Goal: Communication & Community: Answer question/provide support

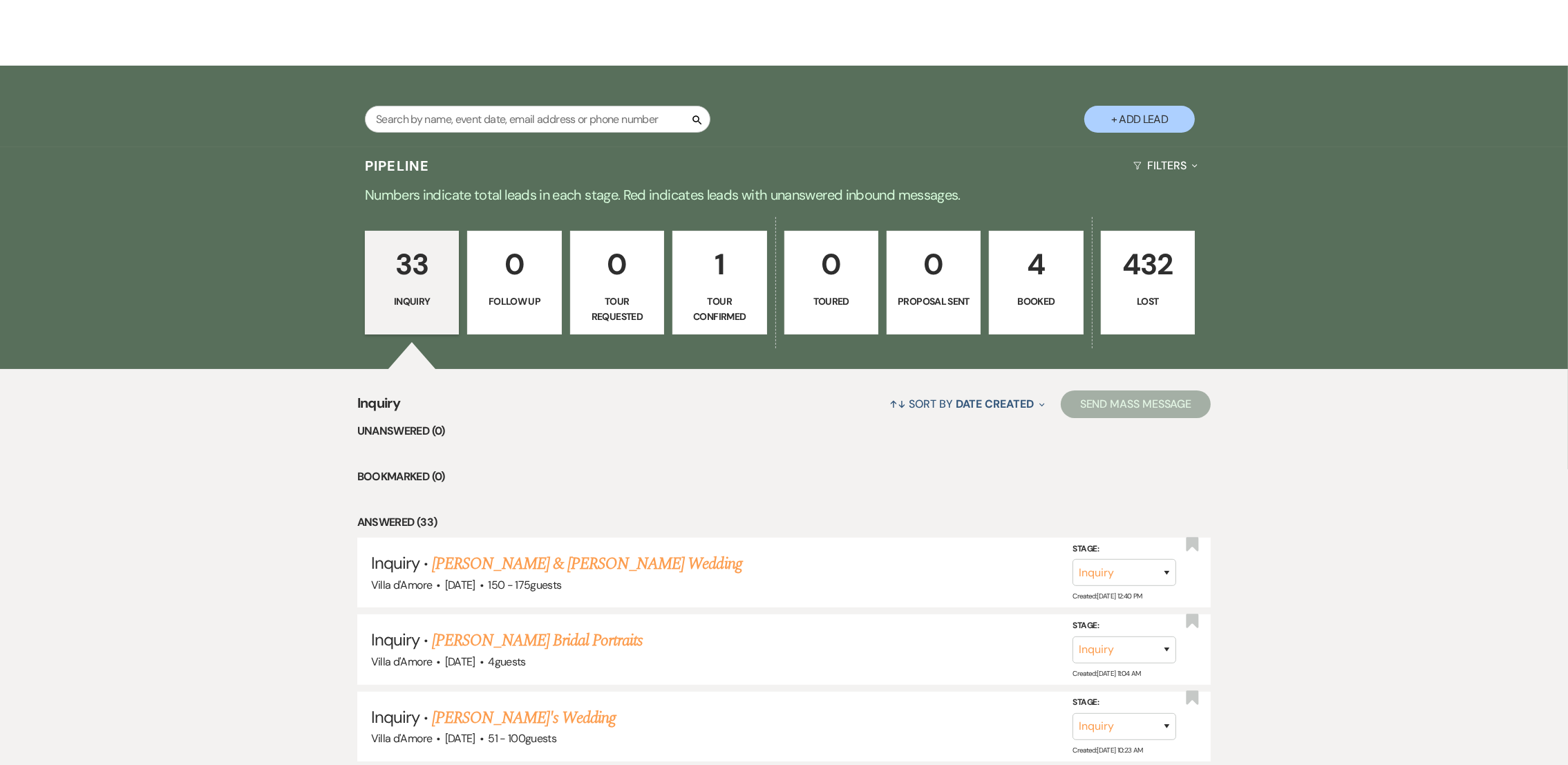
scroll to position [268, 0]
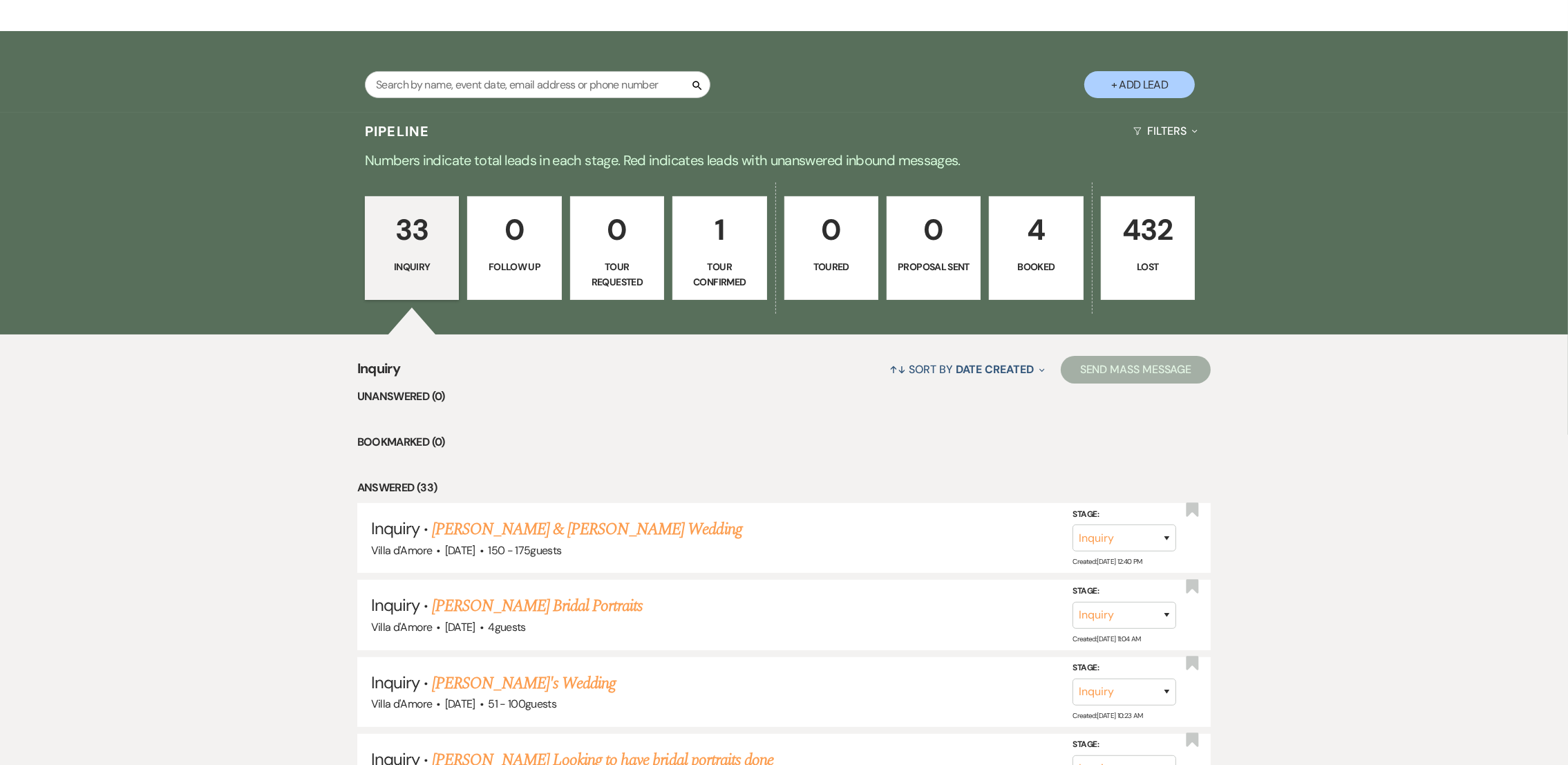
click at [743, 233] on p "1" at bounding box center [719, 230] width 76 height 46
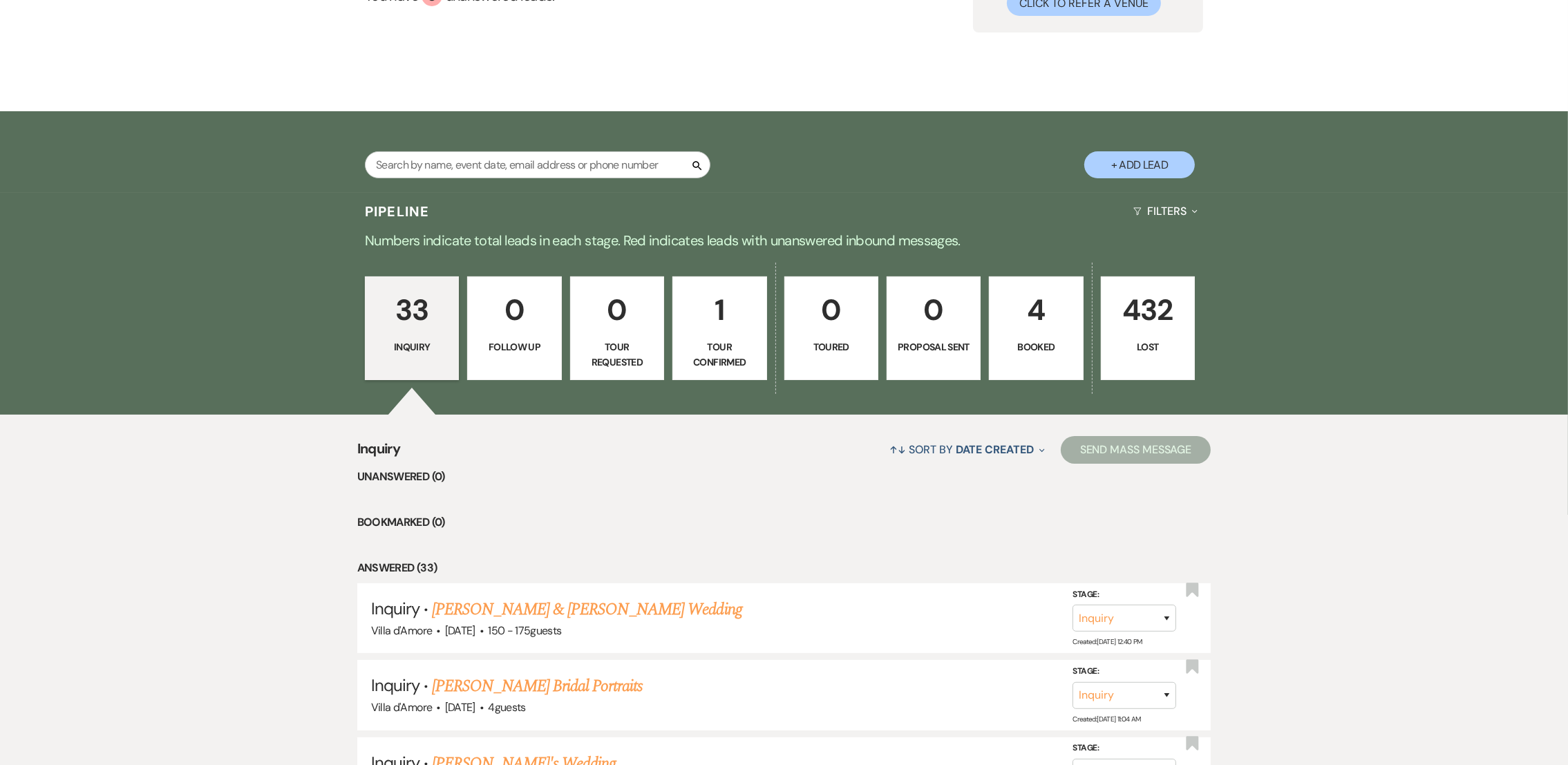
select select "4"
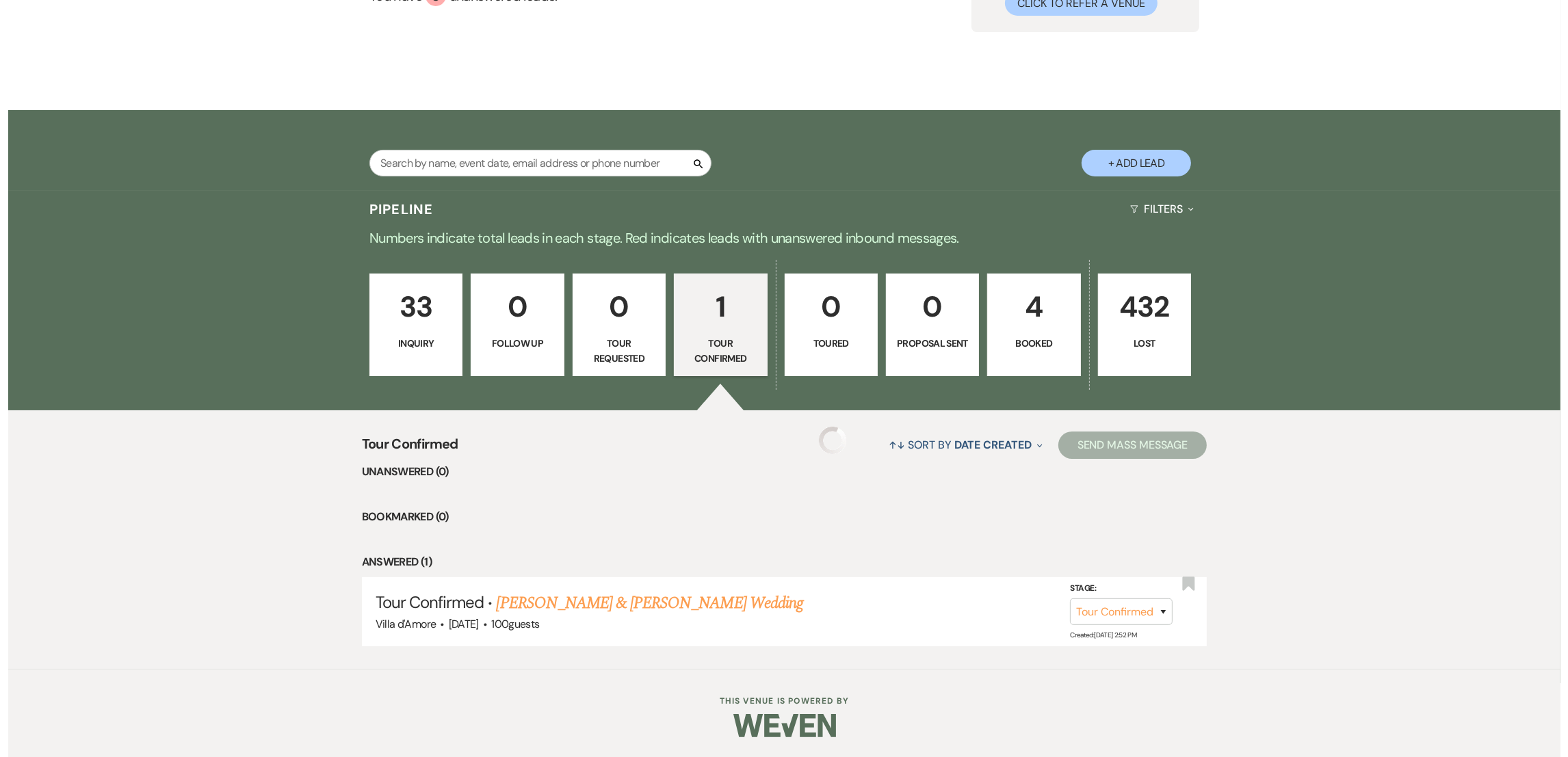
scroll to position [0, 0]
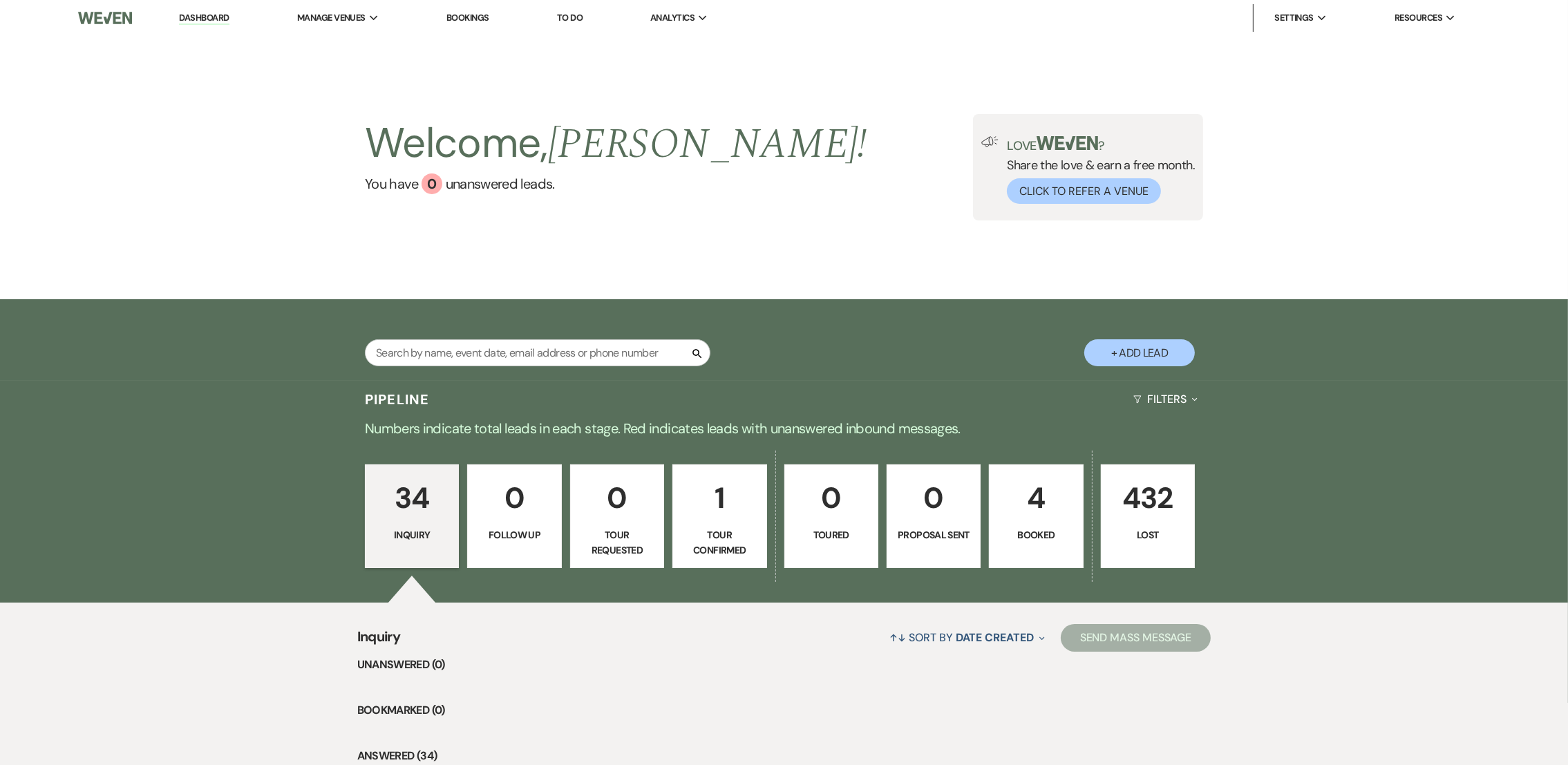
click at [728, 531] on p "Tour Confirmed" at bounding box center [719, 543] width 76 height 31
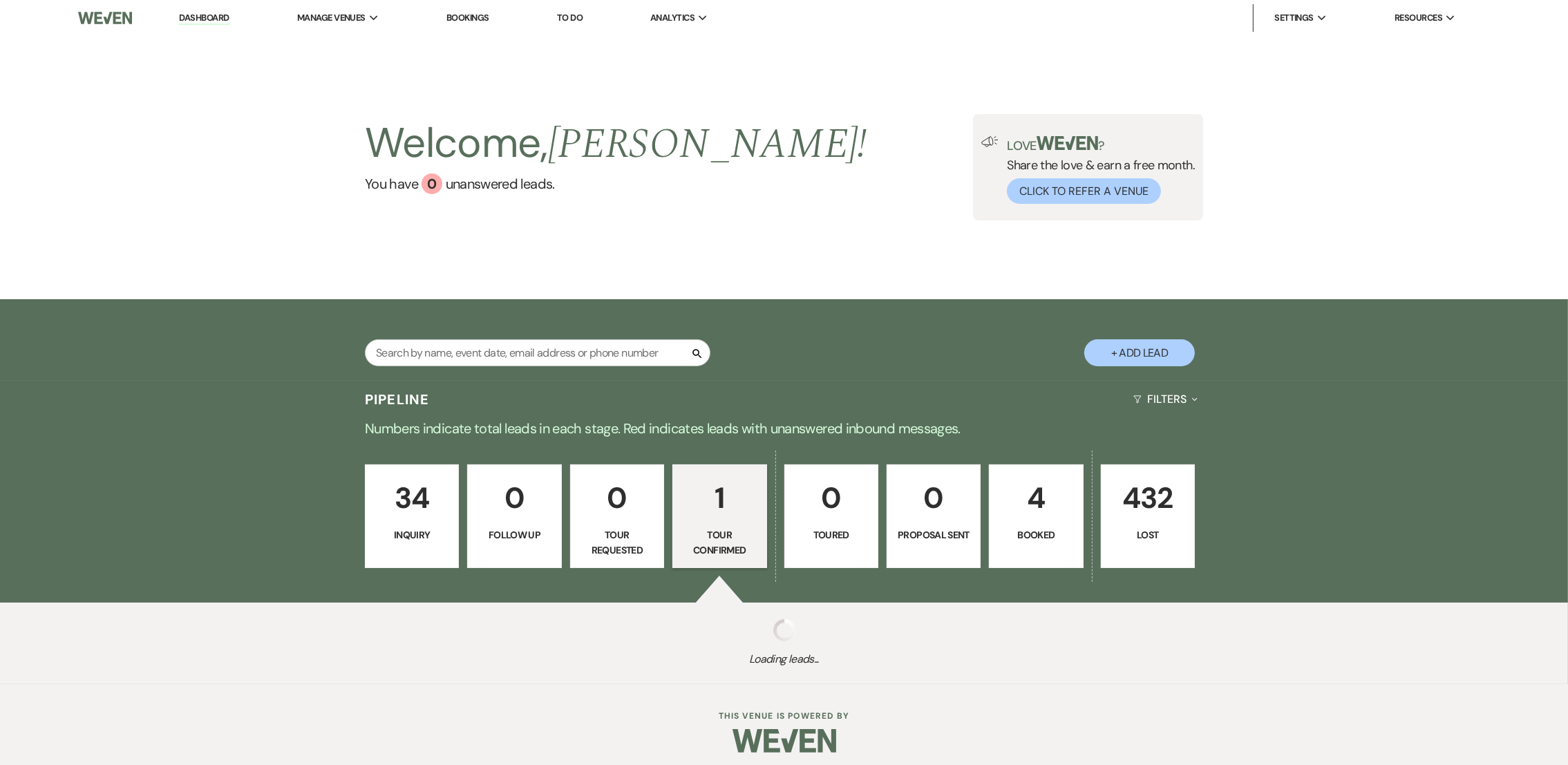
select select "4"
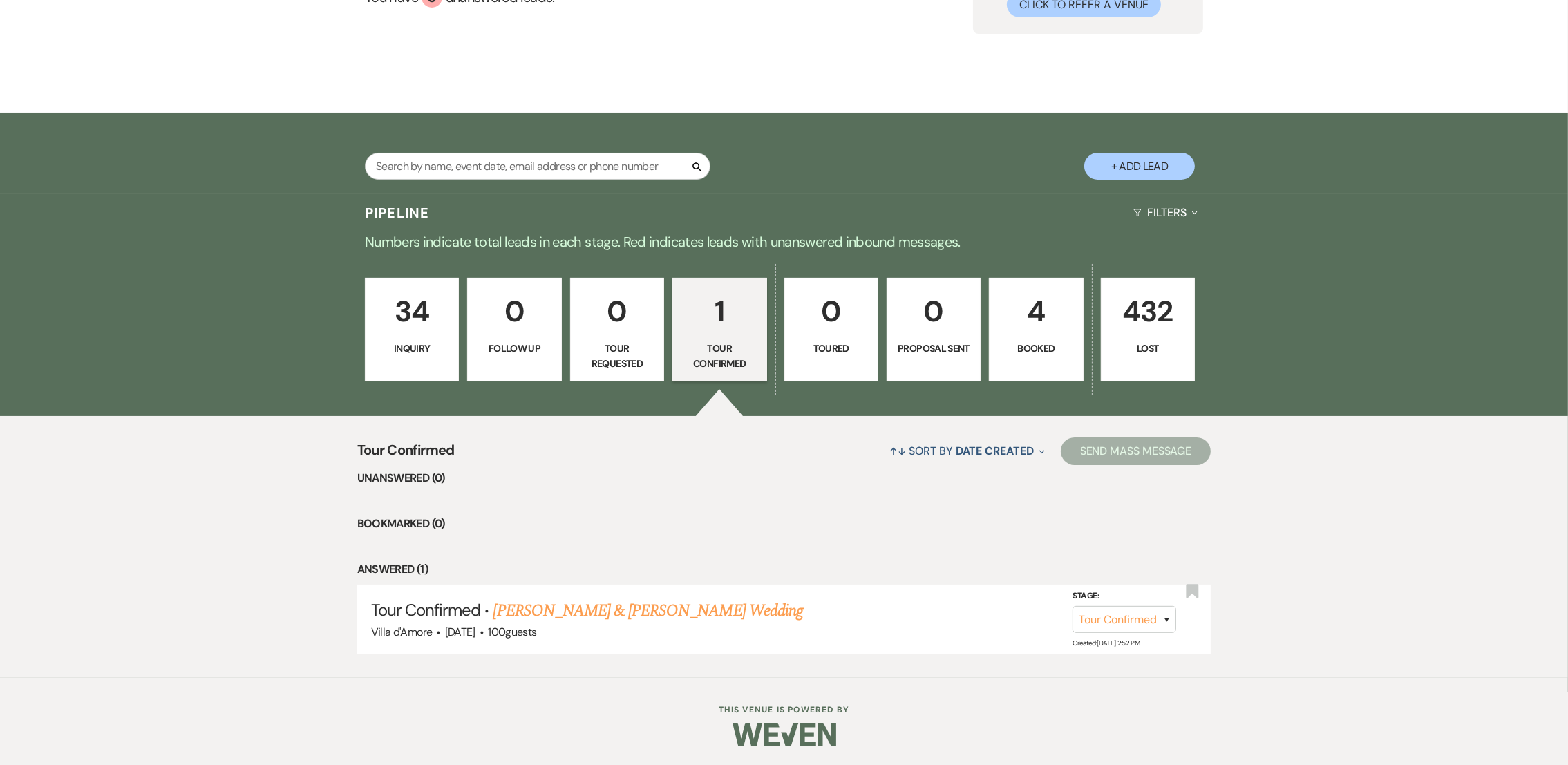
scroll to position [188, 0]
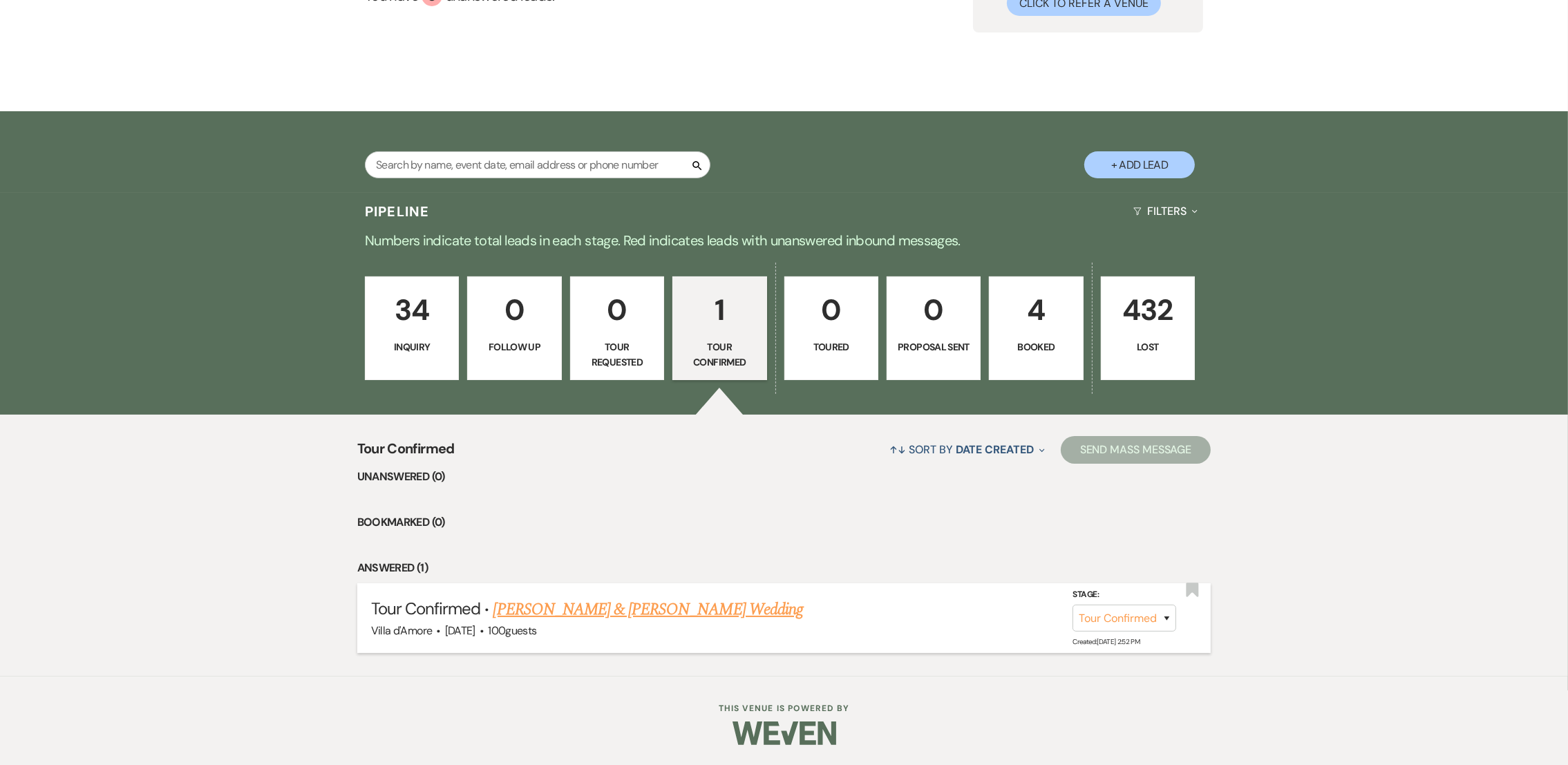
click at [592, 615] on link "[PERSON_NAME] & [PERSON_NAME] Wedding" at bounding box center [648, 609] width 309 height 25
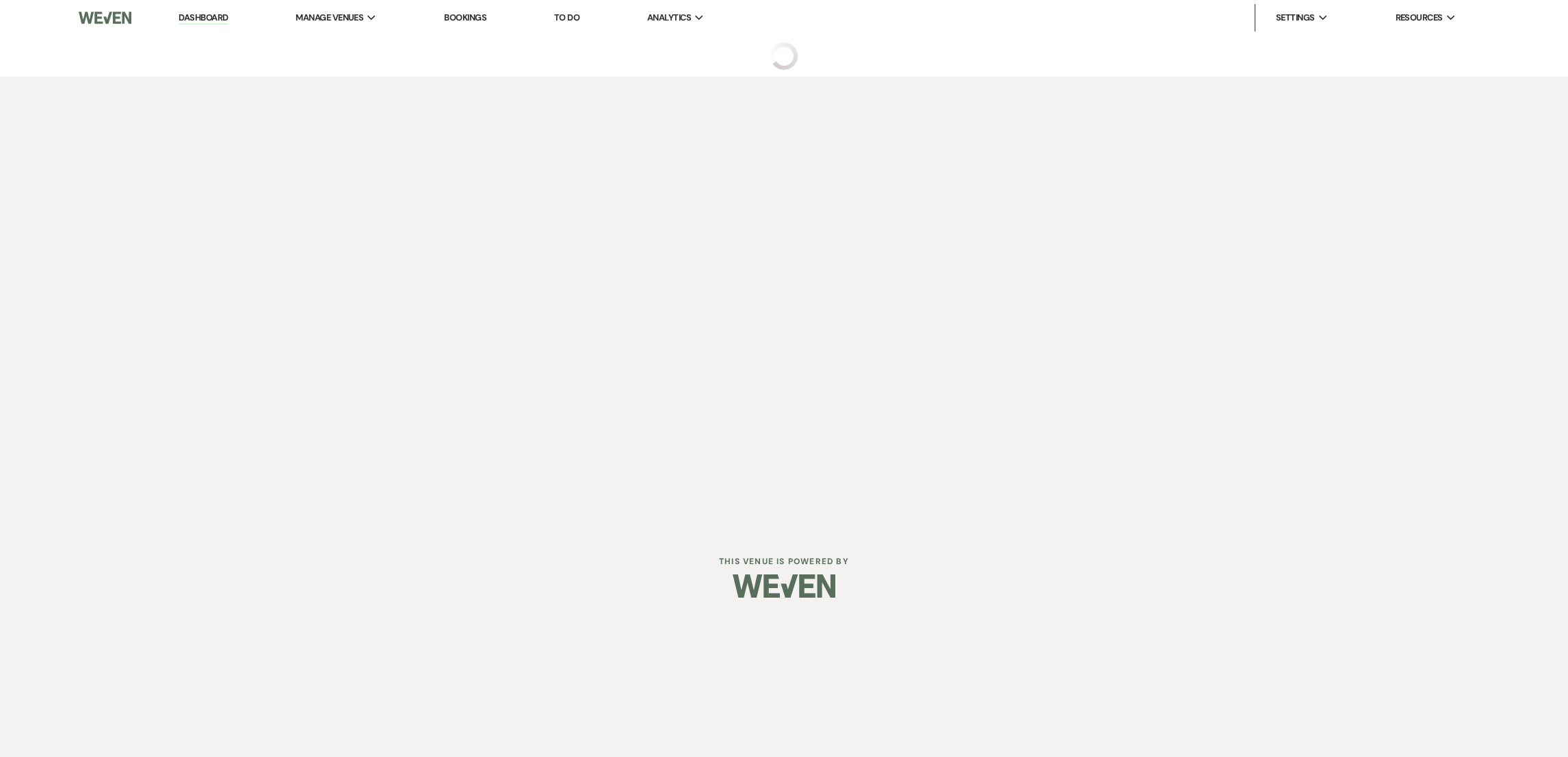
select select "4"
select select "6"
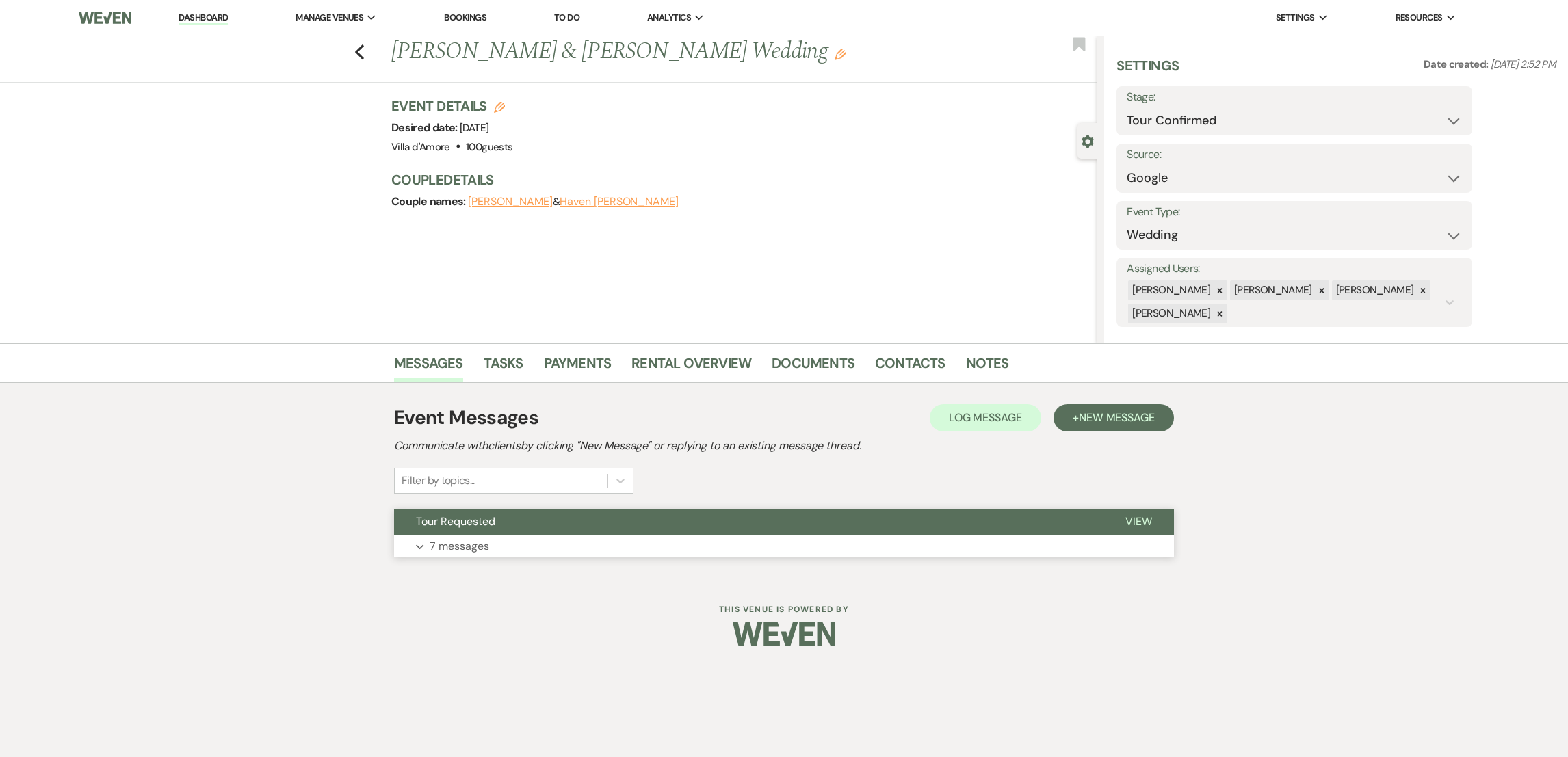
click at [458, 551] on p "7 messages" at bounding box center [460, 546] width 60 height 18
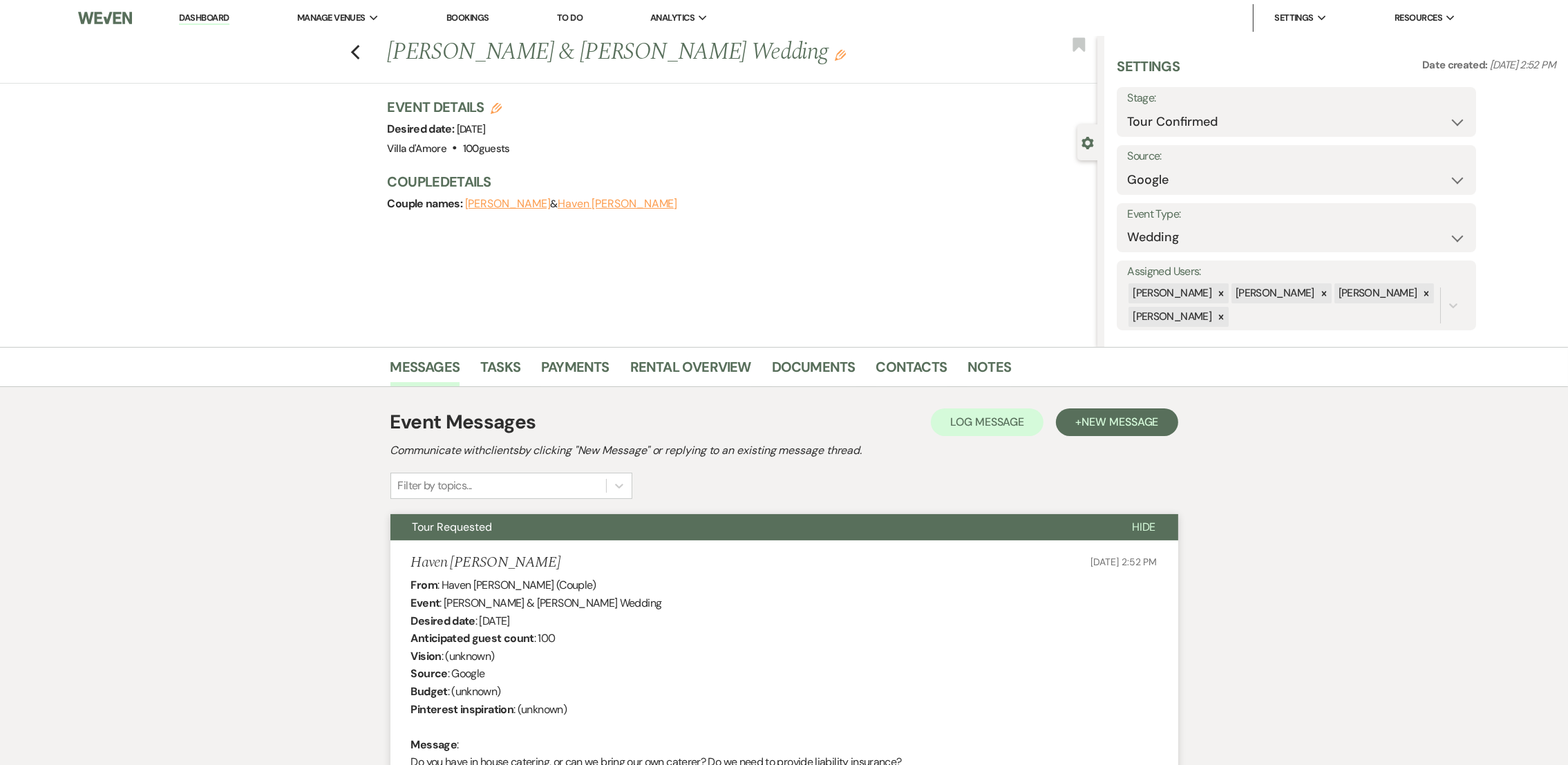
click at [1230, 103] on label "Stage:" at bounding box center [1296, 99] width 339 height 20
click at [1185, 123] on select "Inquiry Follow Up Tour Requested Tour Confirmed Toured Proposal Sent Booked Lost" at bounding box center [1296, 122] width 339 height 27
select select "5"
click at [1127, 109] on select "Inquiry Follow Up Tour Requested Tour Confirmed Toured Proposal Sent Booked Lost" at bounding box center [1296, 122] width 339 height 27
click at [1452, 103] on button "Save" at bounding box center [1438, 112] width 78 height 28
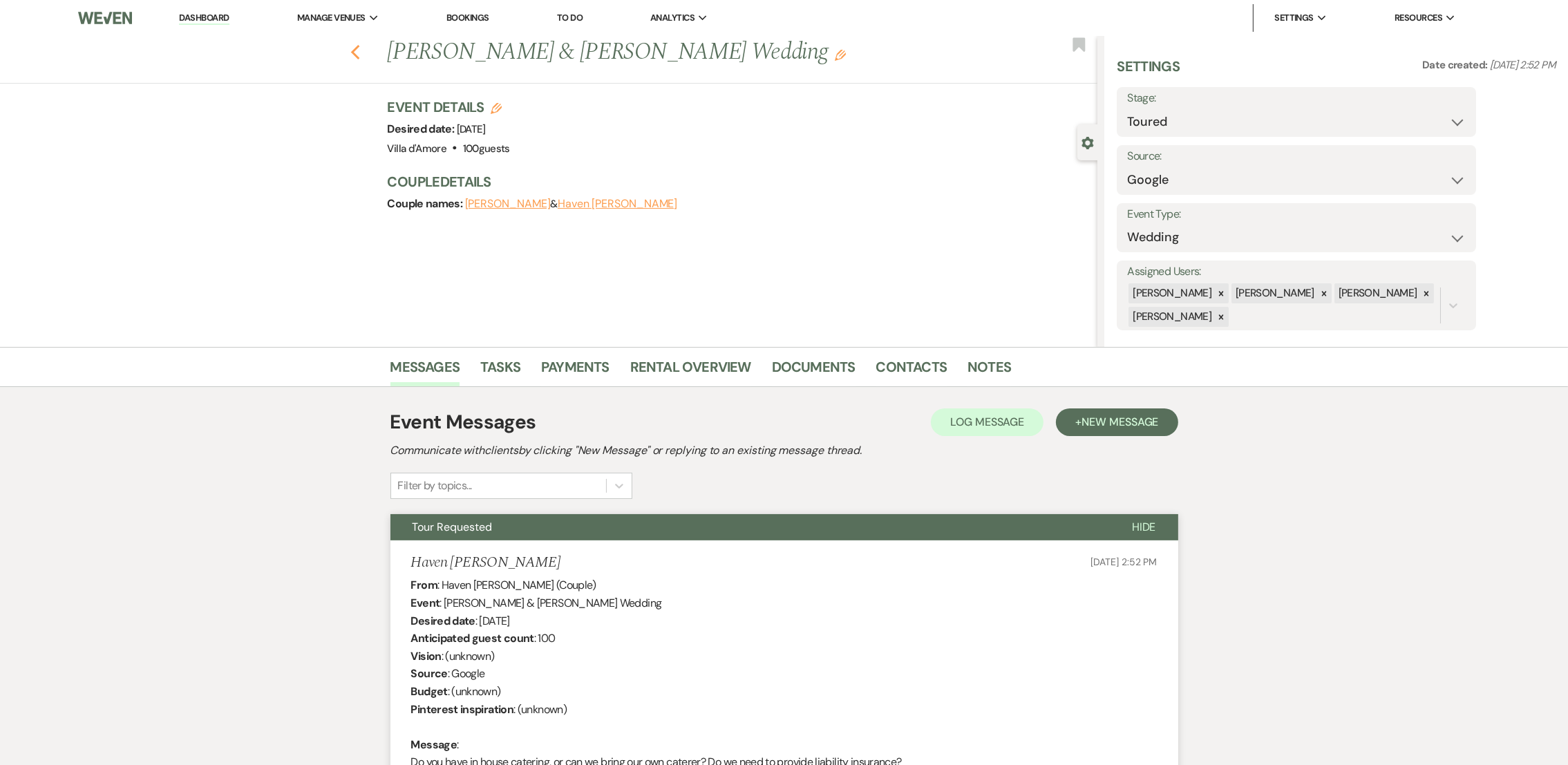
click at [361, 53] on icon "Previous" at bounding box center [355, 52] width 10 height 17
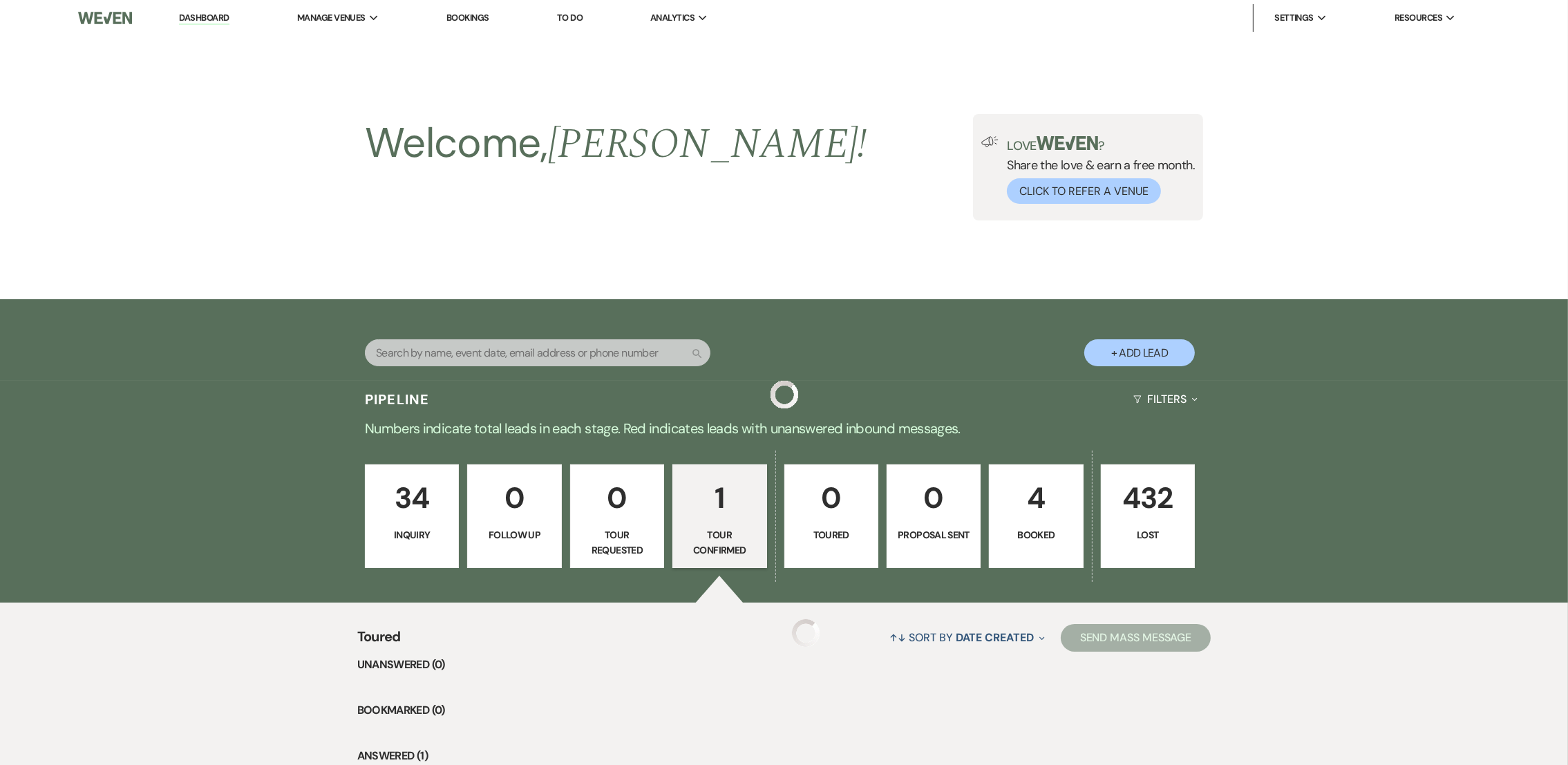
scroll to position [42, 0]
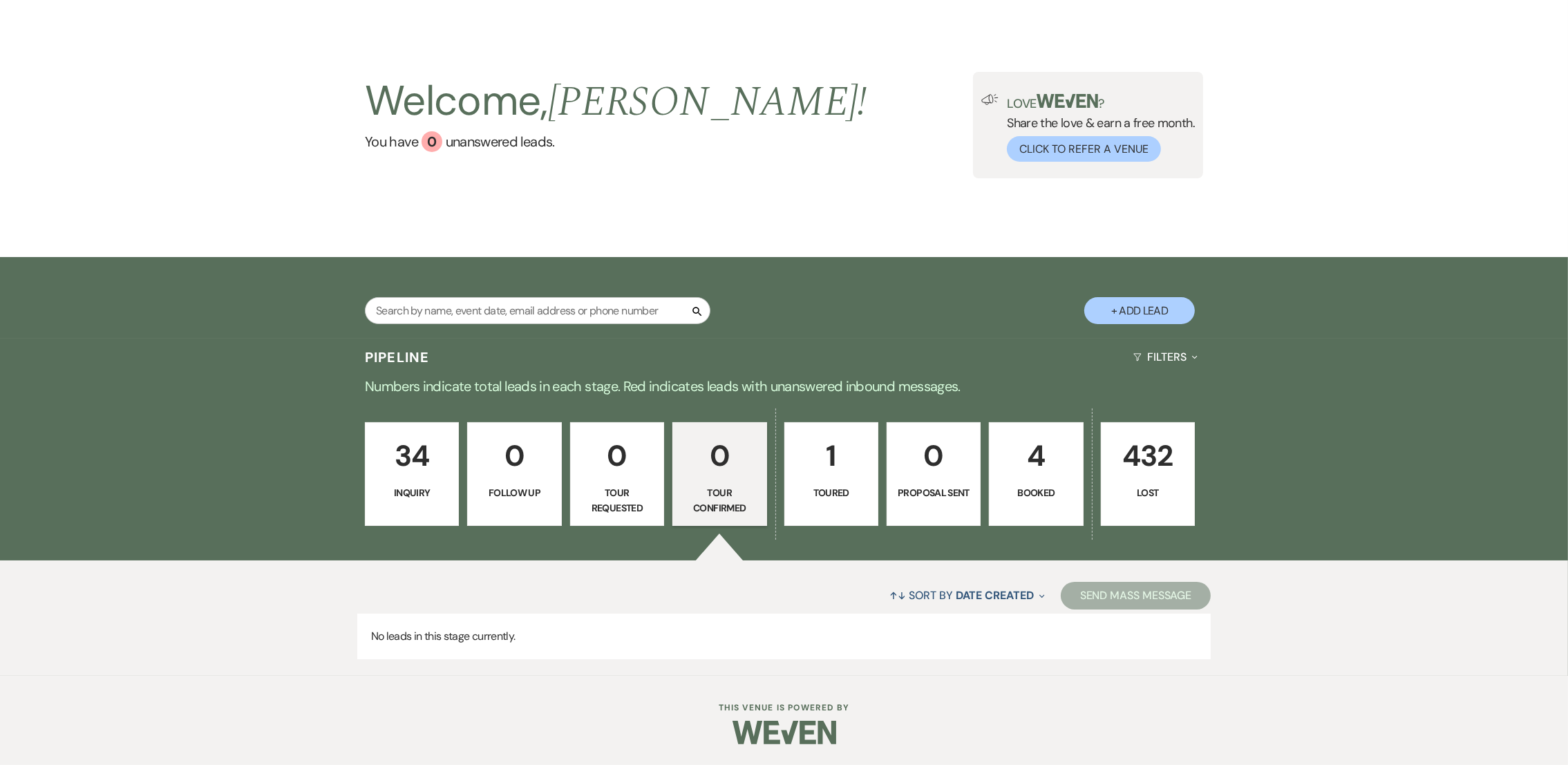
click at [437, 484] on link "34 Inquiry" at bounding box center [412, 473] width 94 height 103
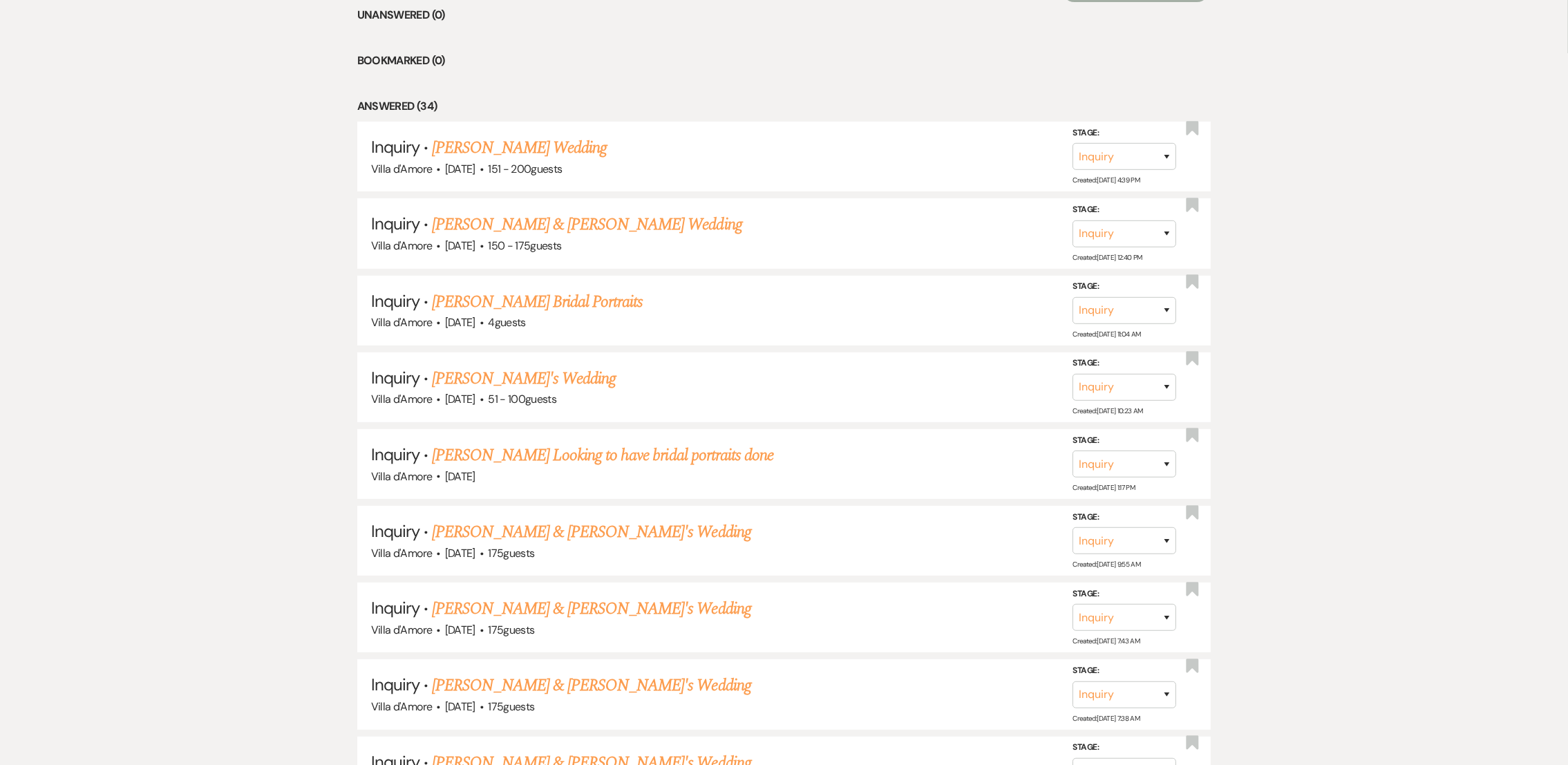
scroll to position [690, 0]
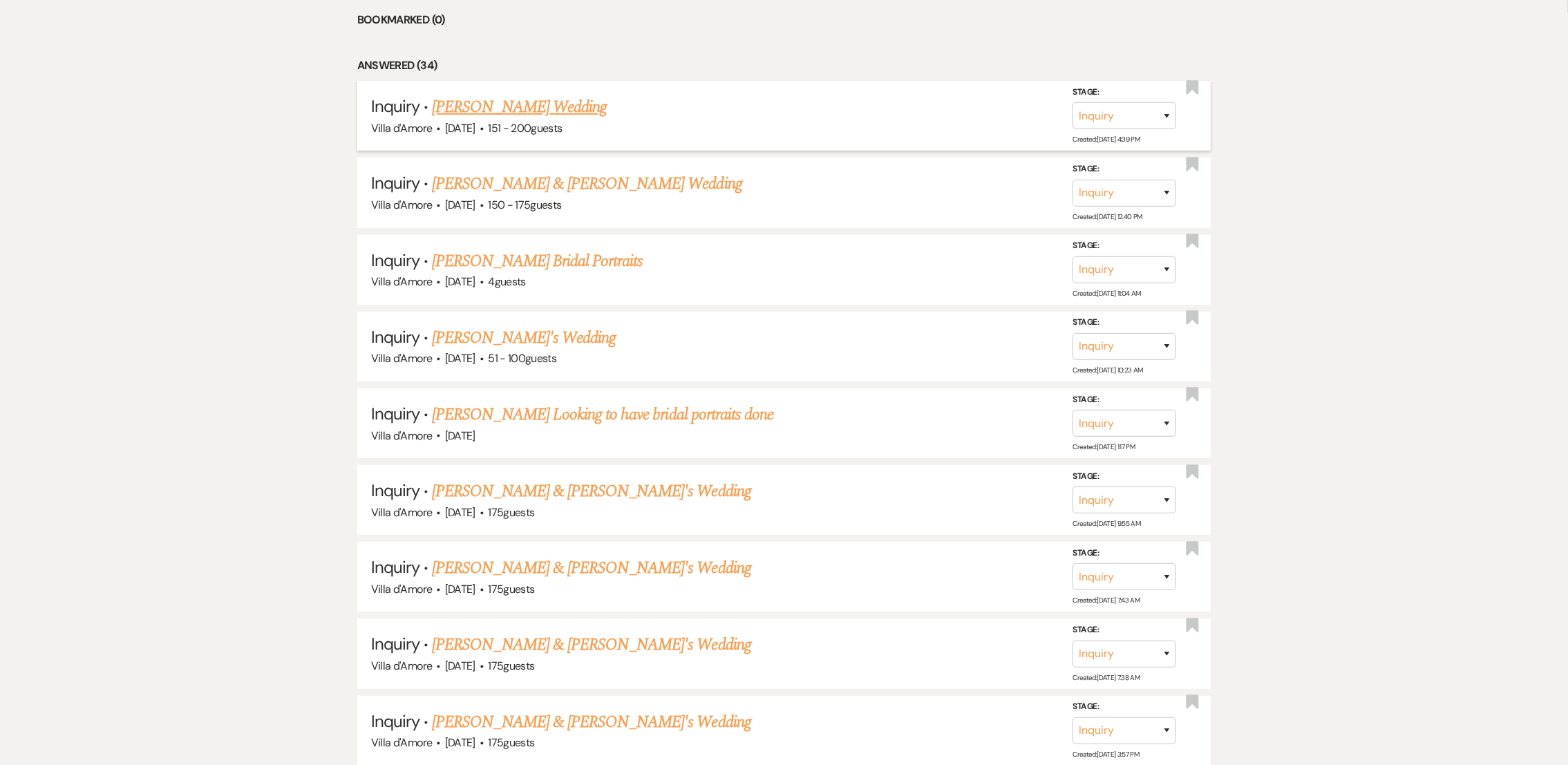
click at [455, 109] on link "[PERSON_NAME] Wedding" at bounding box center [519, 107] width 175 height 25
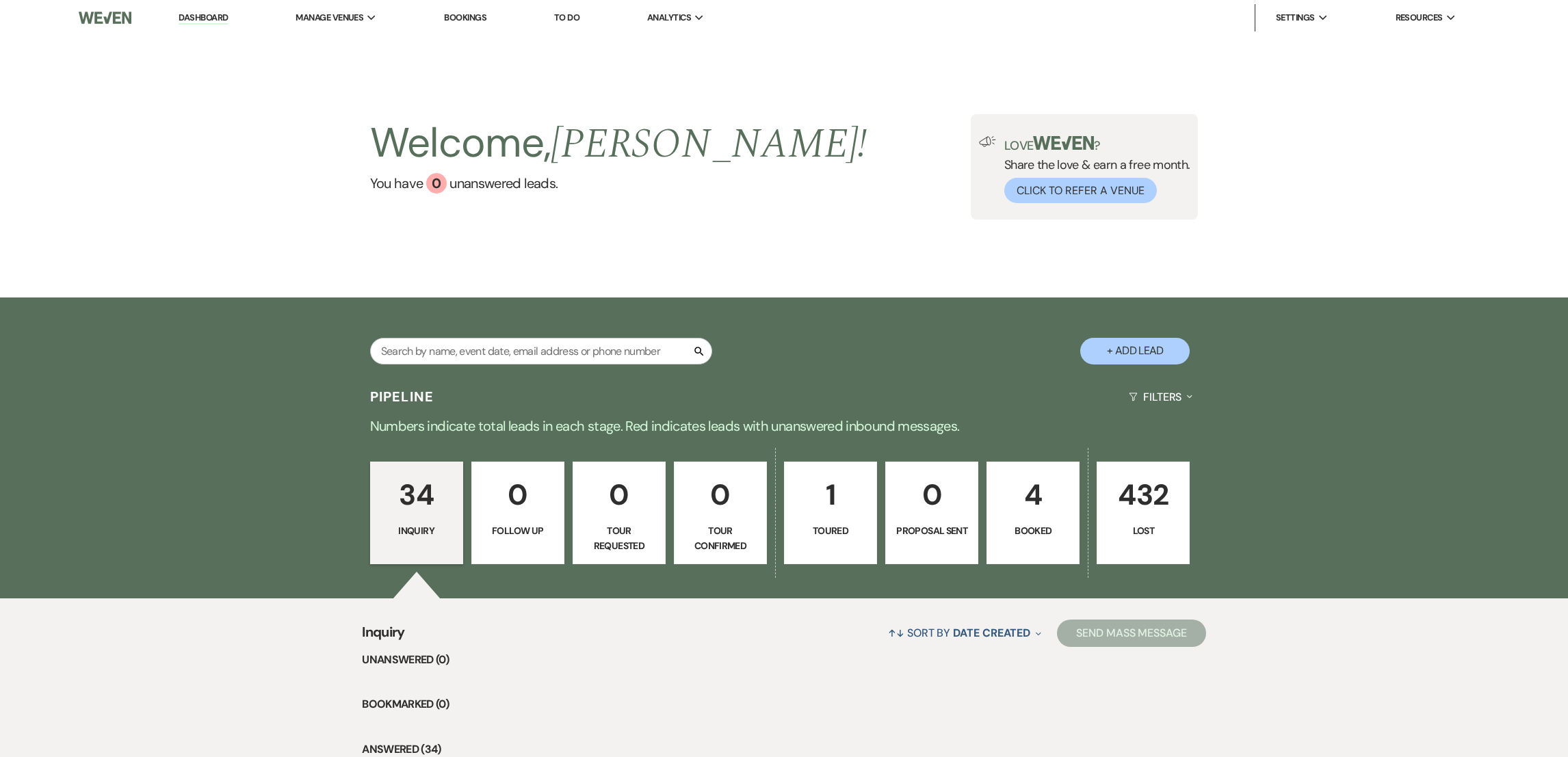
select select "2"
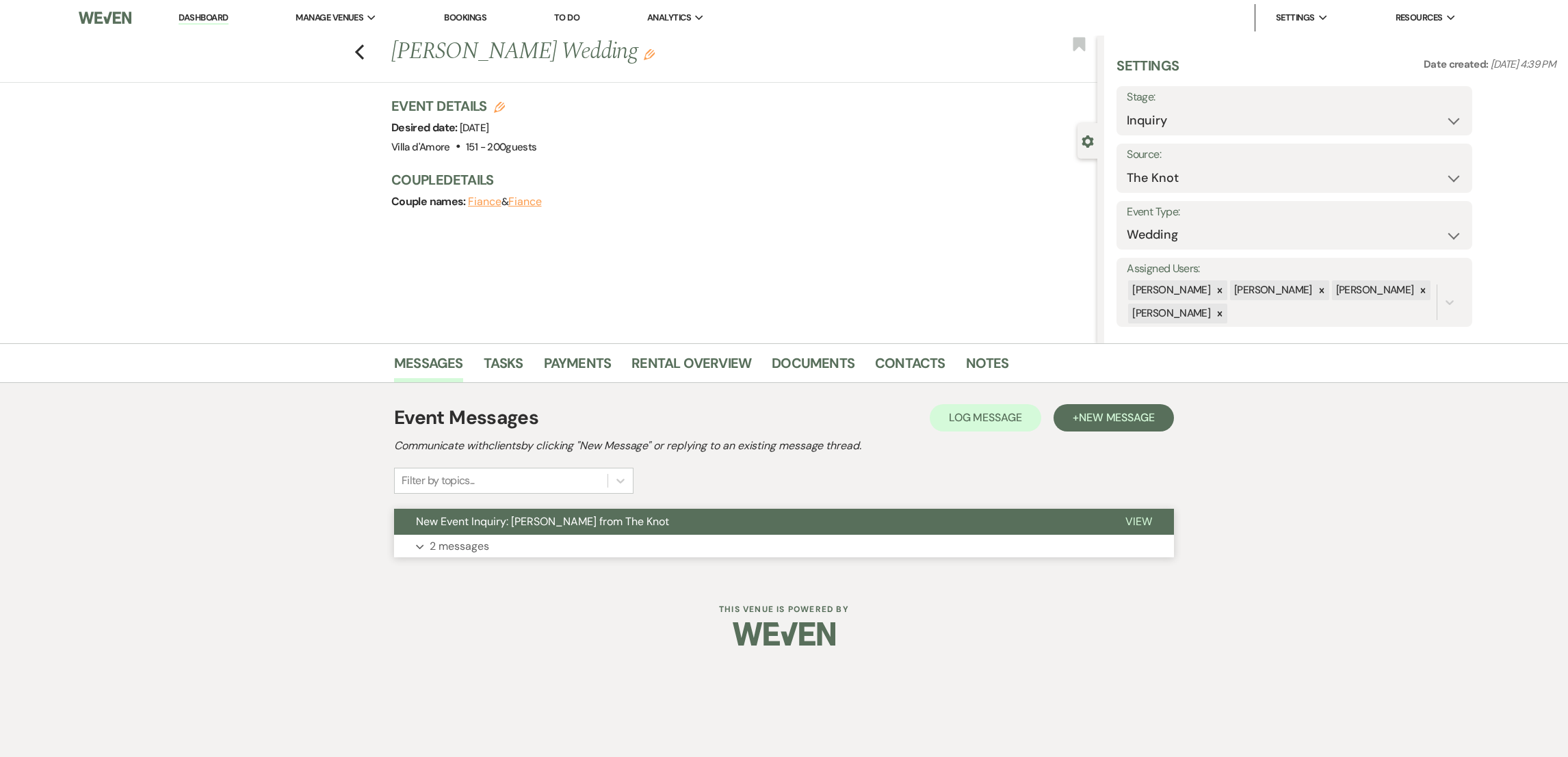
click at [466, 545] on p "2 messages" at bounding box center [460, 546] width 60 height 18
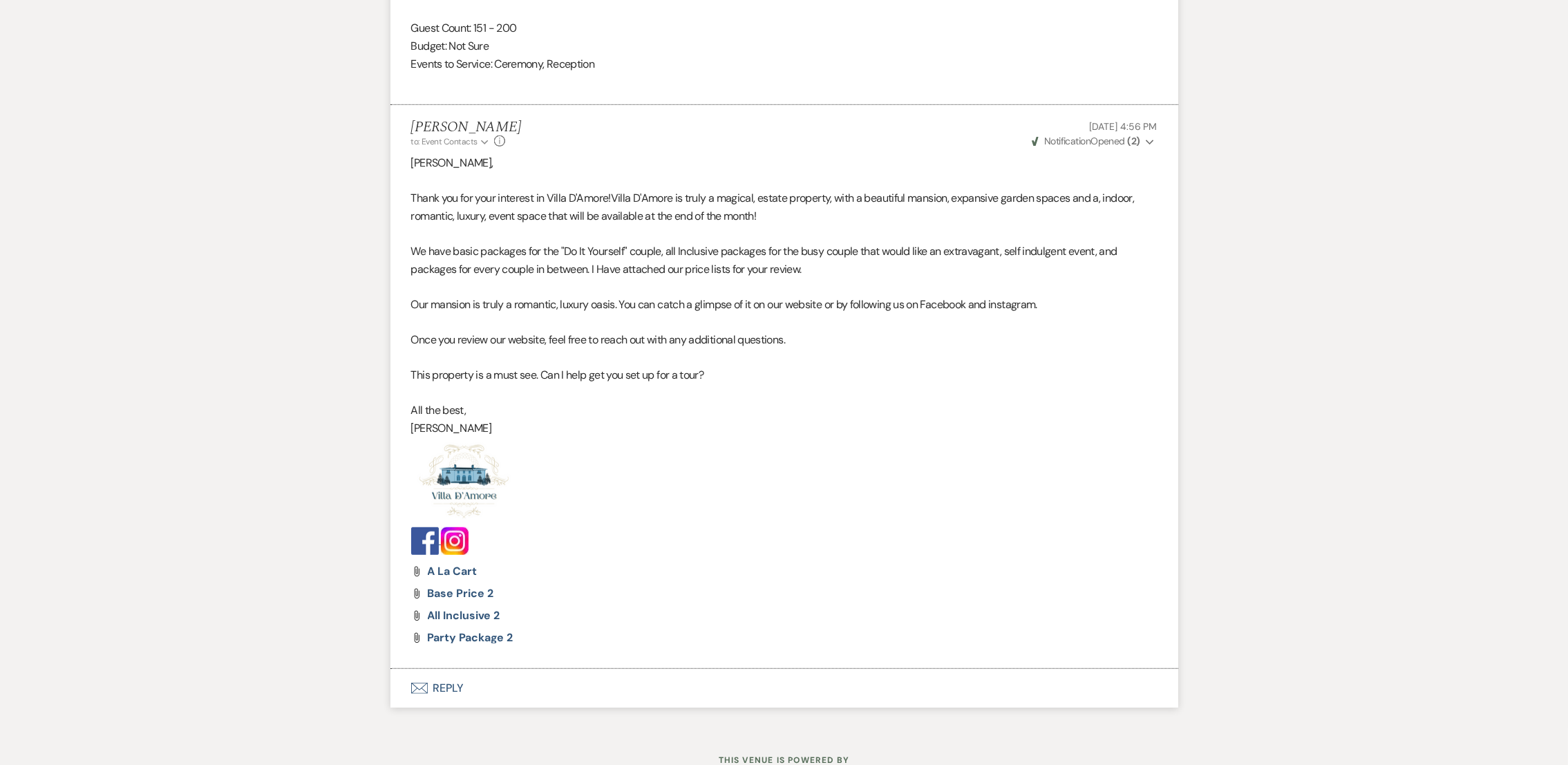
scroll to position [1174, 0]
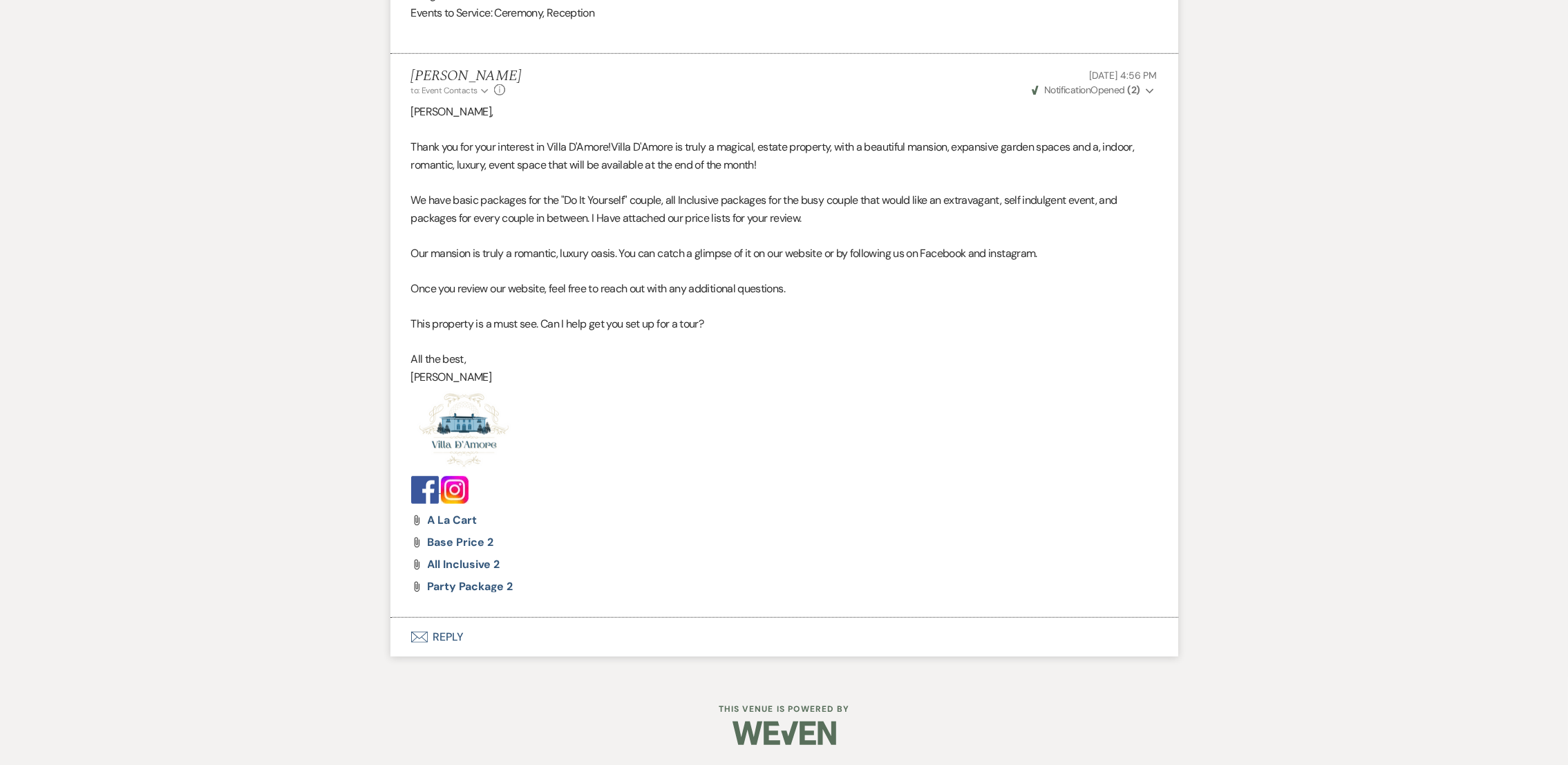
click at [432, 635] on button "Envelope Reply" at bounding box center [784, 637] width 787 height 39
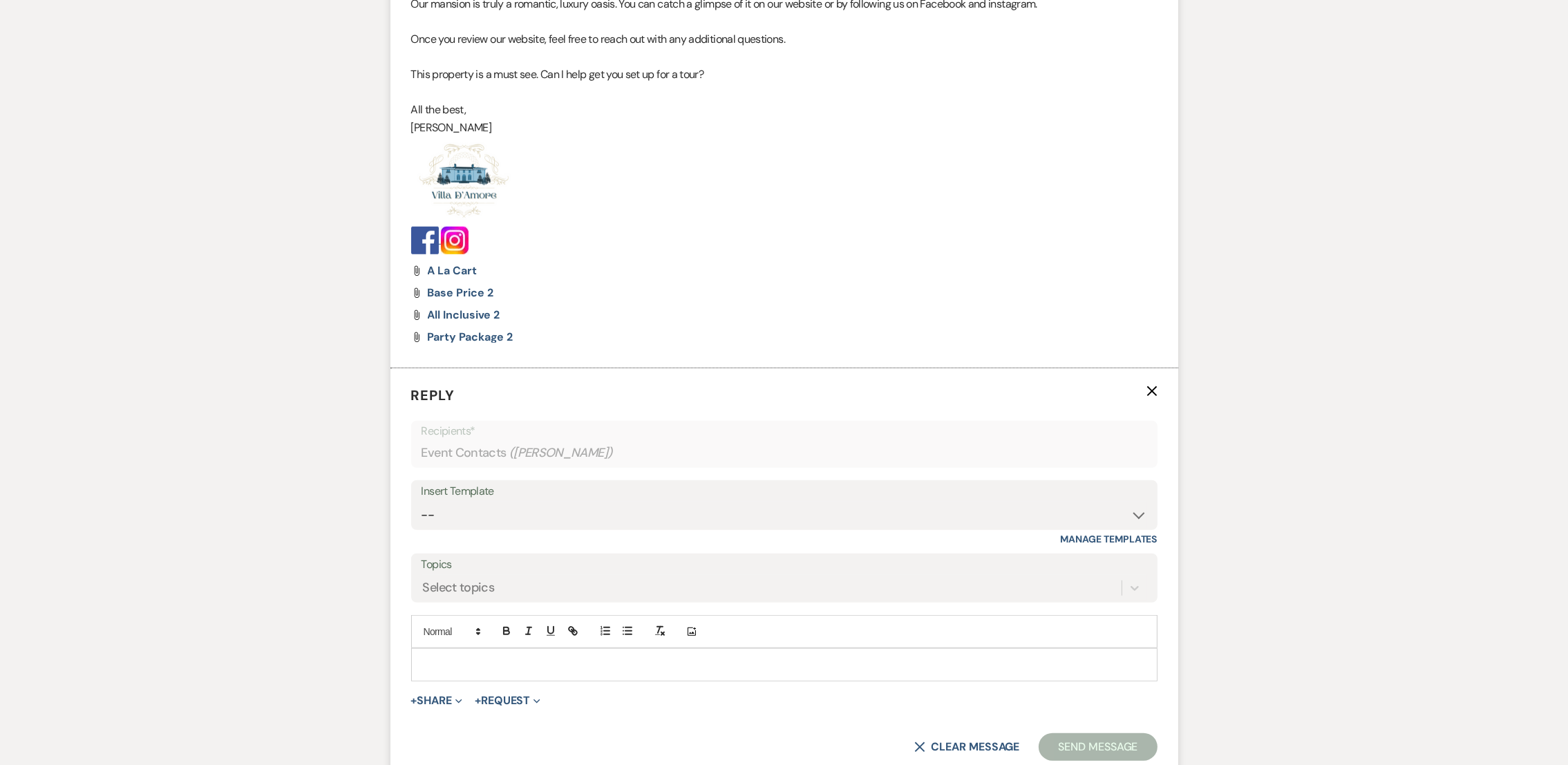
scroll to position [1437, 0]
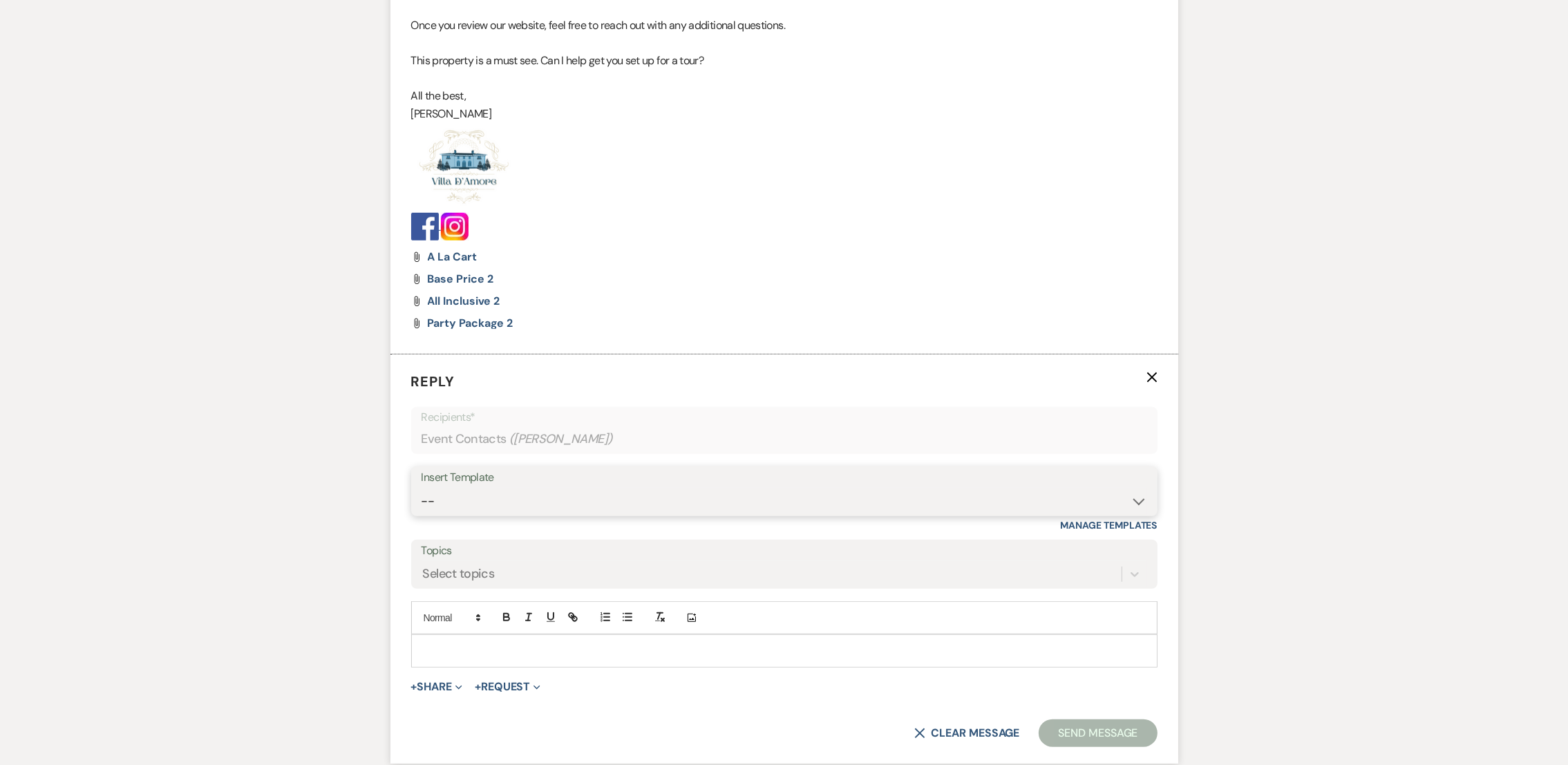
click at [462, 500] on select "-- auto responce weekends Tour Request Response Follow Up #1 (wedding) Weven Pl…" at bounding box center [784, 501] width 726 height 27
select select "4469"
click at [422, 488] on select "-- auto responce weekends Tour Request Response Follow Up #1 (wedding) Weven Pl…" at bounding box center [784, 501] width 726 height 27
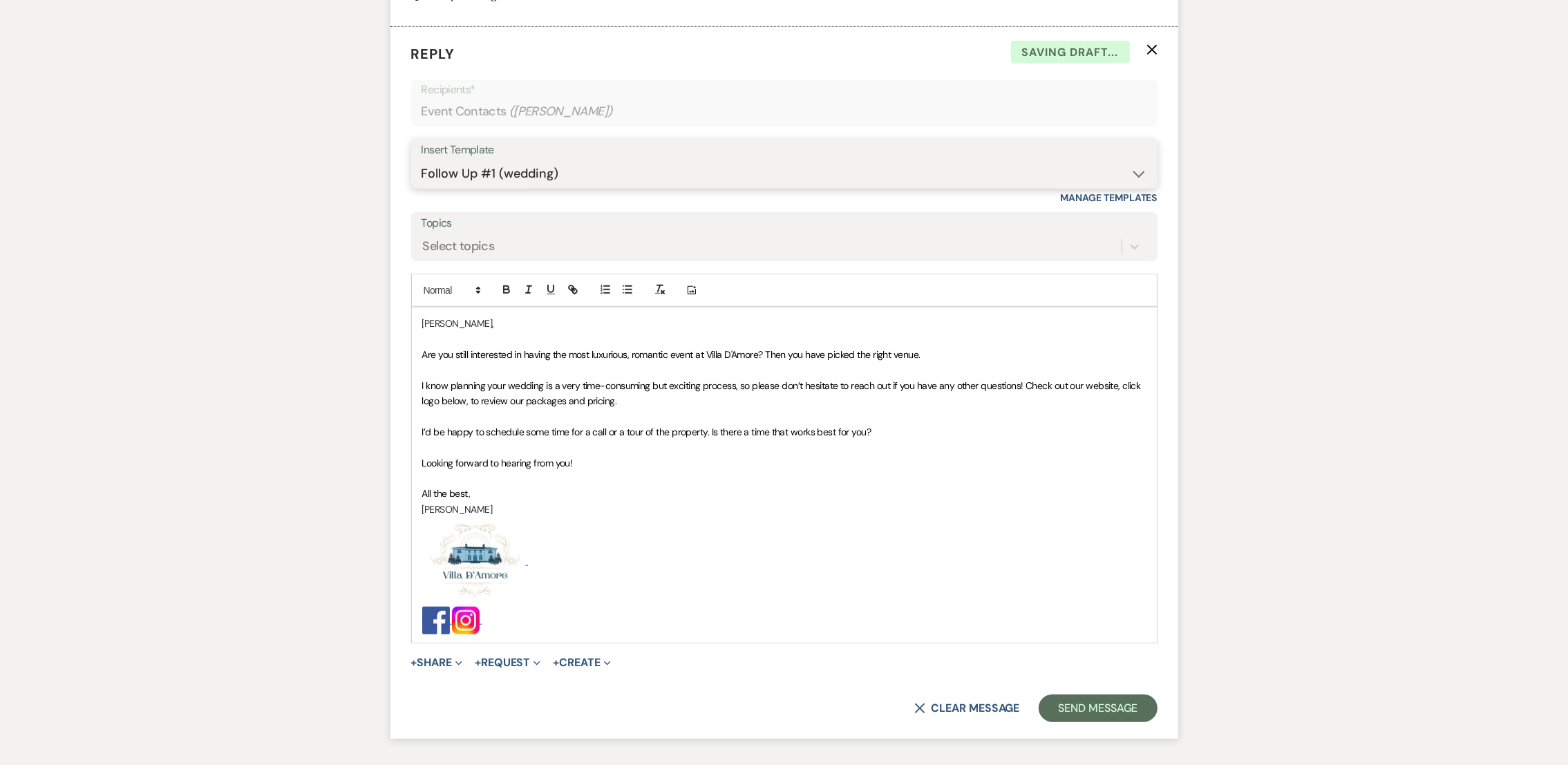
scroll to position [1865, 0]
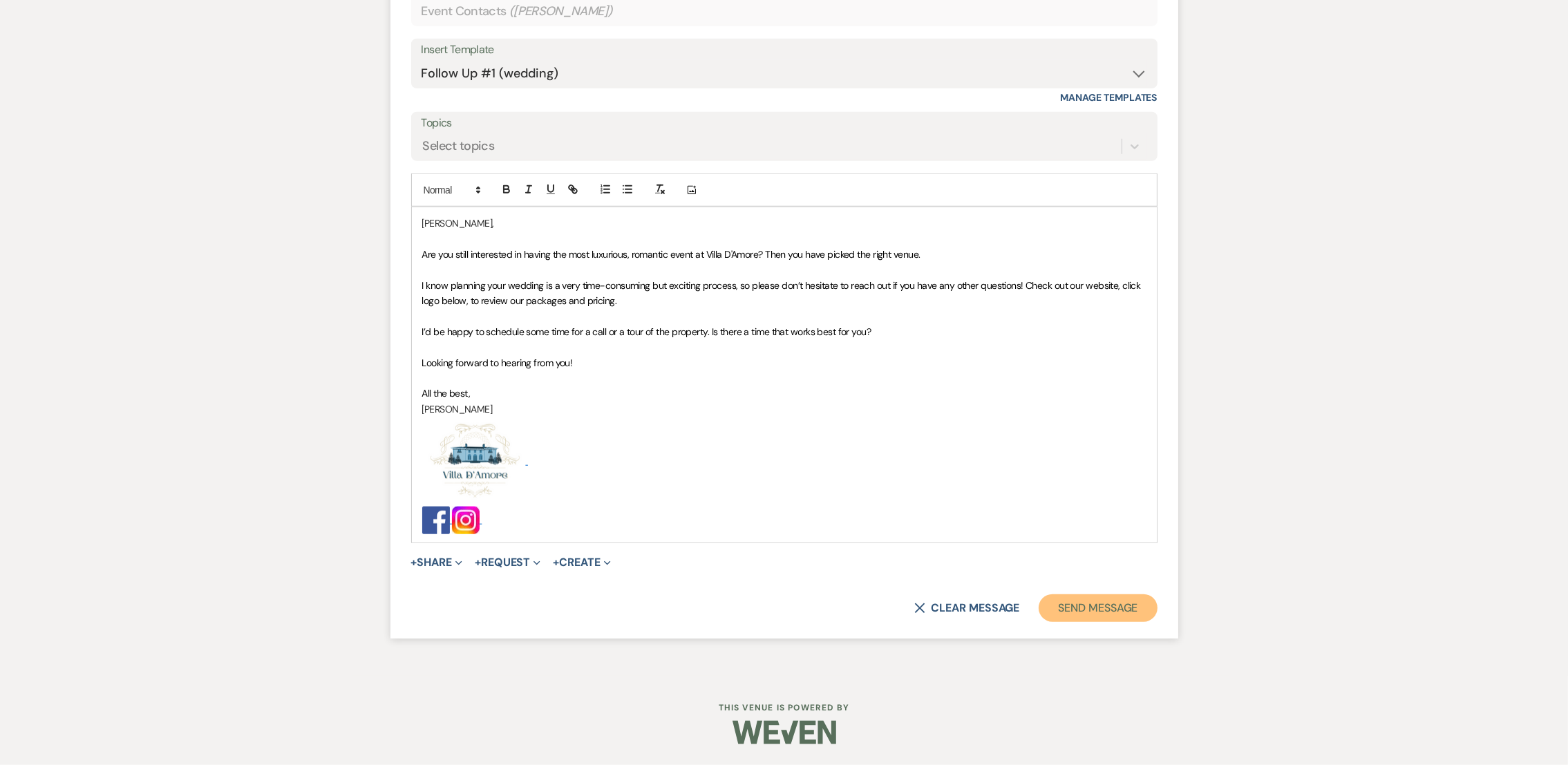
click at [1108, 602] on button "Send Message" at bounding box center [1098, 608] width 118 height 28
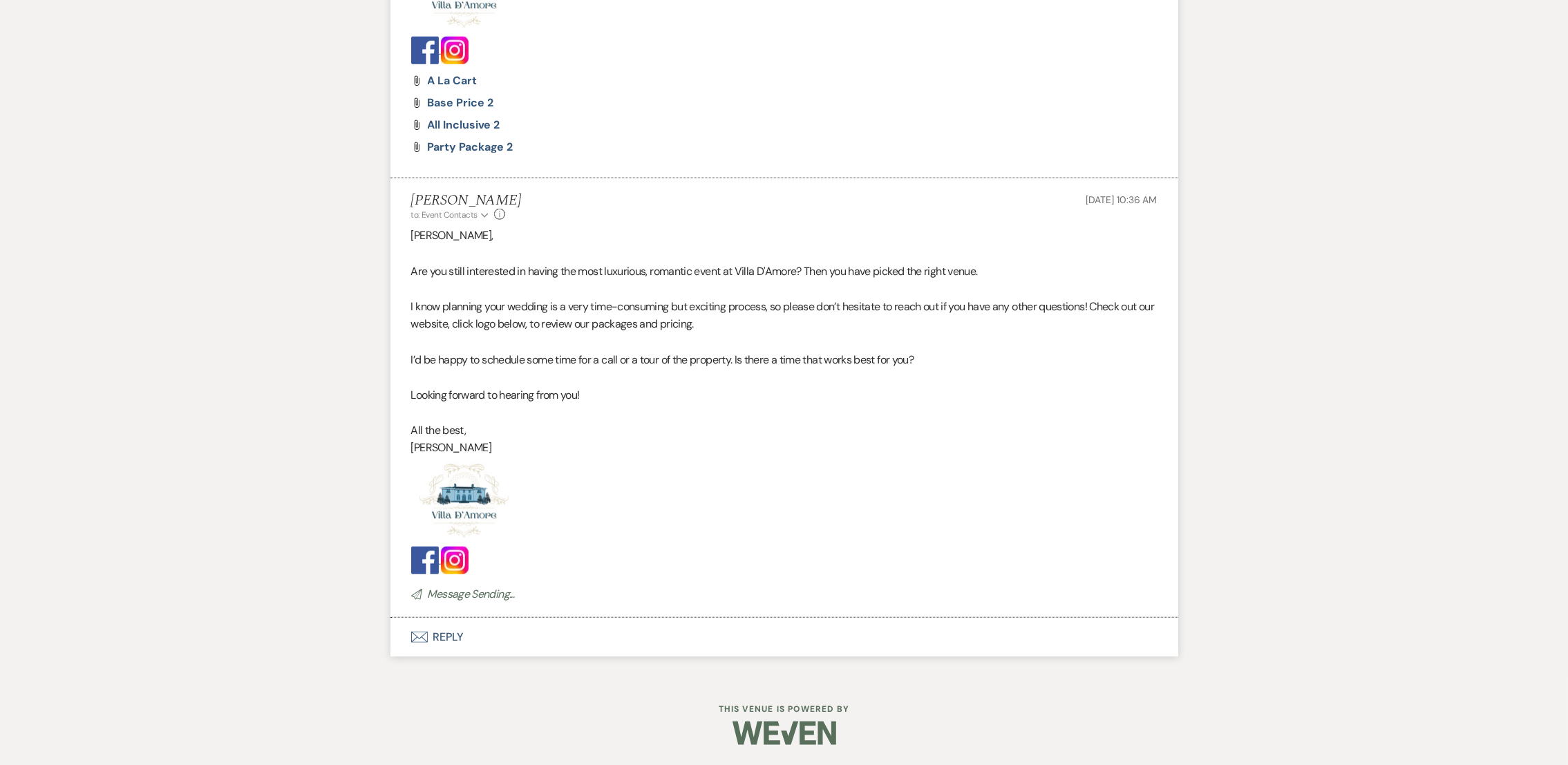
scroll to position [0, 0]
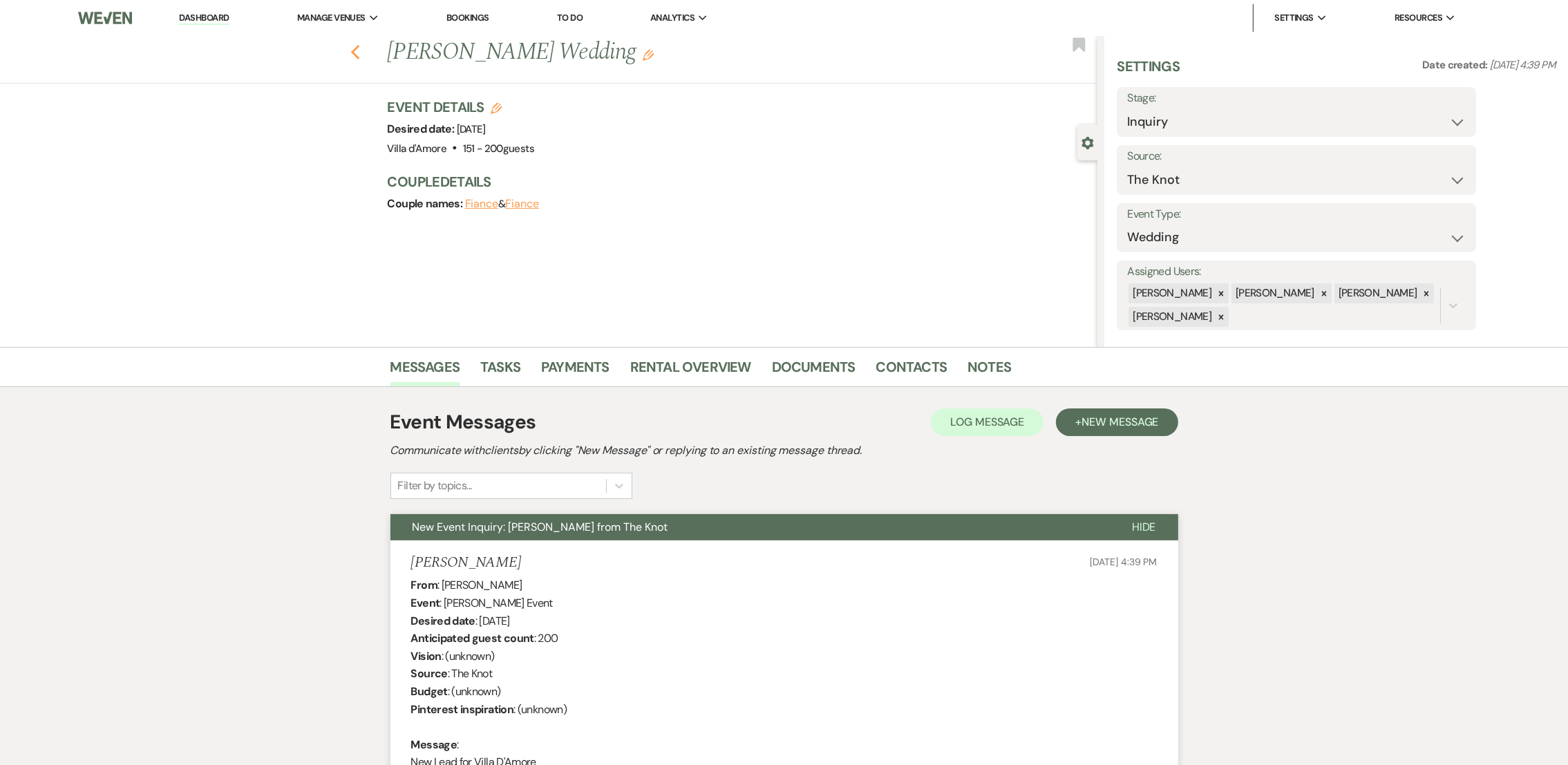
click at [359, 55] on use "button" at bounding box center [355, 52] width 9 height 15
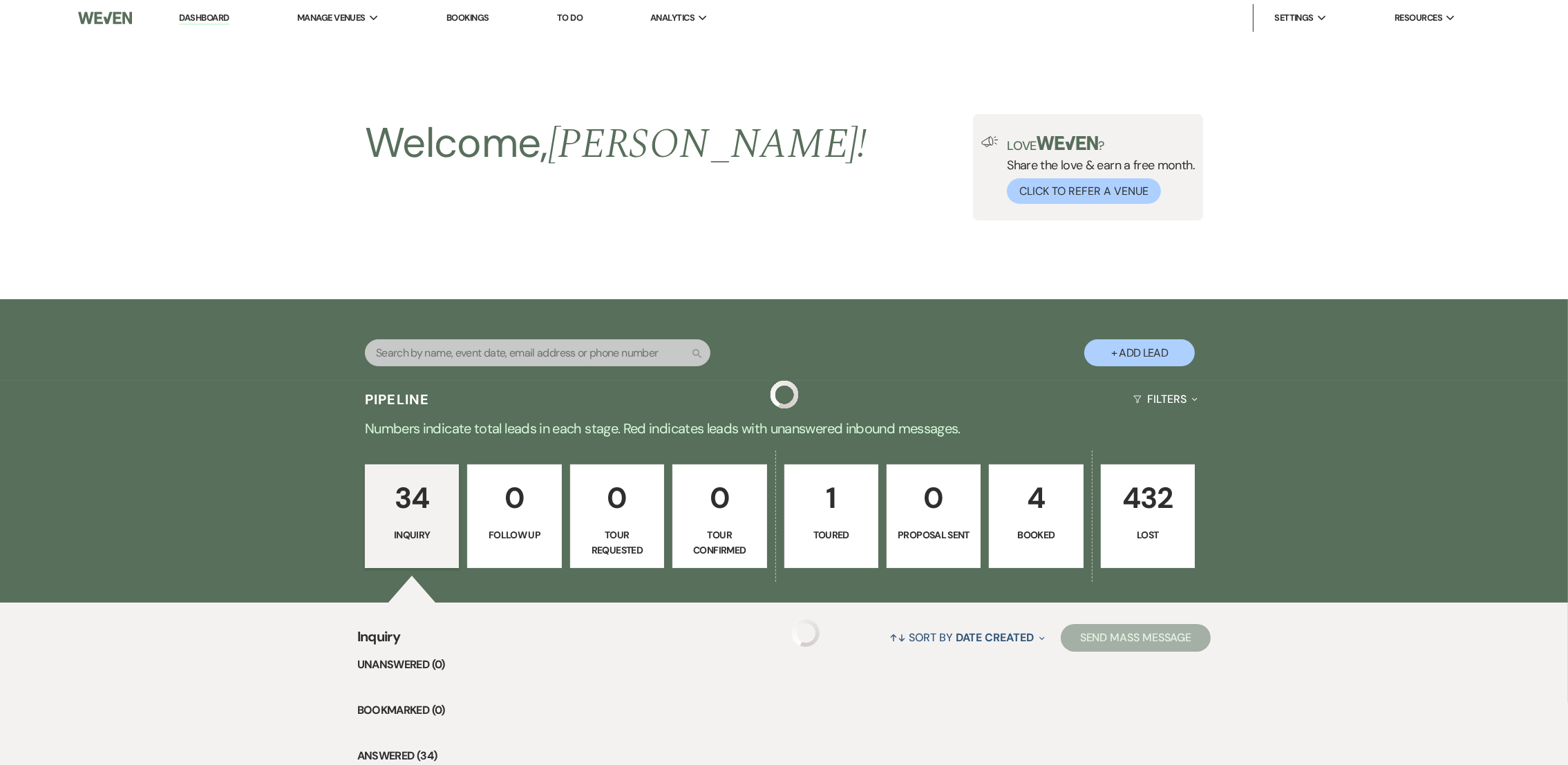
scroll to position [766, 0]
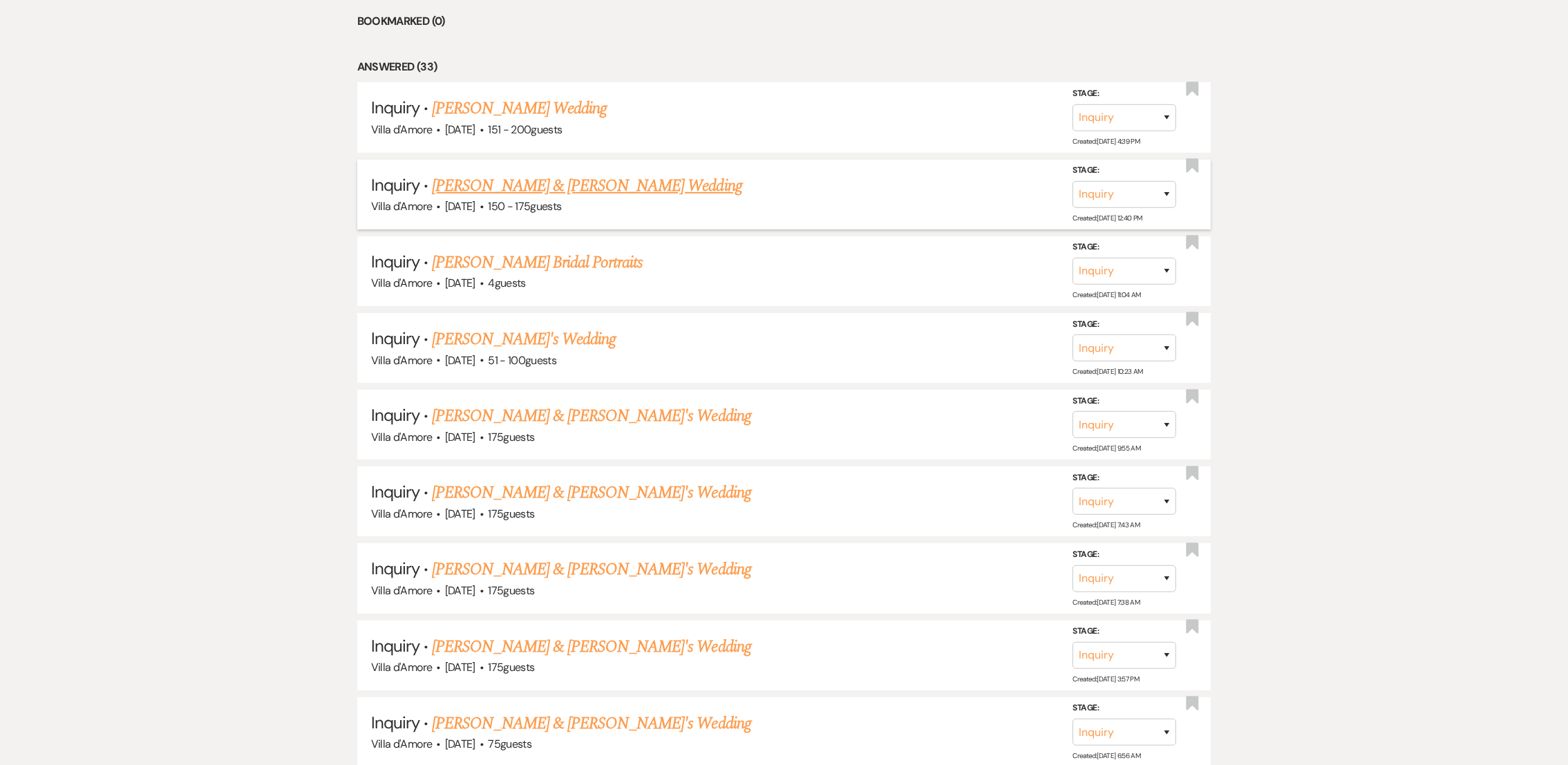
click at [551, 181] on link "[PERSON_NAME] & [PERSON_NAME] Wedding" at bounding box center [586, 186] width 309 height 25
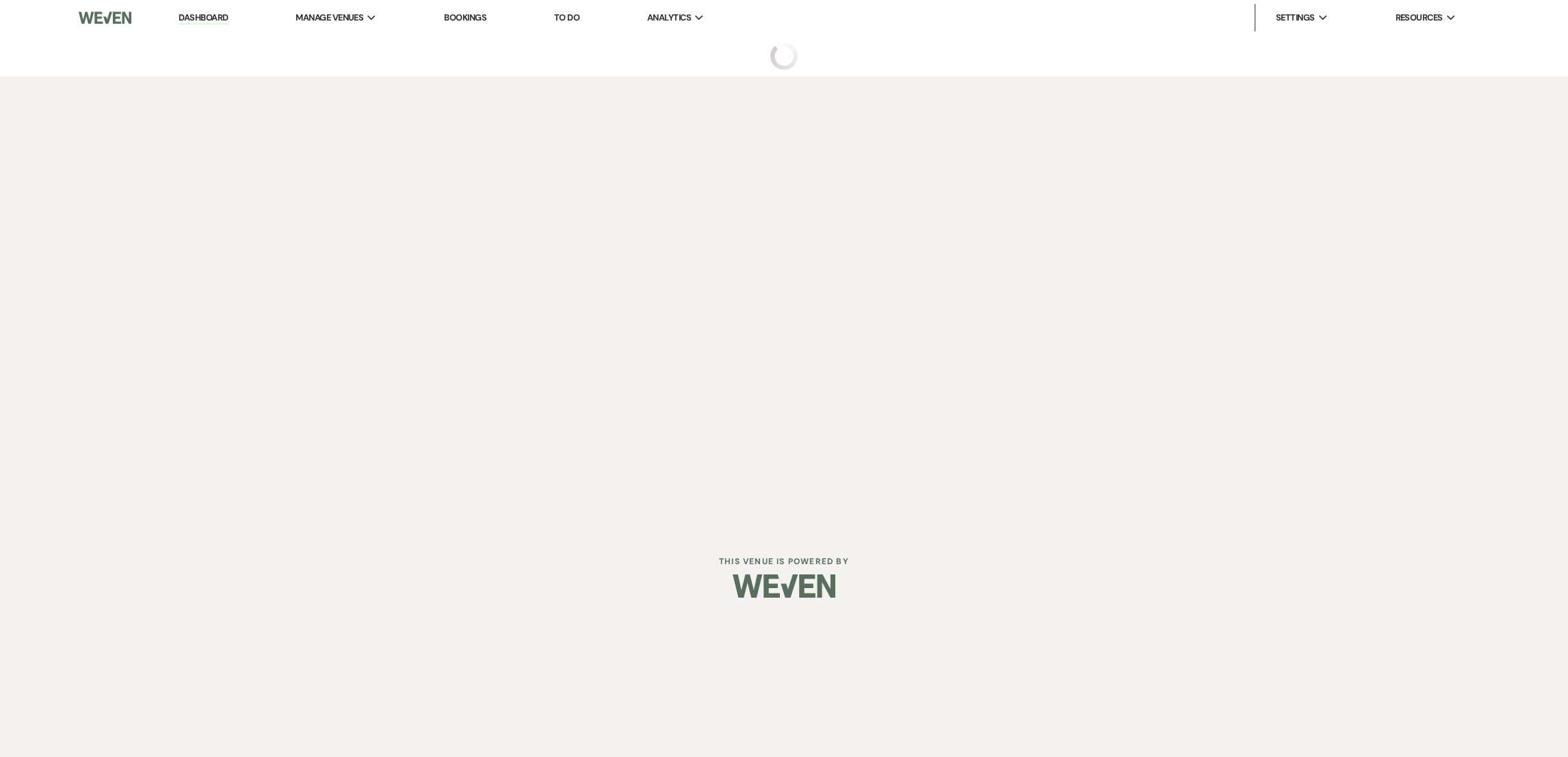
select select "5"
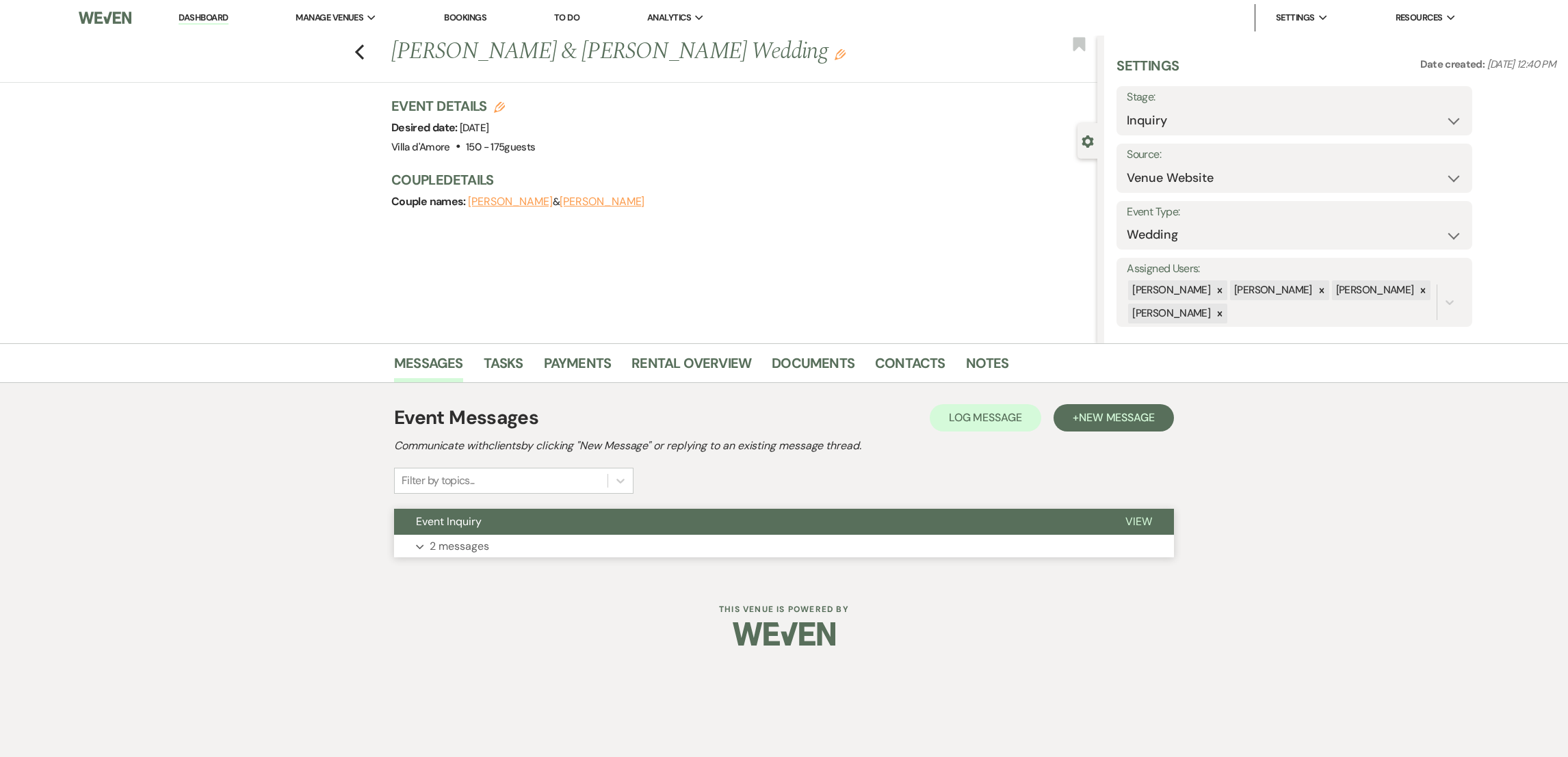
click at [477, 545] on p "2 messages" at bounding box center [460, 546] width 60 height 18
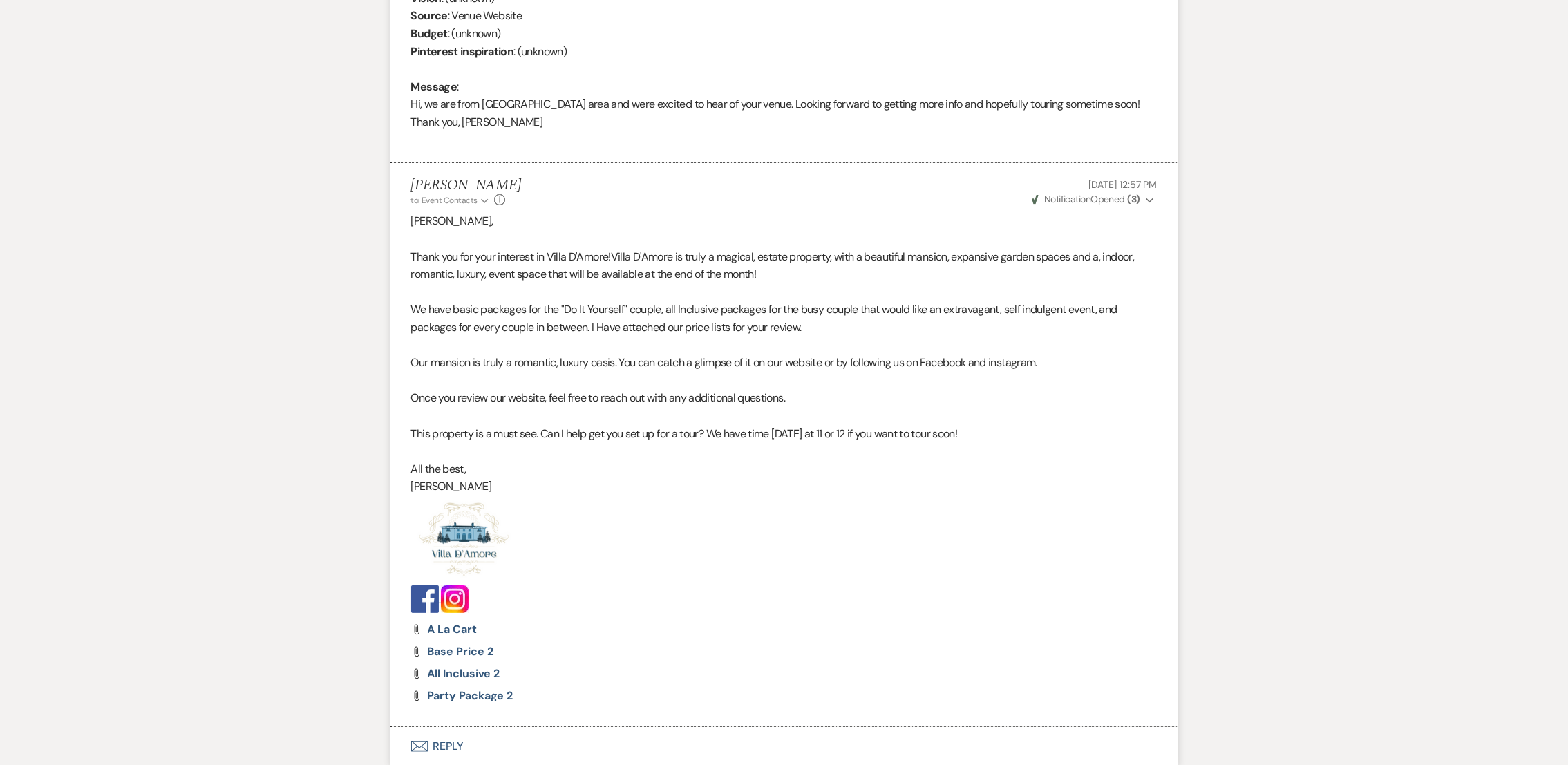
scroll to position [767, 0]
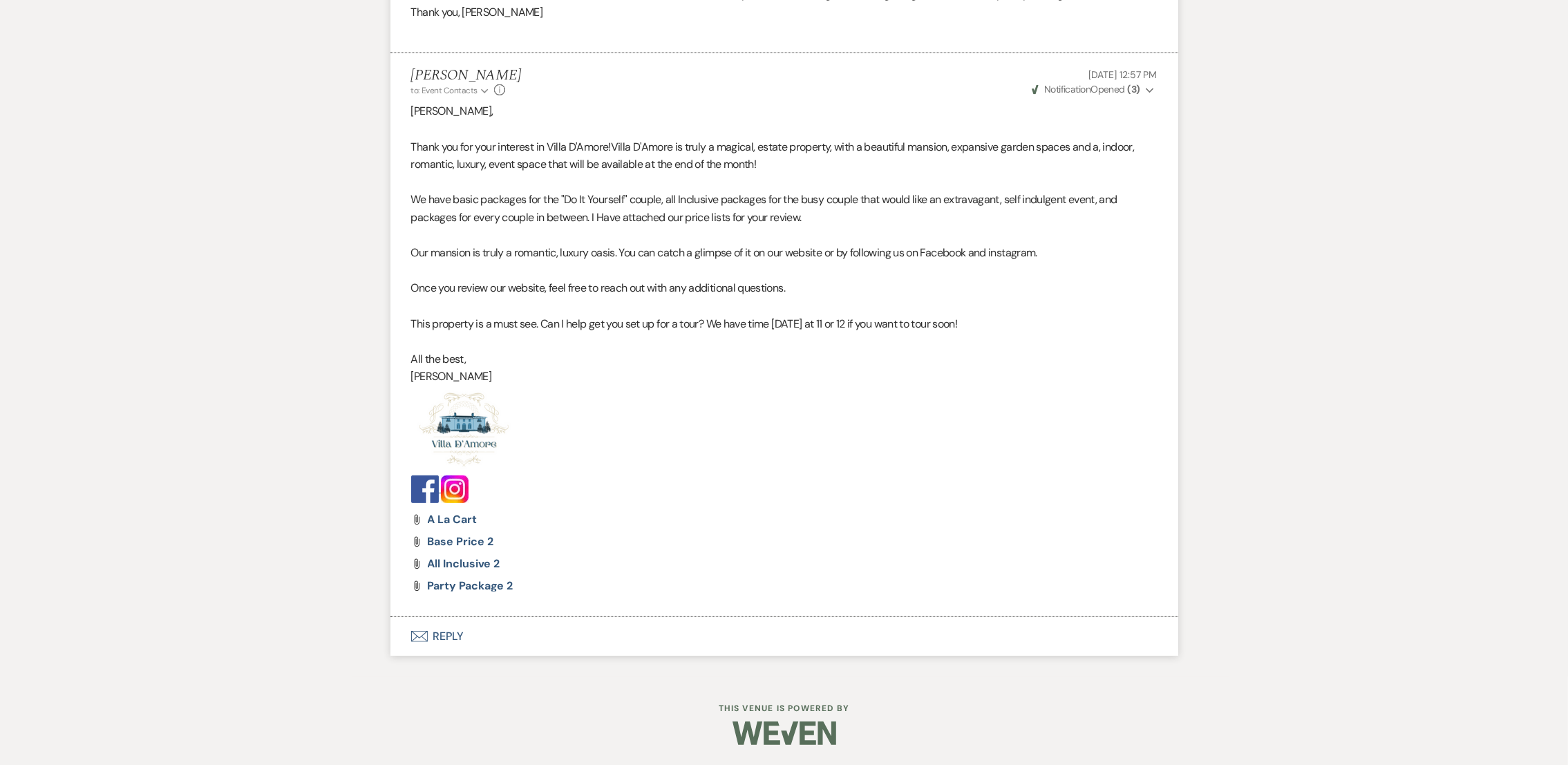
click at [447, 630] on button "Envelope Reply" at bounding box center [784, 636] width 787 height 39
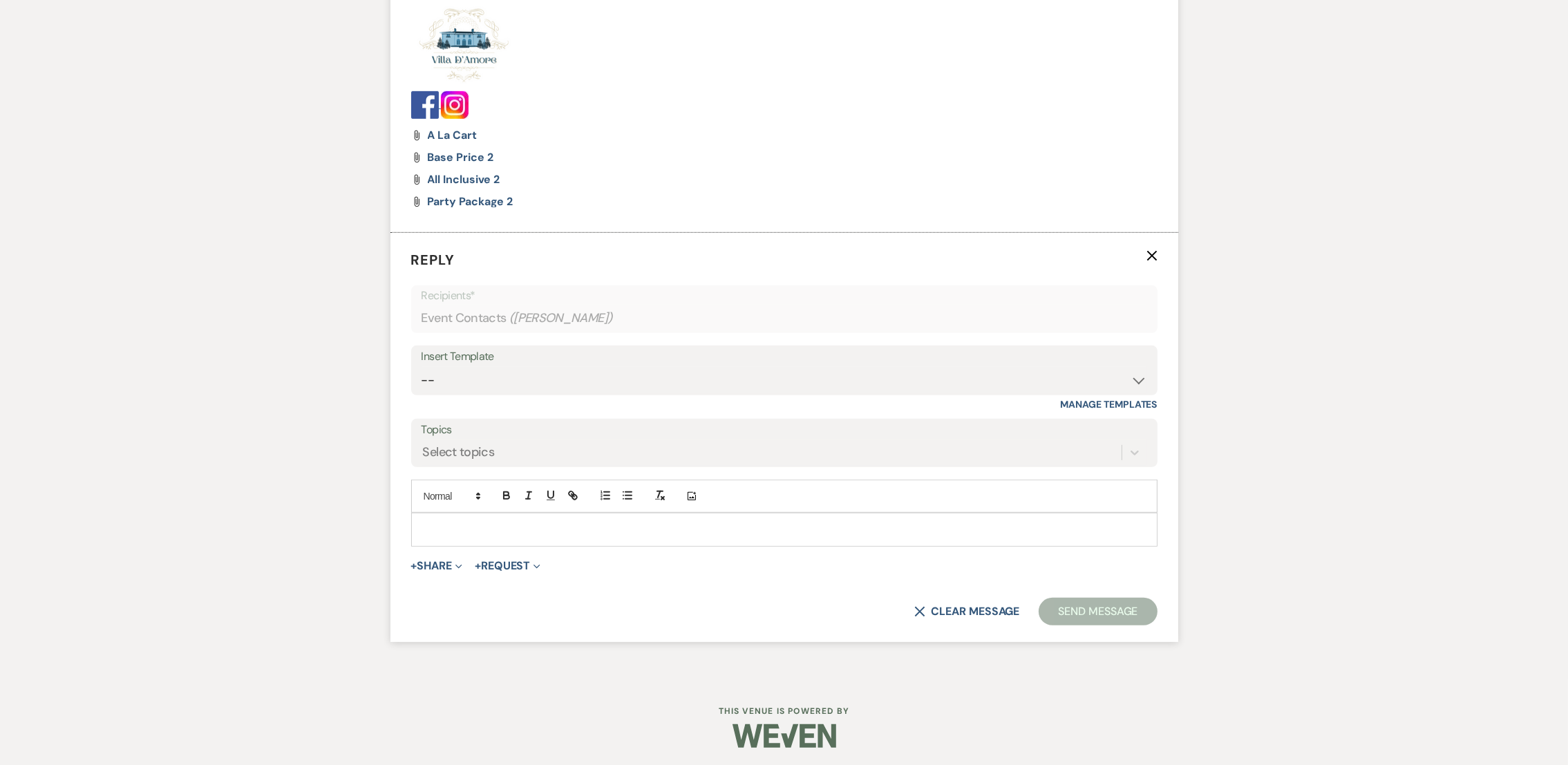
scroll to position [1155, 0]
click at [459, 376] on select "-- auto responce weekends Tour Request Response Follow Up #1 (wedding) Weven Pl…" at bounding box center [784, 376] width 726 height 27
select select "4469"
click at [422, 363] on select "-- auto responce weekends Tour Request Response Follow Up #1 (wedding) Weven Pl…" at bounding box center [784, 376] width 726 height 27
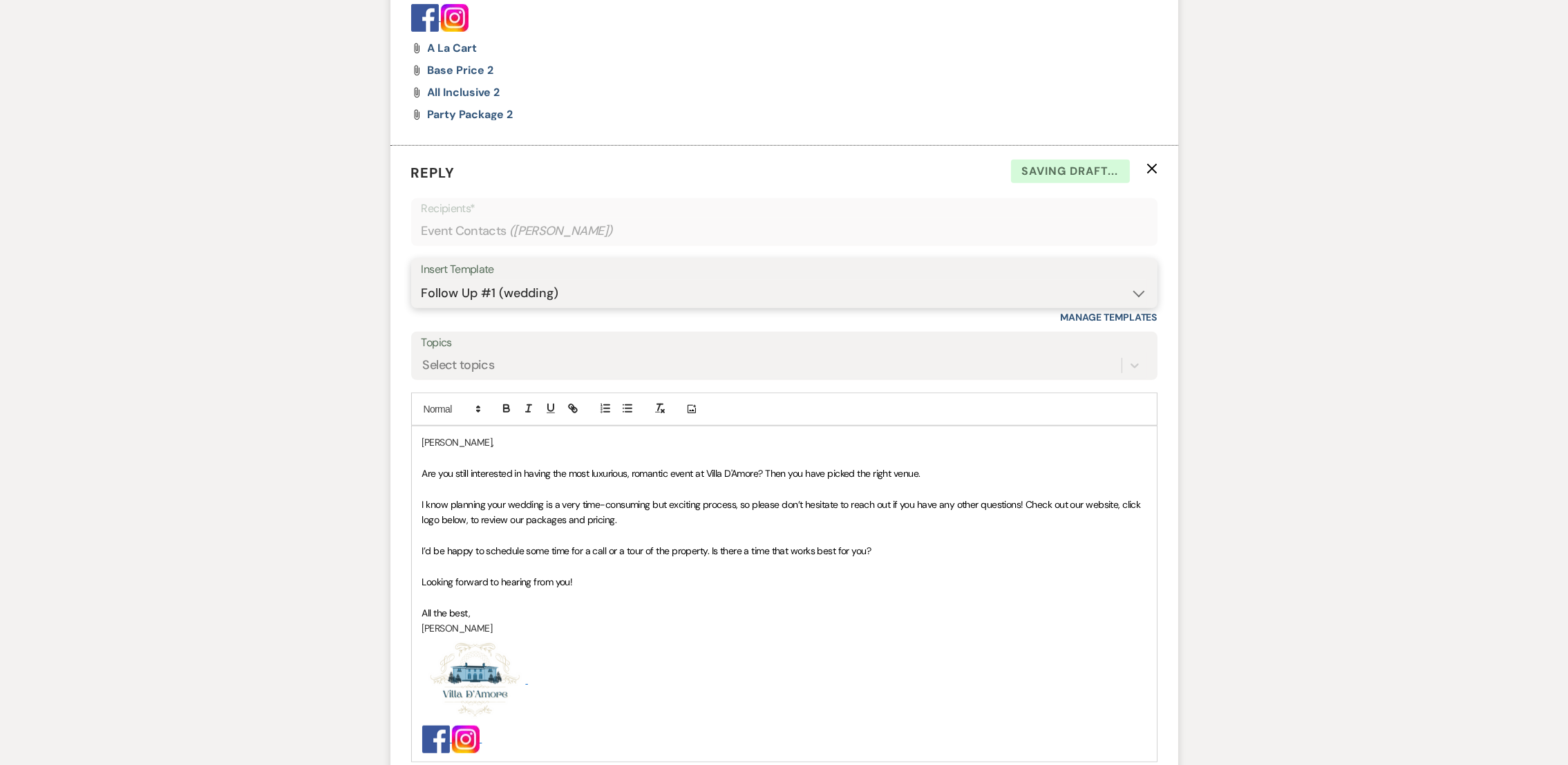
scroll to position [1459, 0]
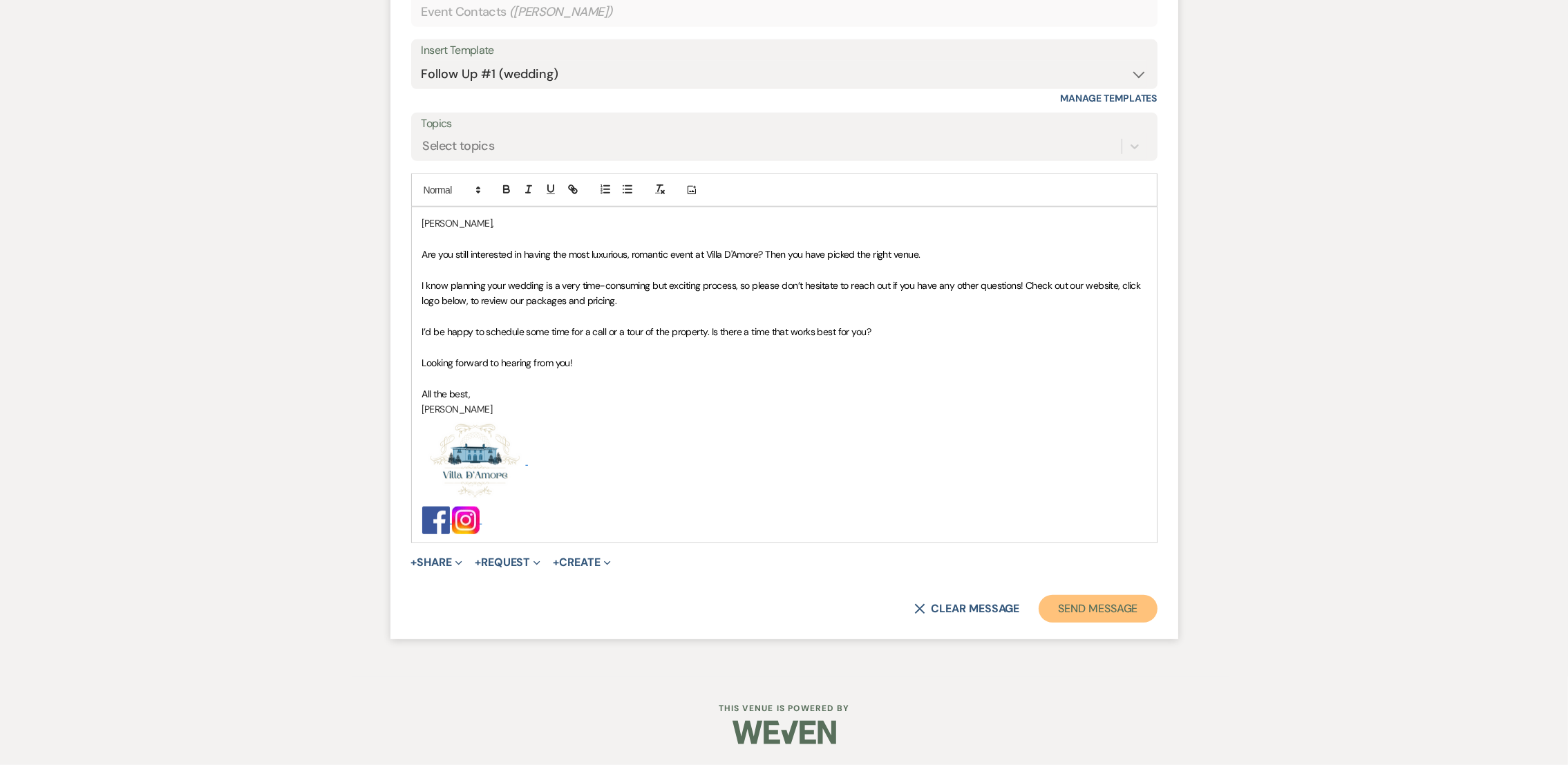
click at [1114, 618] on button "Send Message" at bounding box center [1098, 608] width 118 height 28
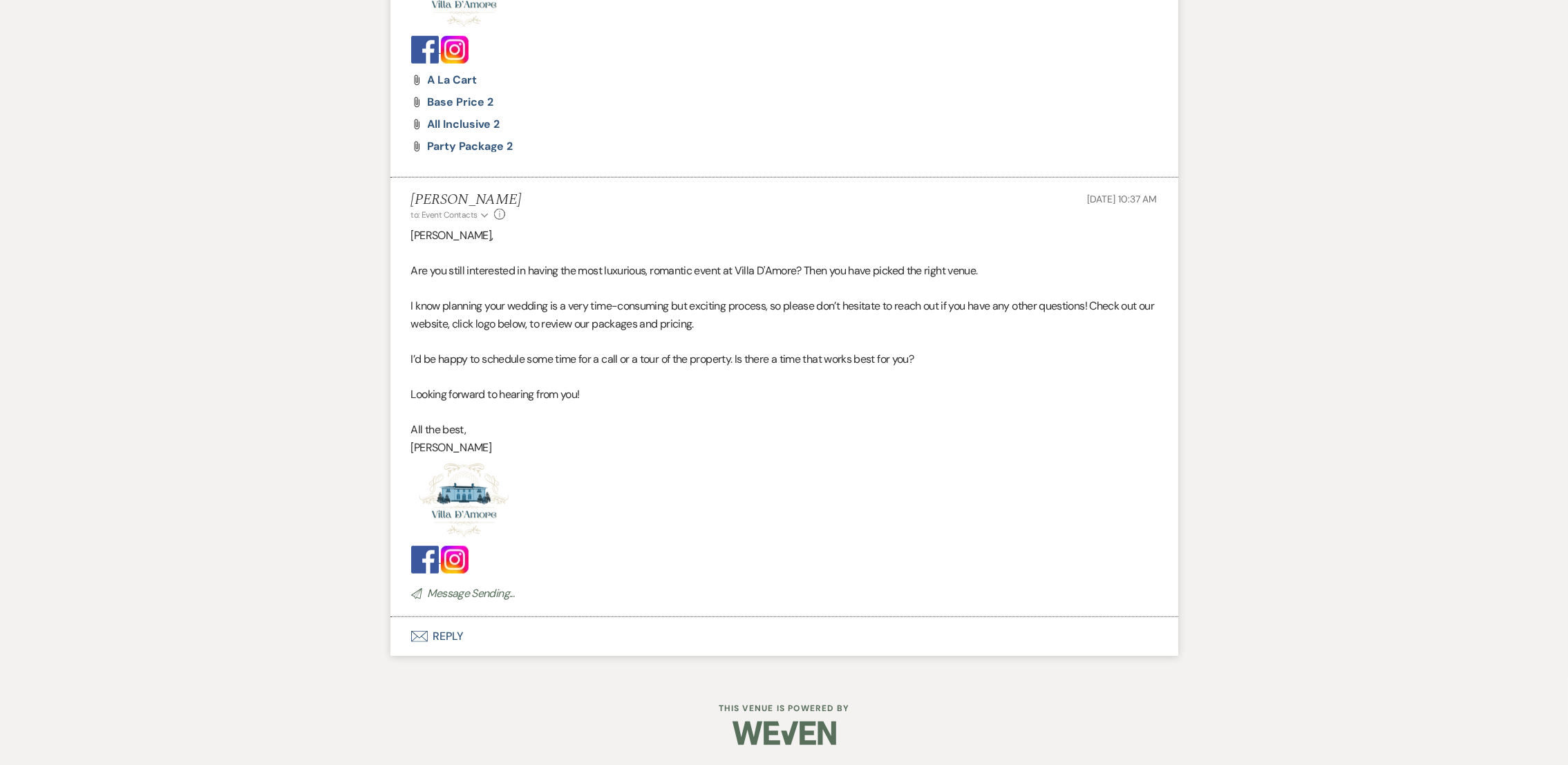
scroll to position [0, 0]
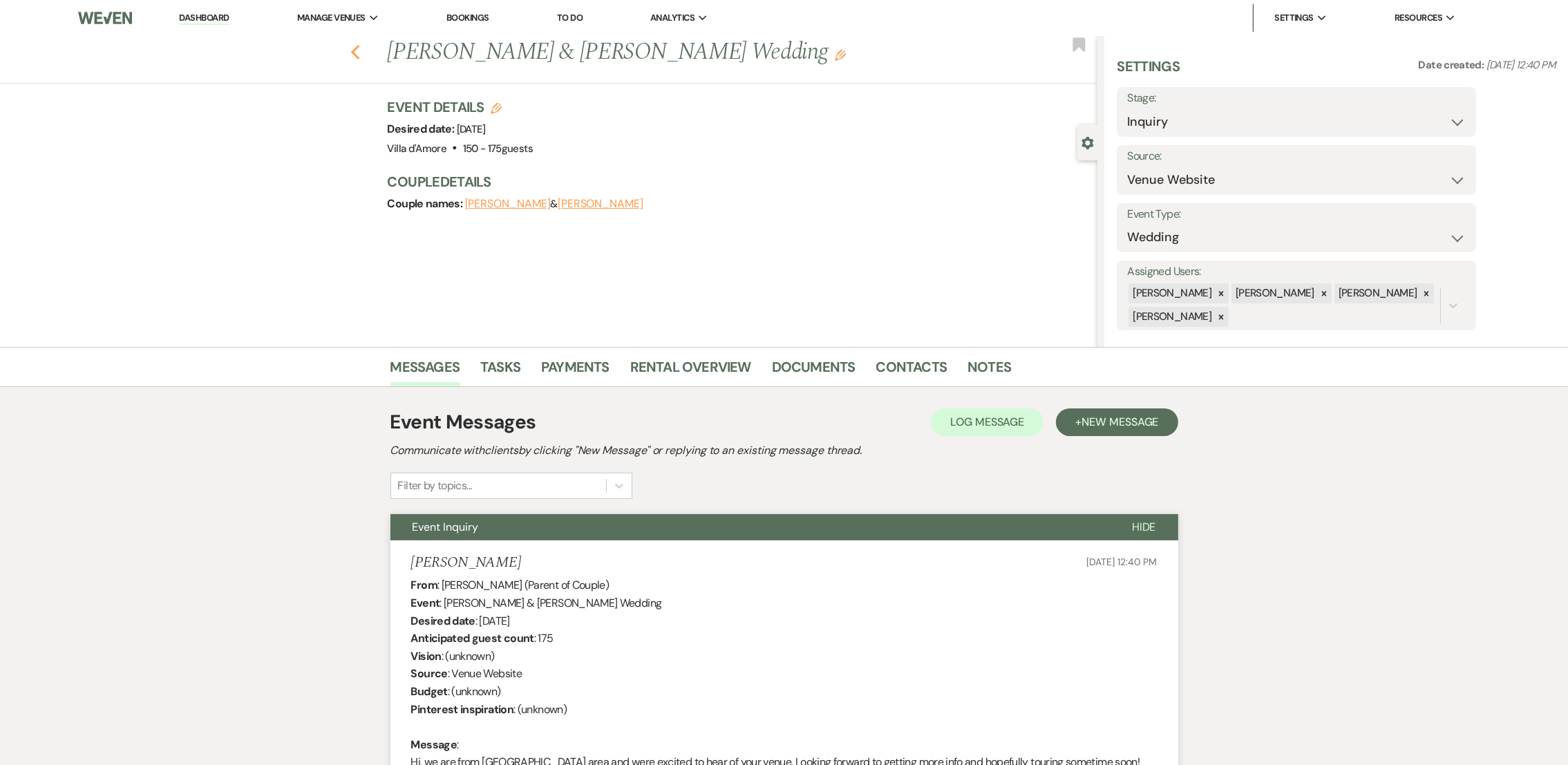
click at [359, 50] on use "button" at bounding box center [355, 52] width 9 height 15
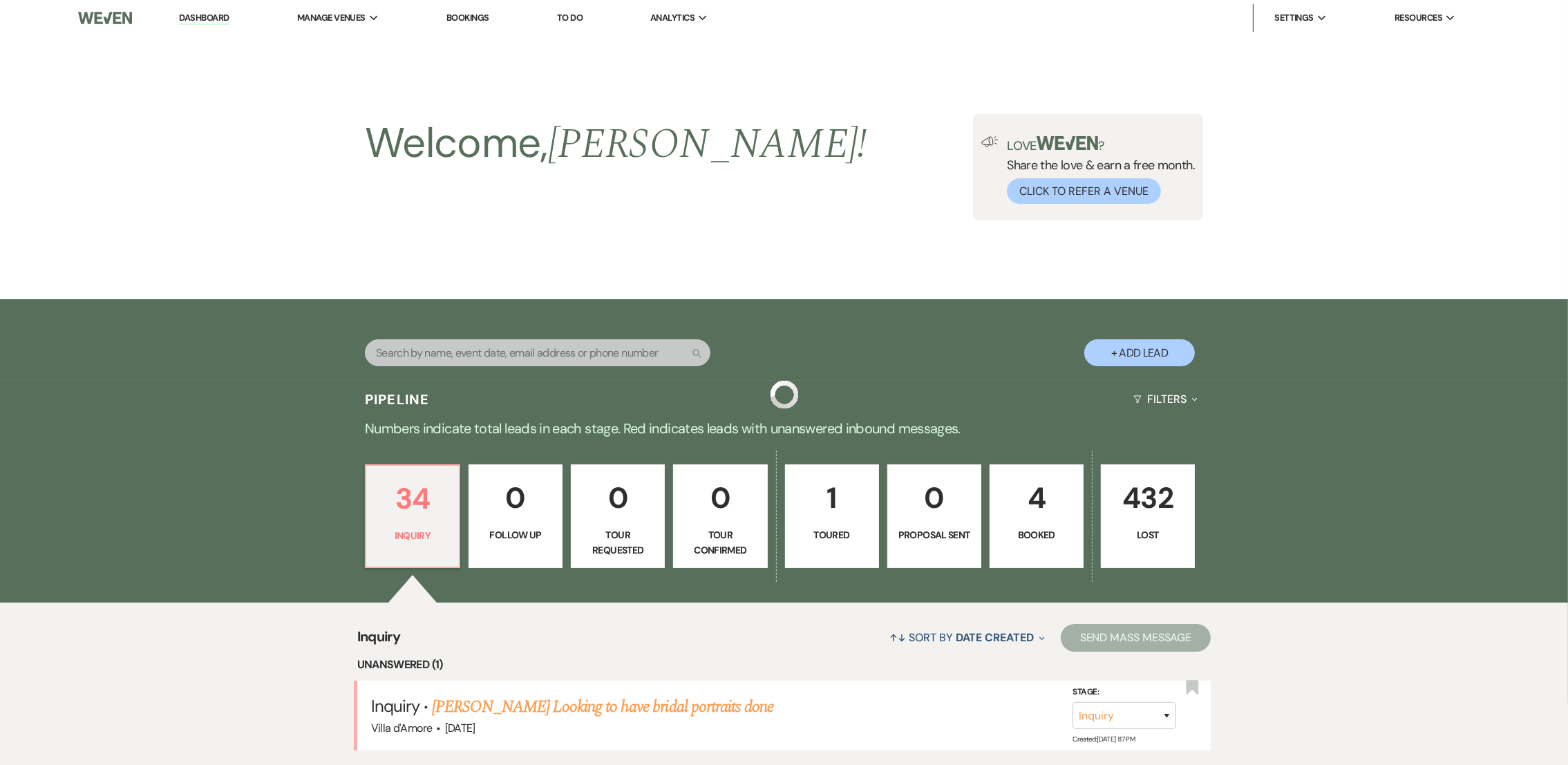
scroll to position [766, 0]
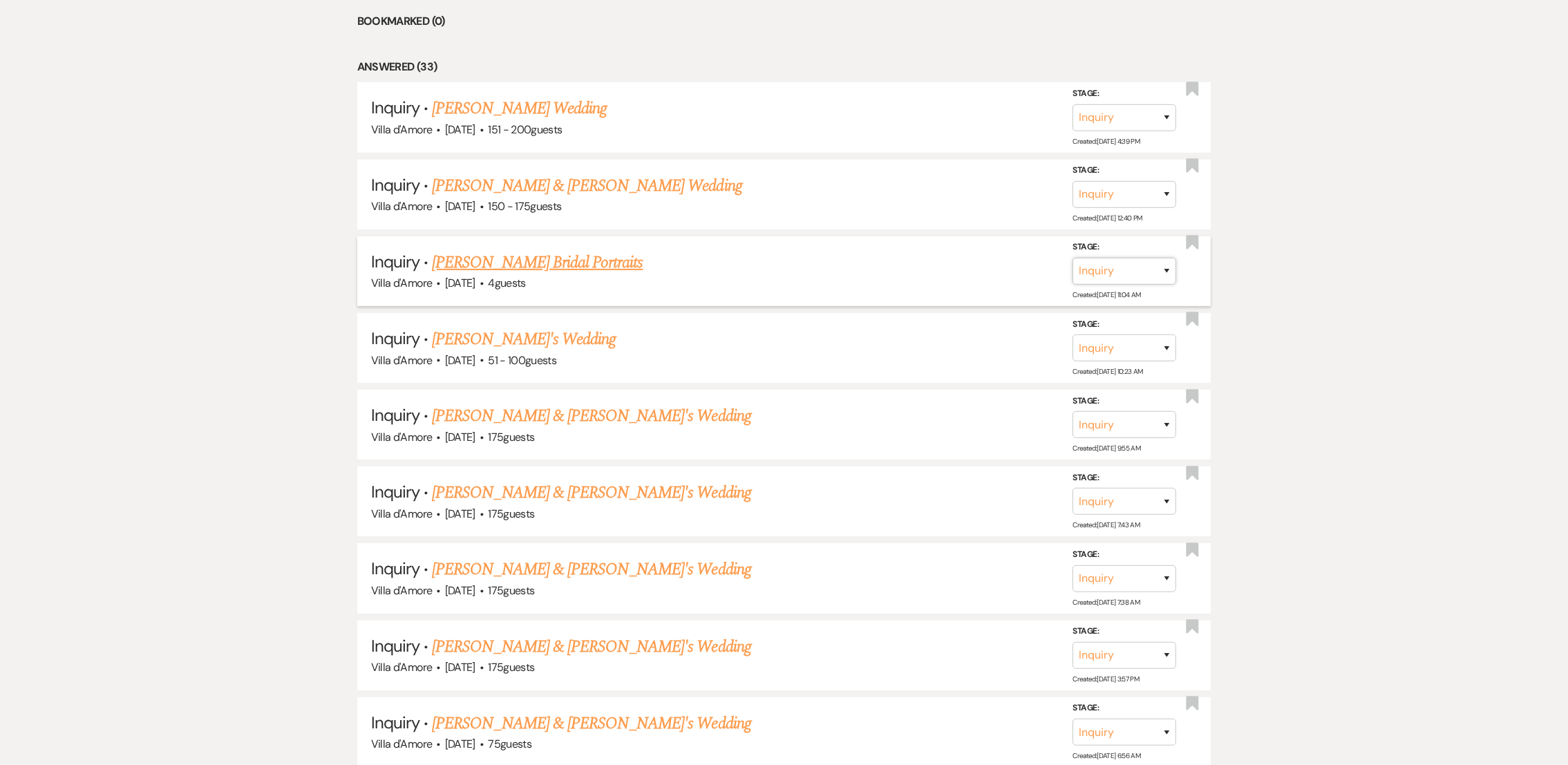
click at [1143, 273] on select "Inquiry Follow Up Tour Requested Tour Confirmed Toured Proposal Sent Booked Lost" at bounding box center [1125, 271] width 103 height 27
select select "7"
click at [1073, 258] on select "Inquiry Follow Up Tour Requested Tour Confirmed Toured Proposal Sent Booked Lost" at bounding box center [1125, 271] width 103 height 27
click at [1147, 269] on button "Save" at bounding box center [1148, 271] width 69 height 28
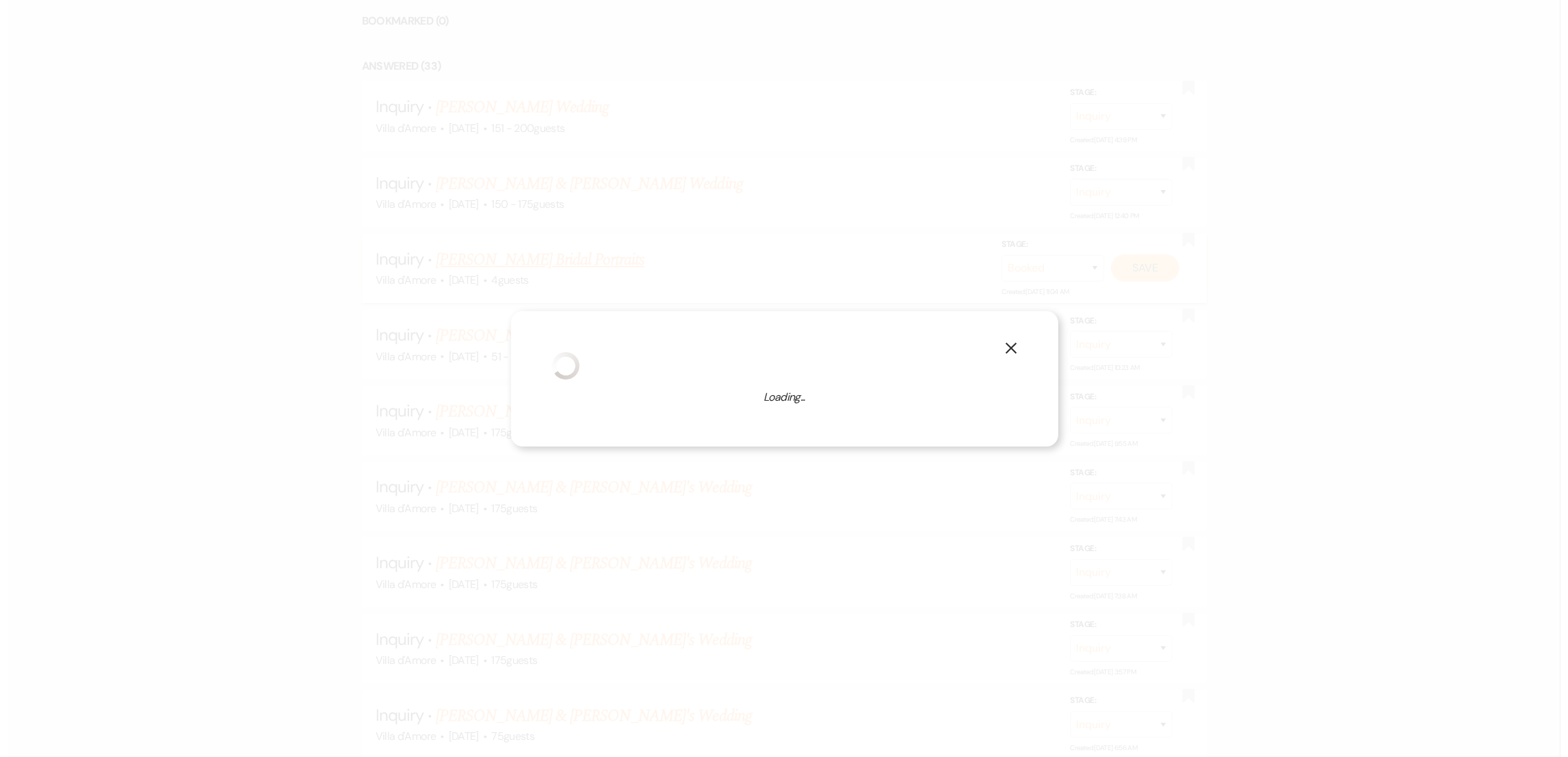
scroll to position [759, 0]
select select "13"
select select "808"
select select "false"
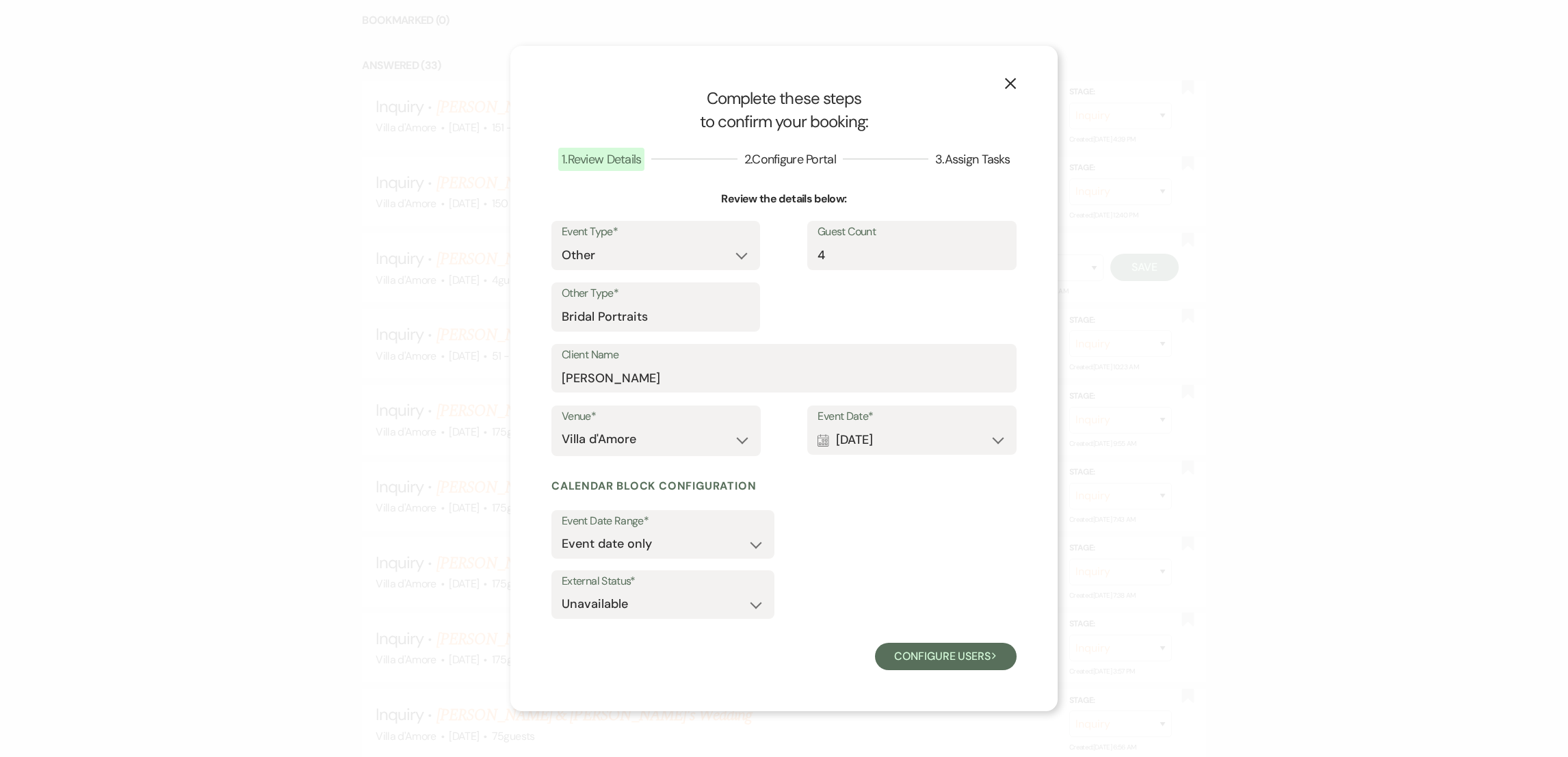
click at [1009, 82] on use "button" at bounding box center [1010, 83] width 11 height 11
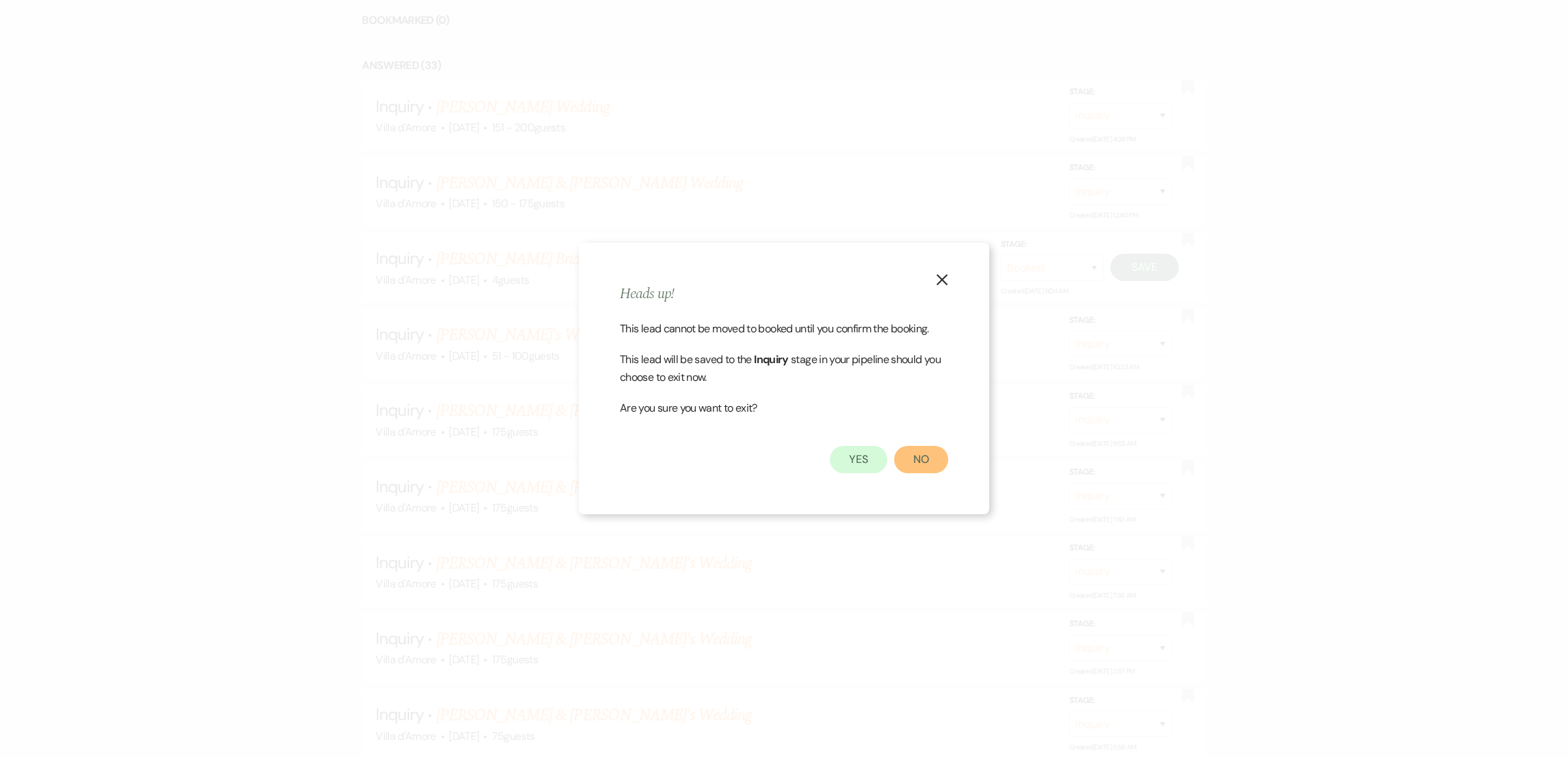
click at [922, 460] on button "No" at bounding box center [921, 459] width 54 height 27
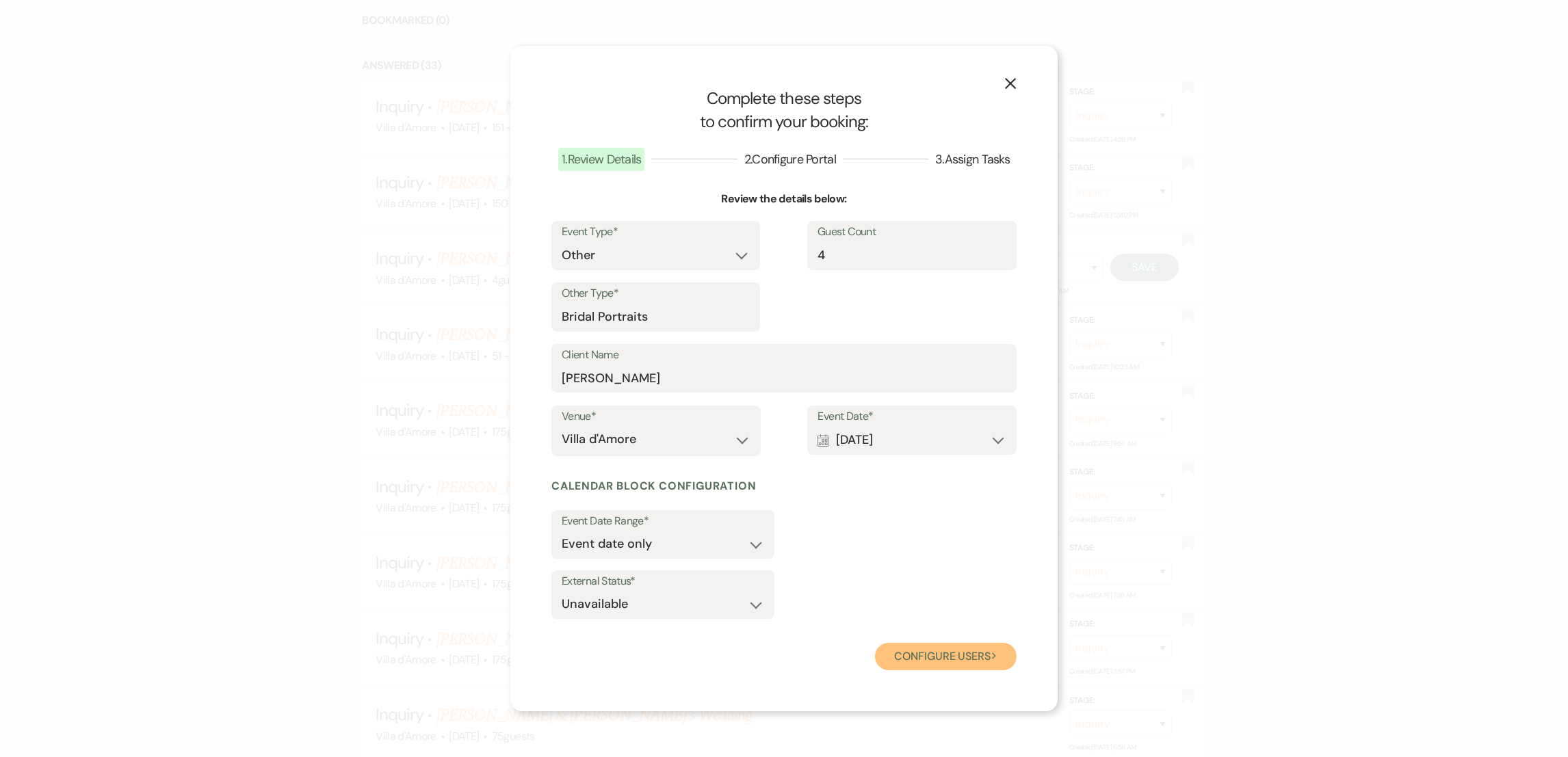
click at [924, 656] on button "Configure users Next" at bounding box center [945, 656] width 141 height 27
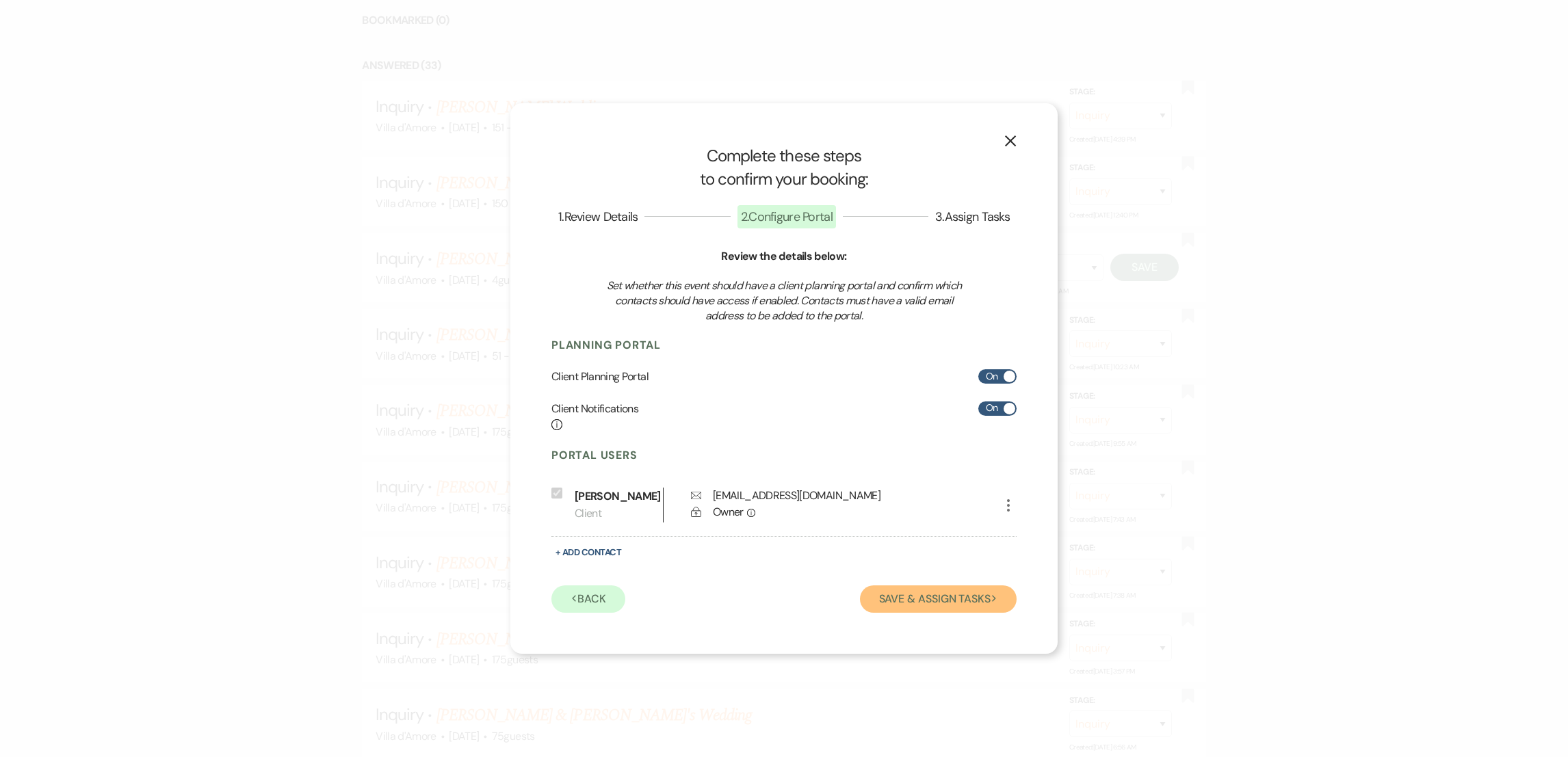
click at [931, 601] on button "Save & Assign Tasks Next" at bounding box center [937, 599] width 156 height 27
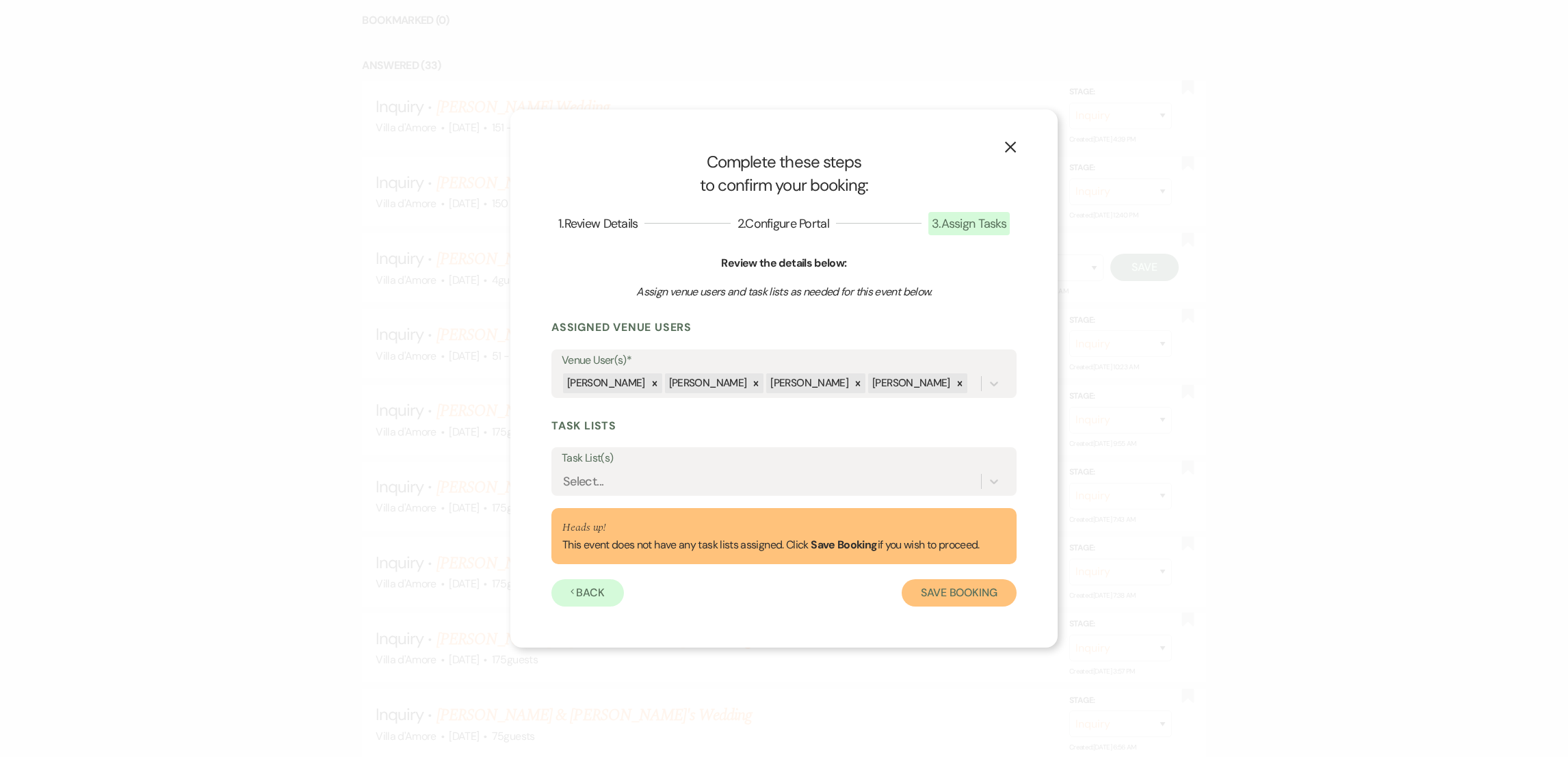
click at [931, 601] on button "Save Booking" at bounding box center [959, 593] width 115 height 27
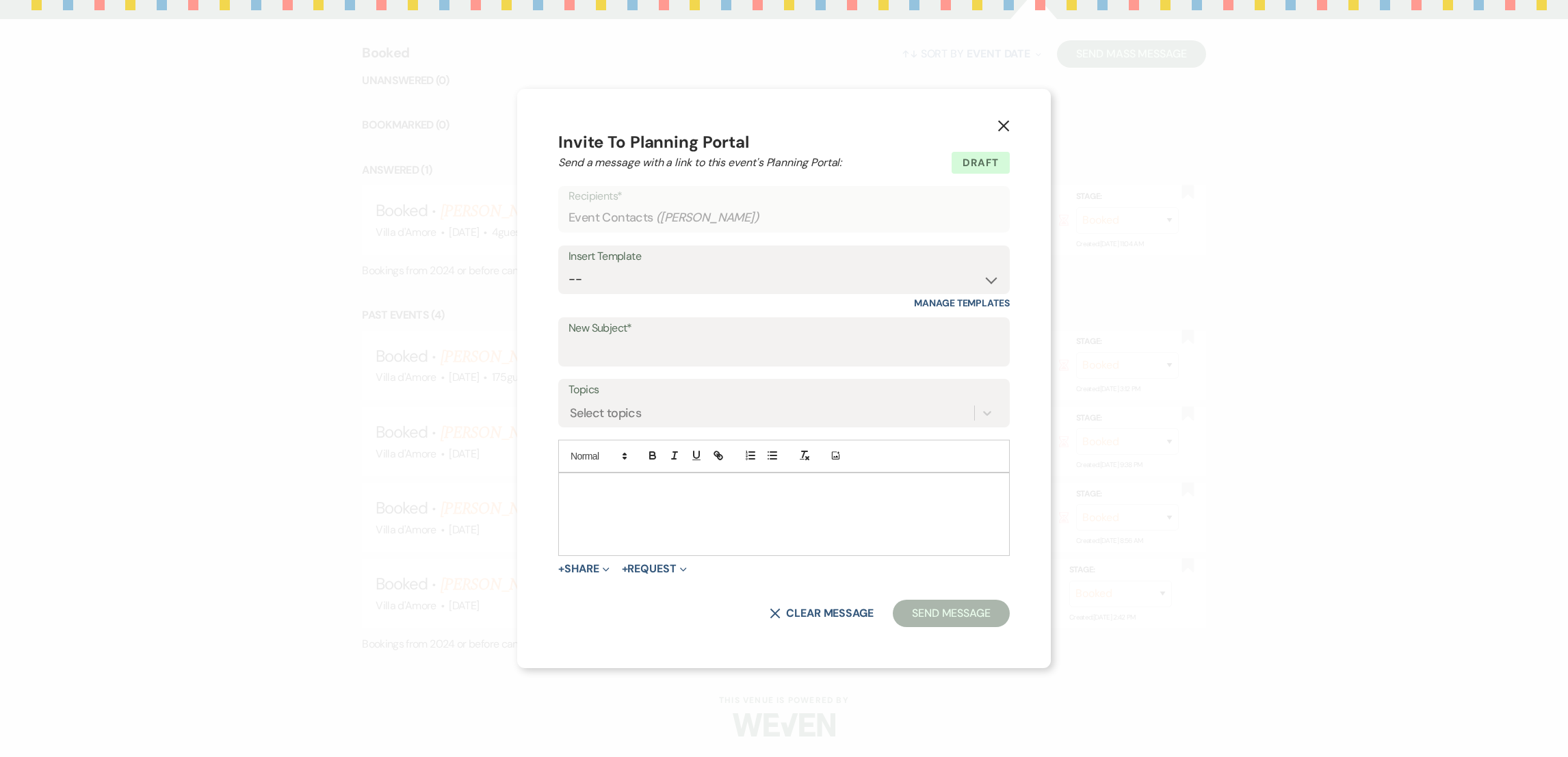
scroll to position [575, 0]
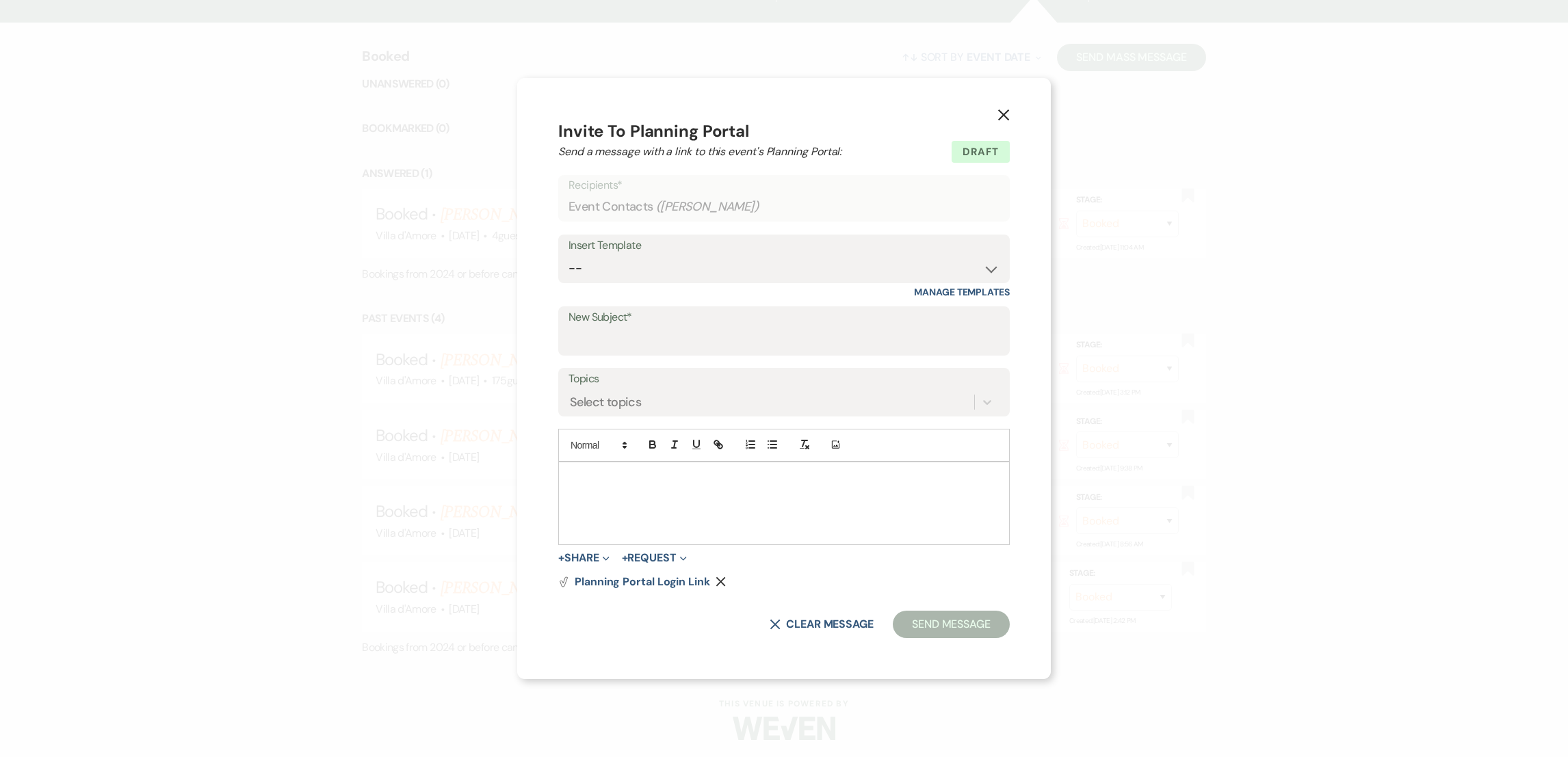
click at [1003, 116] on use "button" at bounding box center [1003, 114] width 11 height 11
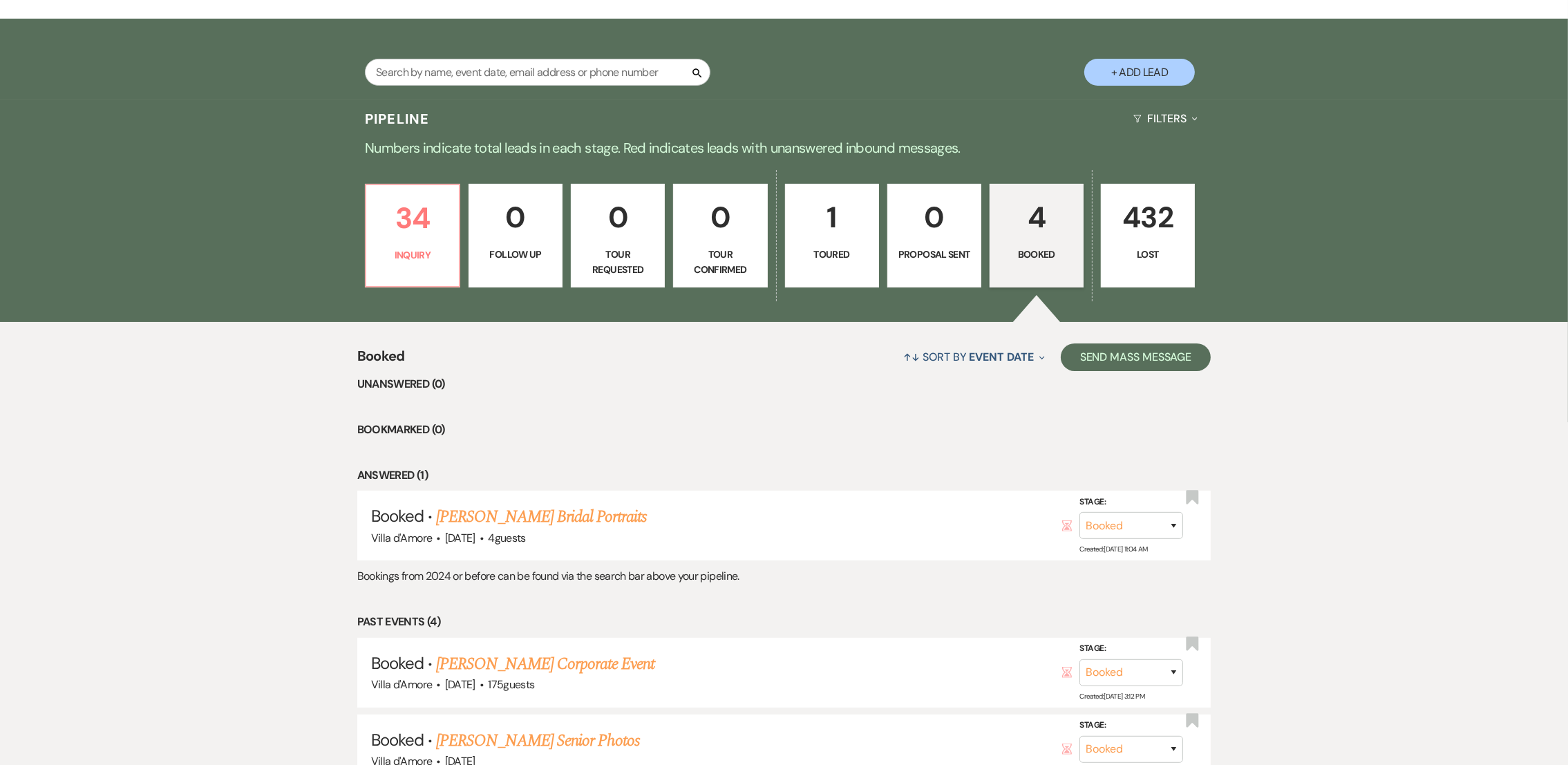
scroll to position [289, 0]
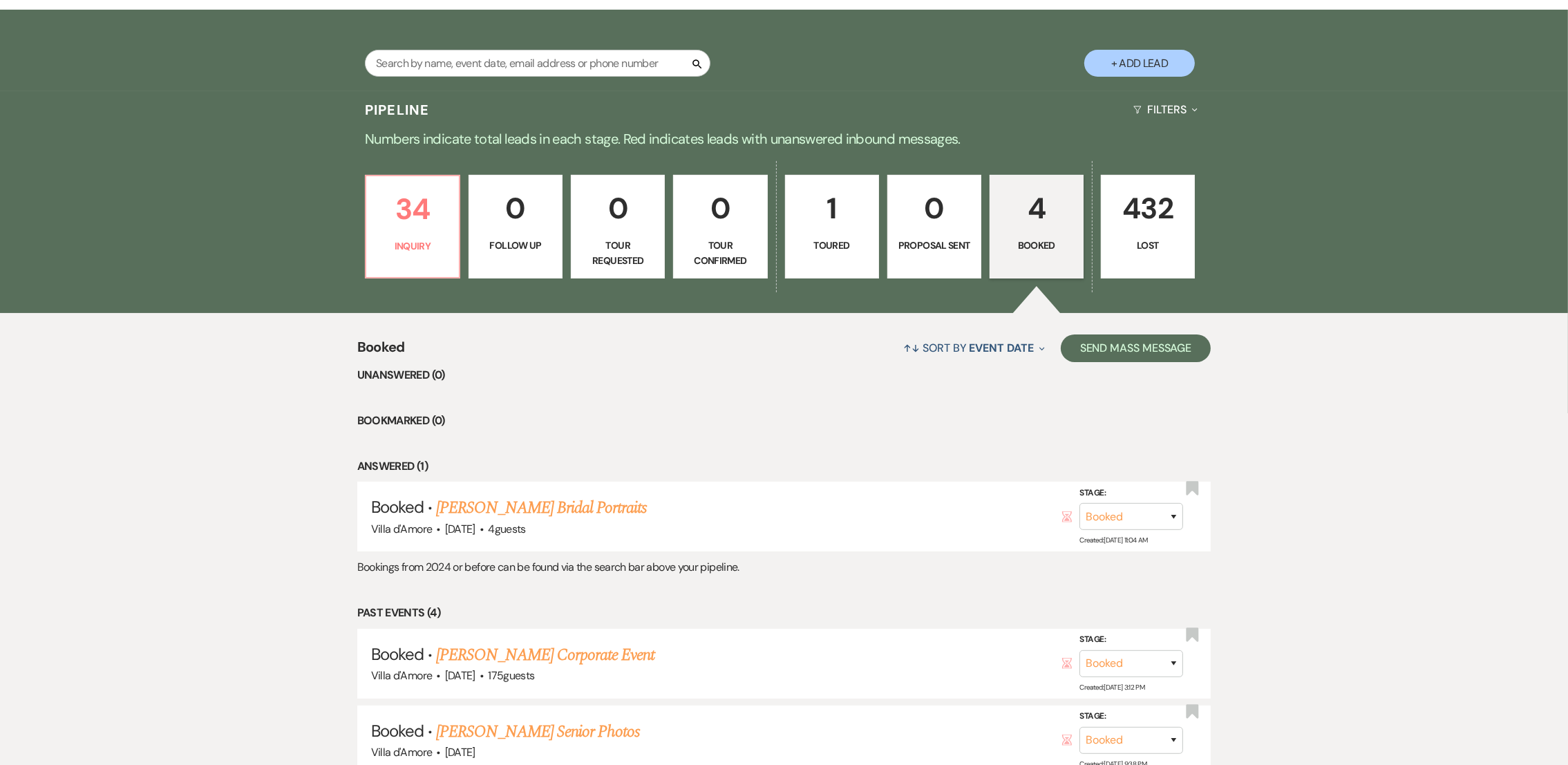
click at [848, 225] on p "1" at bounding box center [832, 208] width 76 height 46
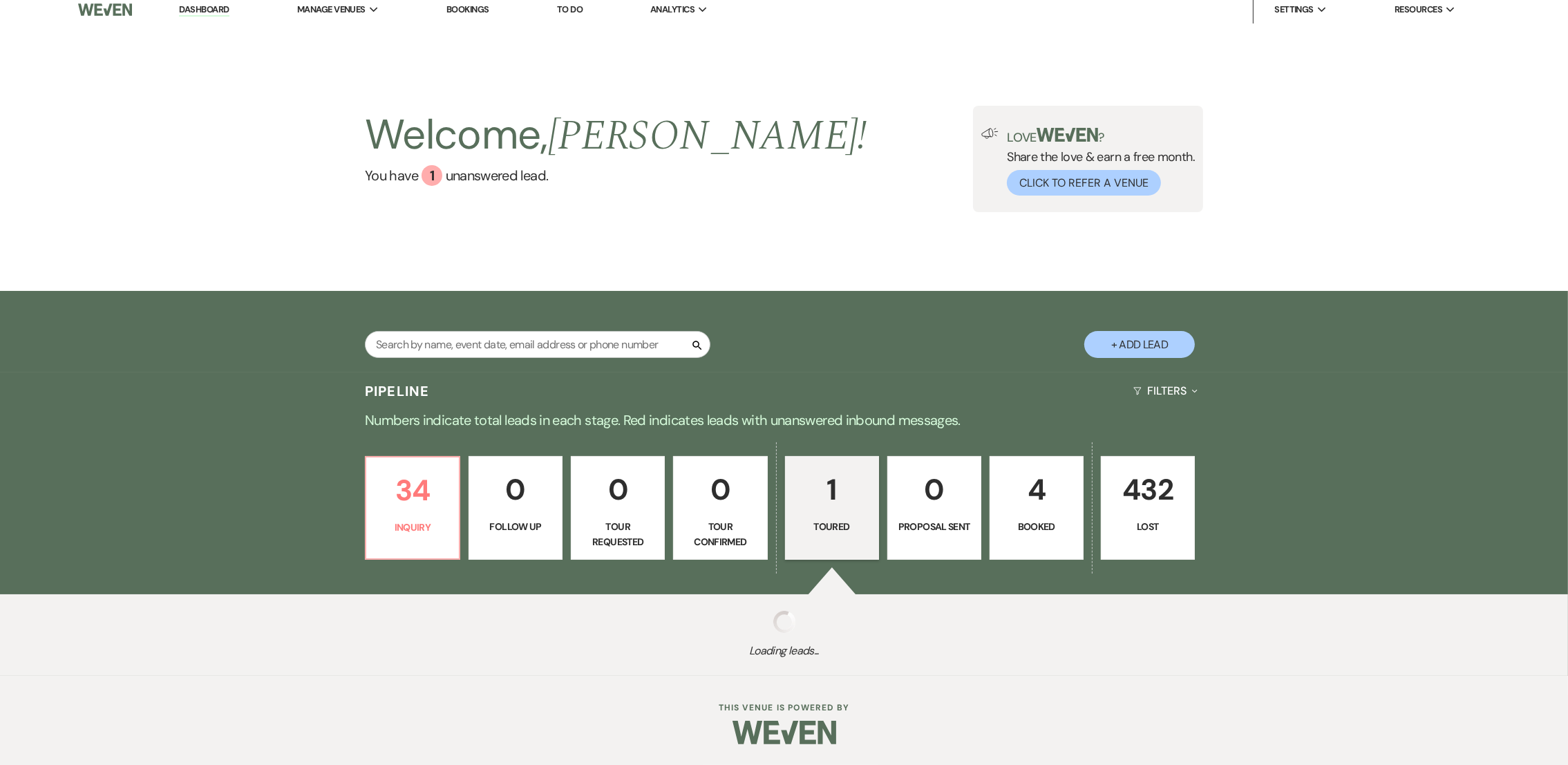
scroll to position [188, 0]
select select "5"
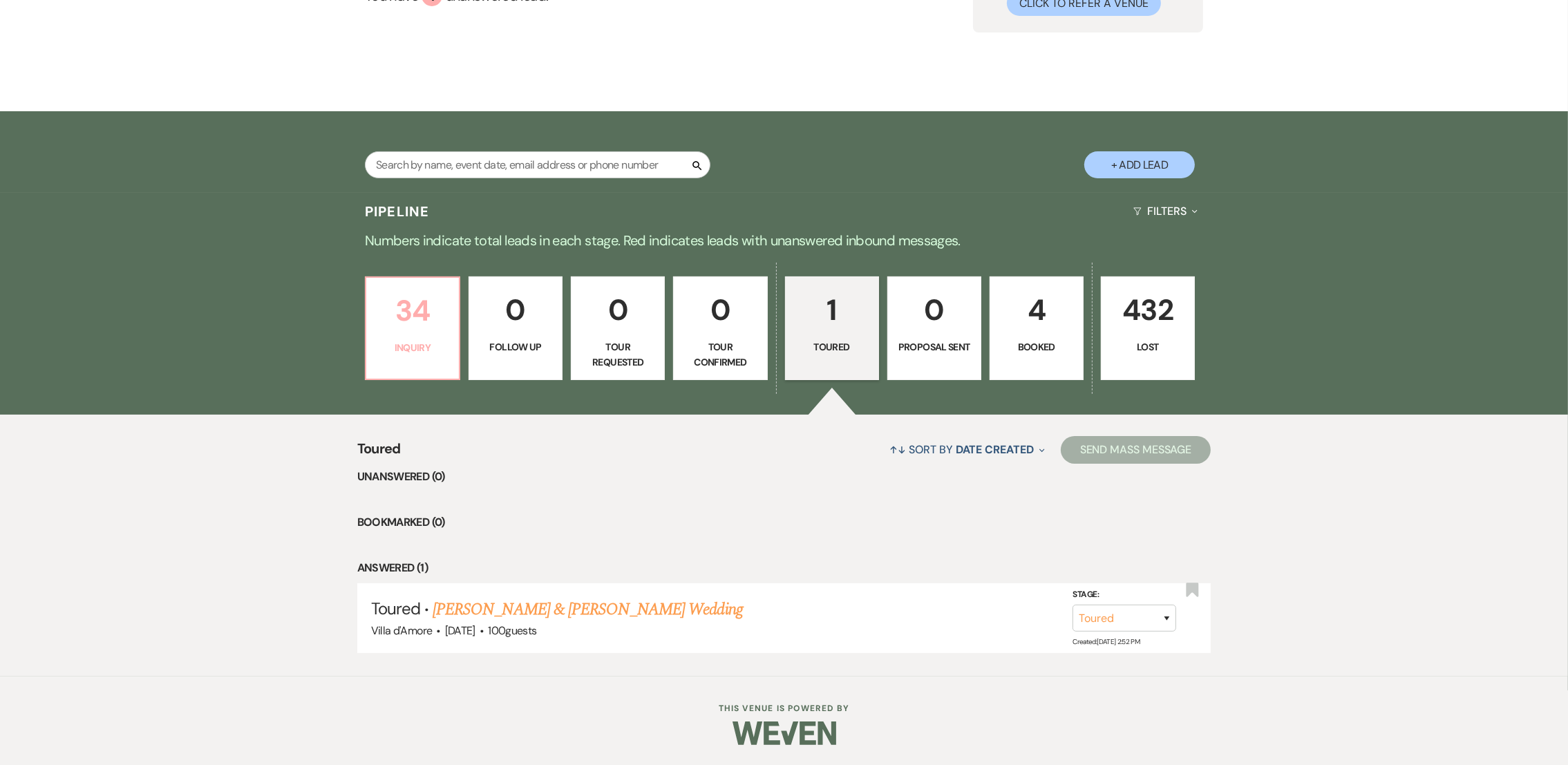
click at [376, 356] on link "34 Inquiry" at bounding box center [413, 328] width 96 height 103
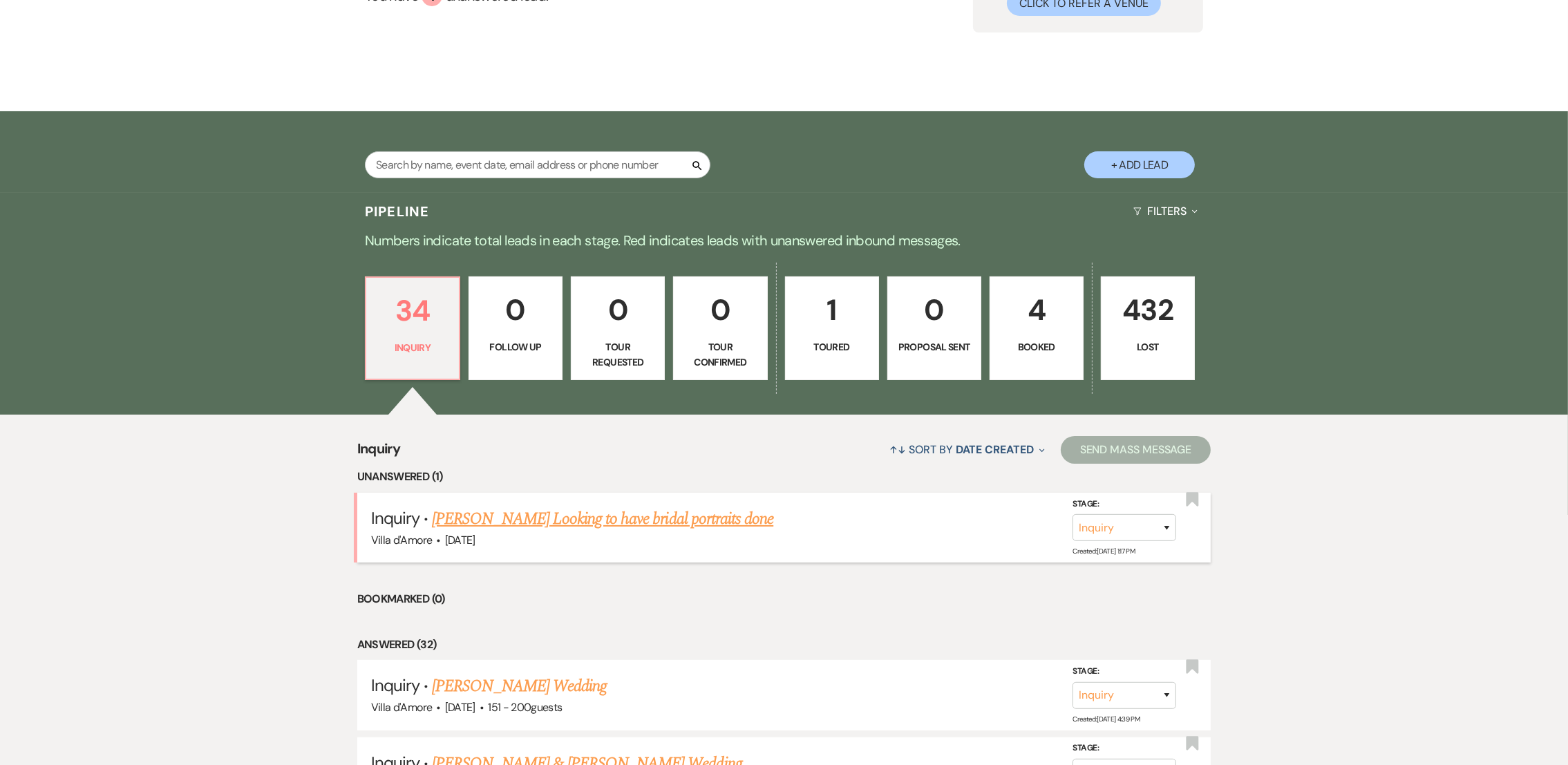
click at [656, 519] on link "[PERSON_NAME] Looking to have bridal portraits done" at bounding box center [602, 519] width 342 height 25
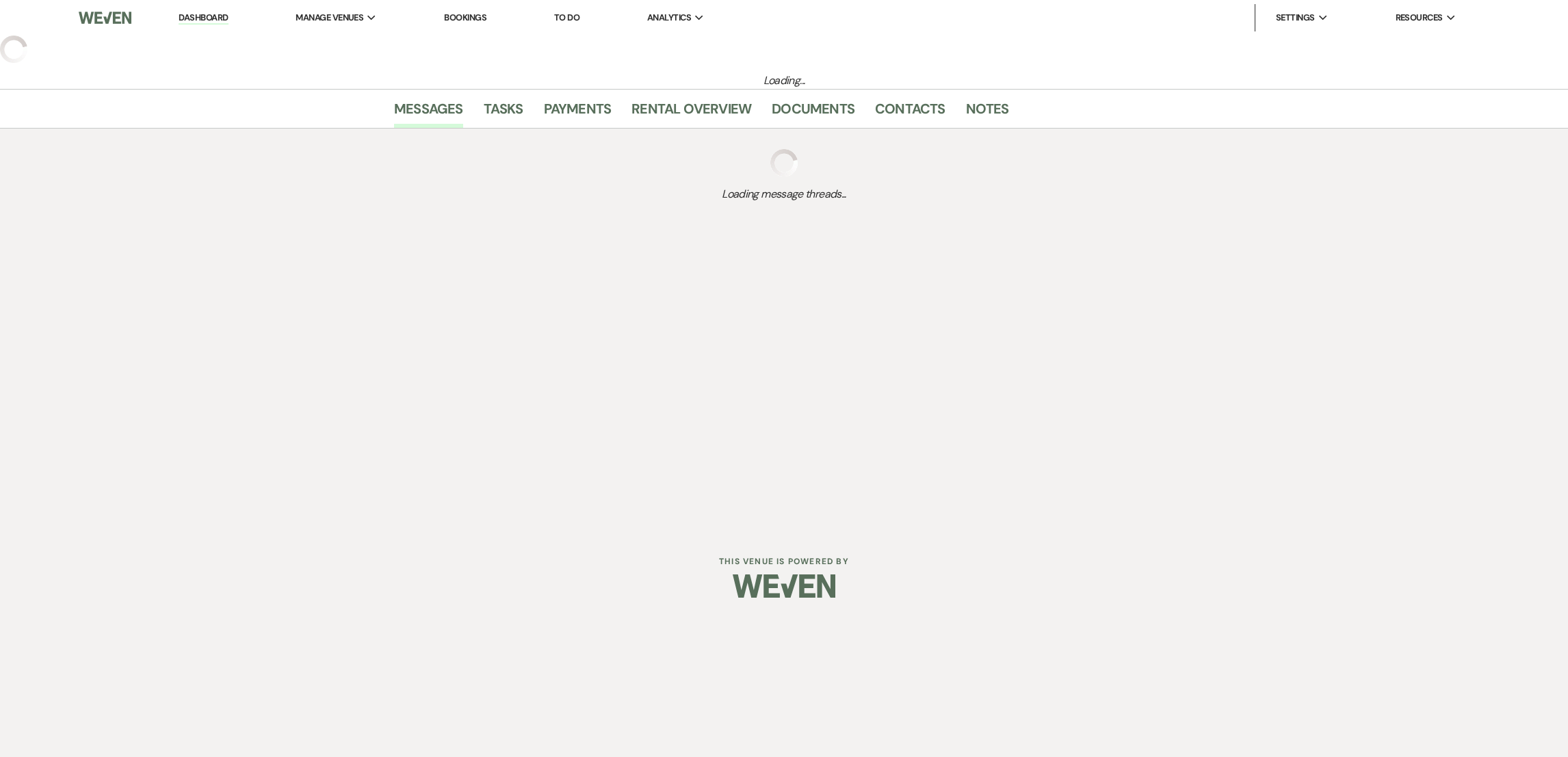
select select "8"
select select "13"
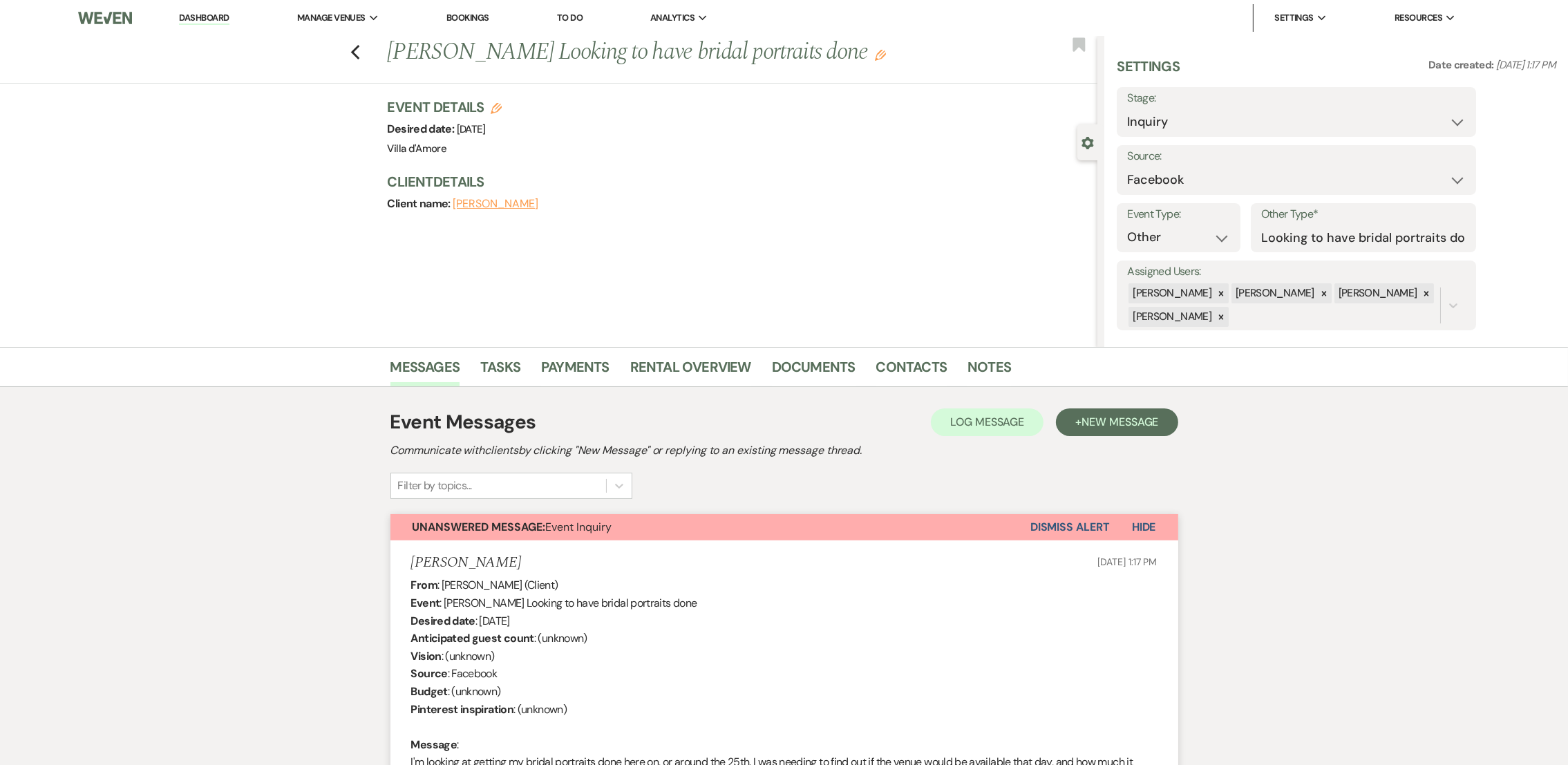
scroll to position [604, 0]
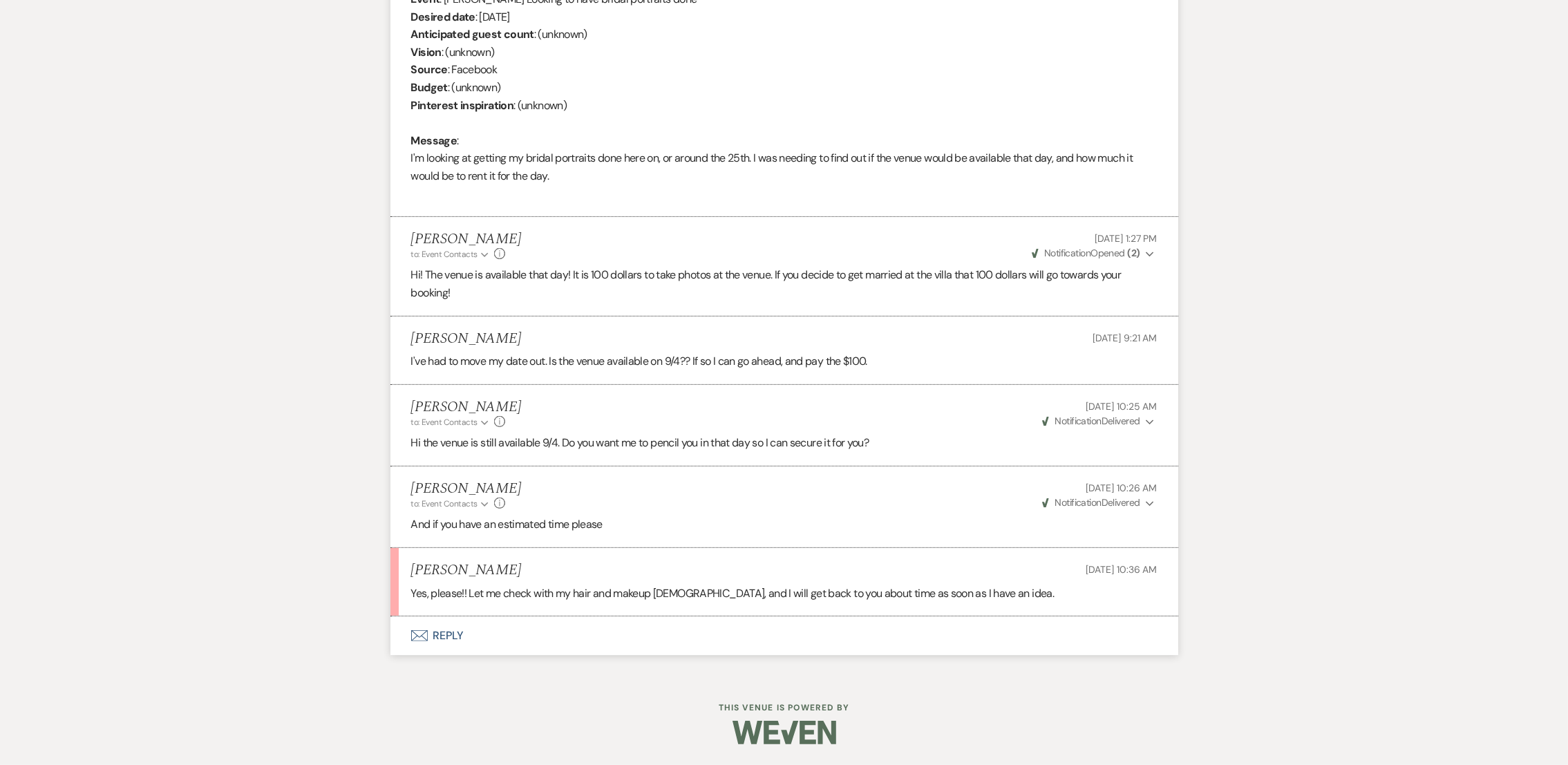
click at [450, 639] on button "Envelope Reply" at bounding box center [784, 635] width 787 height 39
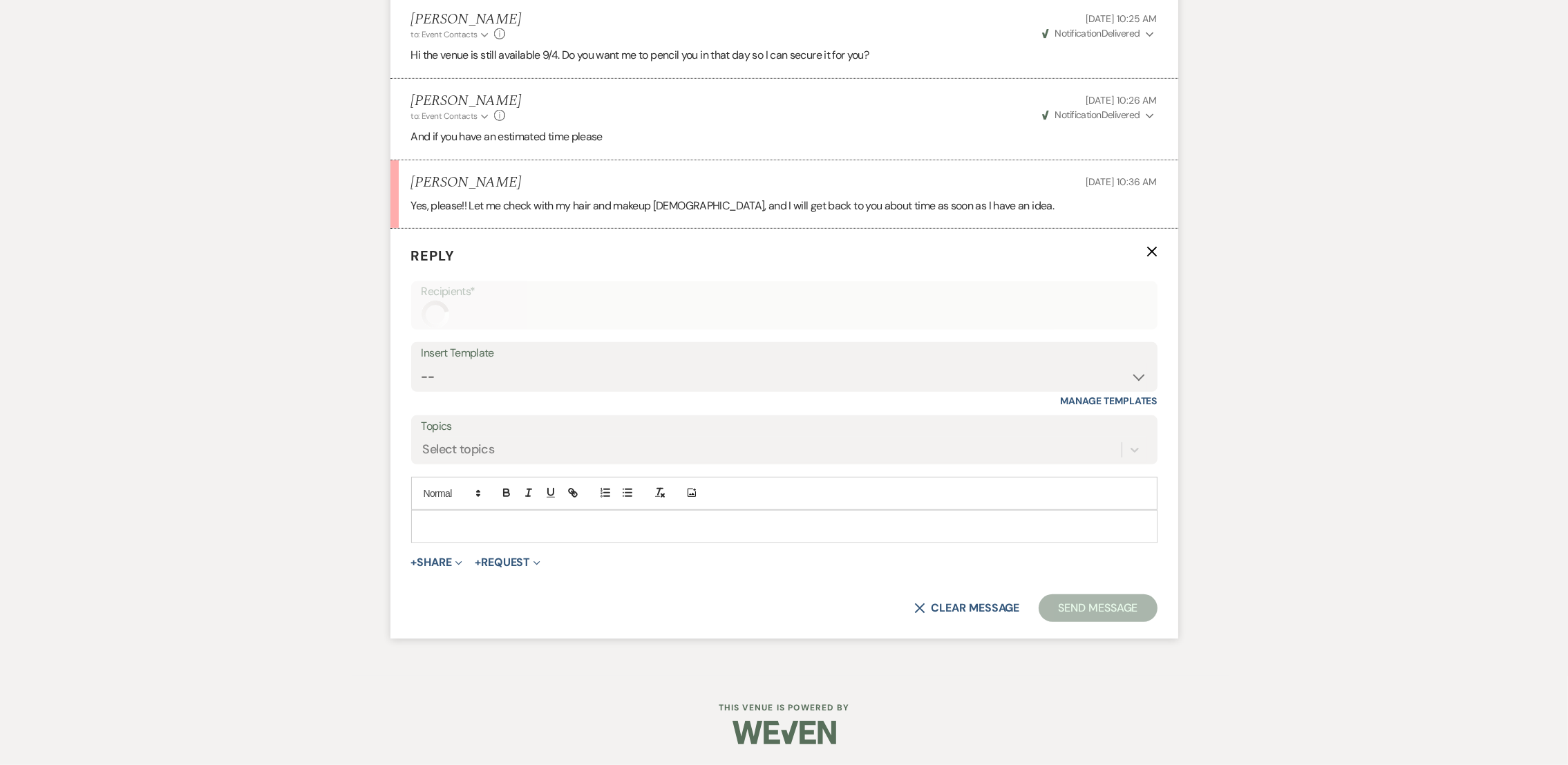
scroll to position [992, 0]
click at [541, 531] on p at bounding box center [784, 527] width 724 height 15
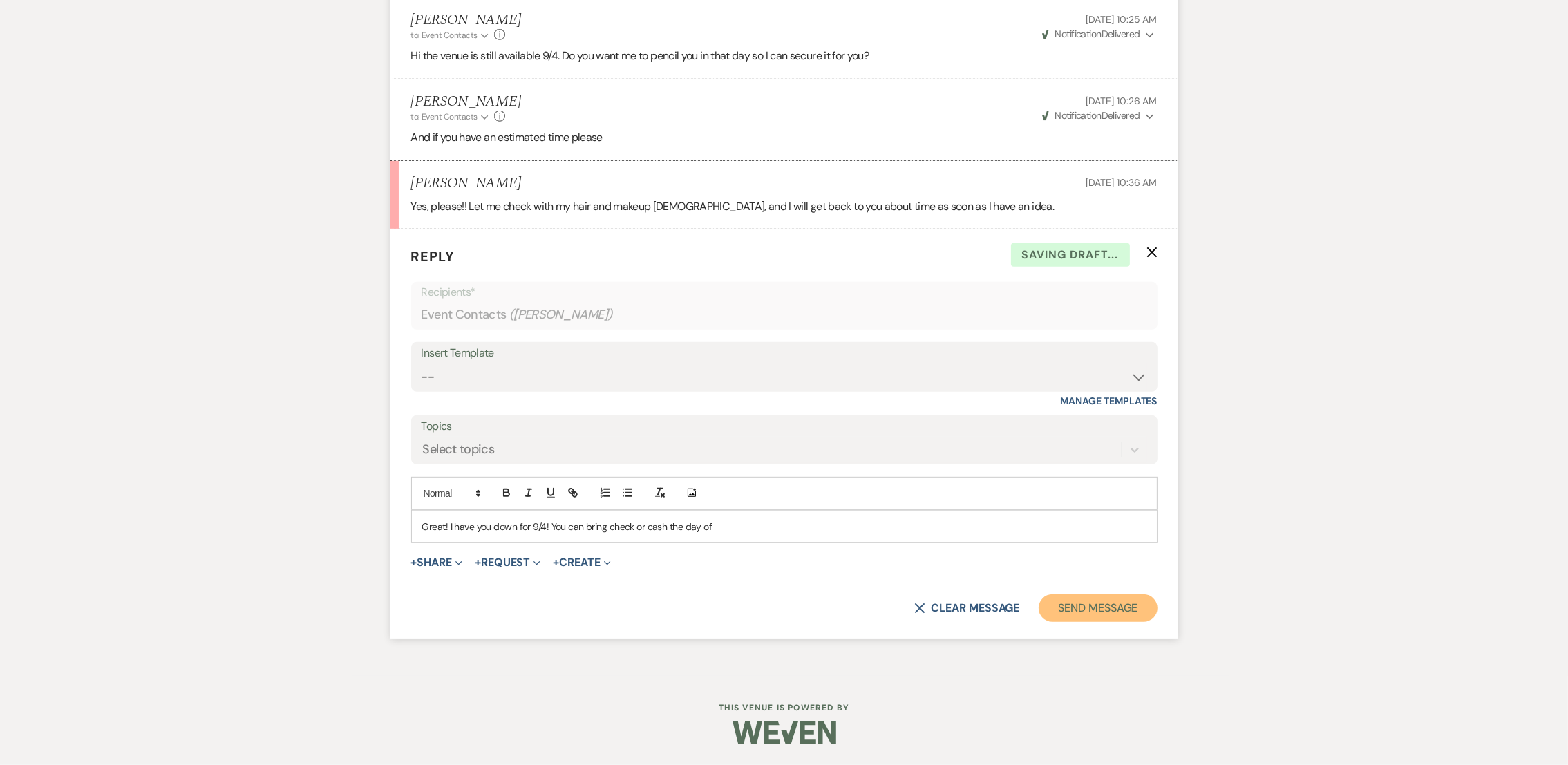
click at [1062, 602] on button "Send Message" at bounding box center [1098, 608] width 118 height 28
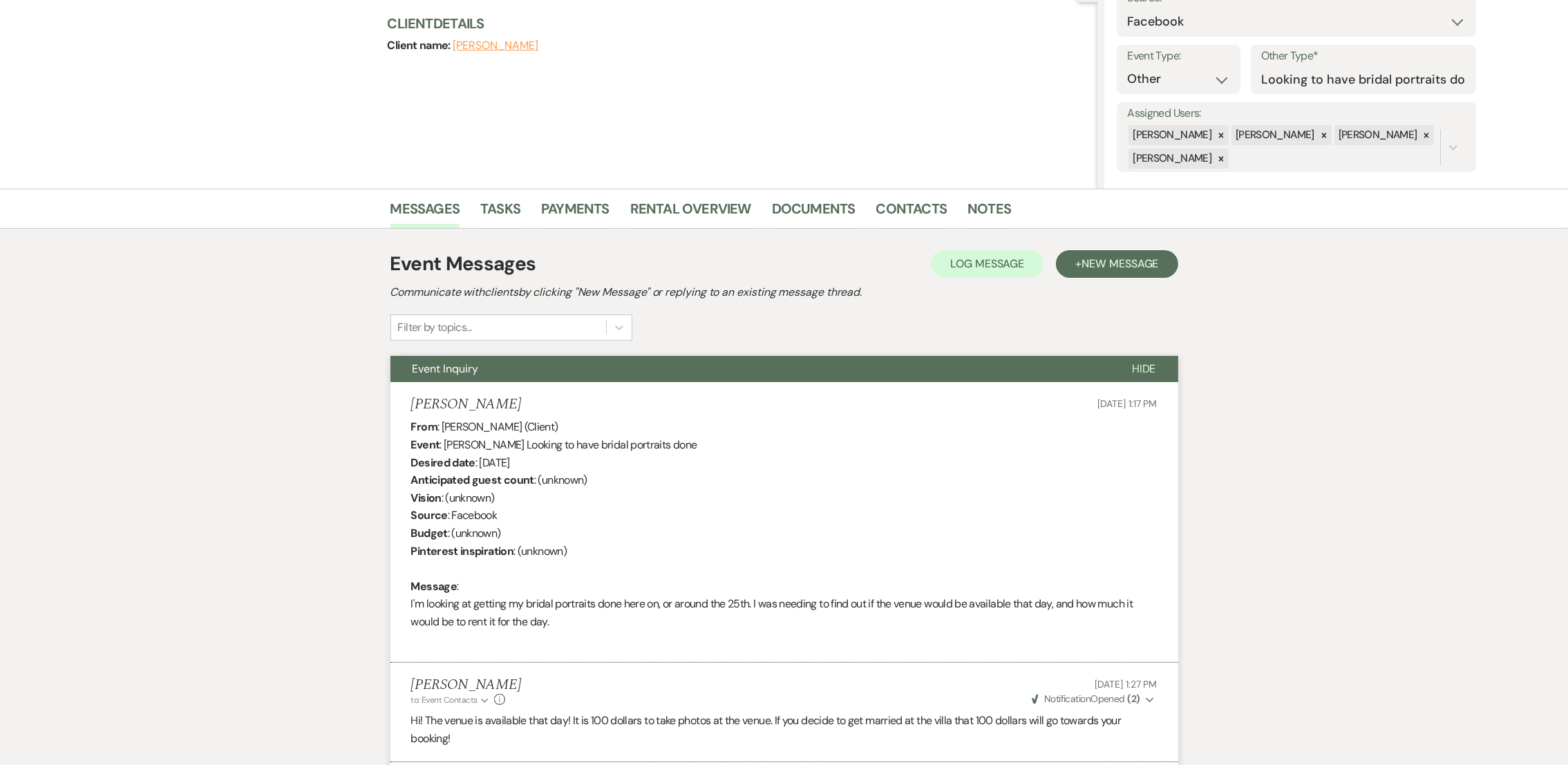
scroll to position [0, 0]
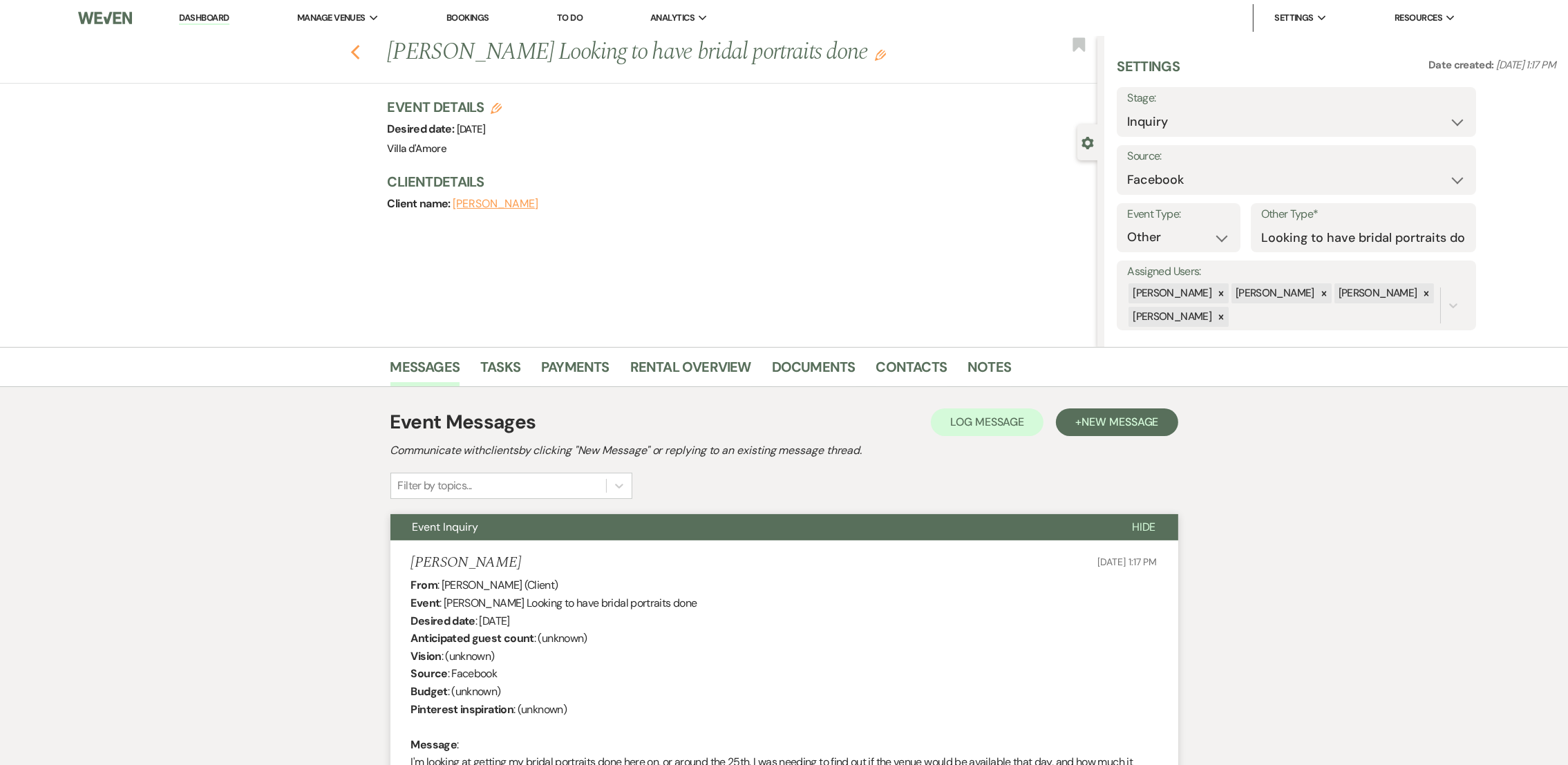
click at [361, 55] on icon "Previous" at bounding box center [355, 52] width 10 height 17
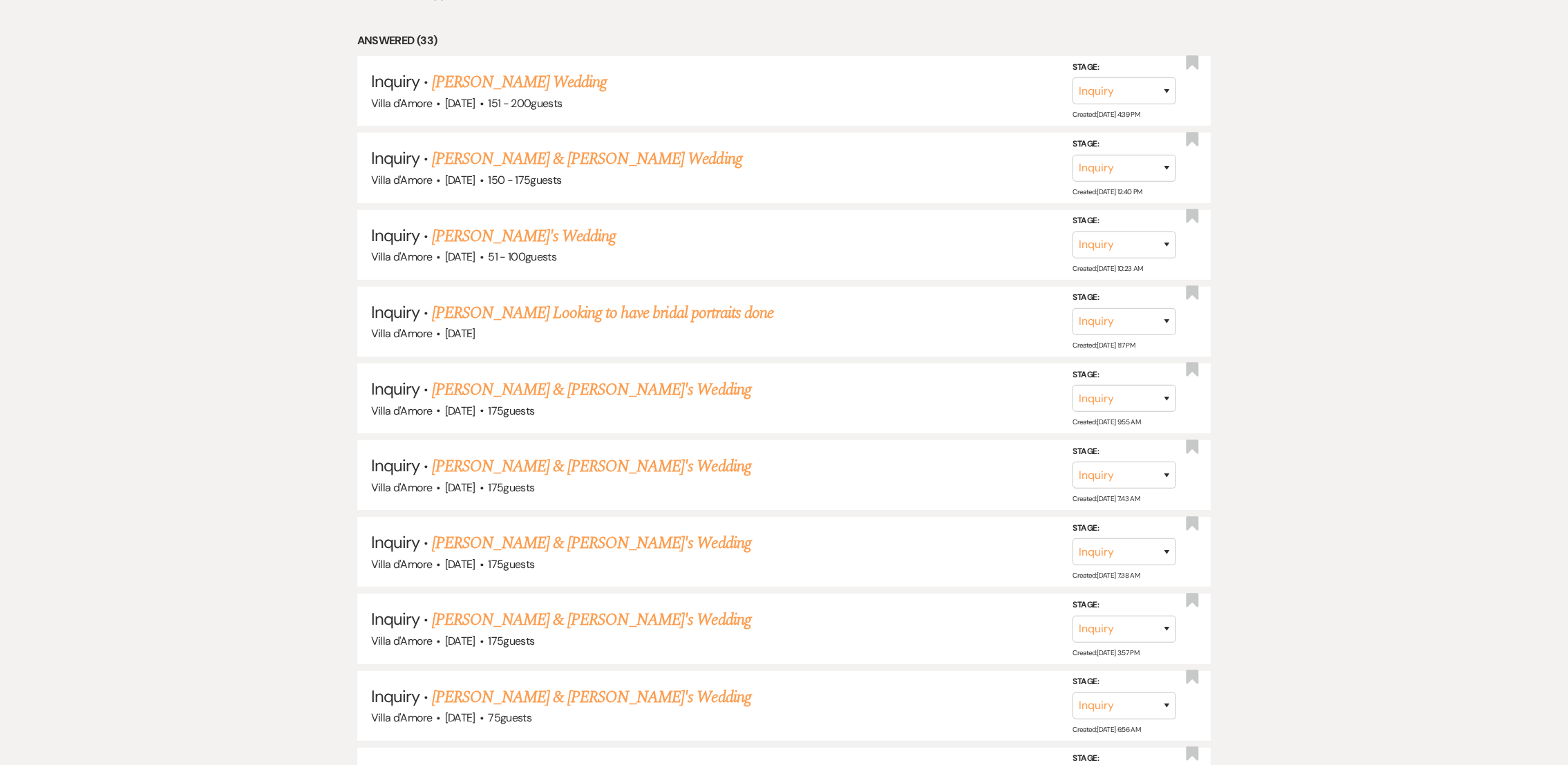
scroll to position [740, 0]
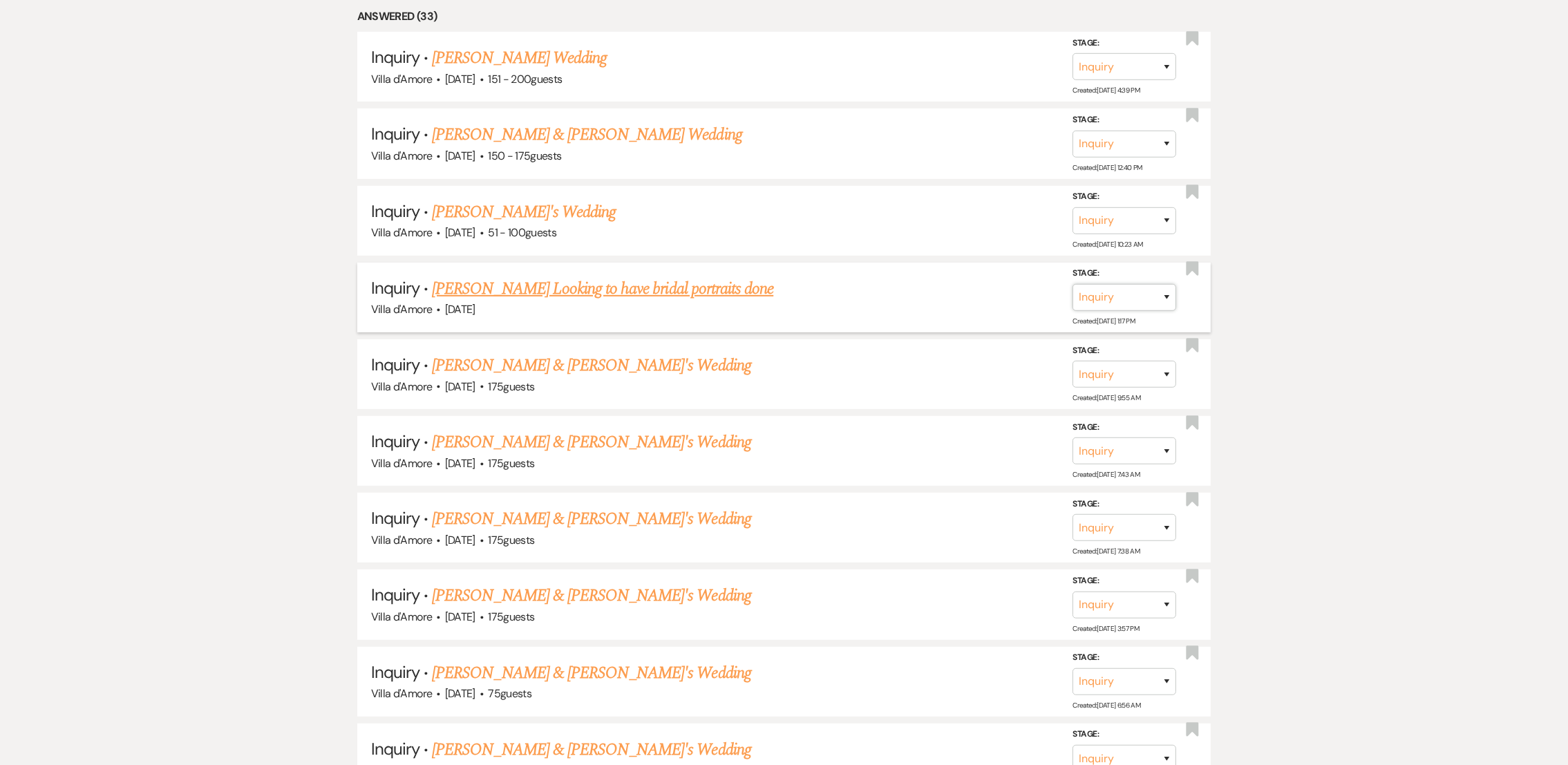
click at [1143, 295] on select "Inquiry Follow Up Tour Requested Tour Confirmed Toured Proposal Sent Booked Lost" at bounding box center [1125, 297] width 103 height 27
select select "7"
click at [1073, 284] on select "Inquiry Follow Up Tour Requested Tour Confirmed Toured Proposal Sent Booked Lost" at bounding box center [1125, 297] width 103 height 27
click at [1149, 298] on button "Save" at bounding box center [1148, 297] width 69 height 28
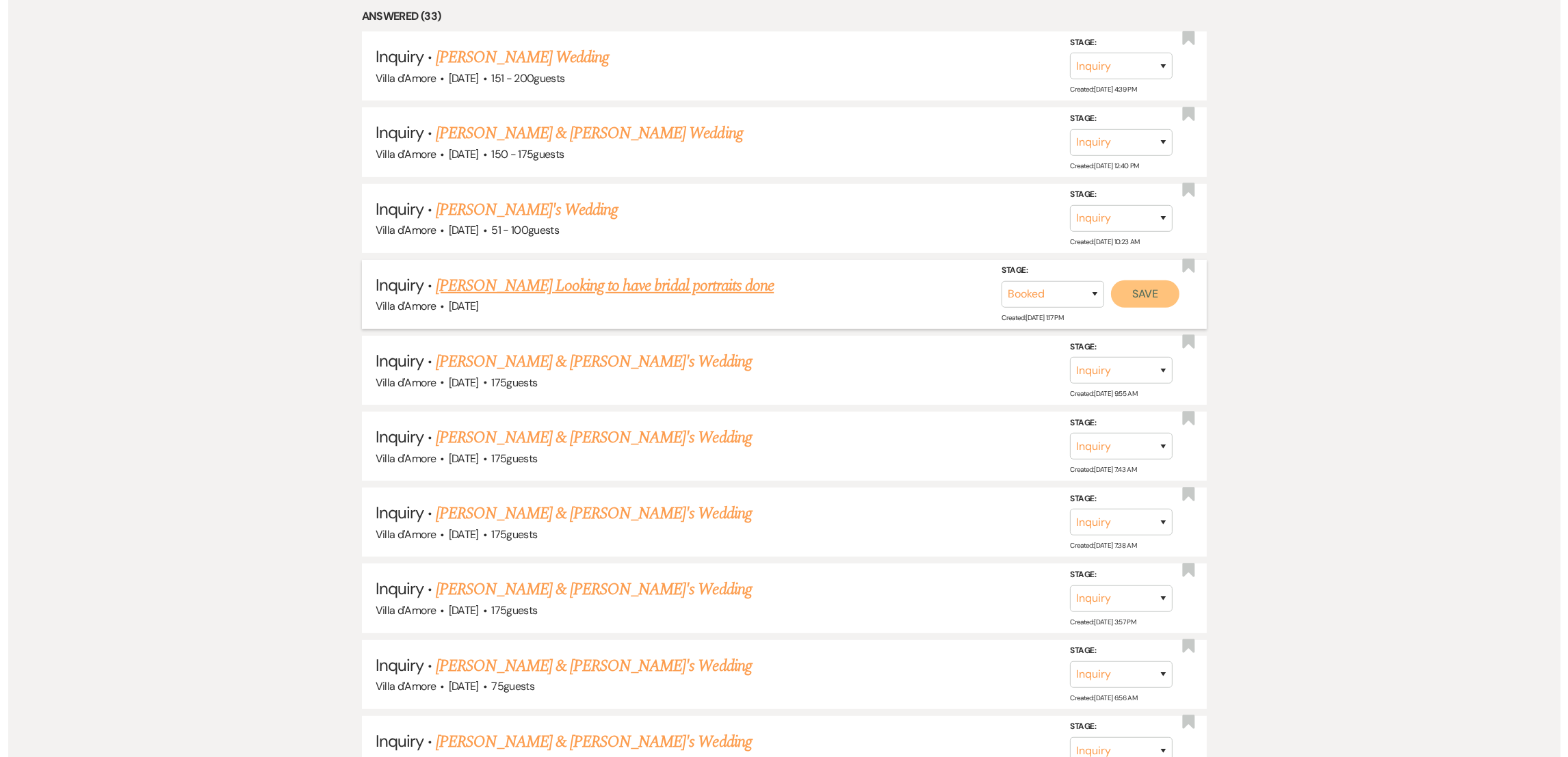
scroll to position [733, 0]
select select "13"
select select "808"
select select "false"
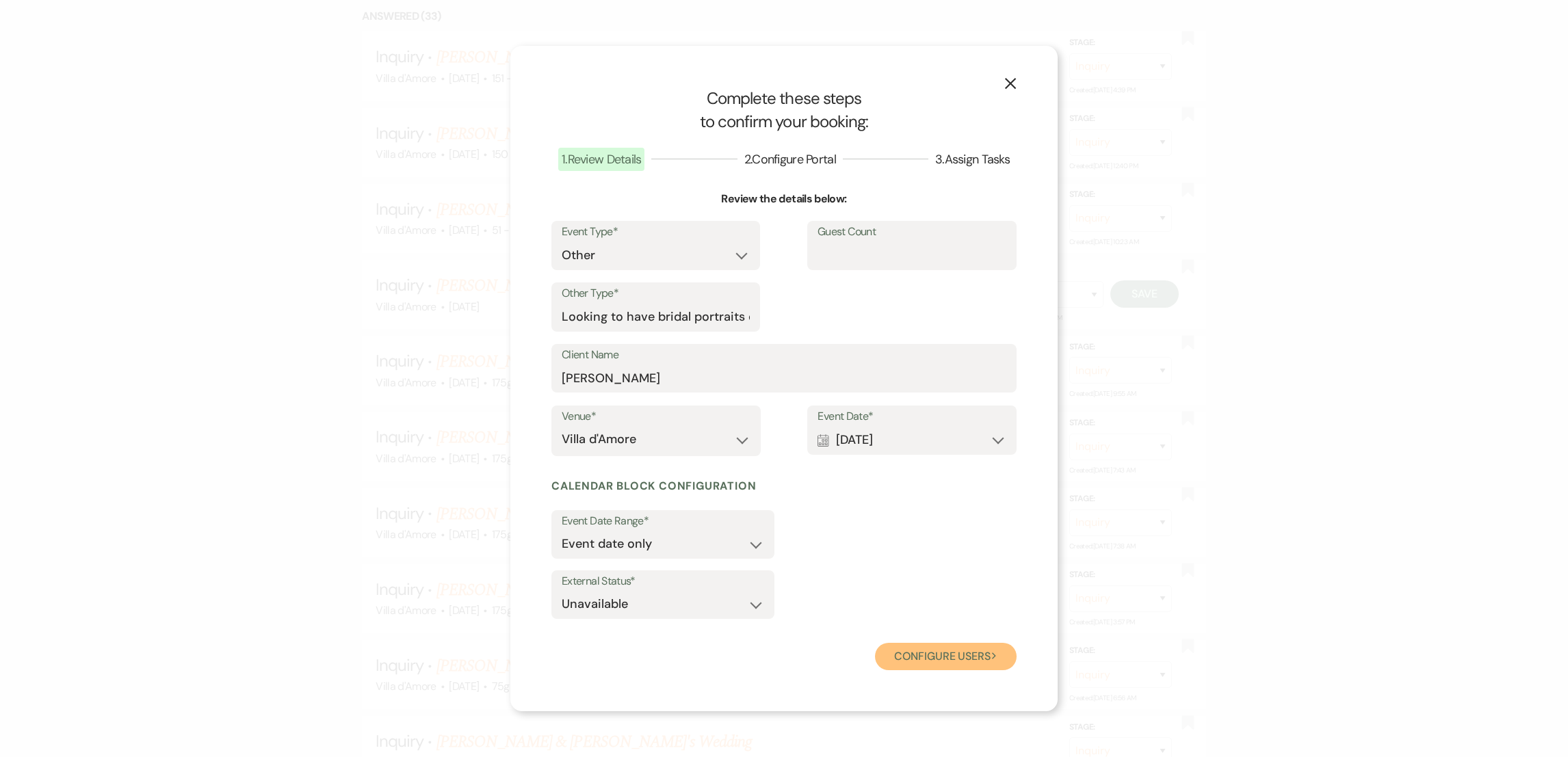
click at [945, 648] on button "Configure users Next" at bounding box center [945, 656] width 141 height 27
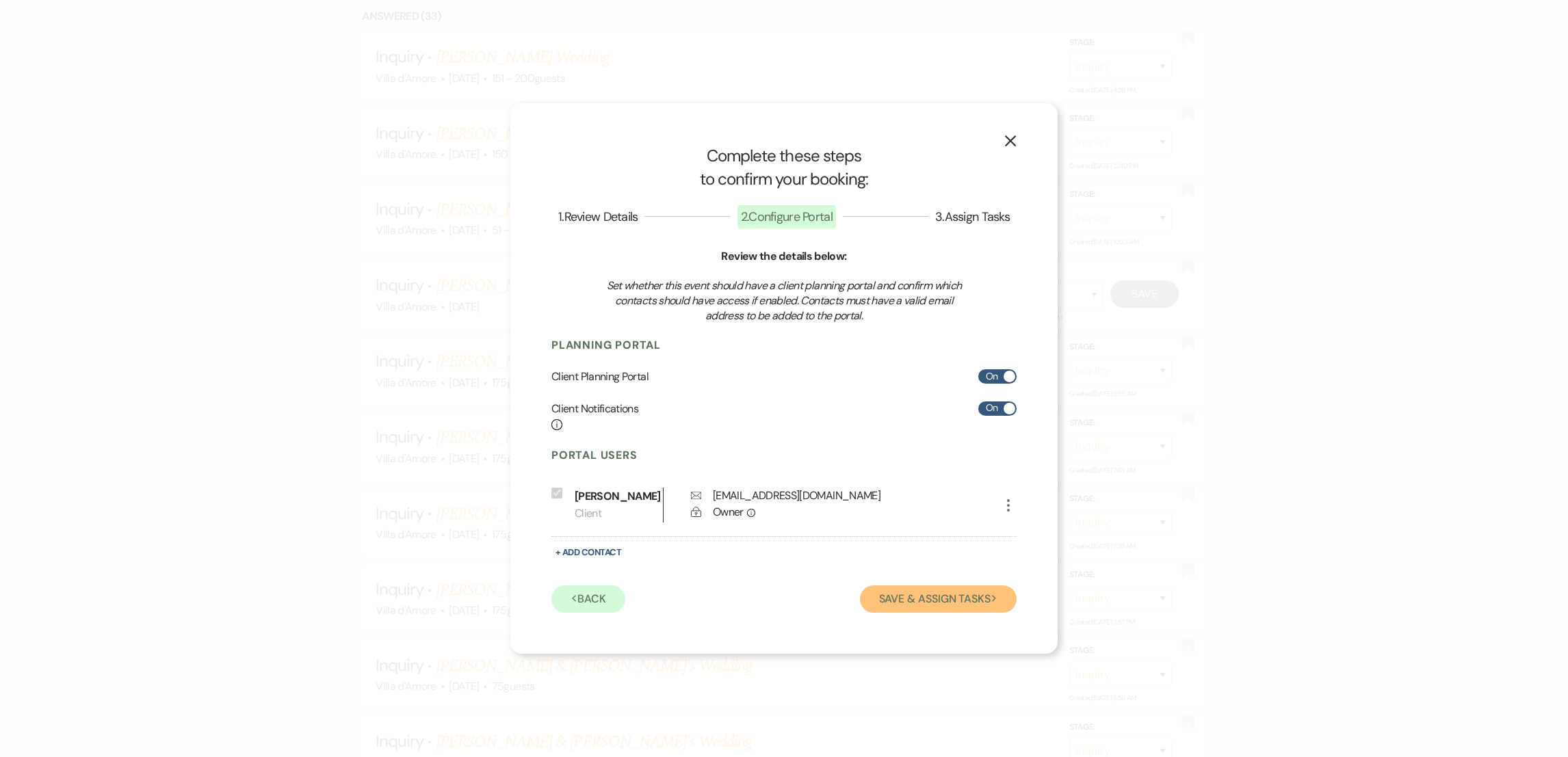
click at [934, 606] on button "Save & Assign Tasks Next" at bounding box center [937, 599] width 156 height 27
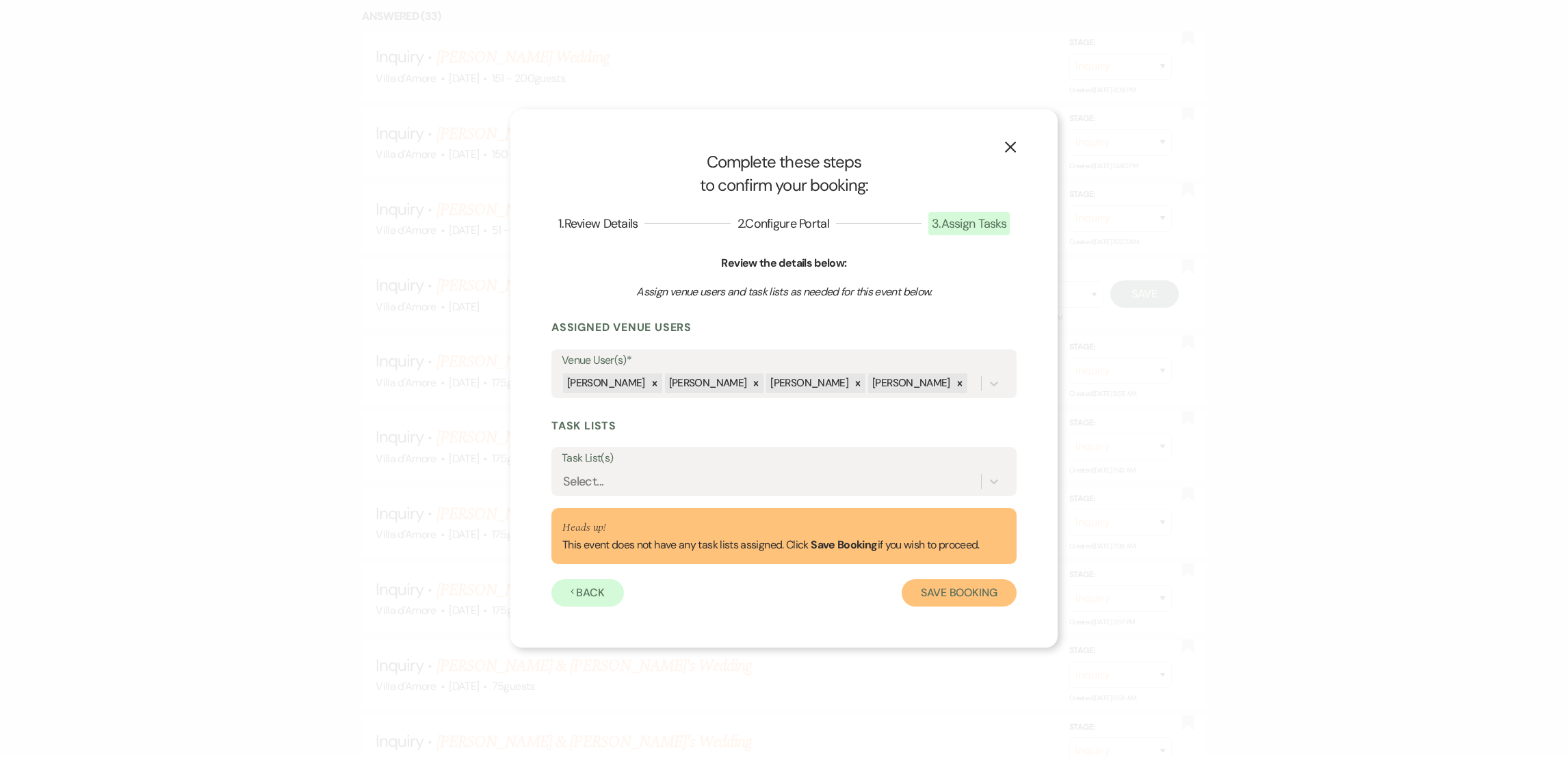
click at [940, 584] on button "Save Booking" at bounding box center [959, 593] width 115 height 27
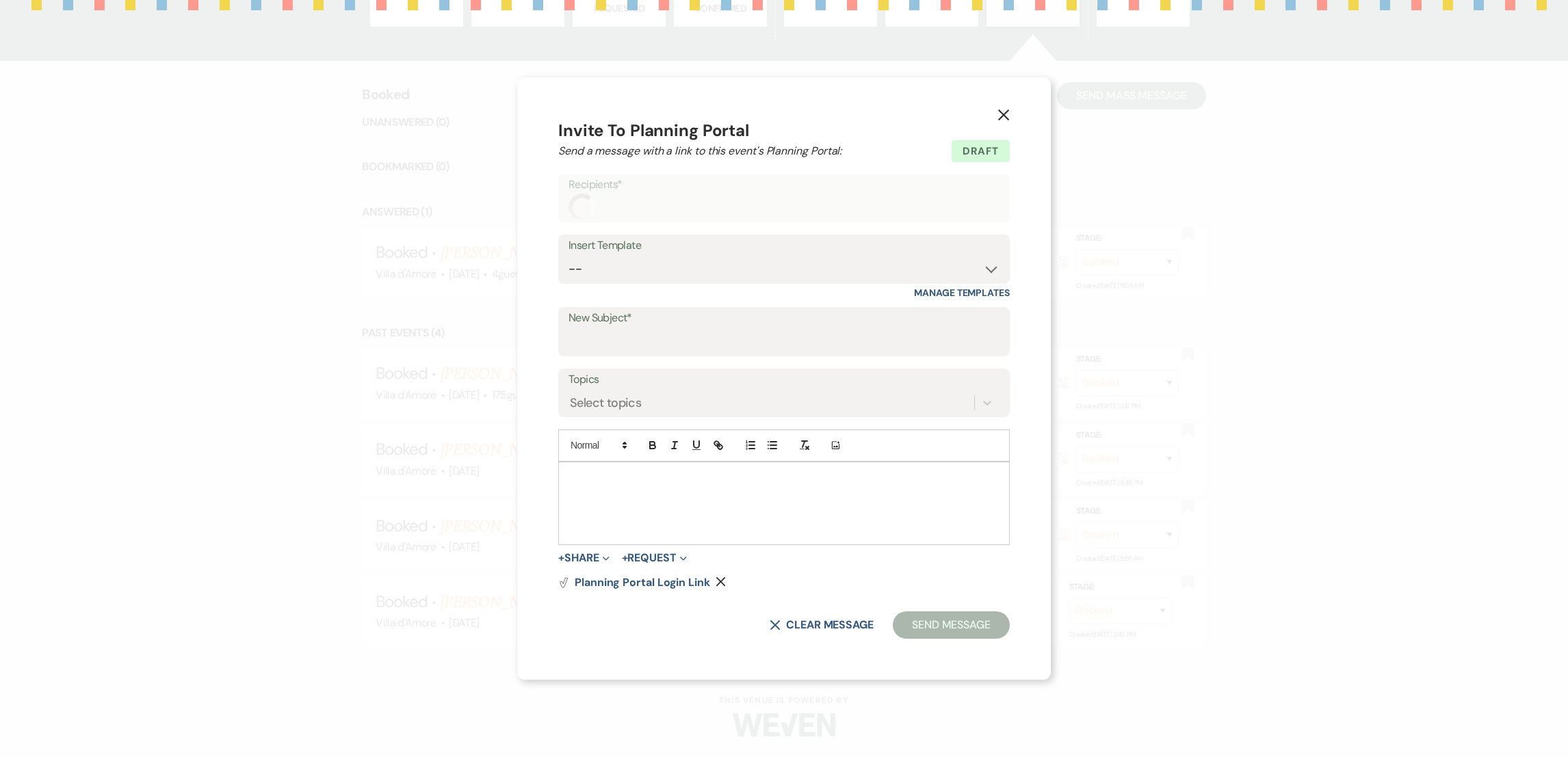
scroll to position [651, 0]
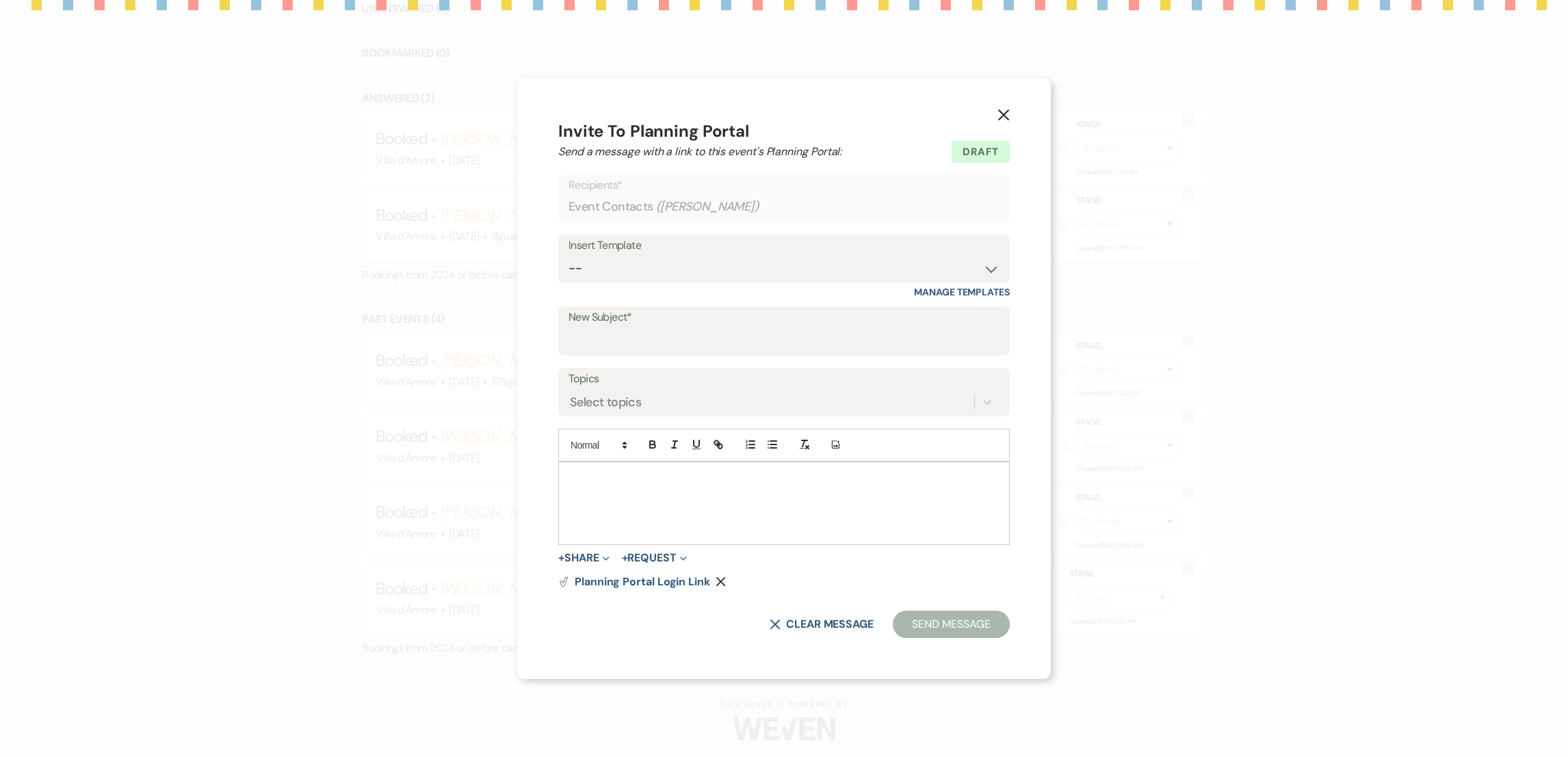
click at [994, 114] on button "X" at bounding box center [1003, 114] width 21 height 24
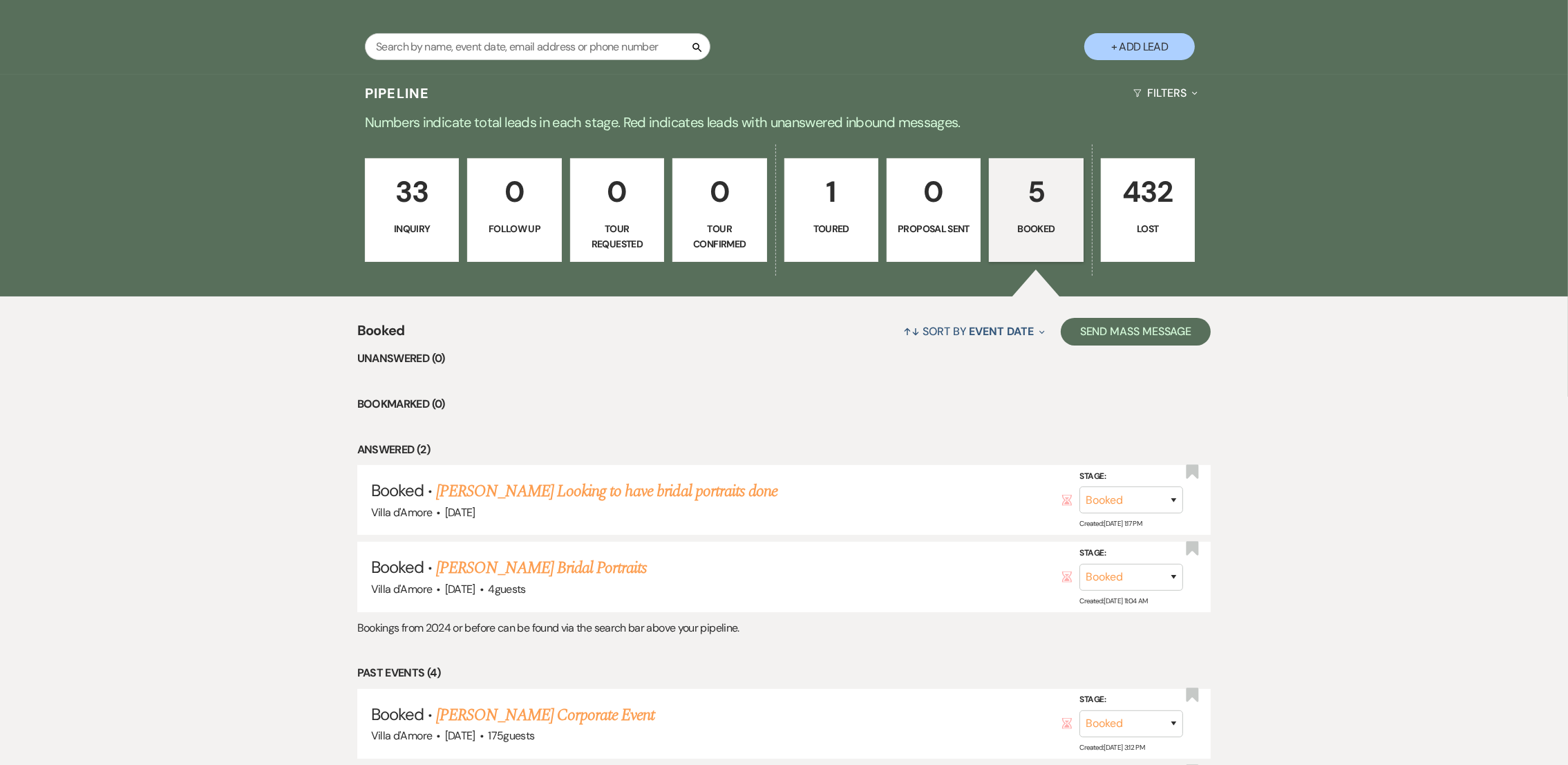
scroll to position [0, 0]
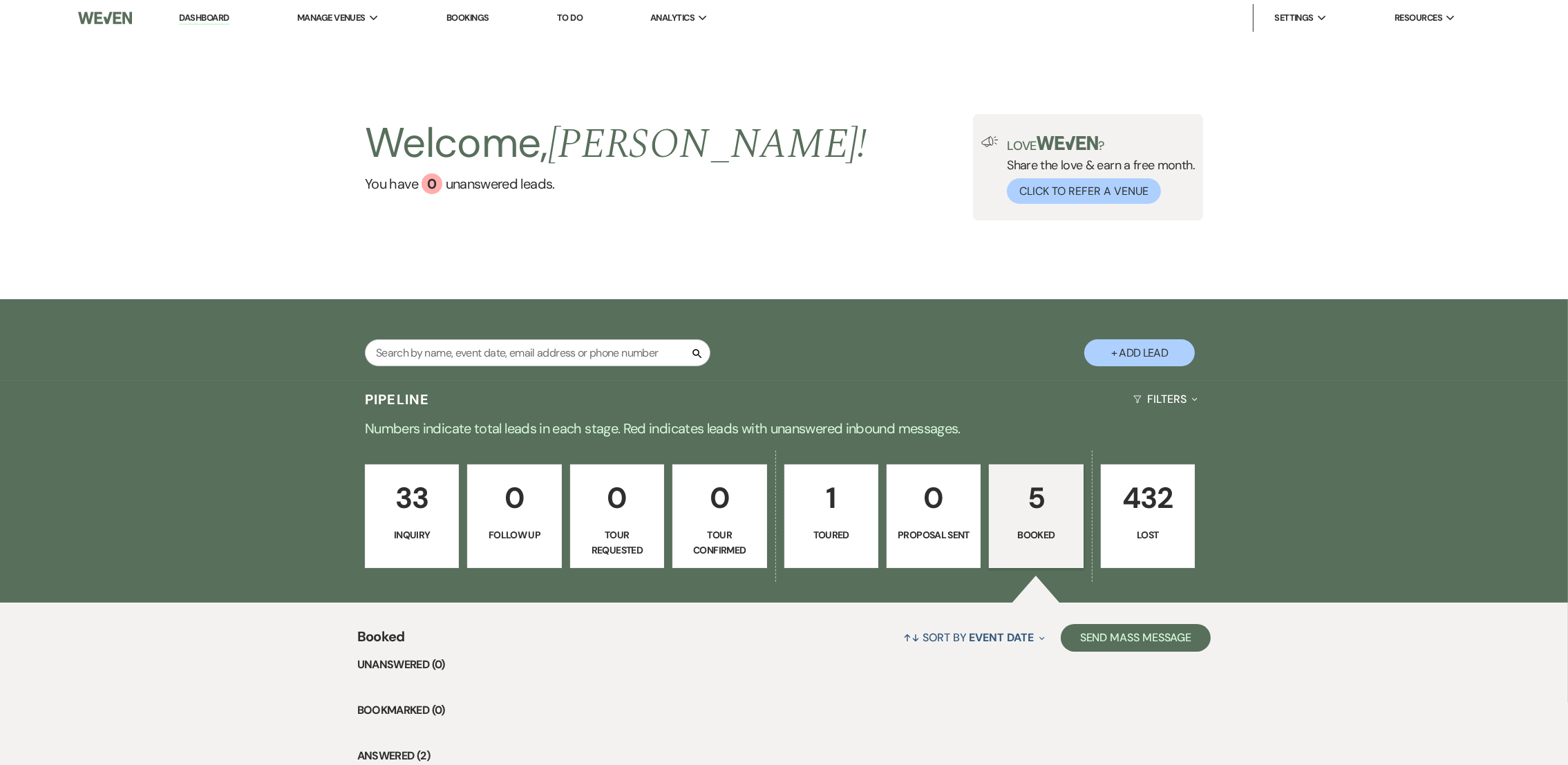
click at [430, 508] on p "33" at bounding box center [412, 498] width 76 height 46
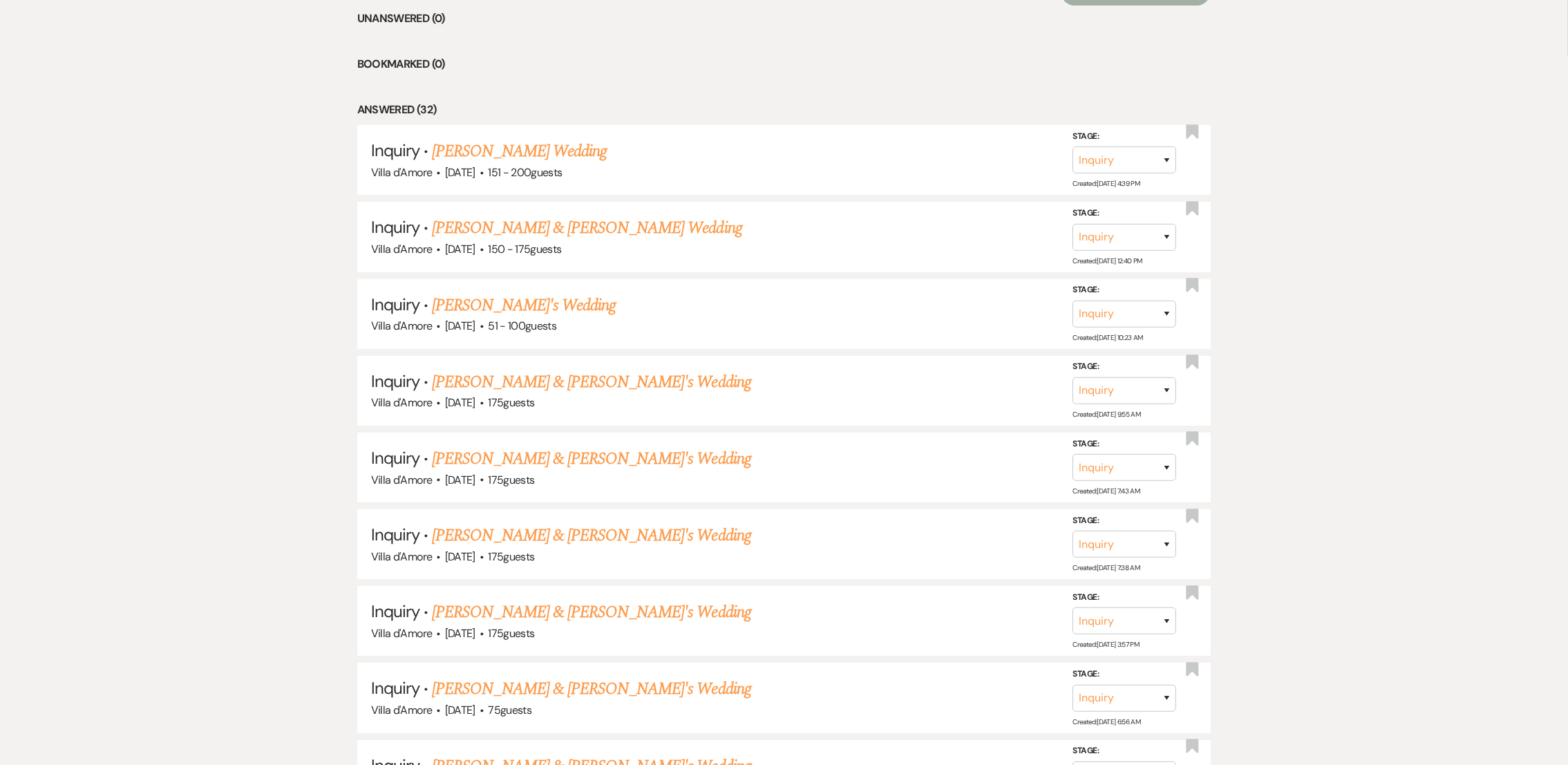
scroll to position [685, 0]
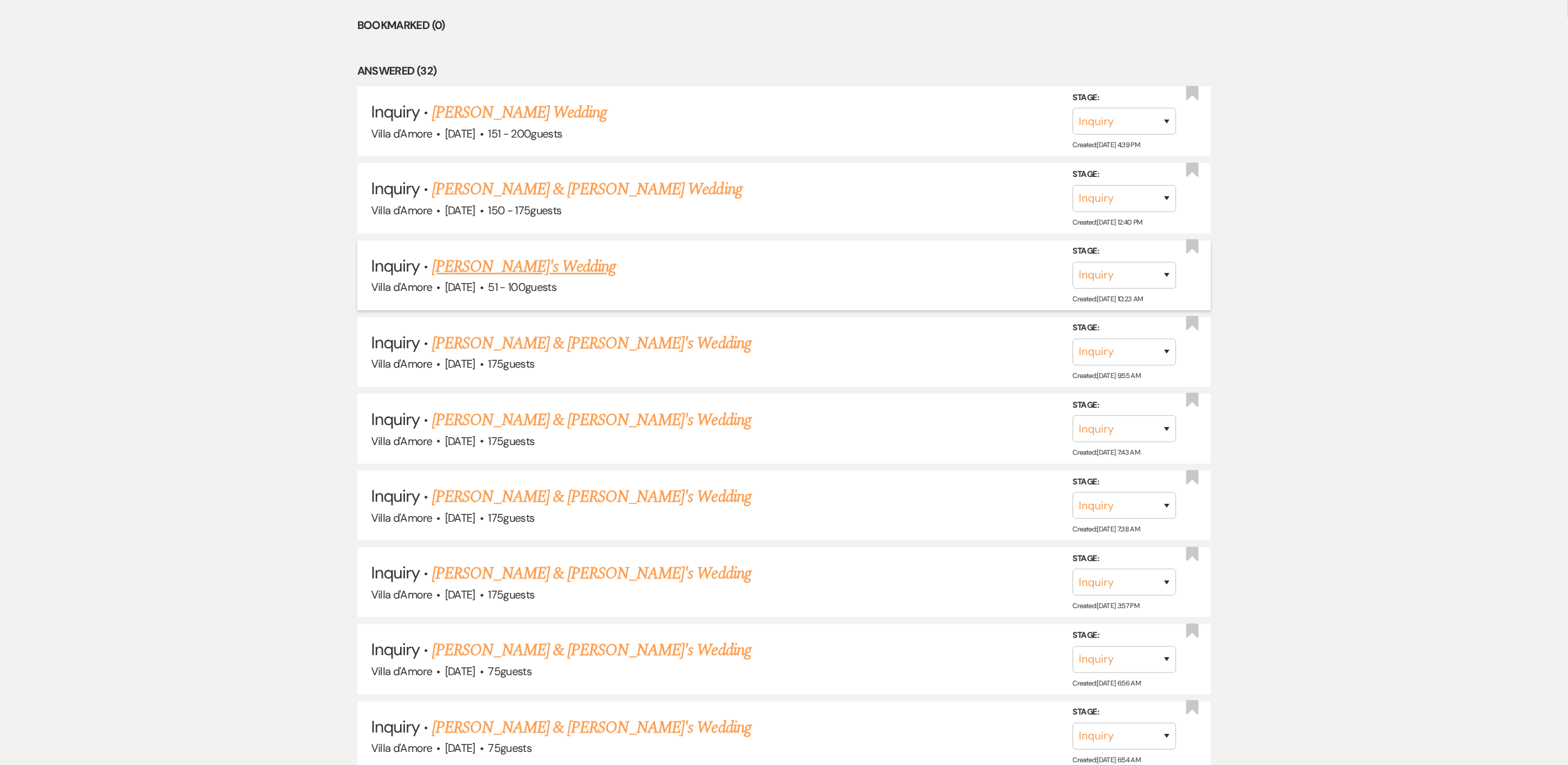
click at [513, 268] on link "[PERSON_NAME]'s Wedding" at bounding box center [524, 267] width 184 height 25
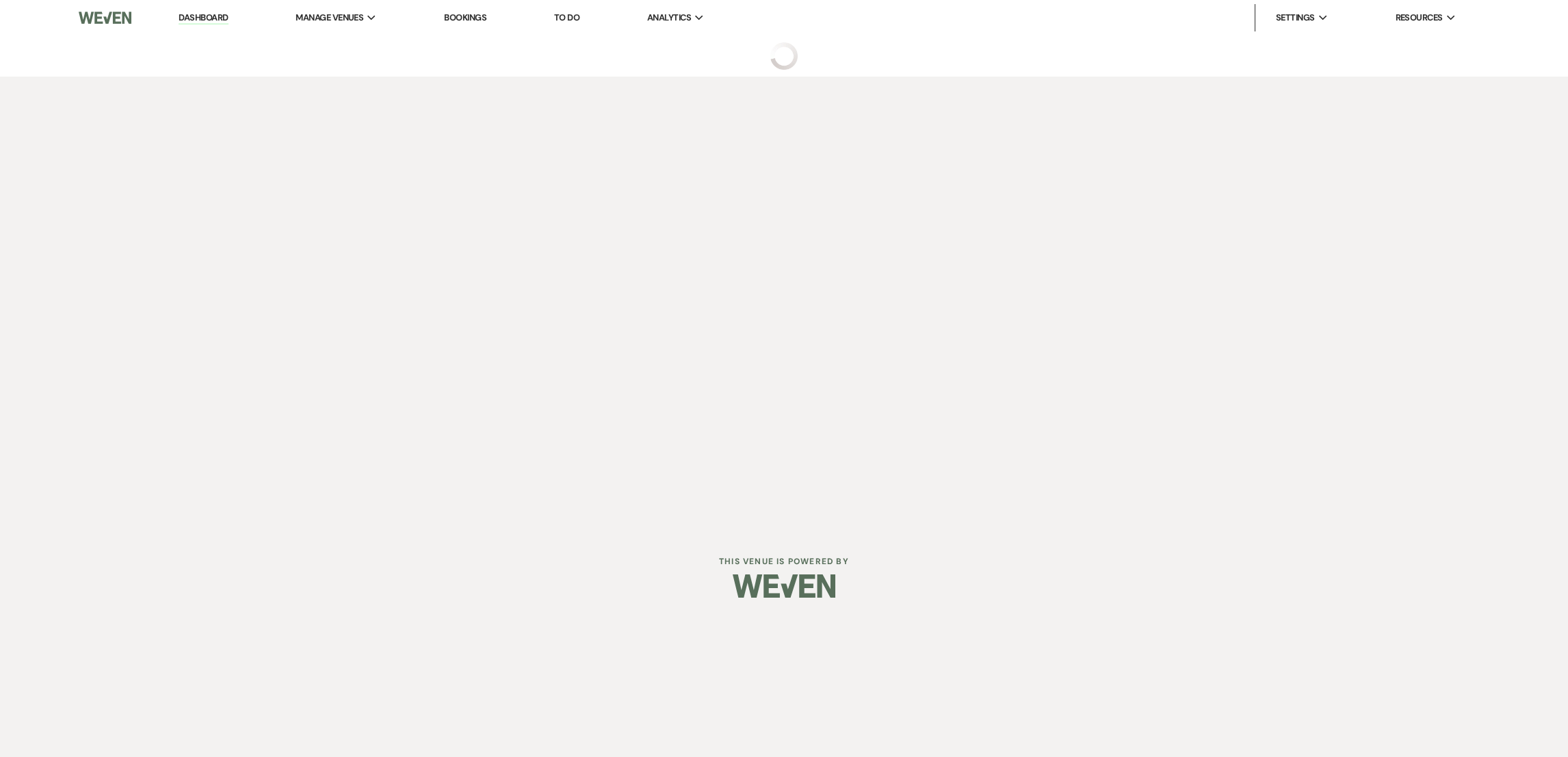
select select "2"
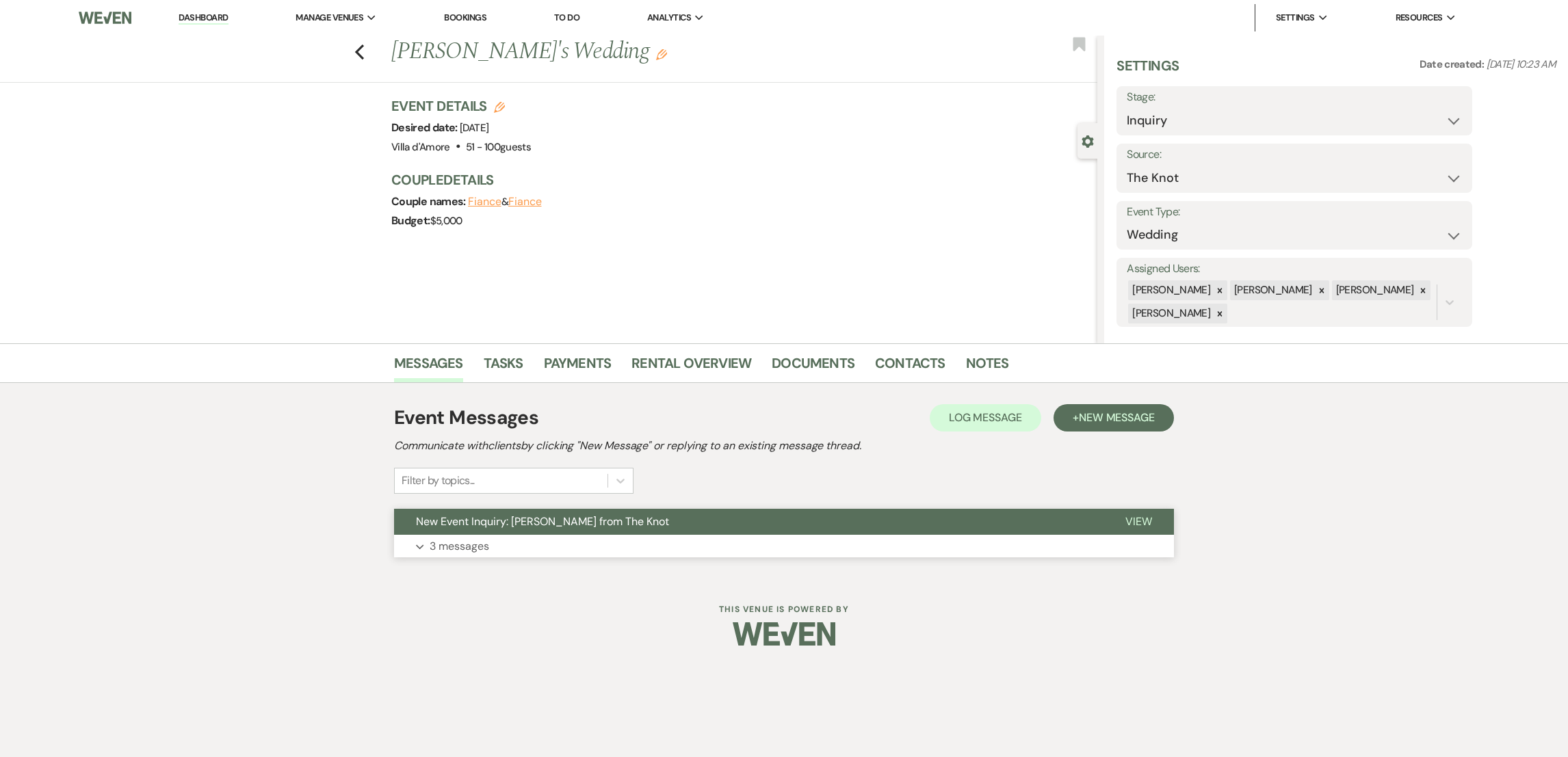
click at [461, 541] on p "3 messages" at bounding box center [460, 546] width 60 height 18
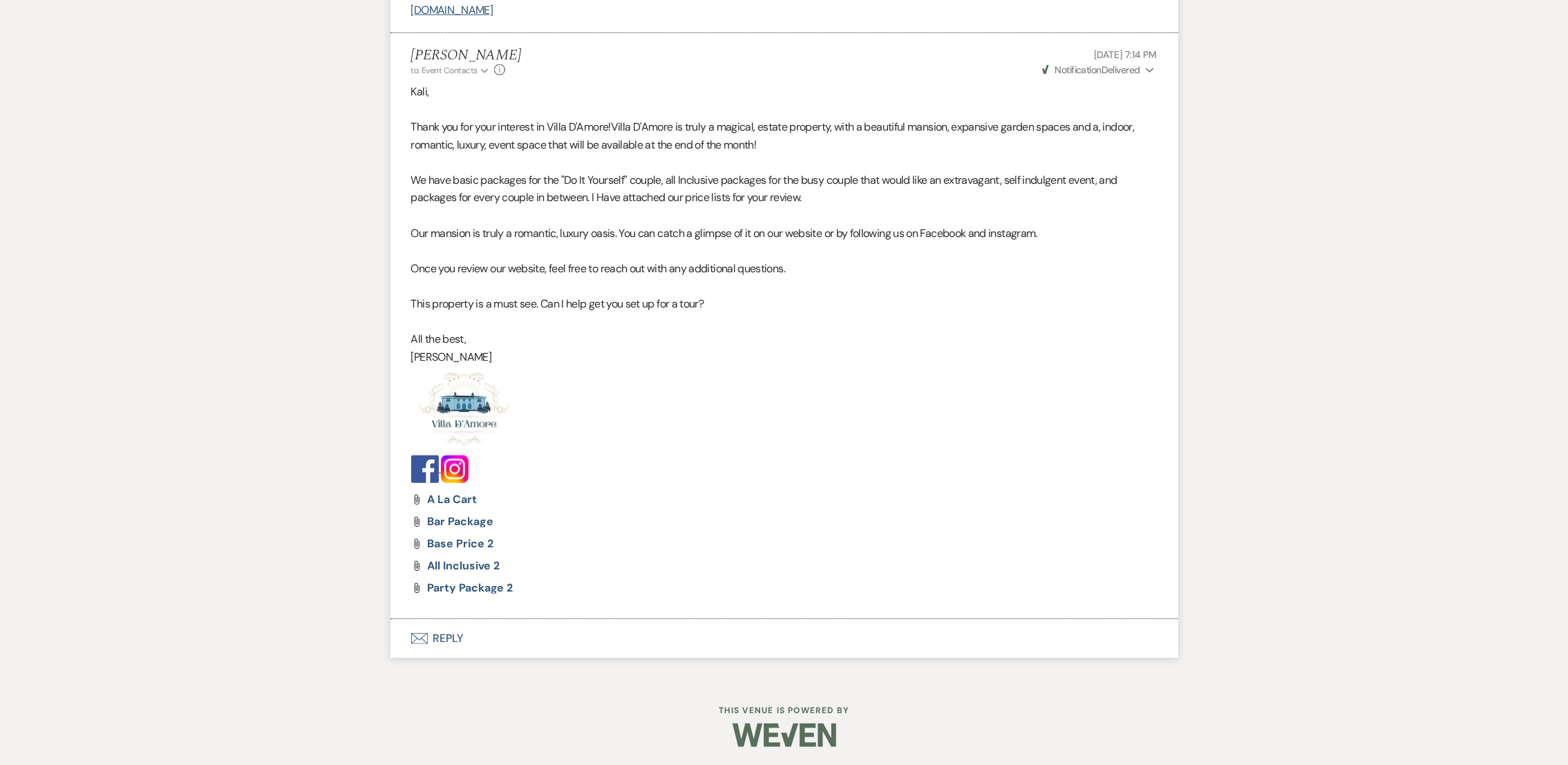
scroll to position [1508, 0]
click at [449, 642] on button "Envelope Reply" at bounding box center [784, 636] width 787 height 39
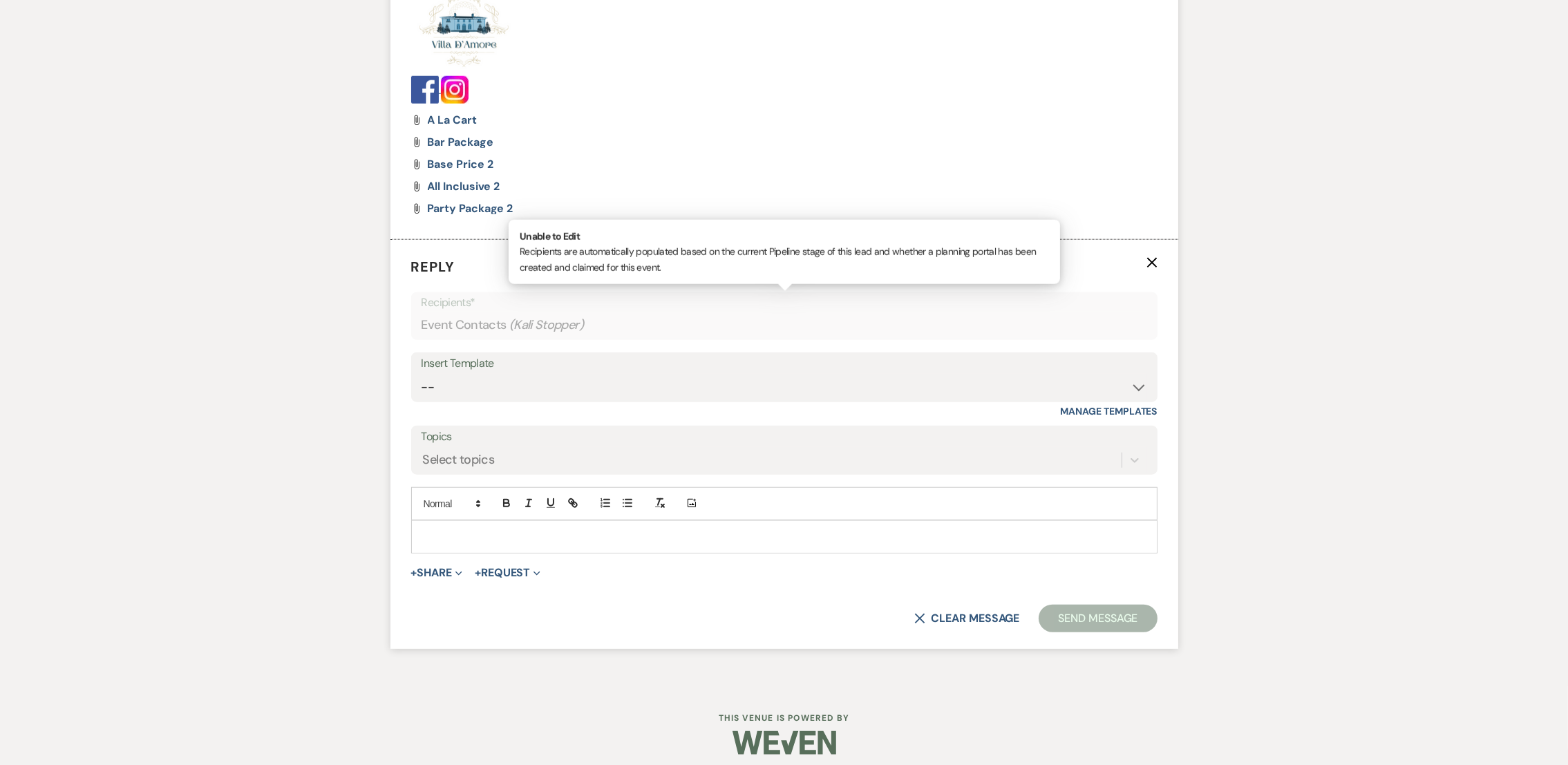
scroll to position [1896, 0]
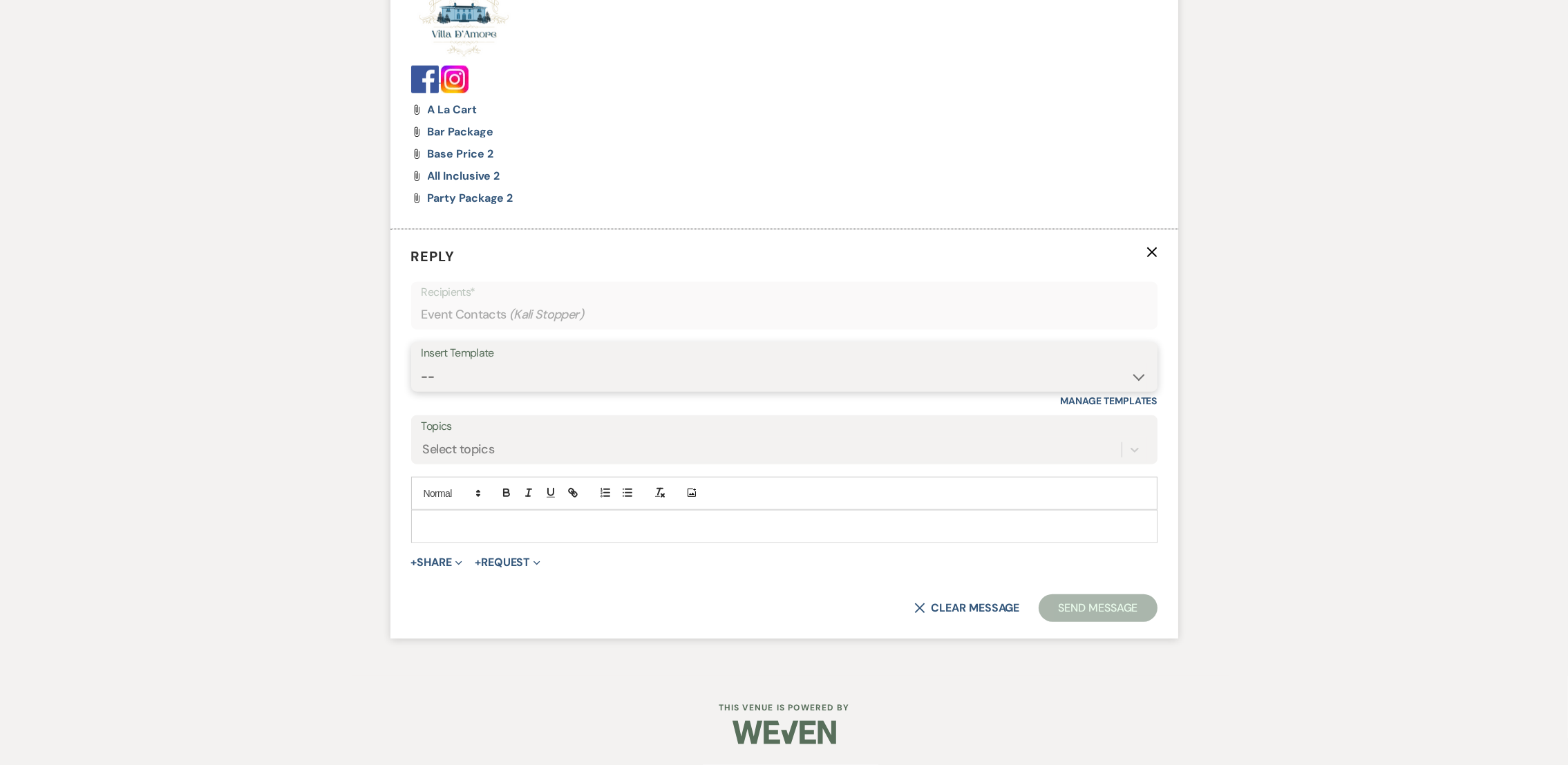
click at [541, 375] on select "-- auto responce weekends Tour Request Response Follow Up #1 (wedding) Weven Pl…" at bounding box center [784, 376] width 726 height 27
select select "4469"
click at [422, 363] on select "-- auto responce weekends Tour Request Response Follow Up #1 (wedding) Weven Pl…" at bounding box center [784, 376] width 726 height 27
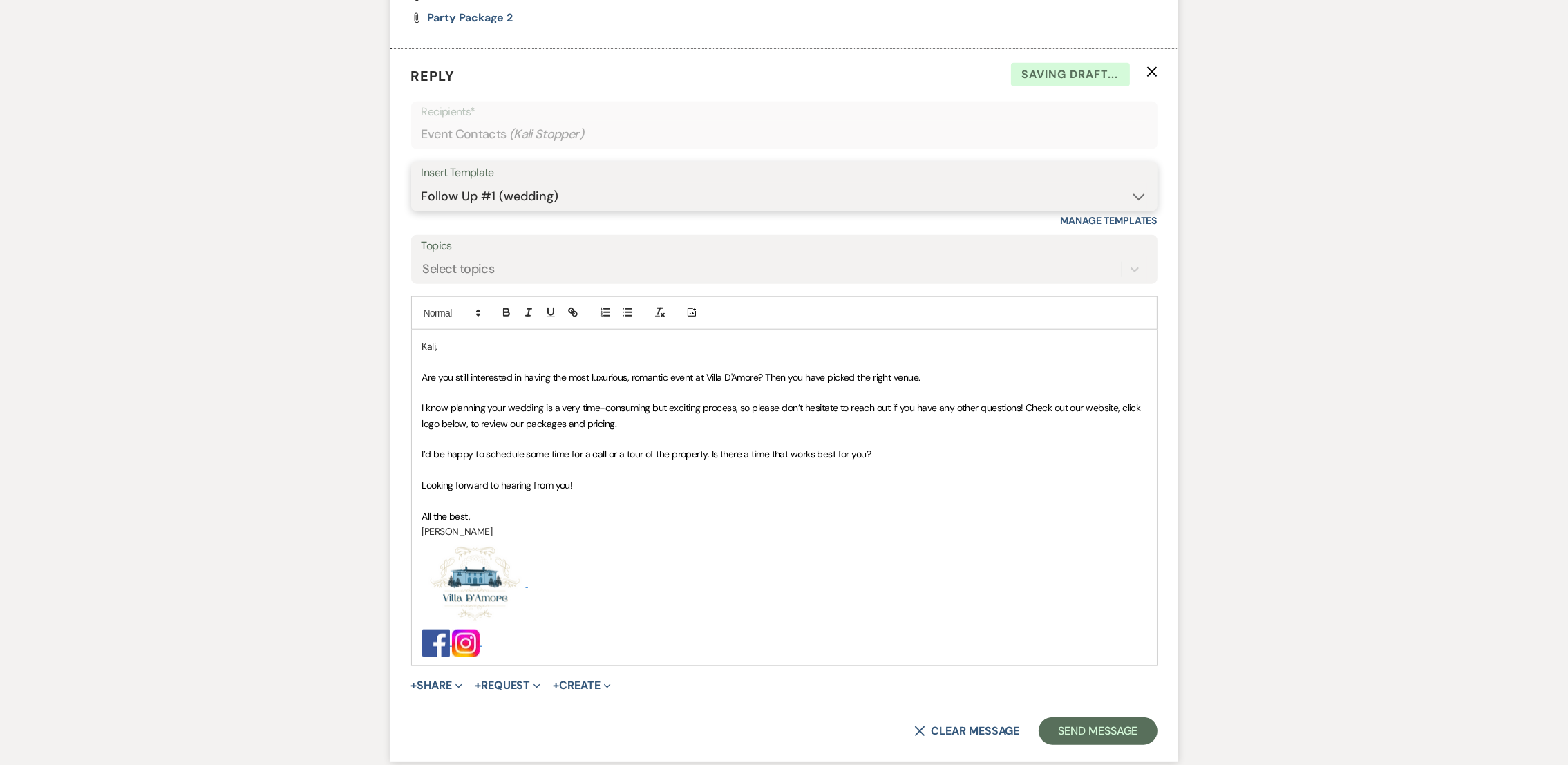
scroll to position [2199, 0]
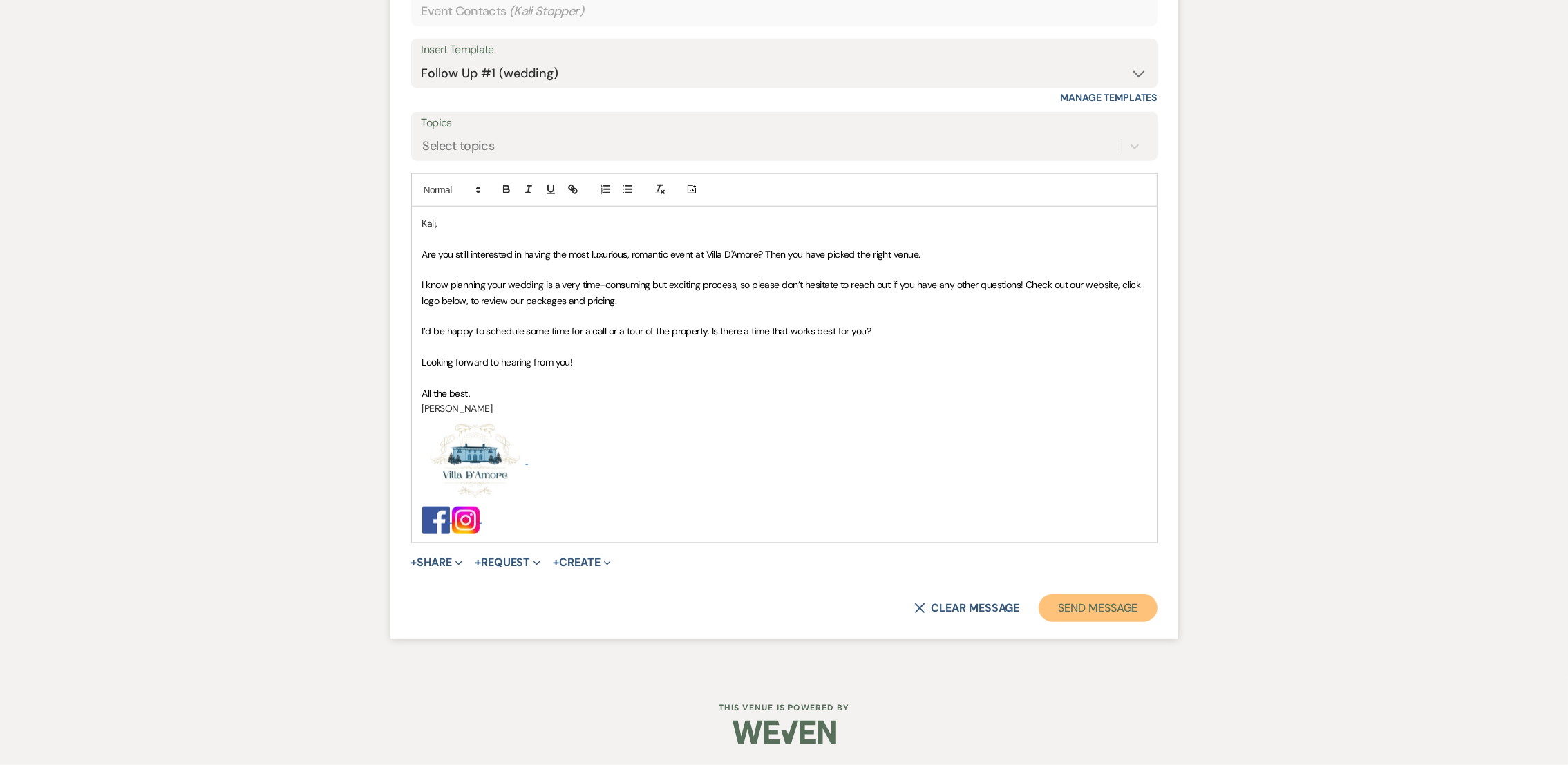
click at [1097, 602] on button "Send Message" at bounding box center [1098, 608] width 118 height 28
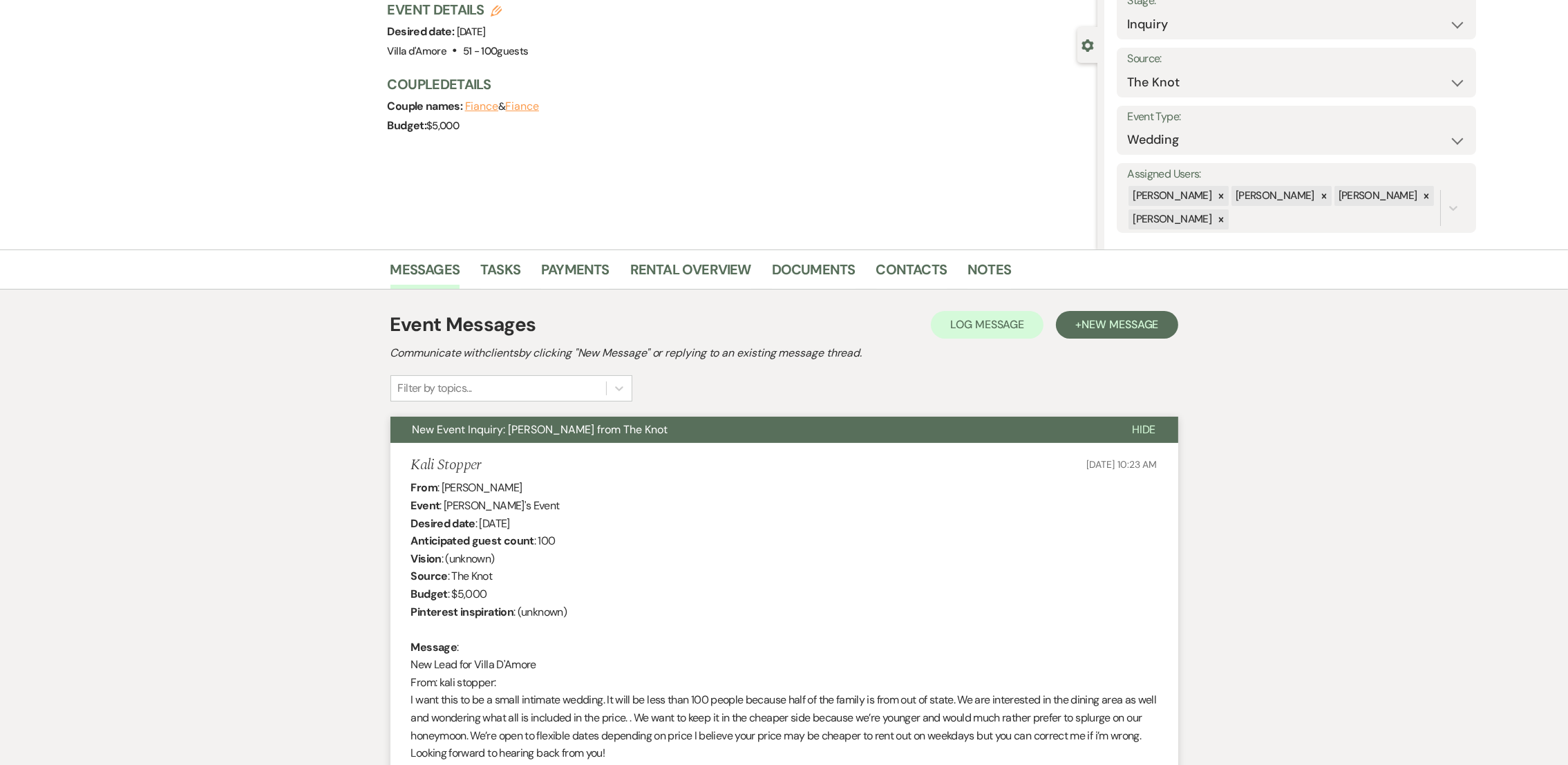
scroll to position [0, 0]
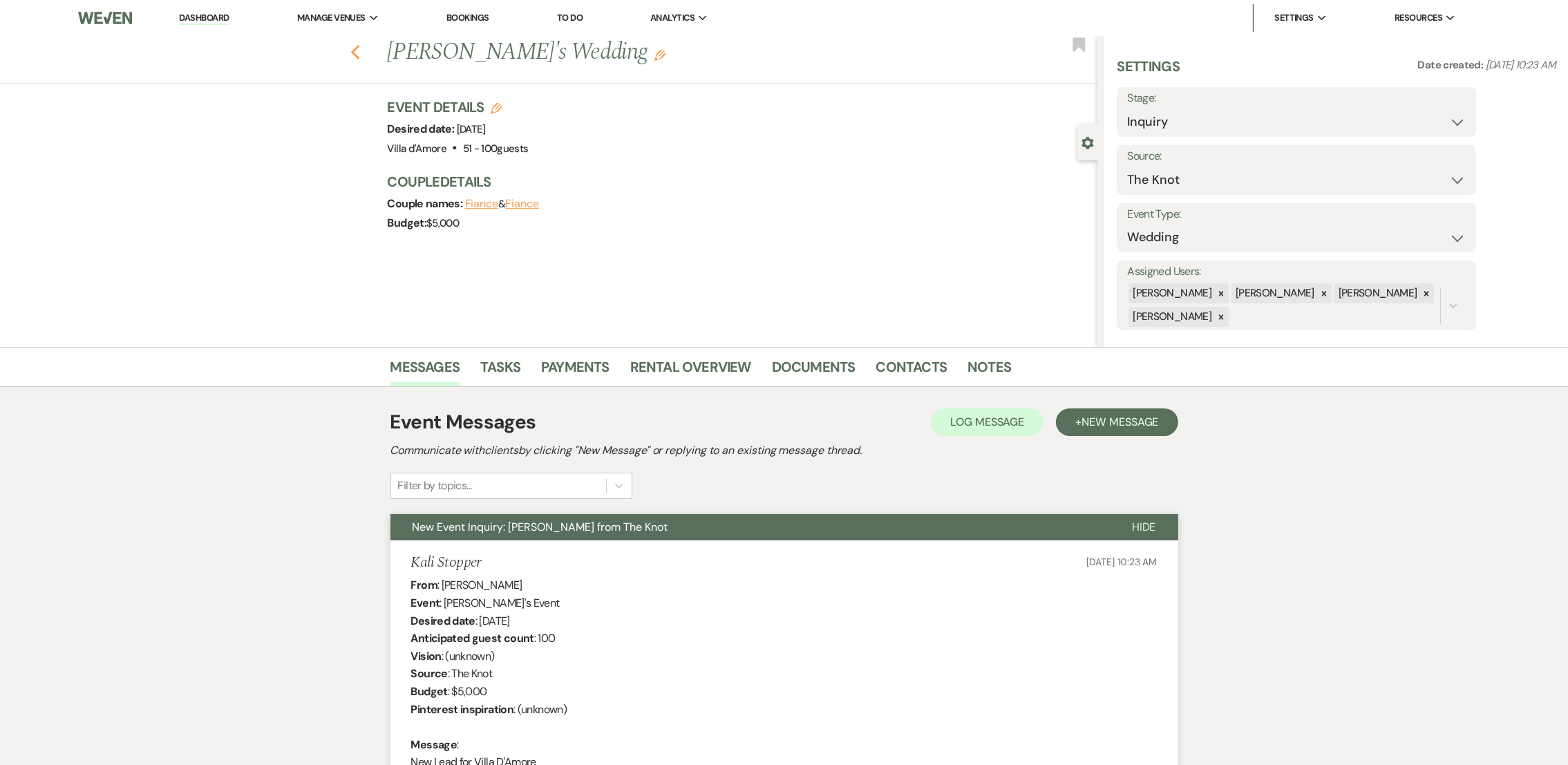
click at [359, 54] on use "button" at bounding box center [355, 52] width 9 height 15
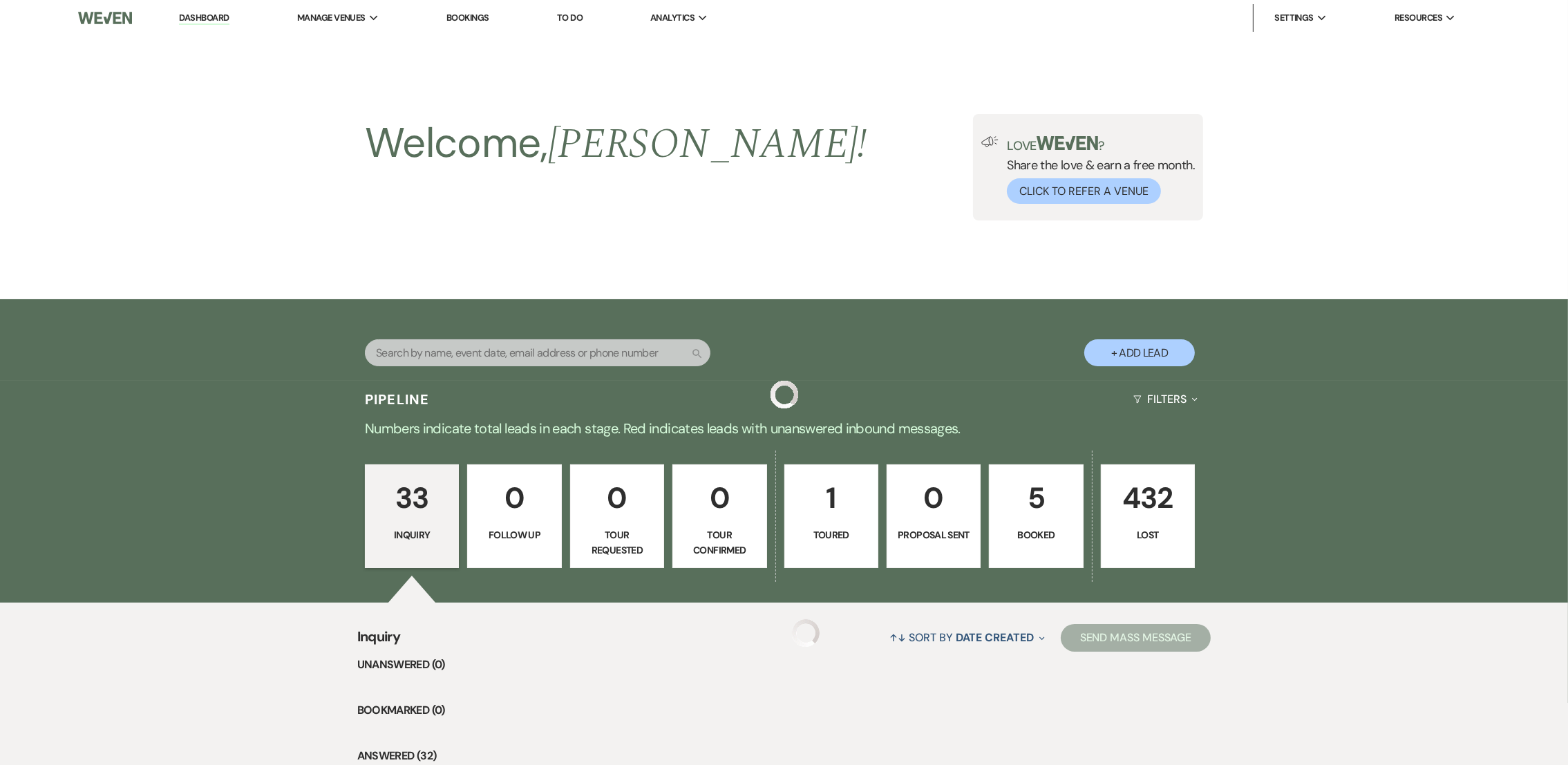
scroll to position [685, 0]
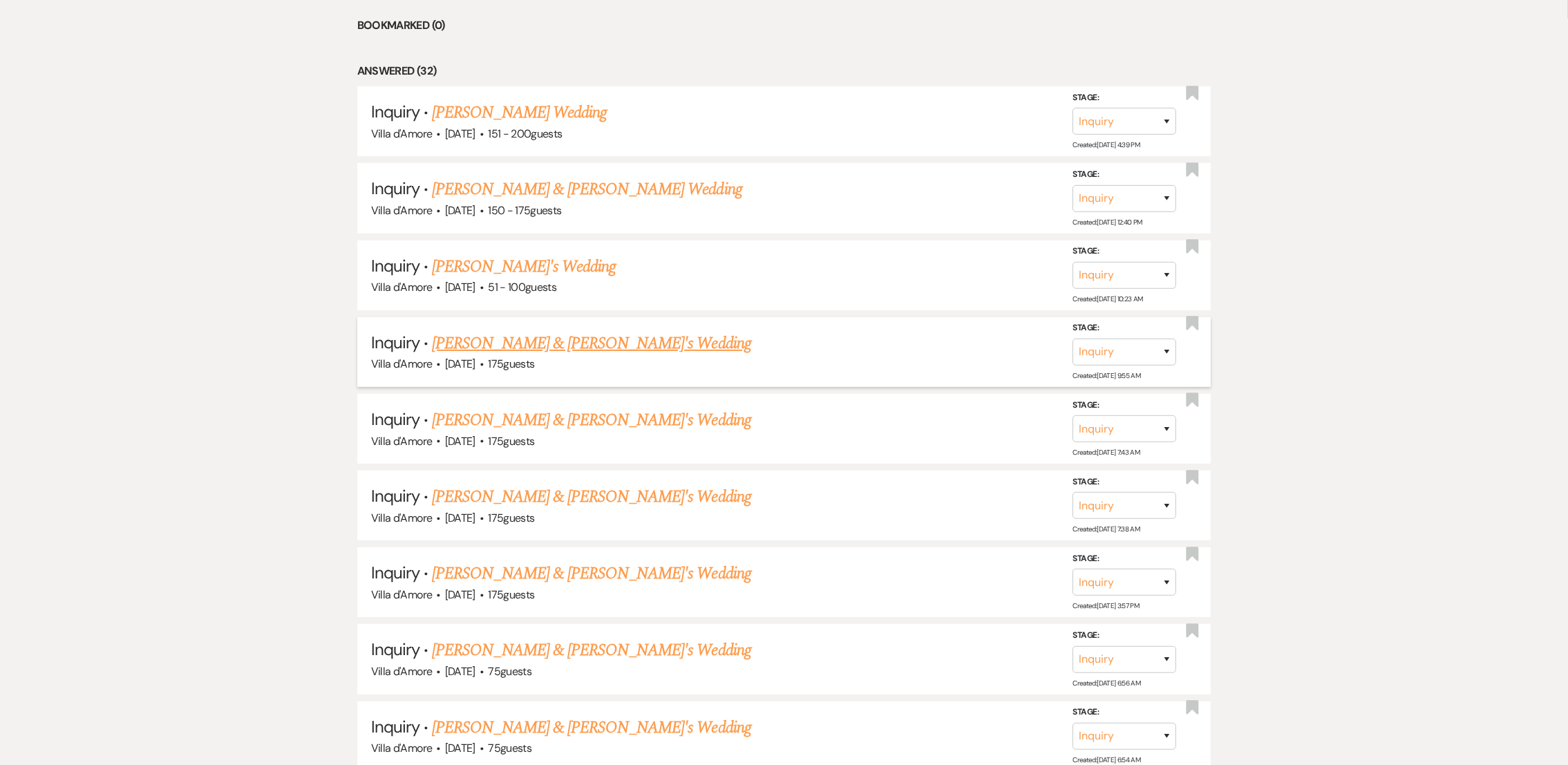
click at [541, 335] on link "[PERSON_NAME] & [PERSON_NAME]'s Wedding" at bounding box center [592, 343] width 319 height 25
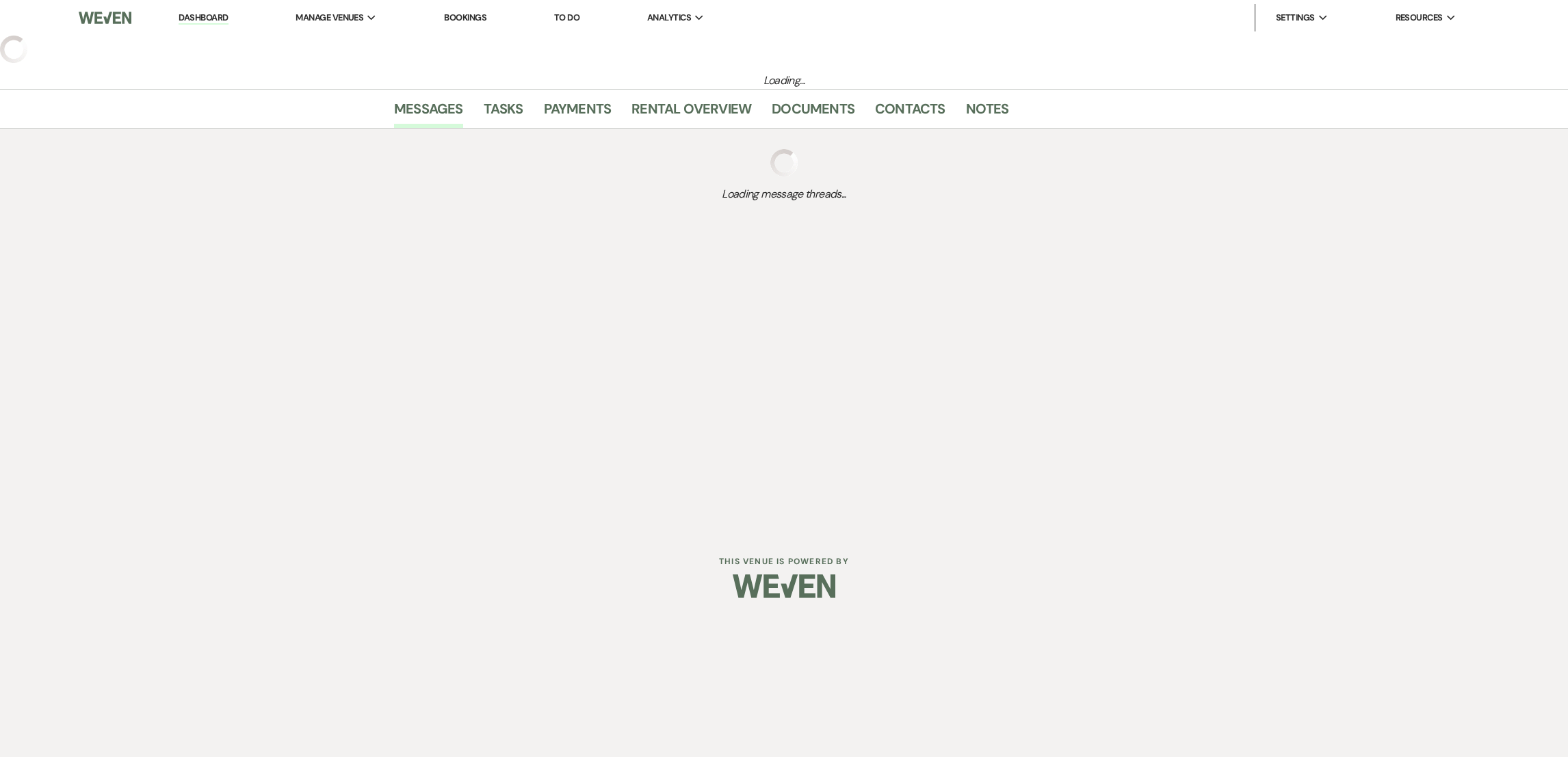
select select "2"
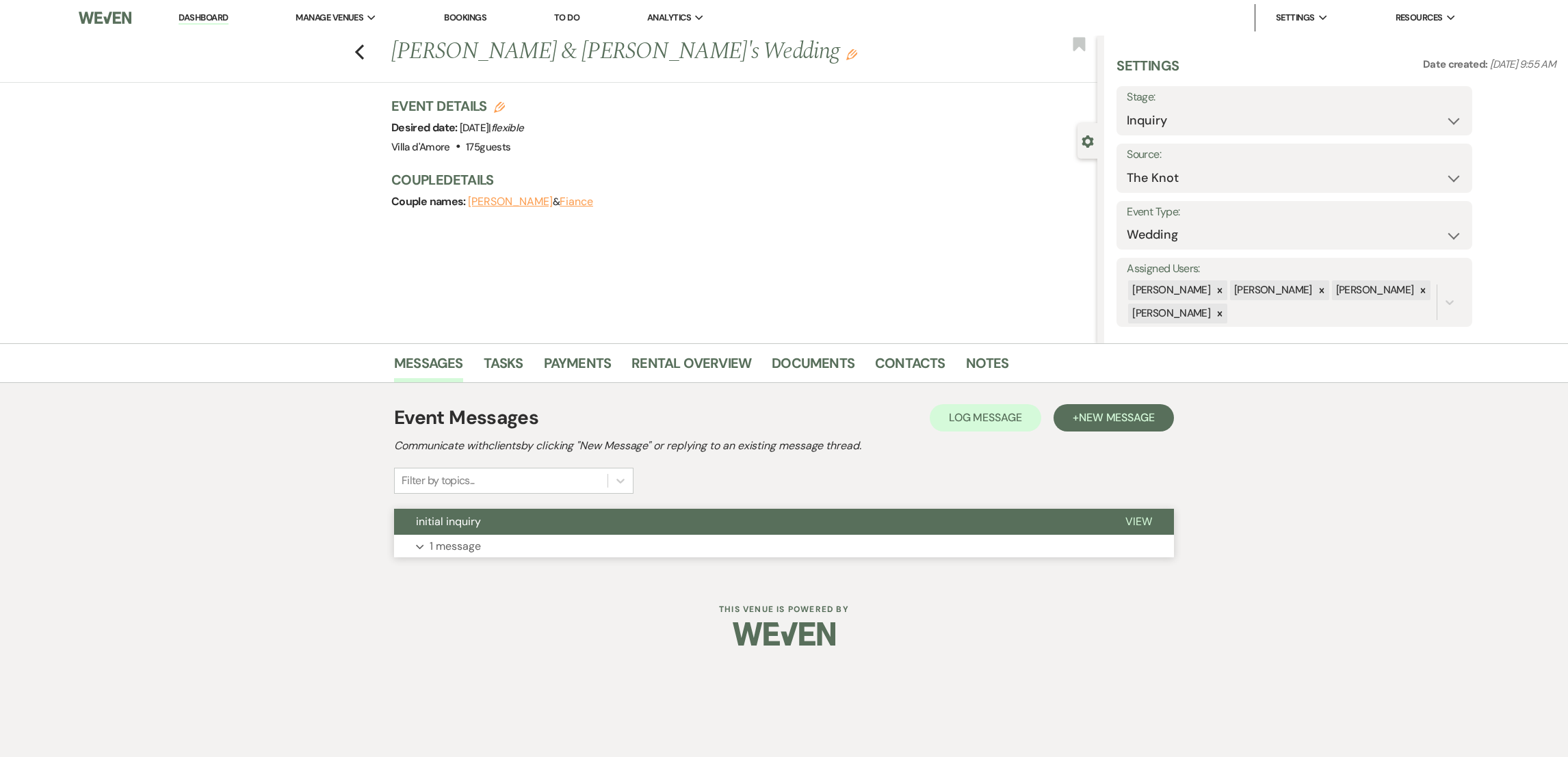
click at [430, 538] on p "1 message" at bounding box center [455, 546] width 51 height 18
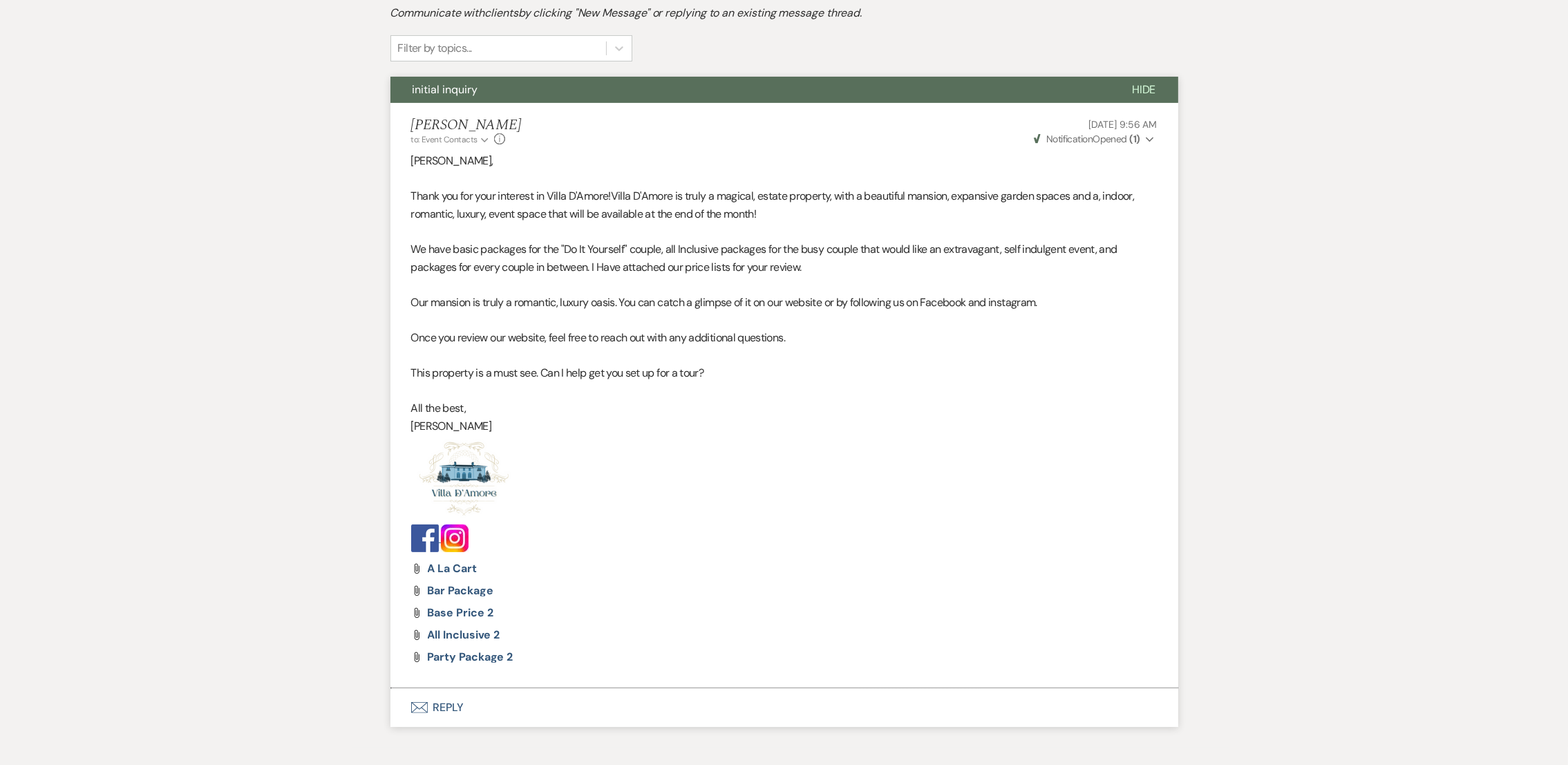
scroll to position [499, 0]
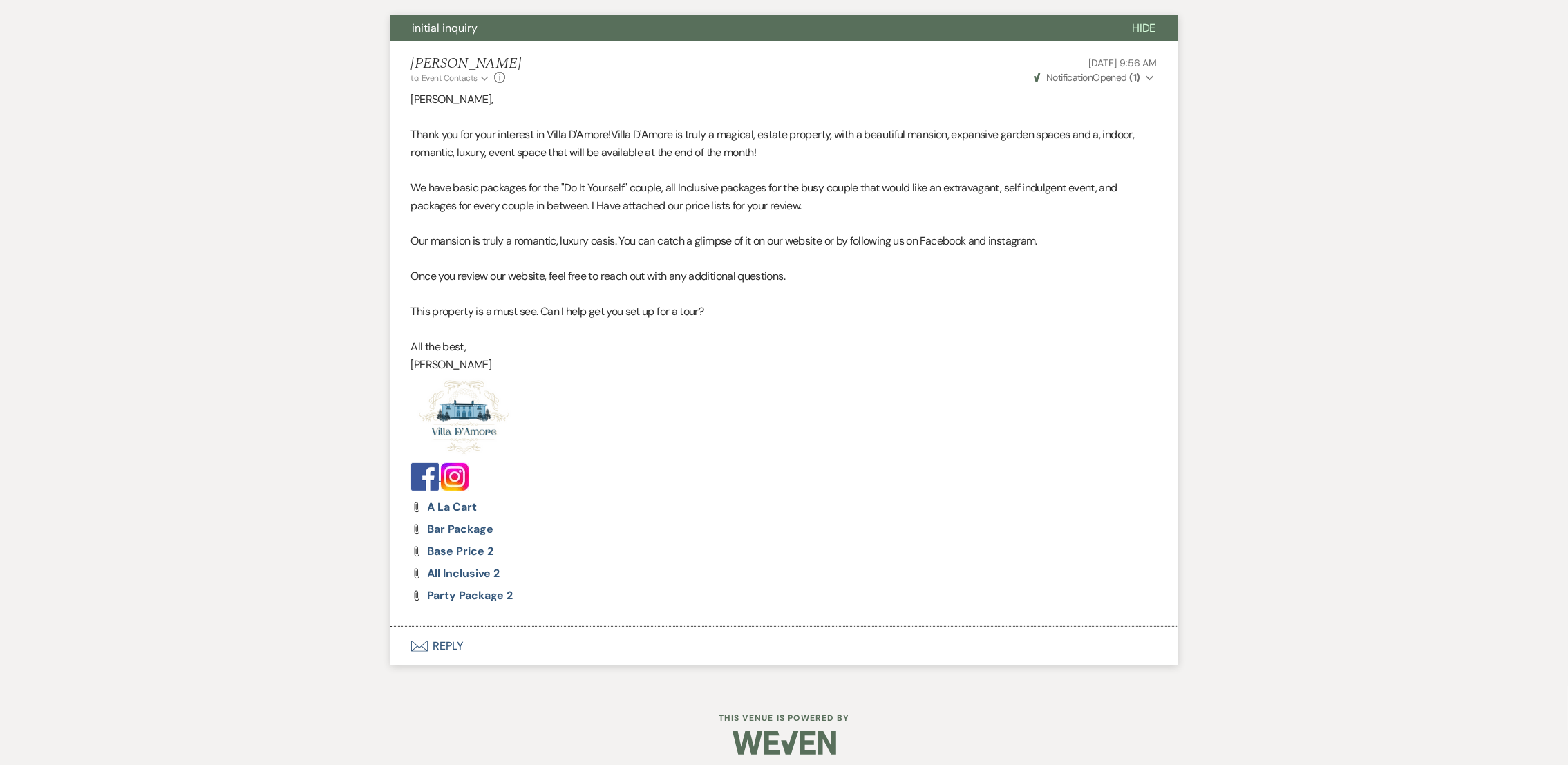
click at [433, 655] on button "Envelope Reply" at bounding box center [784, 646] width 787 height 39
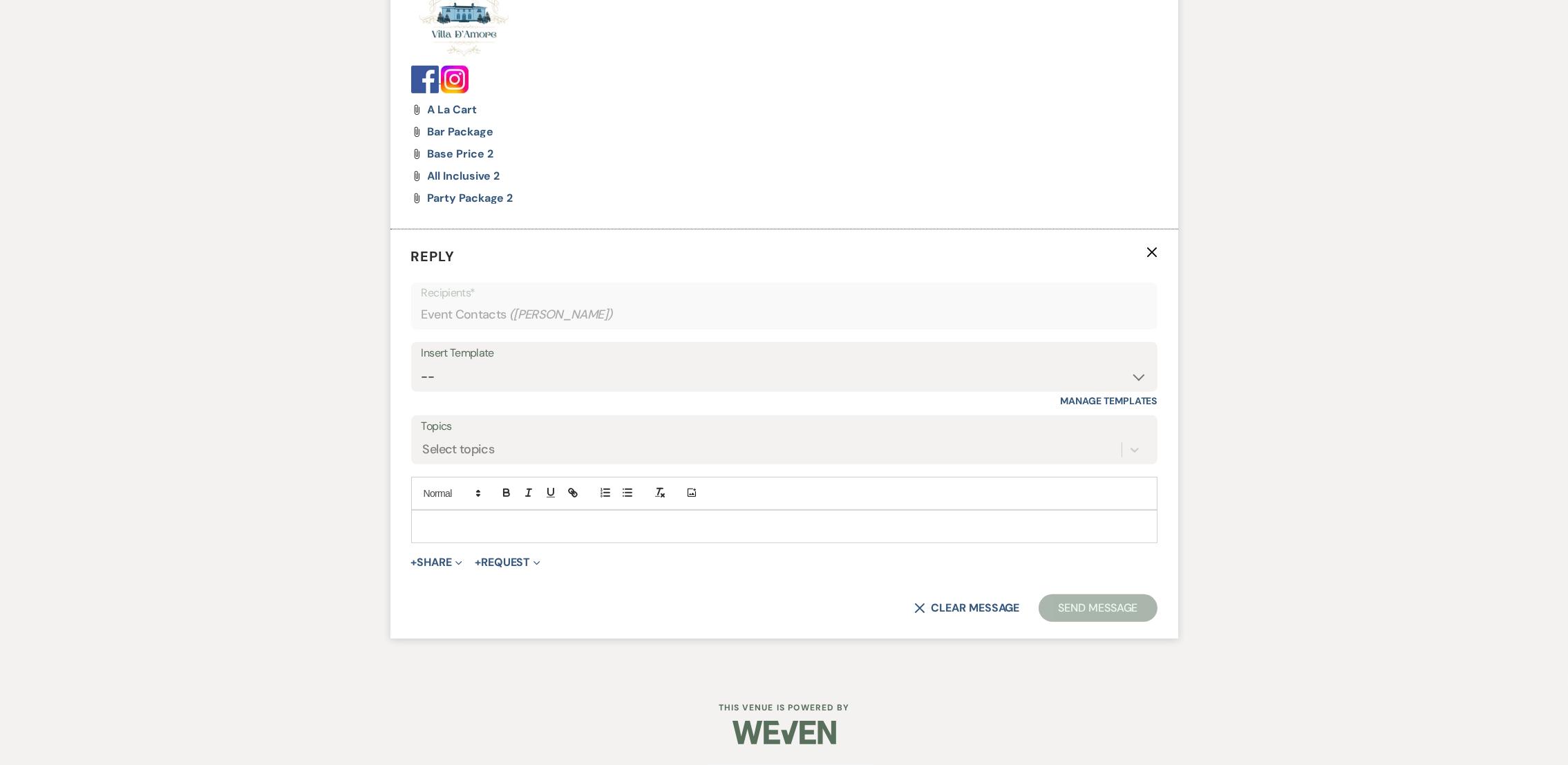
scroll to position [898, 0]
click at [503, 394] on div "Insert Template -- auto responce weekends Tour Request Response Follow Up #1 (w…" at bounding box center [784, 375] width 747 height 65
click at [561, 382] on select "-- auto responce weekends Tour Request Response Follow Up #1 (wedding) Weven Pl…" at bounding box center [784, 376] width 726 height 27
click at [478, 376] on select "-- auto responce weekends Tour Request Response Follow Up #1 (wedding) Weven Pl…" at bounding box center [784, 376] width 726 height 27
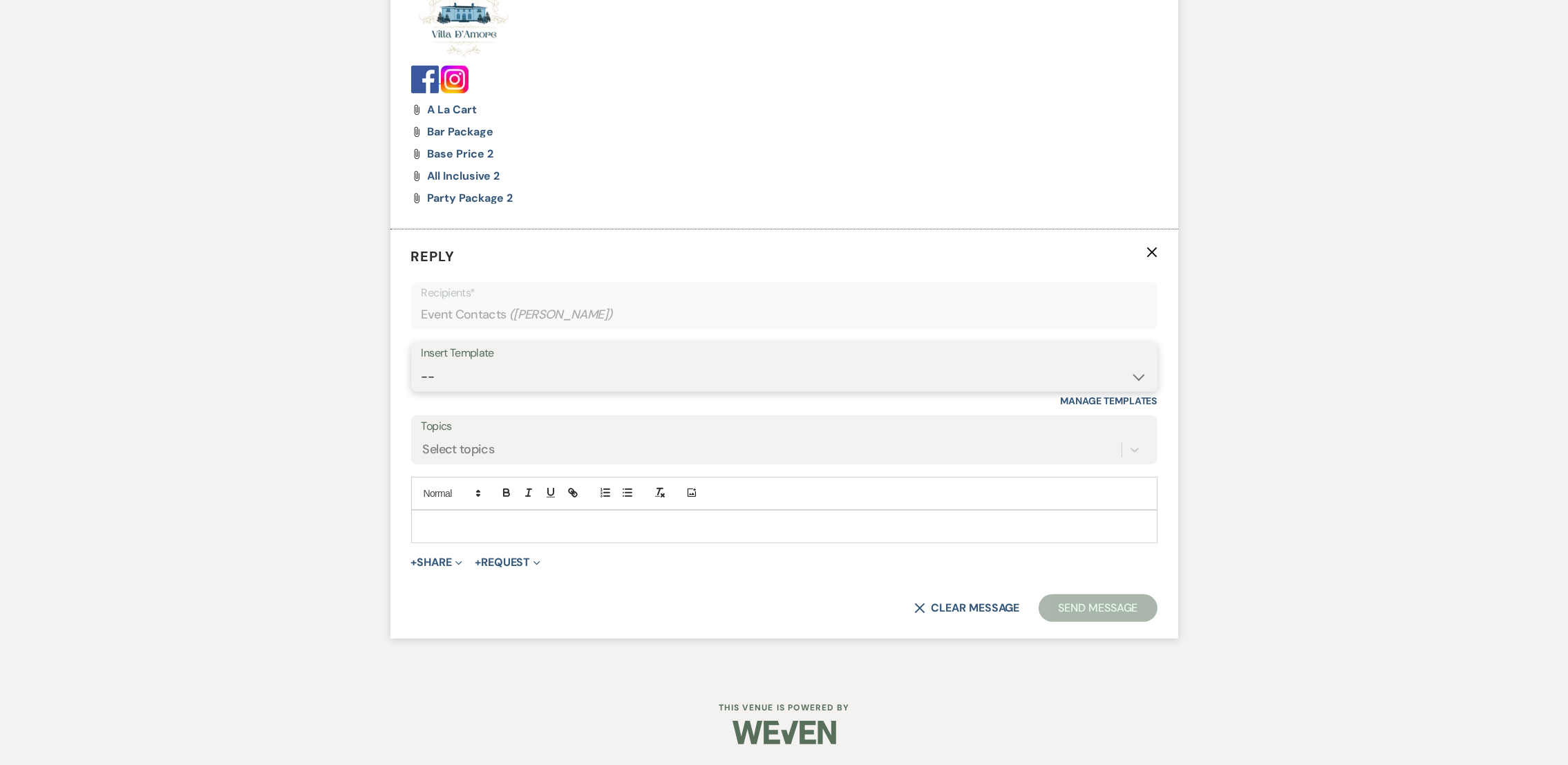
select select "4469"
click at [422, 363] on select "-- auto responce weekends Tour Request Response Follow Up #1 (wedding) Weven Pl…" at bounding box center [784, 376] width 726 height 27
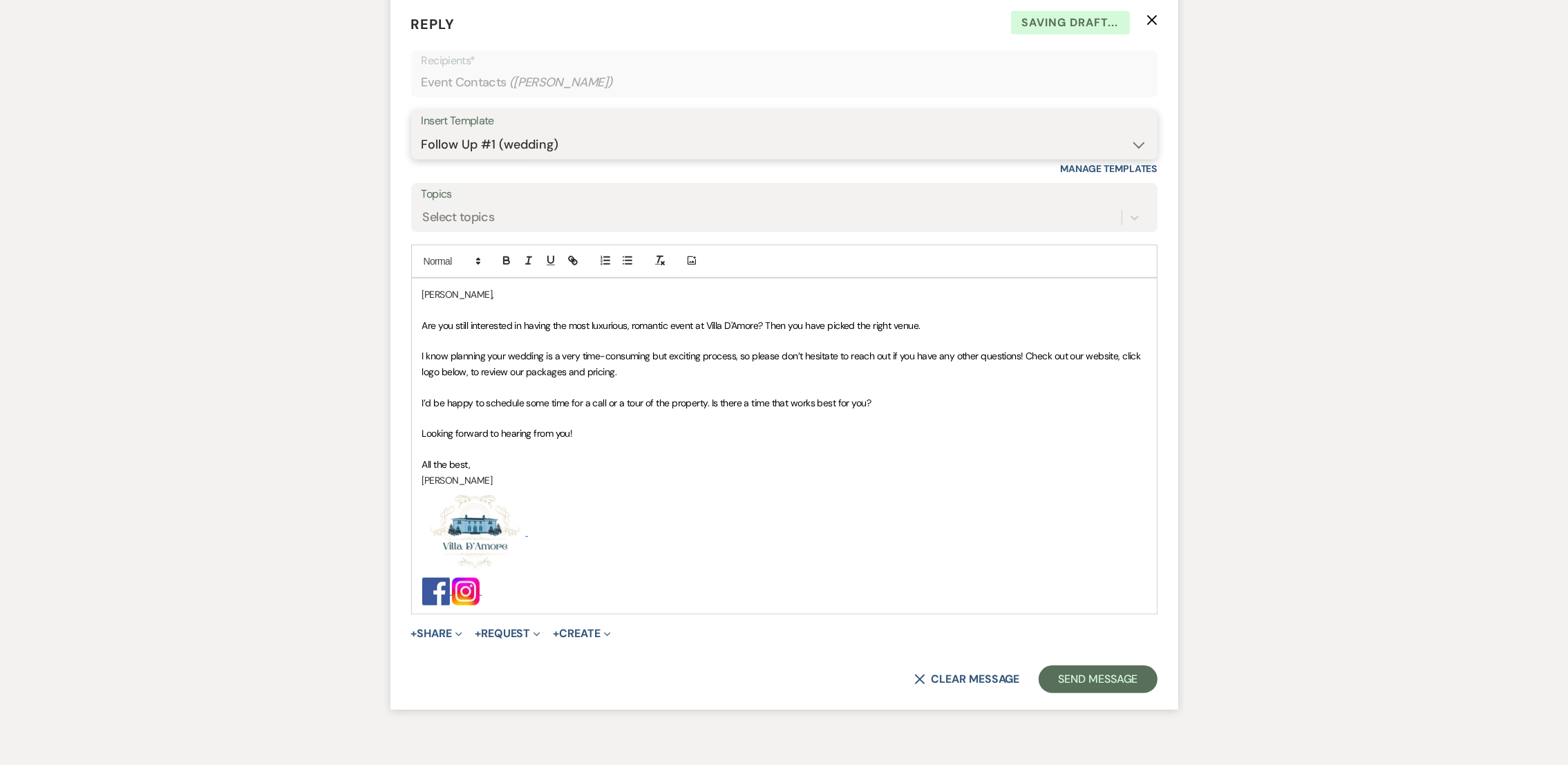
scroll to position [1200, 0]
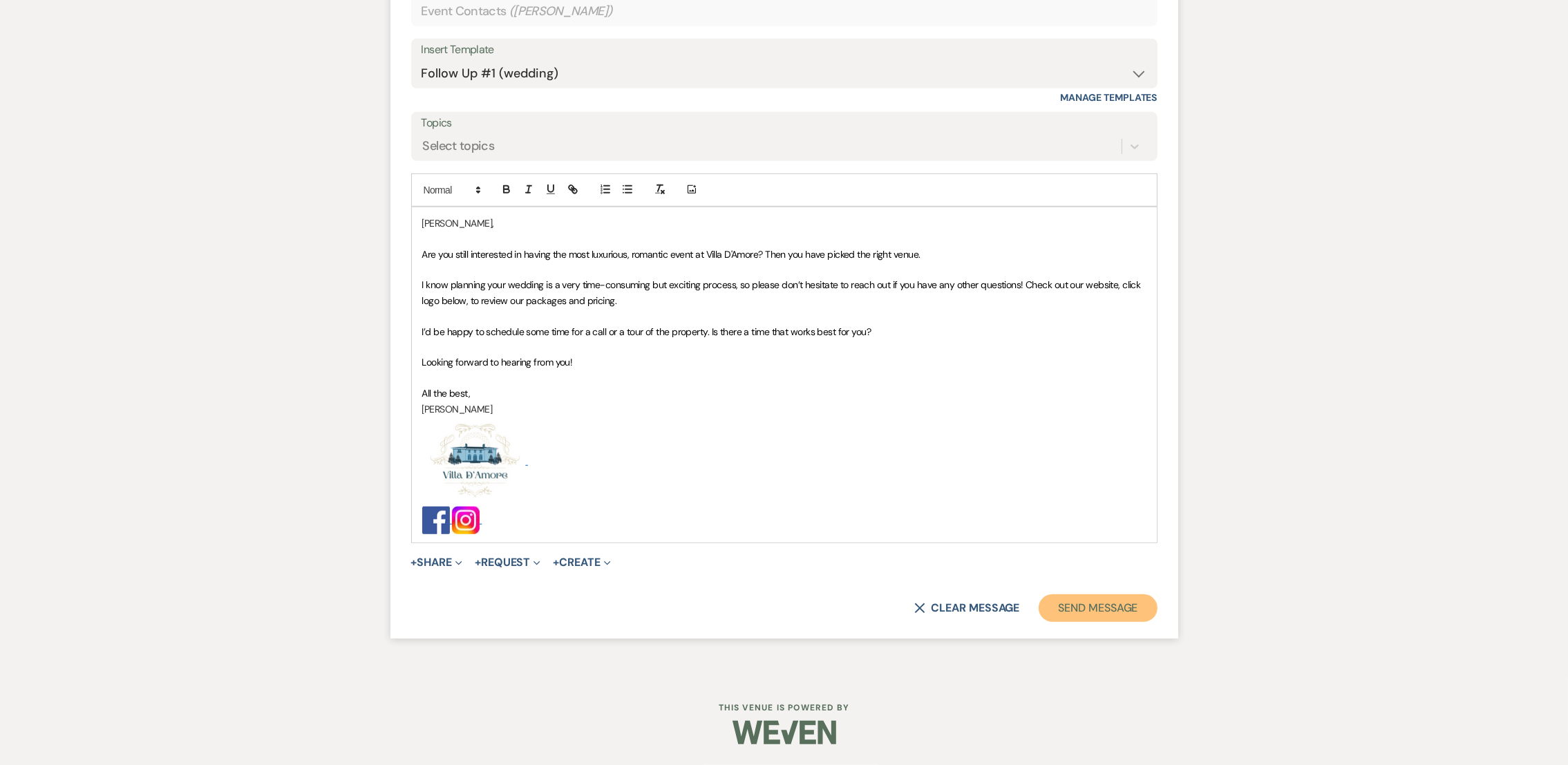
click at [1102, 602] on button "Send Message" at bounding box center [1098, 608] width 118 height 28
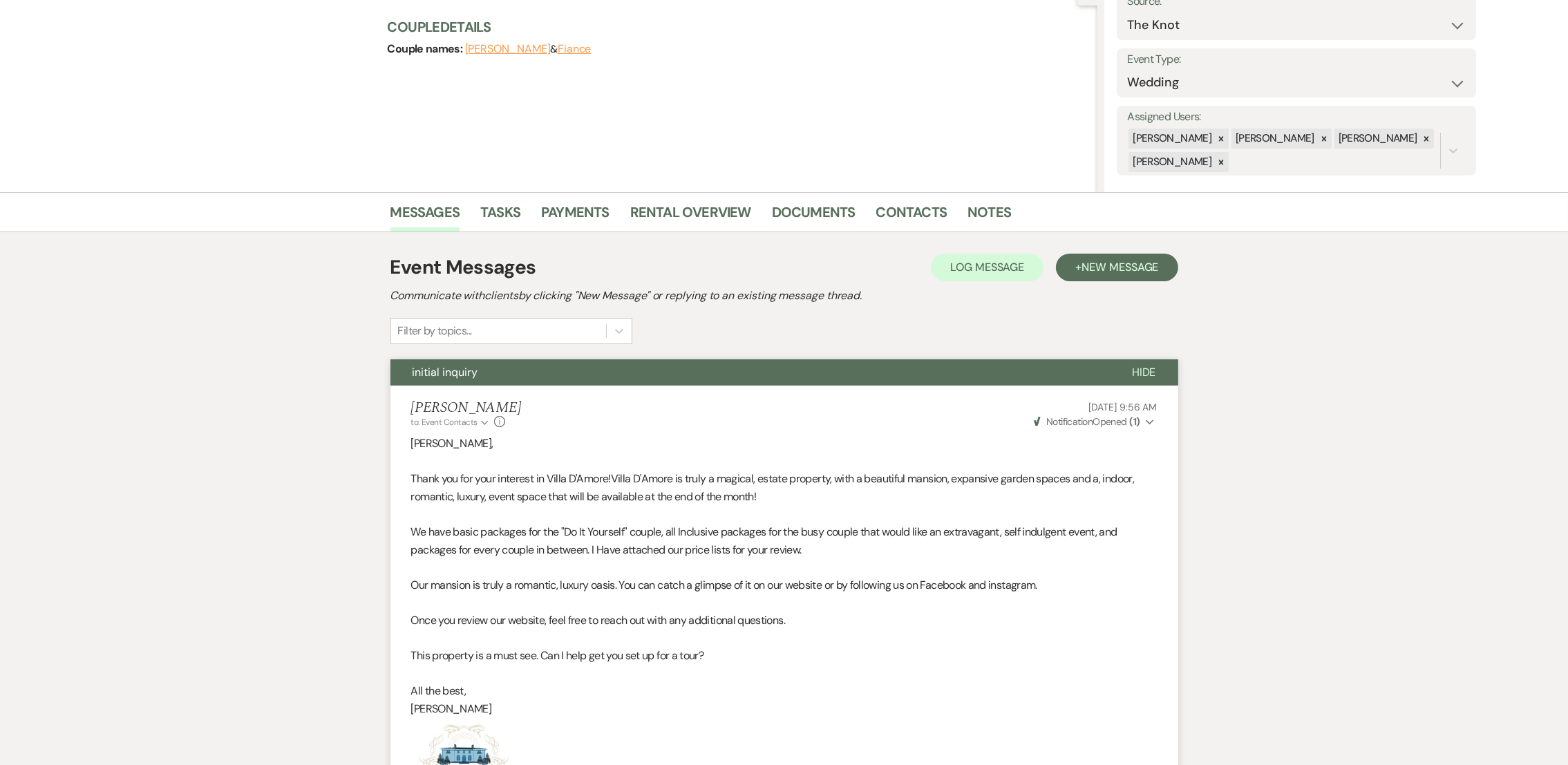
scroll to position [0, 0]
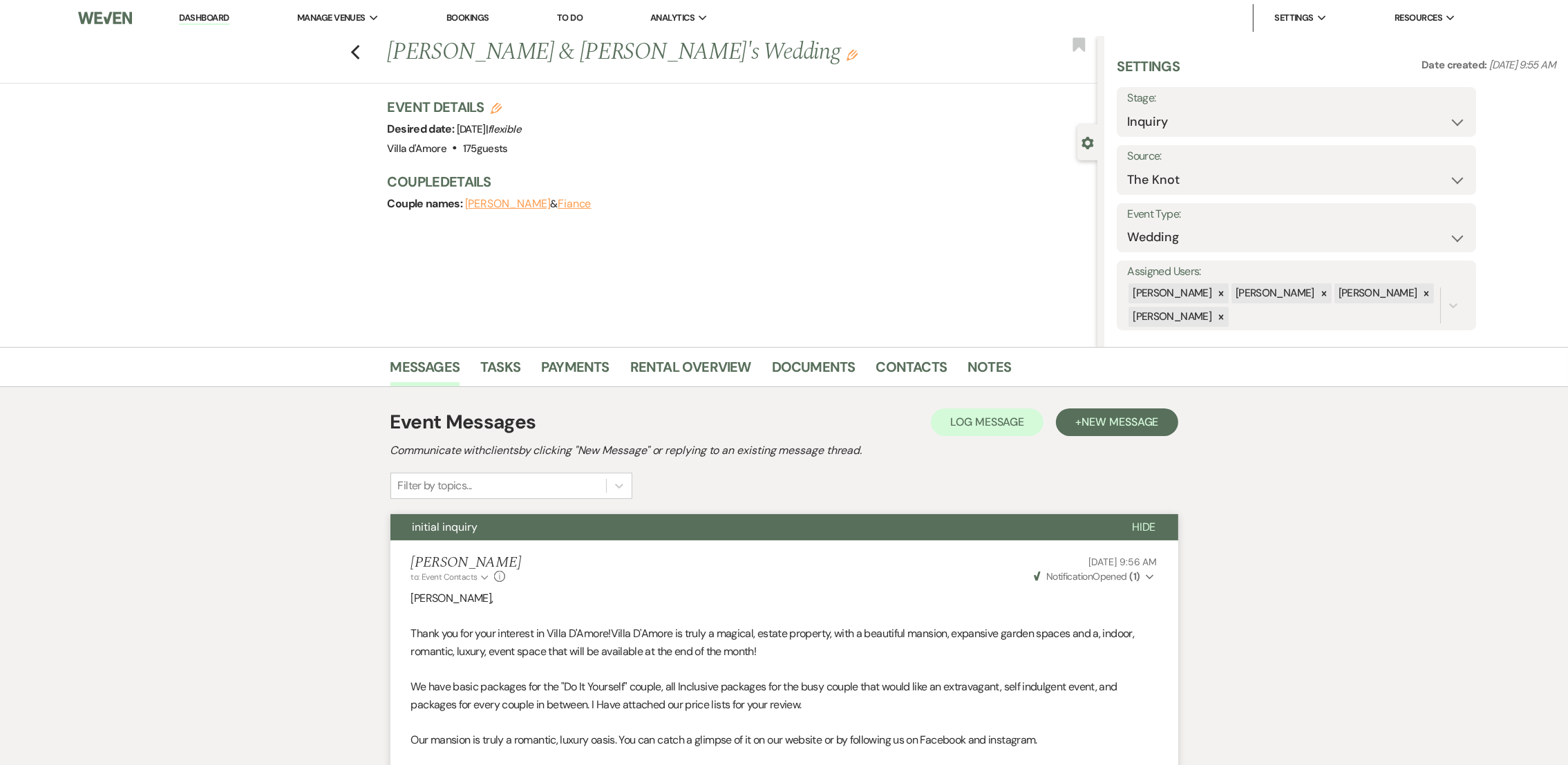
click at [369, 55] on div "Previous [PERSON_NAME] & [PERSON_NAME]'s Wedding Edit Bookmark" at bounding box center [545, 60] width 1104 height 48
click at [360, 44] on icon "Previous" at bounding box center [355, 52] width 10 height 17
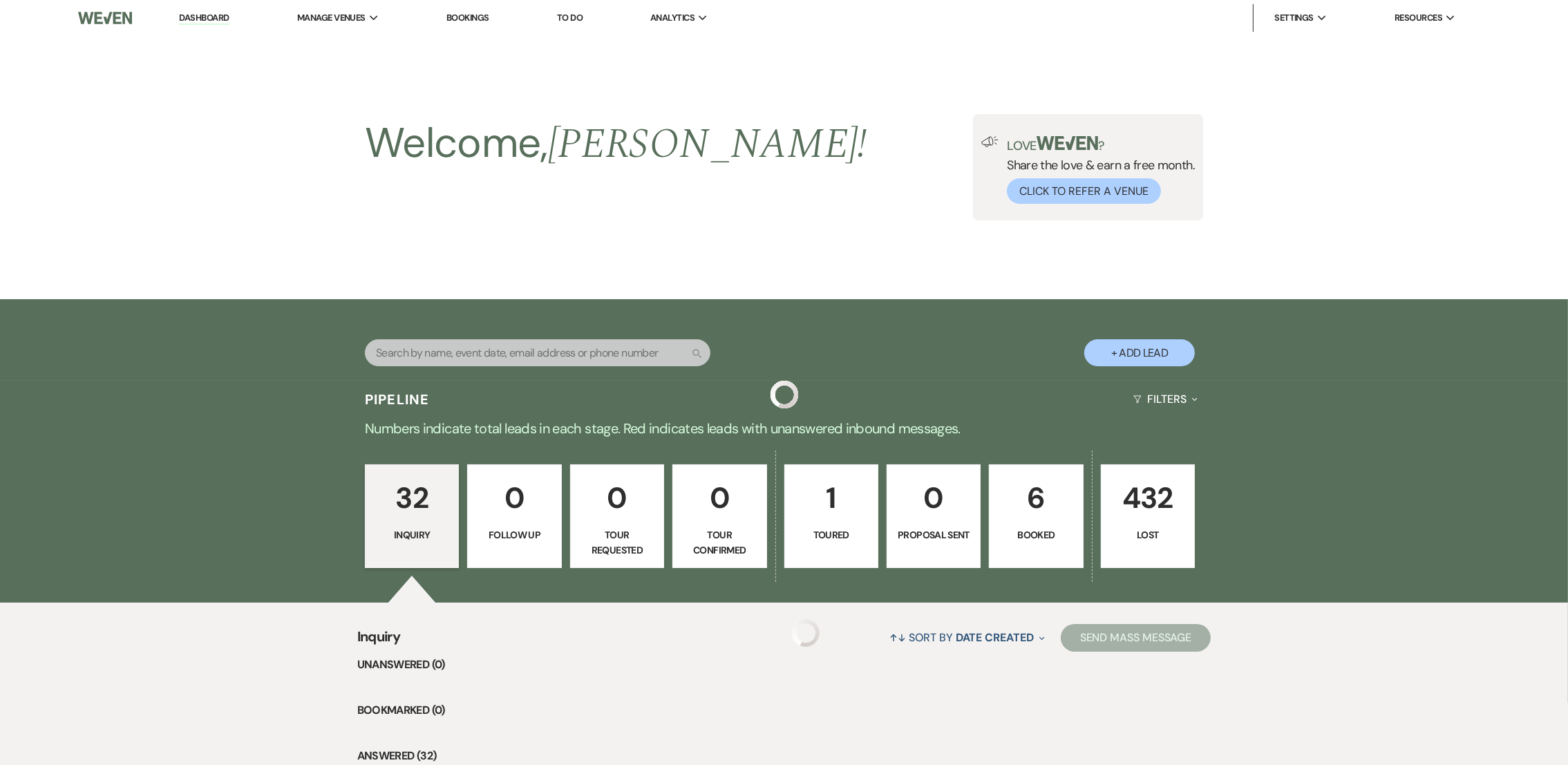
scroll to position [685, 0]
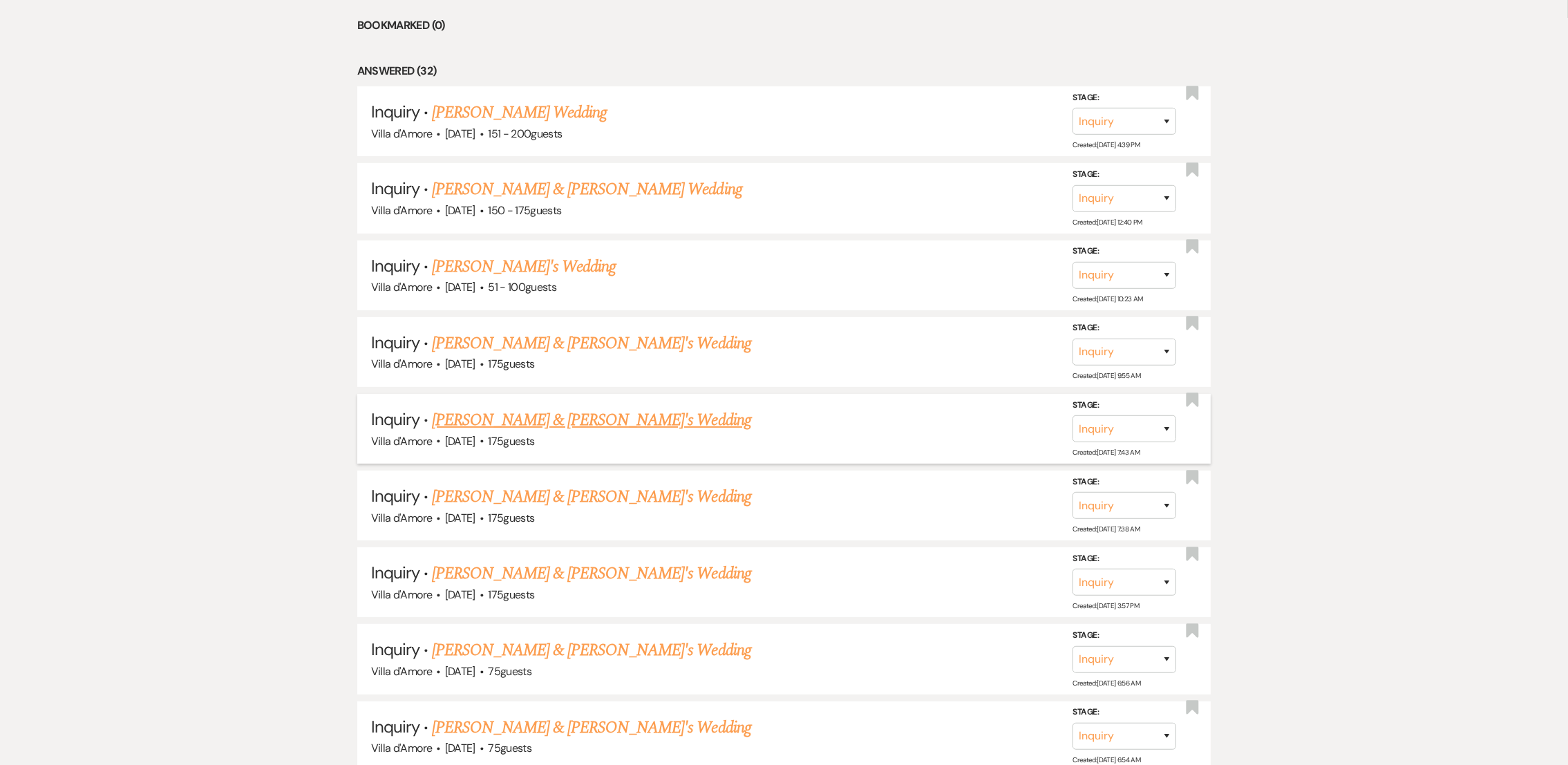
click at [495, 420] on link "[PERSON_NAME] & [PERSON_NAME]'s Wedding" at bounding box center [592, 420] width 319 height 25
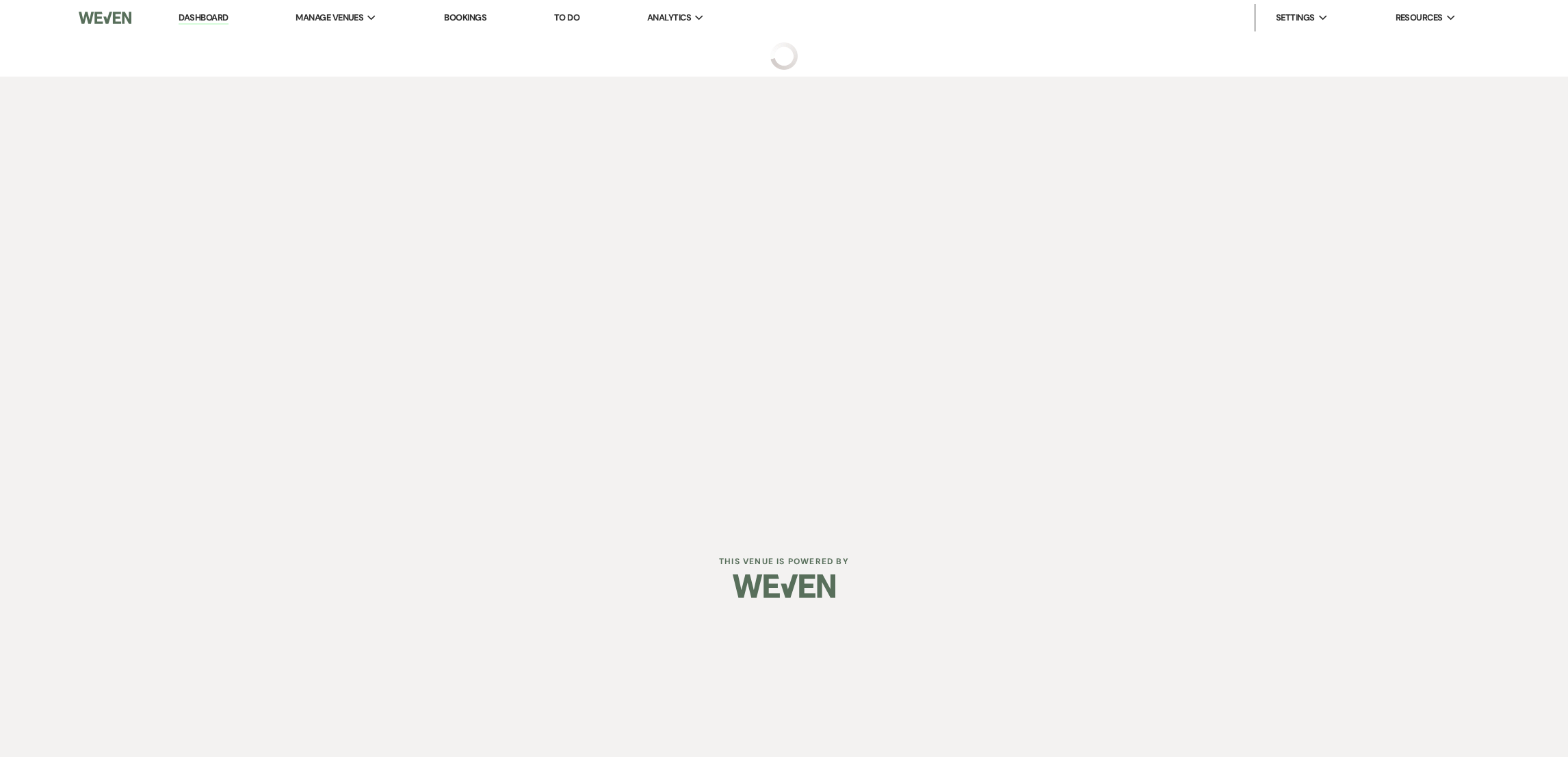
select select "2"
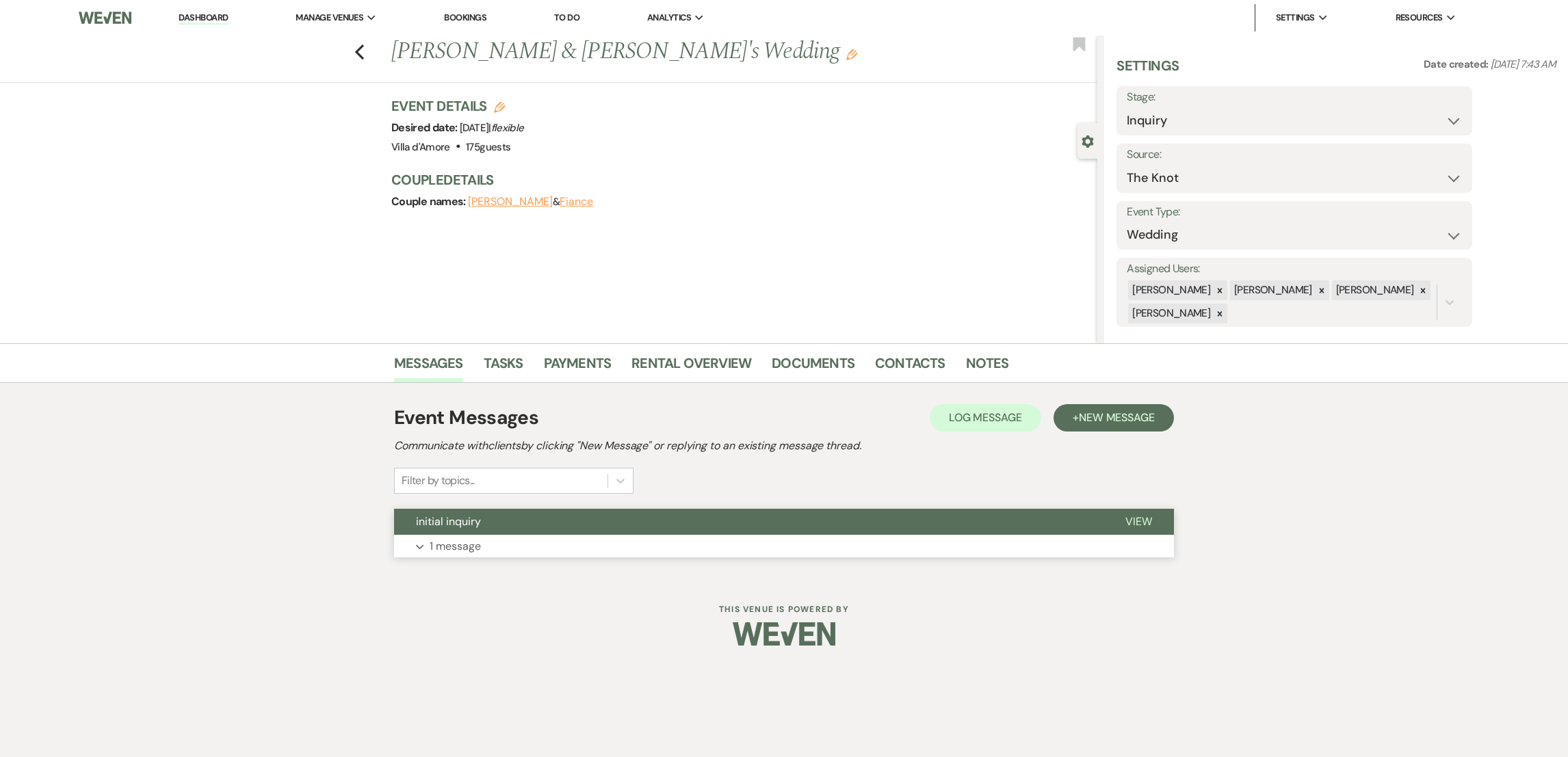
click at [463, 556] on button "Expand 1 message" at bounding box center [783, 546] width 779 height 23
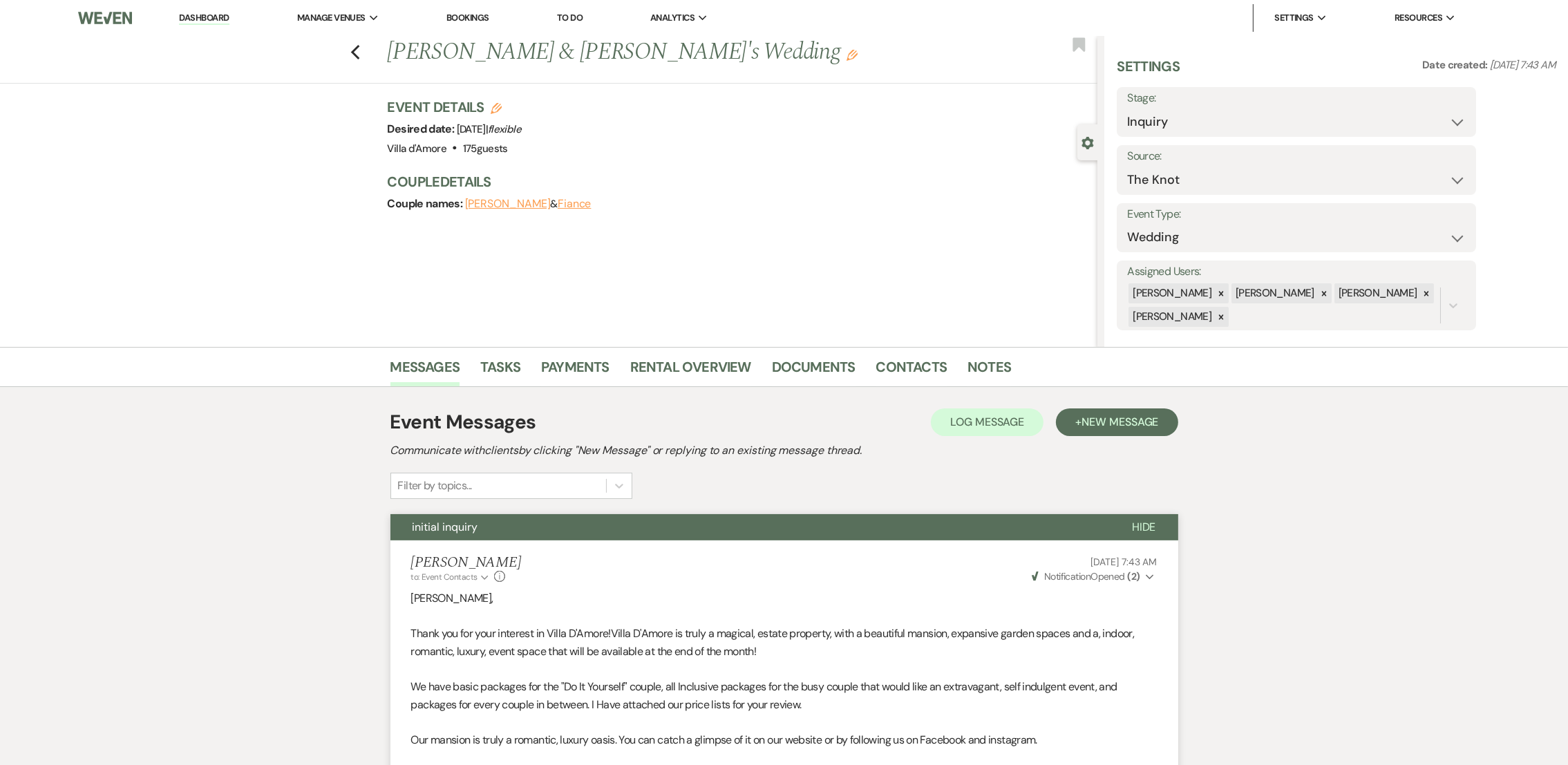
scroll to position [508, 0]
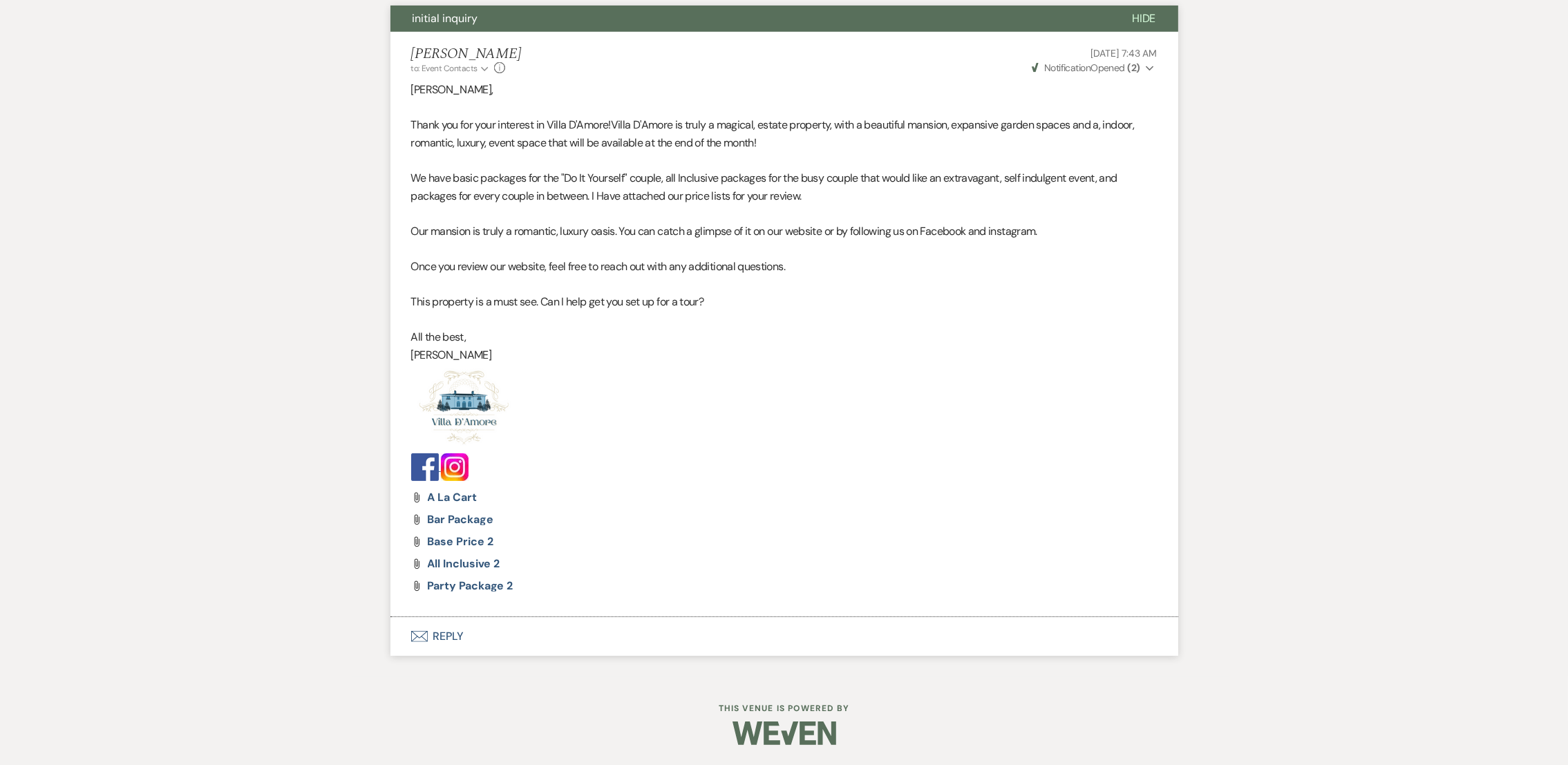
click at [429, 649] on button "Envelope Reply" at bounding box center [784, 636] width 787 height 39
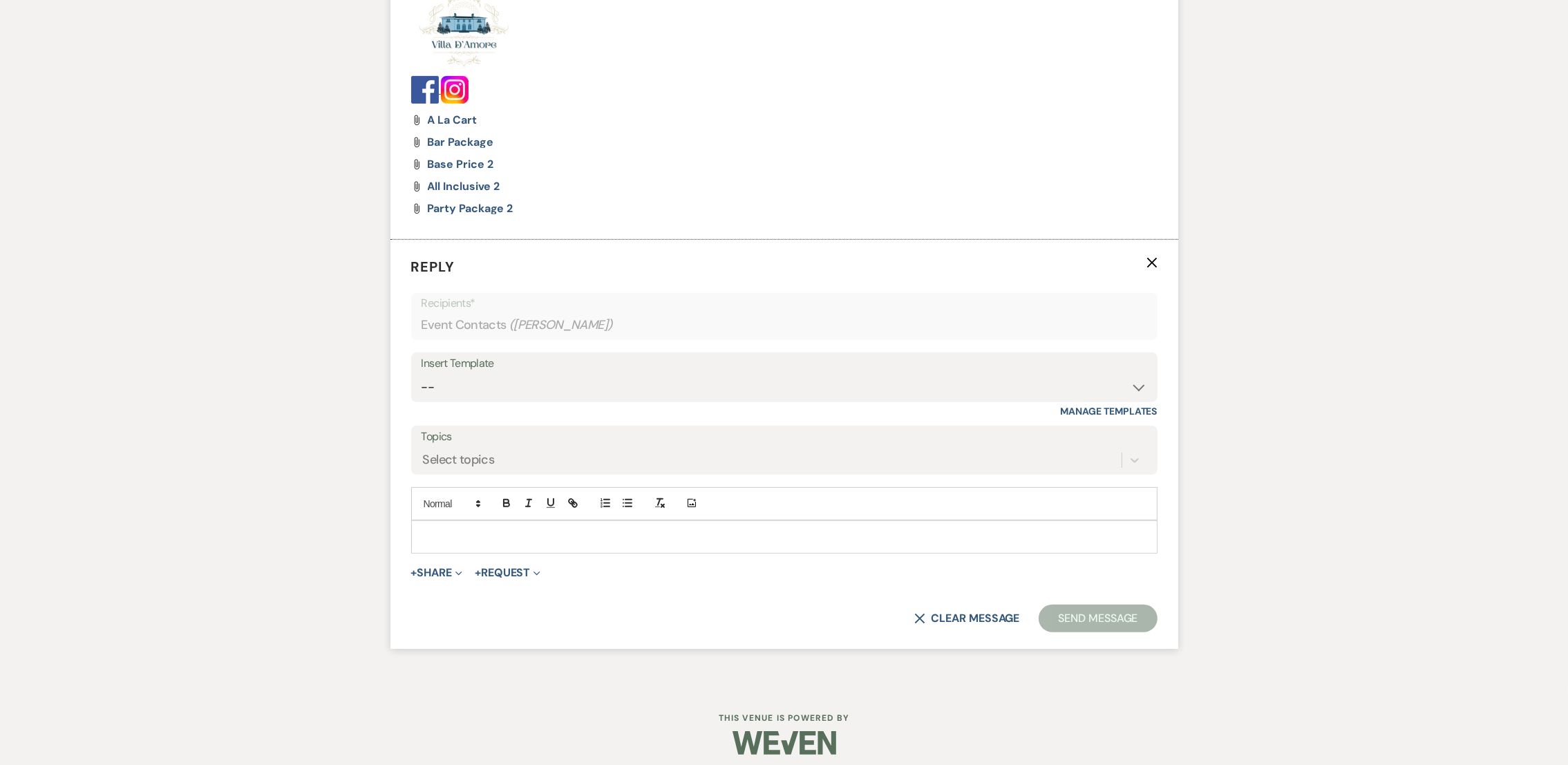
scroll to position [898, 0]
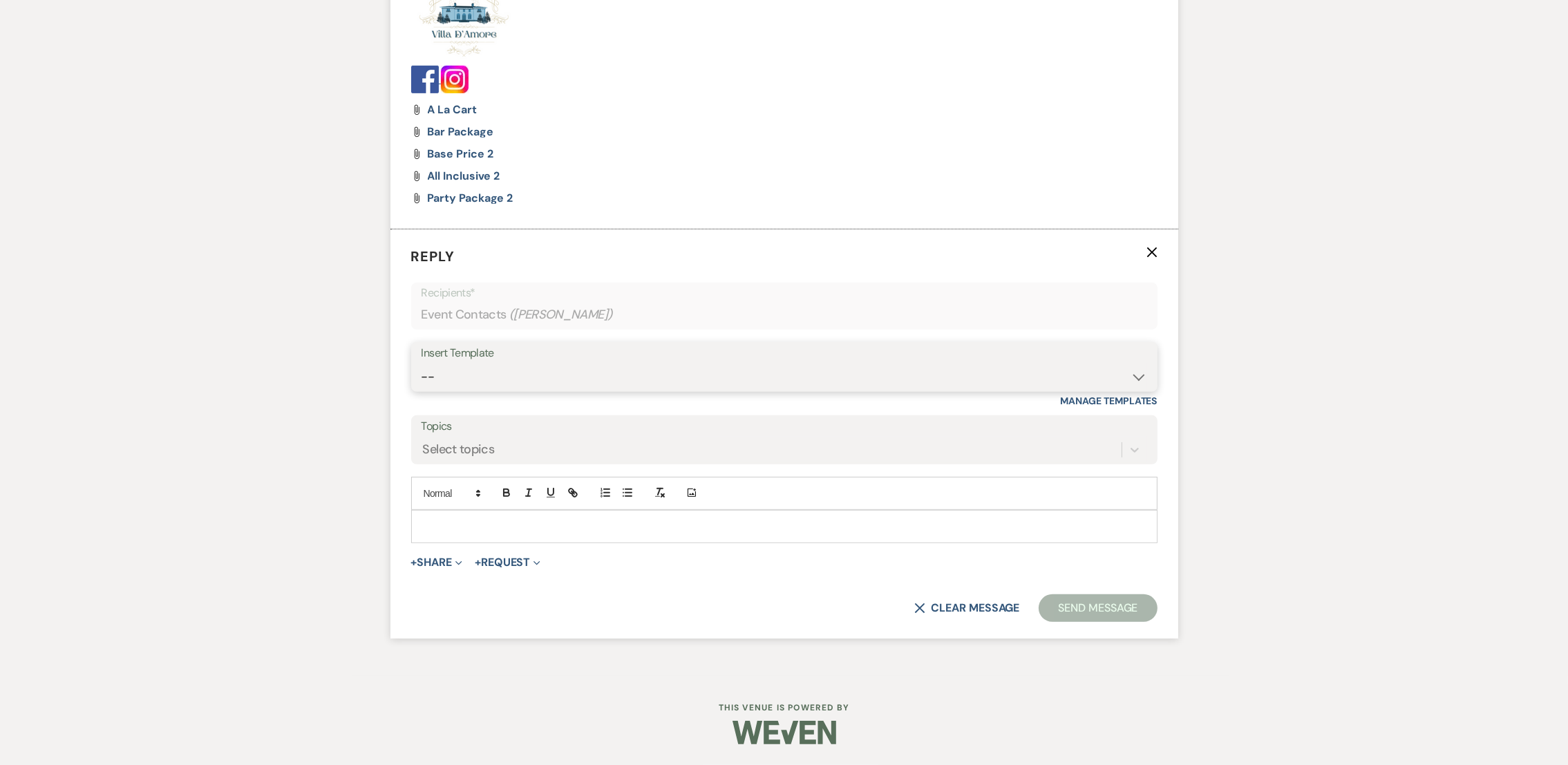
click at [547, 384] on select "-- auto responce weekends Tour Request Response Follow Up #1 (wedding) Weven Pl…" at bounding box center [784, 376] width 726 height 27
select select "4469"
click at [422, 363] on select "-- auto responce weekends Tour Request Response Follow Up #1 (wedding) Weven Pl…" at bounding box center [784, 376] width 726 height 27
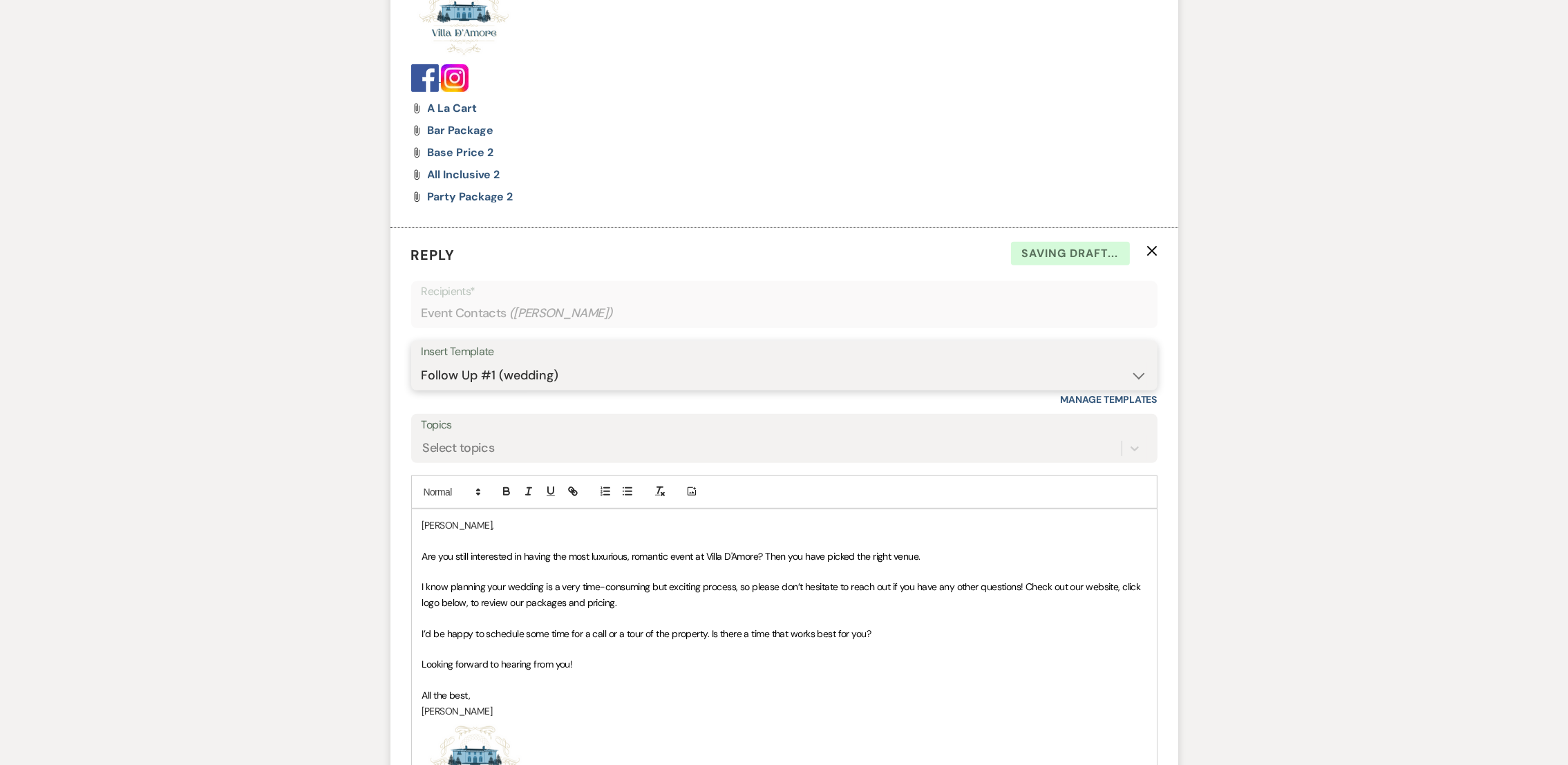
scroll to position [1200, 0]
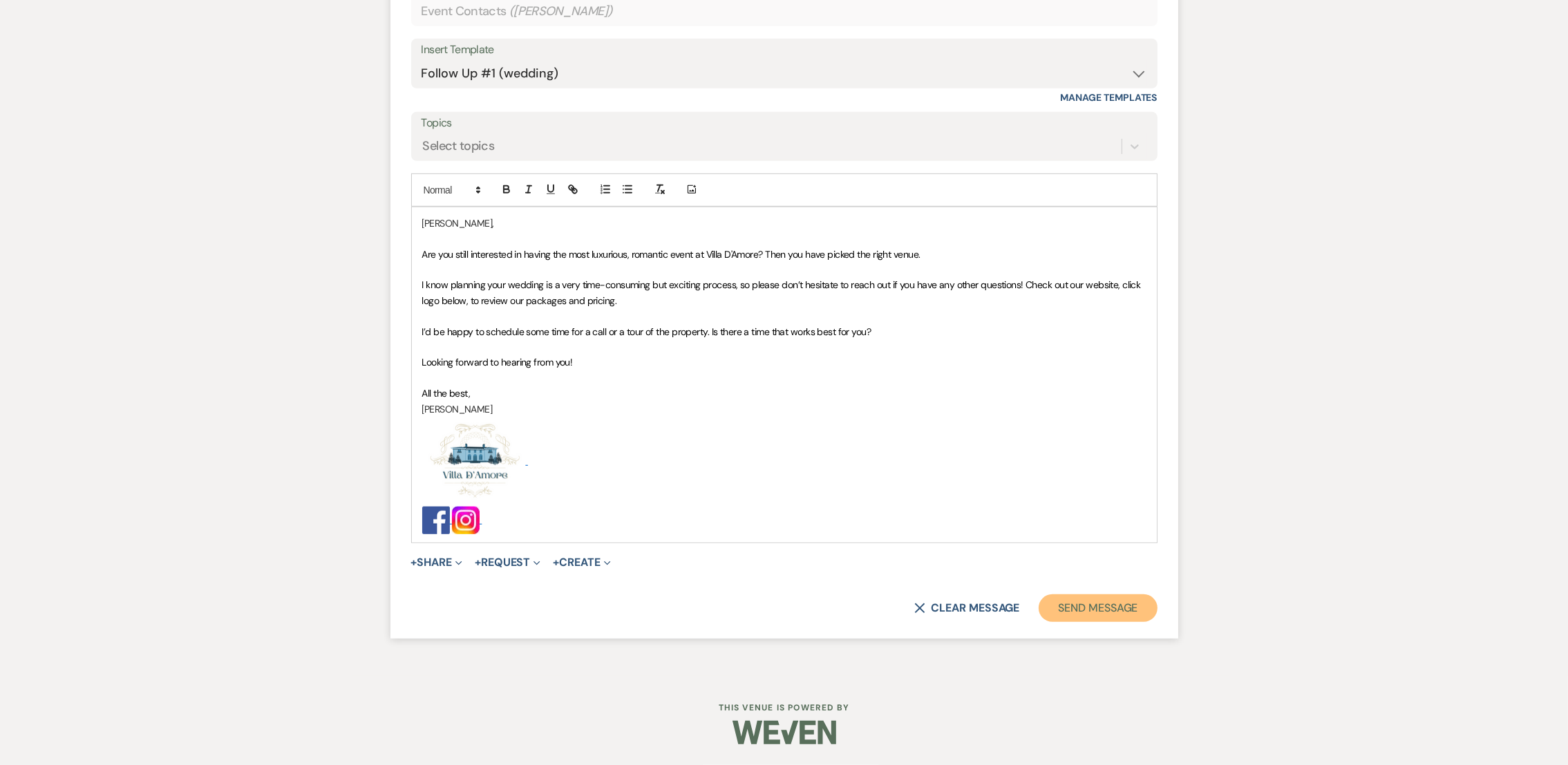
click at [1095, 605] on button "Send Message" at bounding box center [1098, 608] width 118 height 28
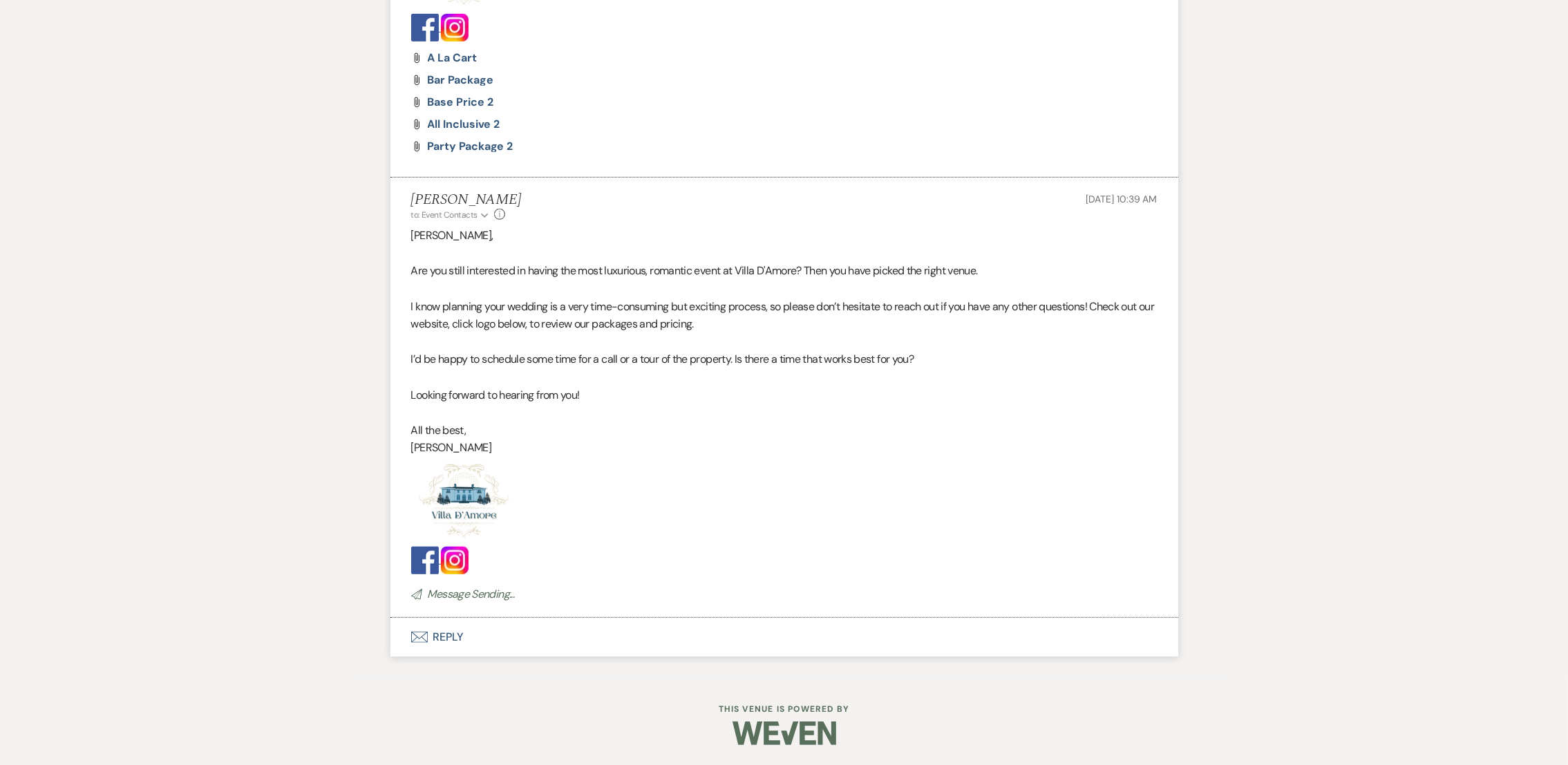
scroll to position [0, 0]
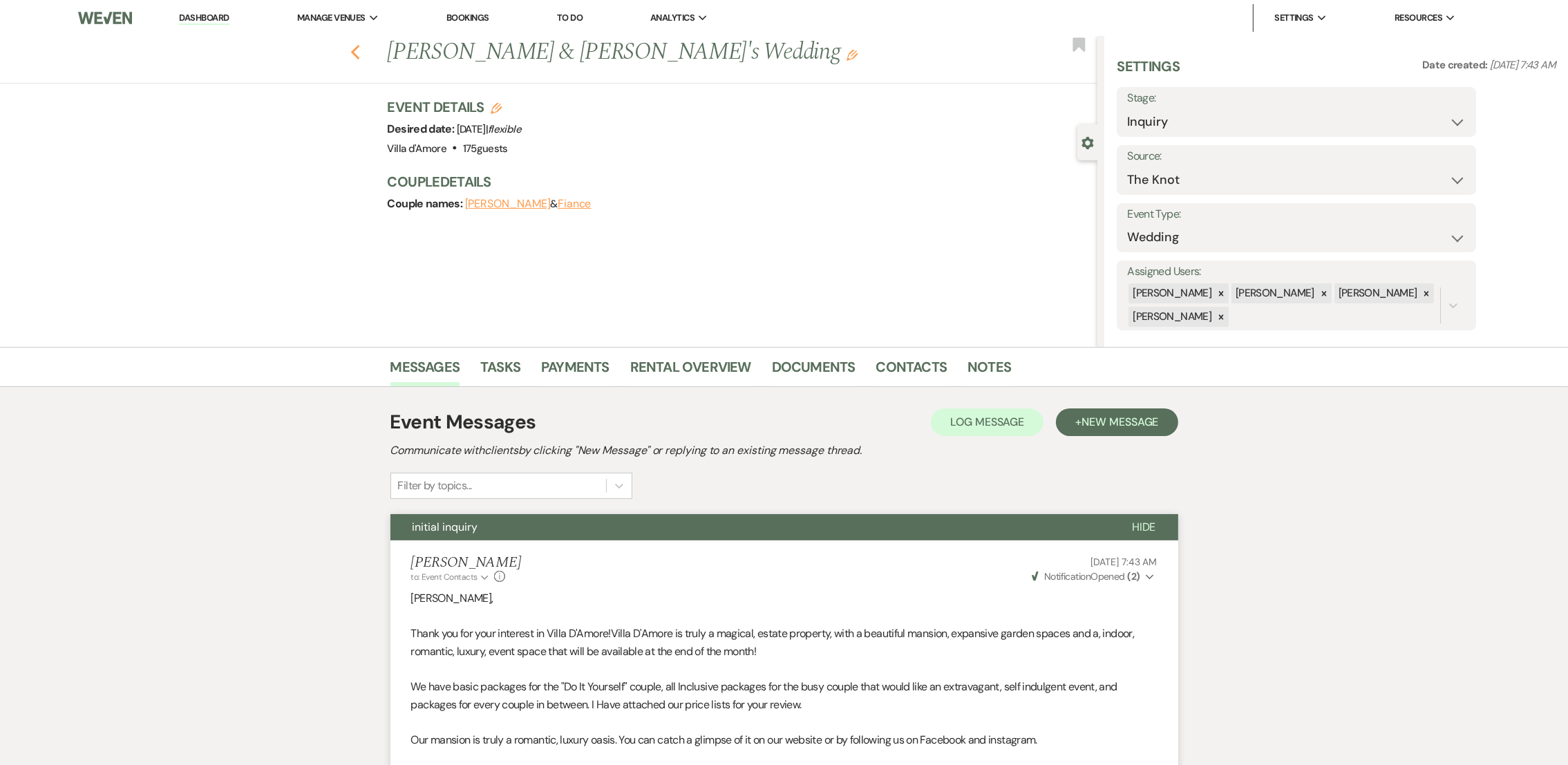
click at [361, 53] on icon "Previous" at bounding box center [355, 52] width 10 height 17
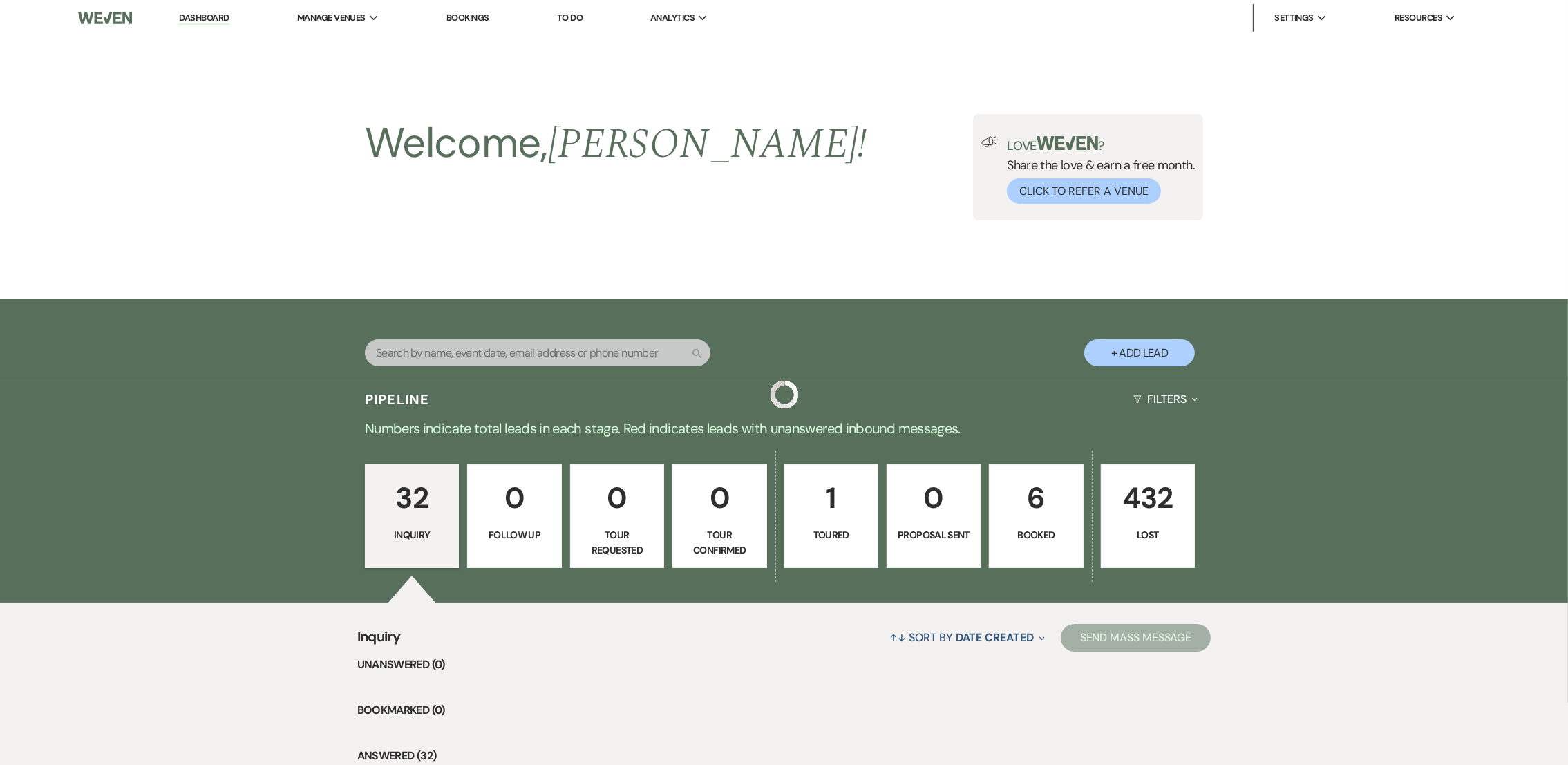
scroll to position [685, 0]
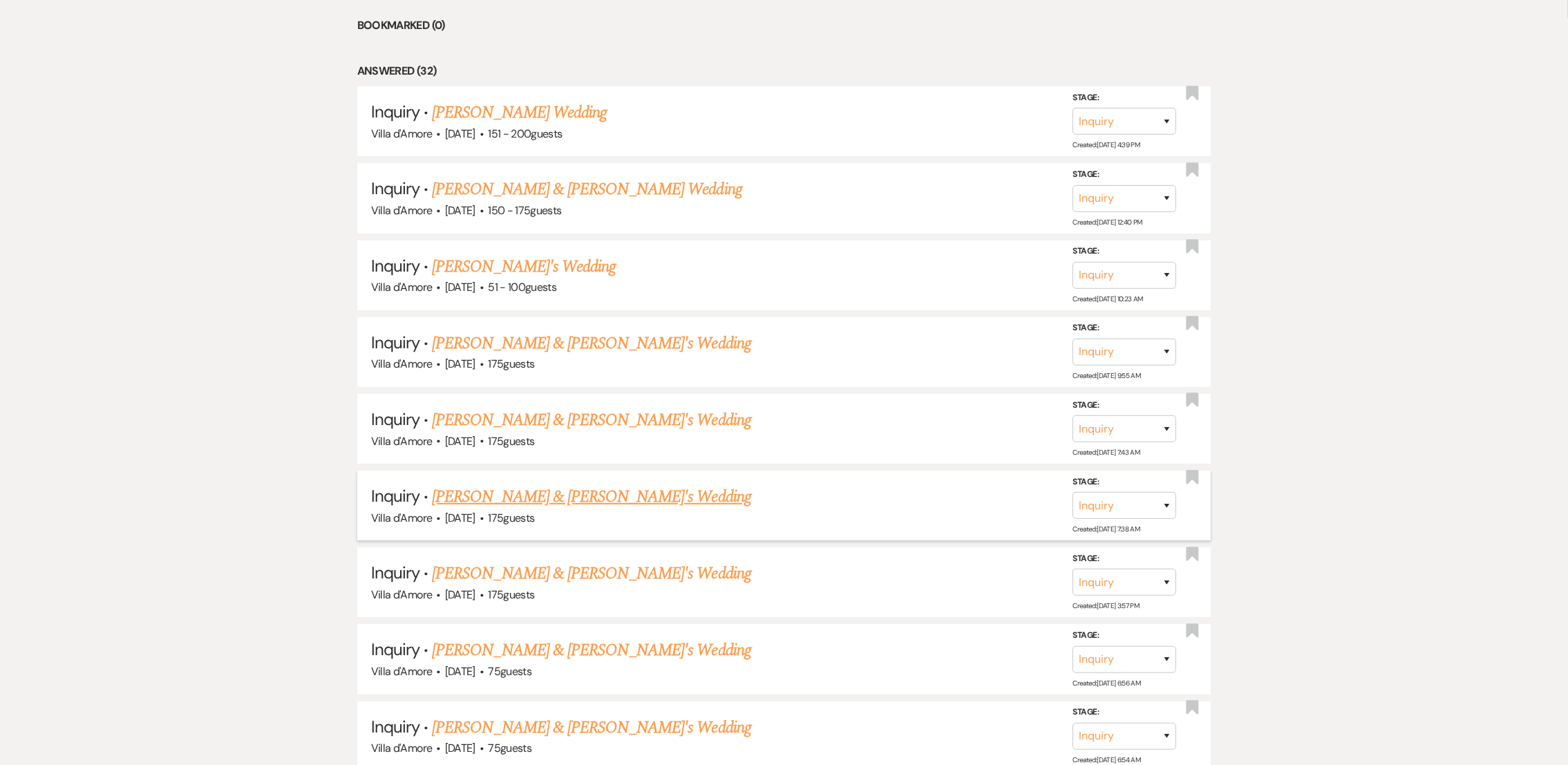
click at [562, 498] on link "[PERSON_NAME] & [PERSON_NAME]'s Wedding" at bounding box center [592, 497] width 319 height 25
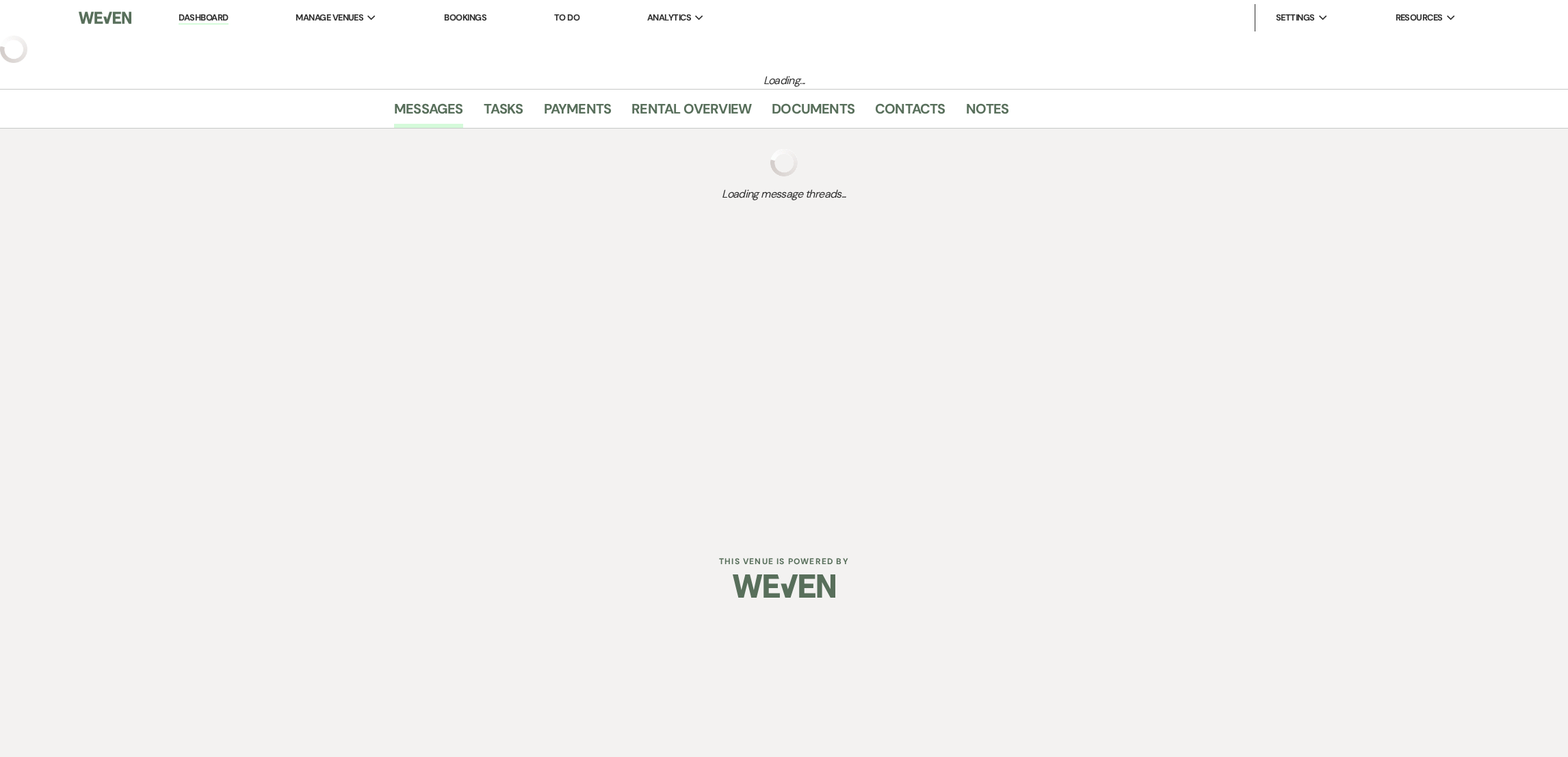
select select "2"
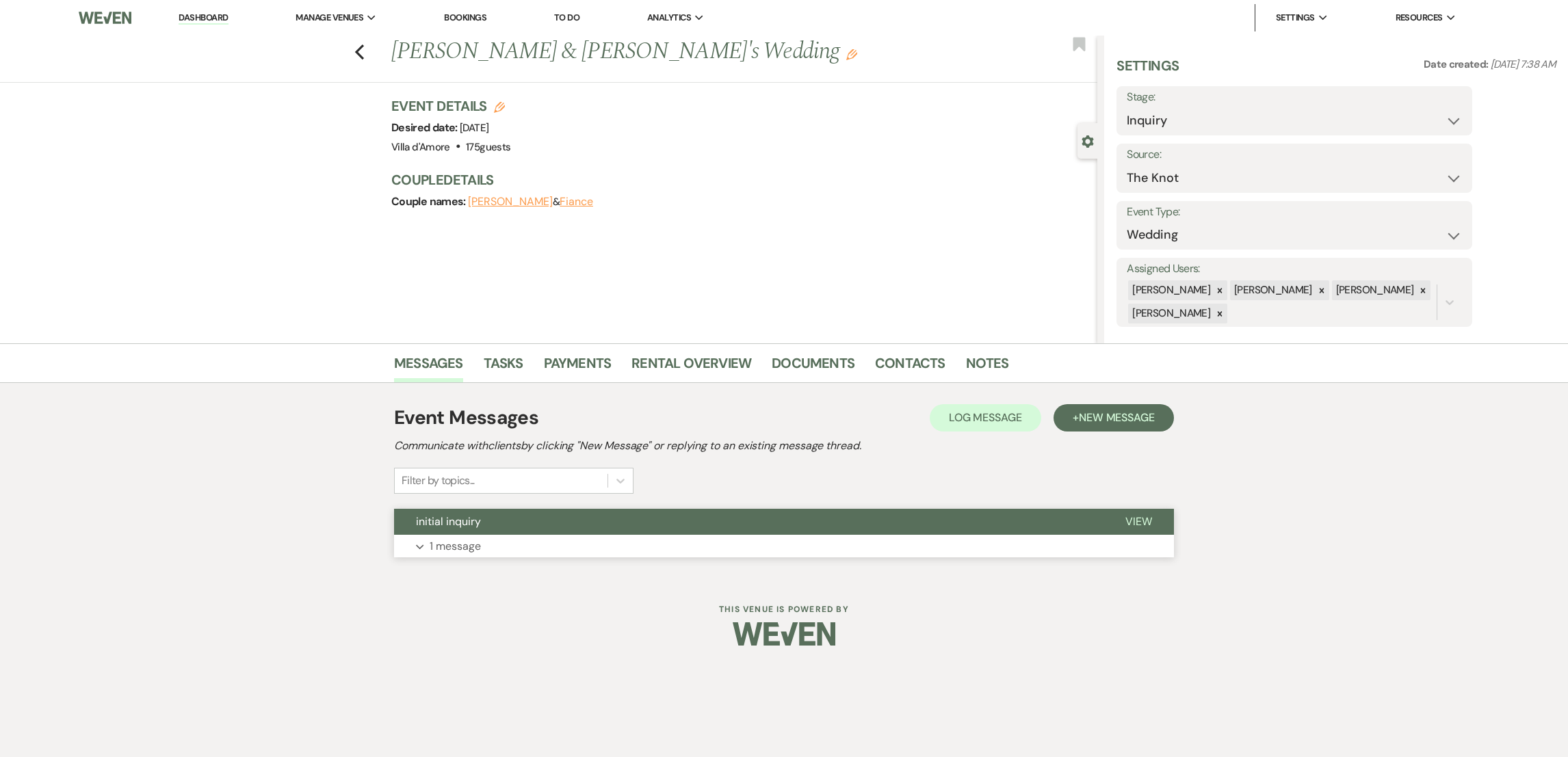
click at [460, 543] on p "1 message" at bounding box center [455, 546] width 51 height 18
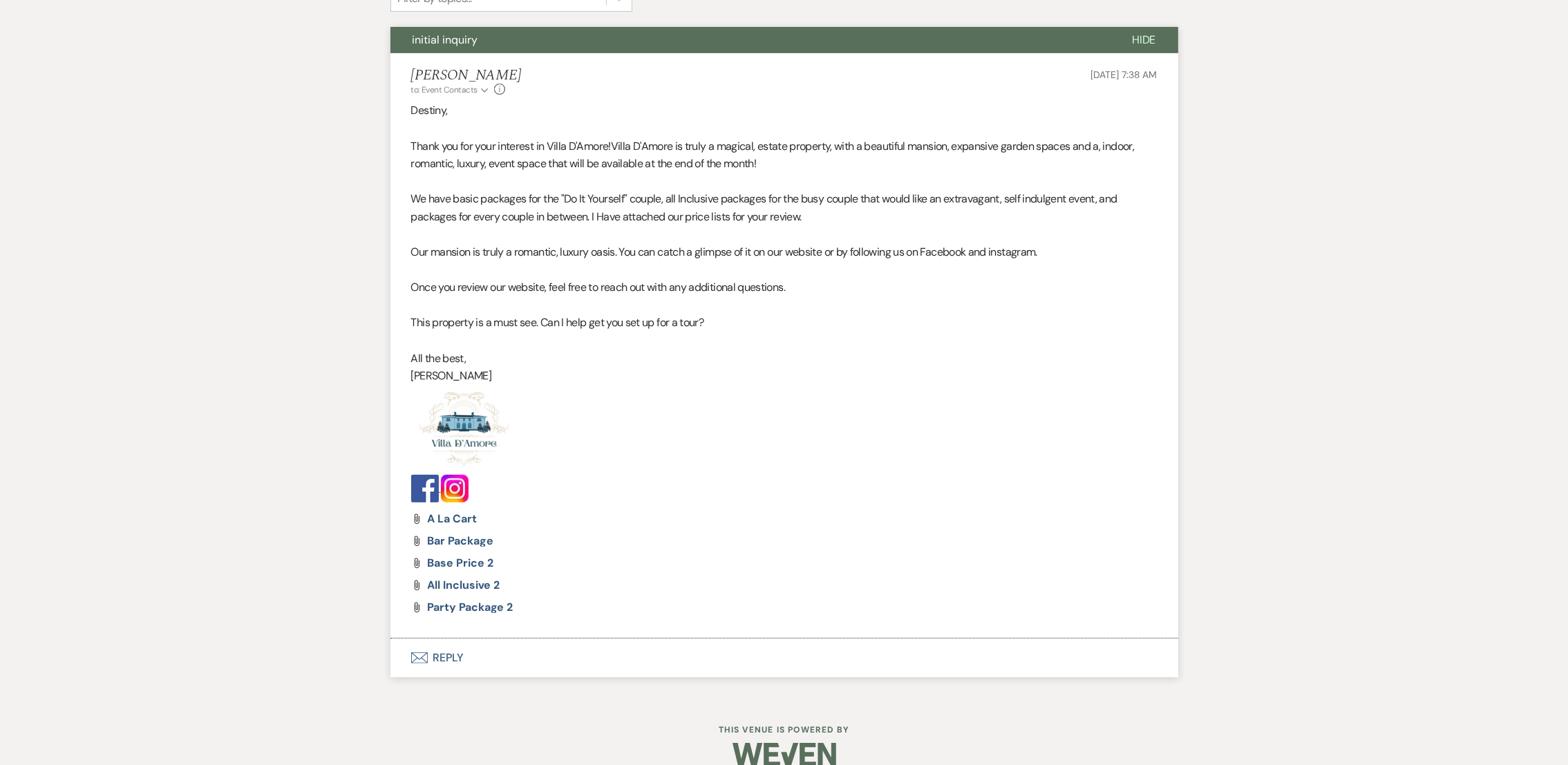
scroll to position [508, 0]
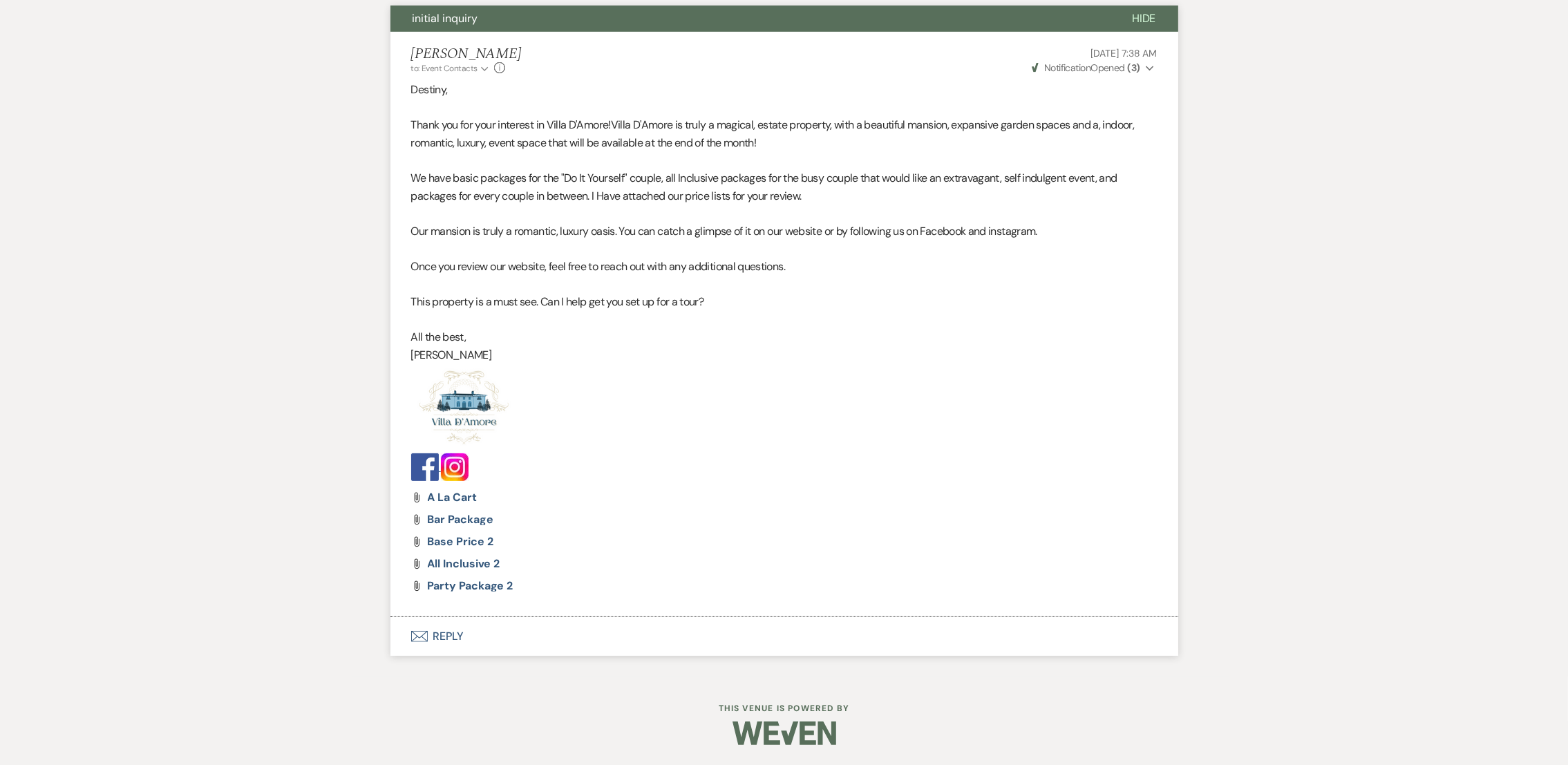
click at [423, 635] on icon "Envelope" at bounding box center [420, 636] width 17 height 11
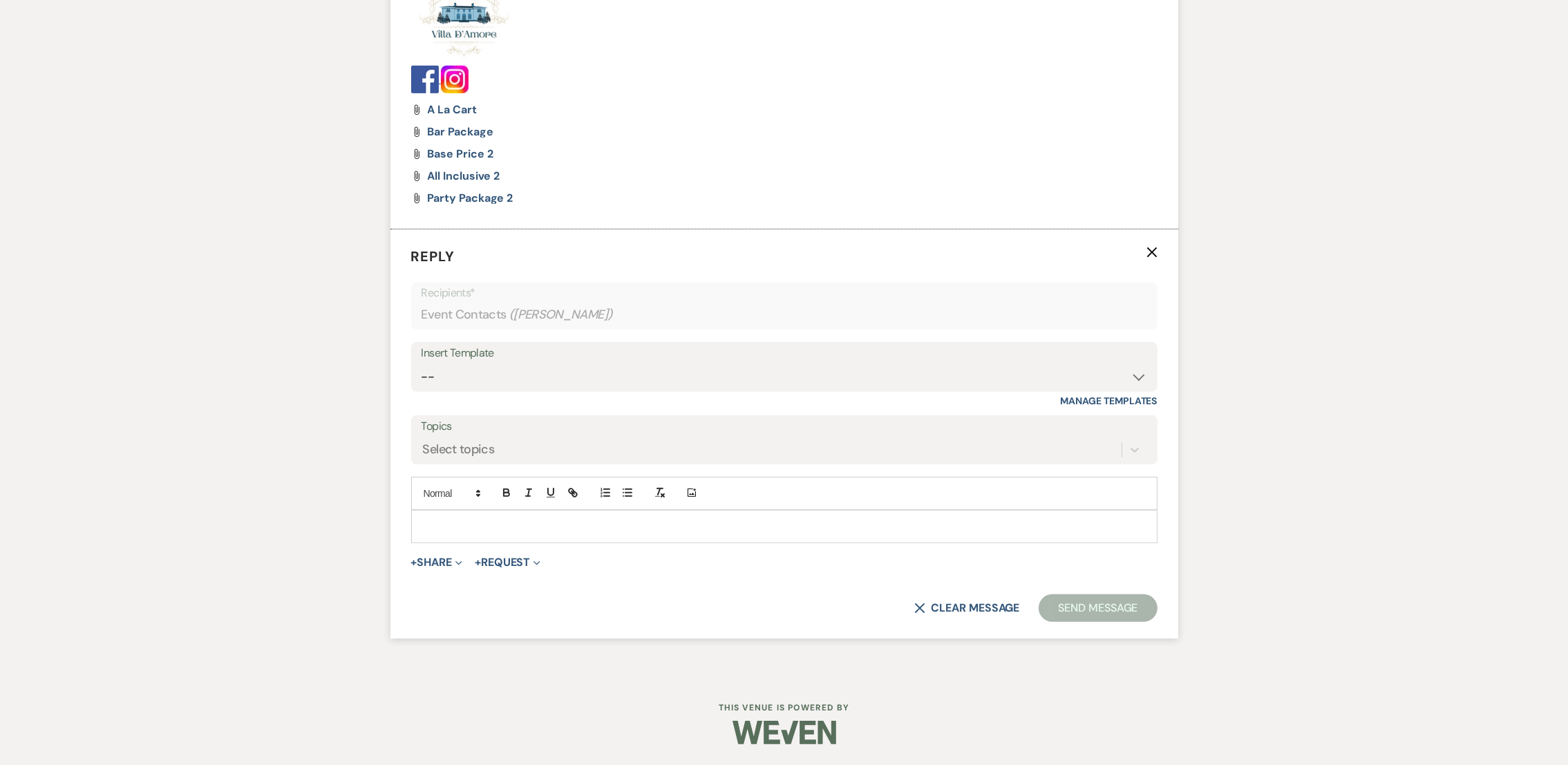
scroll to position [898, 0]
click at [457, 374] on select "-- auto responce weekends Tour Request Response Follow Up #1 (wedding) Weven Pl…" at bounding box center [784, 376] width 726 height 27
select select "4619"
click at [422, 363] on select "-- auto responce weekends Tour Request Response Follow Up #1 (wedding) Weven Pl…" at bounding box center [784, 376] width 726 height 27
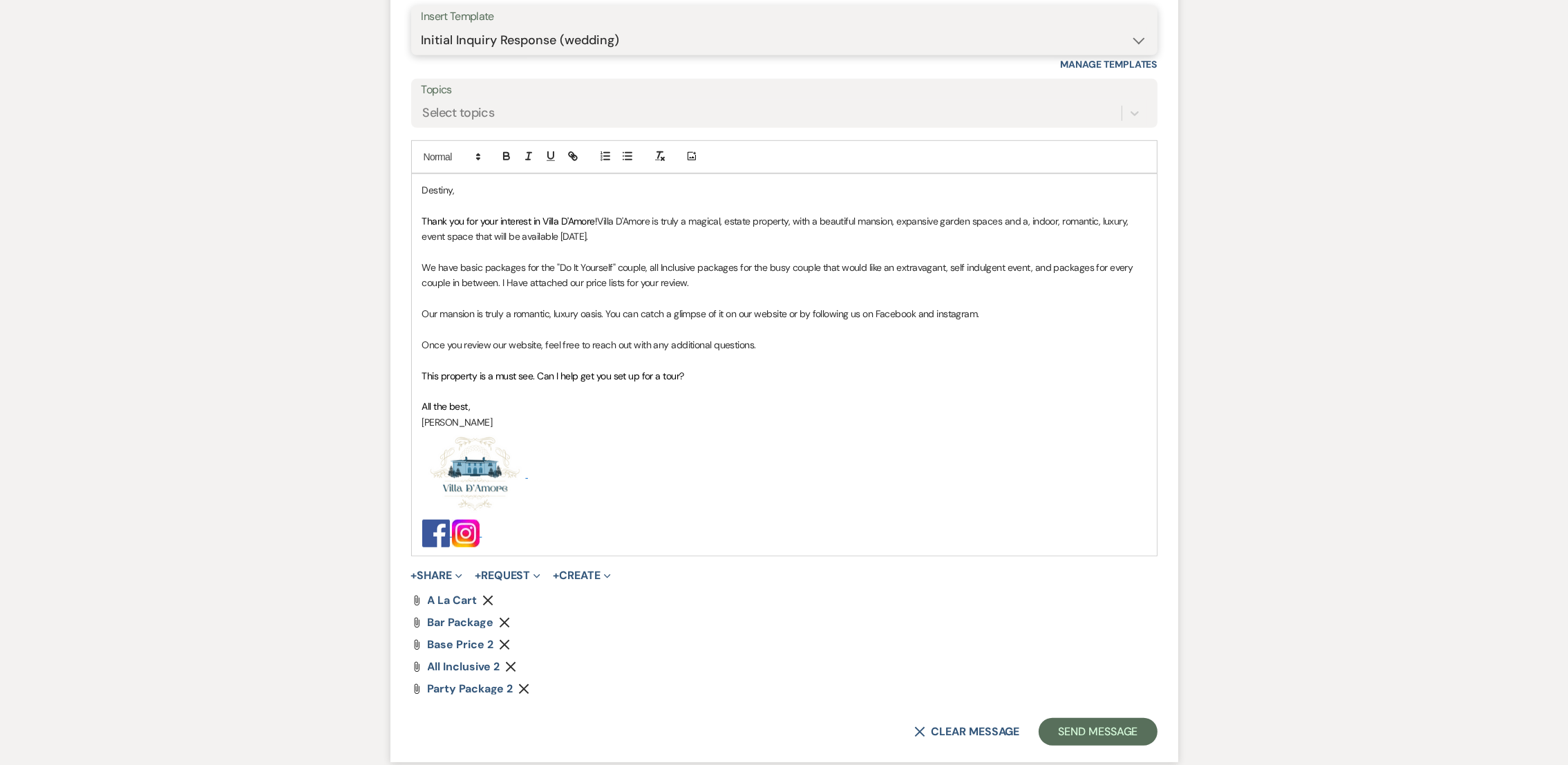
scroll to position [1358, 0]
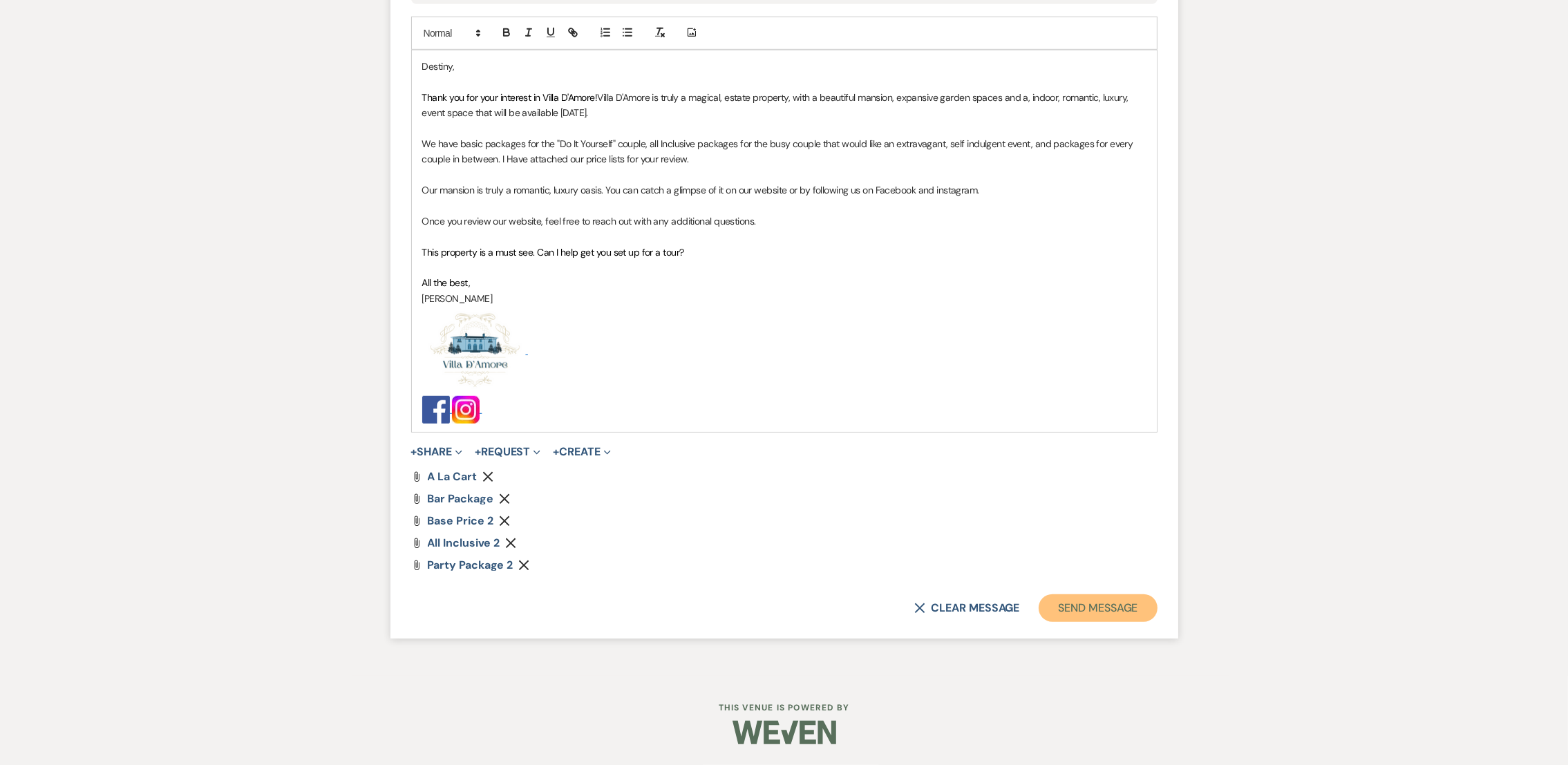
click at [1080, 615] on button "Send Message" at bounding box center [1098, 608] width 118 height 28
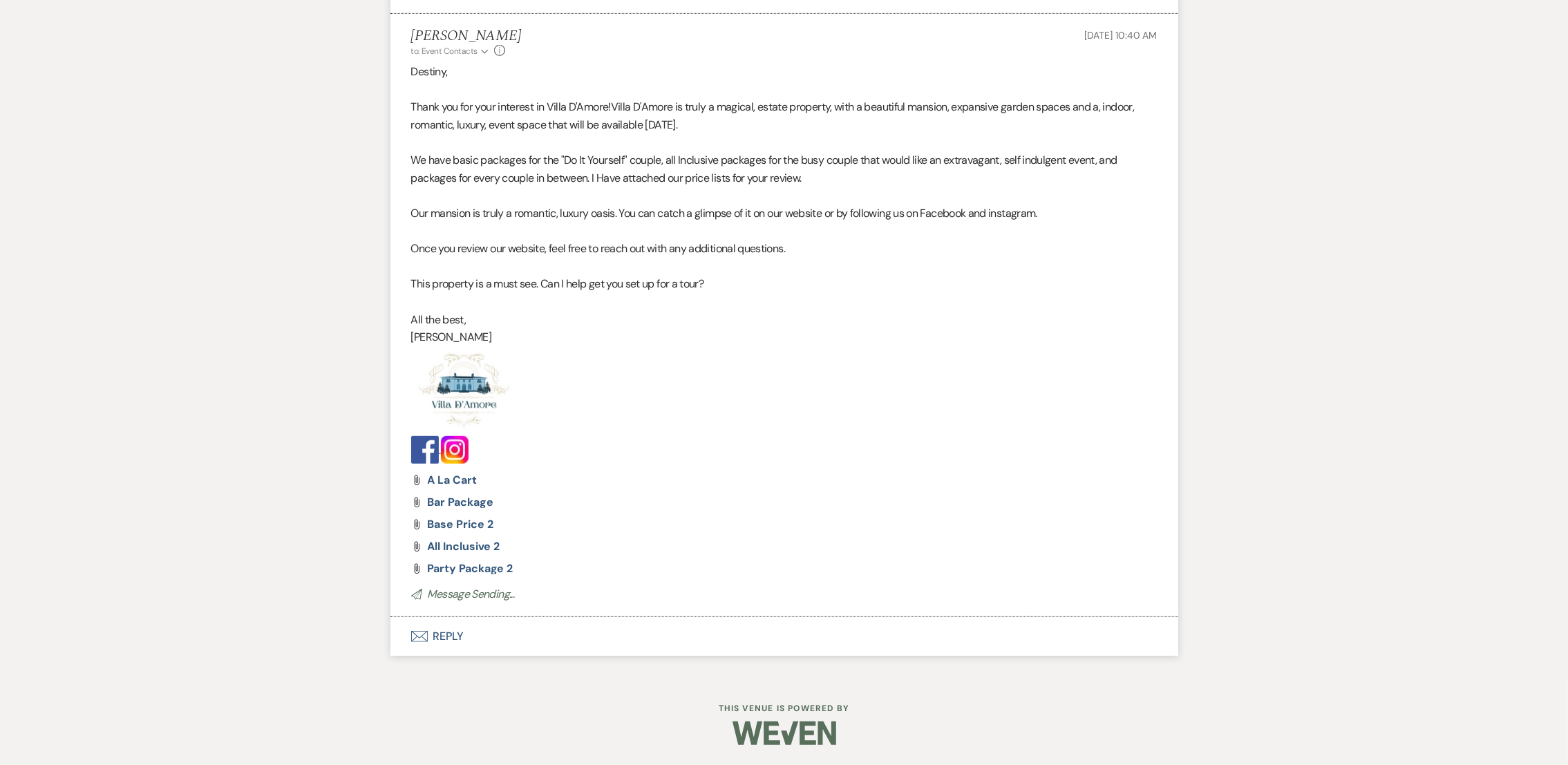
scroll to position [0, 0]
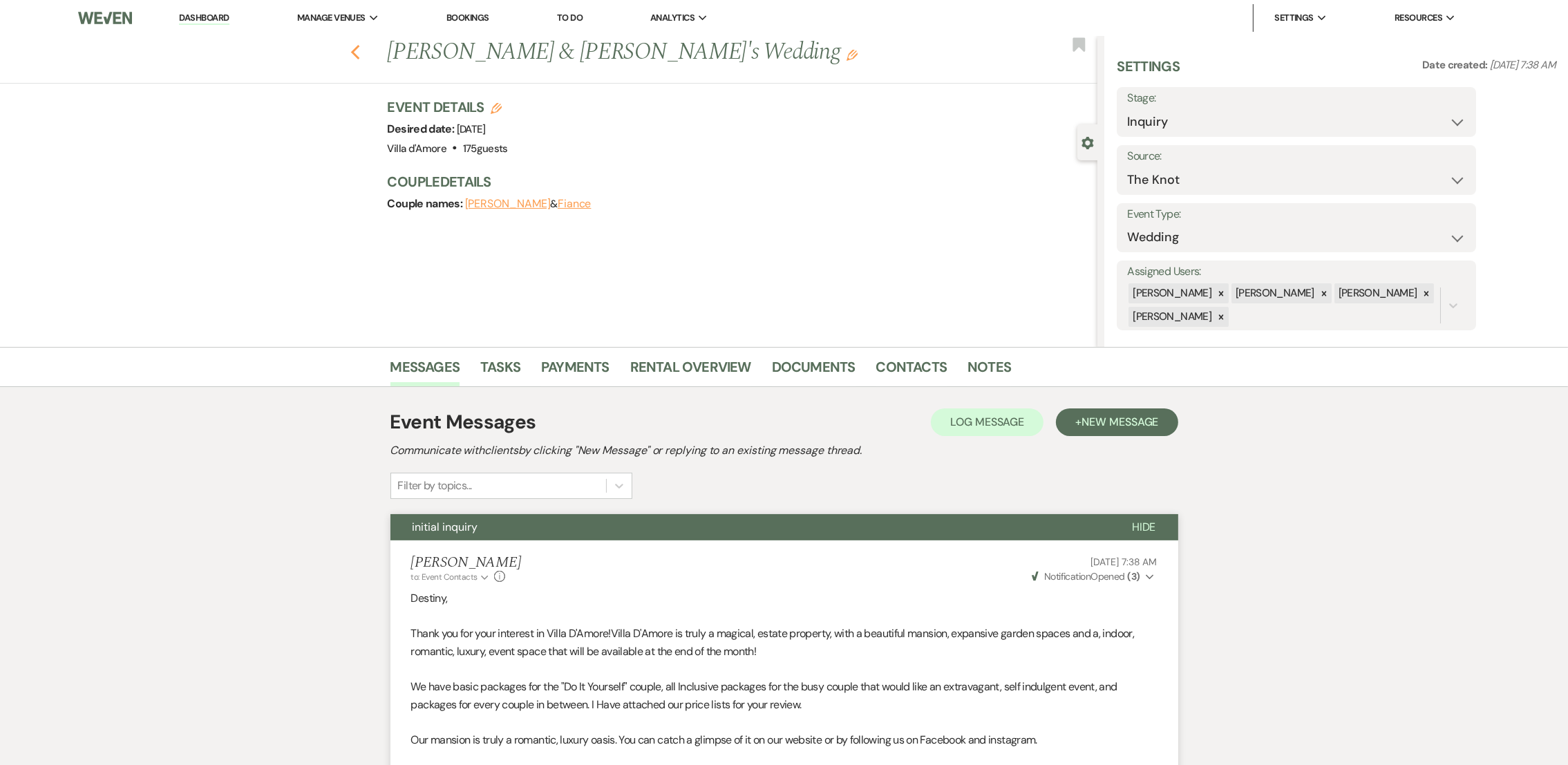
click at [359, 55] on icon "Previous" at bounding box center [355, 52] width 10 height 17
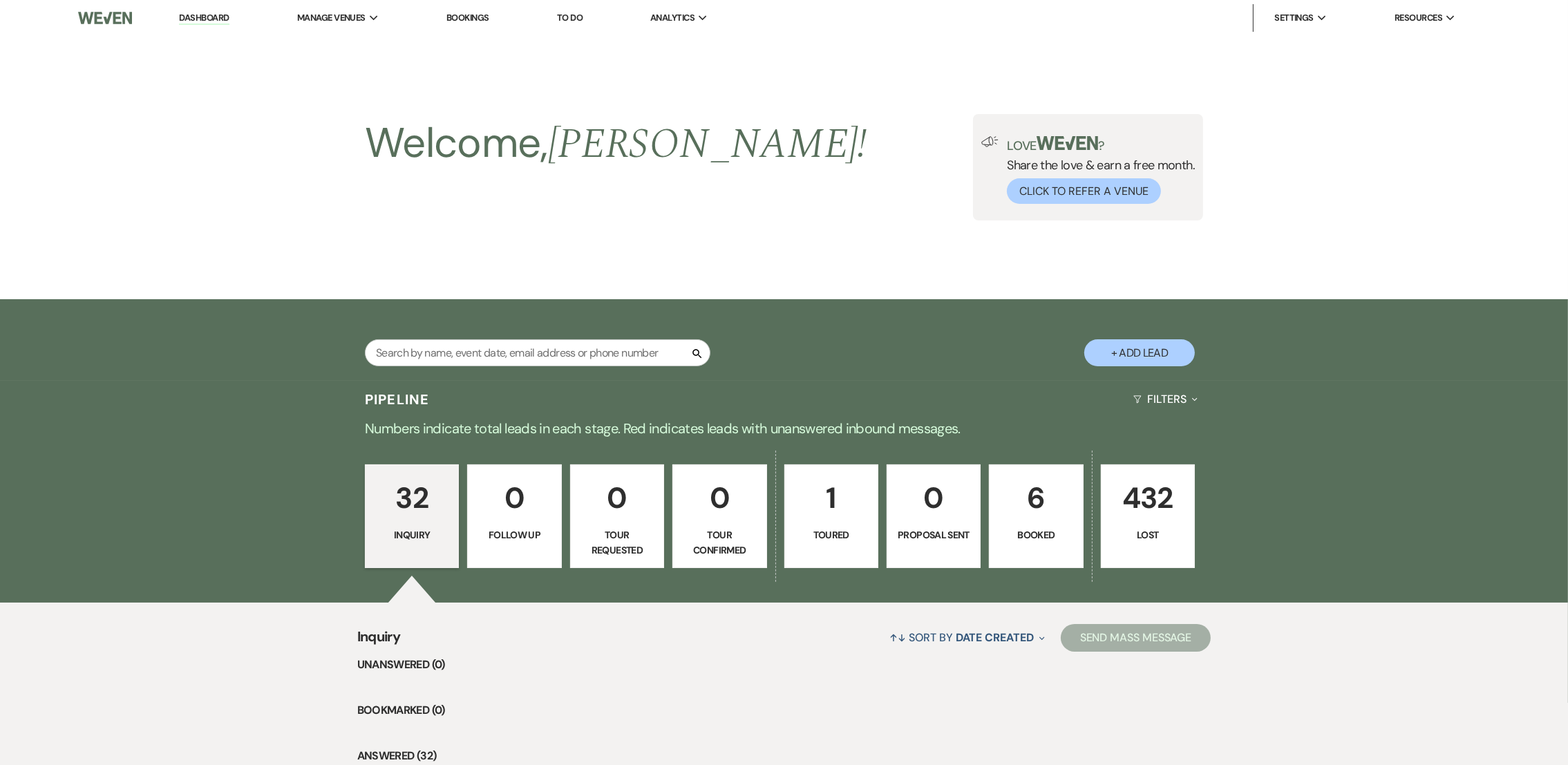
scroll to position [685, 0]
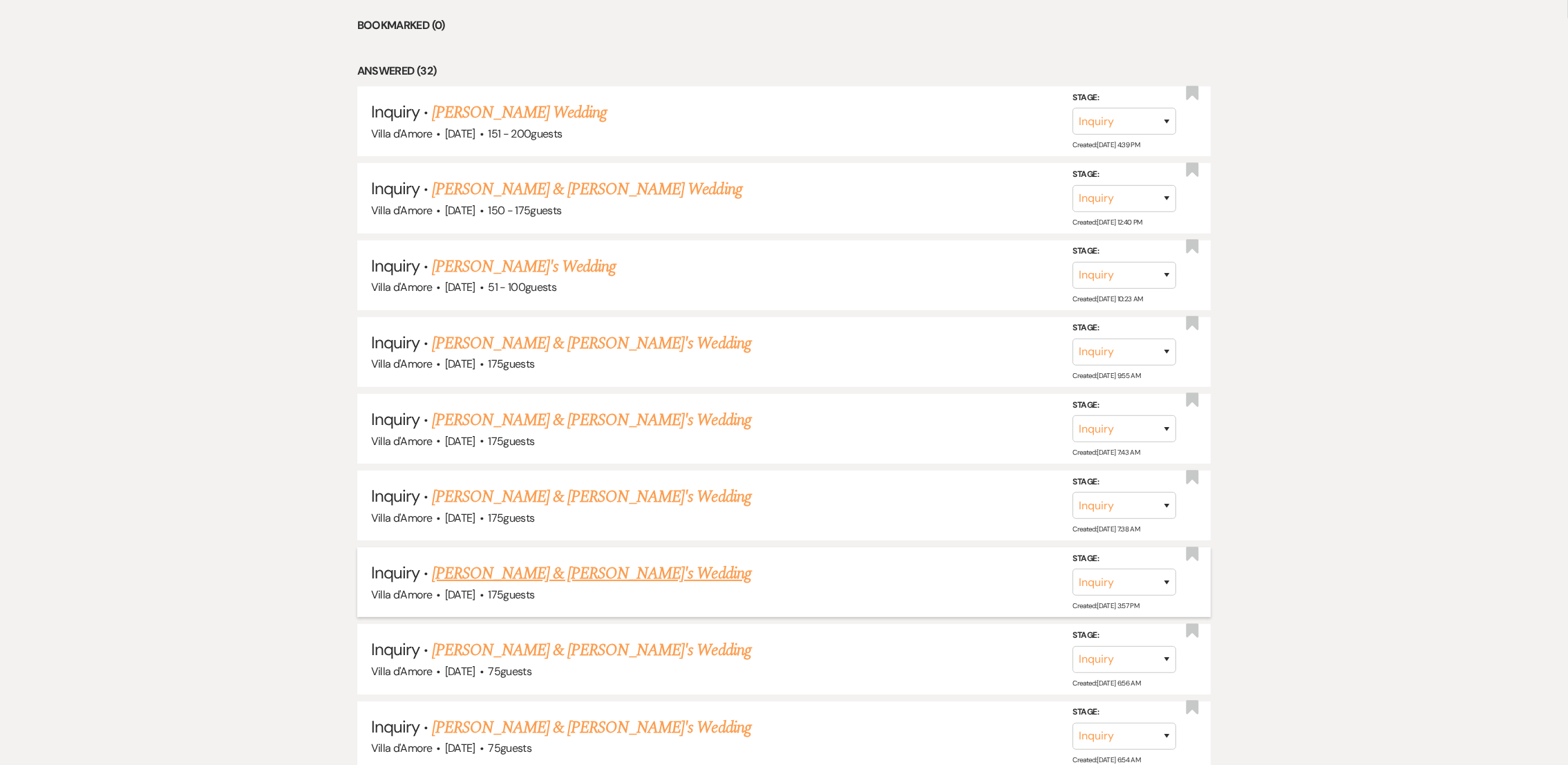
click at [552, 581] on link "[PERSON_NAME] & [PERSON_NAME]'s Wedding" at bounding box center [592, 574] width 319 height 25
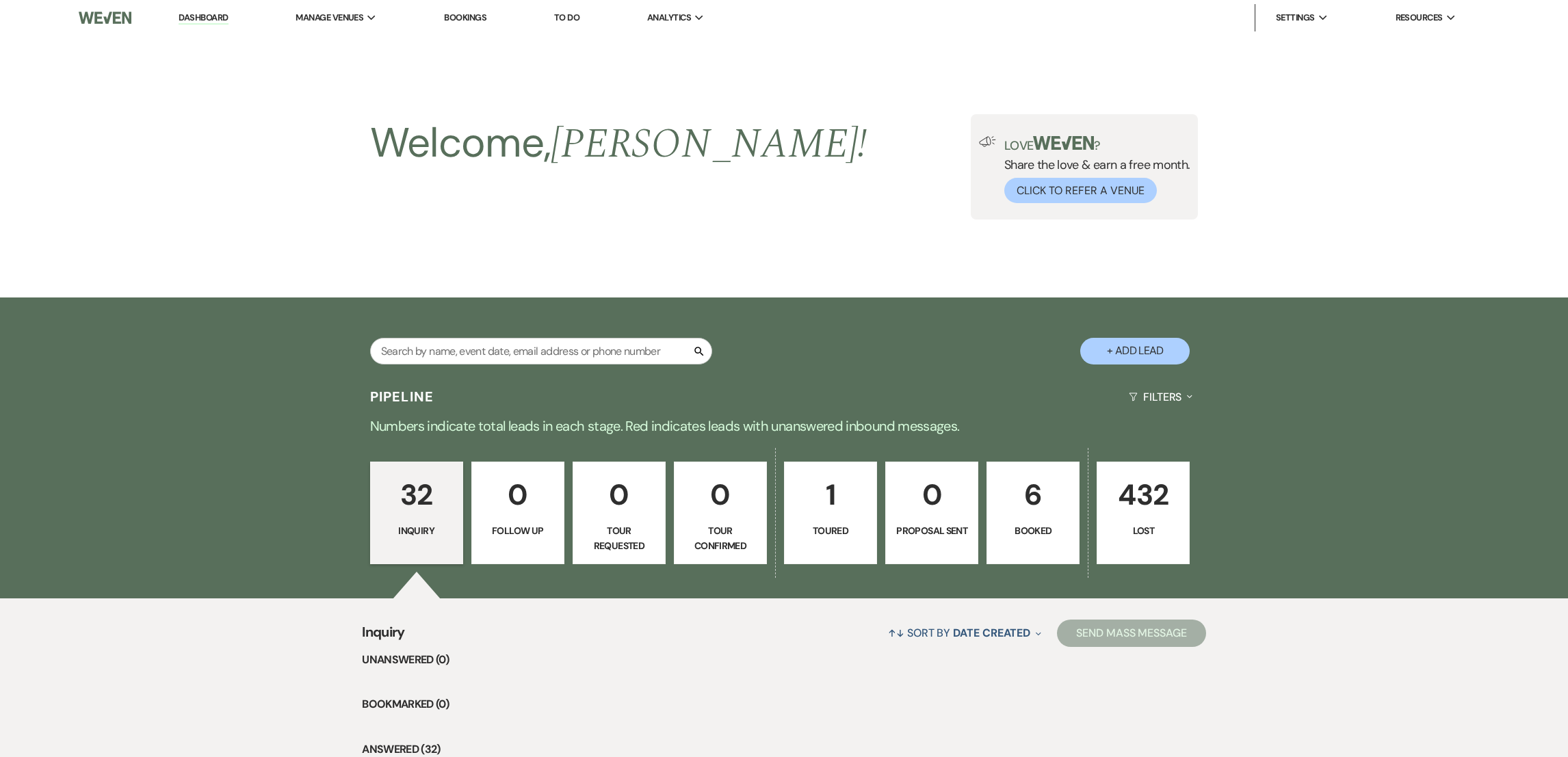
select select "2"
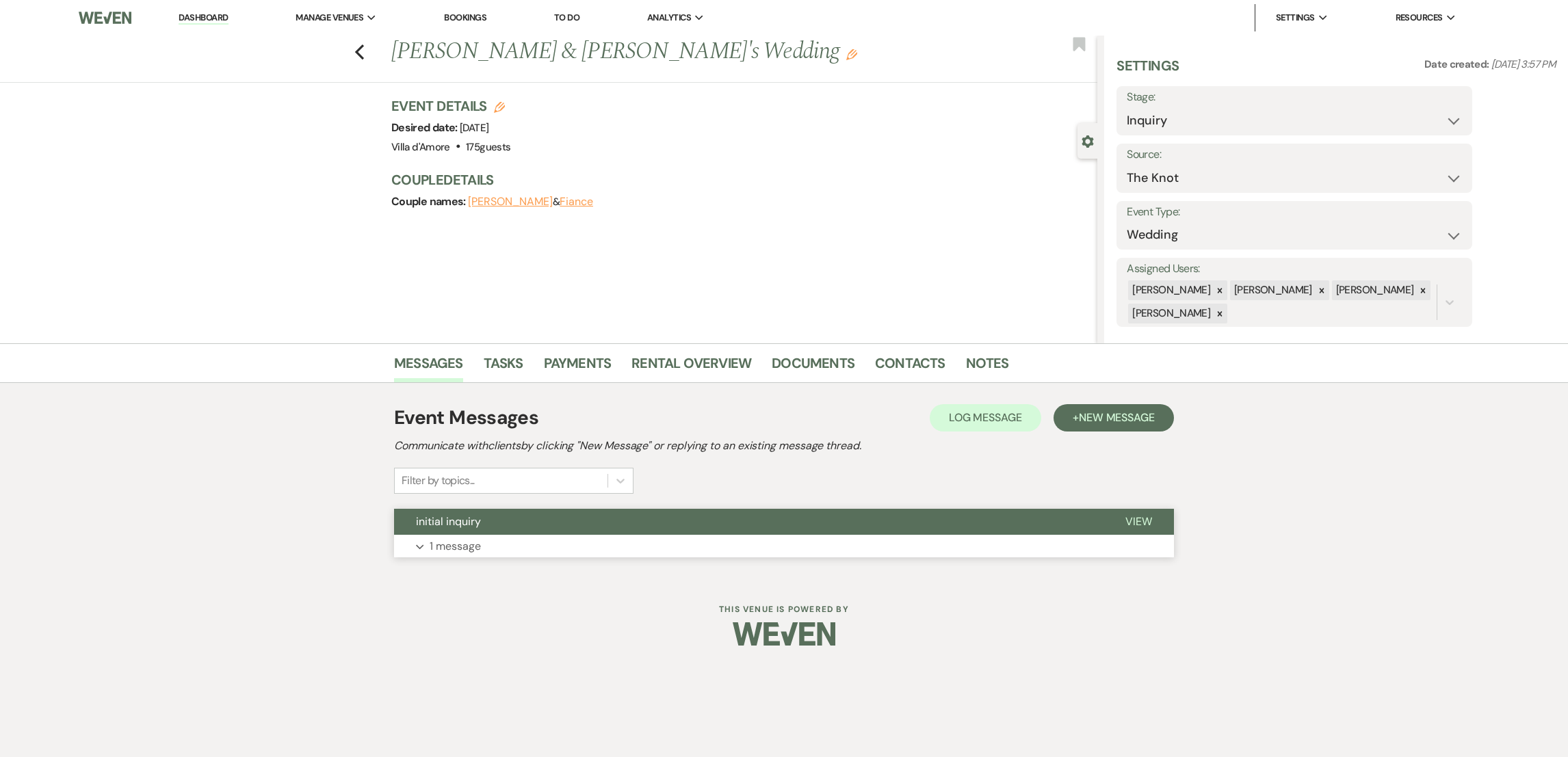
click at [458, 556] on button "Expand 1 message" at bounding box center [783, 546] width 779 height 23
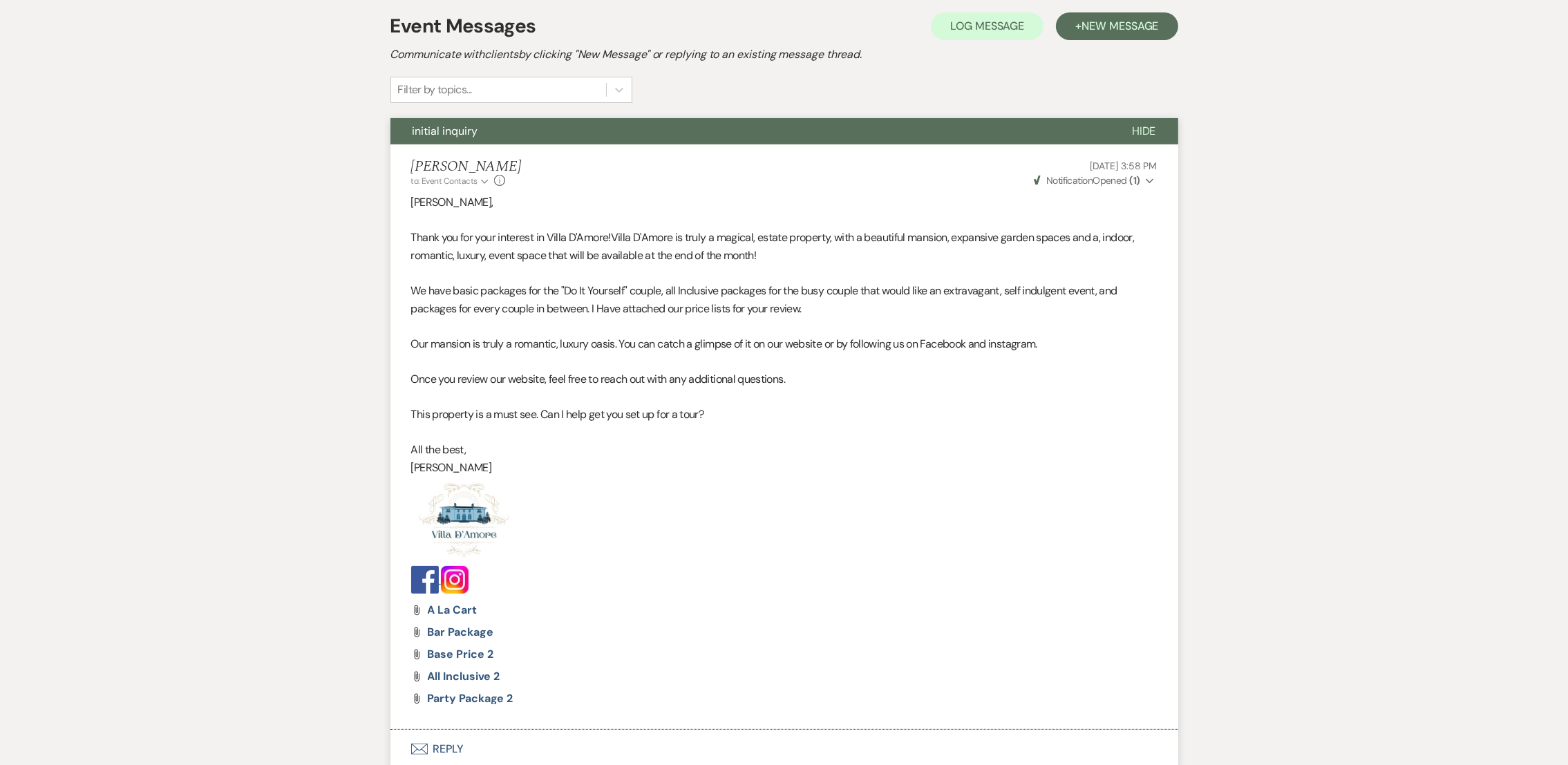
scroll to position [508, 0]
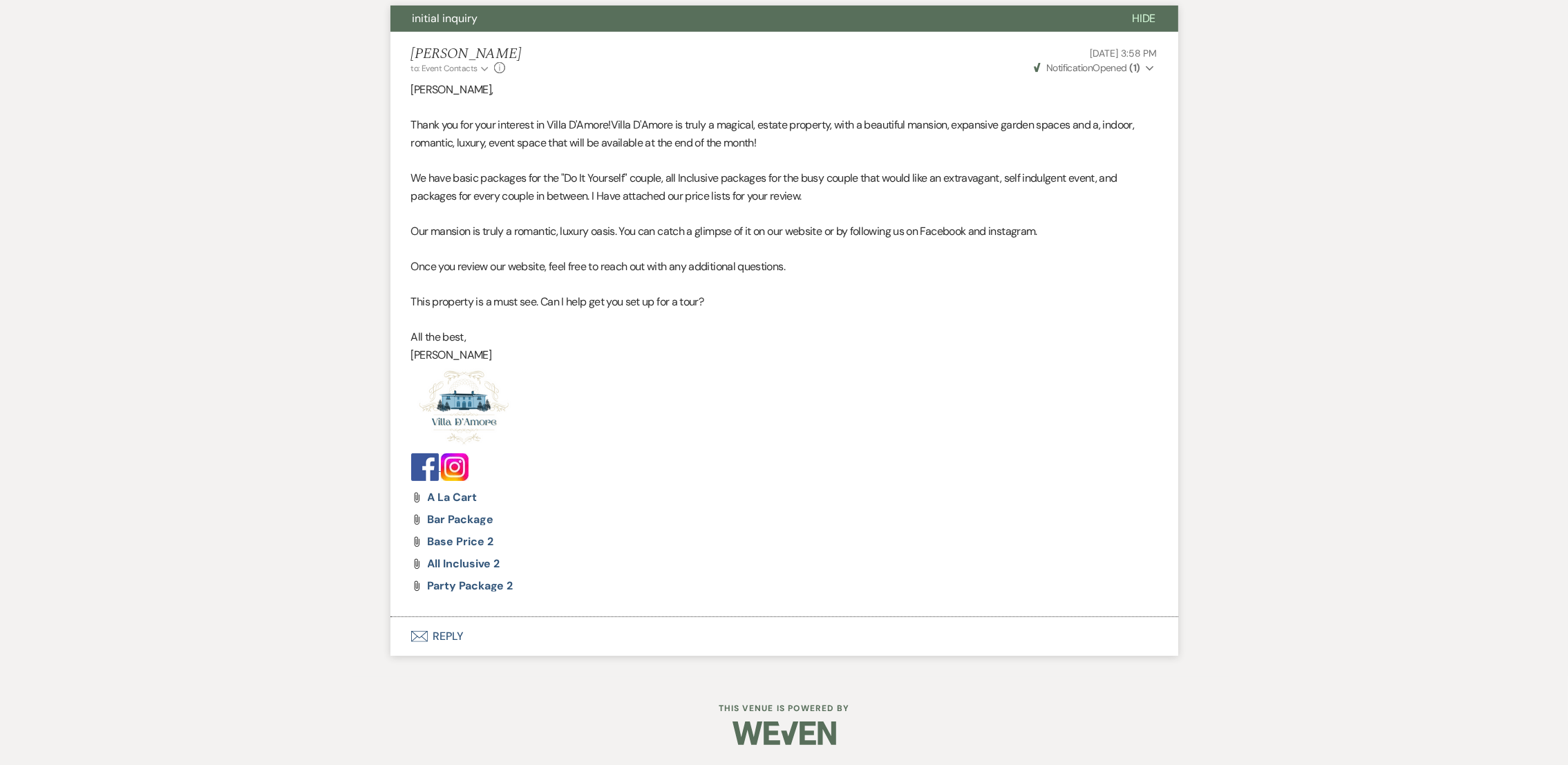
click at [468, 623] on button "Envelope Reply" at bounding box center [784, 636] width 787 height 39
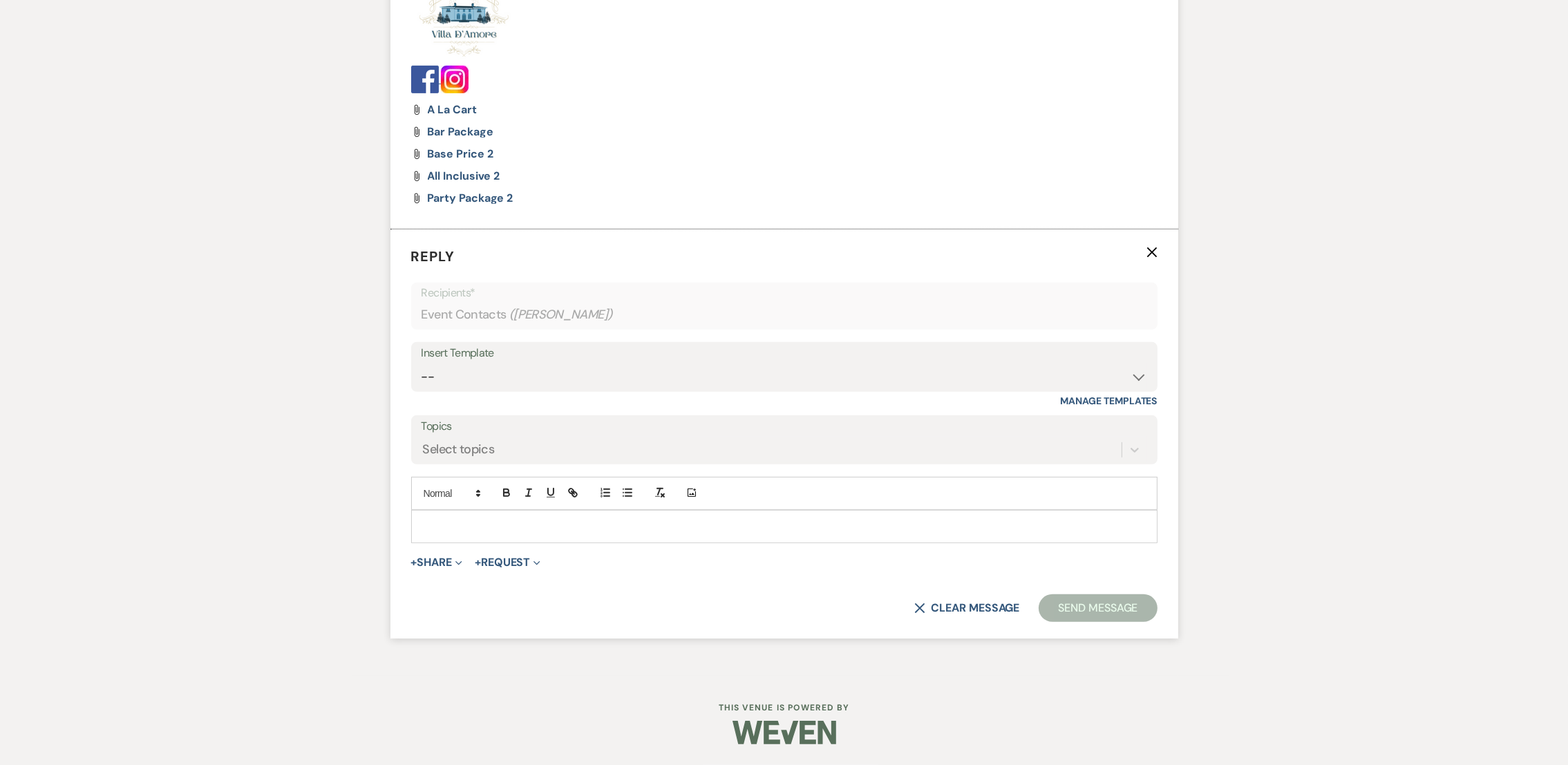
scroll to position [898, 0]
click at [491, 369] on select "-- auto responce weekends Tour Request Response Follow Up #1 (wedding) Weven Pl…" at bounding box center [784, 376] width 726 height 27
select select "4619"
click at [422, 363] on select "-- auto responce weekends Tour Request Response Follow Up #1 (wedding) Weven Pl…" at bounding box center [784, 376] width 726 height 27
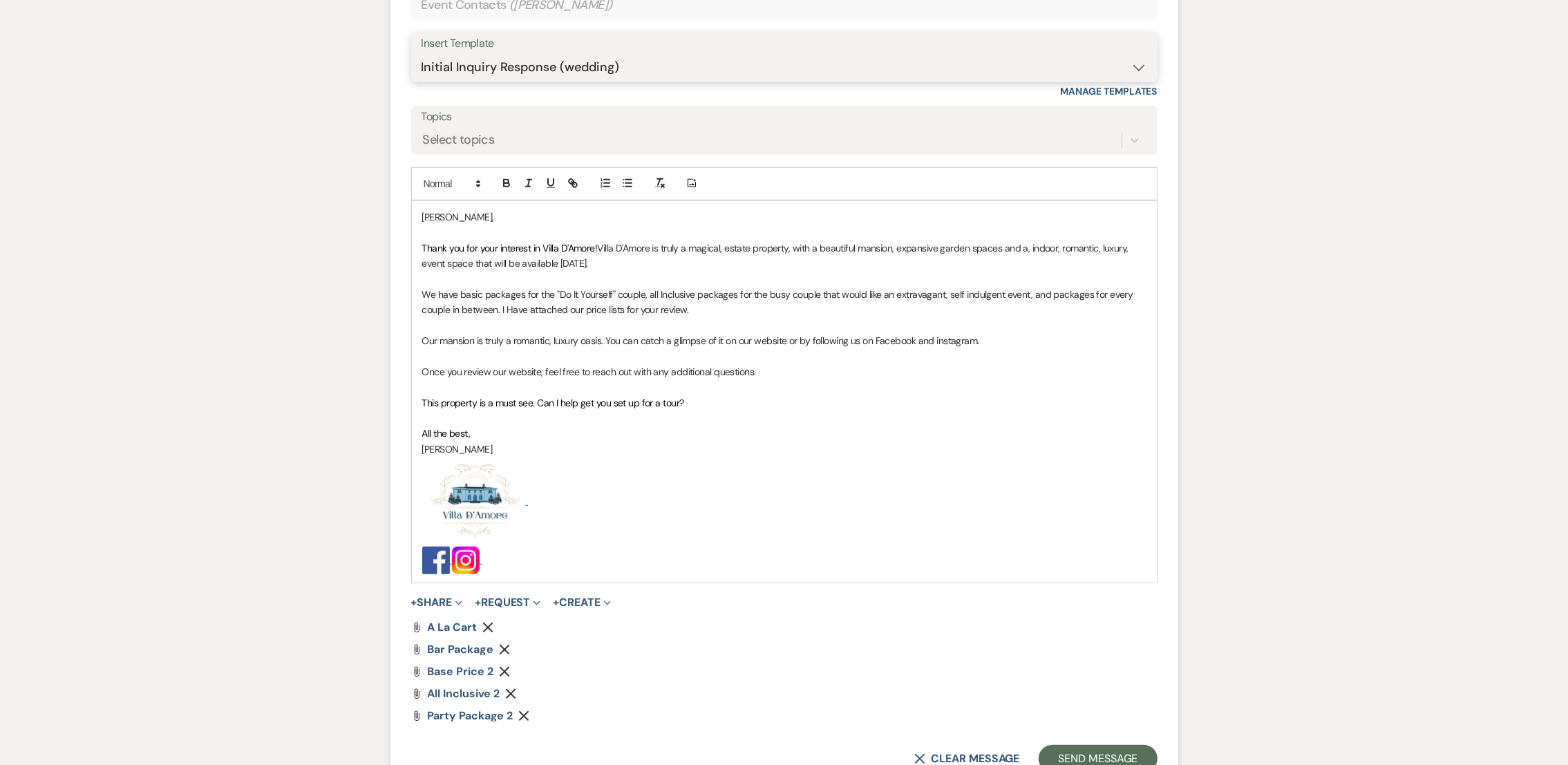
scroll to position [1312, 0]
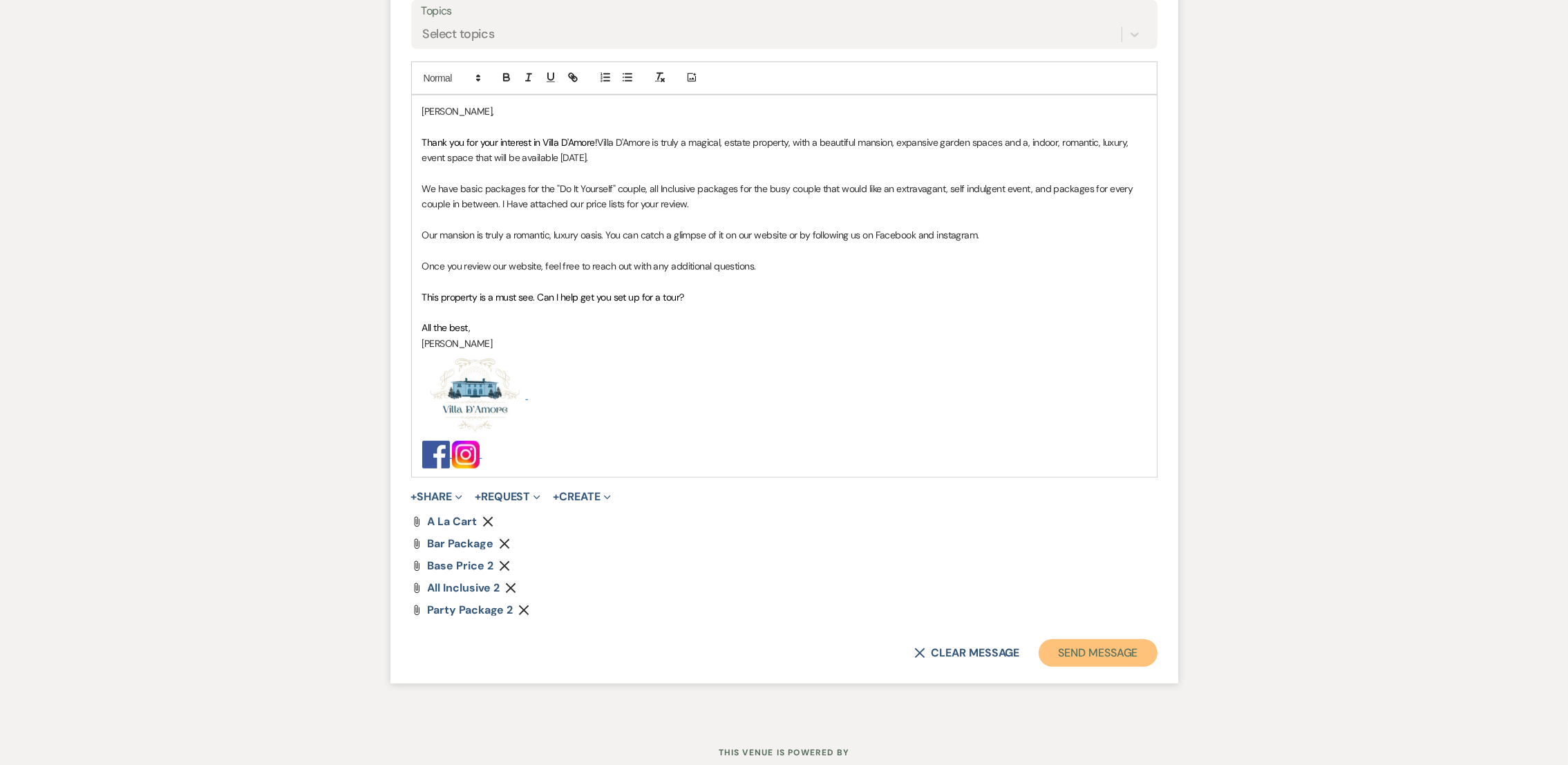
click at [1139, 644] on button "Send Message" at bounding box center [1098, 653] width 118 height 28
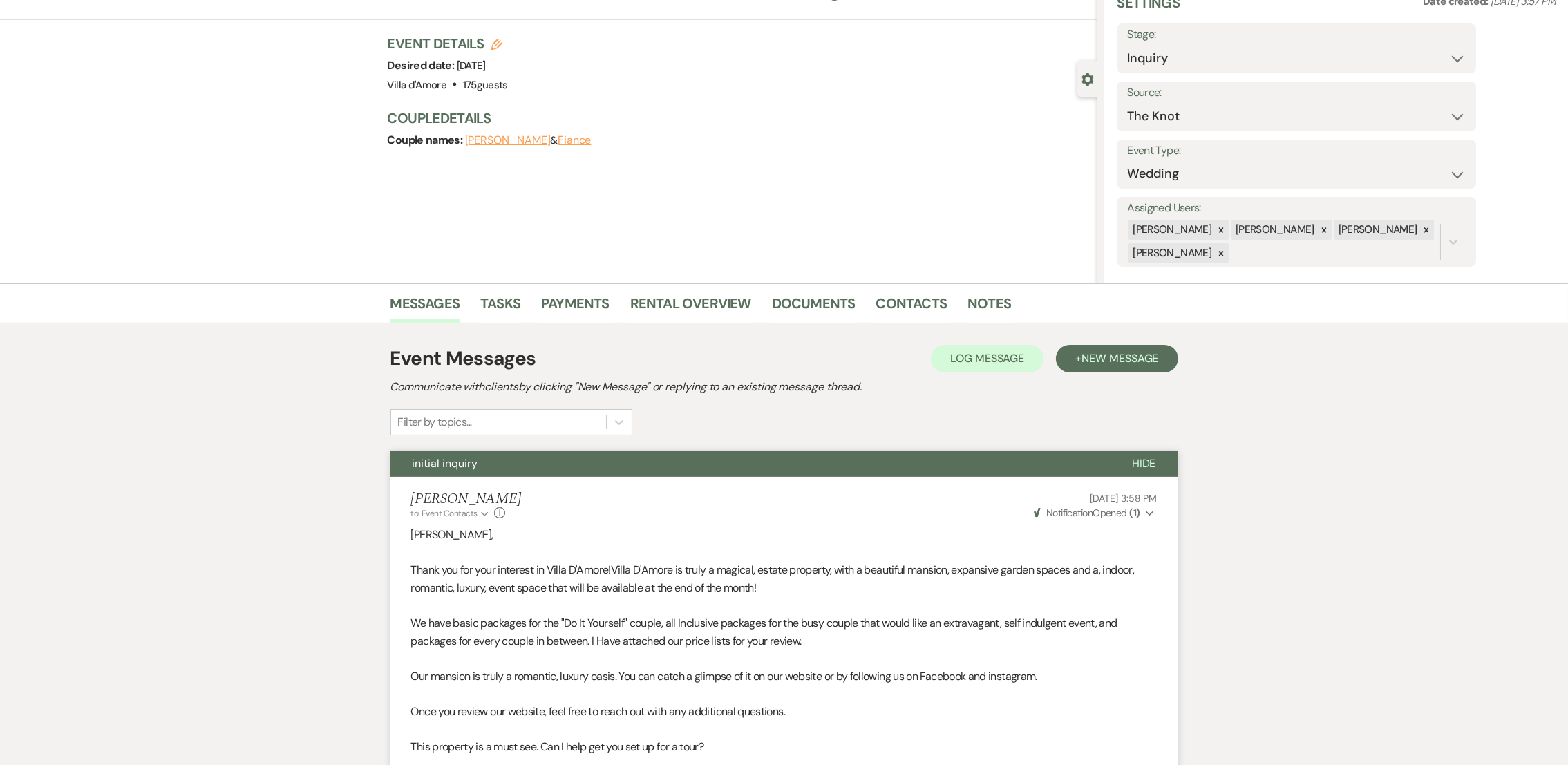
scroll to position [0, 0]
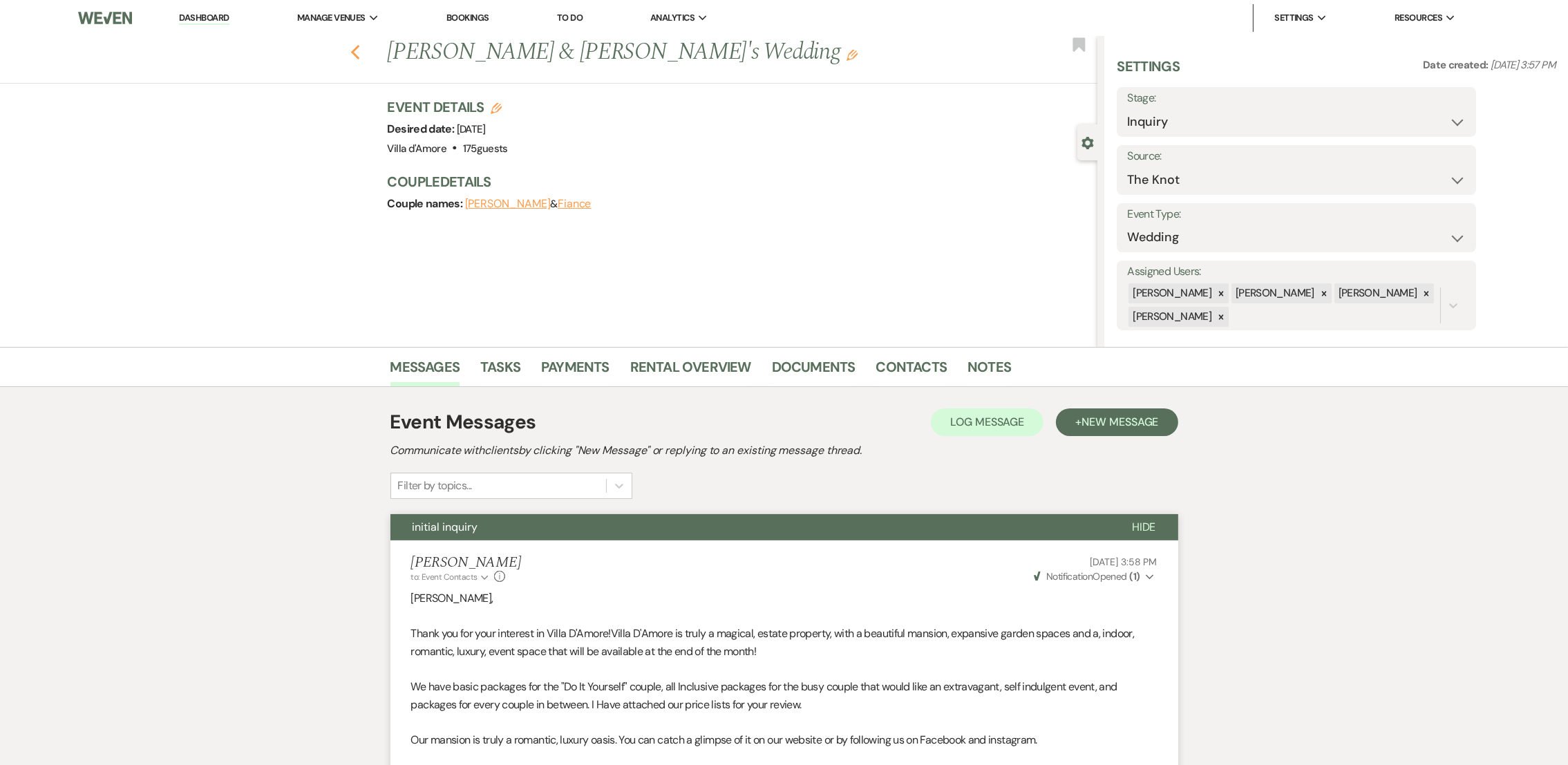
click at [361, 50] on icon "Previous" at bounding box center [355, 52] width 10 height 17
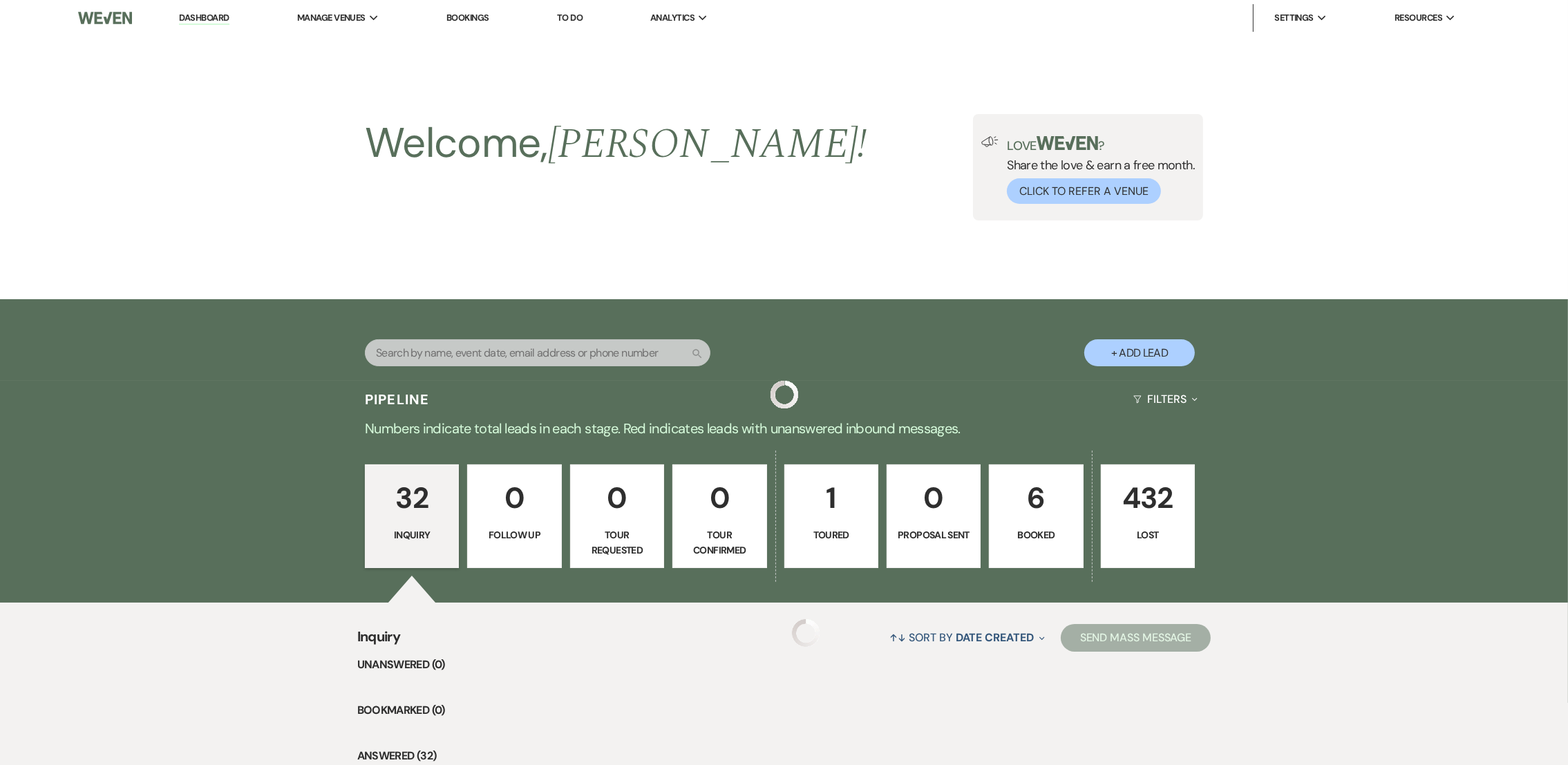
scroll to position [685, 0]
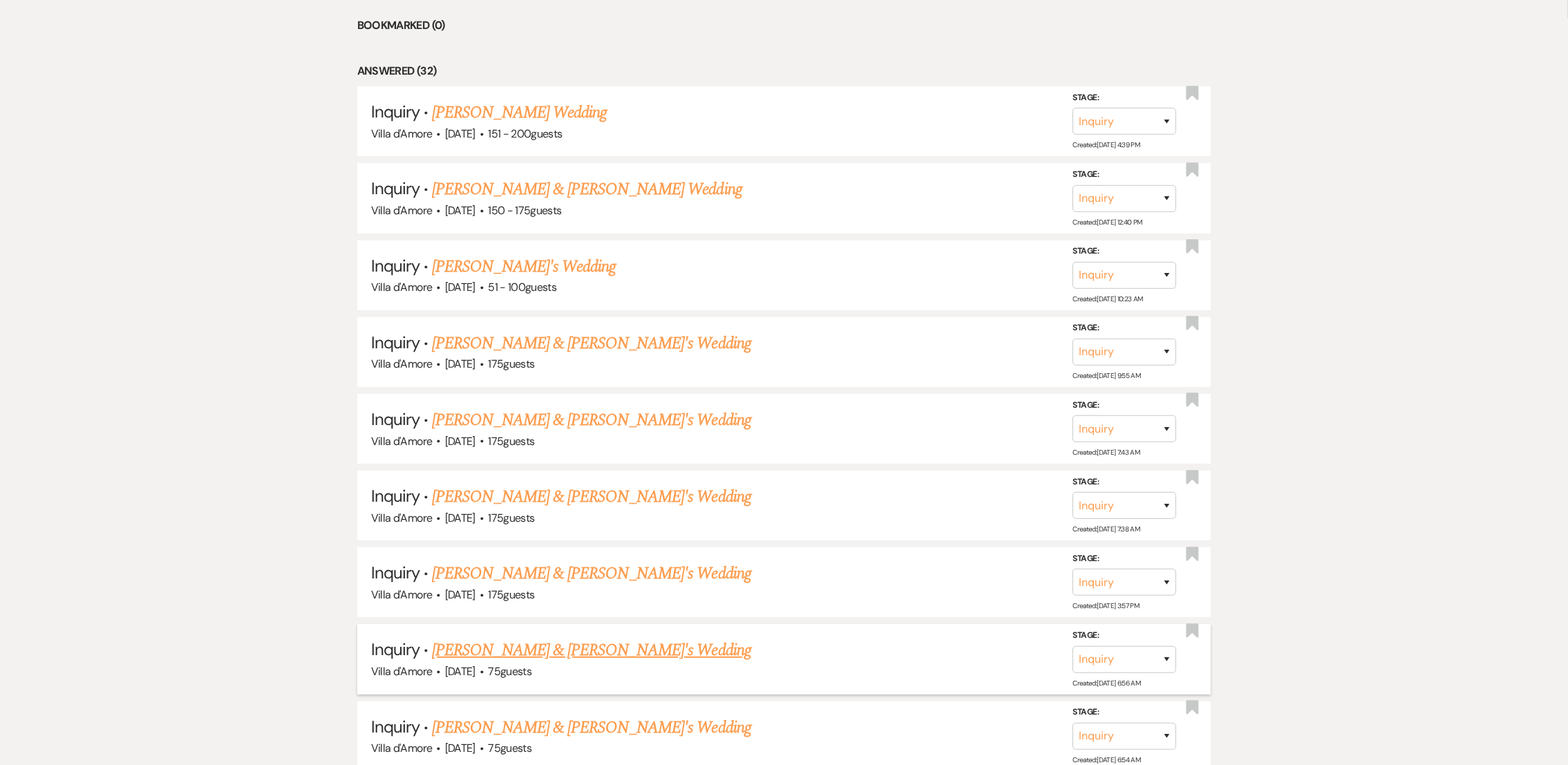
click at [542, 645] on link "[PERSON_NAME] & [PERSON_NAME]'s Wedding" at bounding box center [592, 650] width 319 height 25
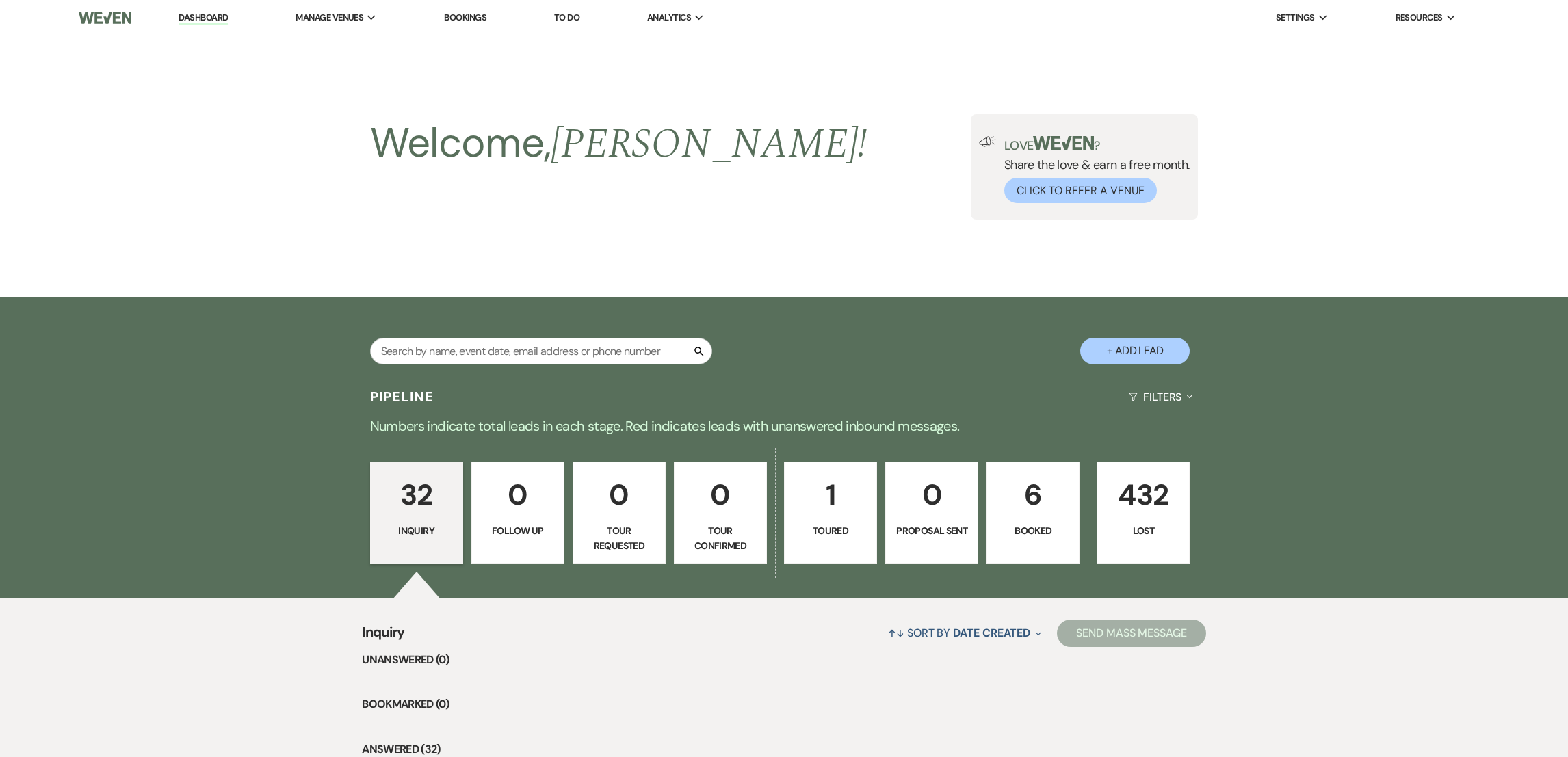
select select "2"
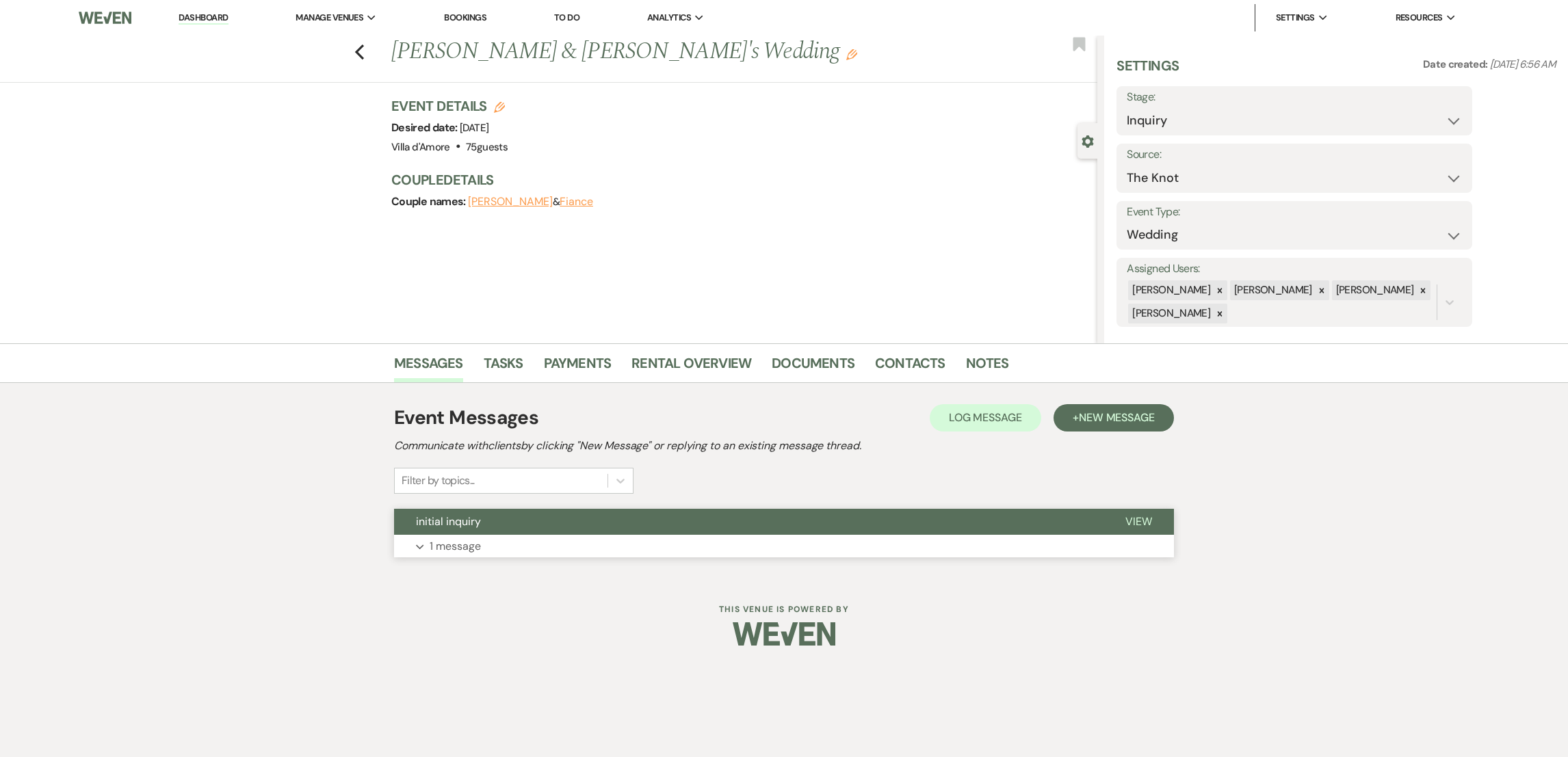
click at [466, 542] on p "1 message" at bounding box center [455, 546] width 51 height 18
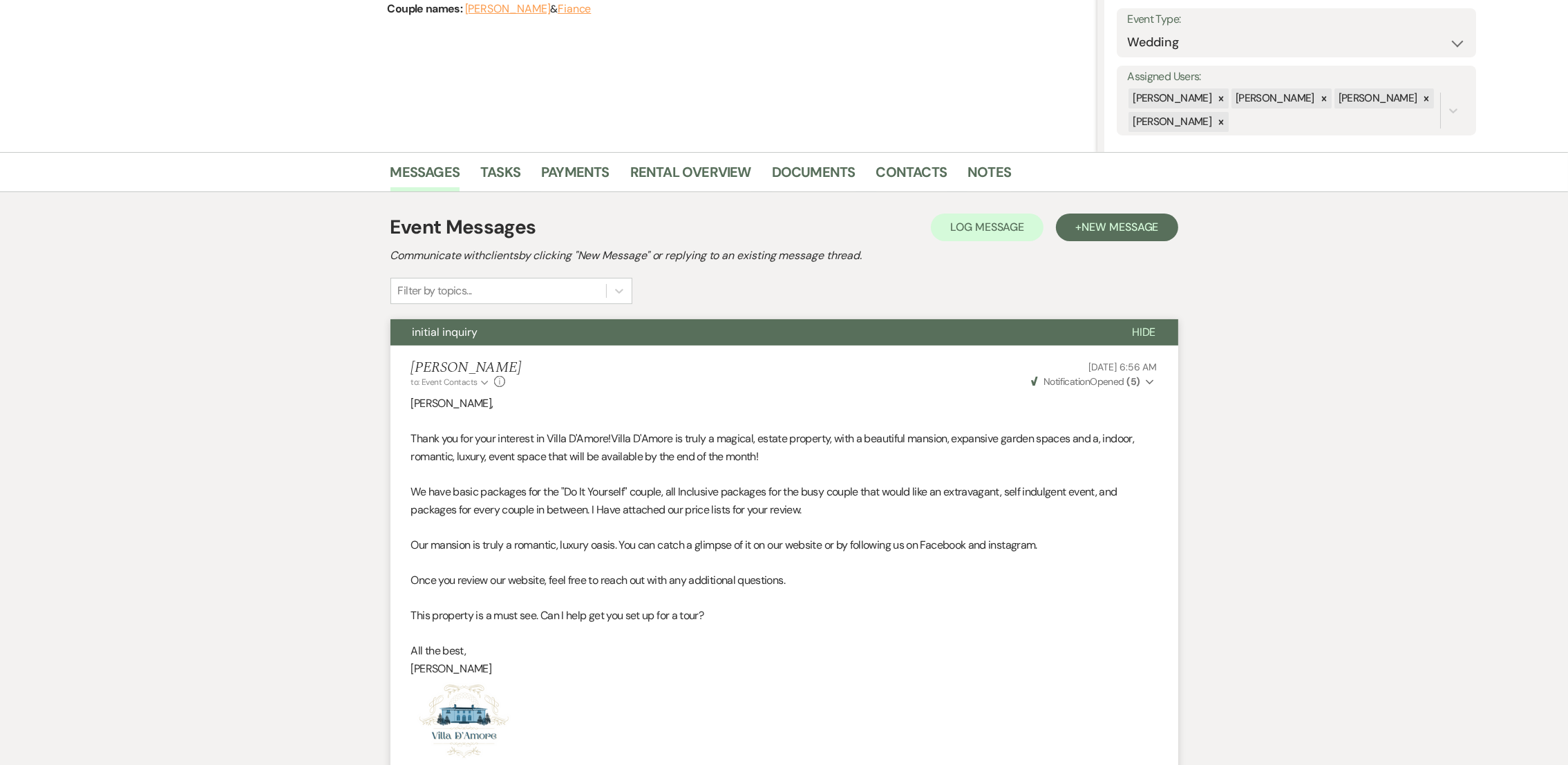
scroll to position [508, 0]
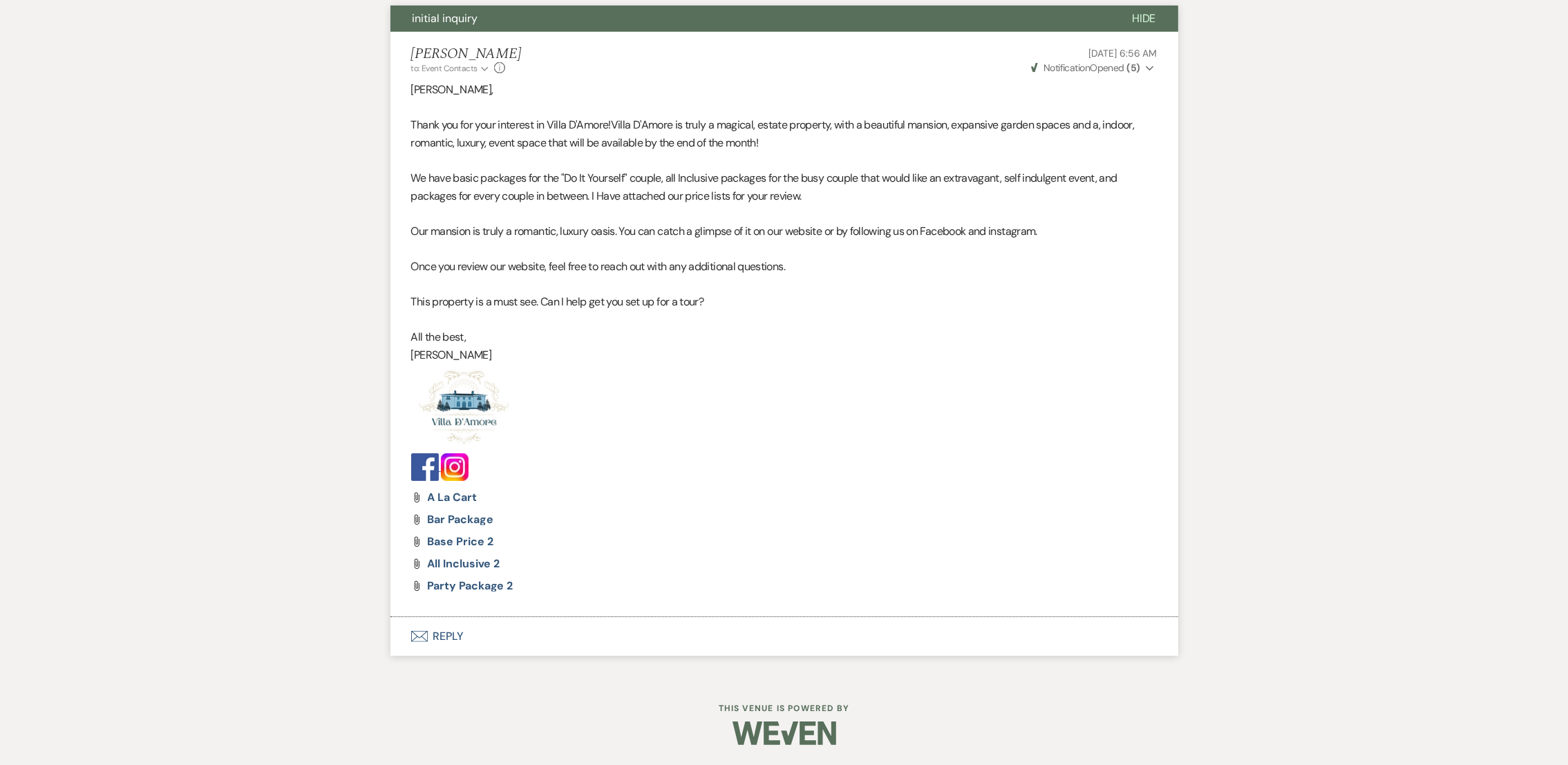
click at [435, 634] on button "Envelope Reply" at bounding box center [784, 636] width 787 height 39
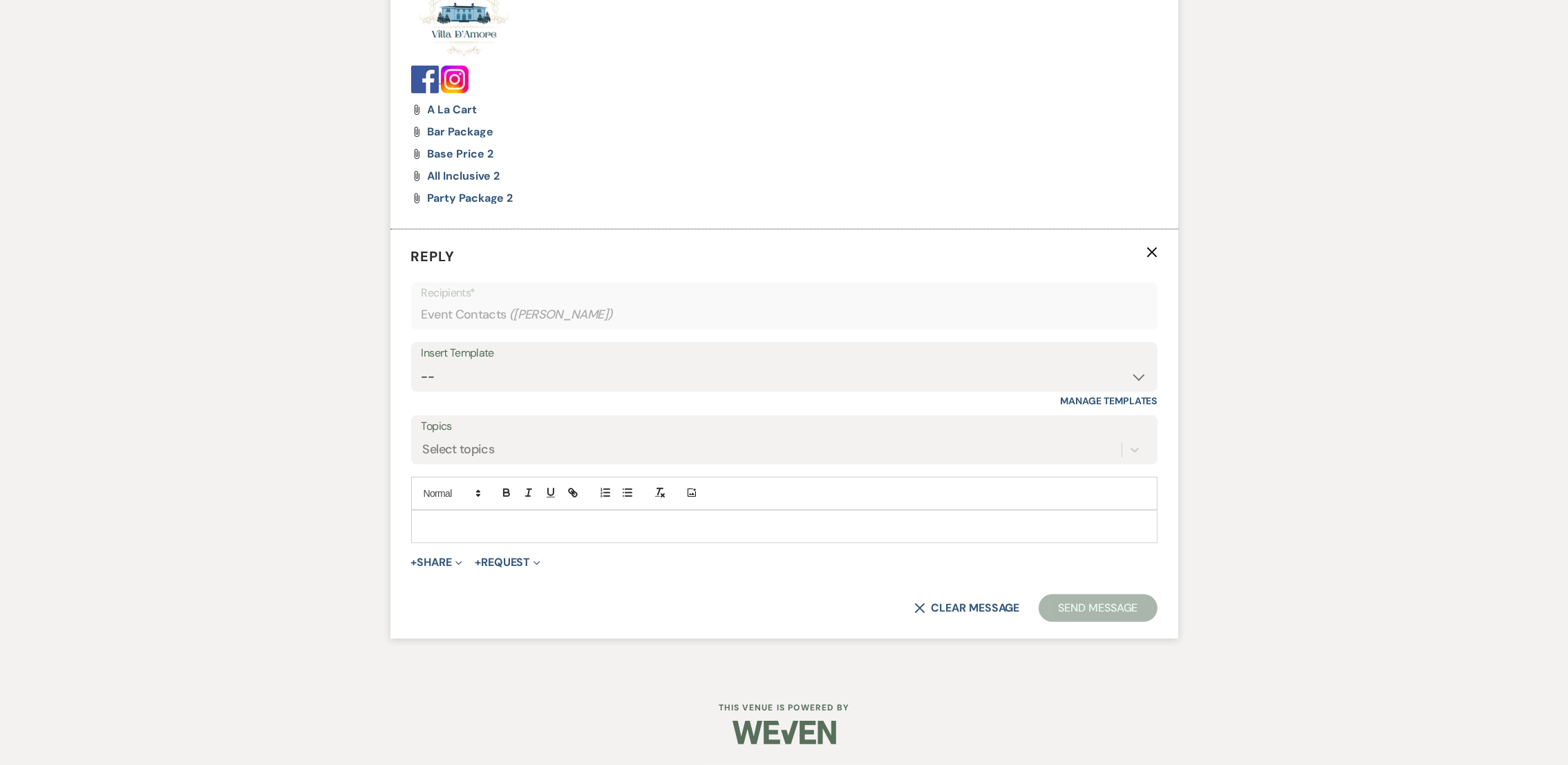
scroll to position [0, 0]
click at [450, 375] on select "-- auto responce weekends Tour Request Response Follow Up #1 (wedding) Weven Pl…" at bounding box center [784, 376] width 726 height 27
select select "4619"
click at [422, 363] on select "-- auto responce weekends Tour Request Response Follow Up #1 (wedding) Weven Pl…" at bounding box center [784, 376] width 726 height 27
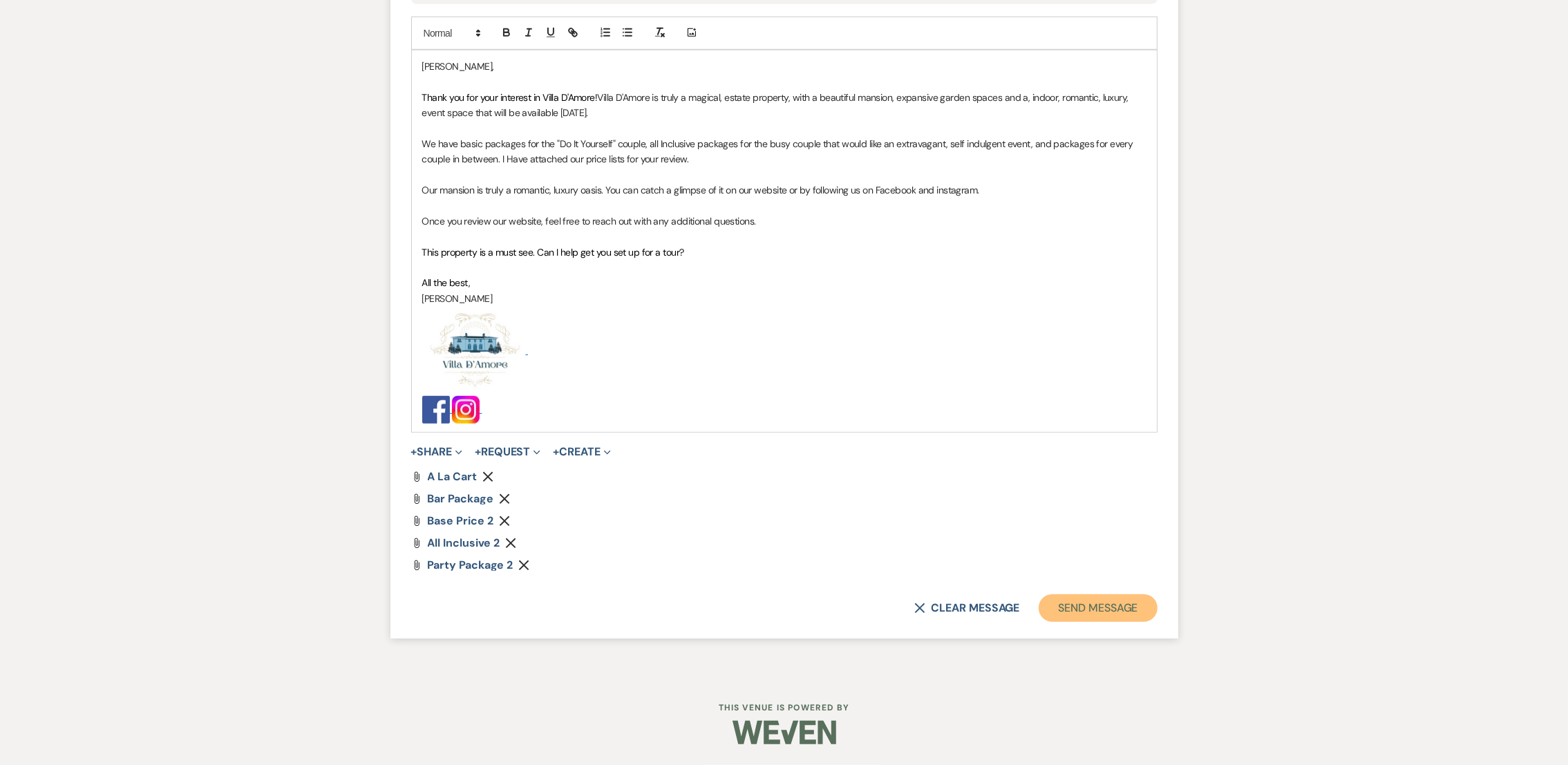
click at [1125, 615] on button "Send Message" at bounding box center [1098, 608] width 118 height 28
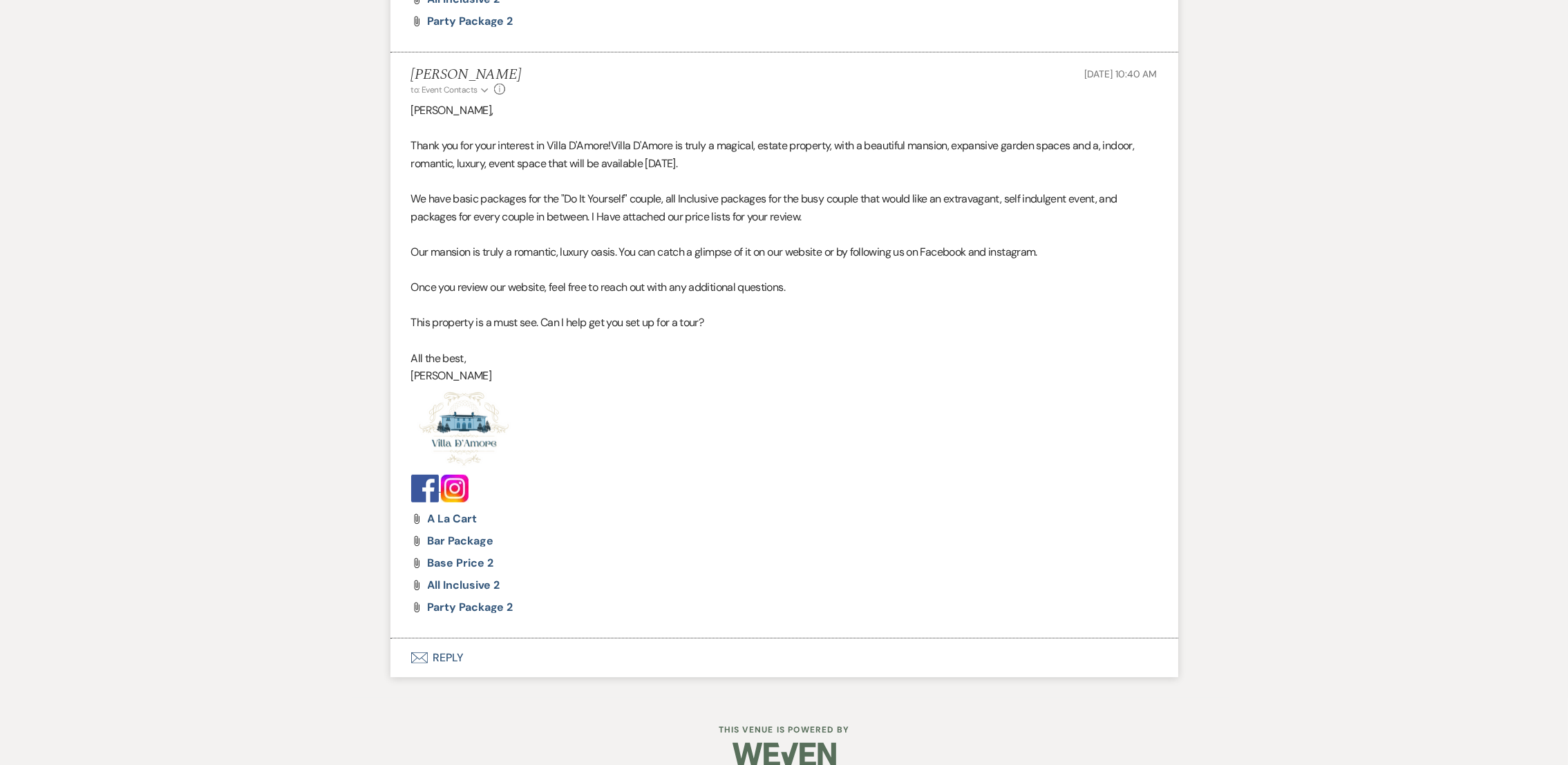
click at [425, 655] on icon "Envelope" at bounding box center [420, 658] width 17 height 11
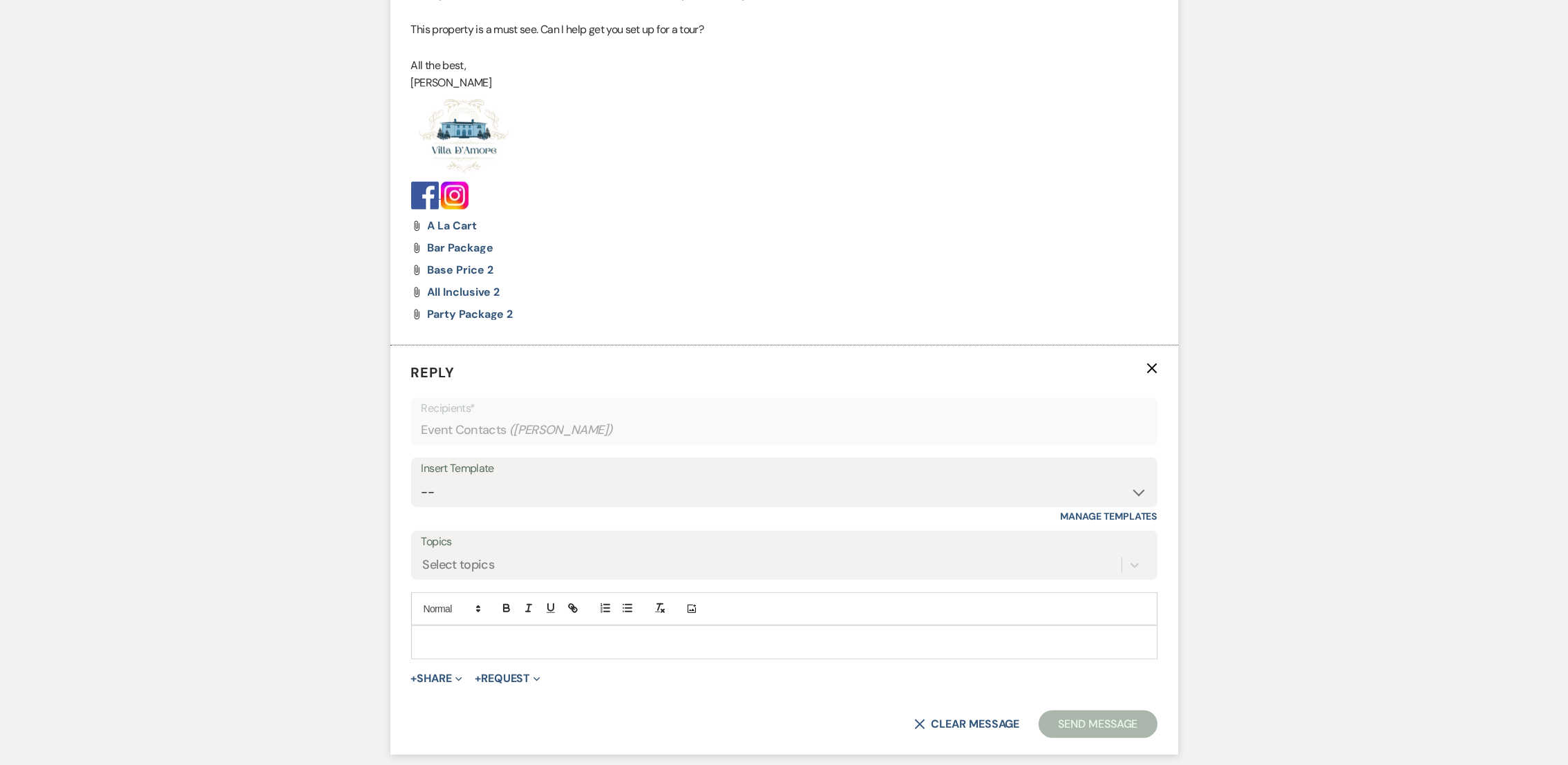
scroll to position [1482, 0]
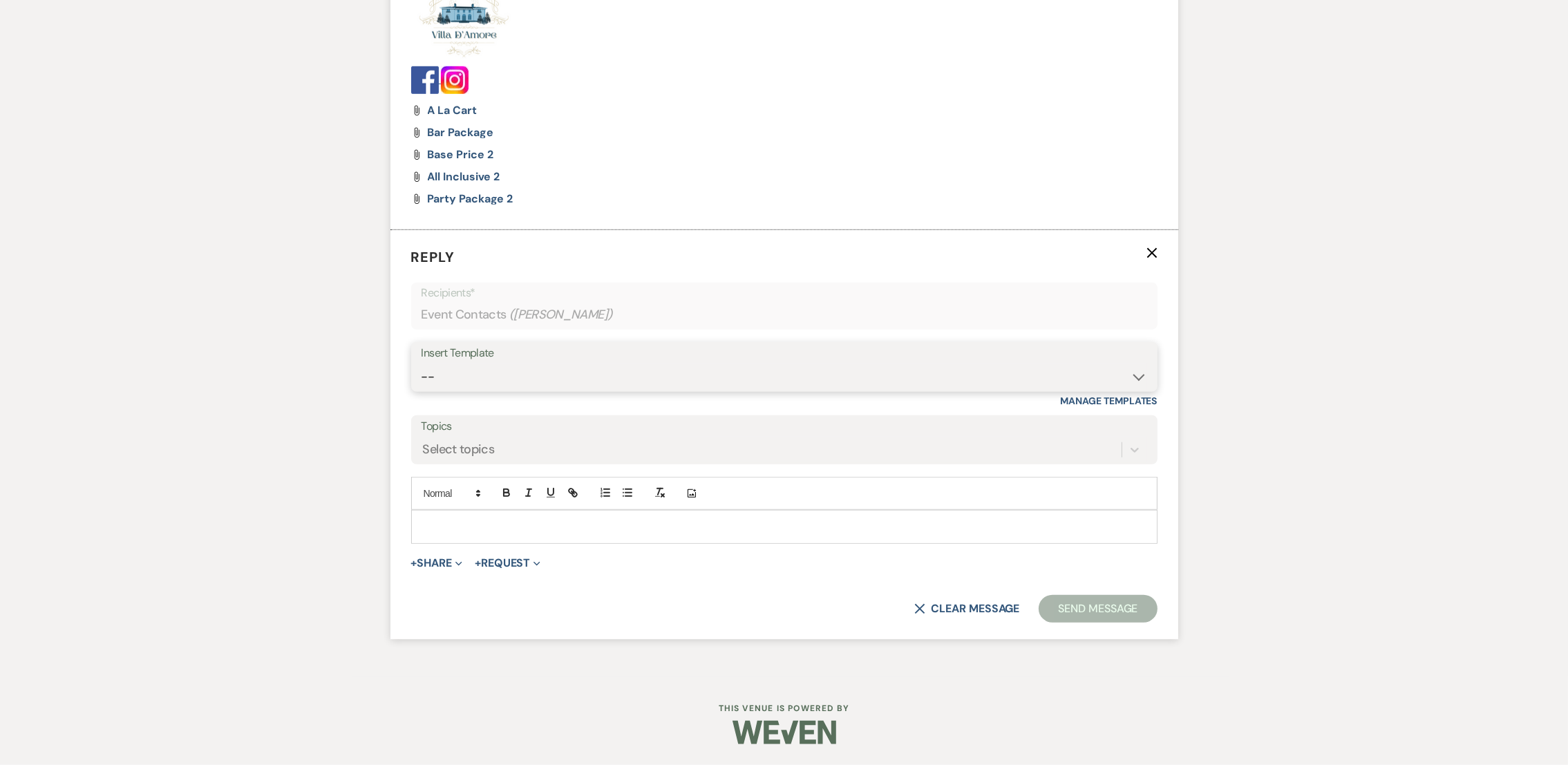
click at [486, 369] on select "-- auto responce weekends Tour Request Response Follow Up #1 (wedding) Weven Pl…" at bounding box center [784, 376] width 726 height 27
select select "4469"
click at [422, 363] on select "-- auto responce weekends Tour Request Response Follow Up #1 (wedding) Weven Pl…" at bounding box center [784, 376] width 726 height 27
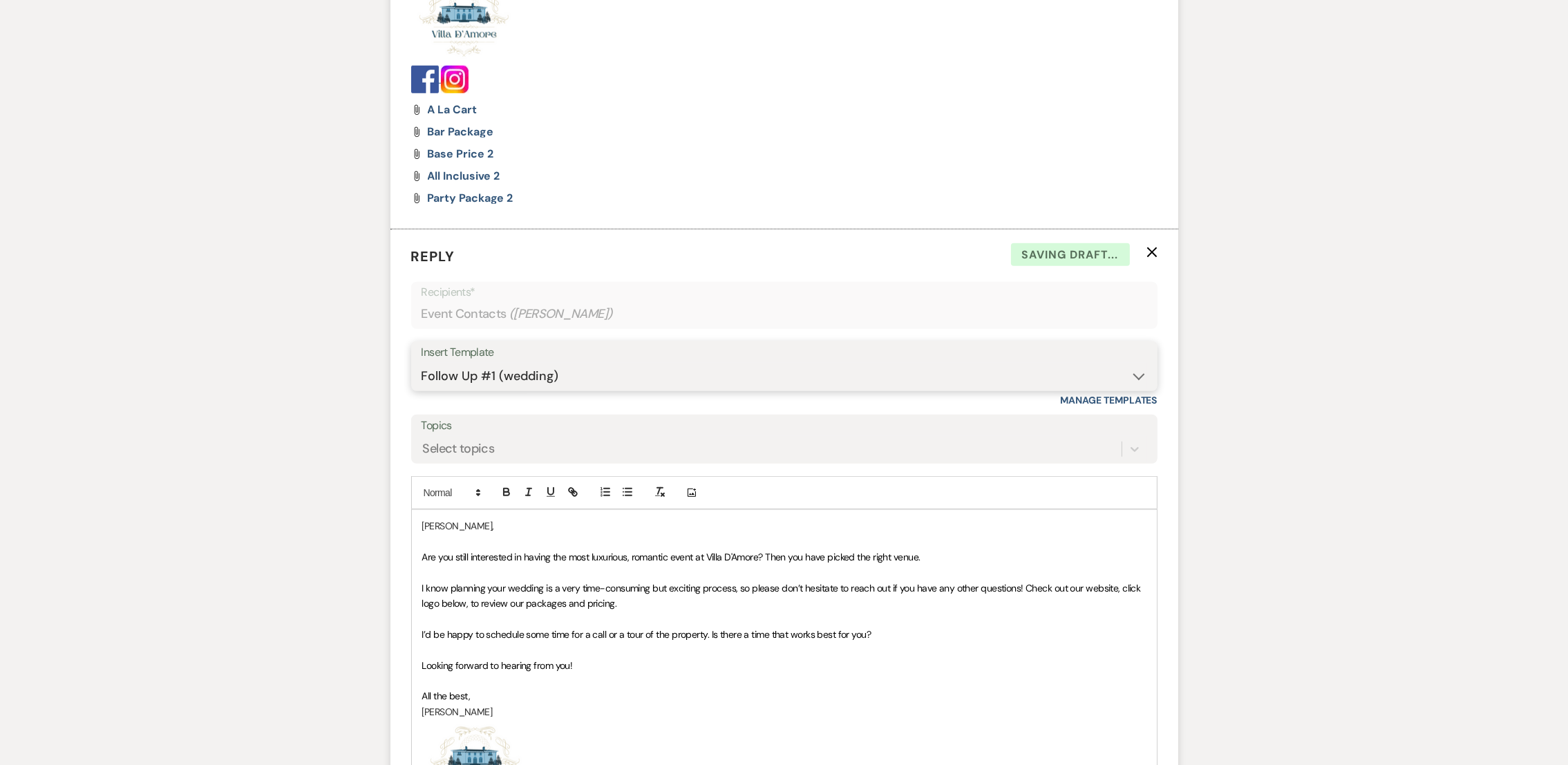
scroll to position [1785, 0]
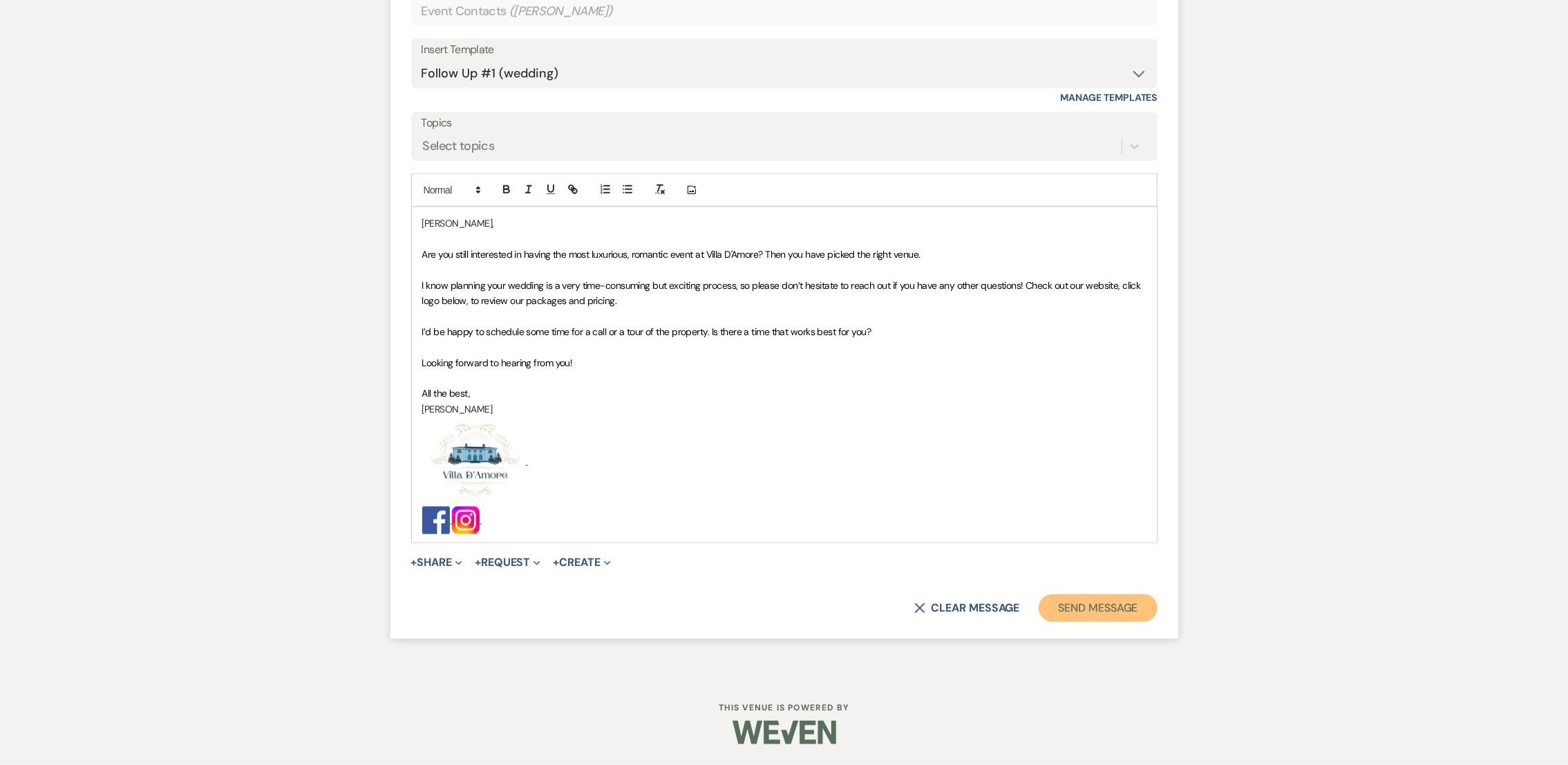
click at [1104, 619] on button "Send Message" at bounding box center [1098, 608] width 118 height 28
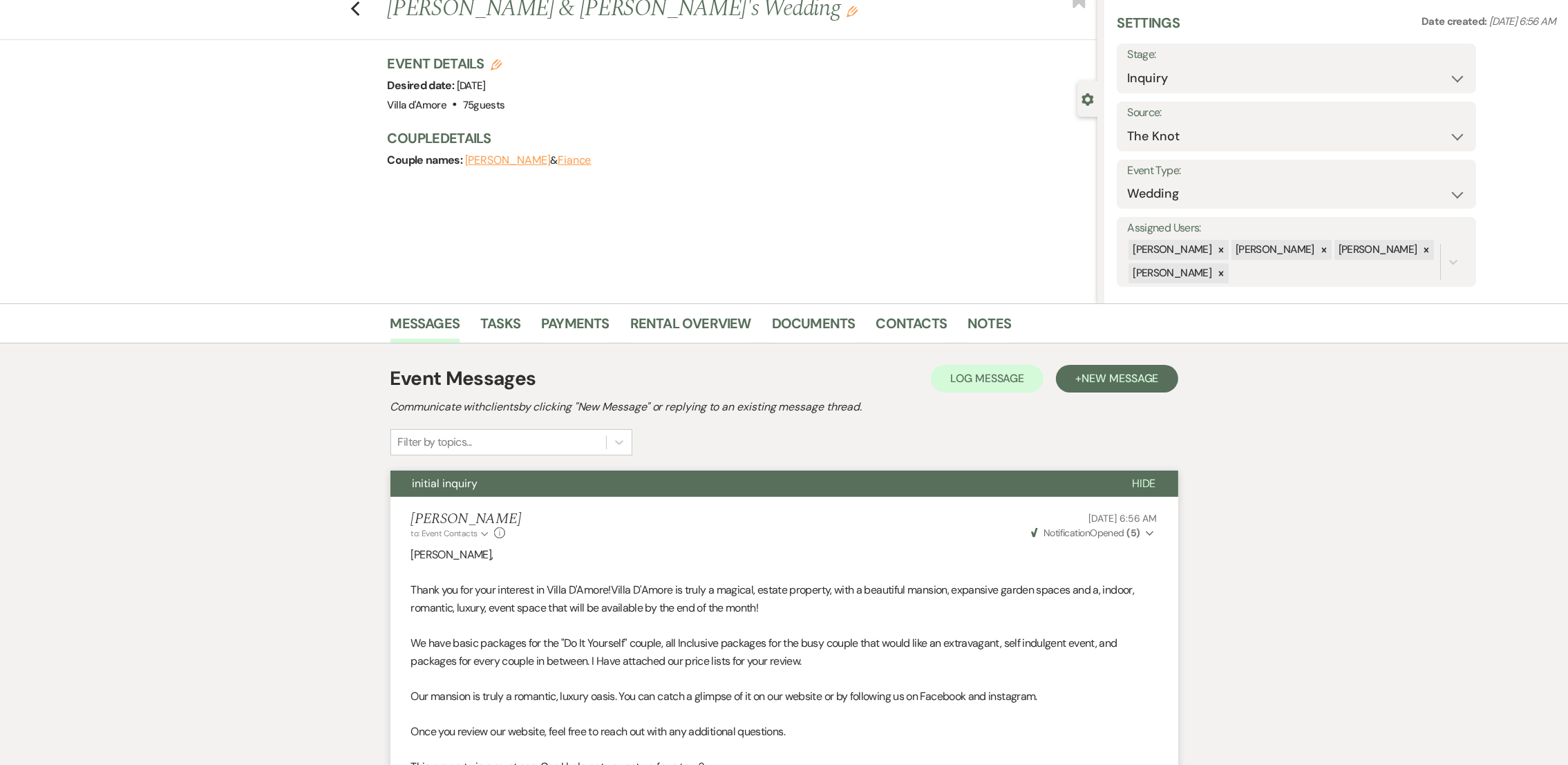
scroll to position [0, 0]
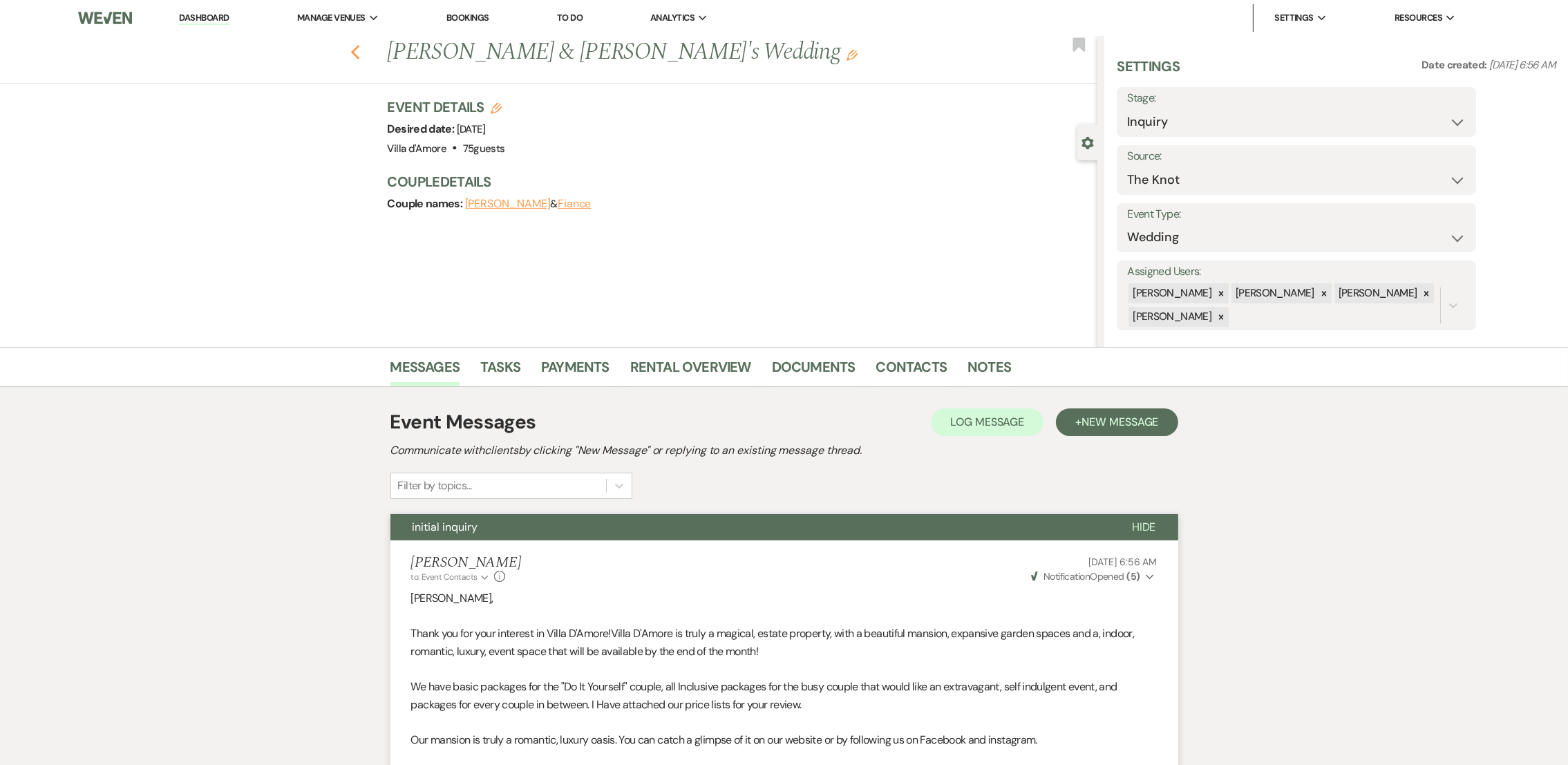
click at [359, 56] on icon "Previous" at bounding box center [355, 52] width 10 height 17
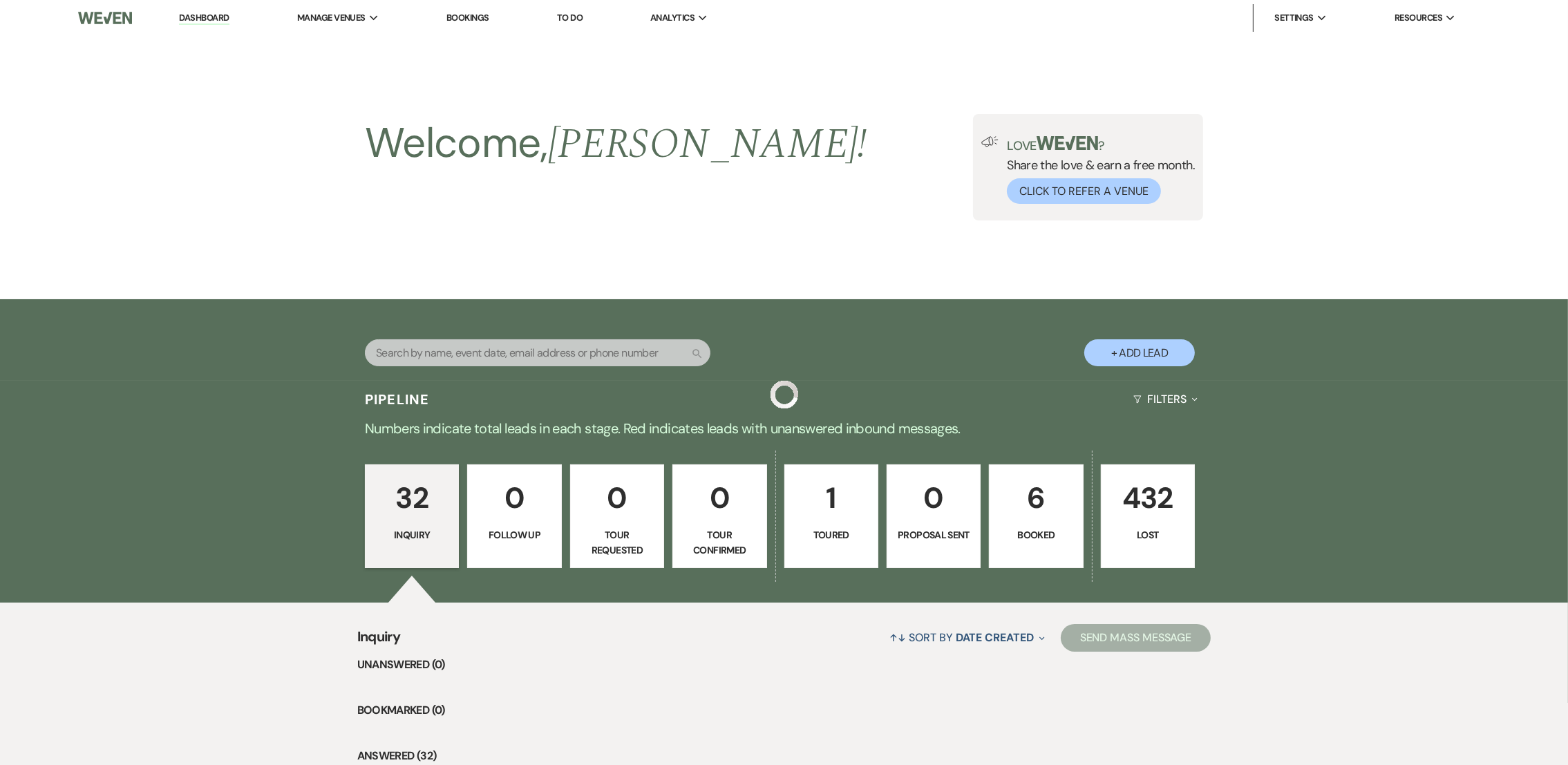
scroll to position [685, 0]
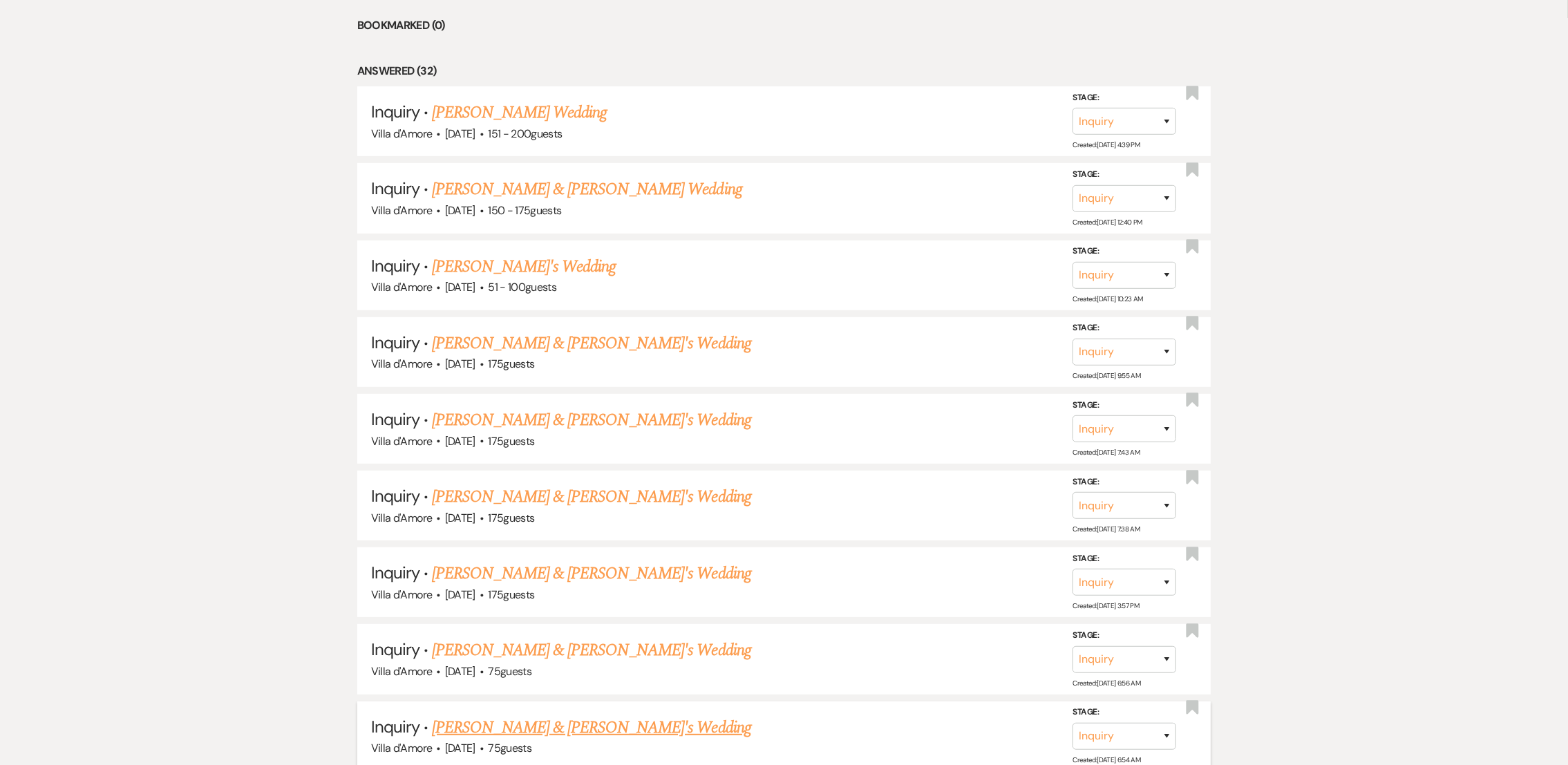
click at [595, 721] on link "[PERSON_NAME] & [PERSON_NAME]'s Wedding" at bounding box center [592, 727] width 319 height 25
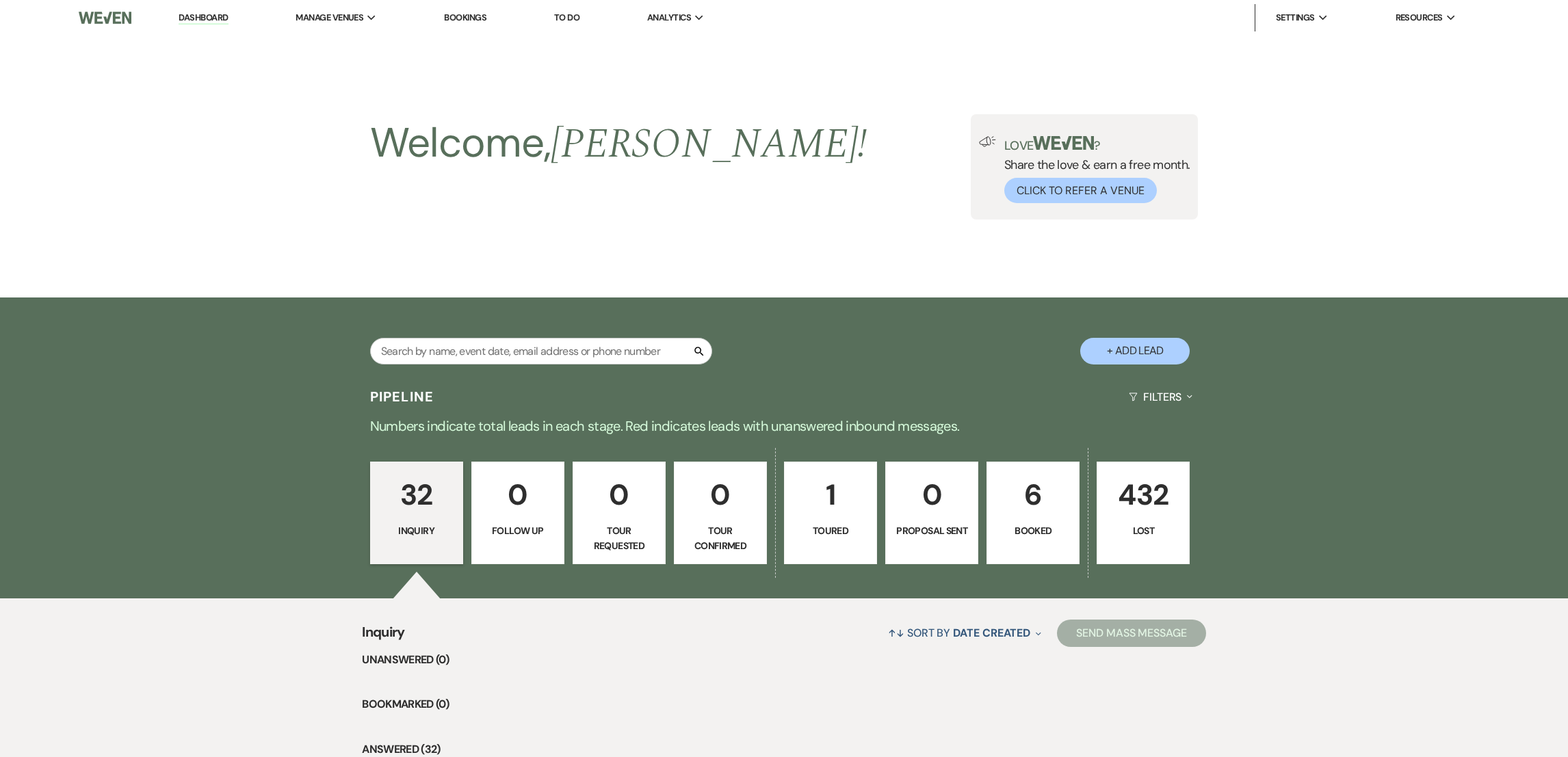
select select "2"
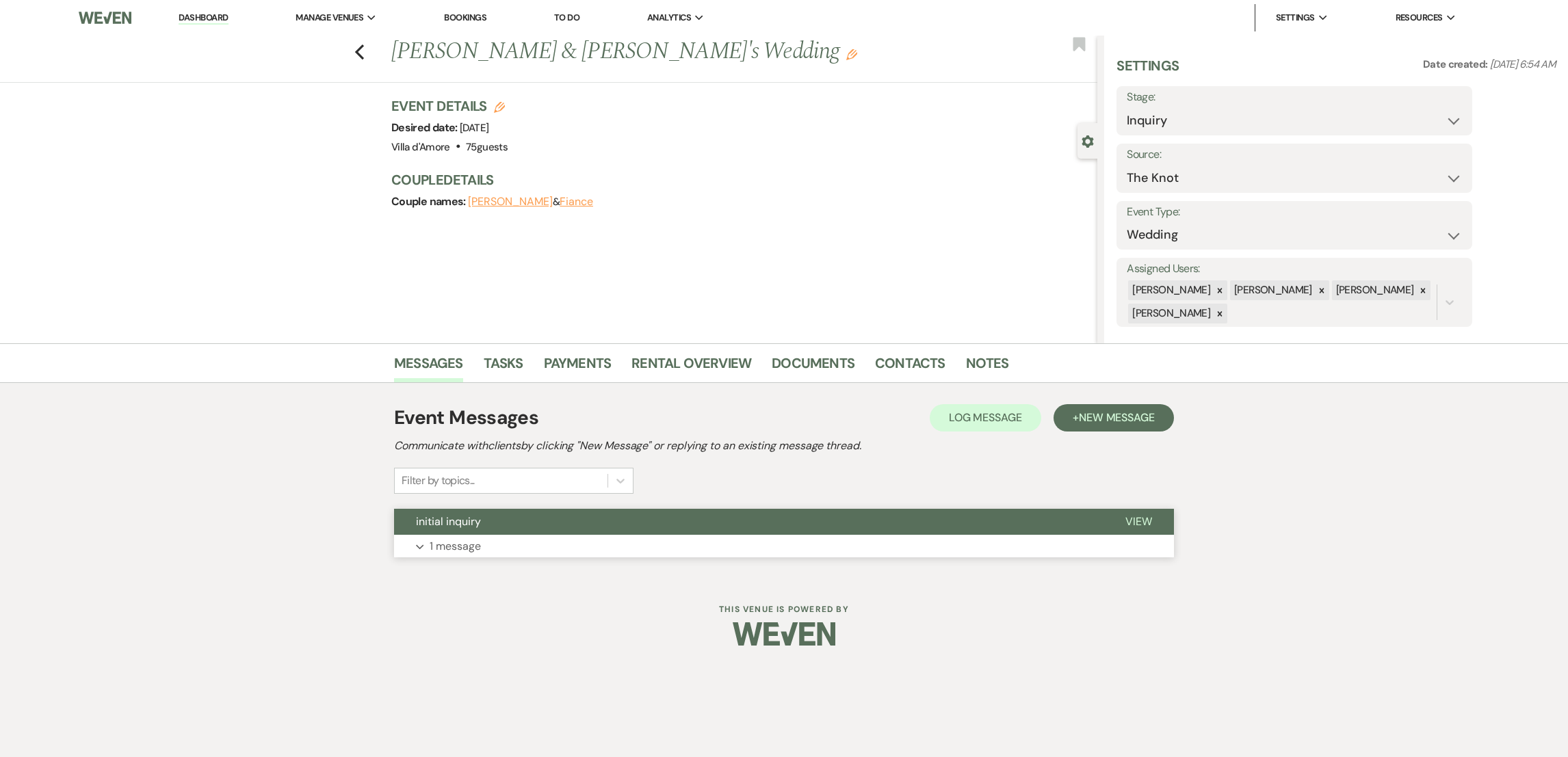
click at [450, 536] on button "Expand 1 message" at bounding box center [783, 546] width 779 height 23
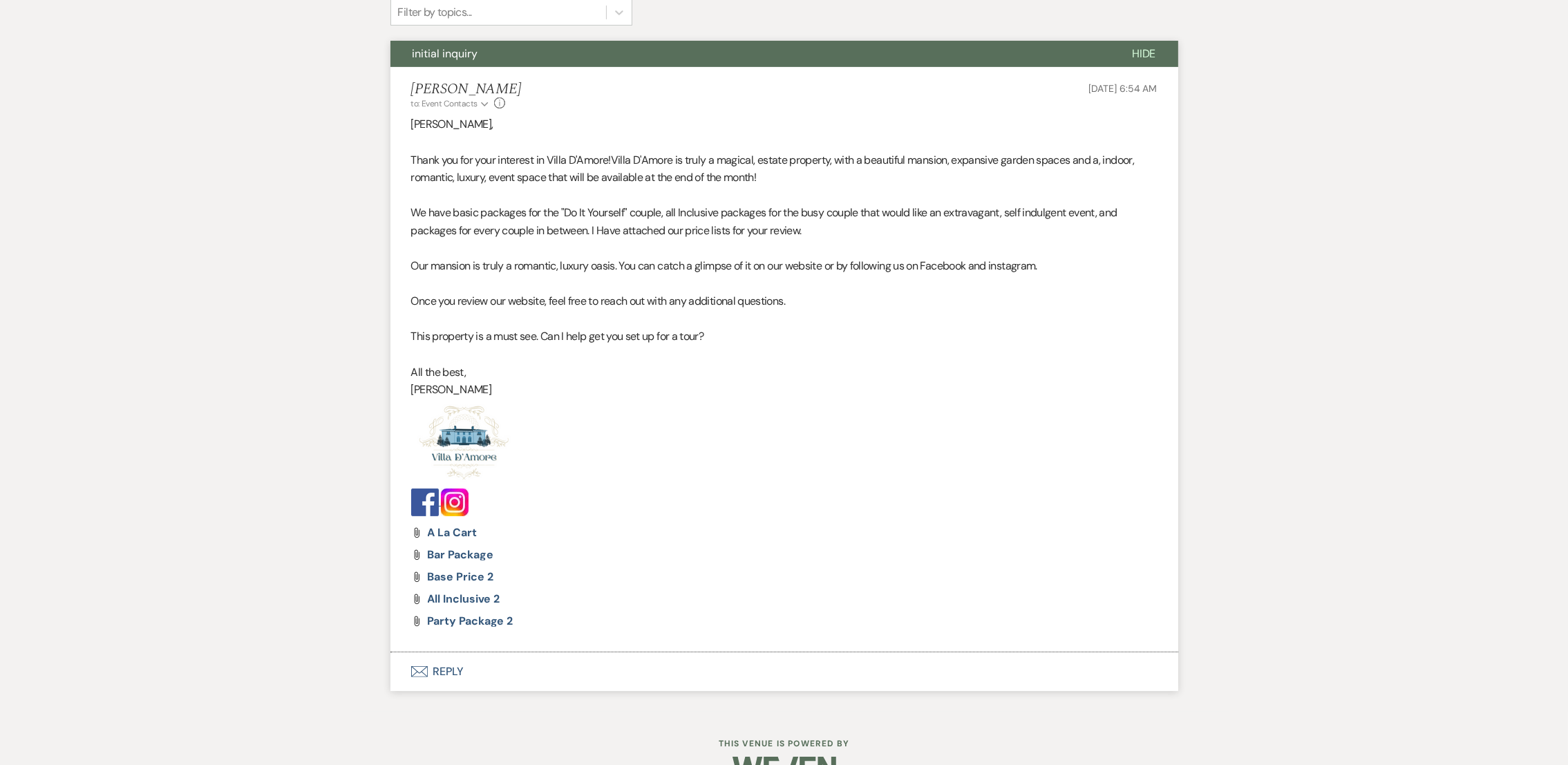
scroll to position [508, 0]
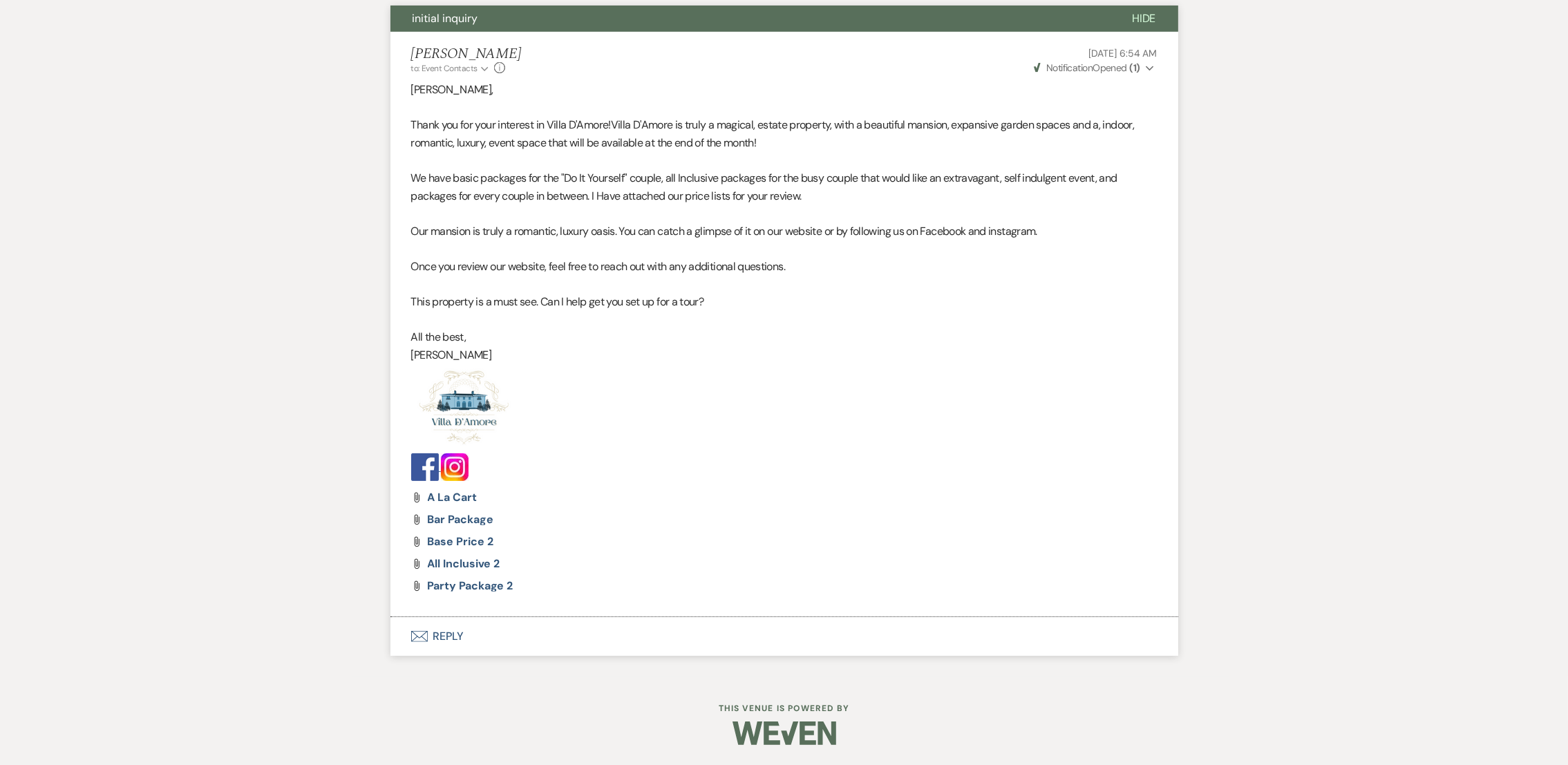
click at [430, 639] on button "Envelope Reply" at bounding box center [784, 636] width 787 height 39
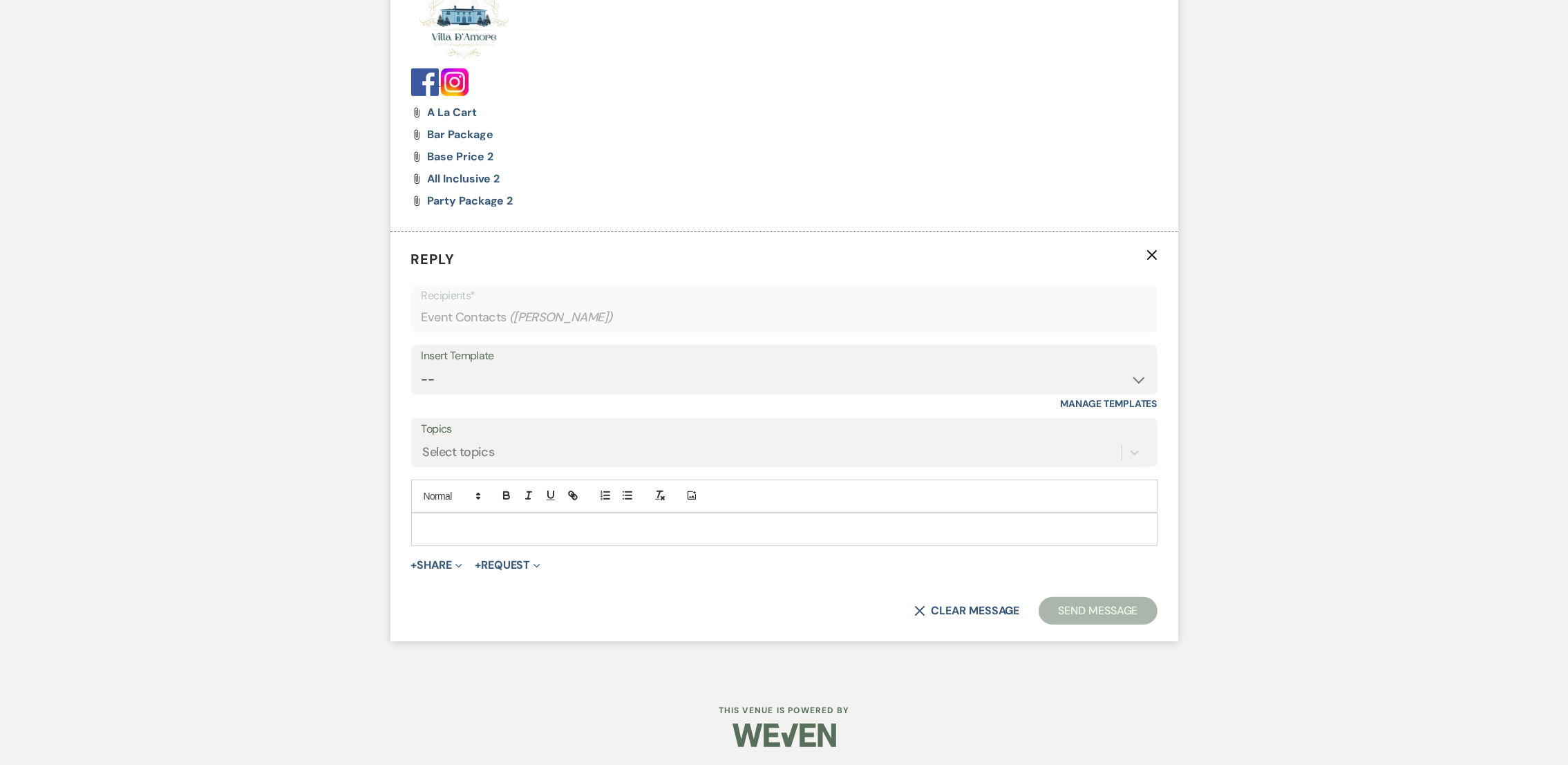
scroll to position [898, 0]
click at [519, 364] on select "-- auto responce weekends Tour Request Response Follow Up #1 (wedding) Weven Pl…" at bounding box center [784, 376] width 726 height 27
select select "4469"
click at [422, 363] on select "-- auto responce weekends Tour Request Response Follow Up #1 (wedding) Weven Pl…" at bounding box center [784, 376] width 726 height 27
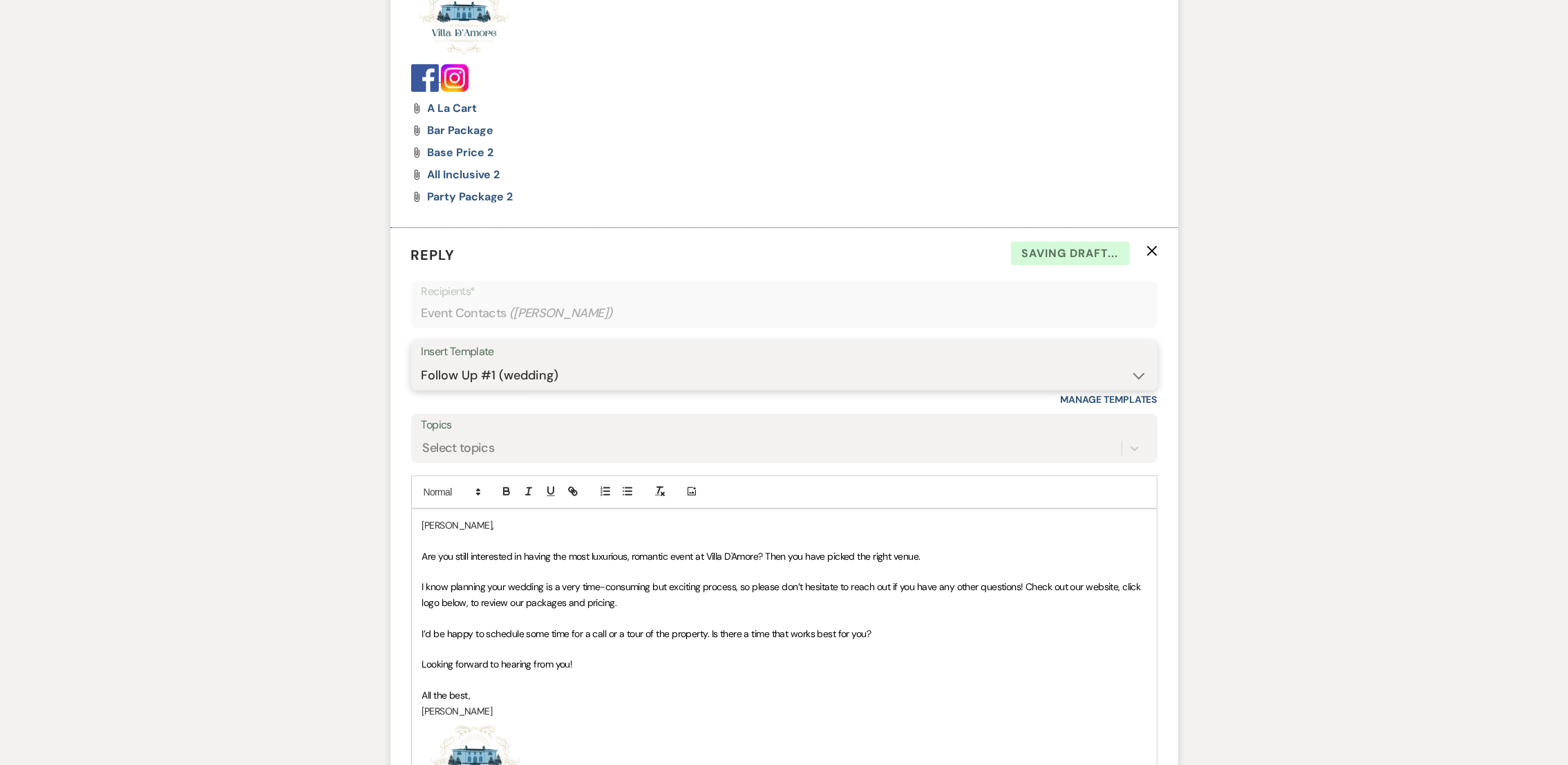
scroll to position [1200, 0]
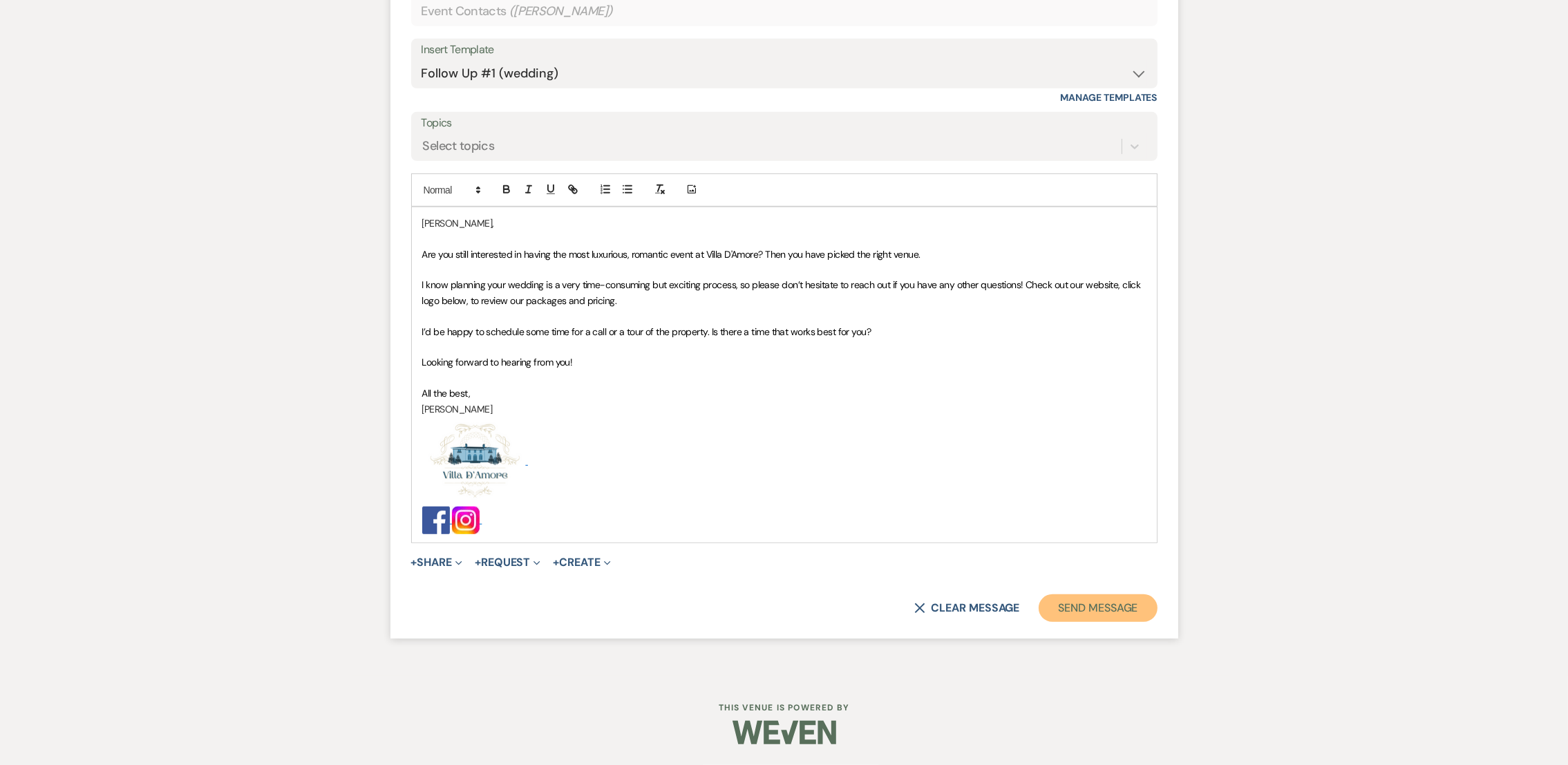
click at [1114, 607] on button "Send Message" at bounding box center [1098, 608] width 118 height 28
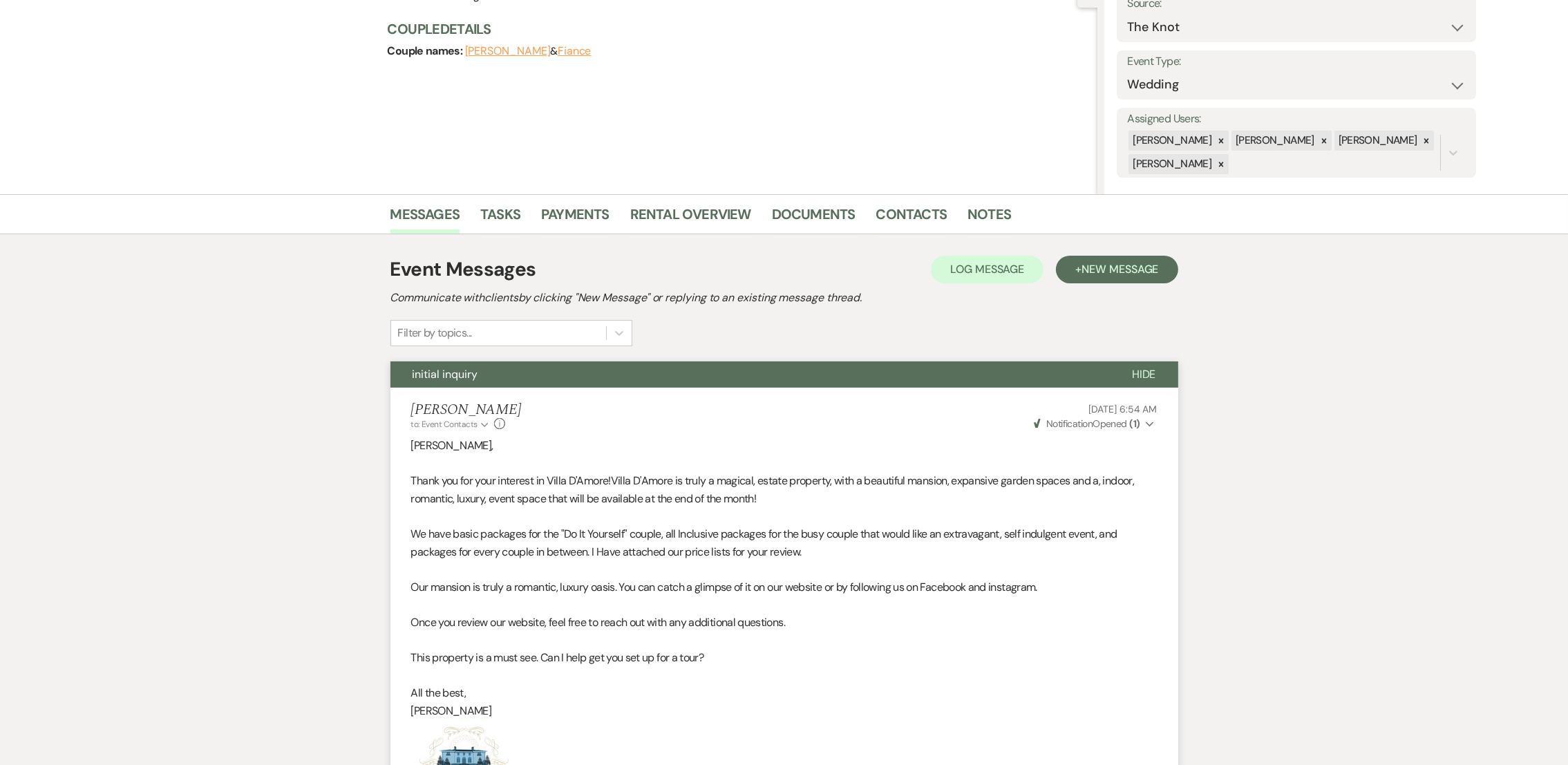
scroll to position [0, 0]
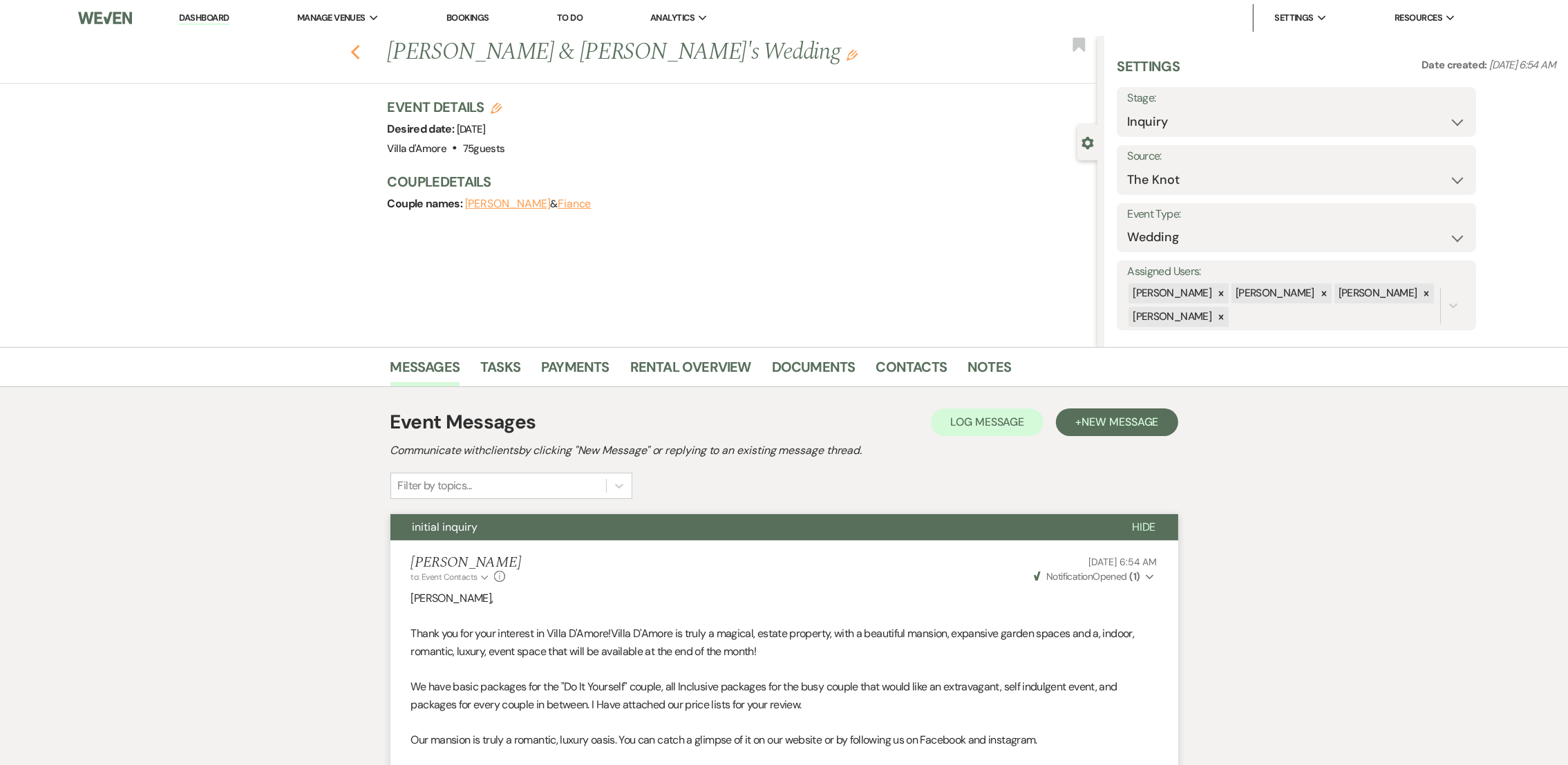
click at [359, 56] on use "button" at bounding box center [355, 52] width 9 height 15
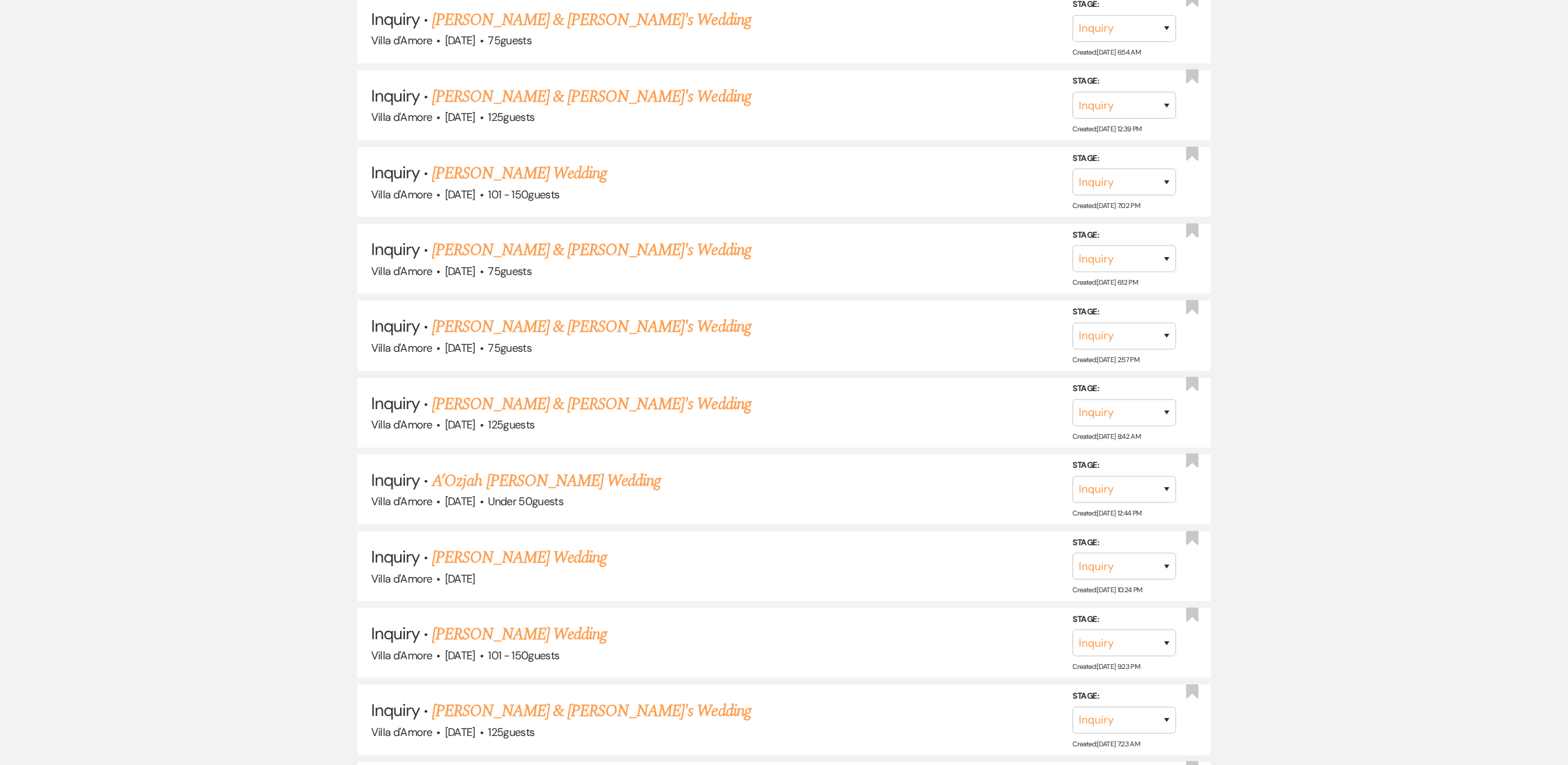
scroll to position [1404, 0]
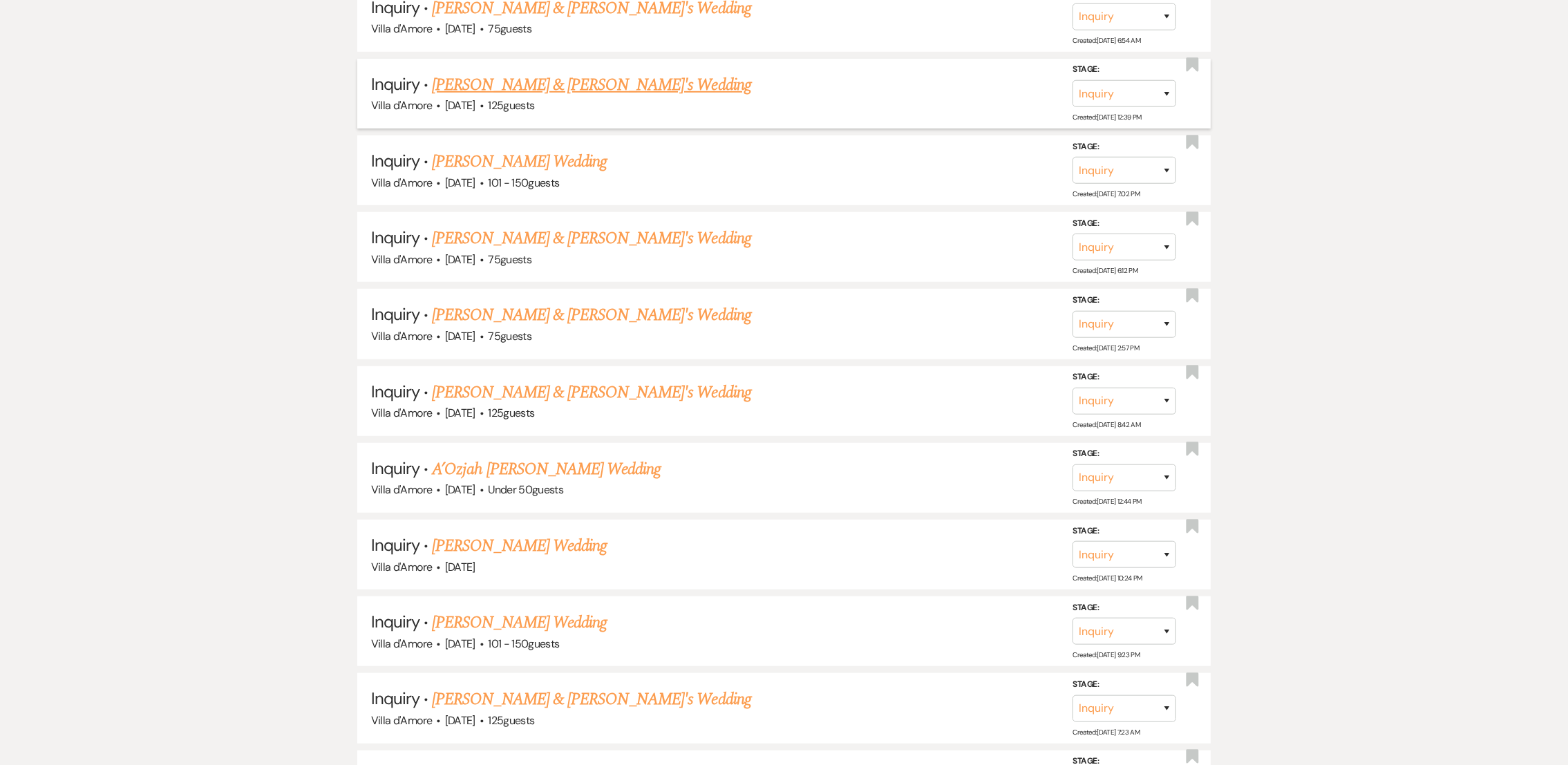
click at [465, 96] on div "Villa d'Amore · [DATE] · 125 guests" at bounding box center [784, 105] width 827 height 18
click at [491, 76] on link "[PERSON_NAME] & [PERSON_NAME]'s Wedding" at bounding box center [592, 85] width 319 height 25
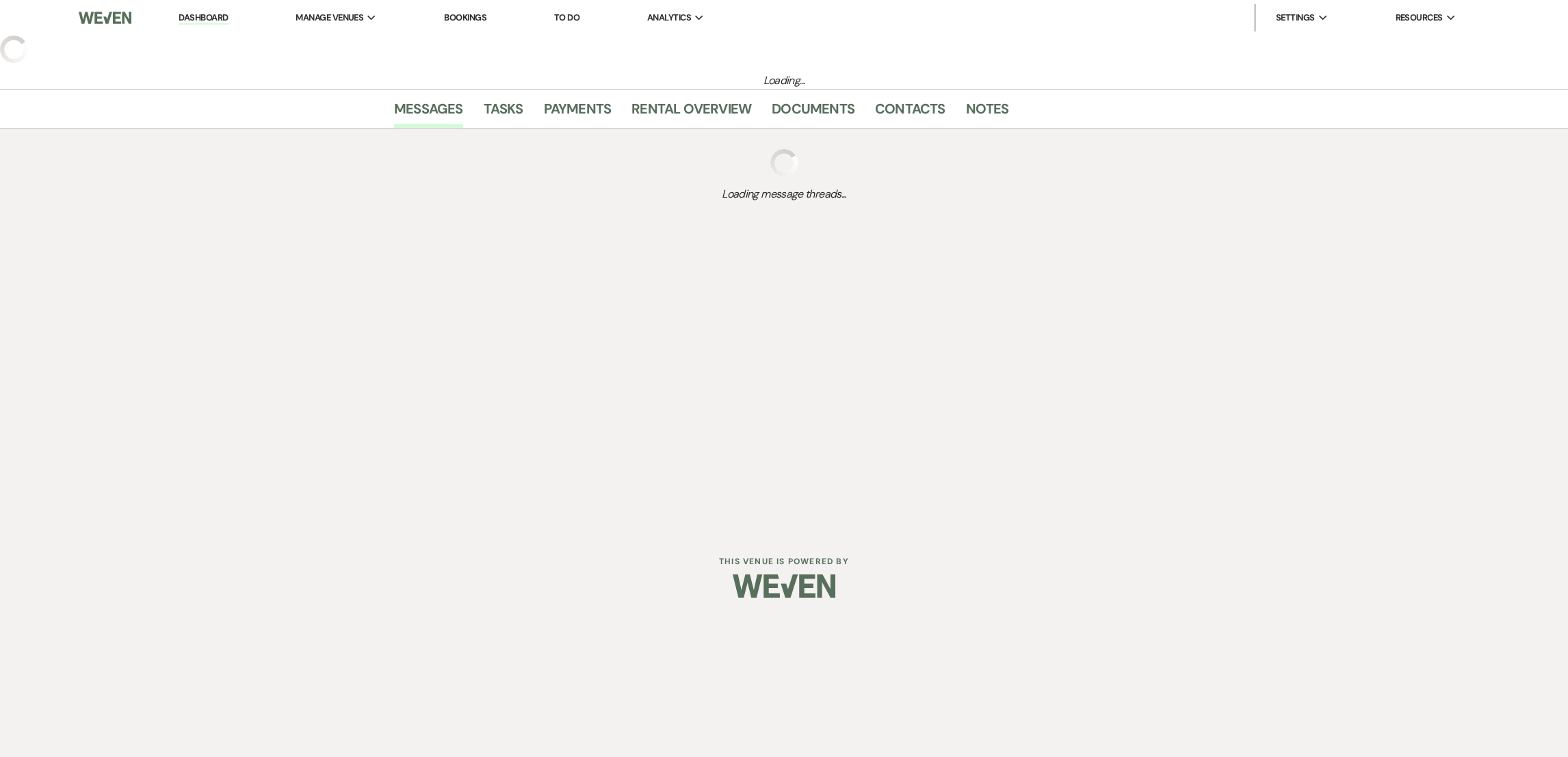
select select "2"
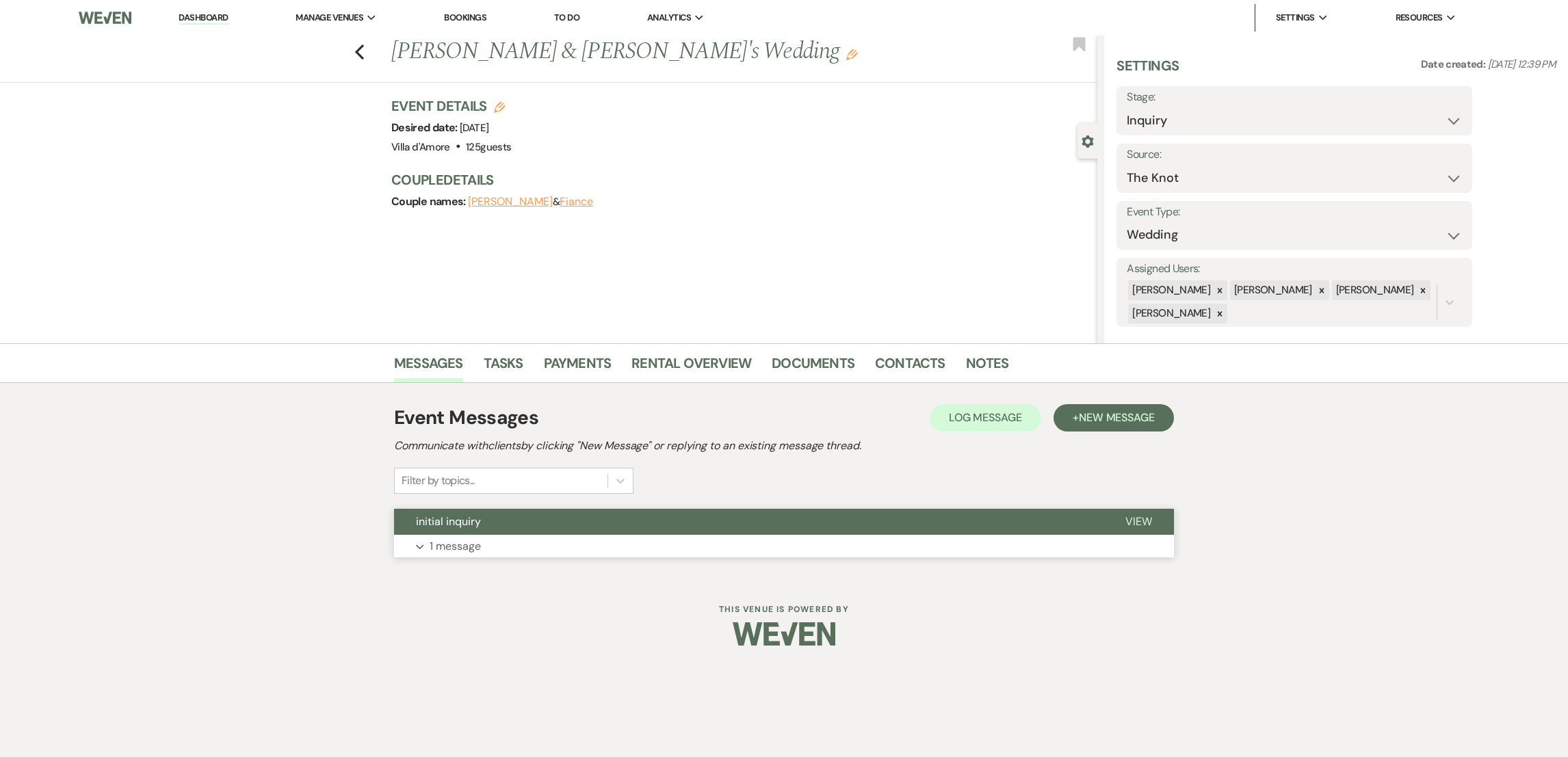
click at [443, 557] on button "Expand 1 message" at bounding box center [783, 546] width 779 height 23
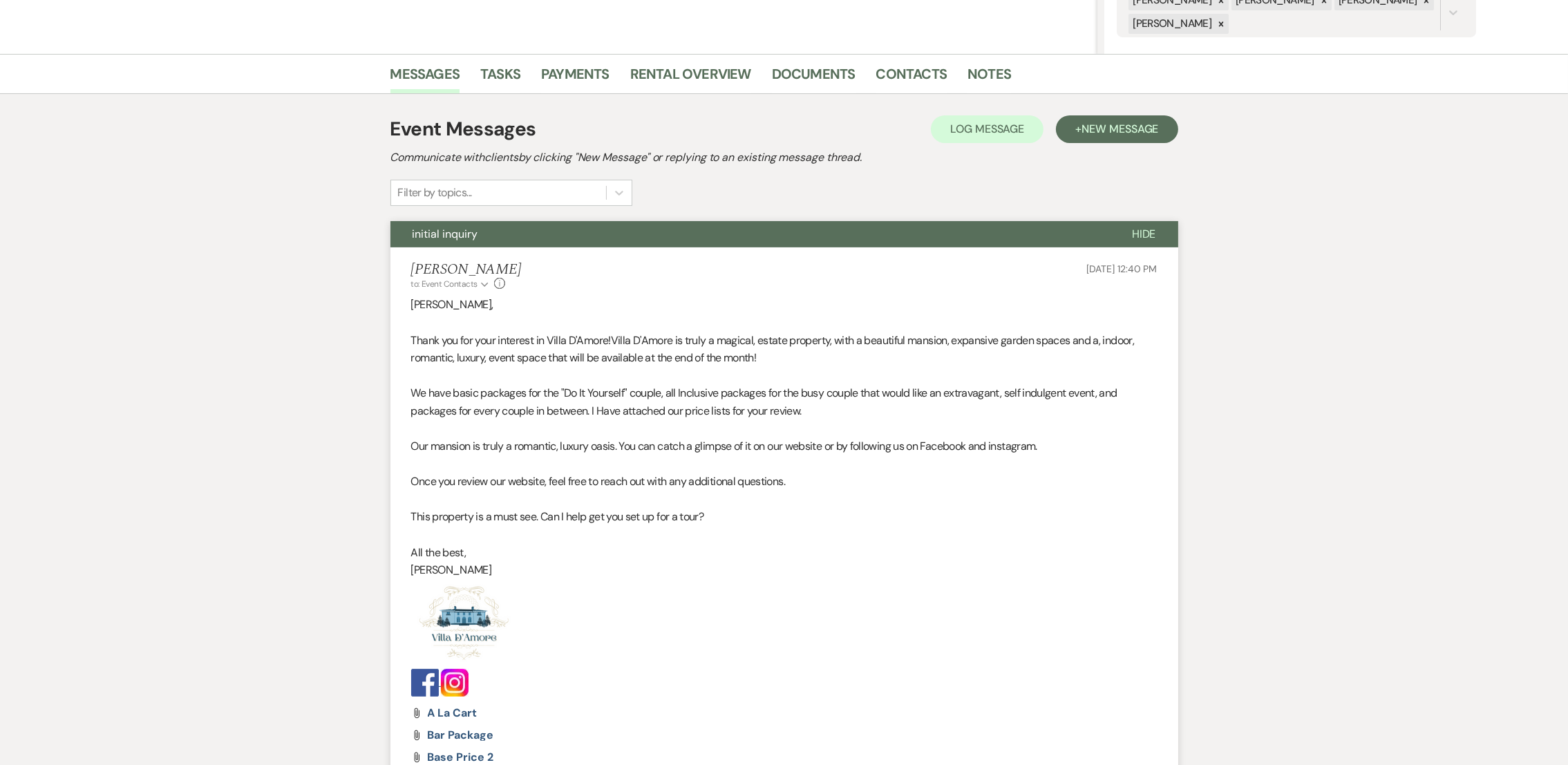
scroll to position [508, 0]
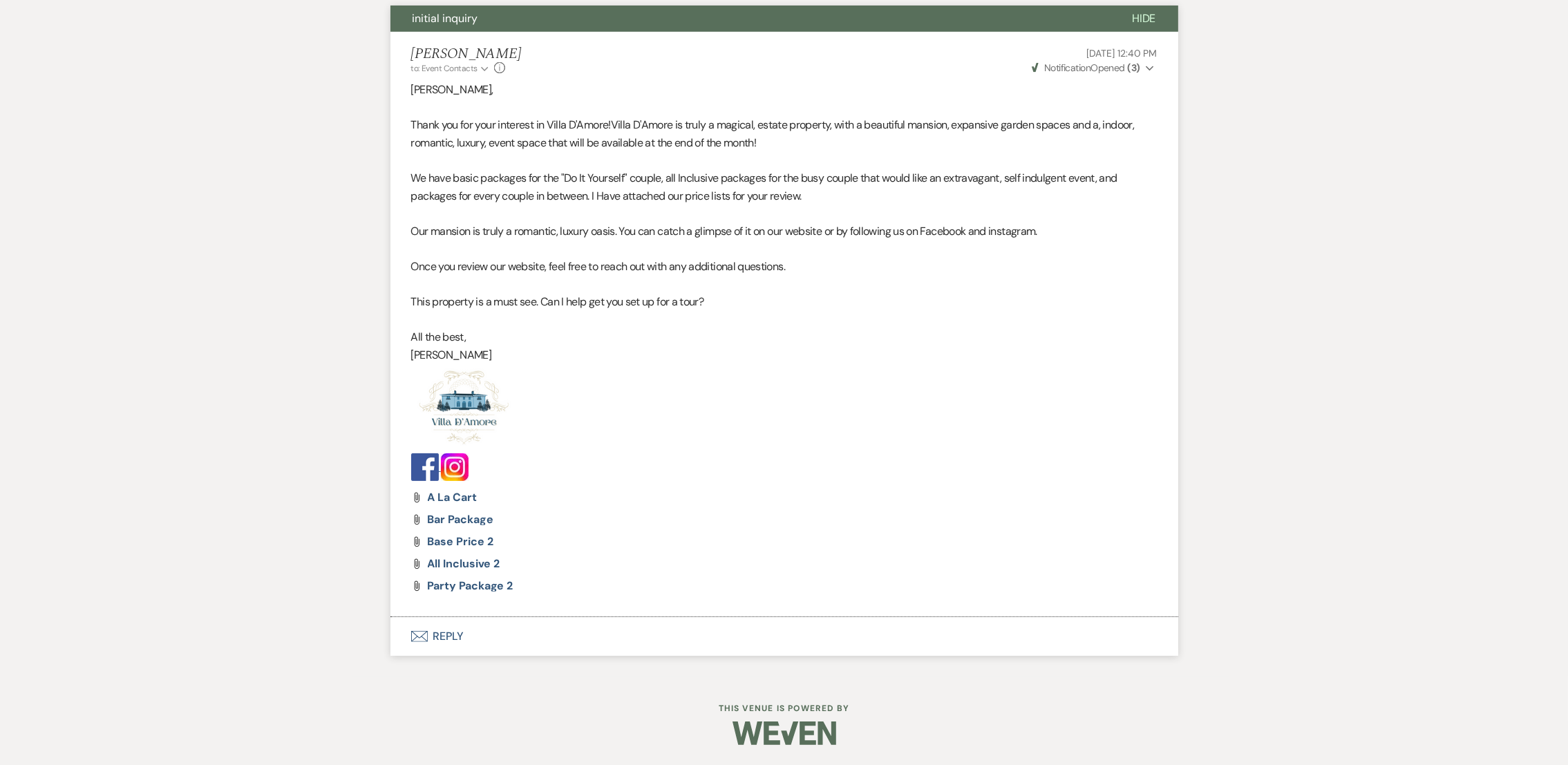
click at [424, 635] on icon "Envelope" at bounding box center [420, 636] width 17 height 11
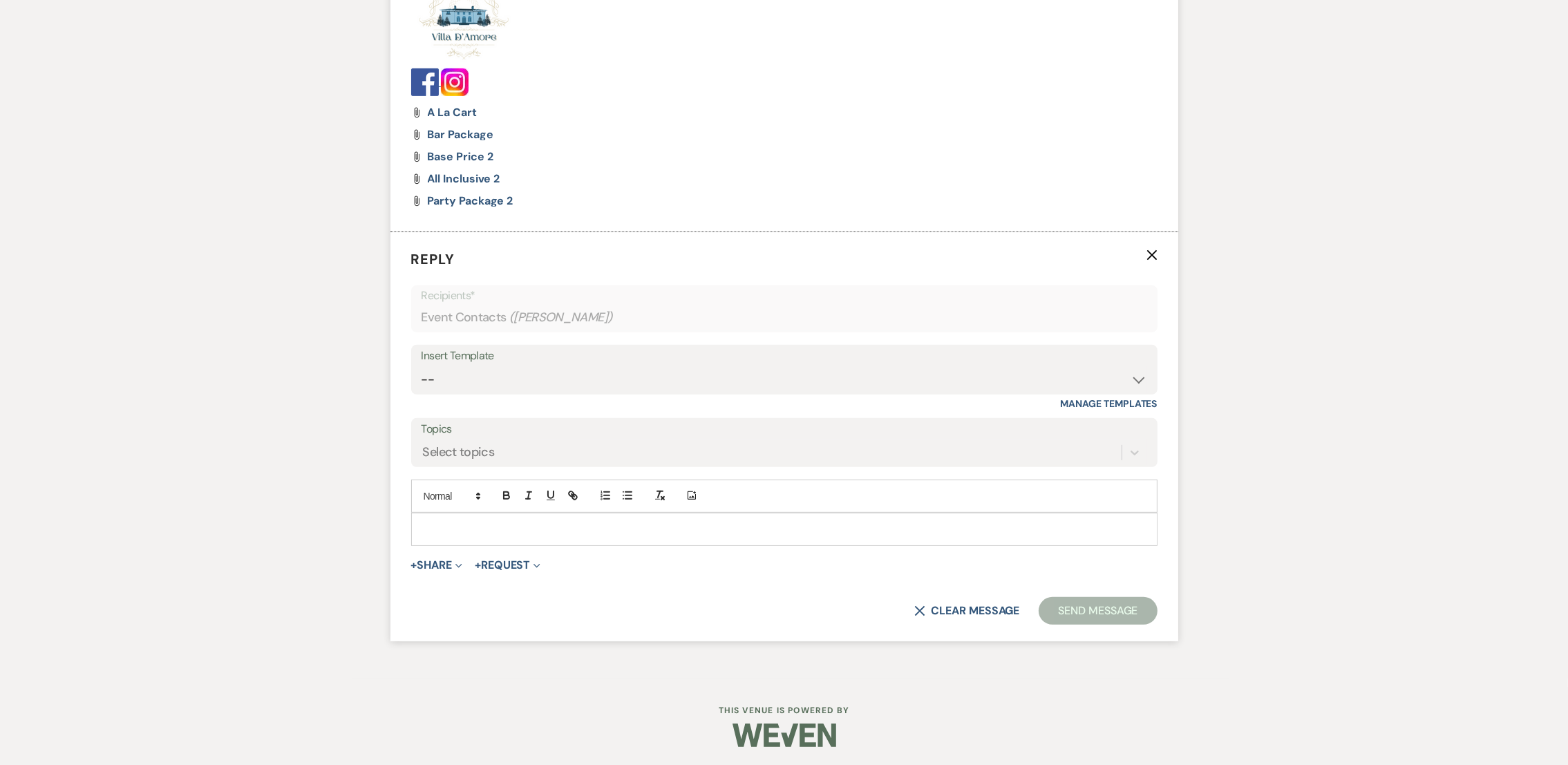
scroll to position [898, 0]
click at [515, 356] on div "Insert Template" at bounding box center [784, 353] width 726 height 20
click at [486, 369] on select "-- auto responce weekends Tour Request Response Follow Up #1 (wedding) Weven Pl…" at bounding box center [784, 376] width 726 height 27
select select "4469"
click at [422, 363] on select "-- auto responce weekends Tour Request Response Follow Up #1 (wedding) Weven Pl…" at bounding box center [784, 376] width 726 height 27
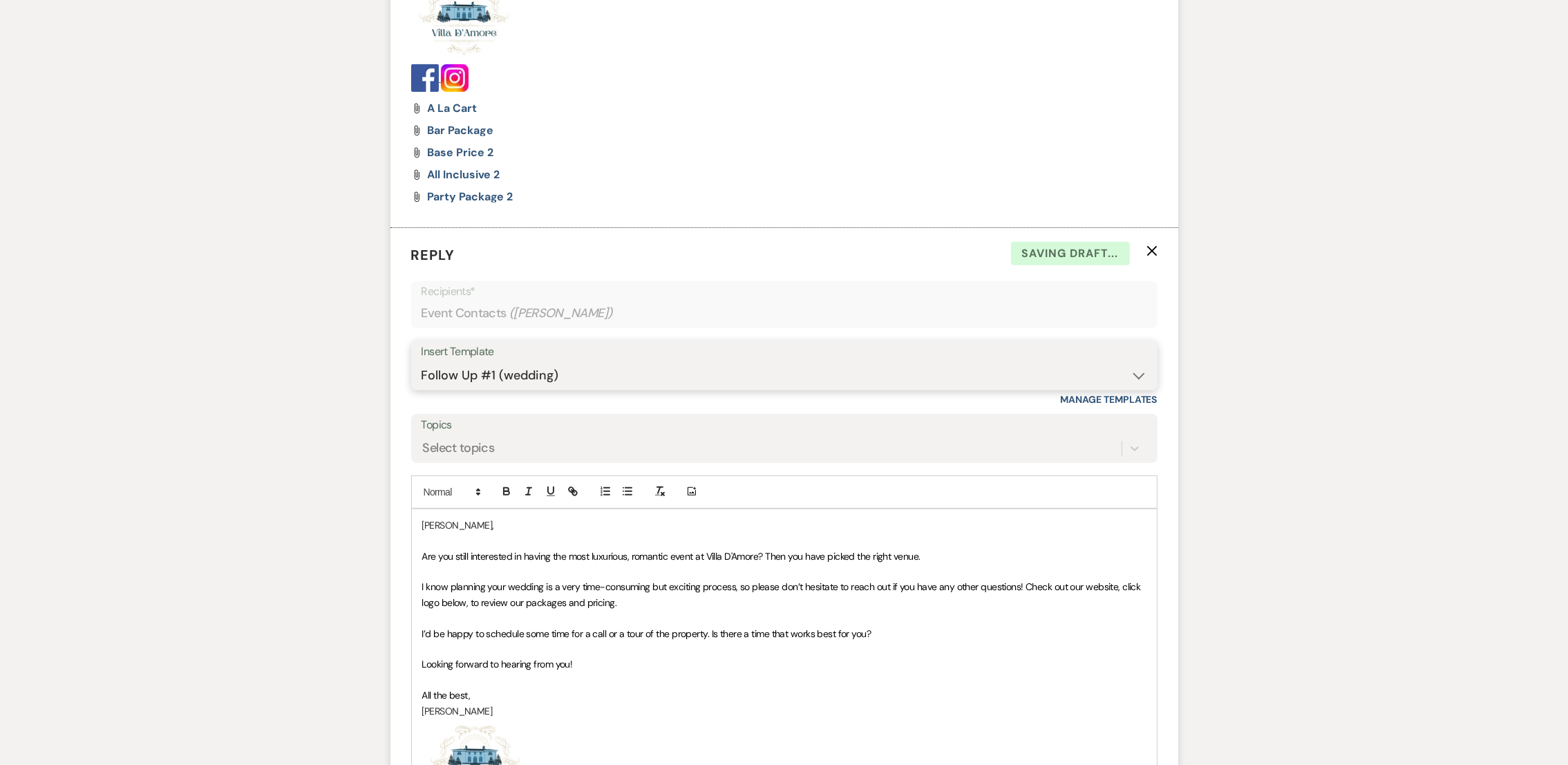
scroll to position [1200, 0]
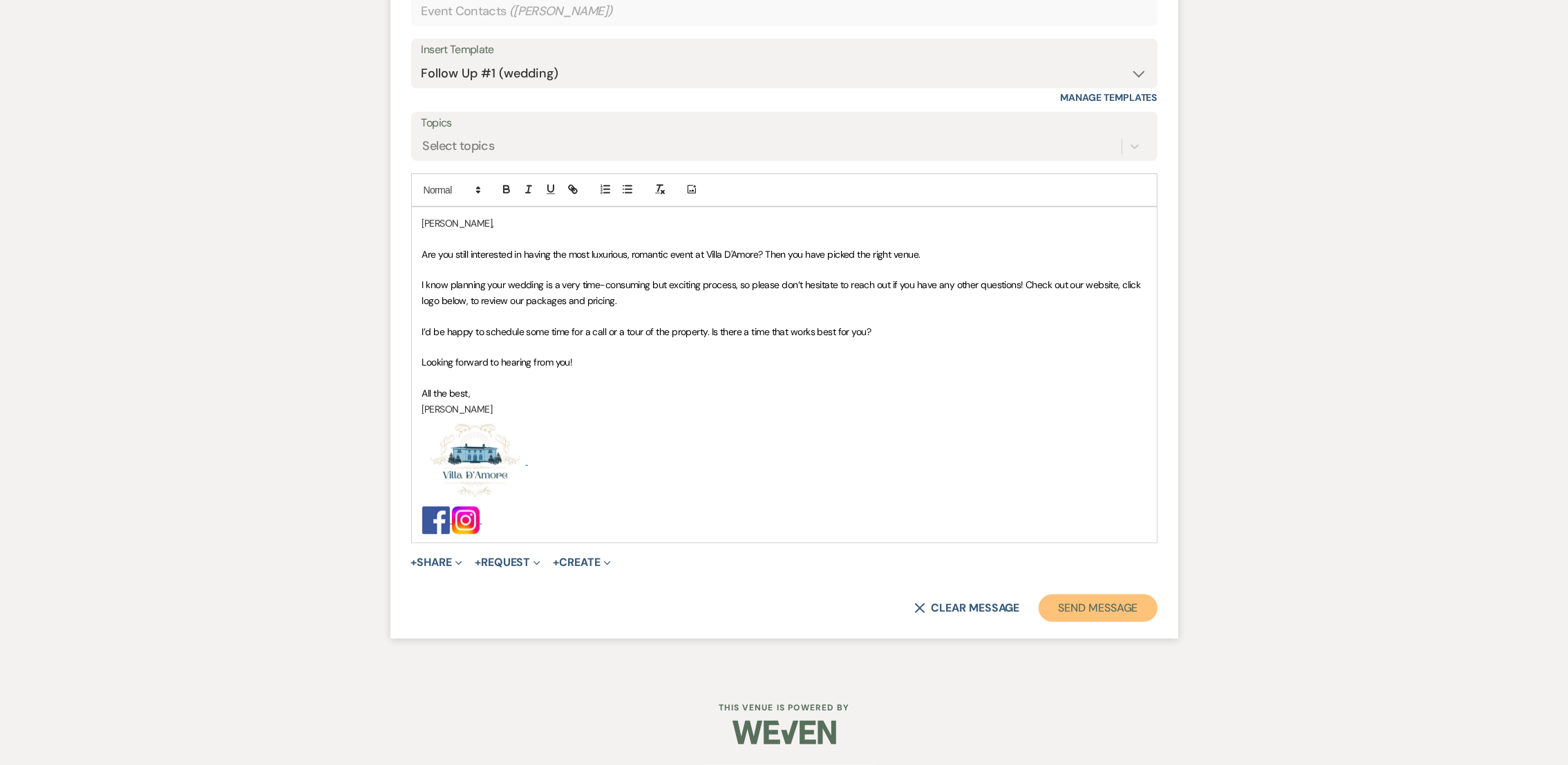
click at [1125, 617] on button "Send Message" at bounding box center [1098, 608] width 118 height 28
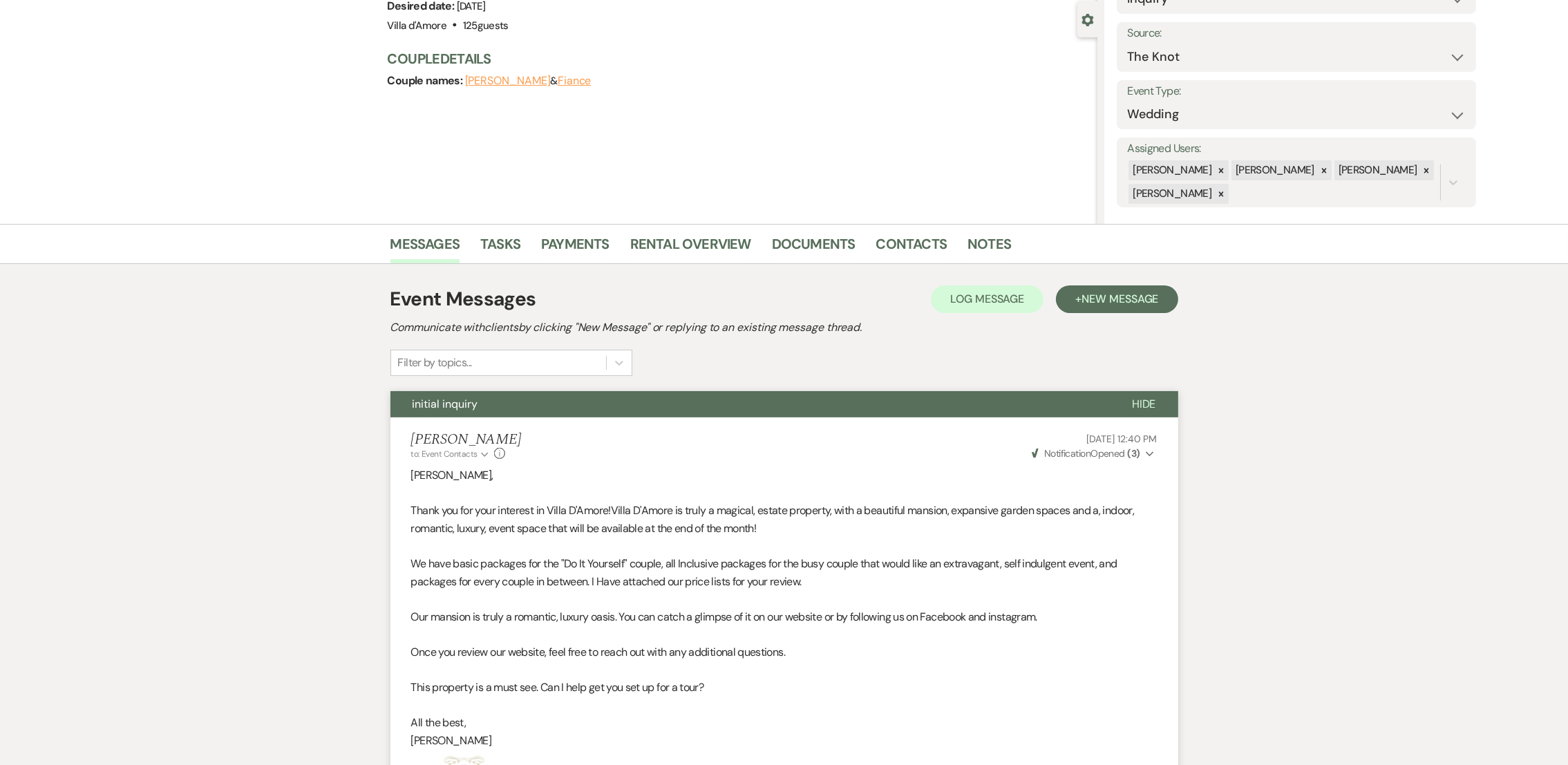
scroll to position [0, 0]
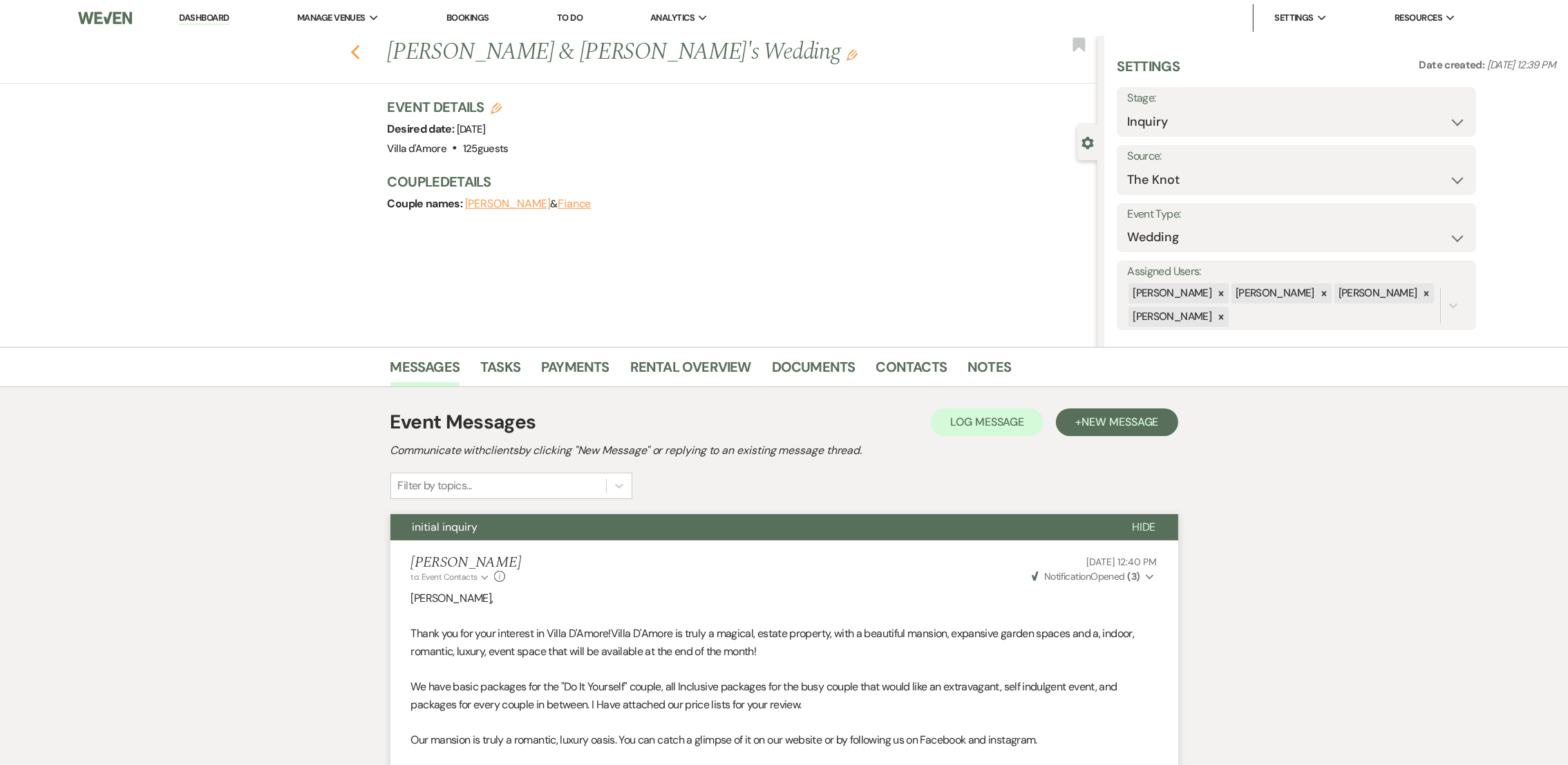
click at [361, 50] on icon "Previous" at bounding box center [355, 52] width 10 height 17
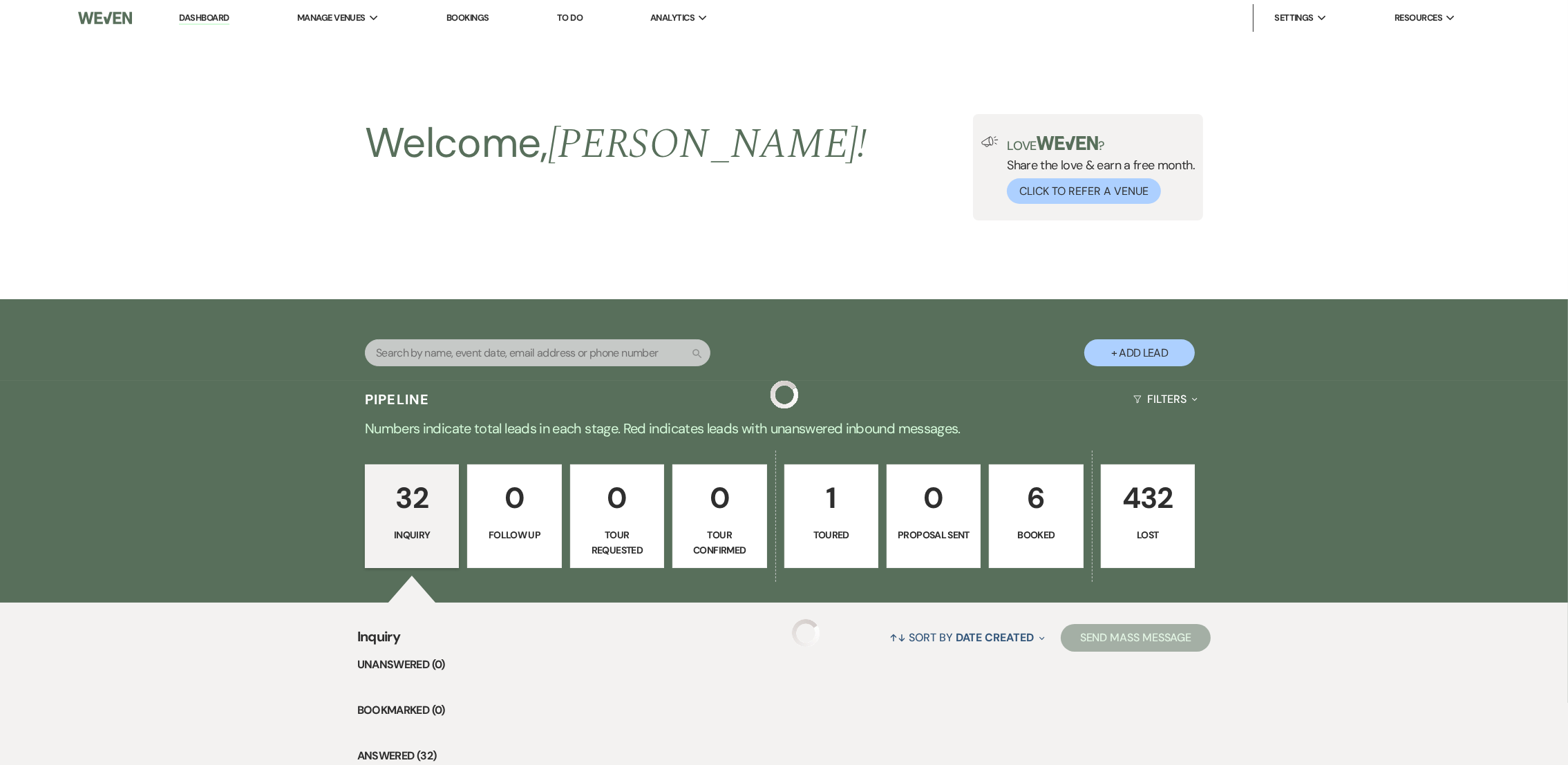
scroll to position [1404, 0]
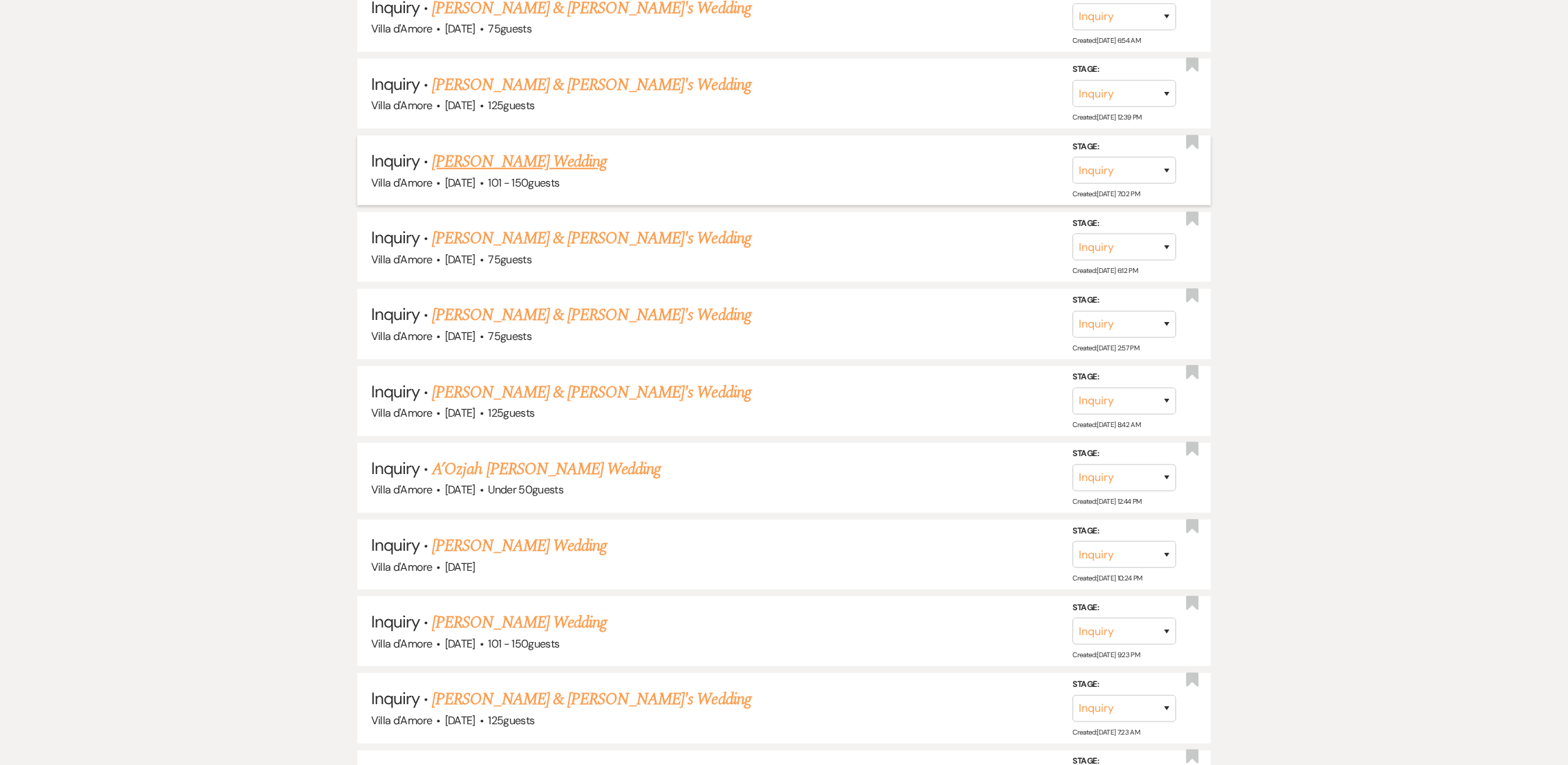
click at [486, 157] on link "[PERSON_NAME] Wedding" at bounding box center [519, 162] width 175 height 25
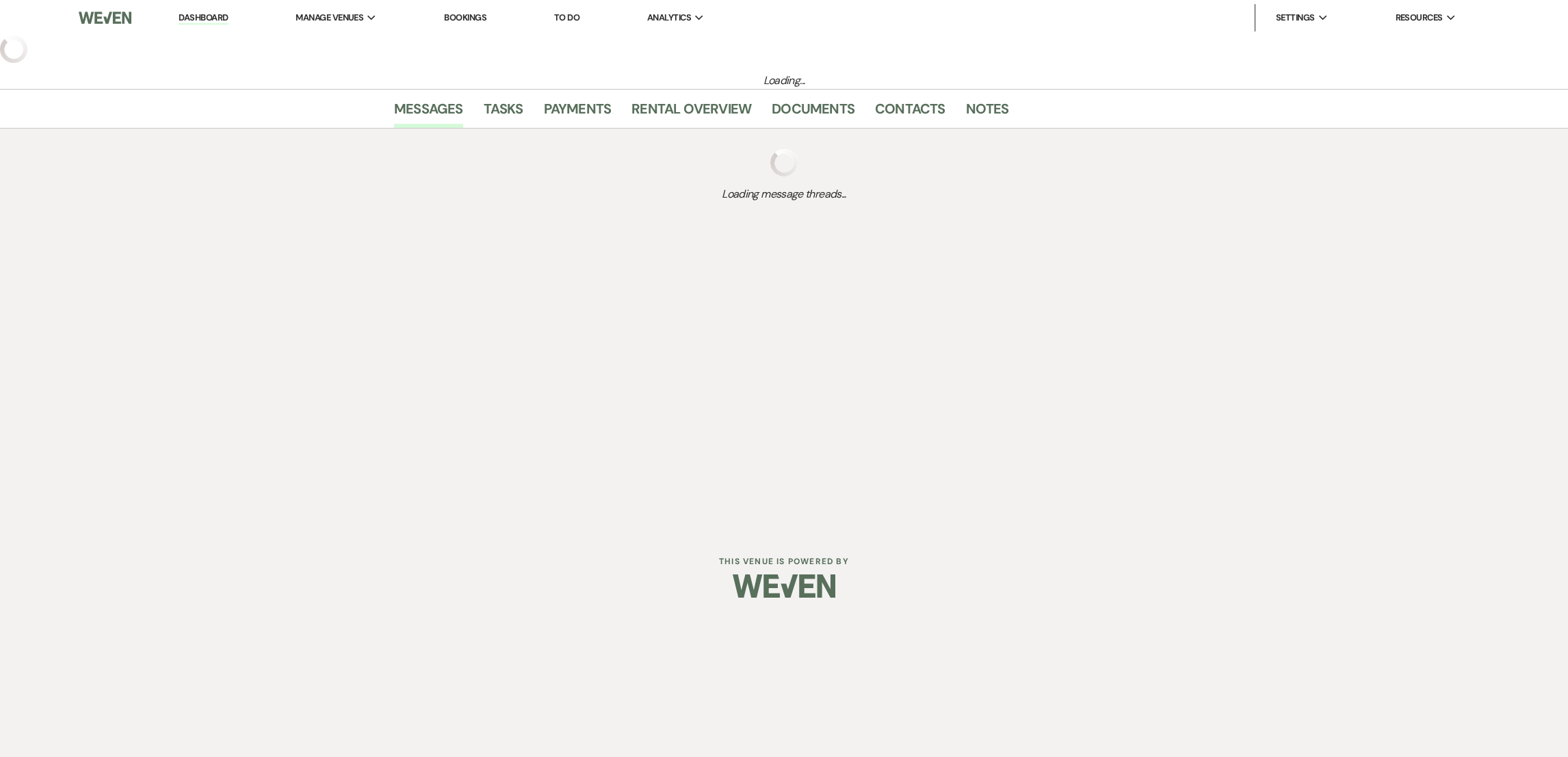
select select "2"
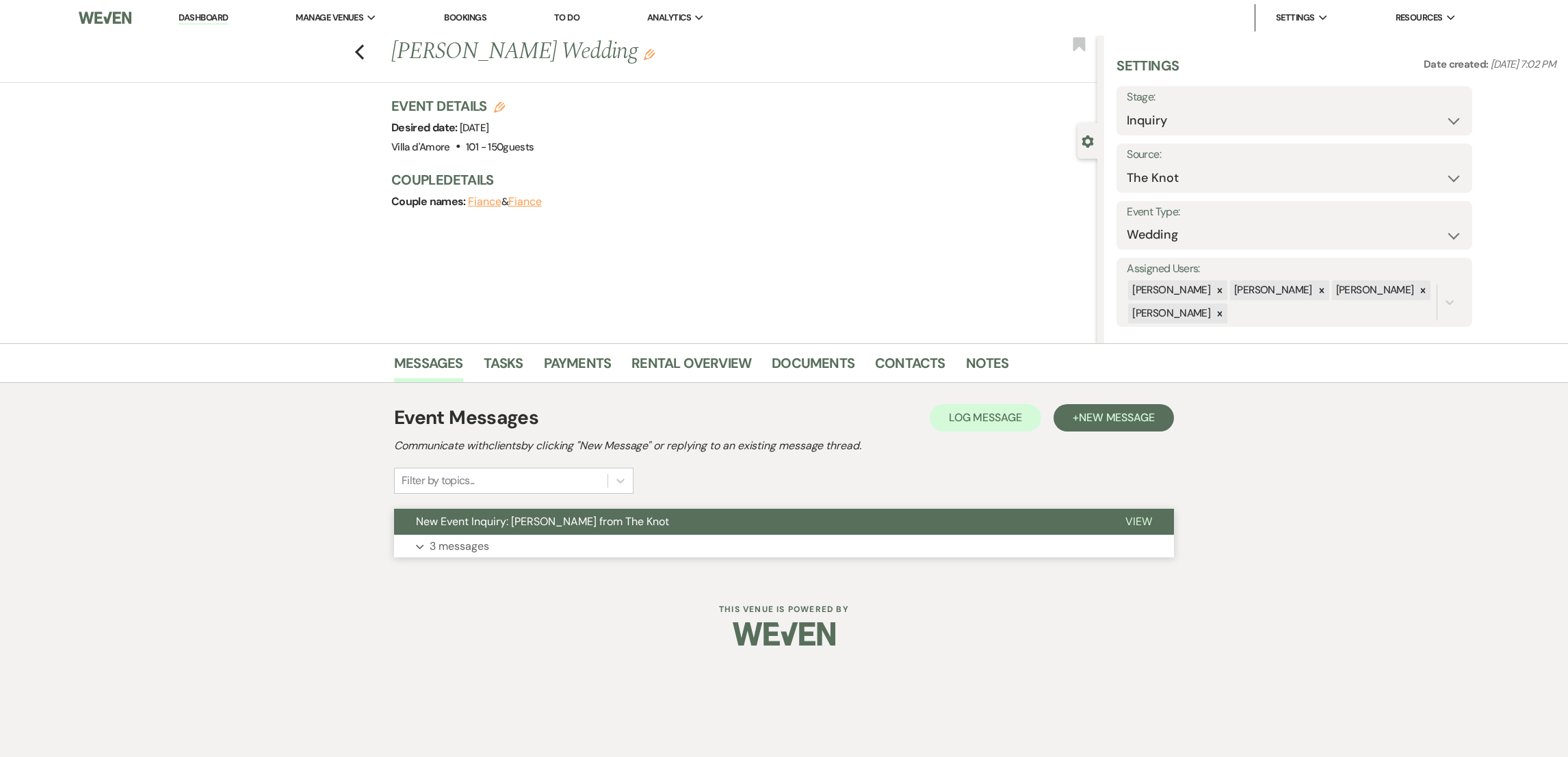
click at [463, 541] on p "3 messages" at bounding box center [460, 546] width 60 height 18
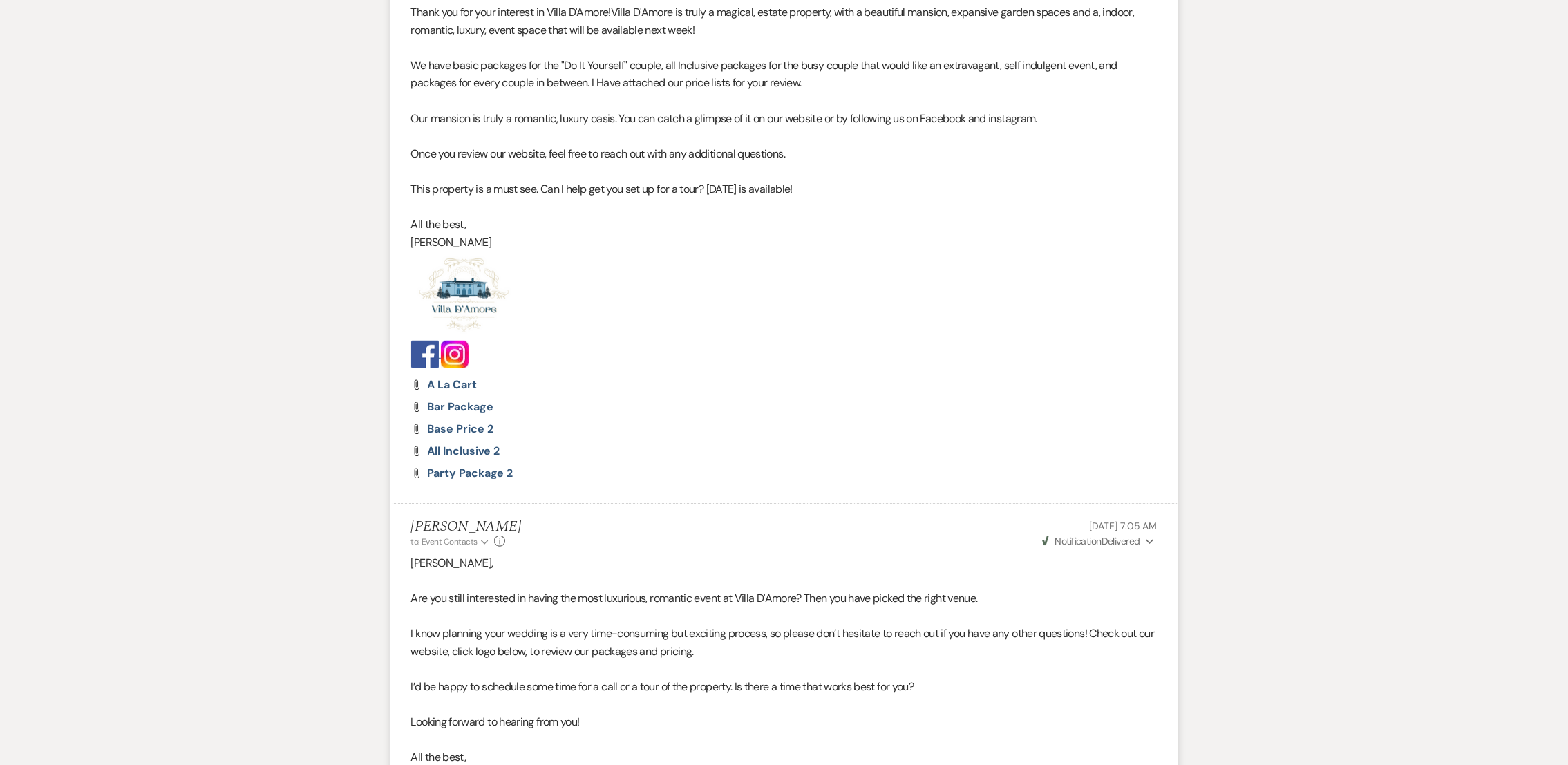
scroll to position [1572, 0]
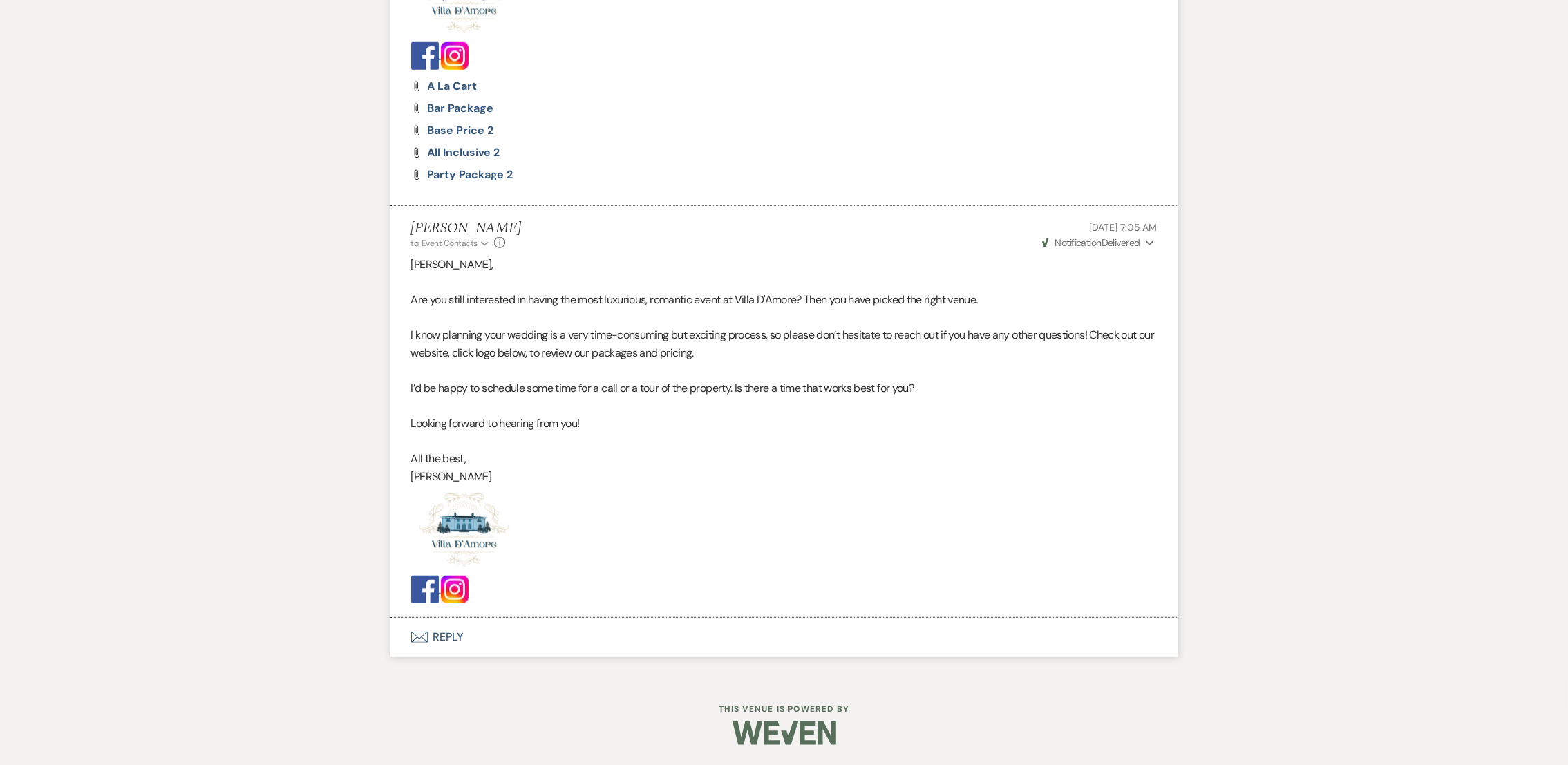
click at [445, 637] on button "Envelope Reply" at bounding box center [784, 637] width 787 height 39
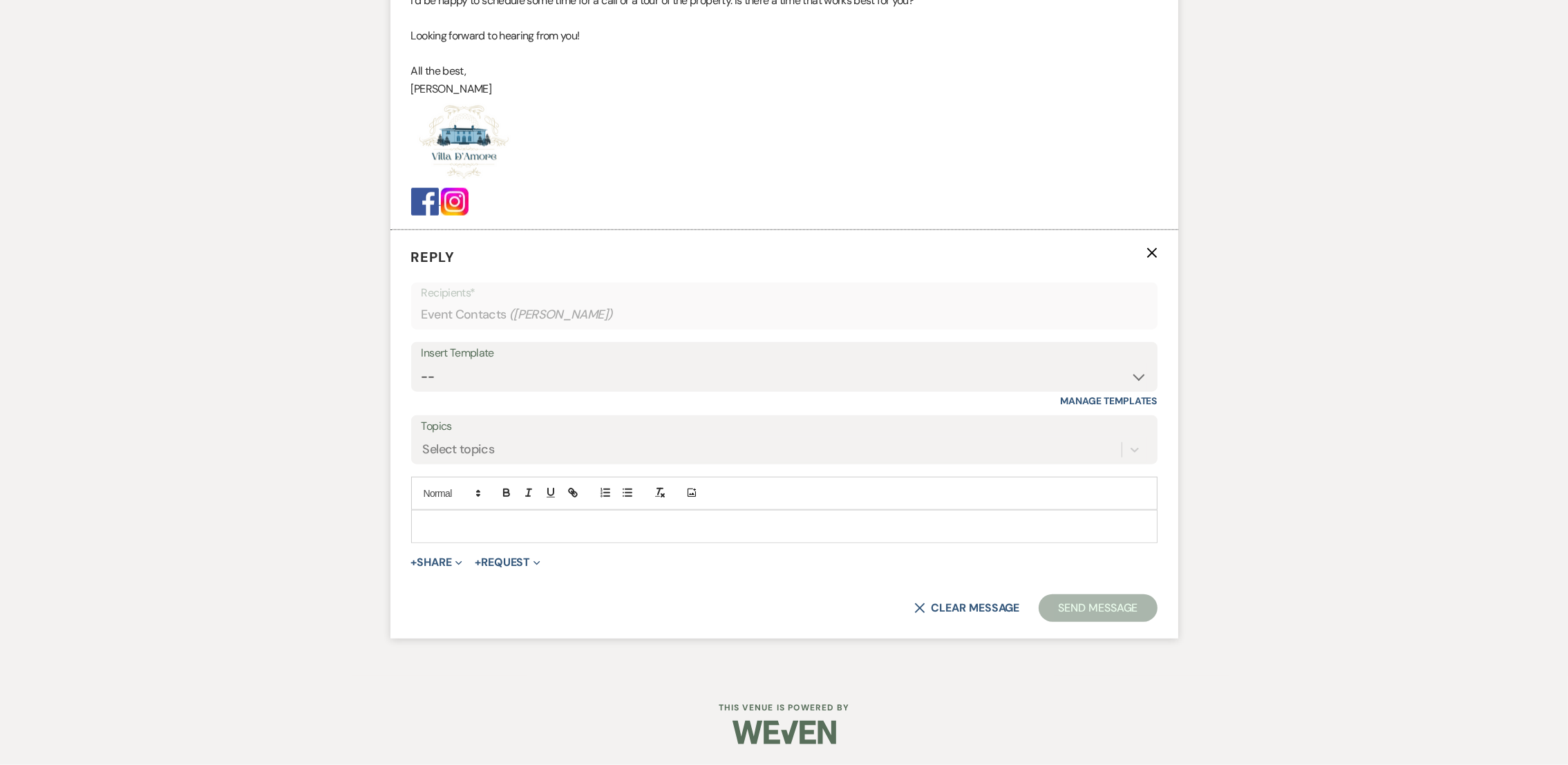
scroll to position [1960, 0]
click at [470, 381] on select "-- auto responce weekends Tour Request Response Follow Up #1 (wedding) Weven Pl…" at bounding box center [784, 376] width 726 height 27
select select "4469"
click at [422, 363] on select "-- auto responce weekends Tour Request Response Follow Up #1 (wedding) Weven Pl…" at bounding box center [784, 376] width 726 height 27
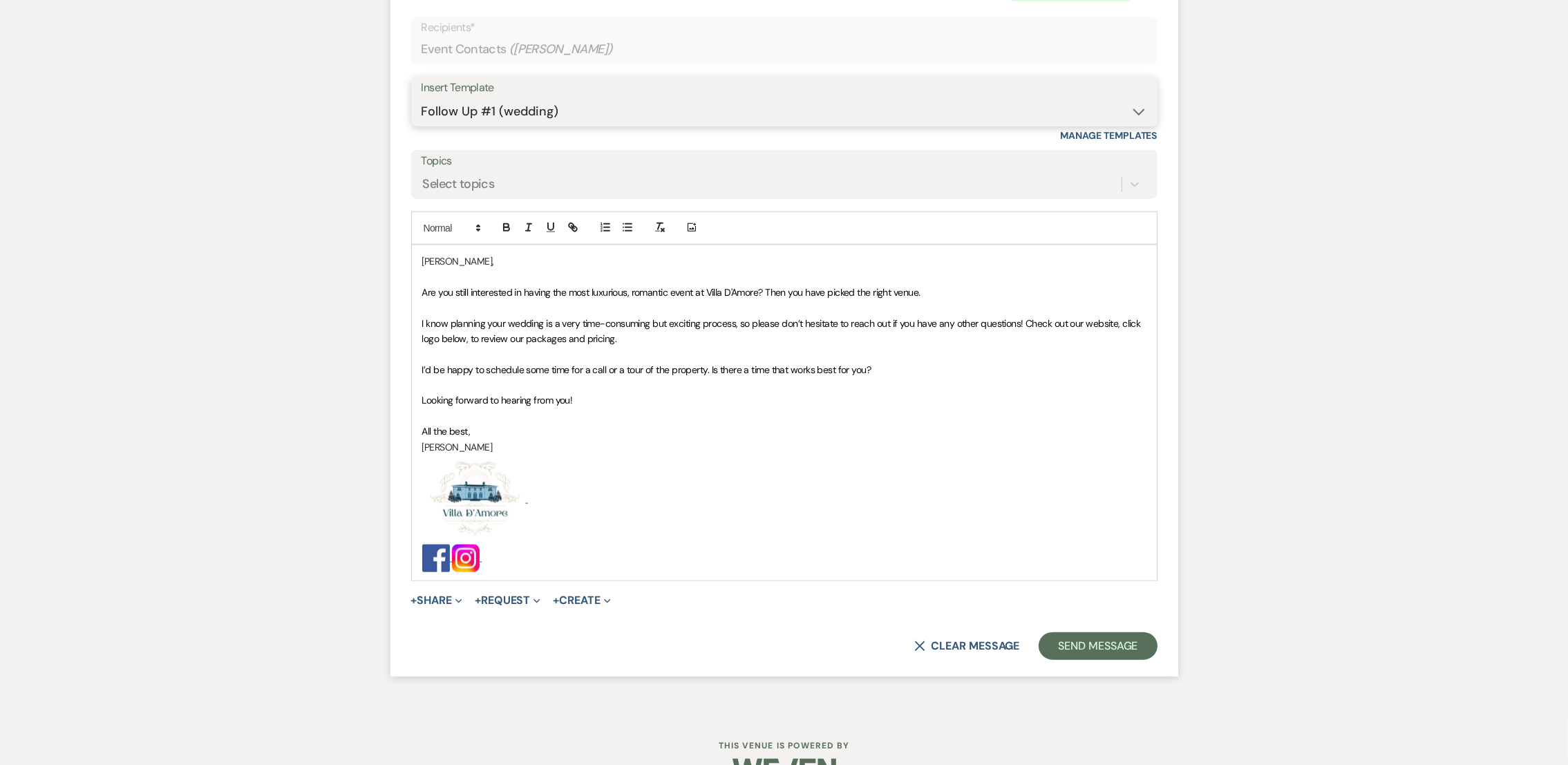
scroll to position [2263, 0]
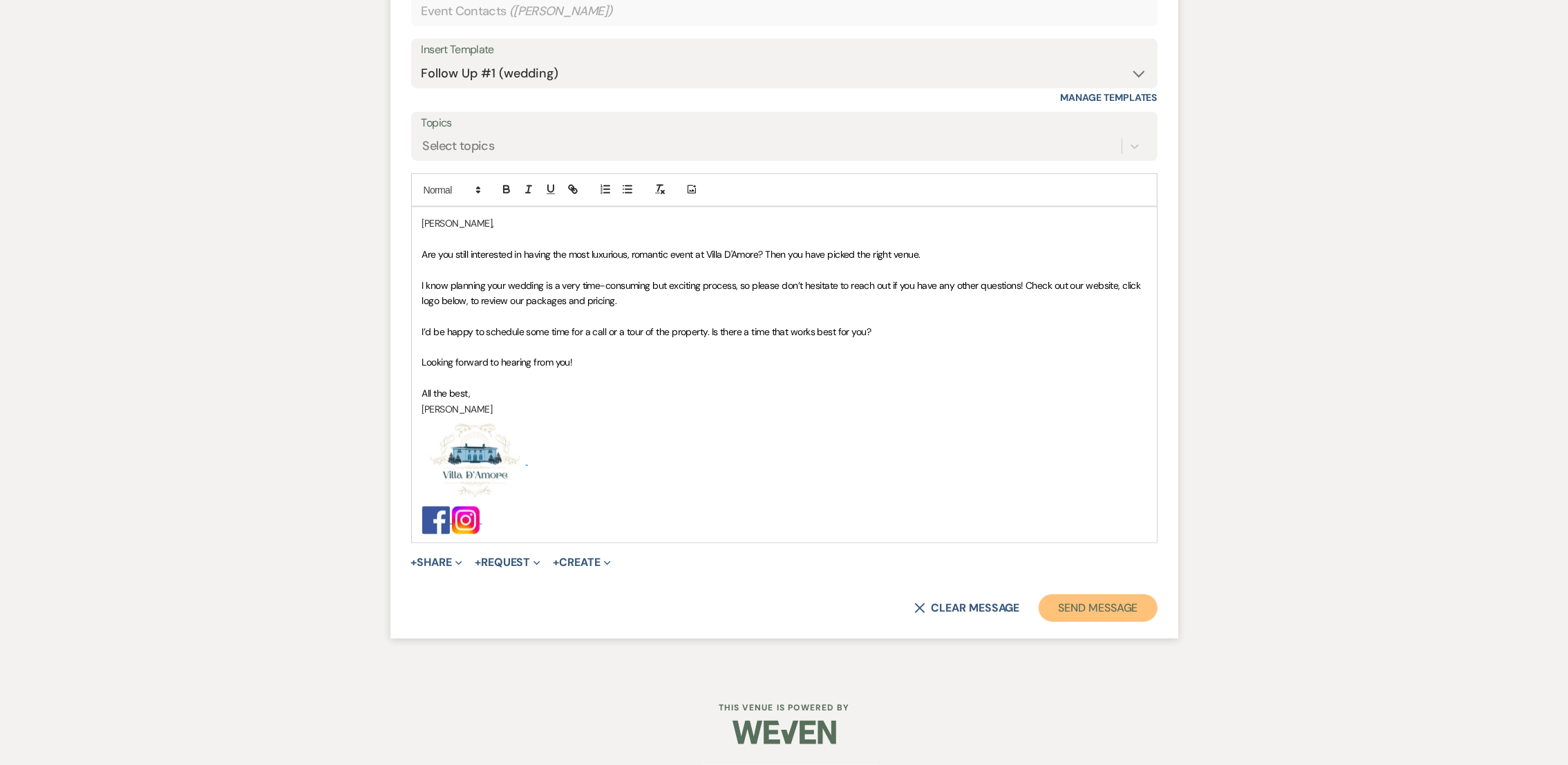
click at [1087, 606] on button "Send Message" at bounding box center [1098, 608] width 118 height 28
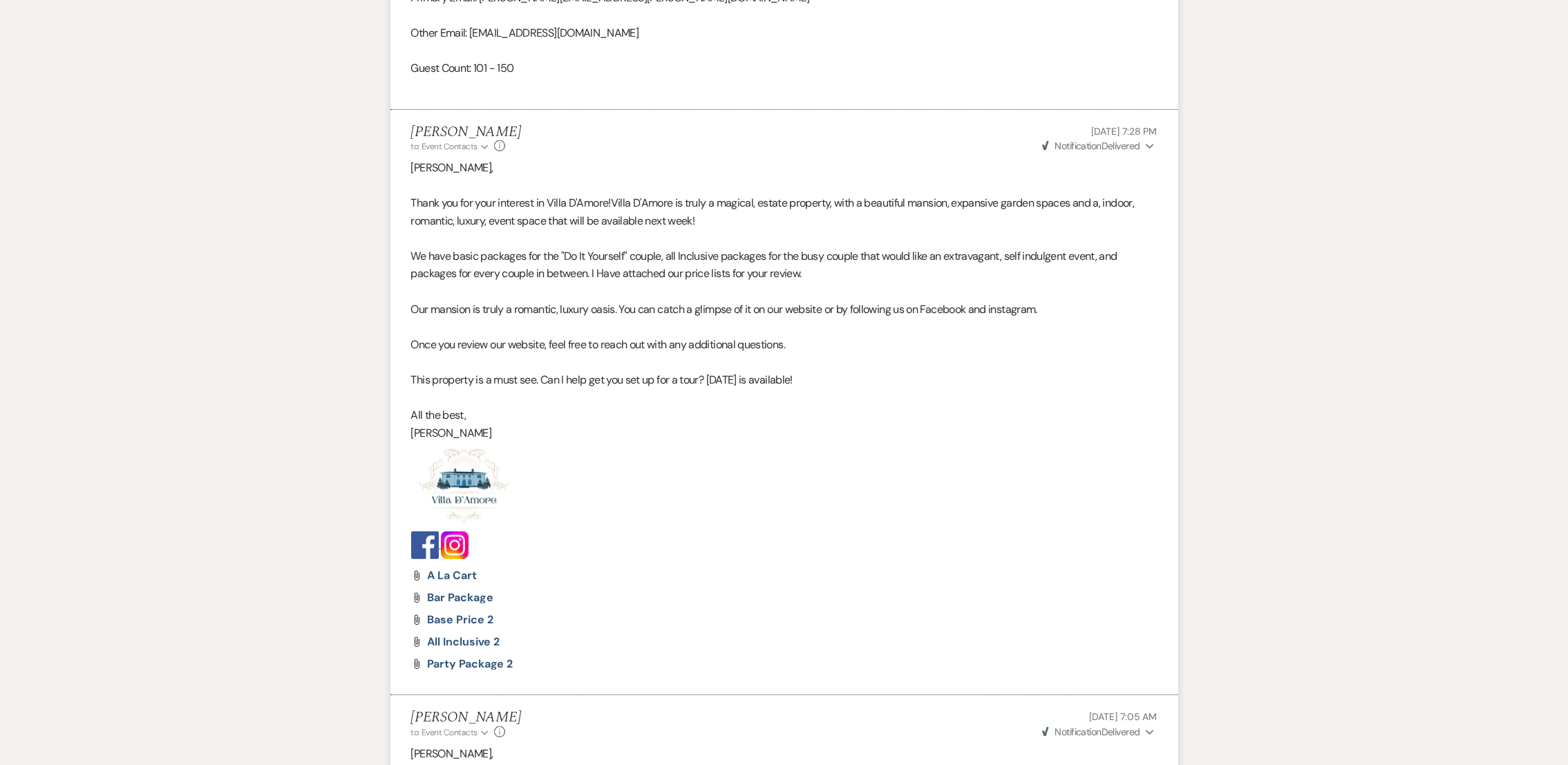
scroll to position [0, 0]
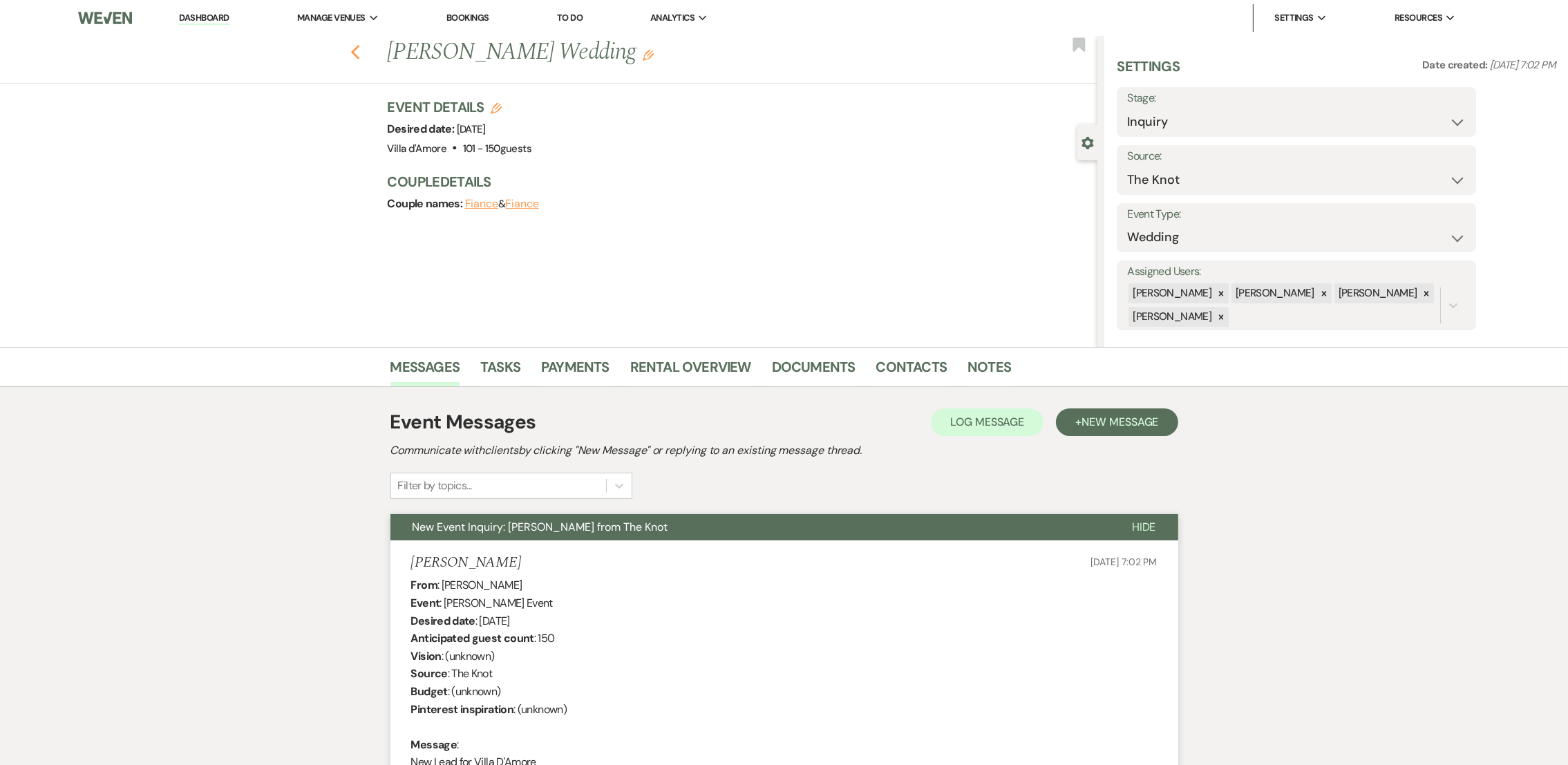
click at [361, 53] on icon "Previous" at bounding box center [355, 52] width 10 height 17
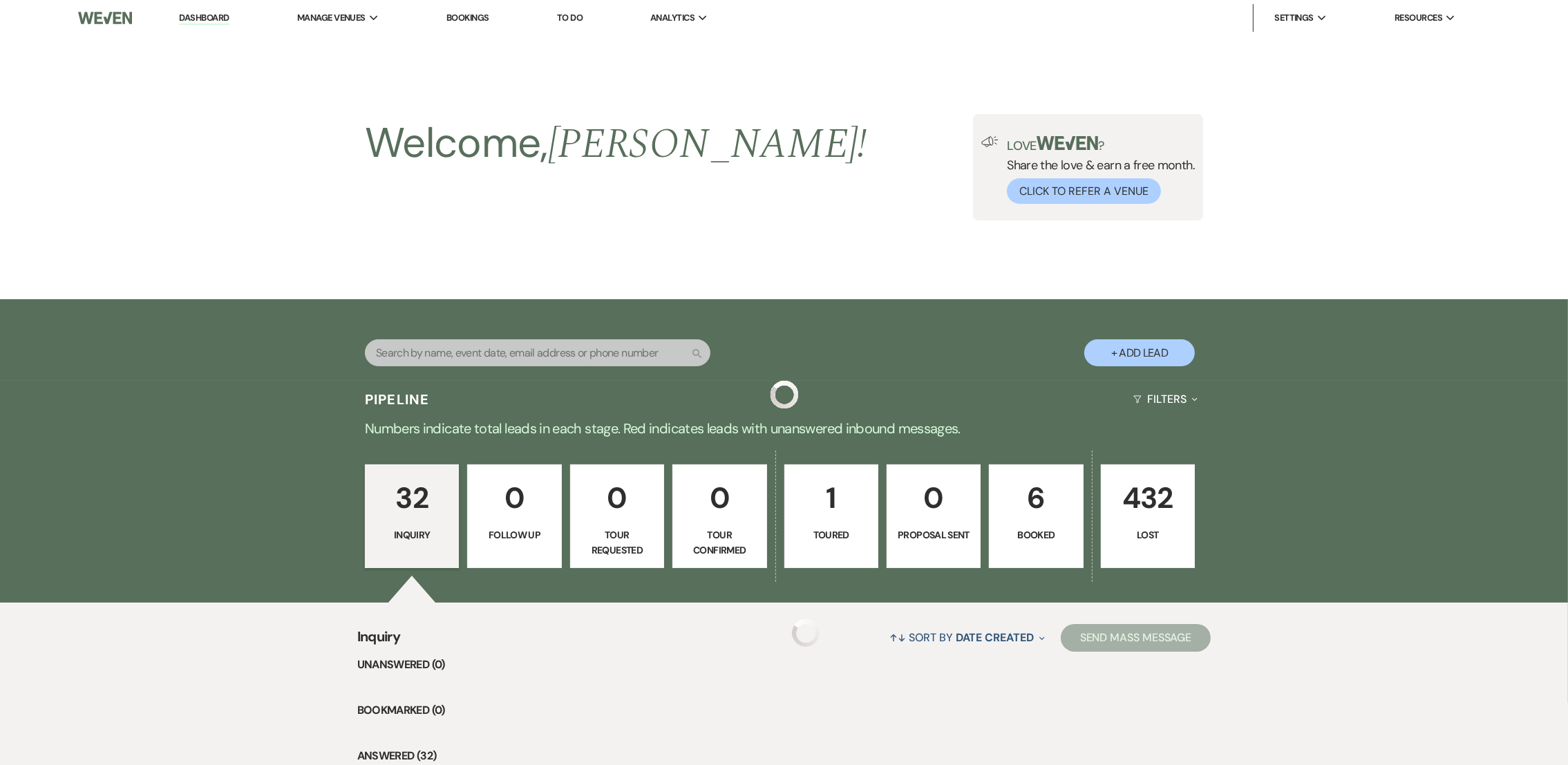
scroll to position [1404, 0]
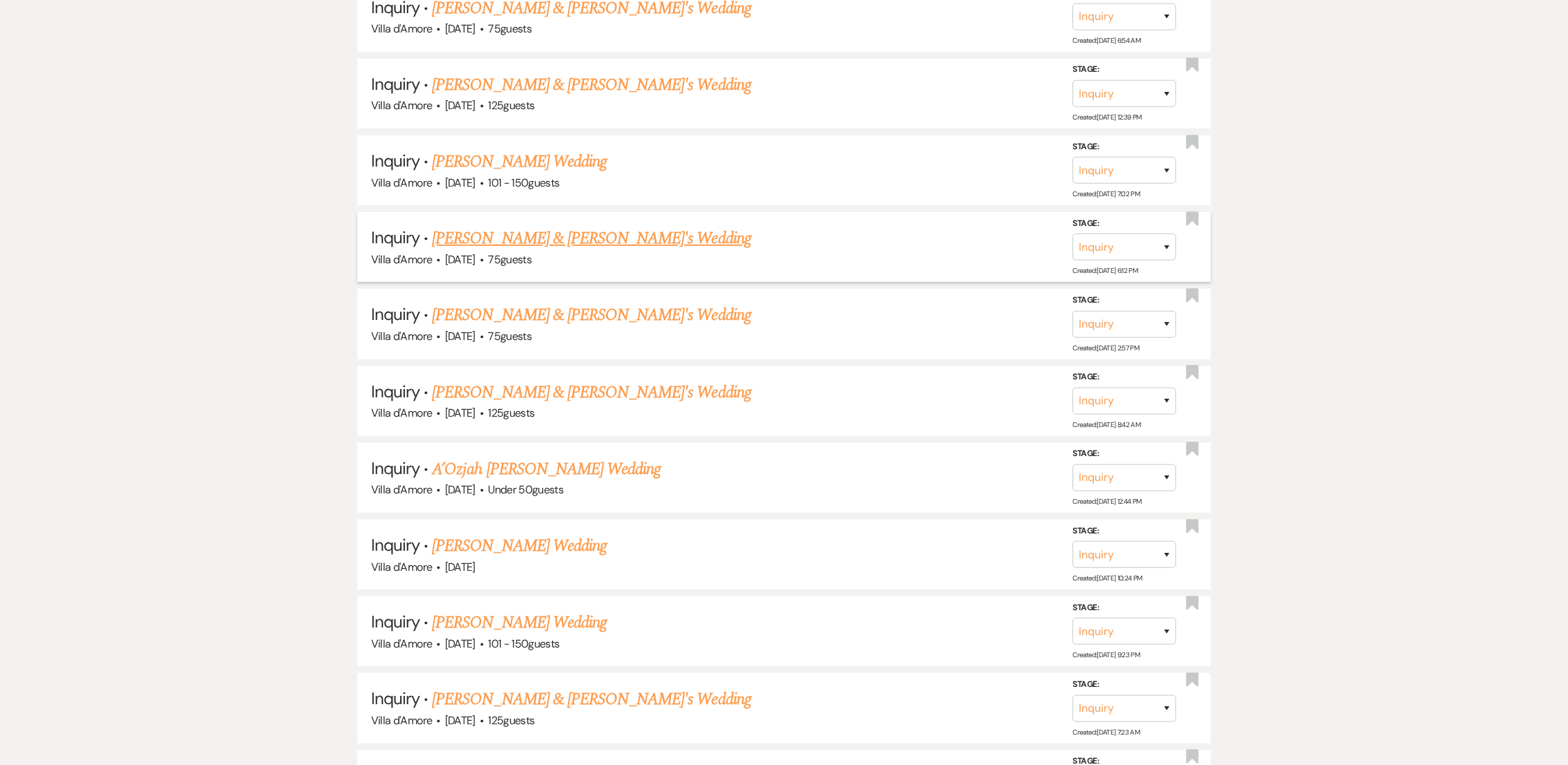
click at [500, 229] on link "[PERSON_NAME] & [PERSON_NAME]'s Wedding" at bounding box center [592, 238] width 319 height 25
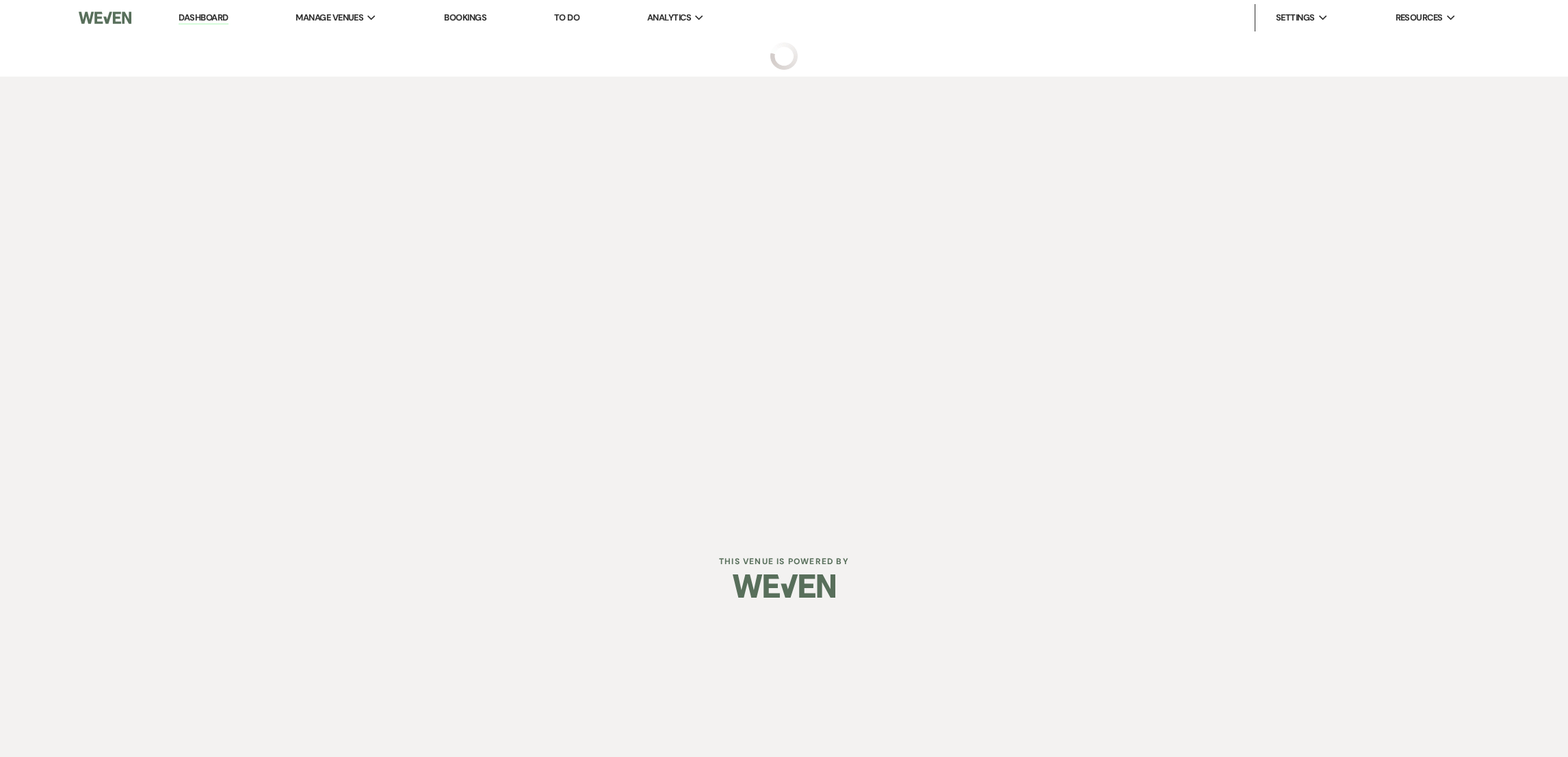
select select "2"
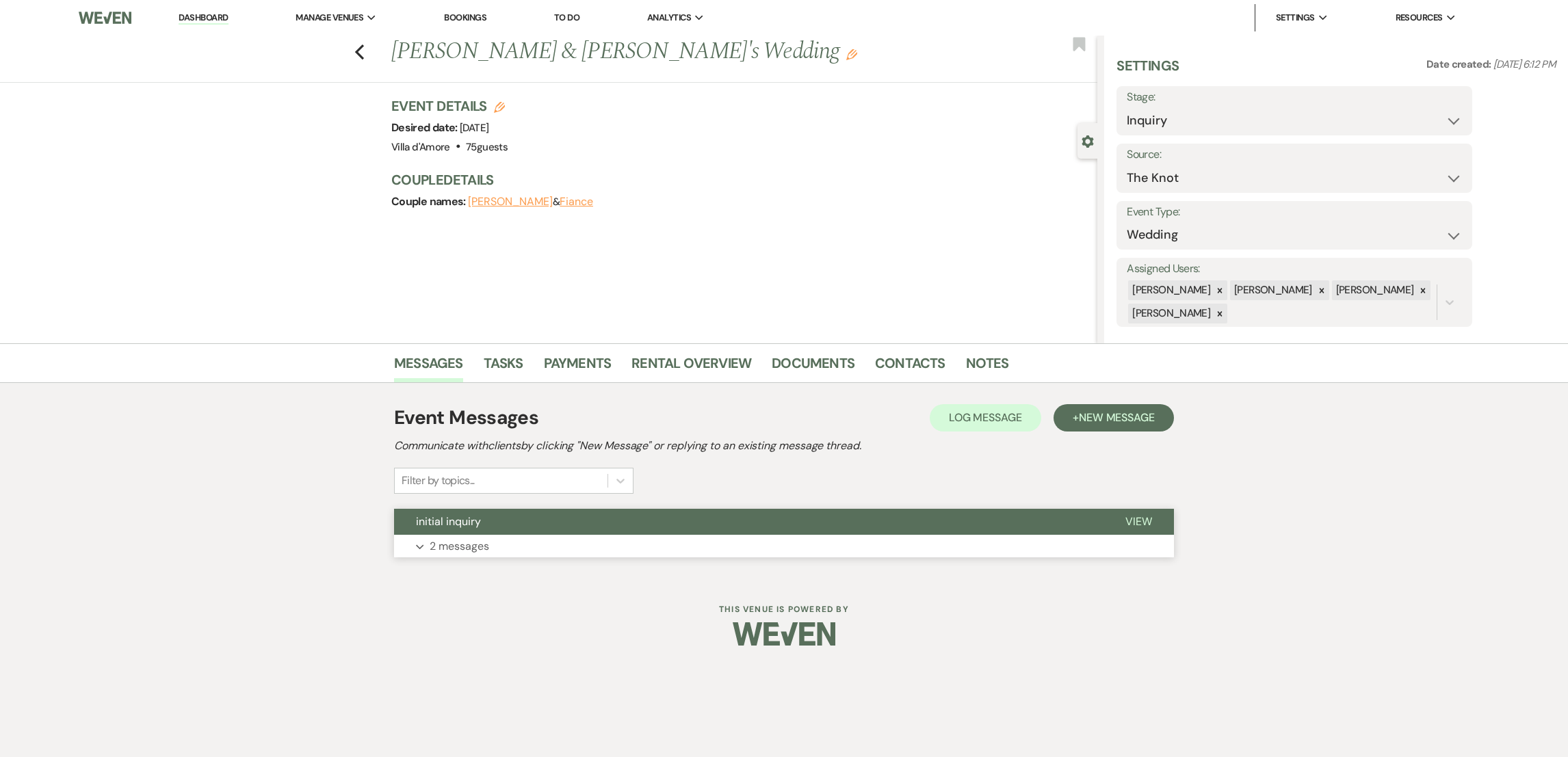
click at [464, 543] on p "2 messages" at bounding box center [460, 546] width 60 height 18
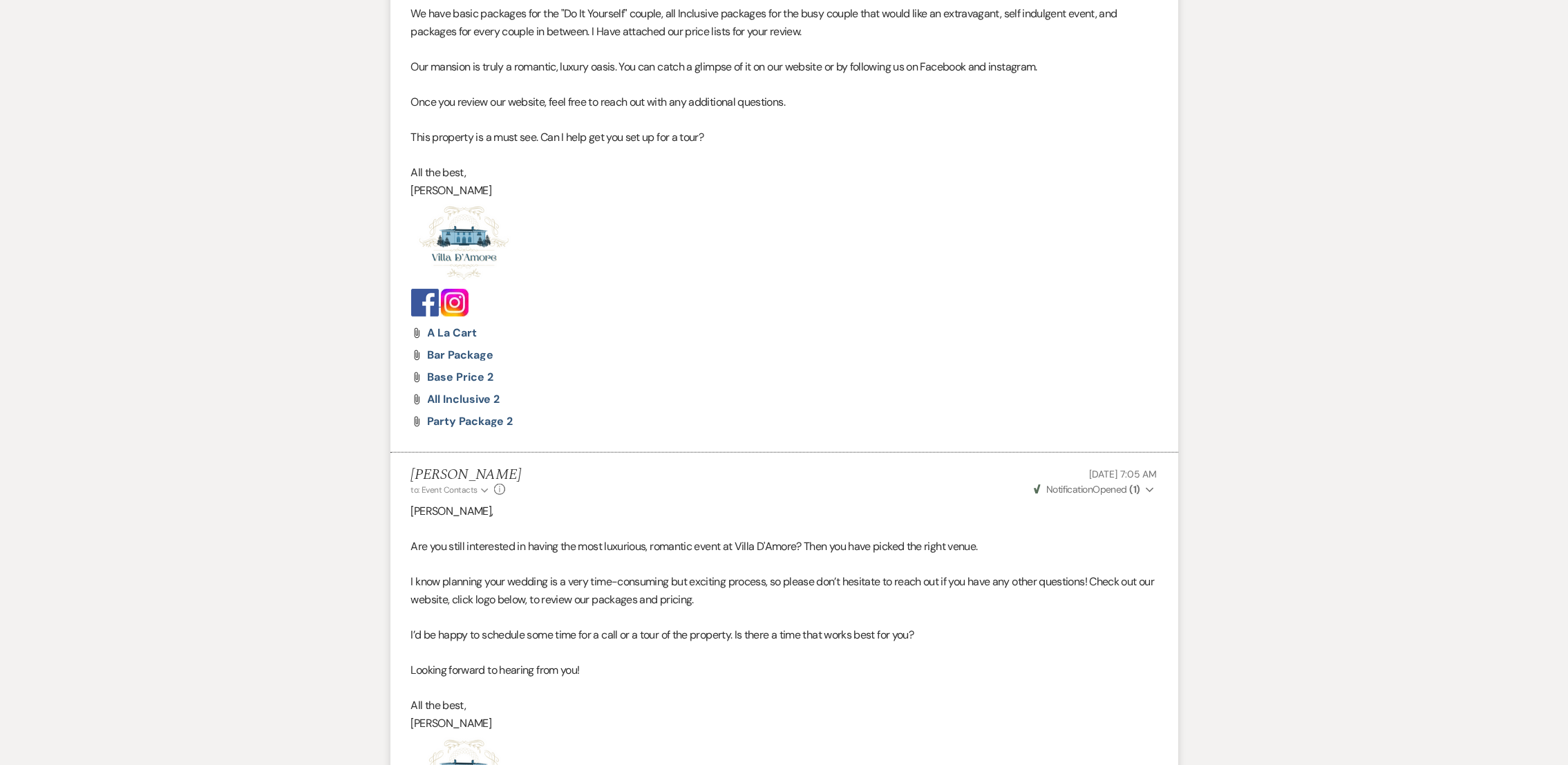
scroll to position [920, 0]
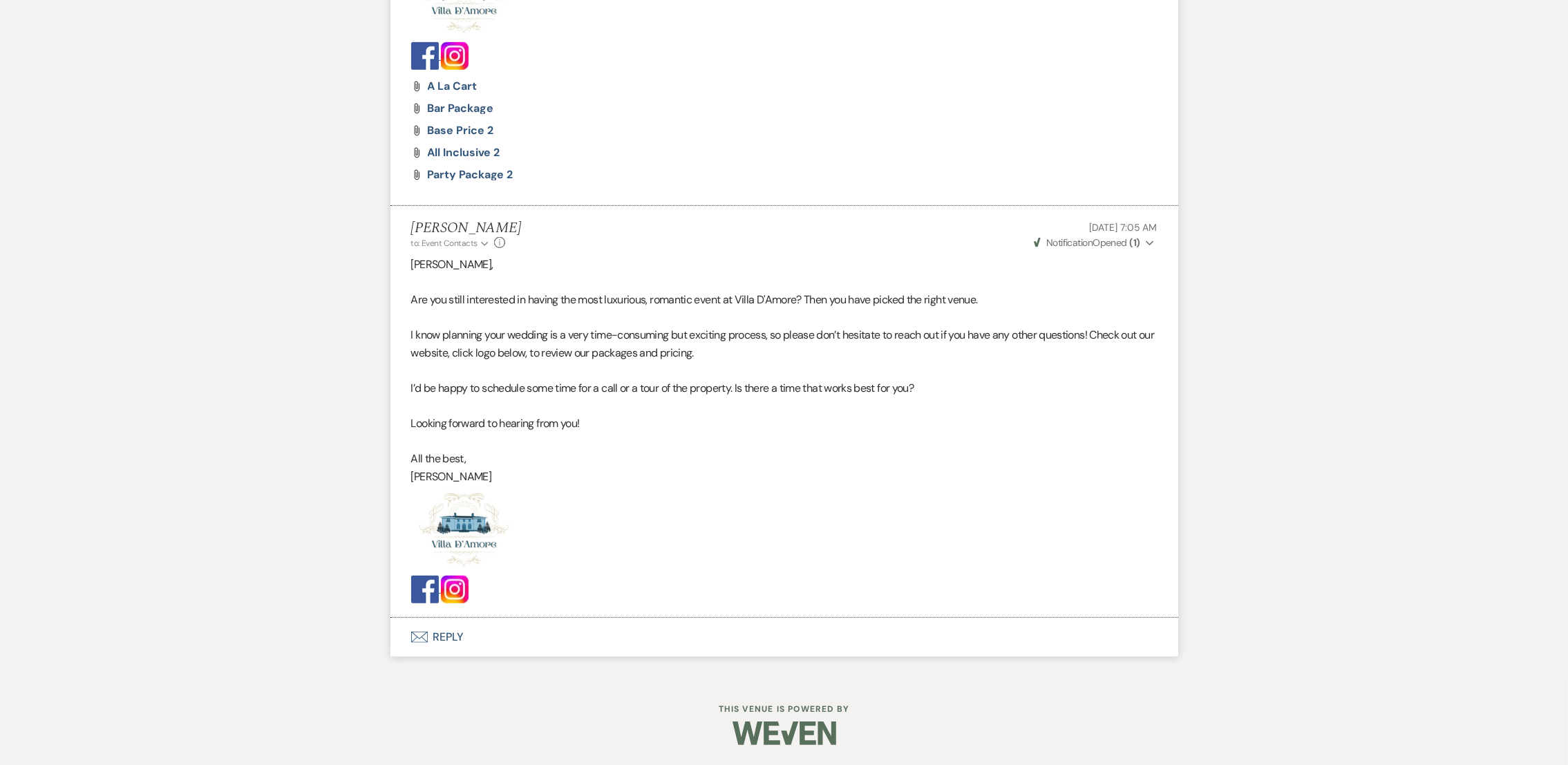
click at [425, 646] on button "Envelope Reply" at bounding box center [784, 637] width 787 height 39
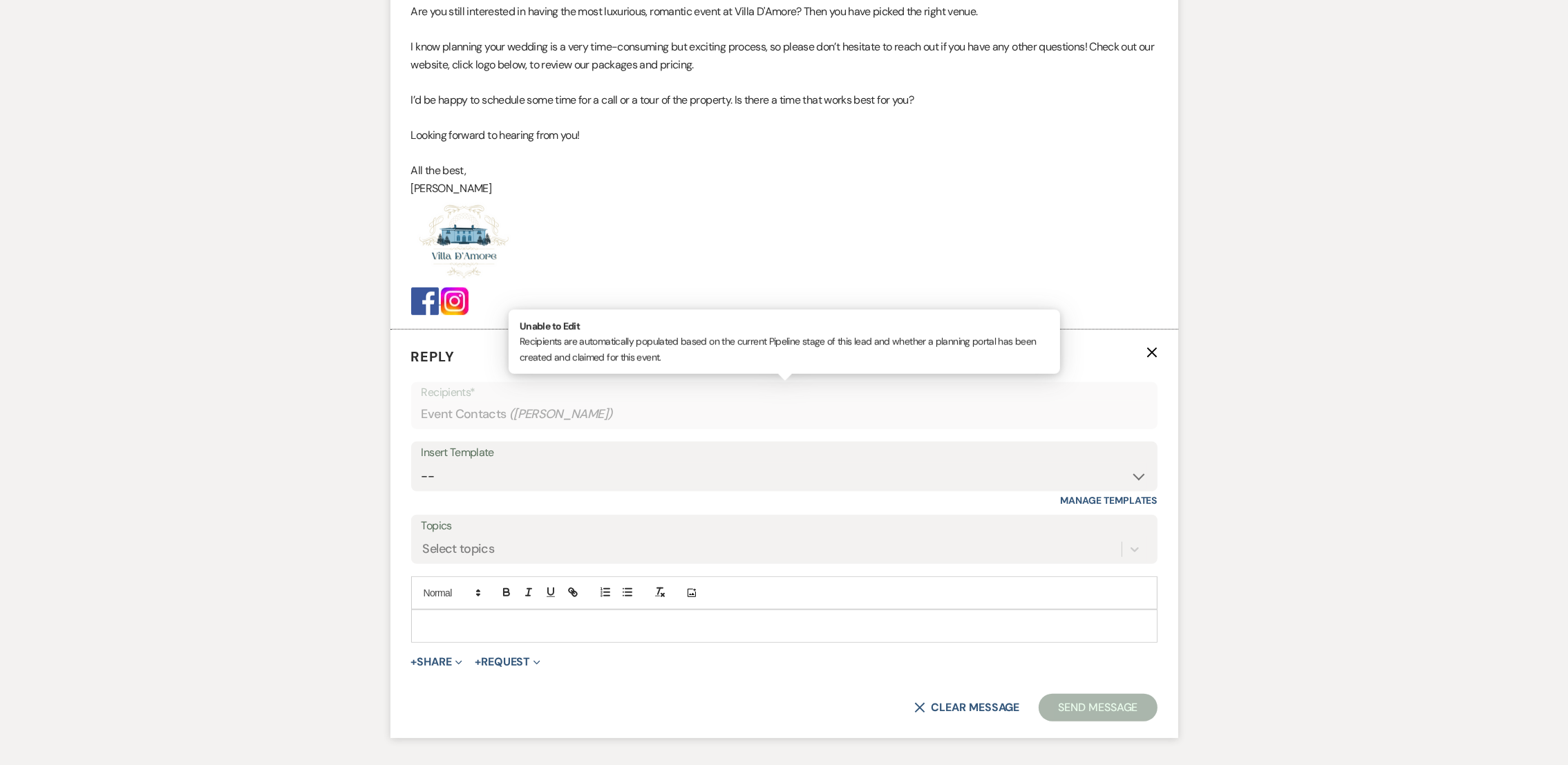
scroll to position [1308, 0]
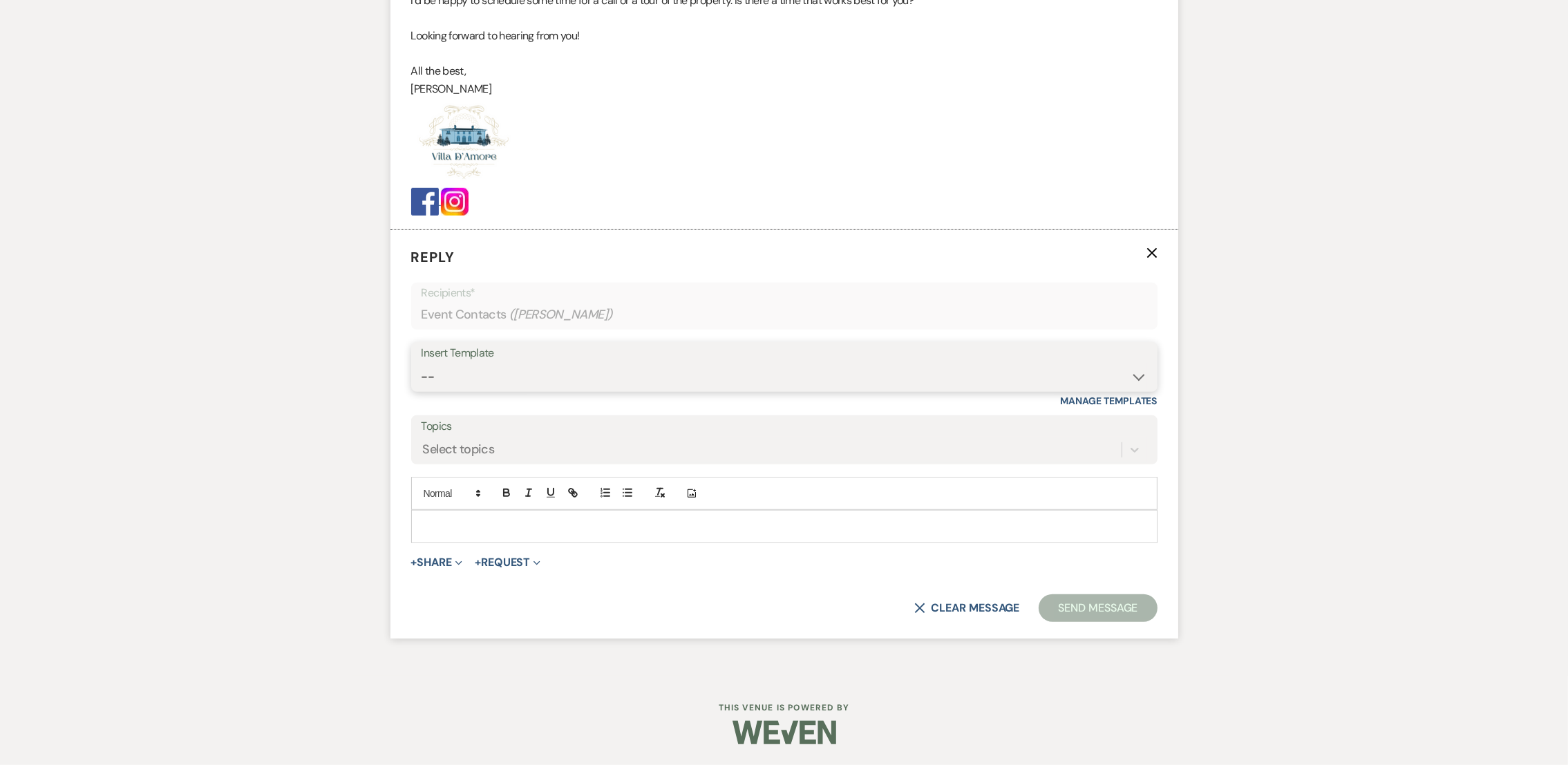
click at [450, 370] on select "-- auto responce weekends Tour Request Response Follow Up #1 (wedding) Weven Pl…" at bounding box center [784, 376] width 726 height 27
select select "4963"
click at [422, 363] on select "-- auto responce weekends Tour Request Response Follow Up #1 (wedding) Weven Pl…" at bounding box center [784, 376] width 726 height 27
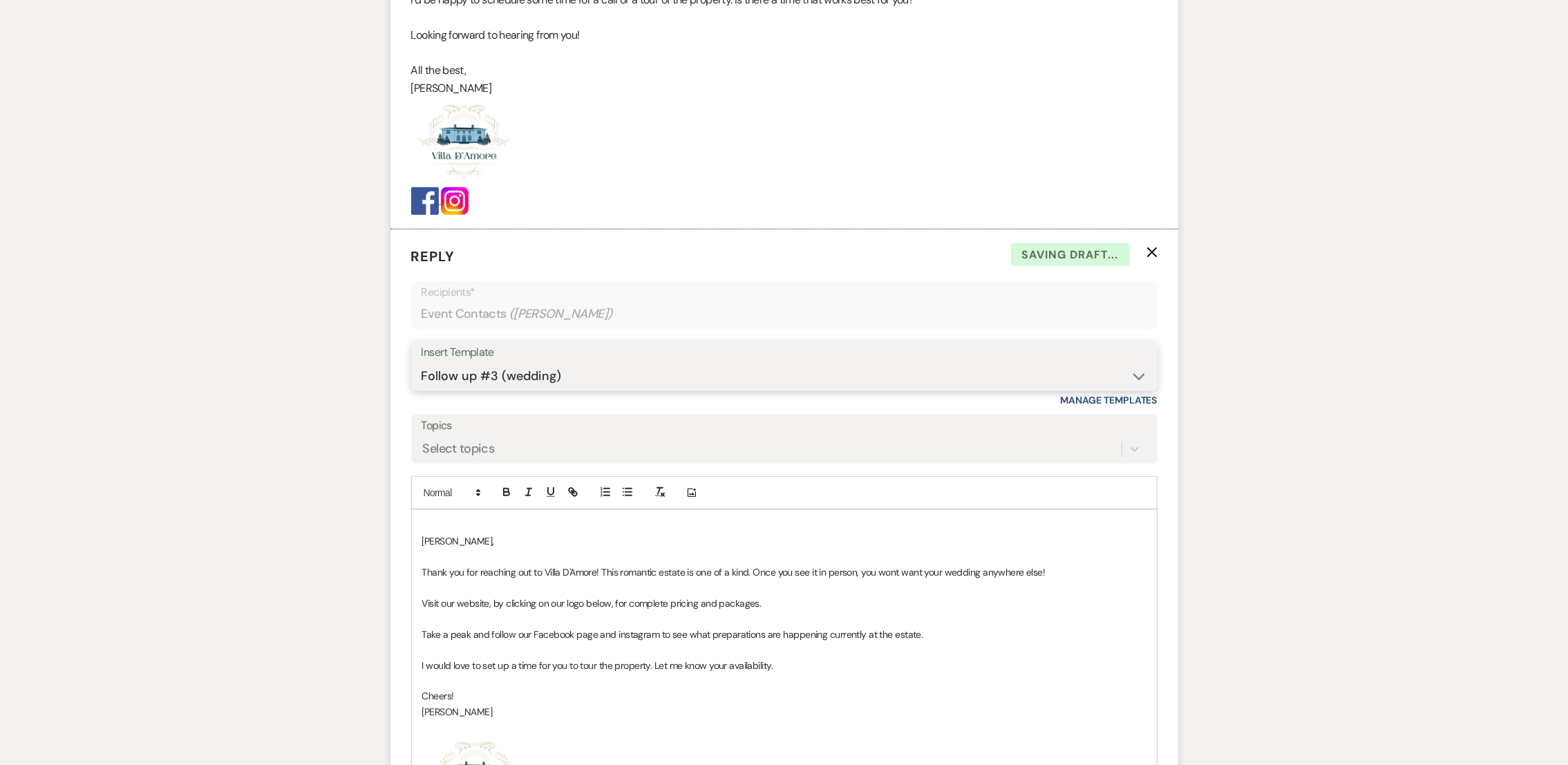
scroll to position [1627, 0]
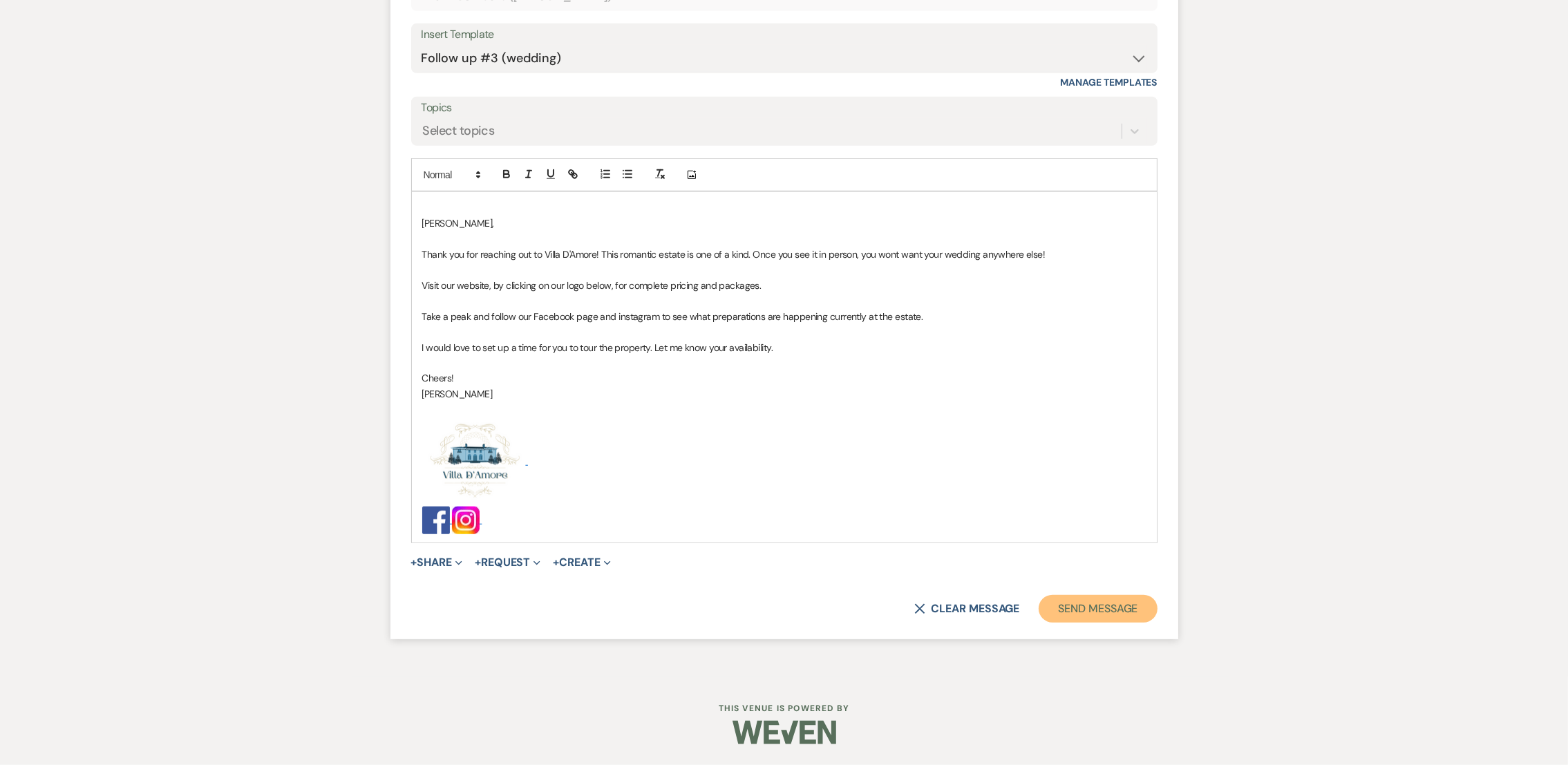
click at [1109, 611] on button "Send Message" at bounding box center [1098, 608] width 118 height 28
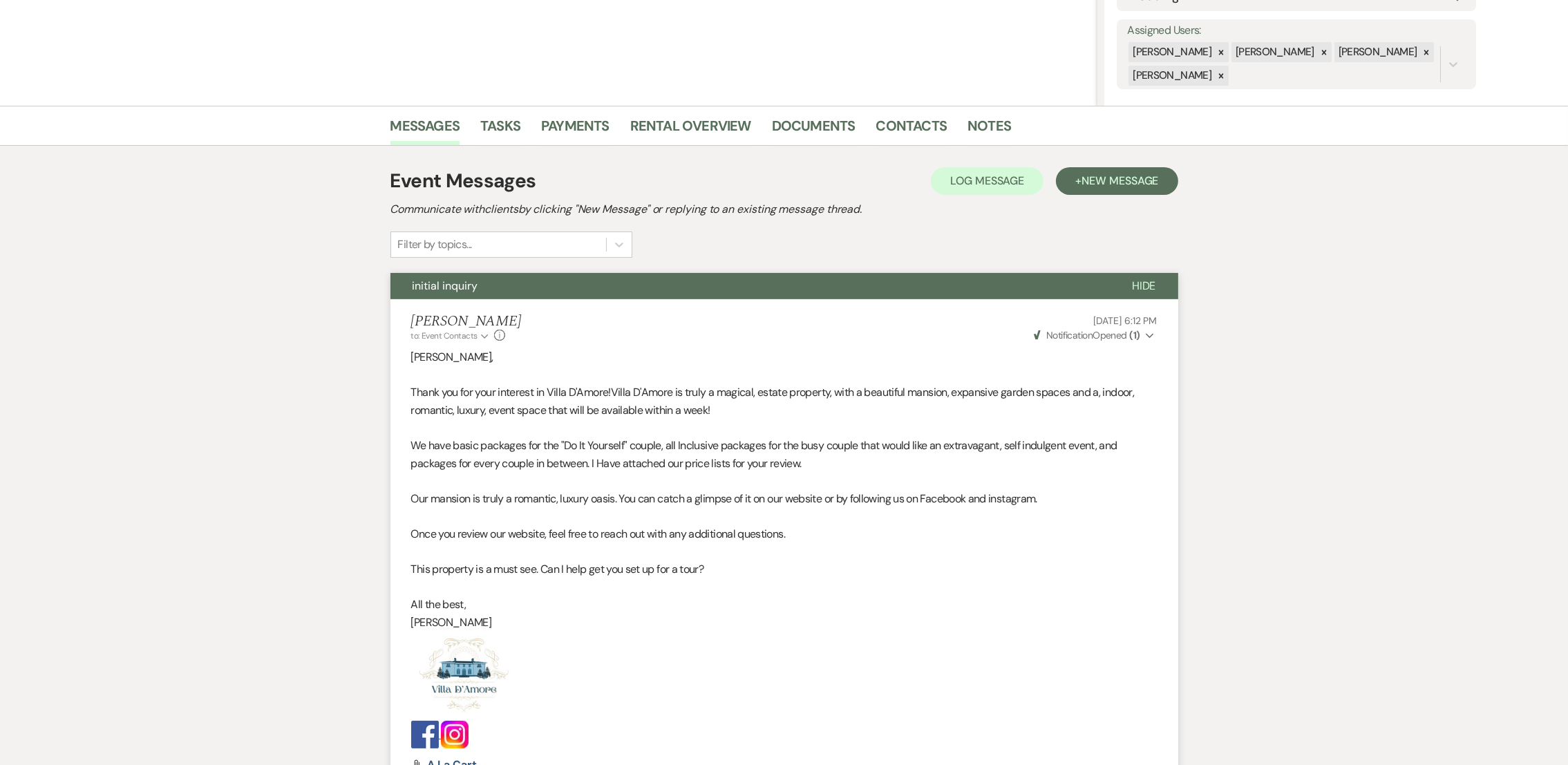
scroll to position [0, 0]
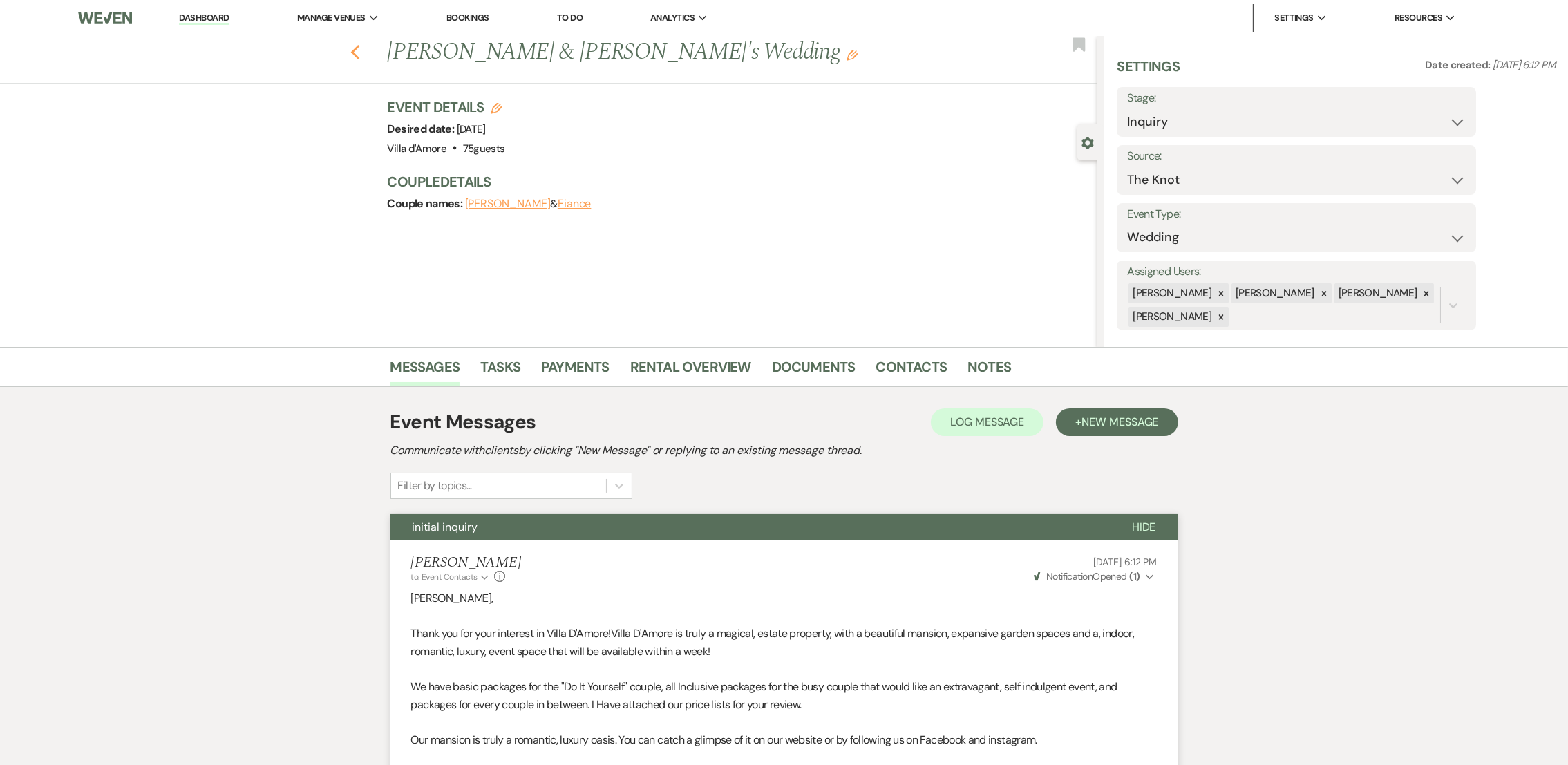
click at [359, 45] on use "button" at bounding box center [355, 52] width 9 height 15
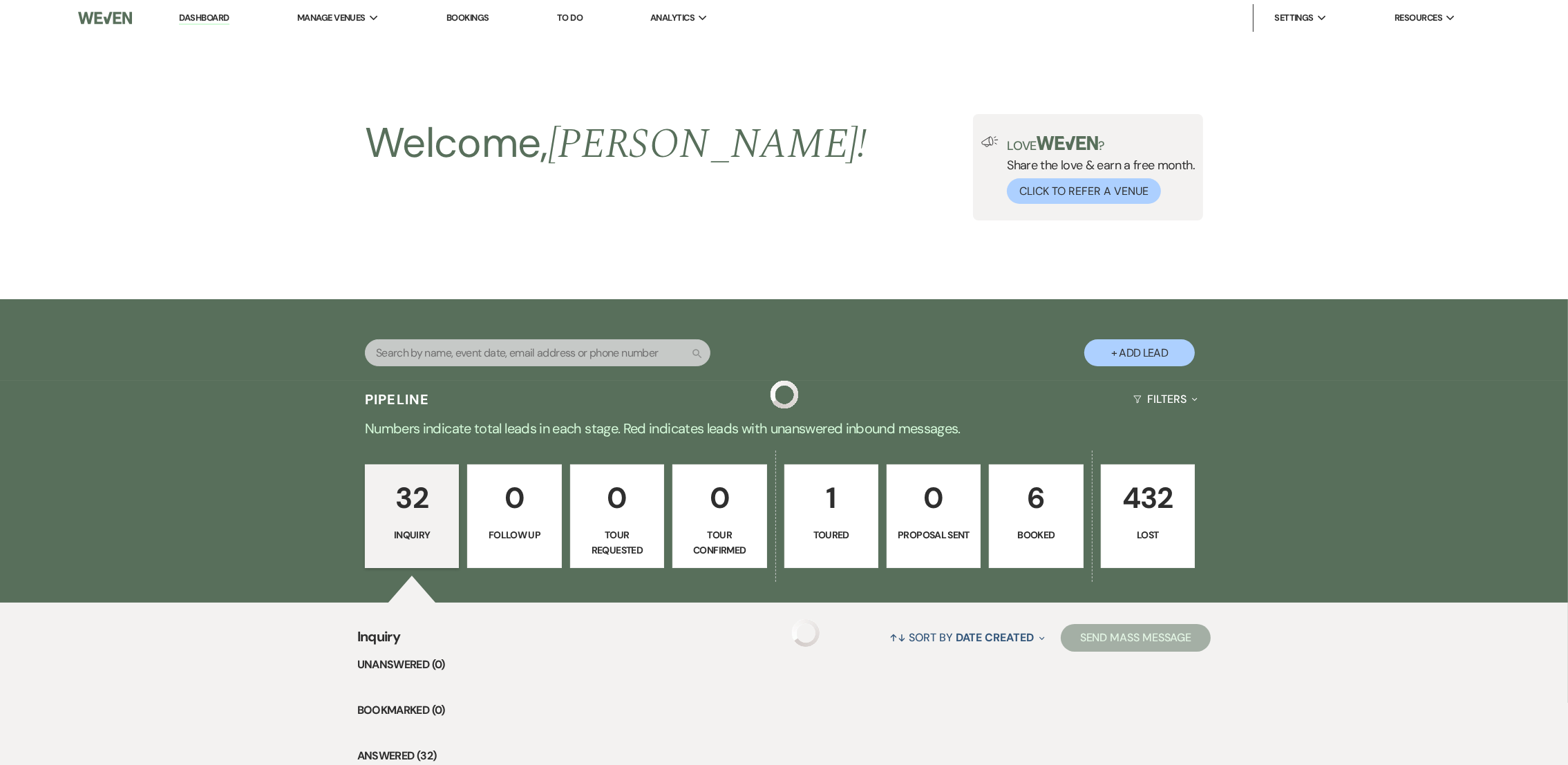
scroll to position [1404, 0]
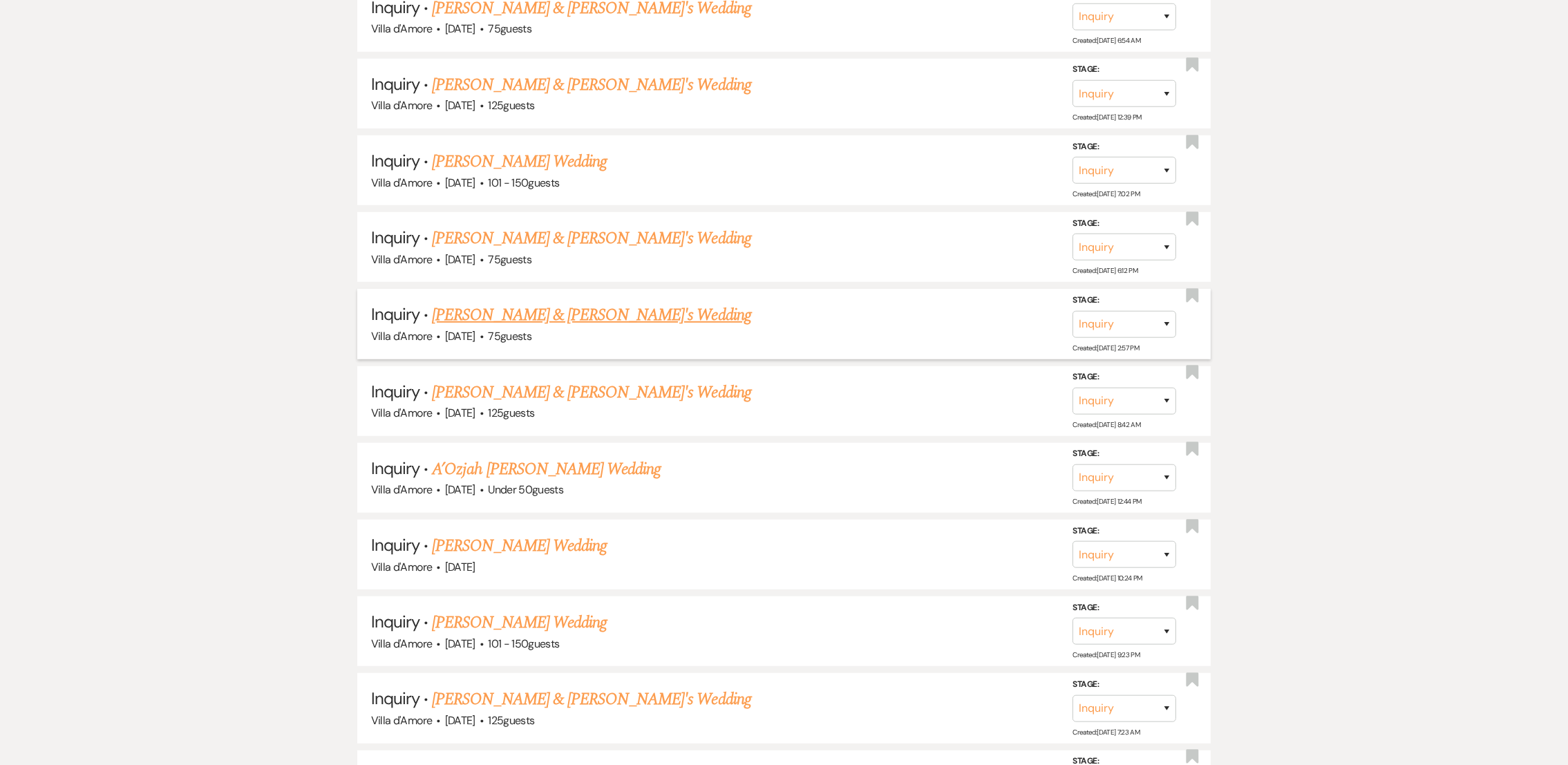
click at [512, 302] on link "[PERSON_NAME] & [PERSON_NAME]'s Wedding" at bounding box center [592, 315] width 319 height 25
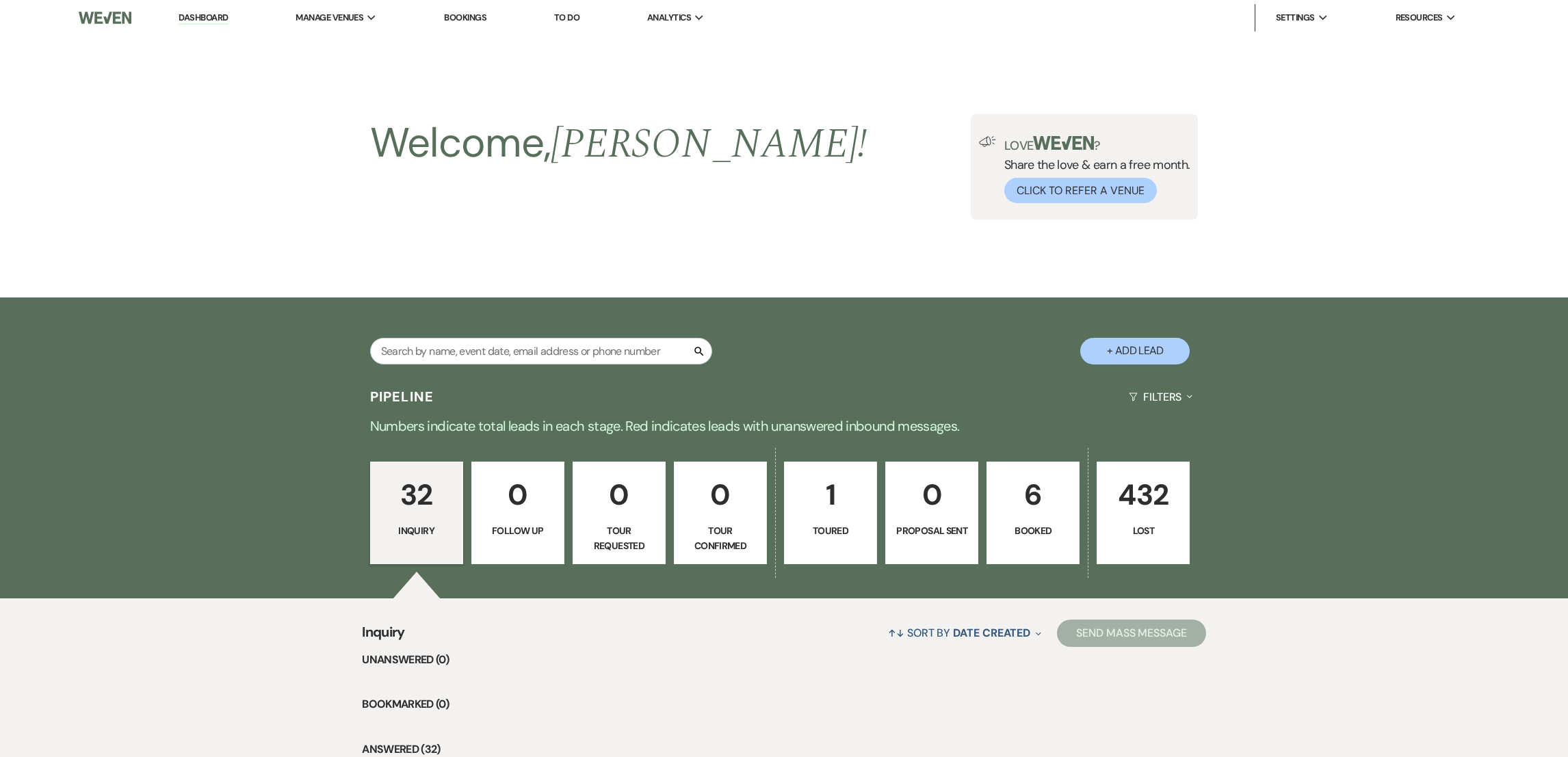
select select "2"
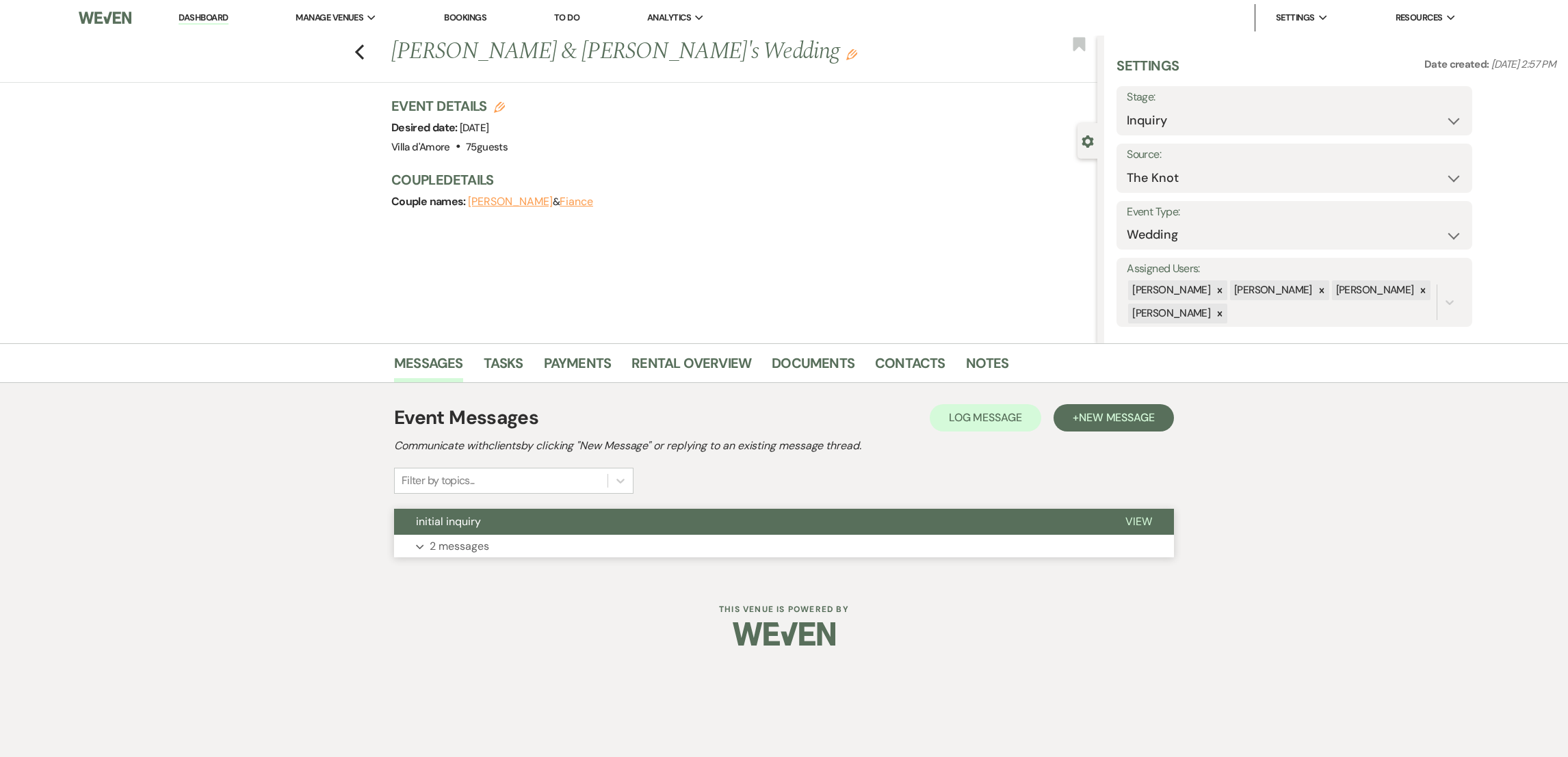
click at [473, 549] on p "2 messages" at bounding box center [460, 546] width 60 height 18
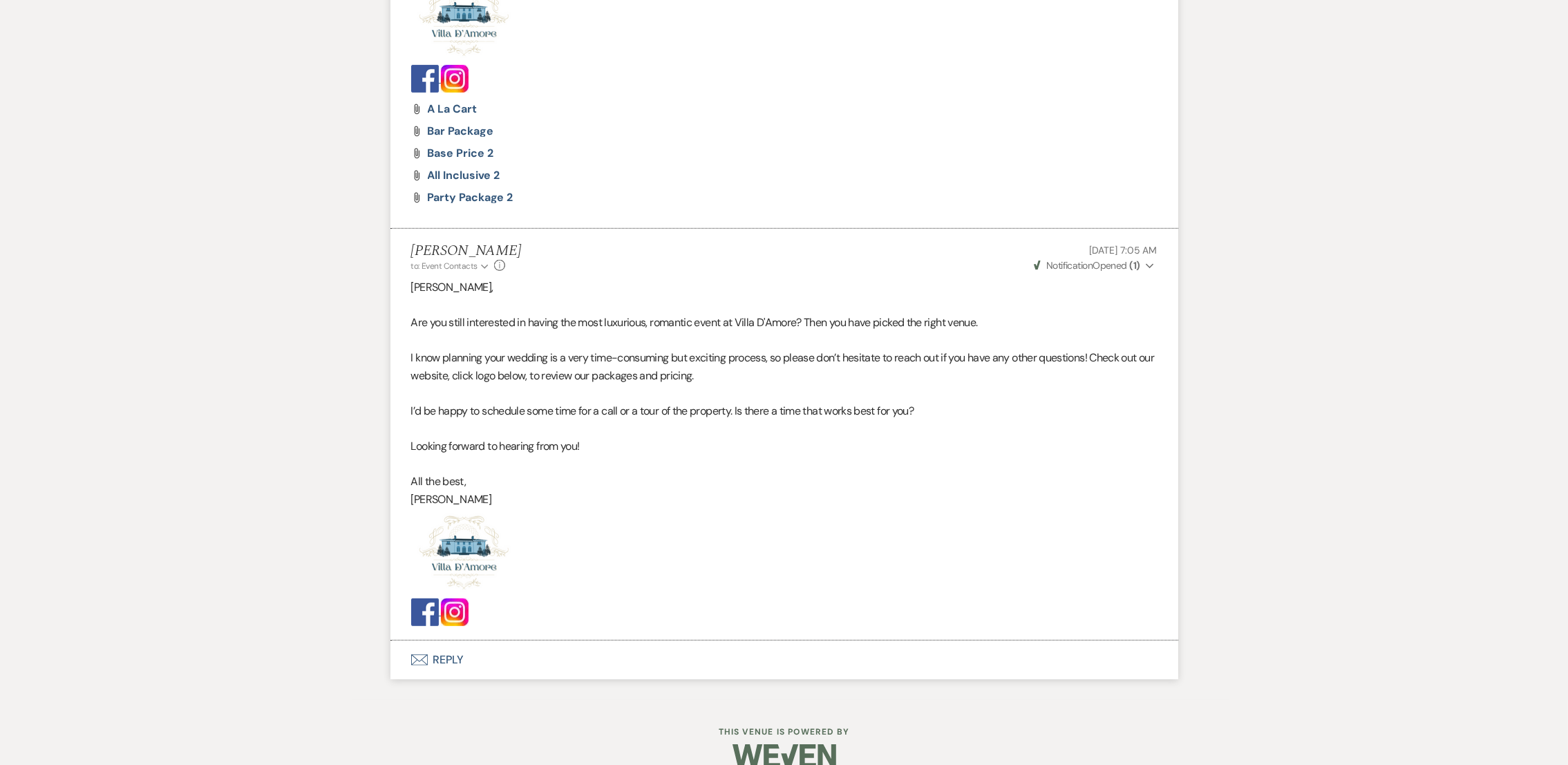
scroll to position [920, 0]
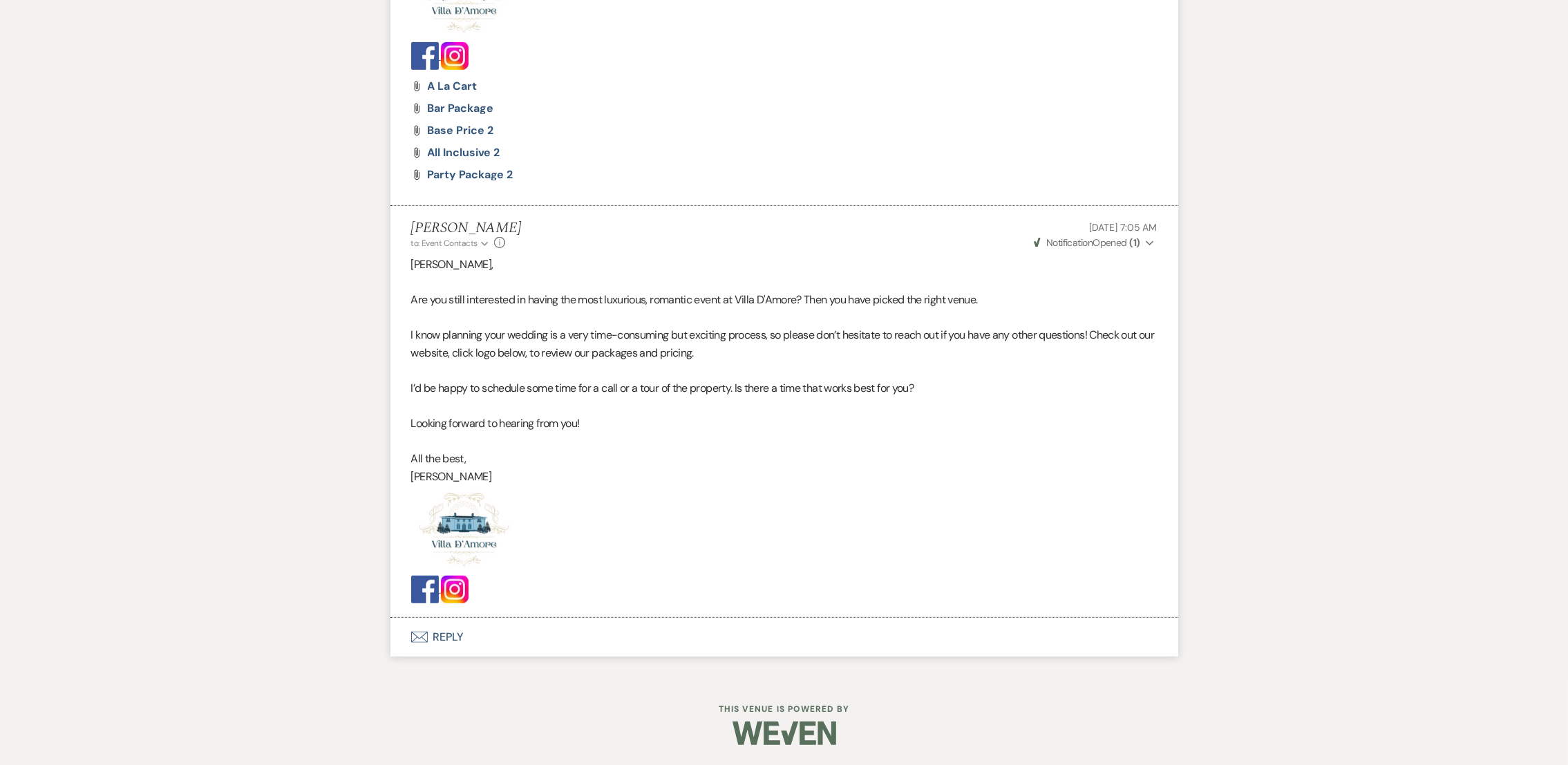
click at [441, 634] on button "Envelope Reply" at bounding box center [784, 637] width 787 height 39
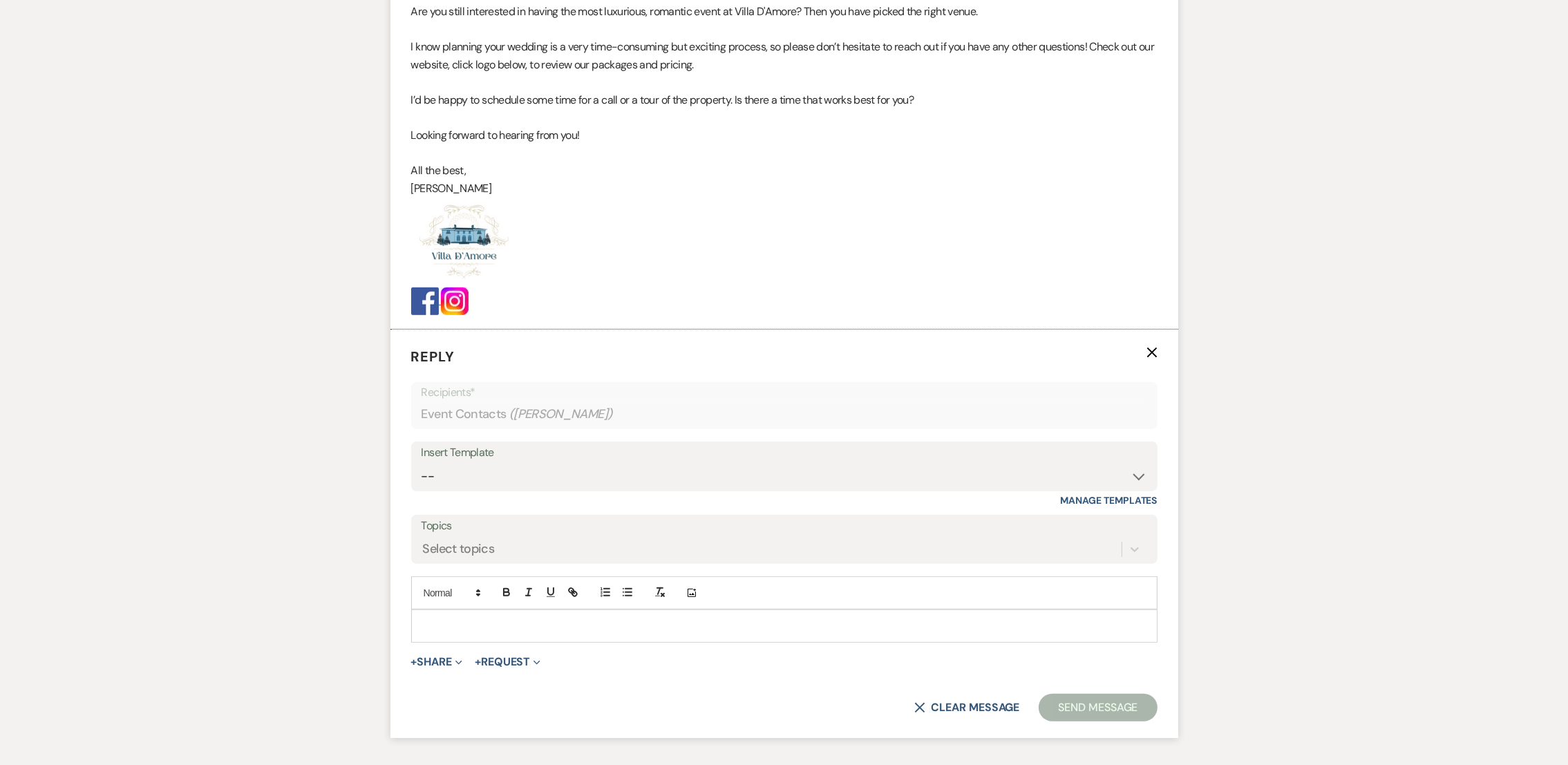
scroll to position [1308, 0]
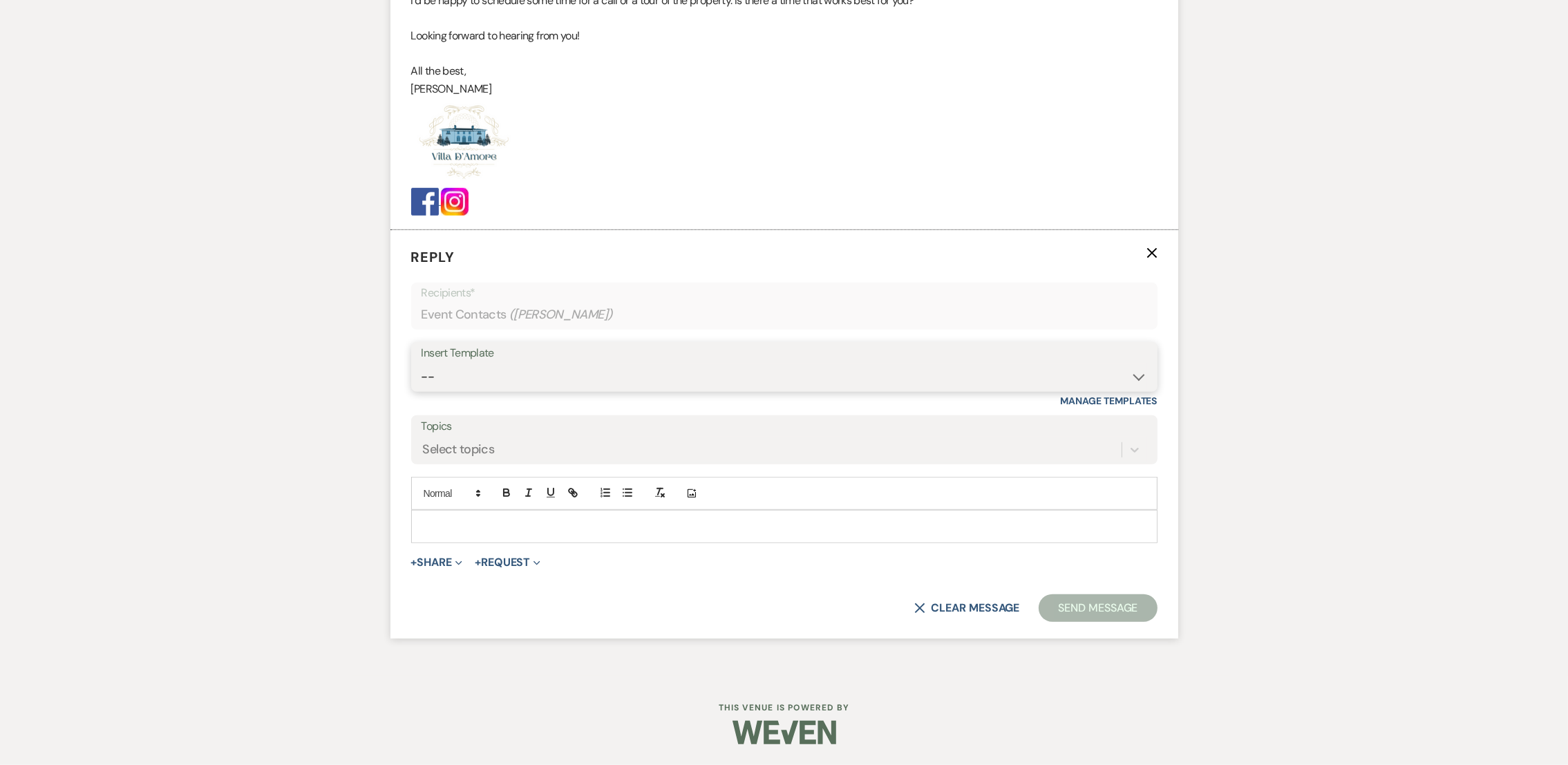
click at [480, 372] on select "-- auto responce weekends Tour Request Response Follow Up #1 (wedding) Weven Pl…" at bounding box center [784, 376] width 726 height 27
select select "4964"
click at [422, 363] on select "-- auto responce weekends Tour Request Response Follow Up #1 (wedding) Weven Pl…" at bounding box center [784, 376] width 726 height 27
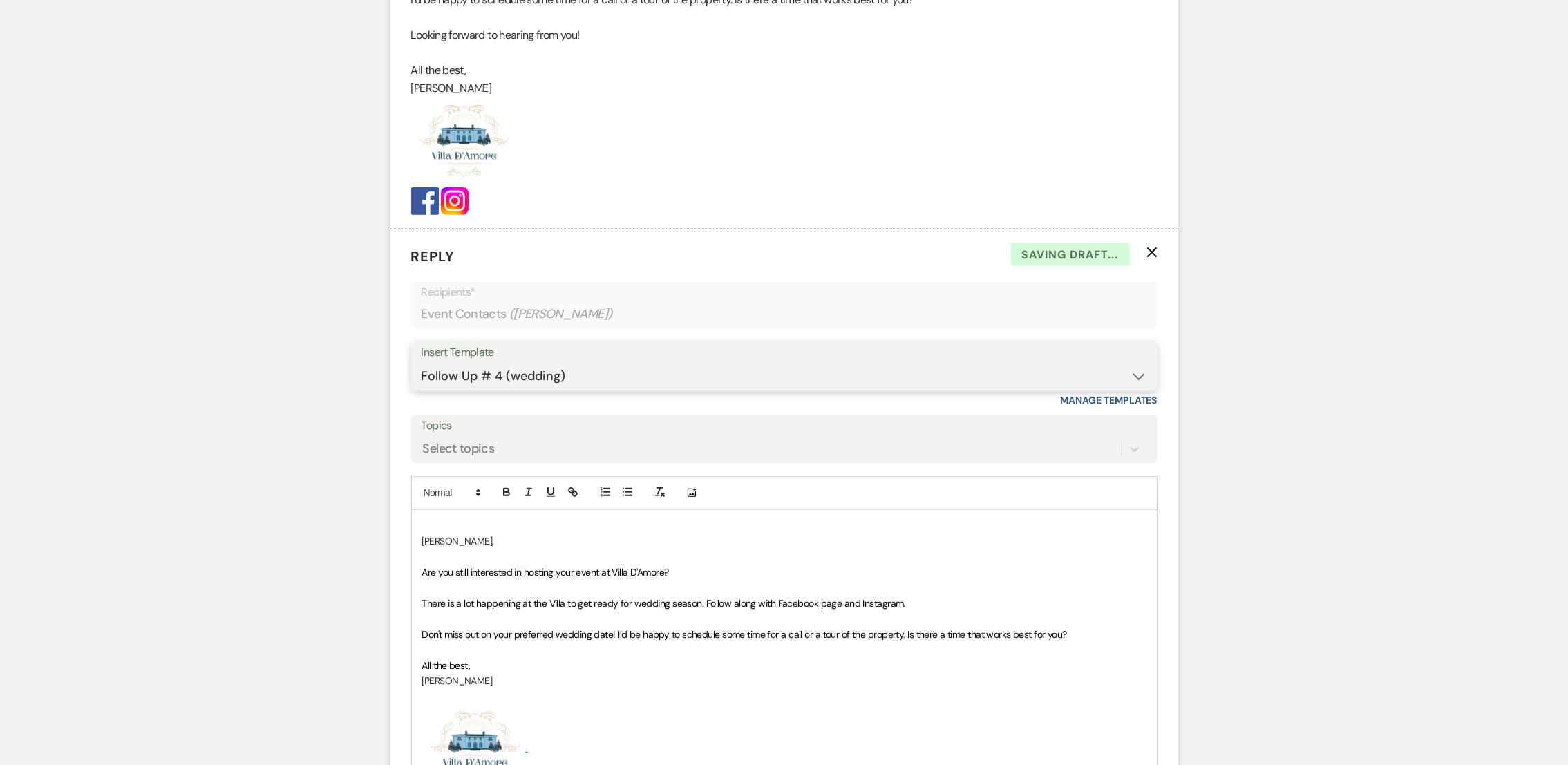
scroll to position [1596, 0]
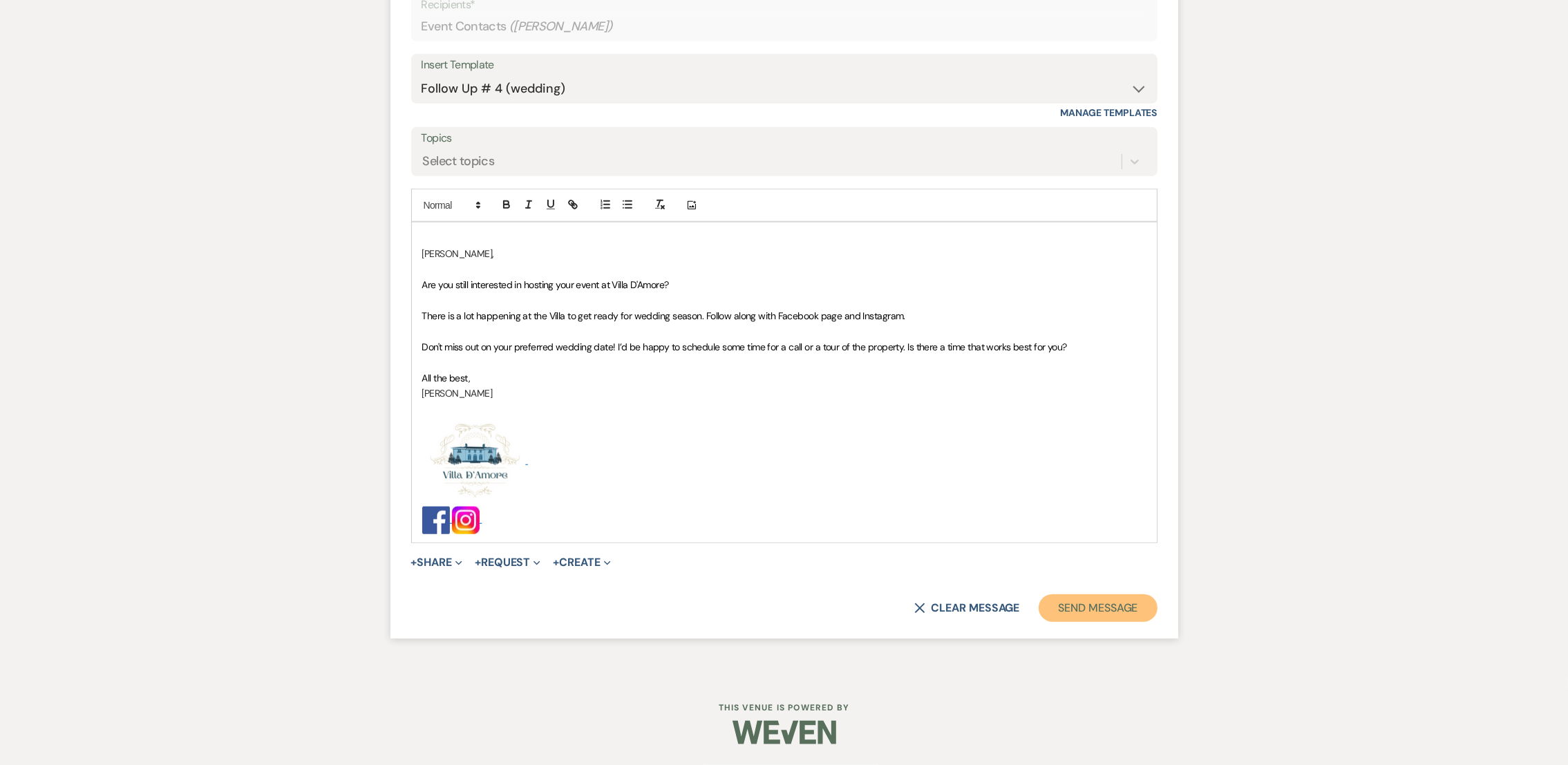
click at [1114, 616] on button "Send Message" at bounding box center [1098, 608] width 118 height 28
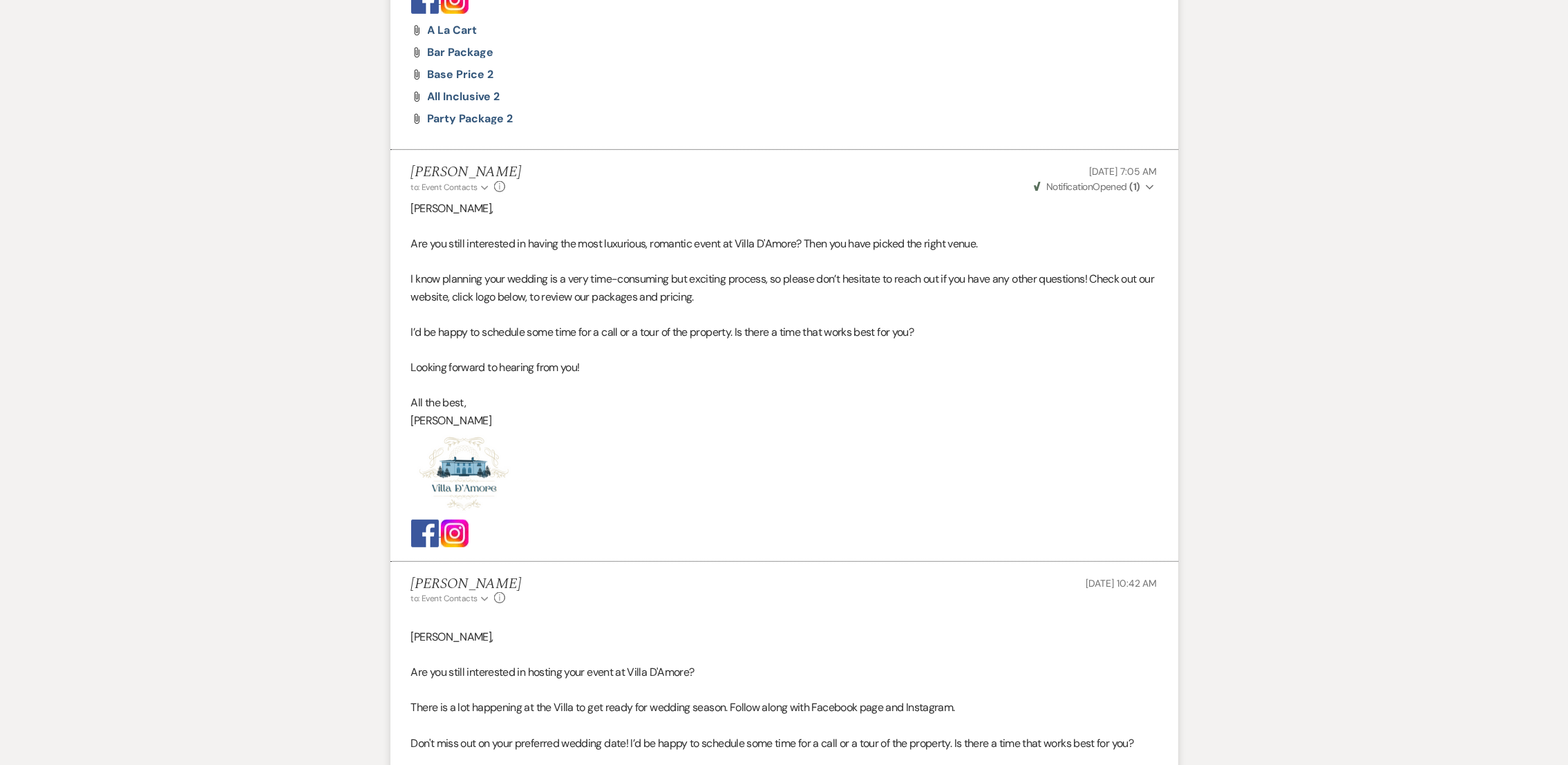
scroll to position [0, 0]
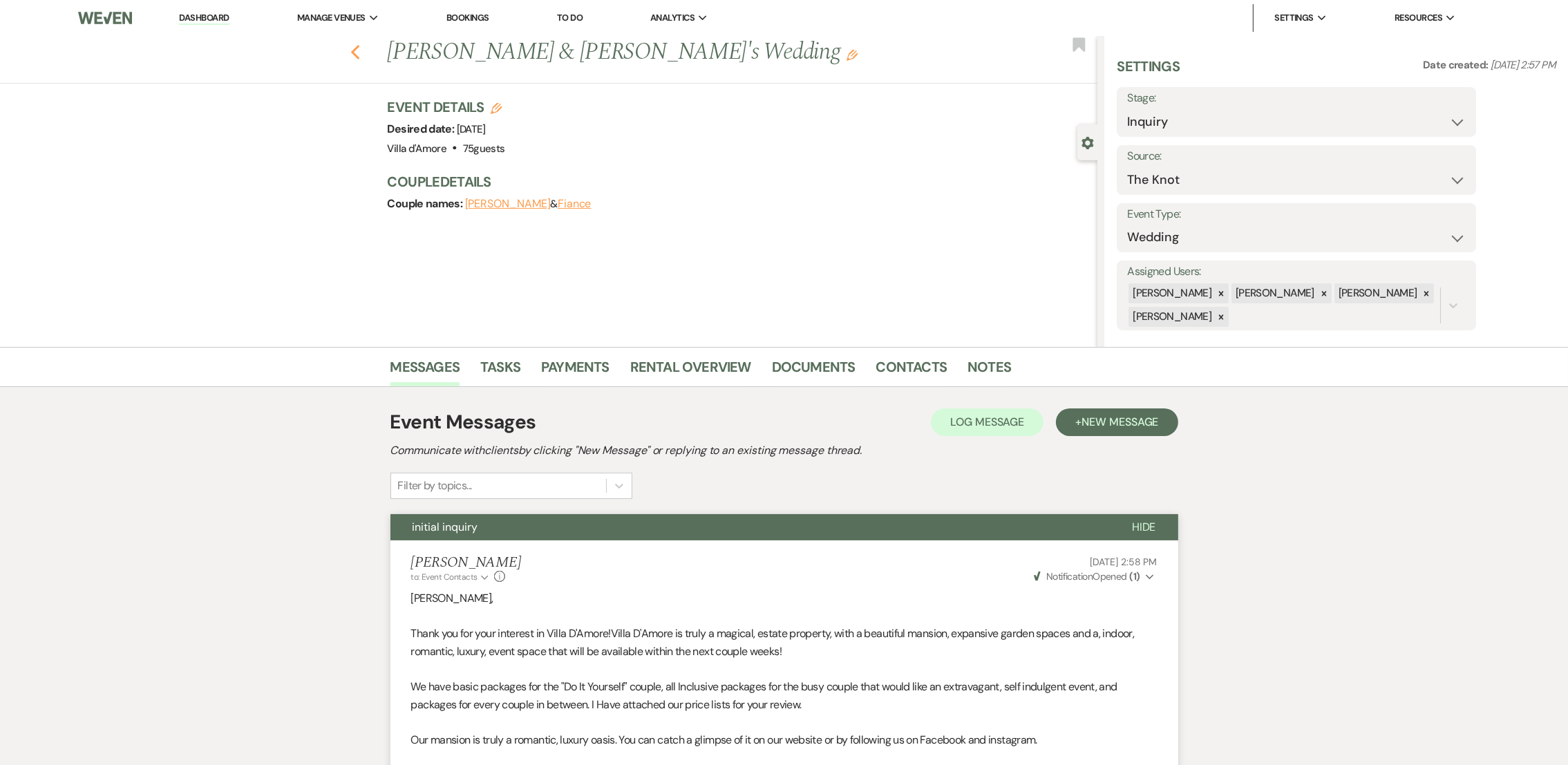
click at [359, 59] on use "button" at bounding box center [355, 52] width 9 height 15
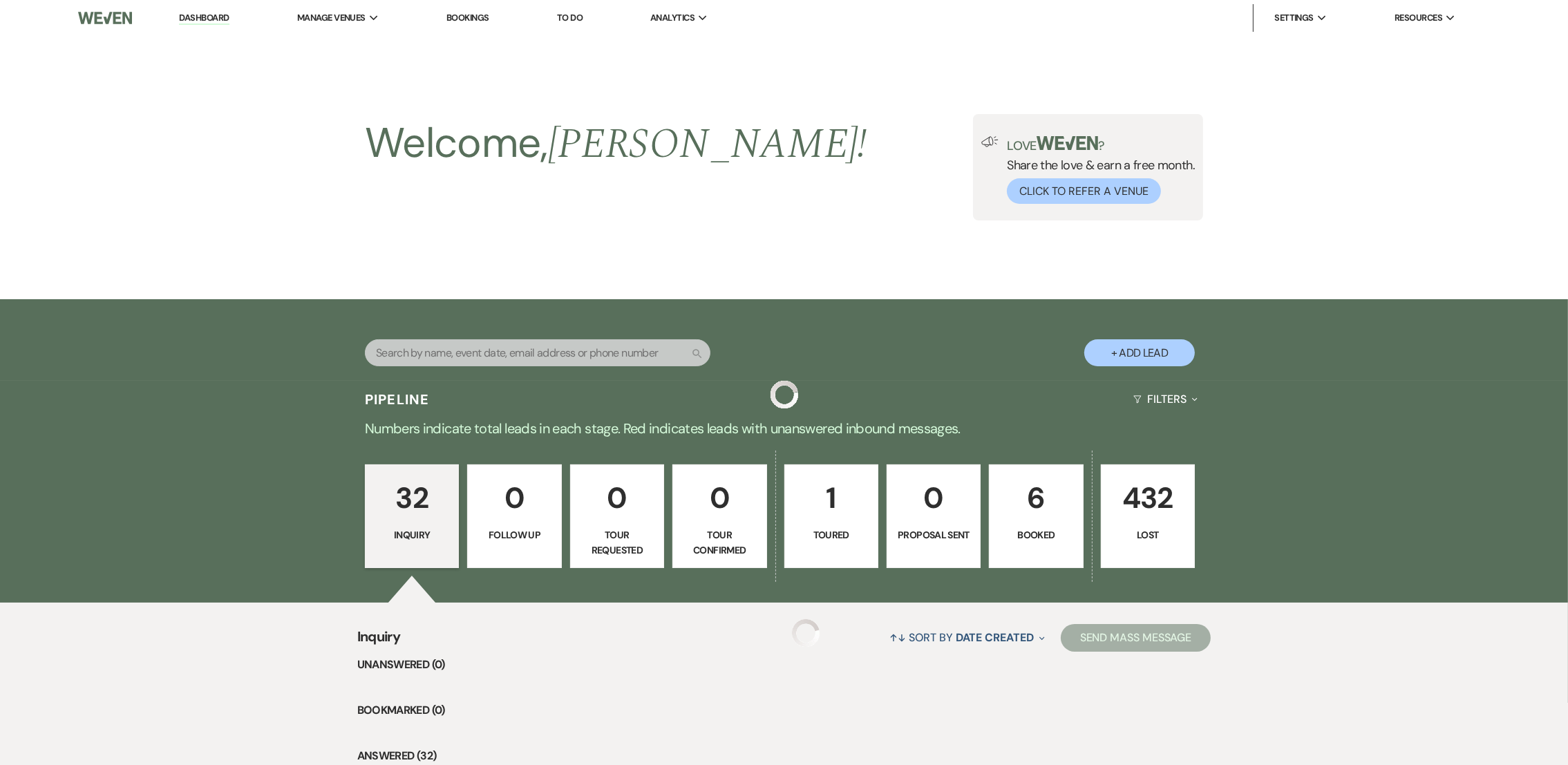
scroll to position [1404, 0]
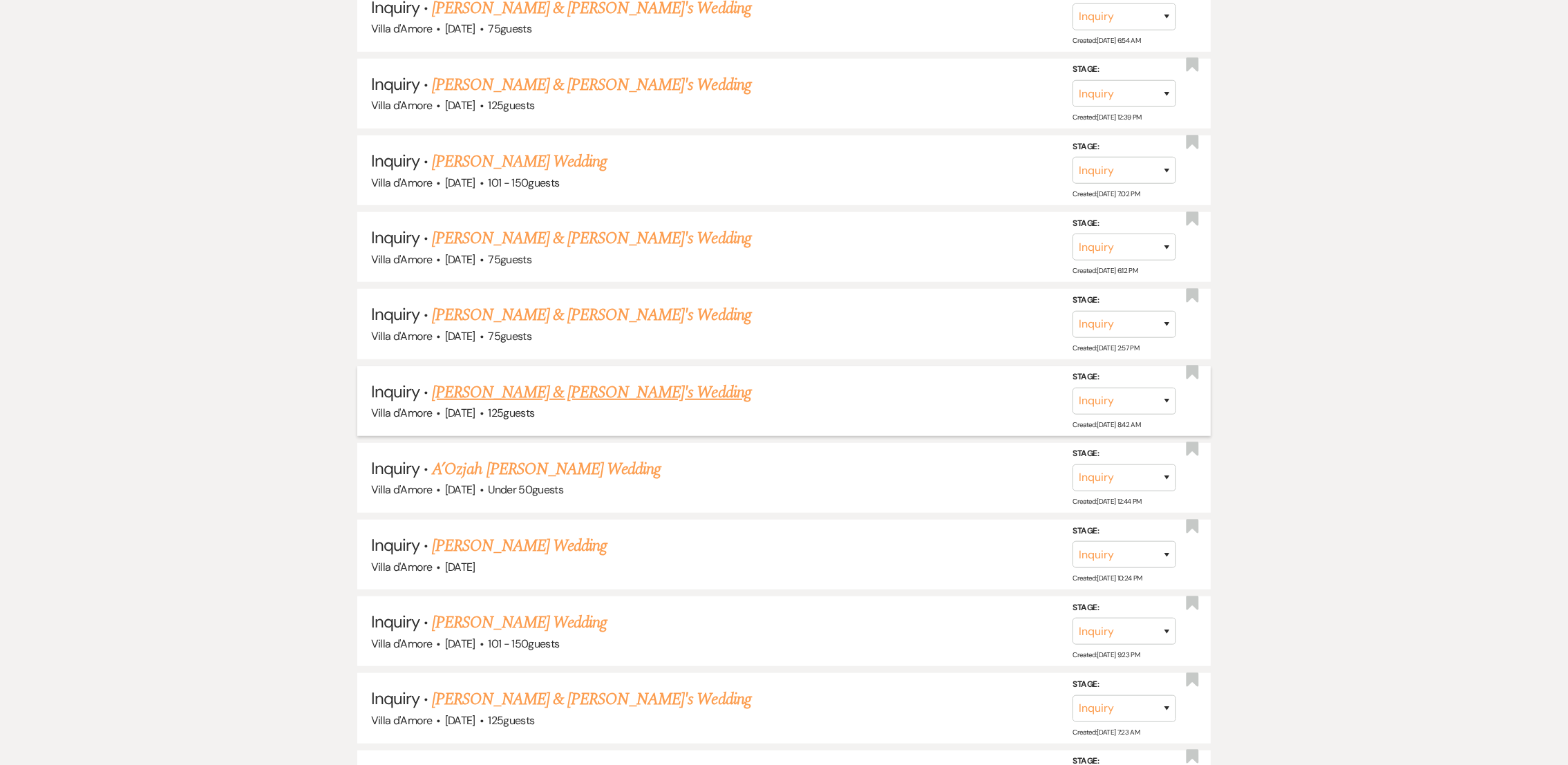
click at [545, 381] on link "[PERSON_NAME] & [PERSON_NAME]'s Wedding" at bounding box center [592, 393] width 319 height 25
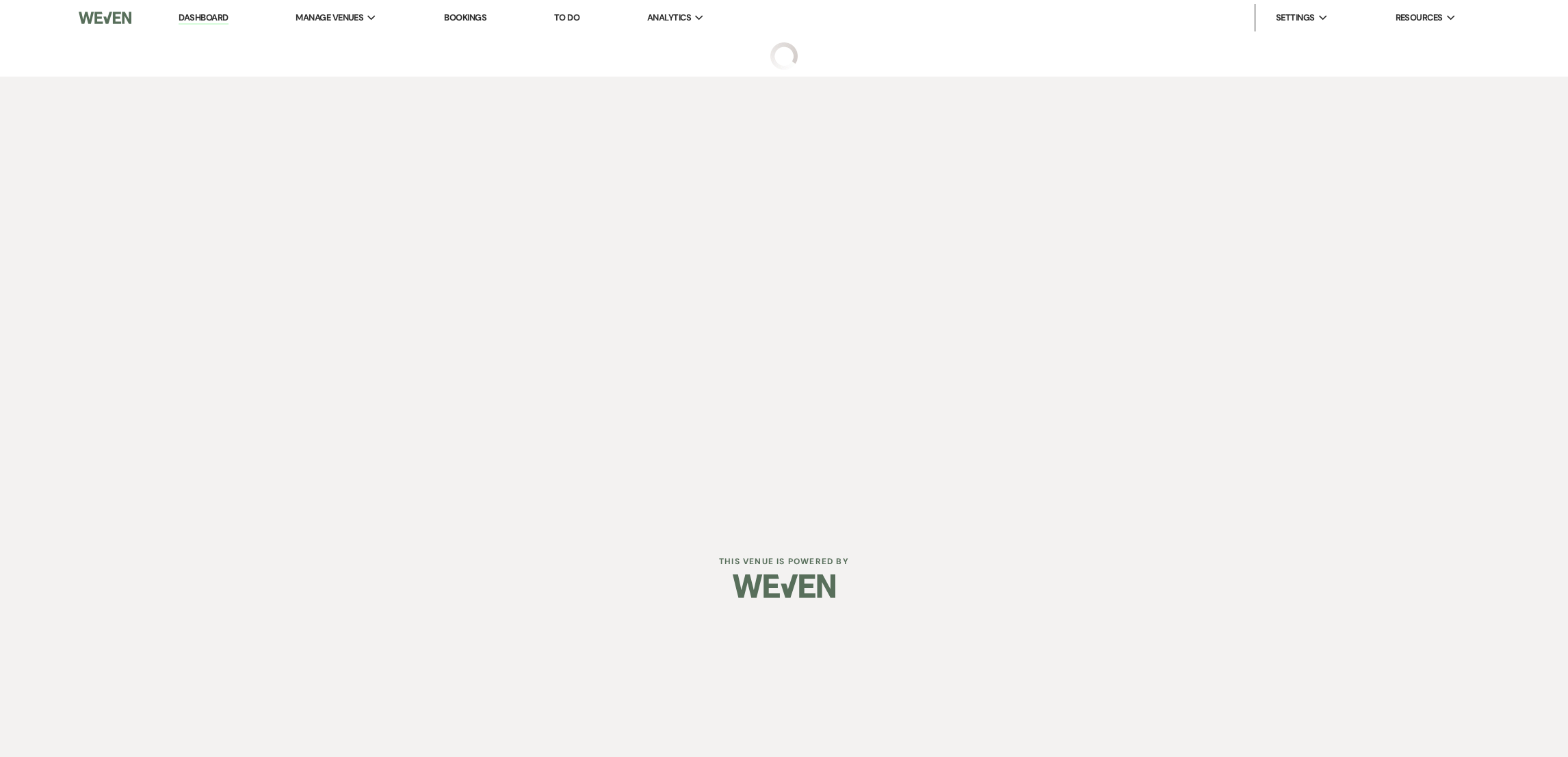
select select "3"
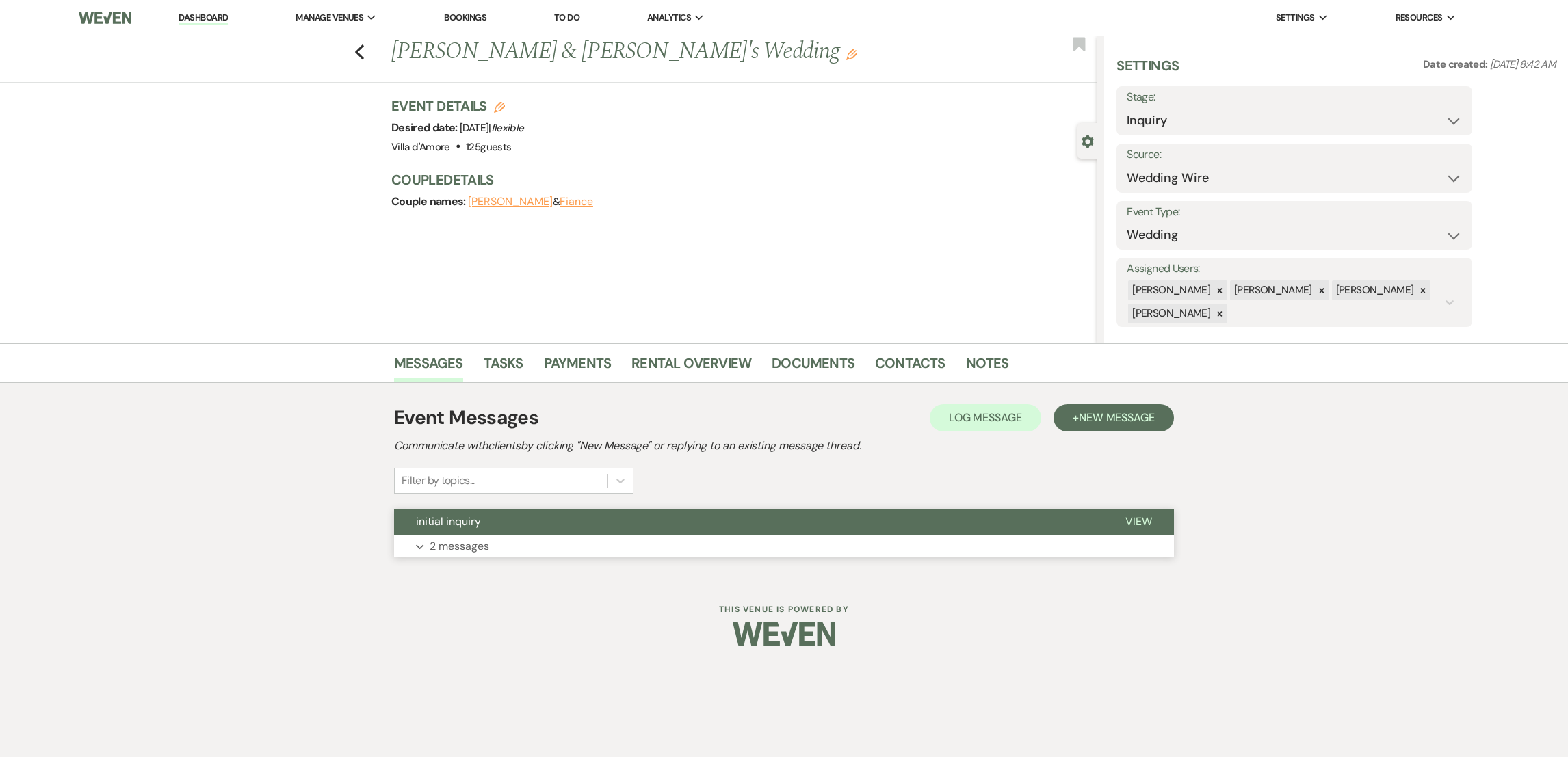
click at [470, 543] on p "2 messages" at bounding box center [460, 546] width 60 height 18
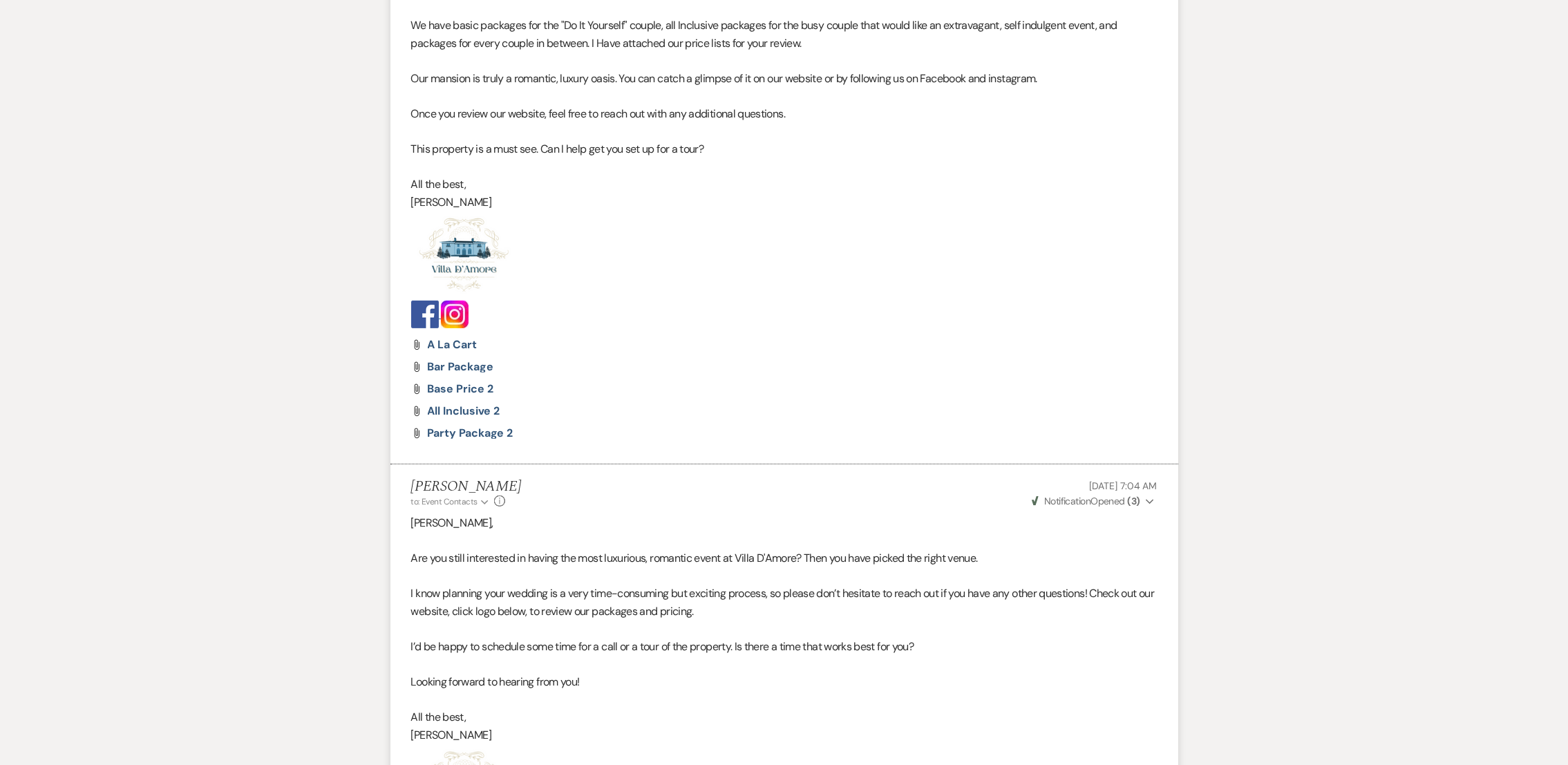
scroll to position [920, 0]
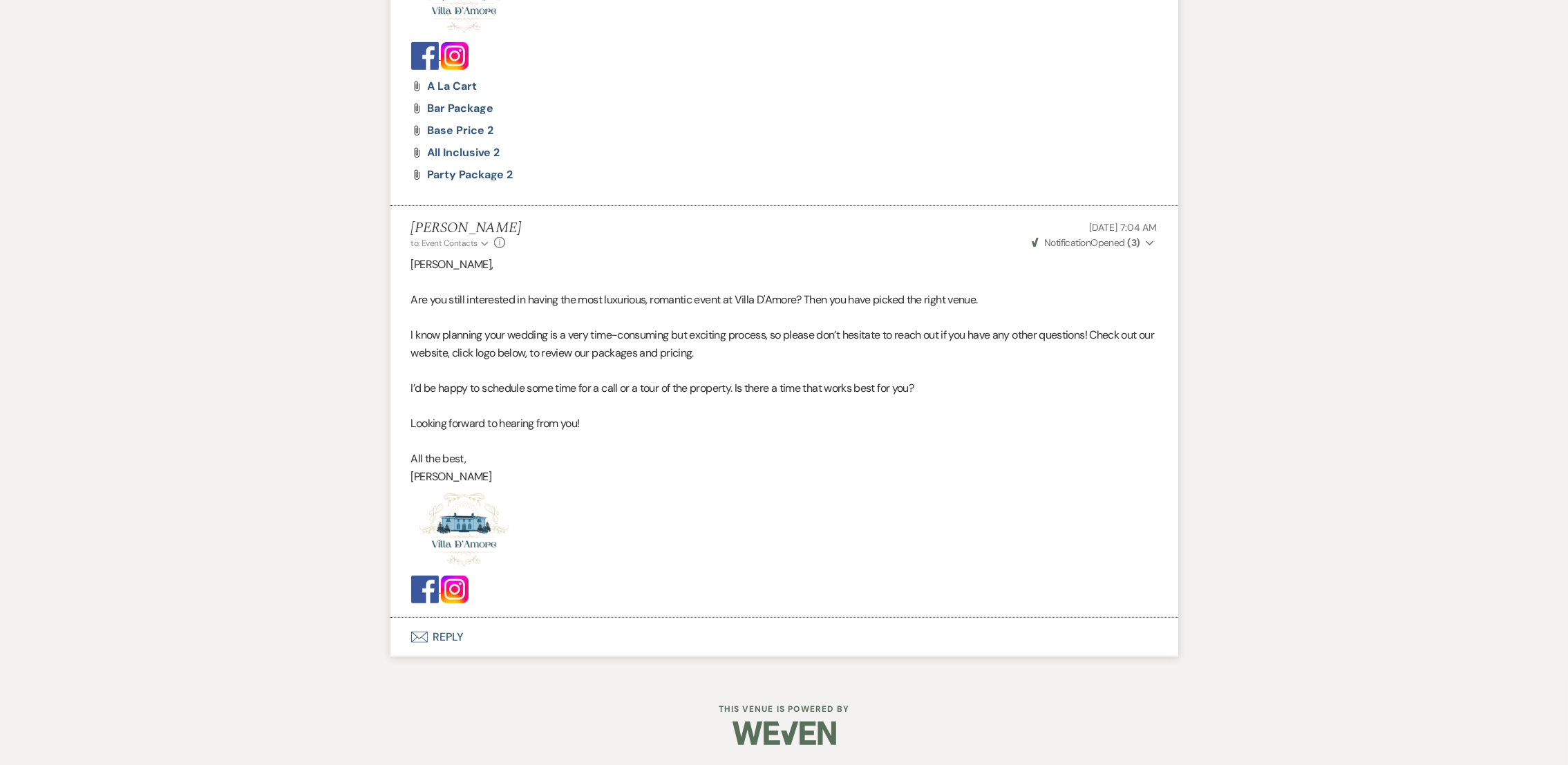
click at [430, 631] on button "Envelope Reply" at bounding box center [784, 637] width 787 height 39
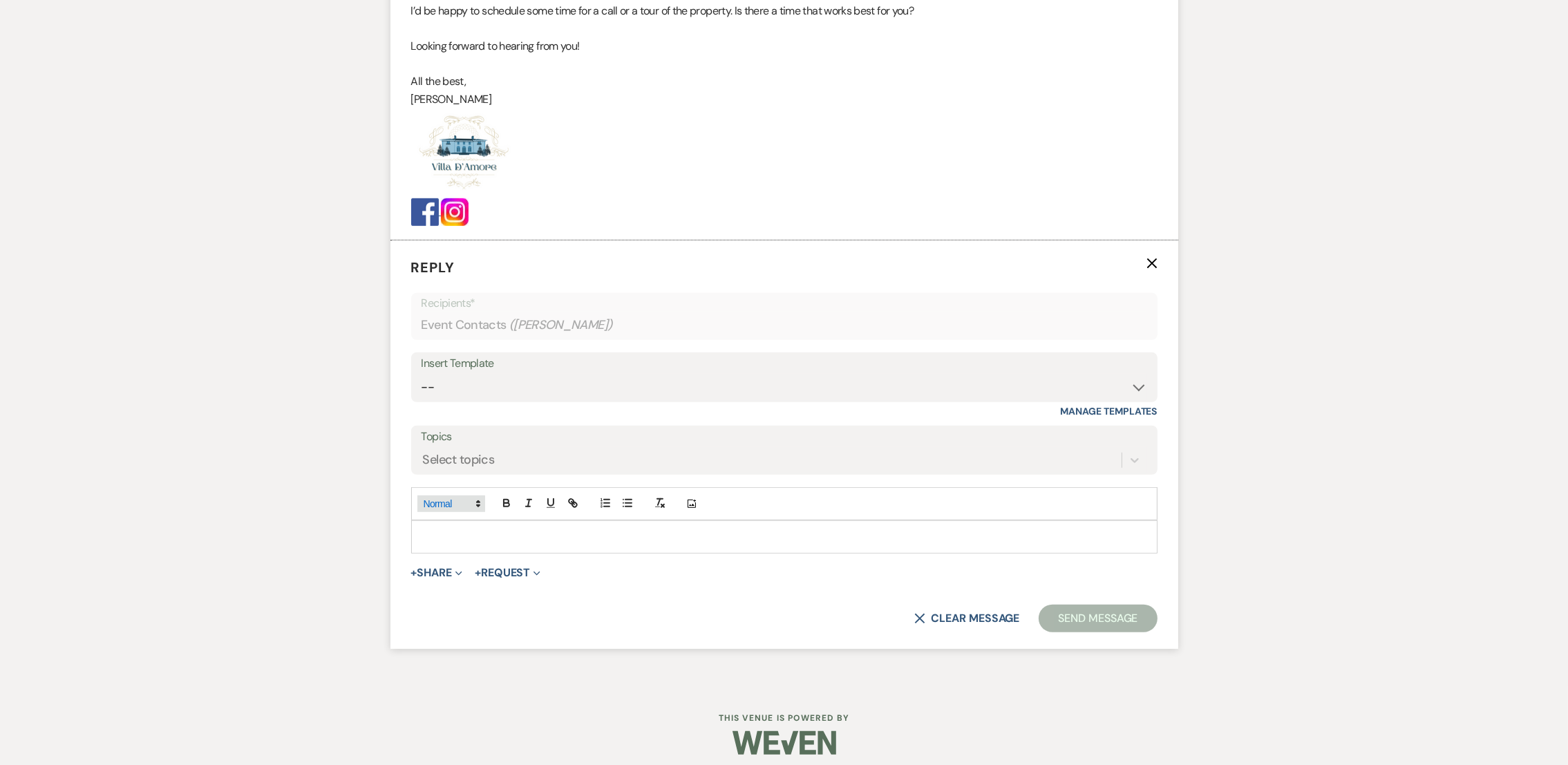
scroll to position [1308, 0]
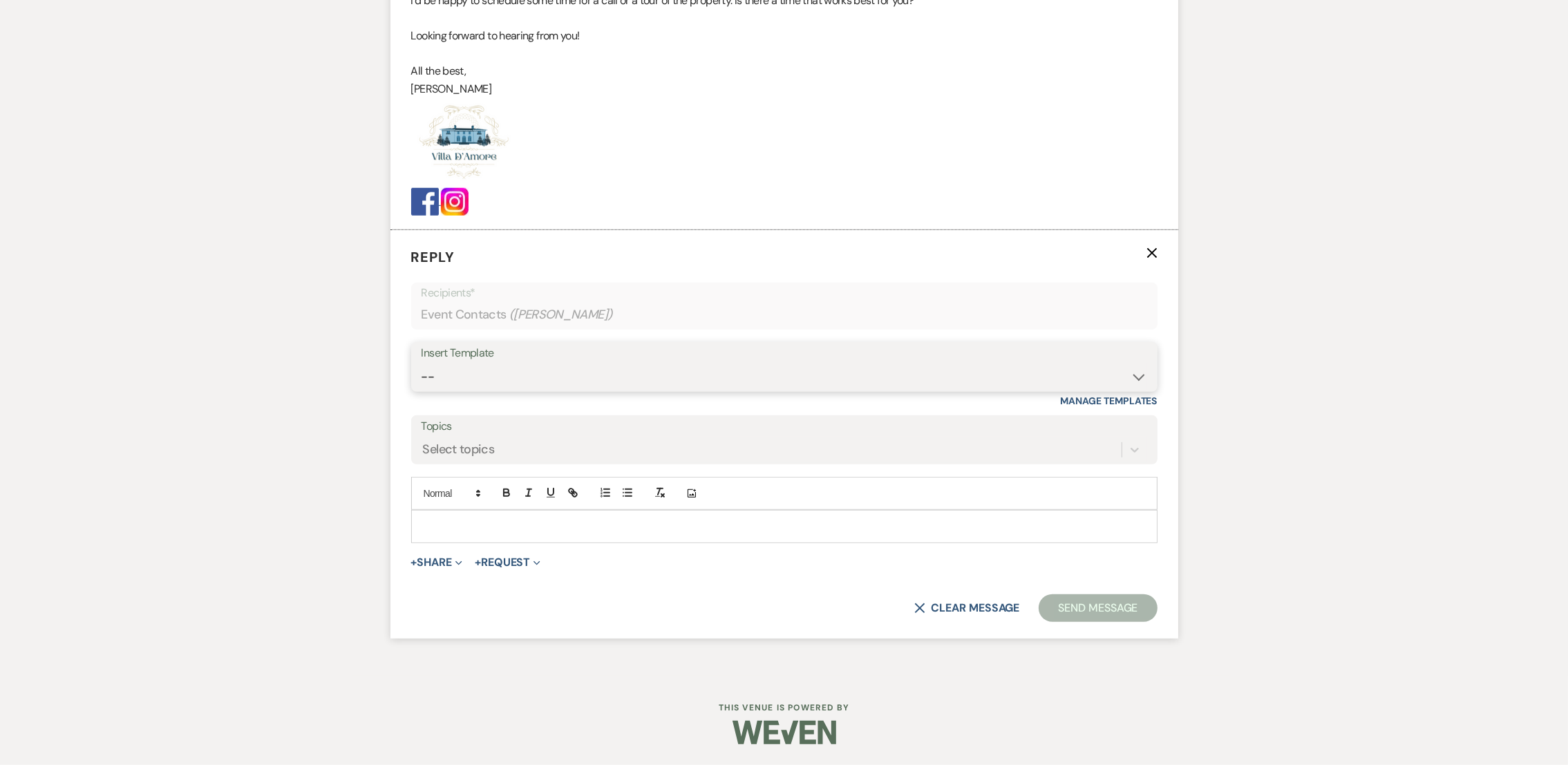
click at [461, 384] on select "-- auto responce weekends Tour Request Response Follow Up #1 (wedding) Weven Pl…" at bounding box center [784, 376] width 726 height 27
select select "4966"
click at [422, 363] on select "-- auto responce weekends Tour Request Response Follow Up #1 (wedding) Weven Pl…" at bounding box center [784, 376] width 726 height 27
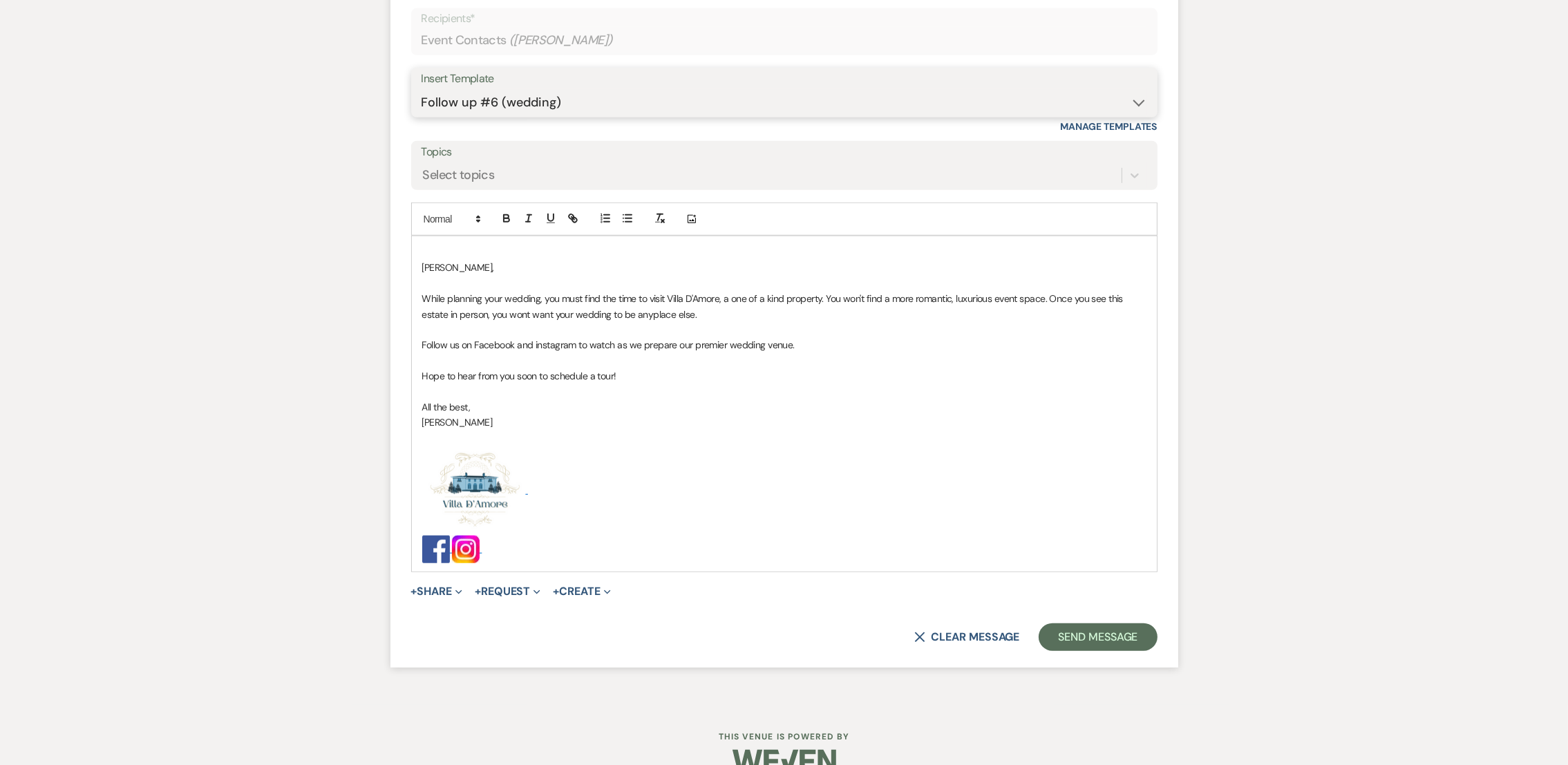
scroll to position [1612, 0]
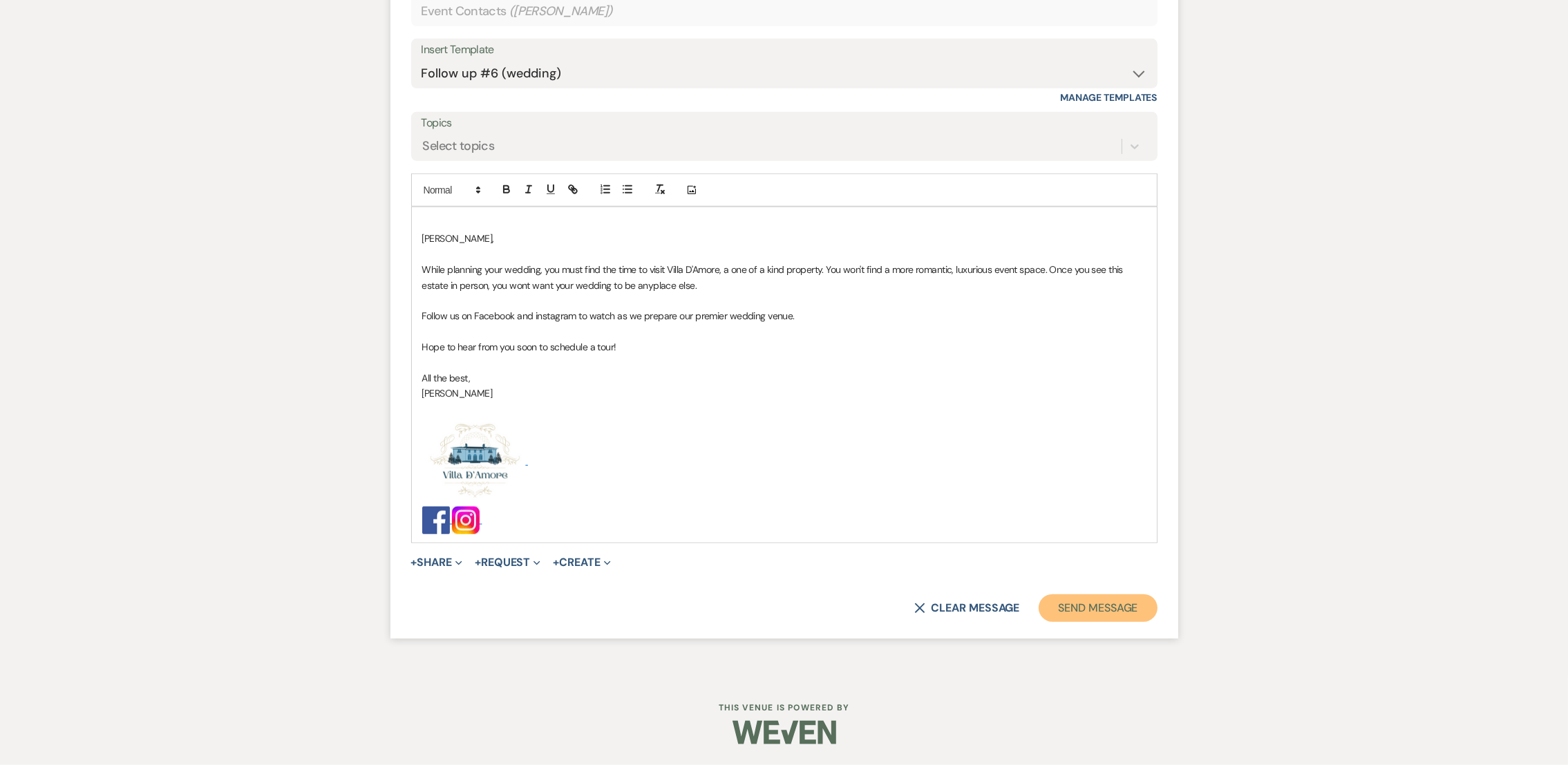
click at [1130, 616] on button "Send Message" at bounding box center [1098, 608] width 118 height 28
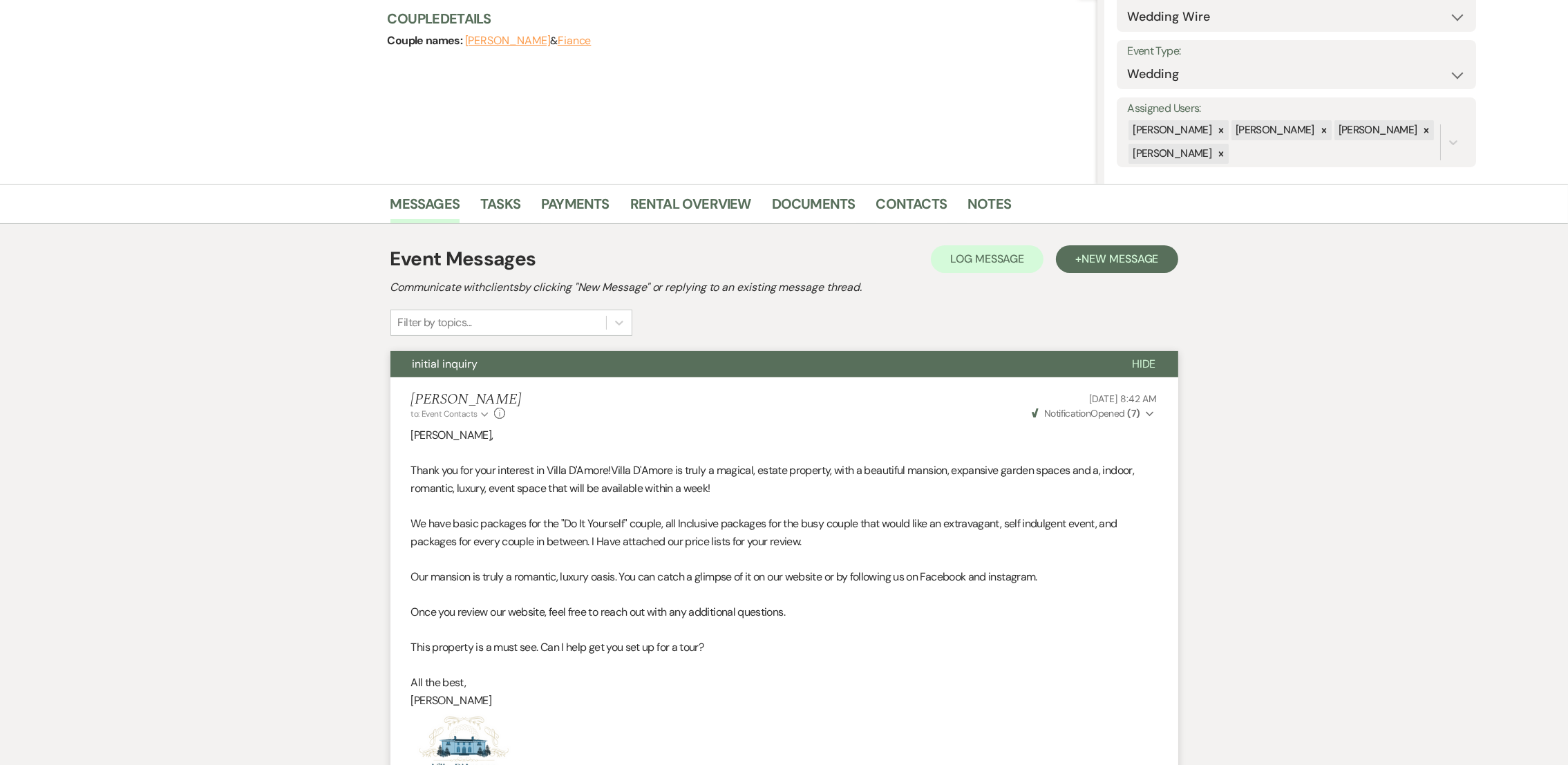
scroll to position [0, 0]
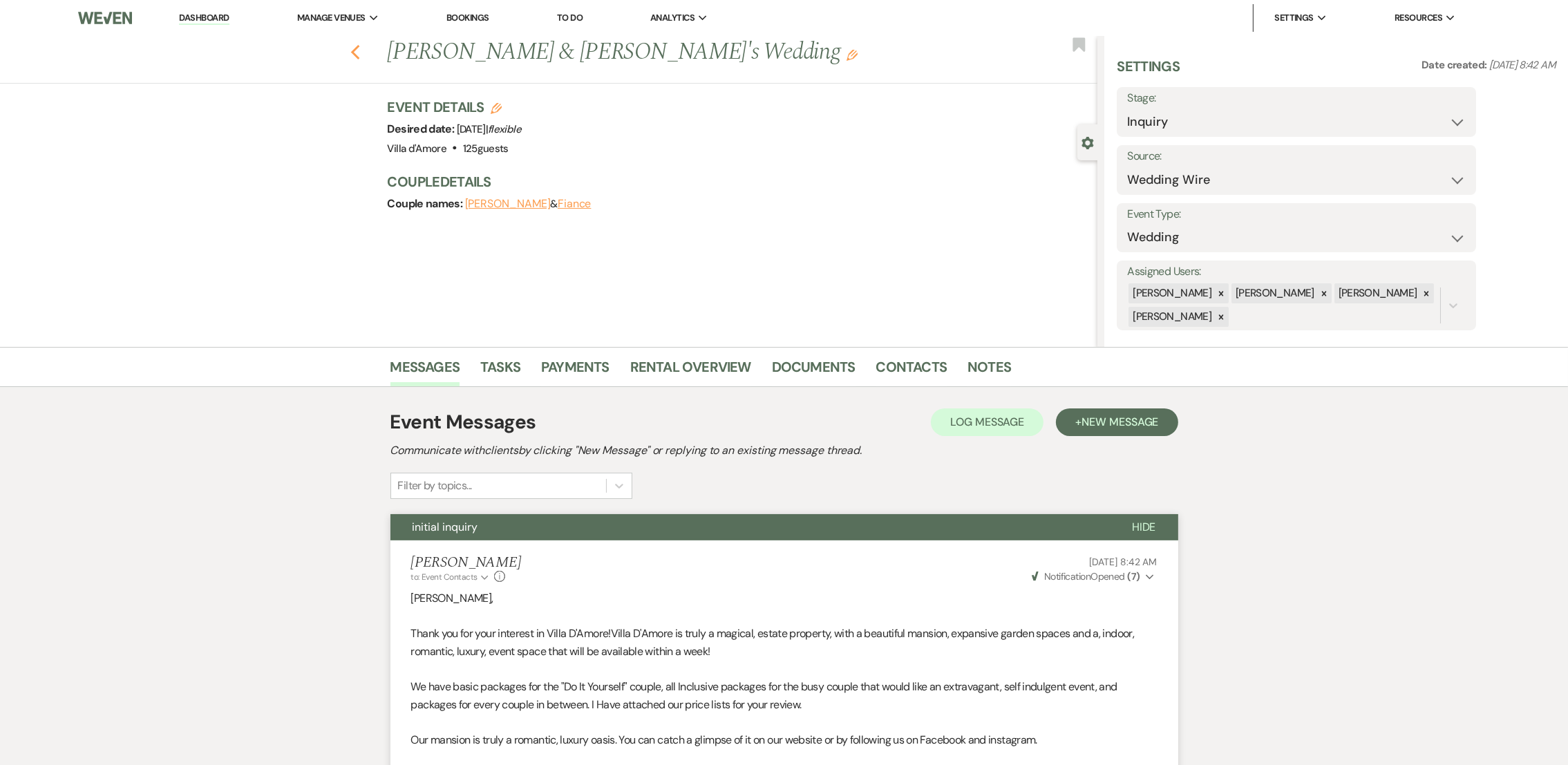
click at [359, 56] on use "button" at bounding box center [355, 52] width 9 height 15
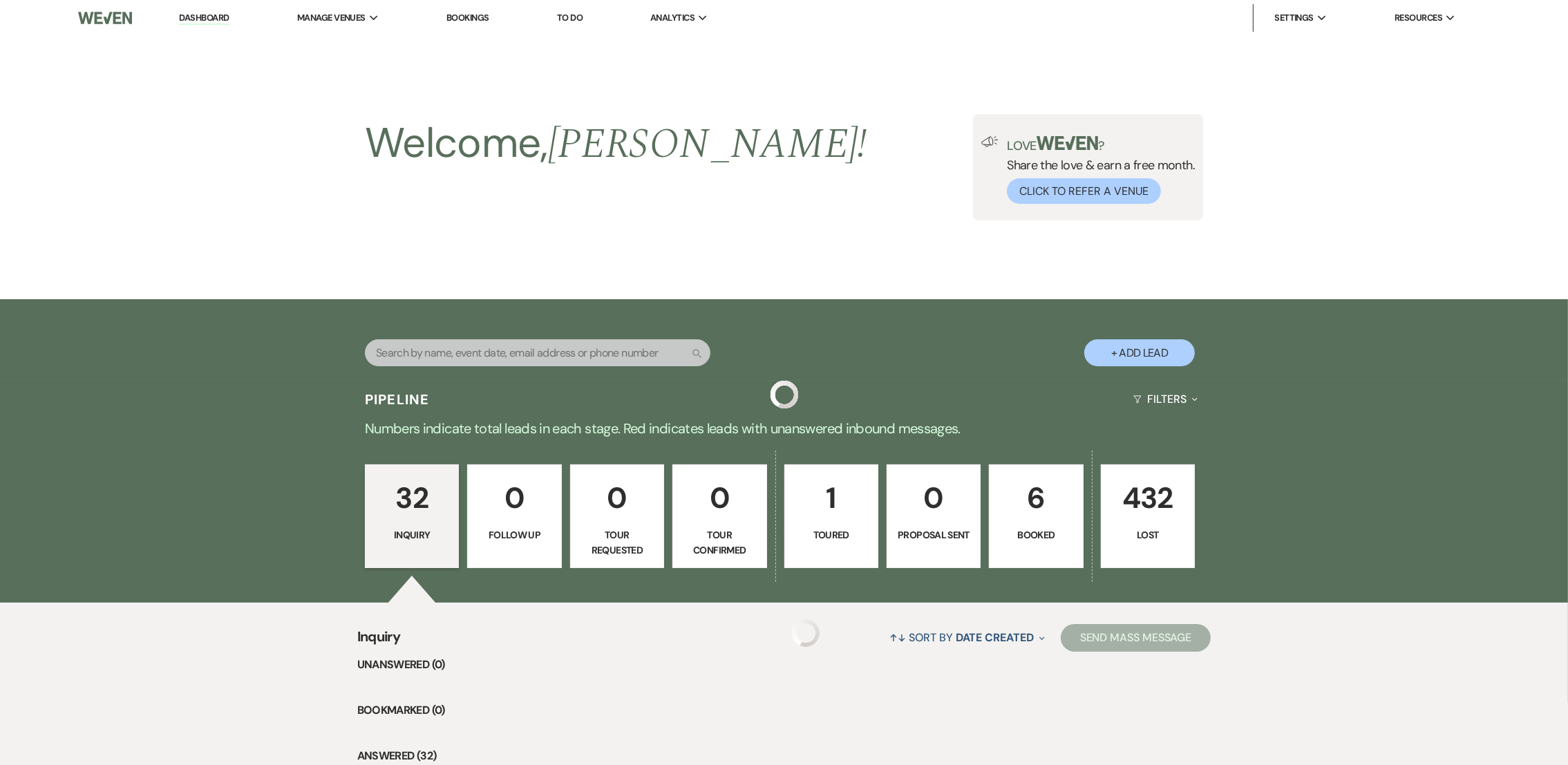
scroll to position [1404, 0]
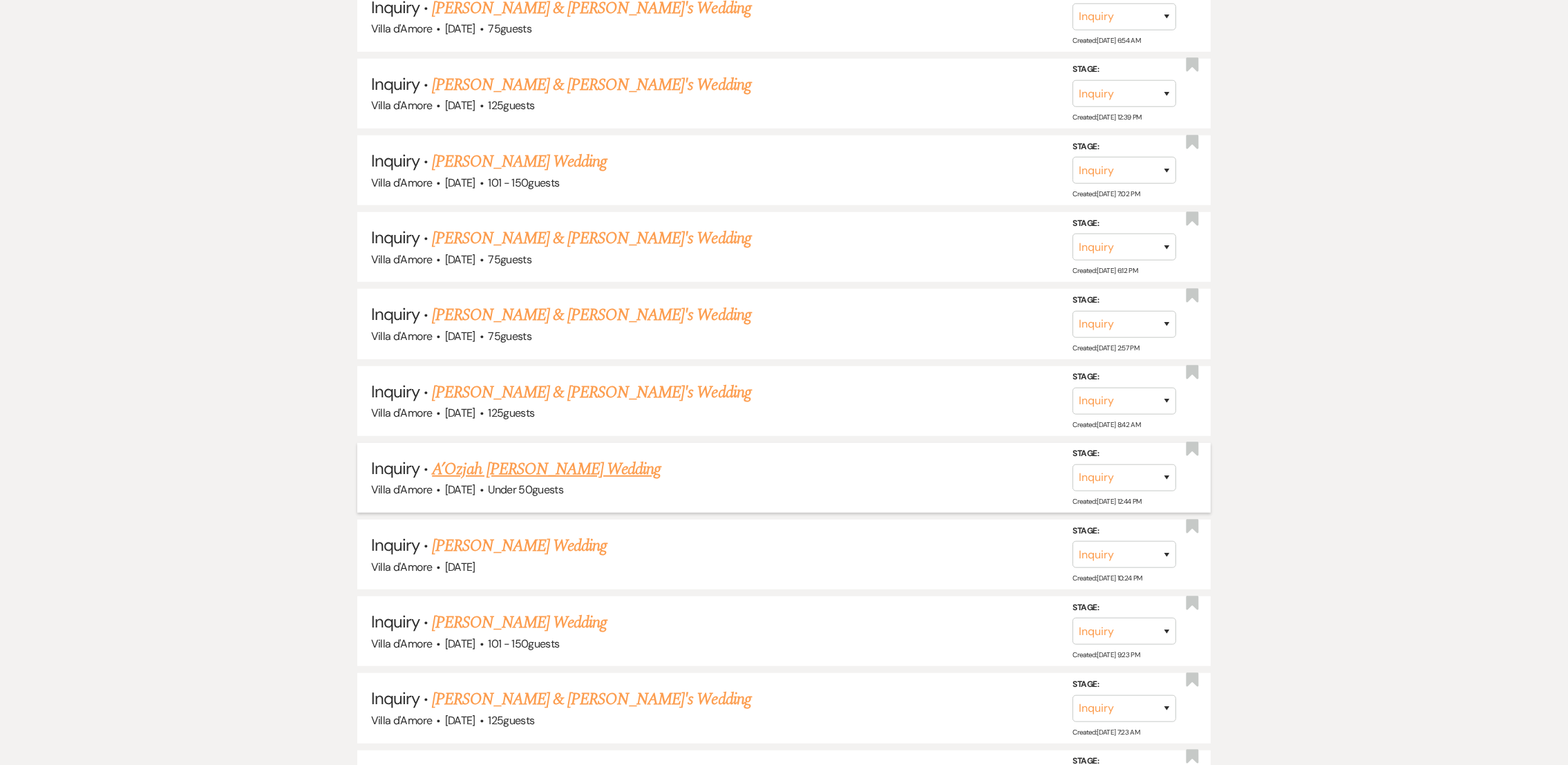
click at [540, 460] on link "A’Ozjah [PERSON_NAME] Wedding" at bounding box center [546, 469] width 229 height 25
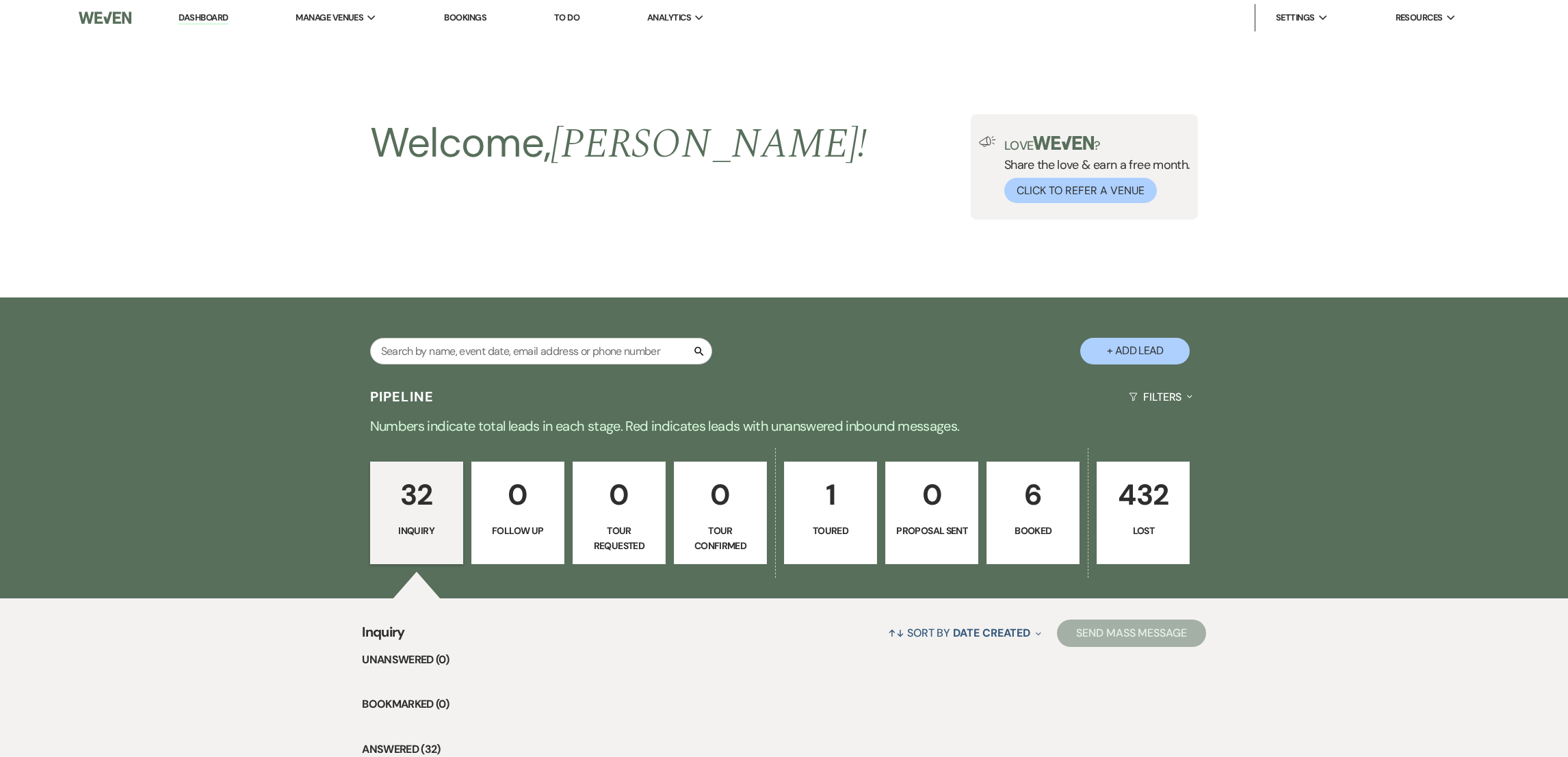
select select "2"
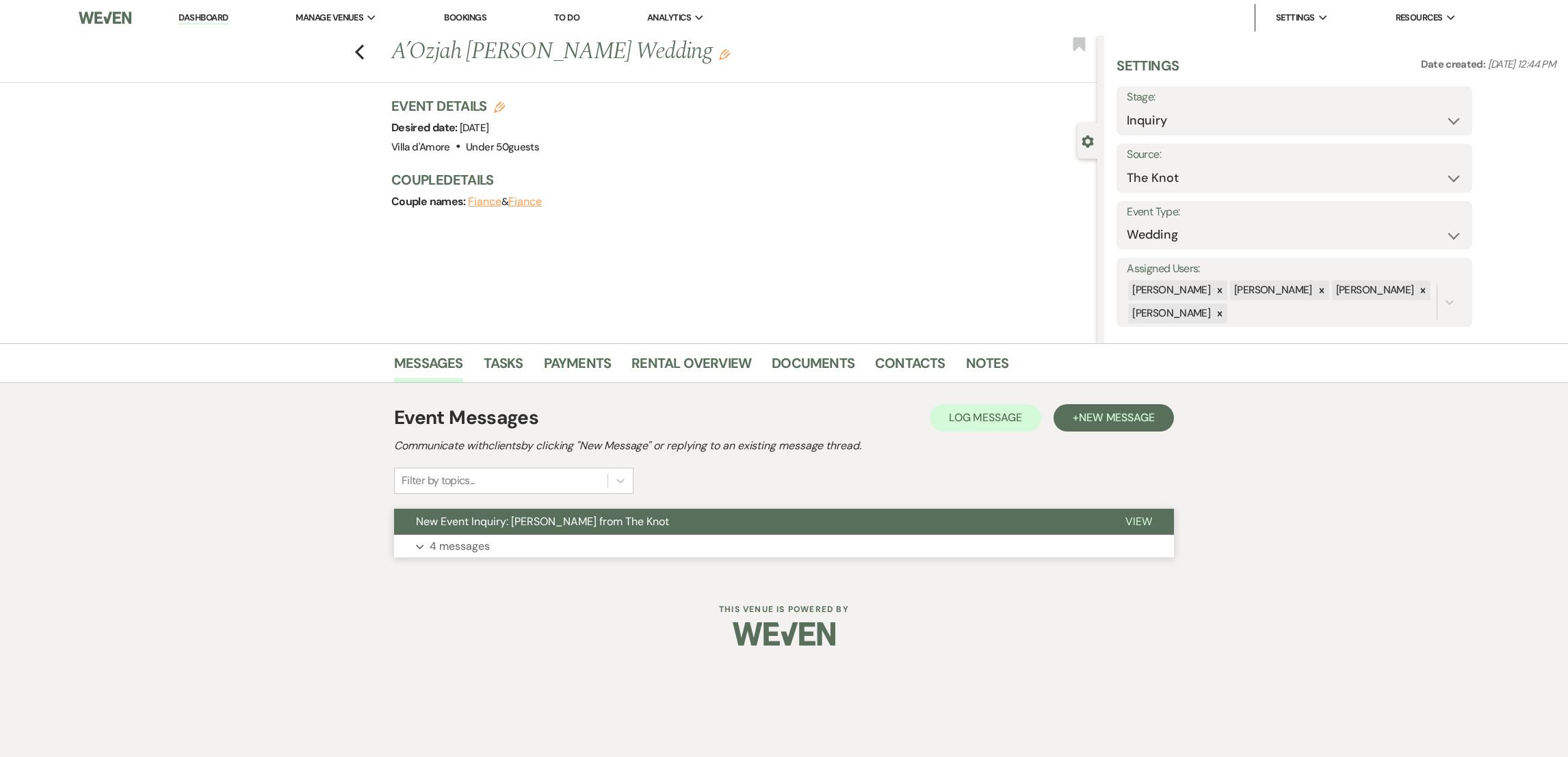
click at [485, 546] on p "4 messages" at bounding box center [460, 546] width 60 height 18
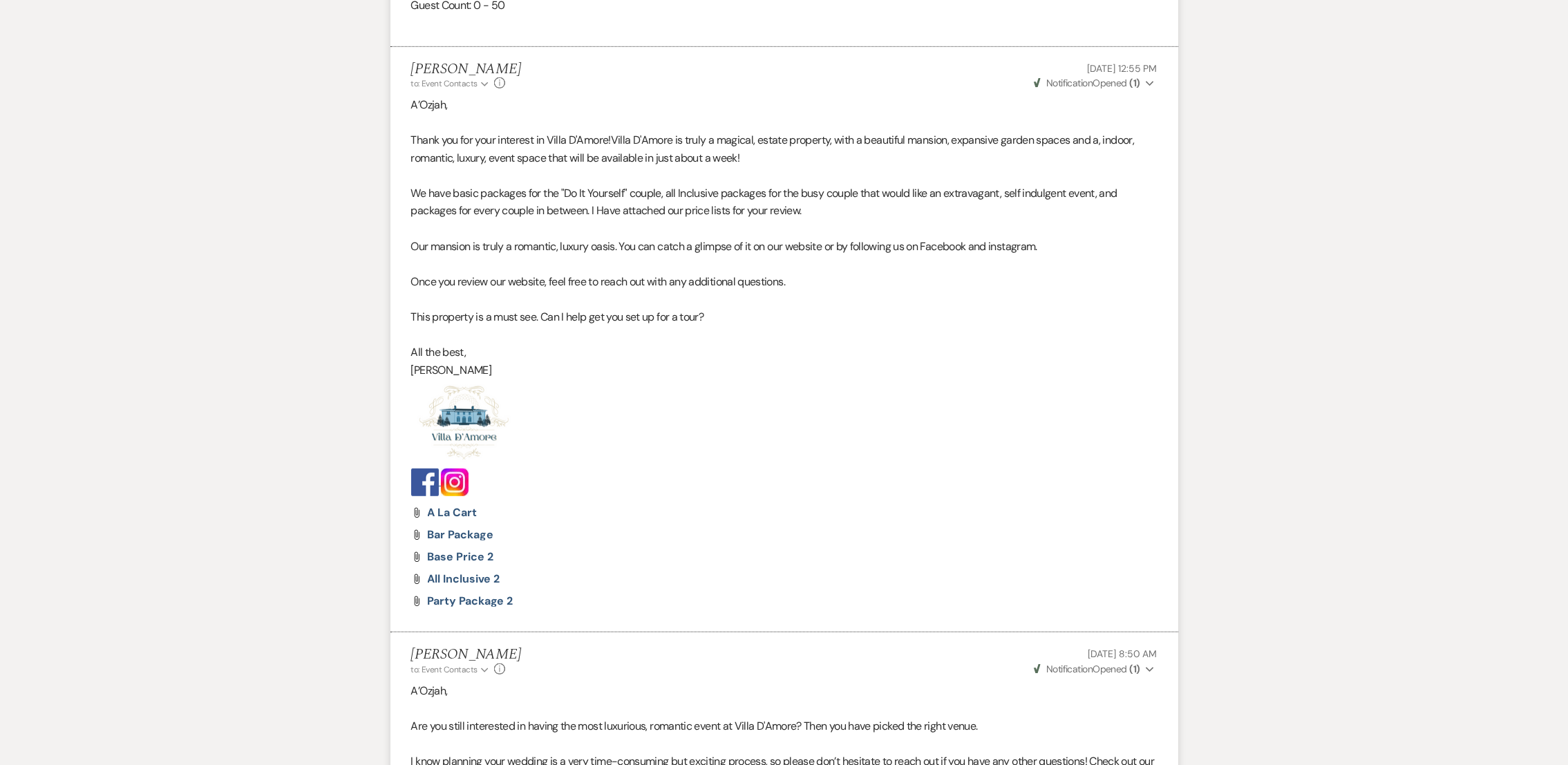
scroll to position [2001, 0]
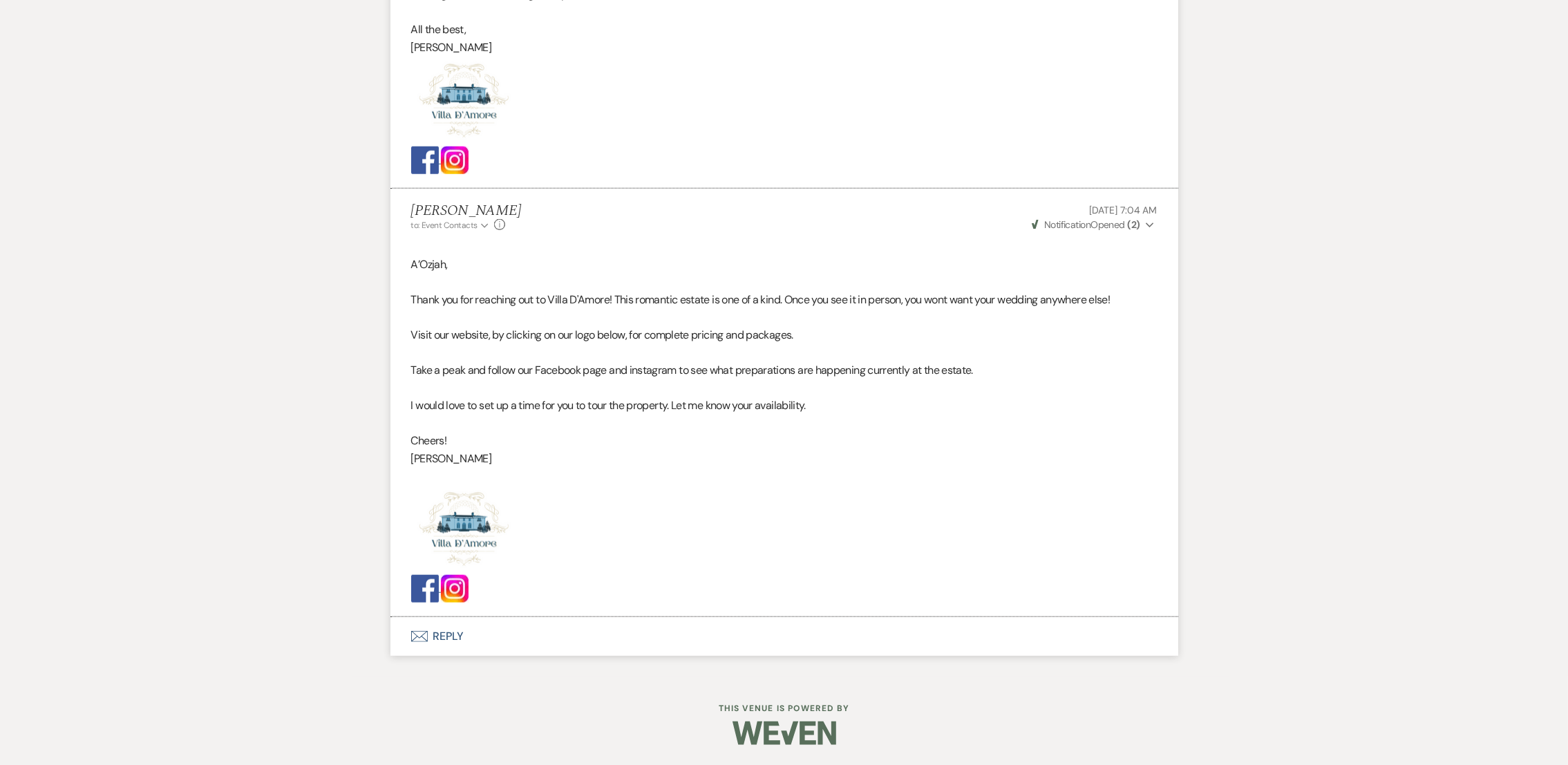
click at [436, 642] on button "Envelope Reply" at bounding box center [784, 636] width 787 height 39
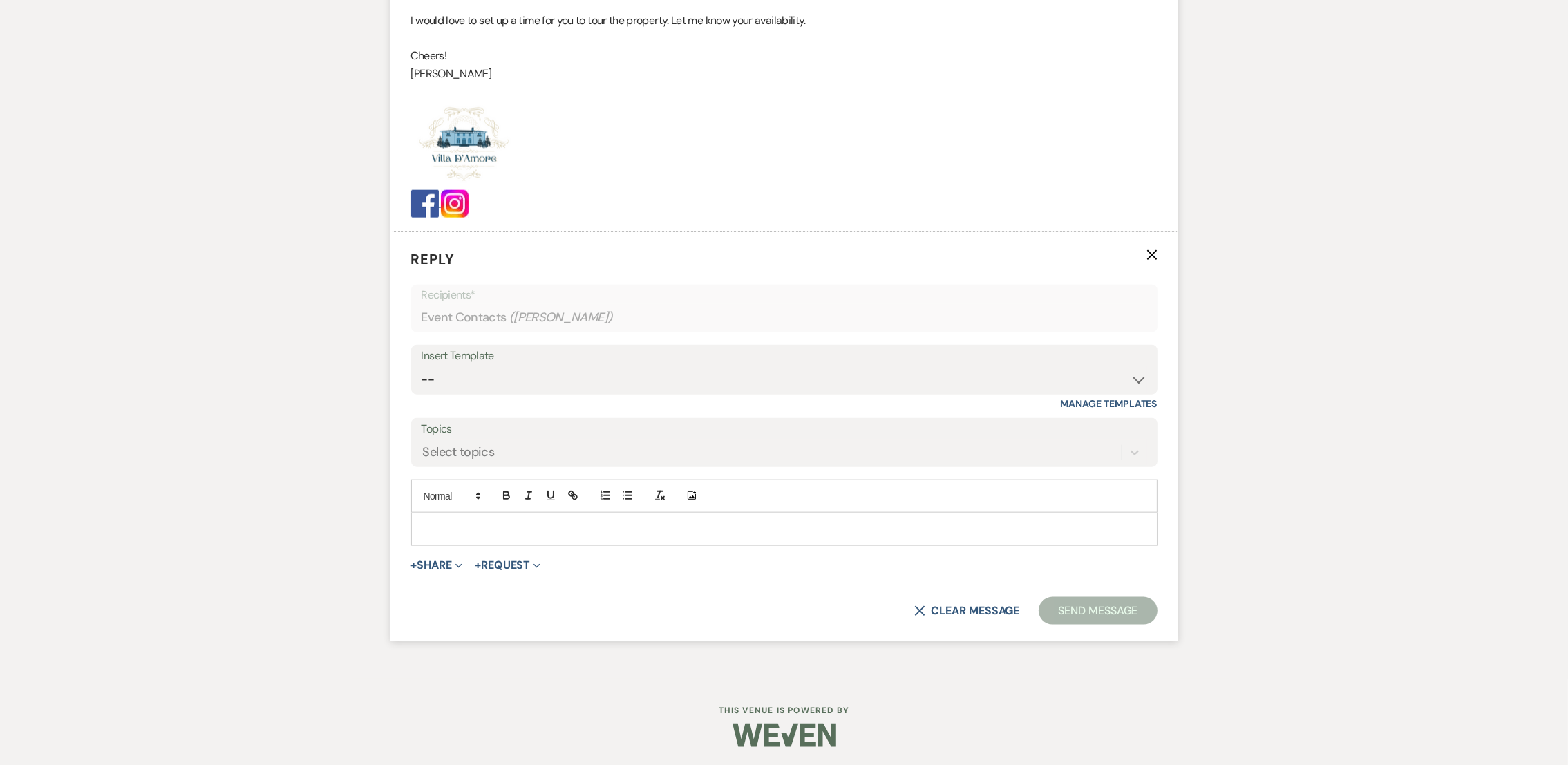
scroll to position [2389, 0]
click at [455, 381] on select "-- auto responce weekends Tour Request Response Follow Up #1 (wedding) Weven Pl…" at bounding box center [784, 376] width 726 height 27
select select "4962"
click at [422, 363] on select "-- auto responce weekends Tour Request Response Follow Up #1 (wedding) Weven Pl…" at bounding box center [784, 376] width 726 height 27
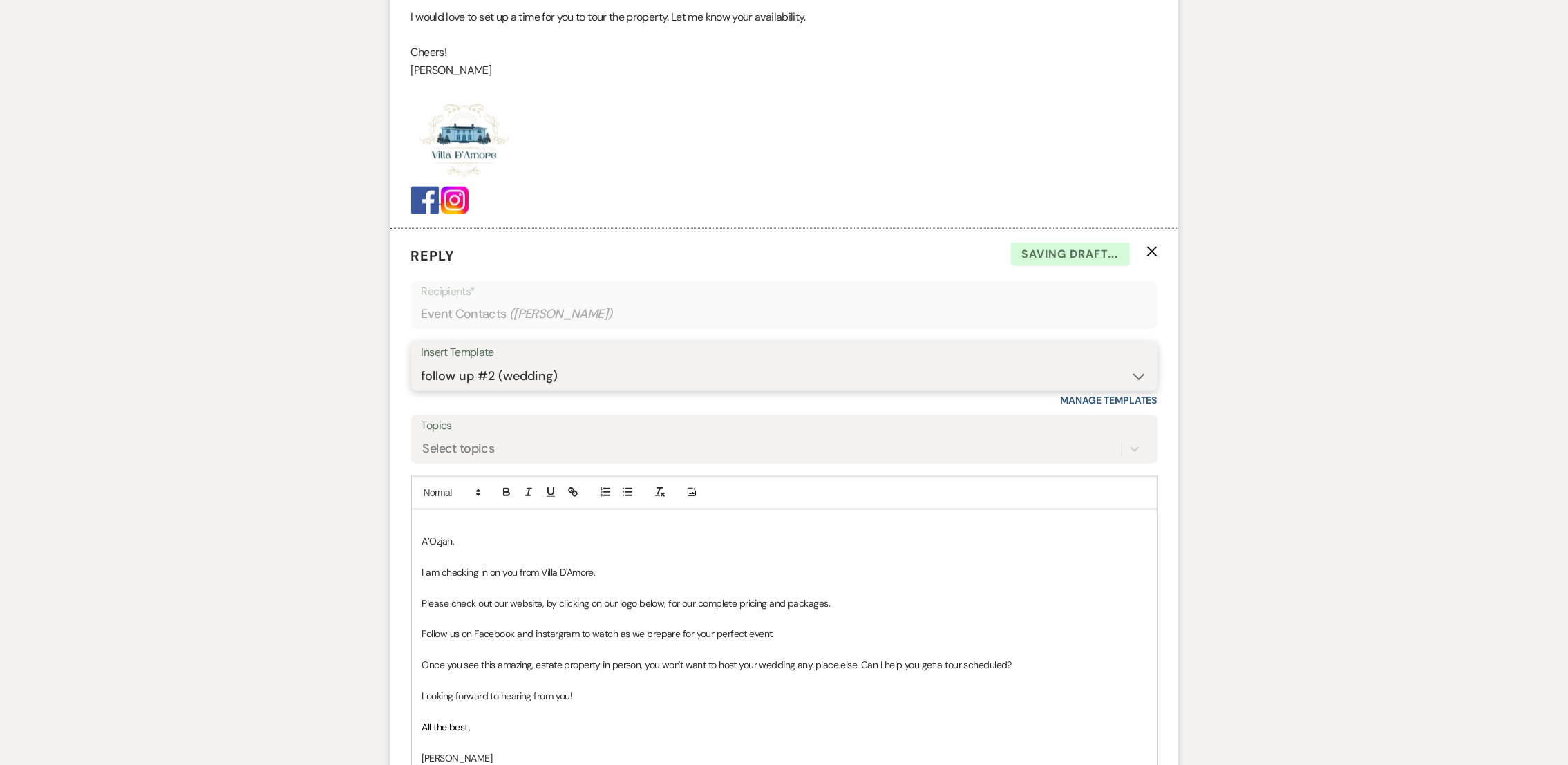
scroll to position [2738, 0]
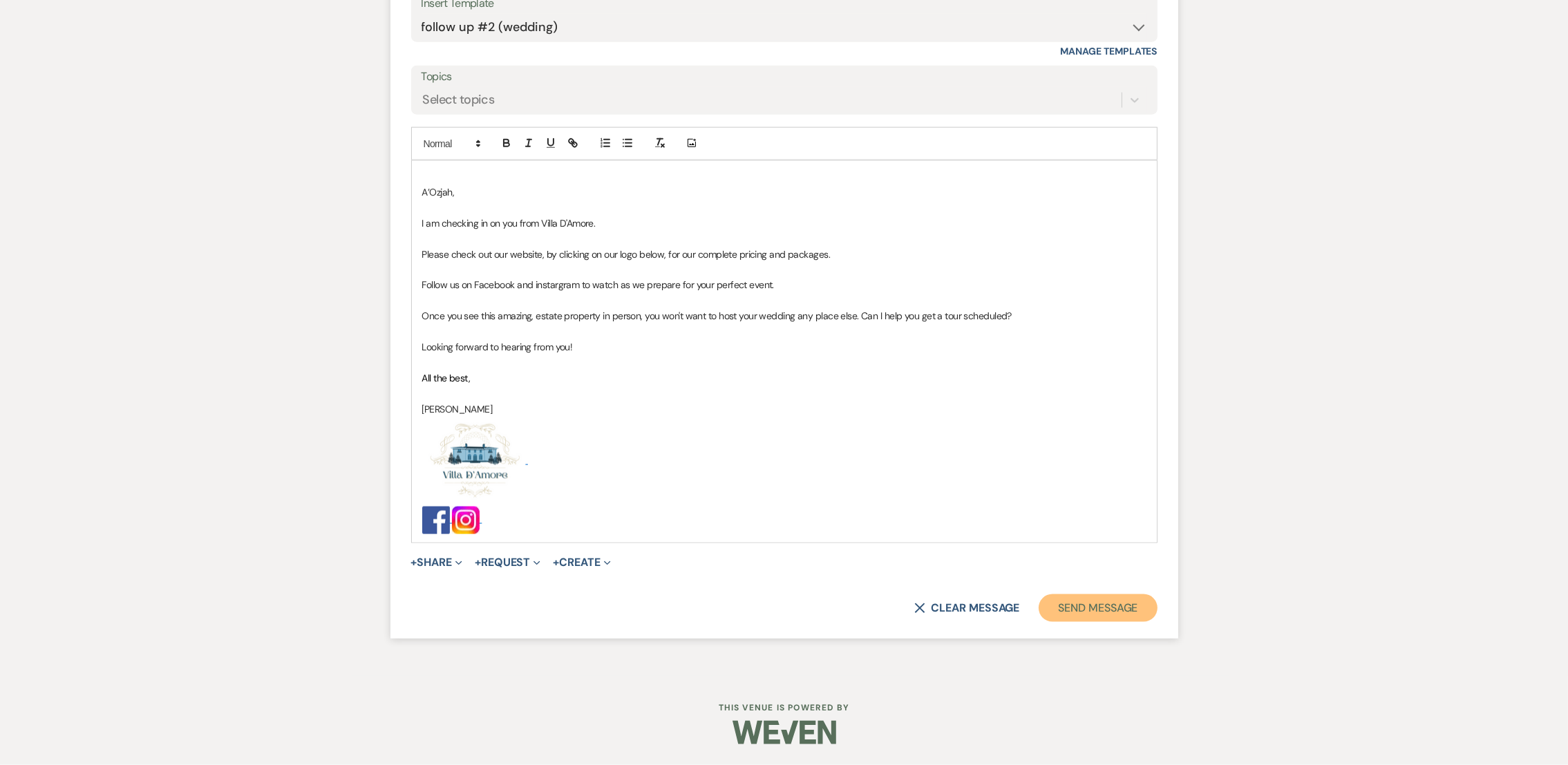
click at [1117, 608] on button "Send Message" at bounding box center [1098, 608] width 118 height 28
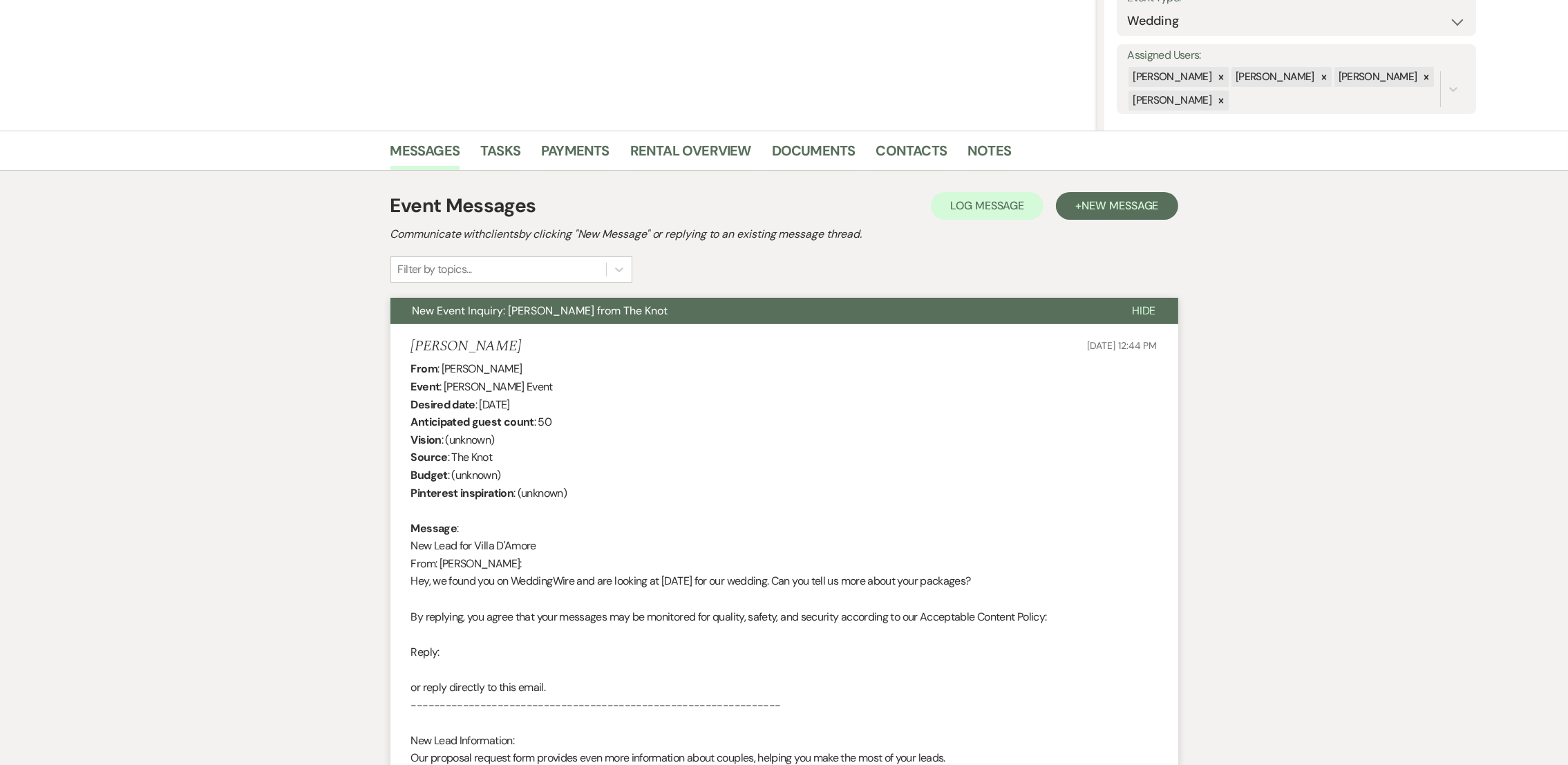
scroll to position [0, 0]
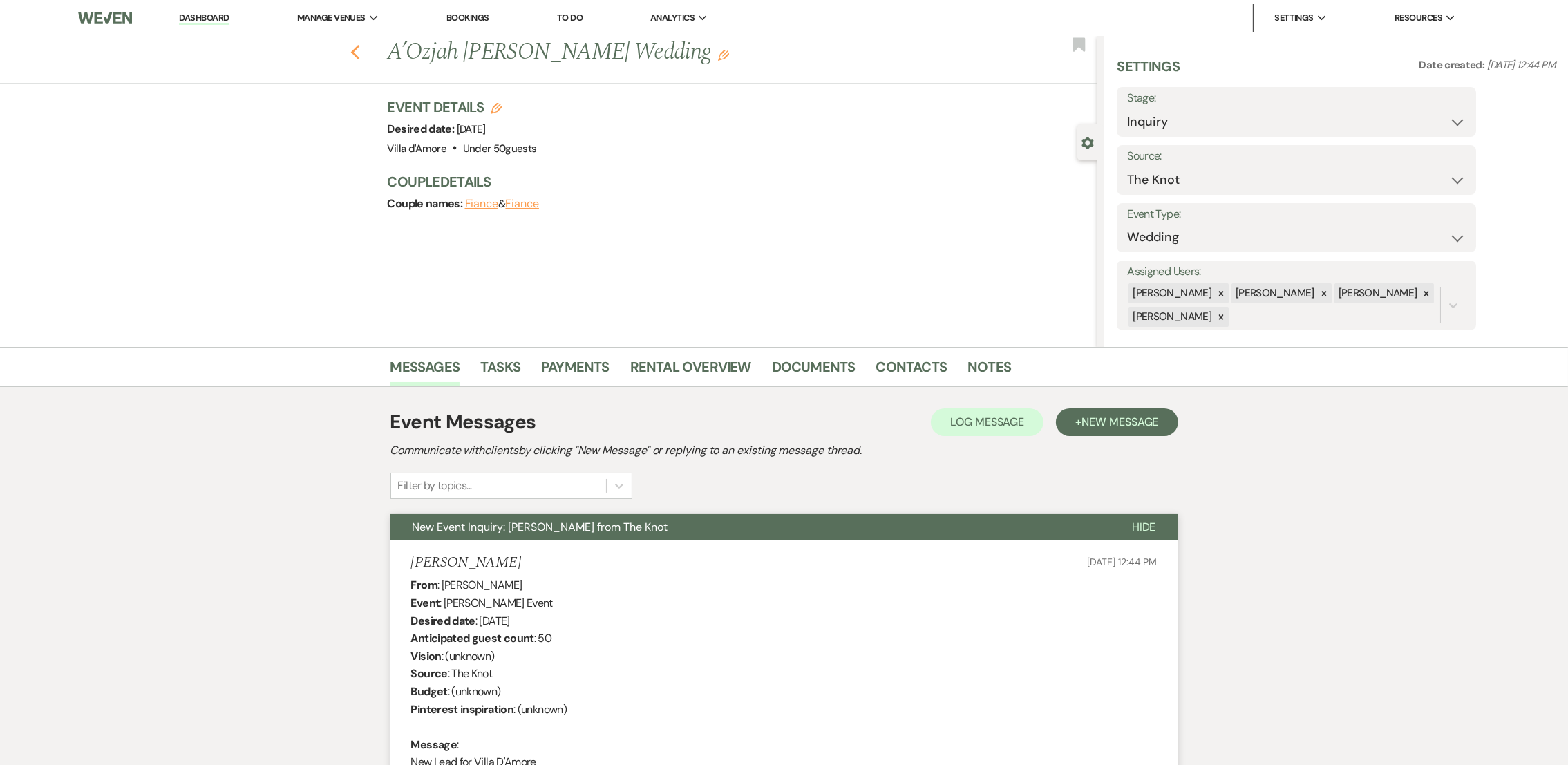
click at [360, 57] on icon "Previous" at bounding box center [355, 52] width 10 height 17
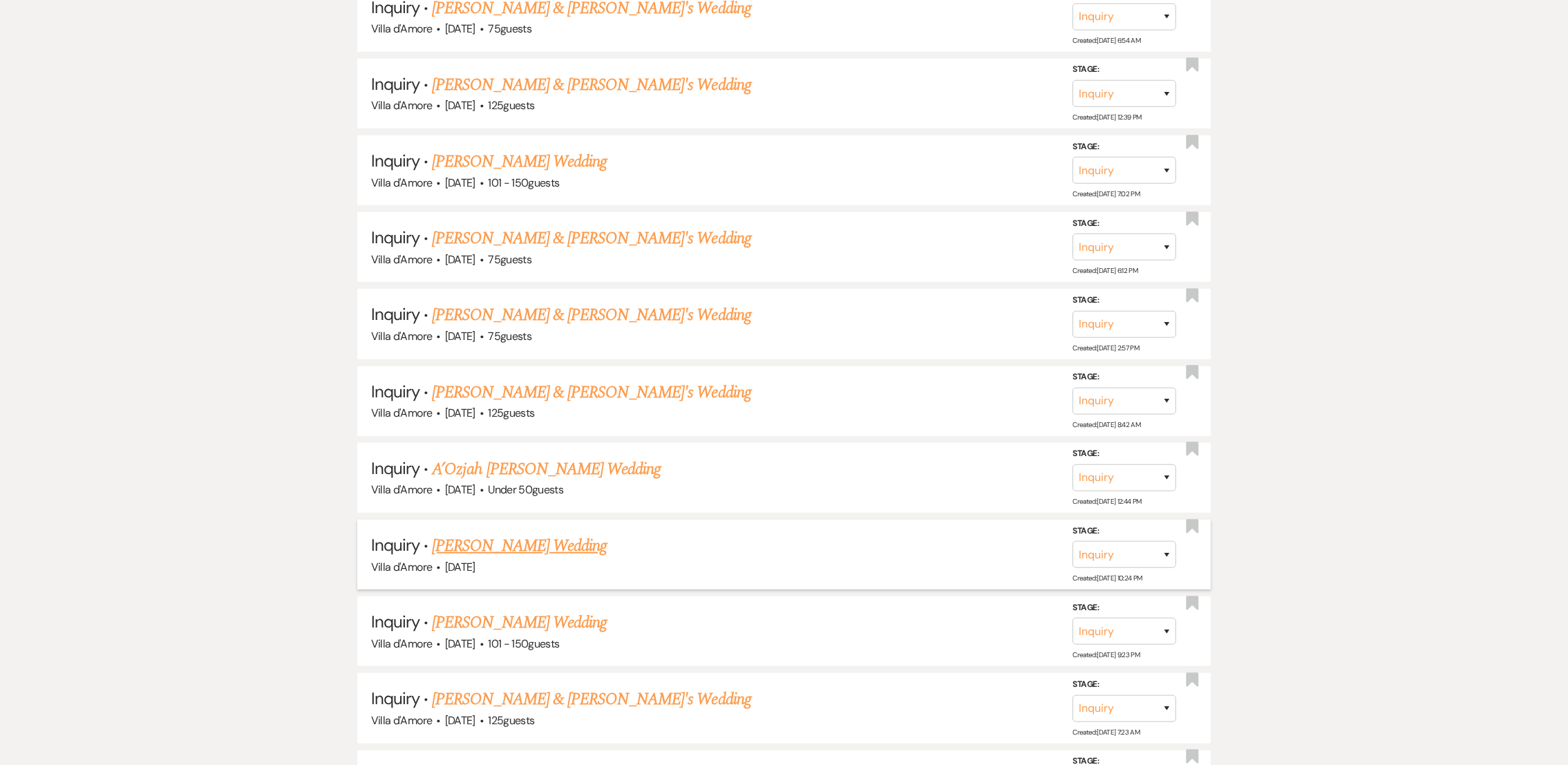
click at [521, 535] on link "[PERSON_NAME] Wedding" at bounding box center [519, 546] width 175 height 25
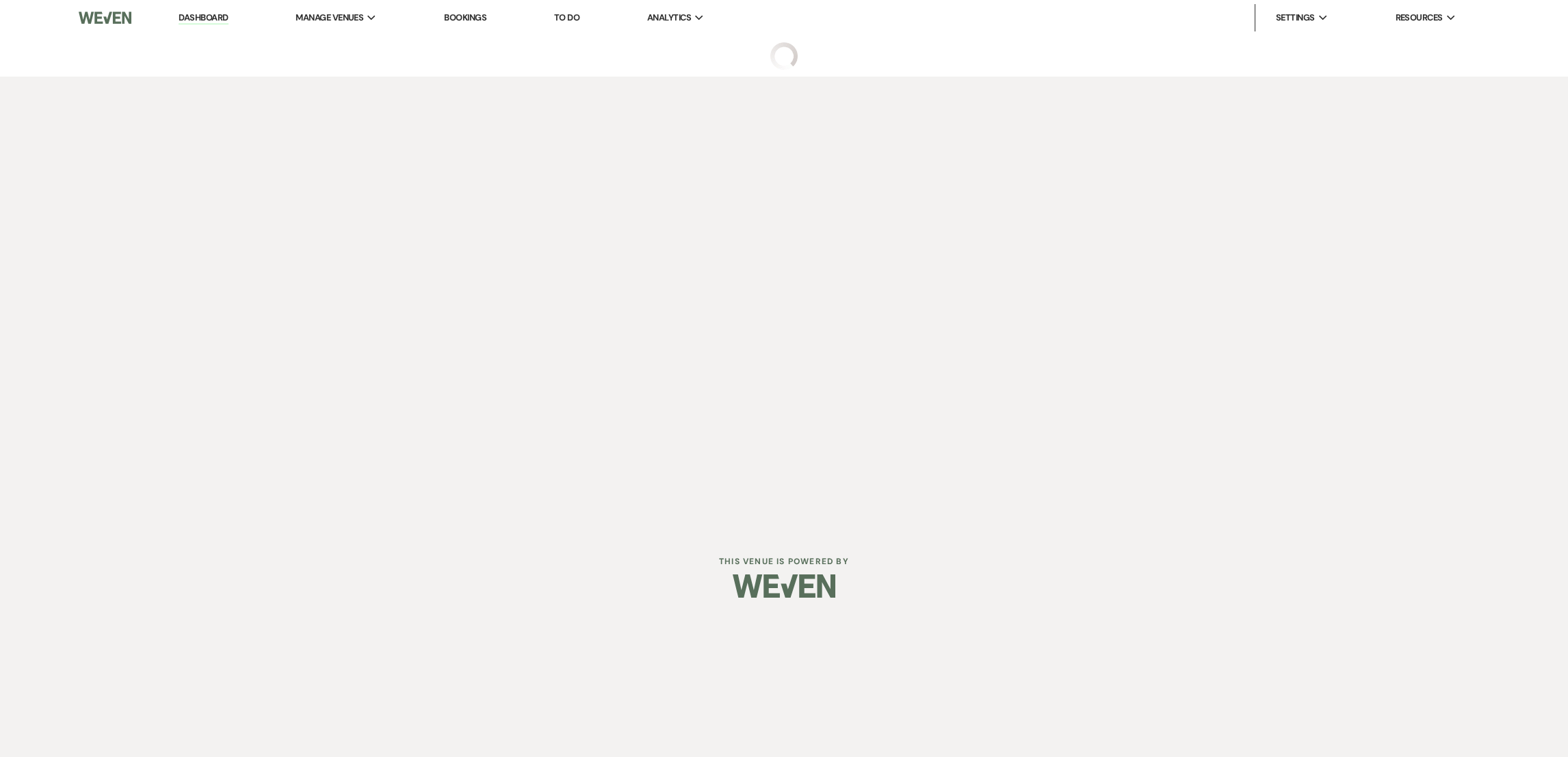
select select "2"
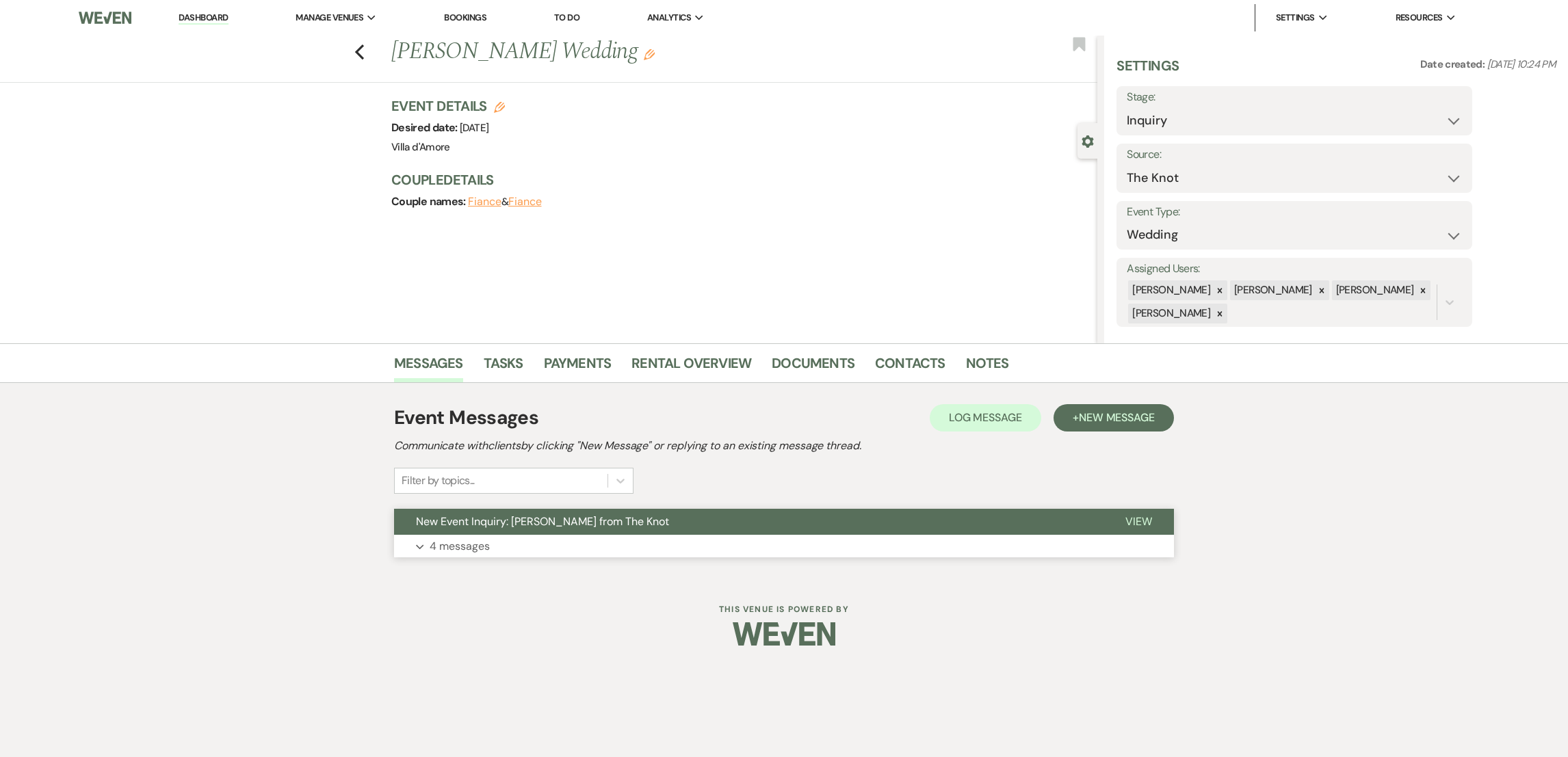
click at [440, 544] on p "4 messages" at bounding box center [460, 546] width 60 height 18
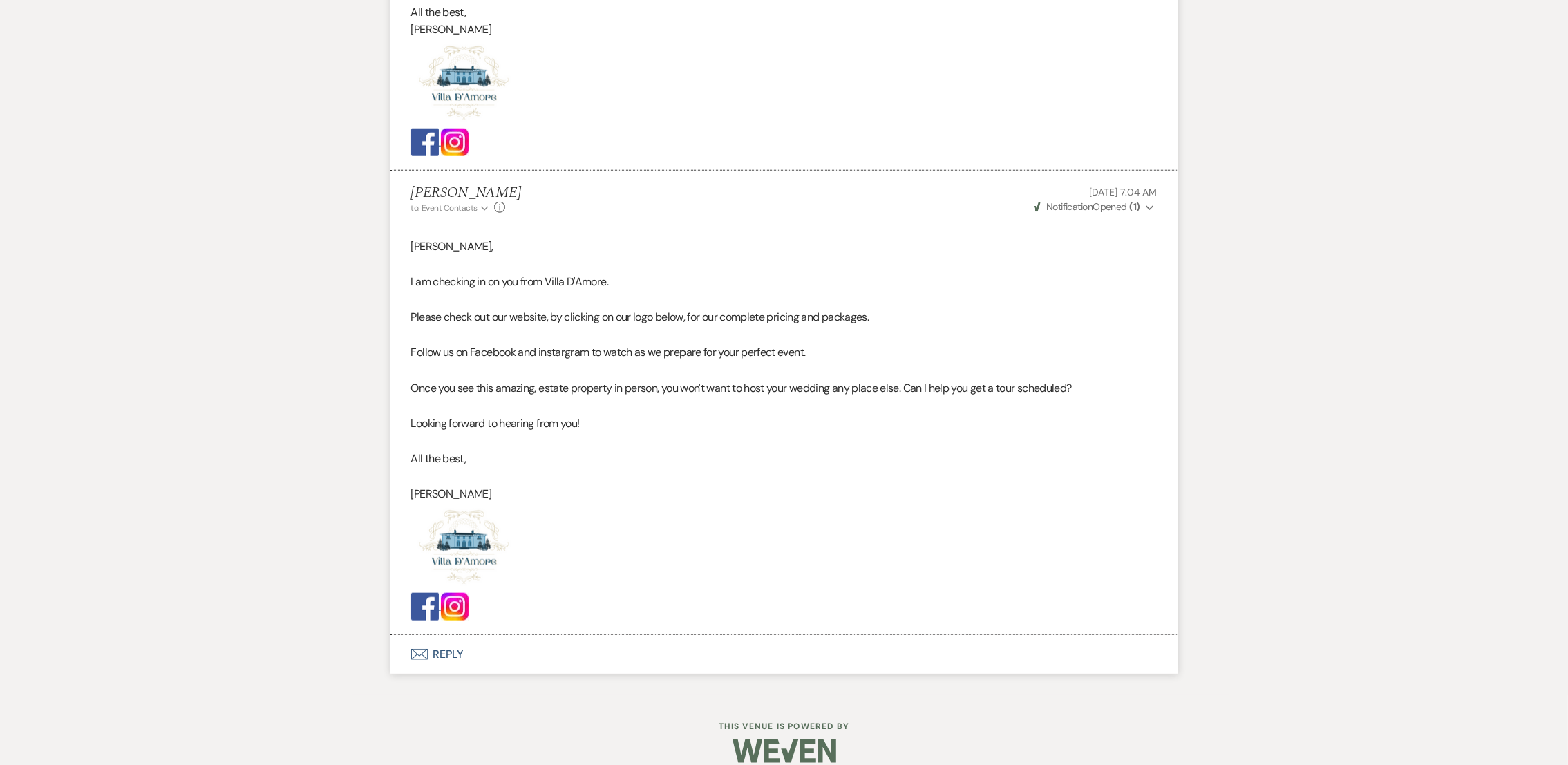
scroll to position [2018, 0]
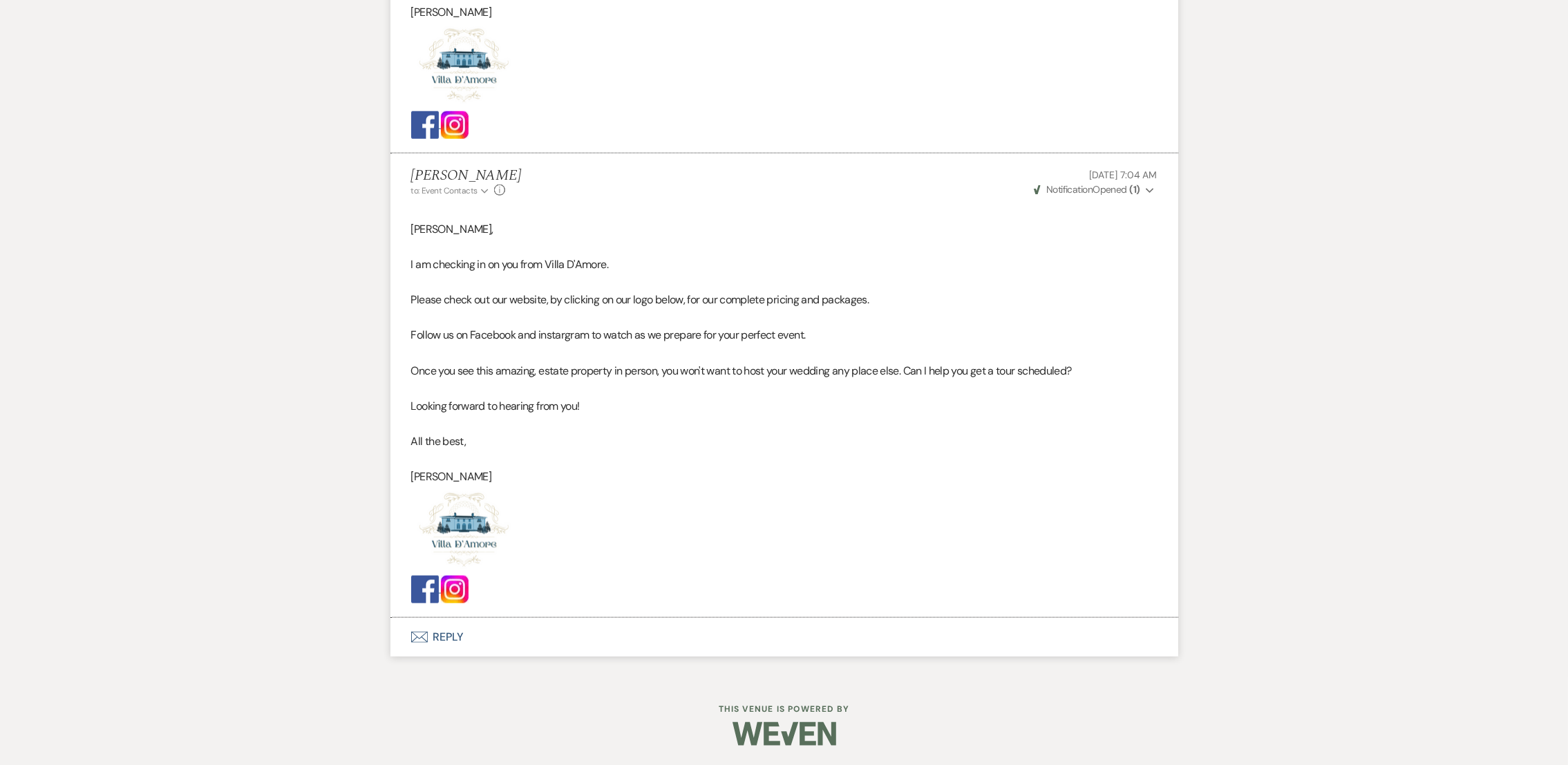
click at [443, 642] on button "Envelope Reply" at bounding box center [784, 637] width 787 height 39
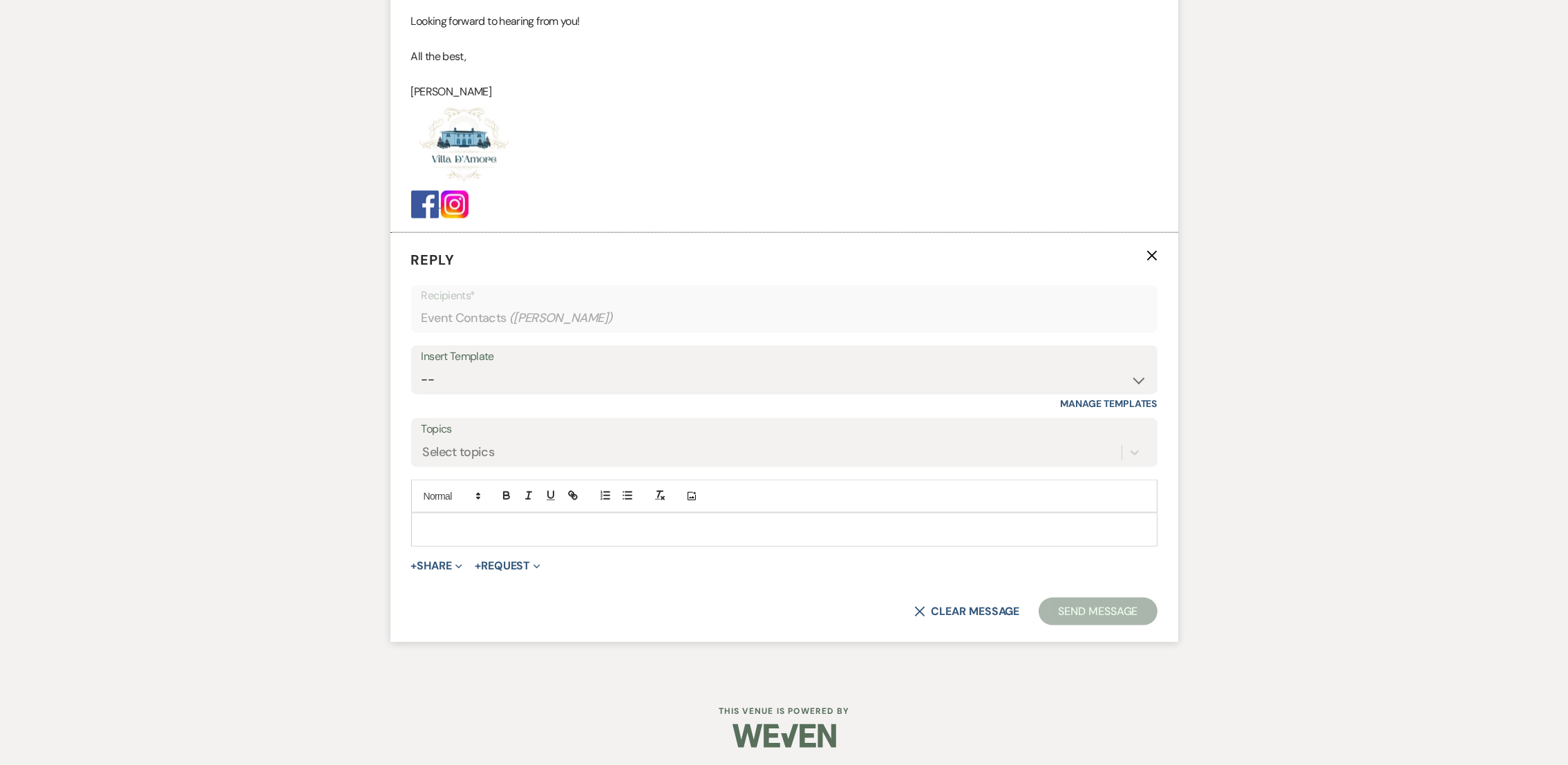
scroll to position [2407, 0]
click at [479, 369] on select "-- auto responce weekends Tour Request Response Follow Up #1 (wedding) Weven Pl…" at bounding box center [784, 376] width 726 height 27
select select "4469"
click at [422, 362] on select "-- auto responce weekends Tour Request Response Follow Up #1 (wedding) Weven Pl…" at bounding box center [784, 376] width 726 height 27
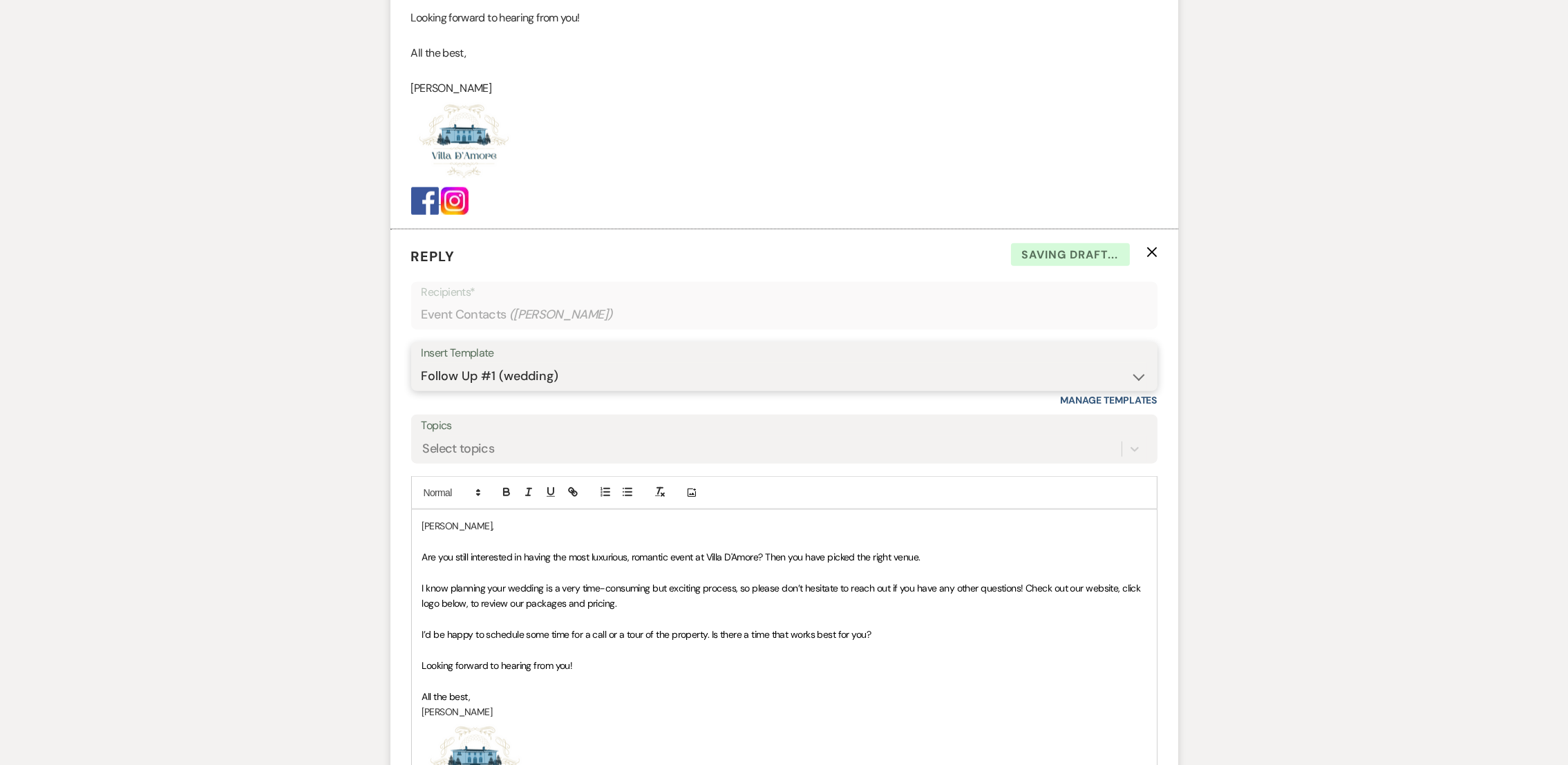
scroll to position [2710, 0]
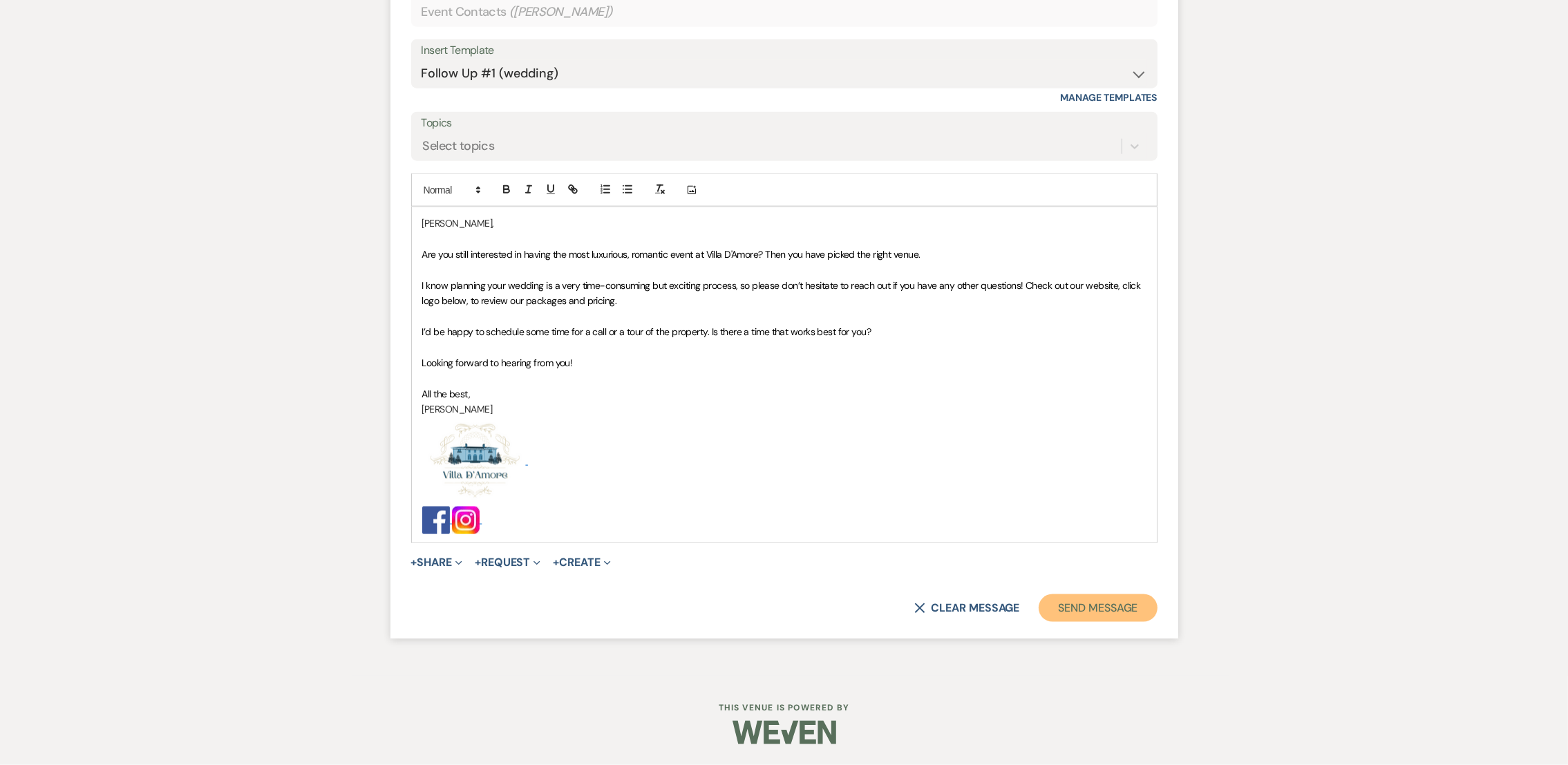
click at [1097, 614] on button "Send Message" at bounding box center [1098, 608] width 118 height 28
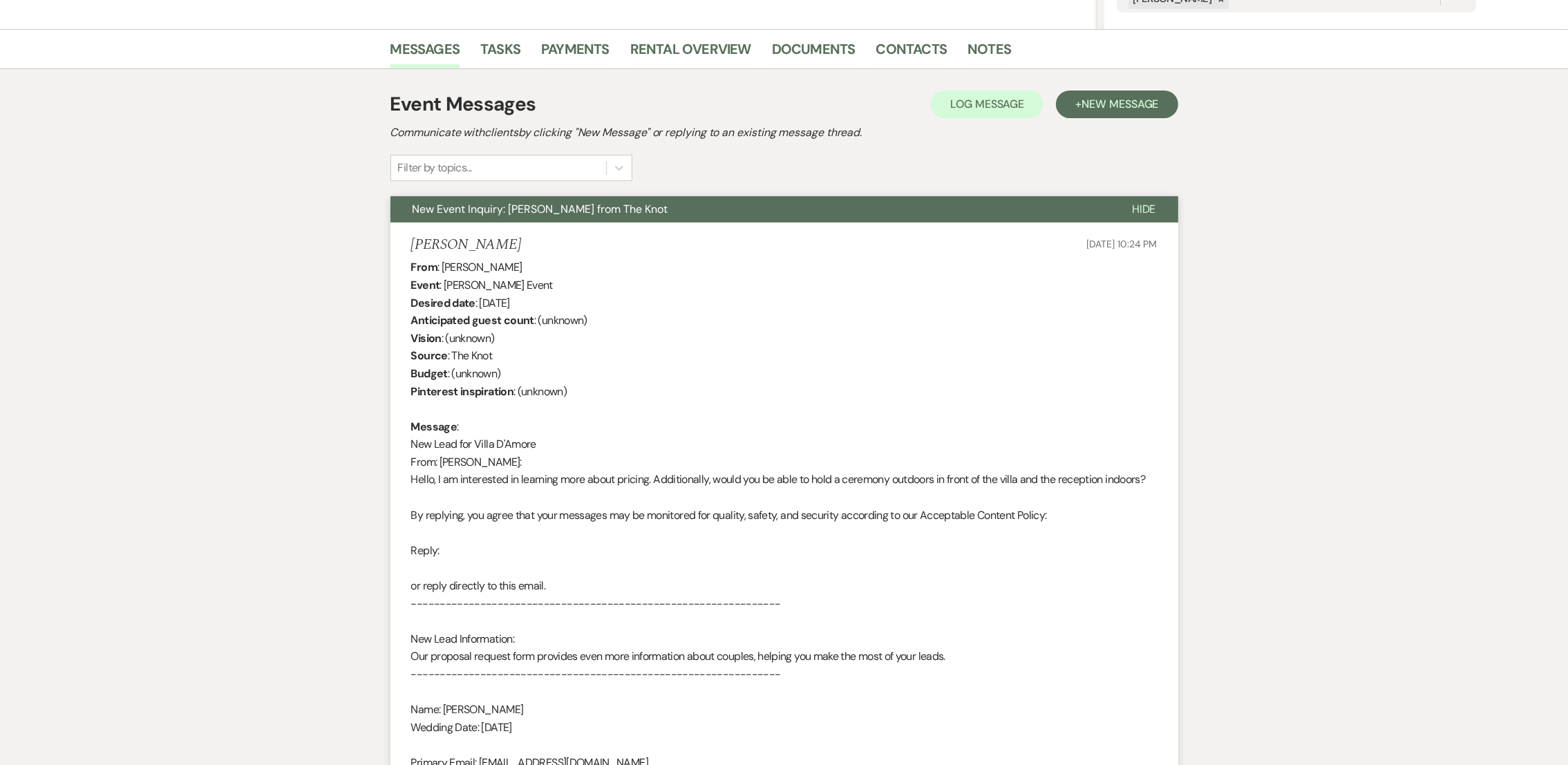
scroll to position [0, 0]
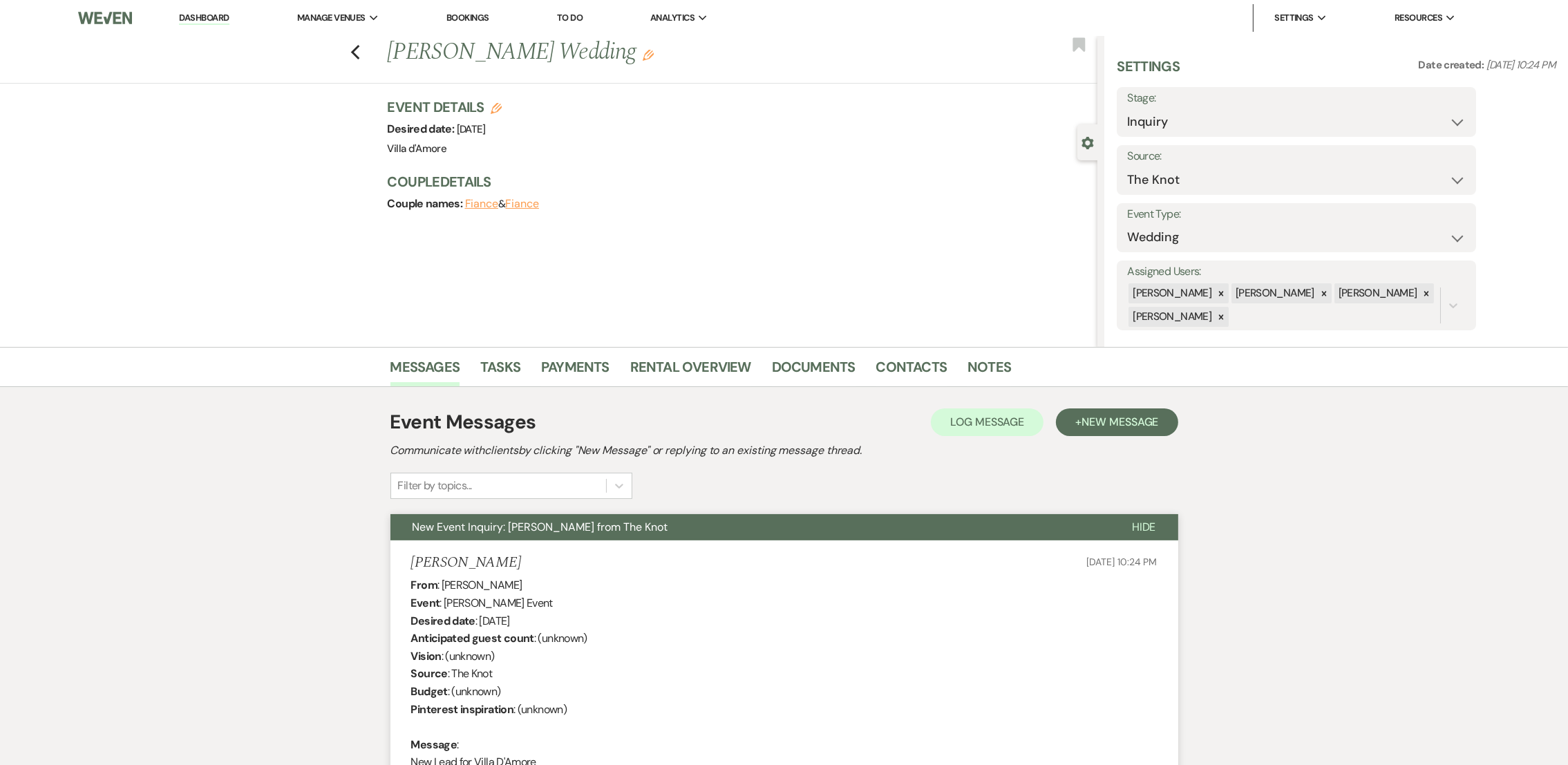
click at [369, 53] on div "Previous [PERSON_NAME] Wedding Edit Bookmark" at bounding box center [545, 60] width 1104 height 48
click at [361, 53] on icon "Previous" at bounding box center [355, 52] width 10 height 17
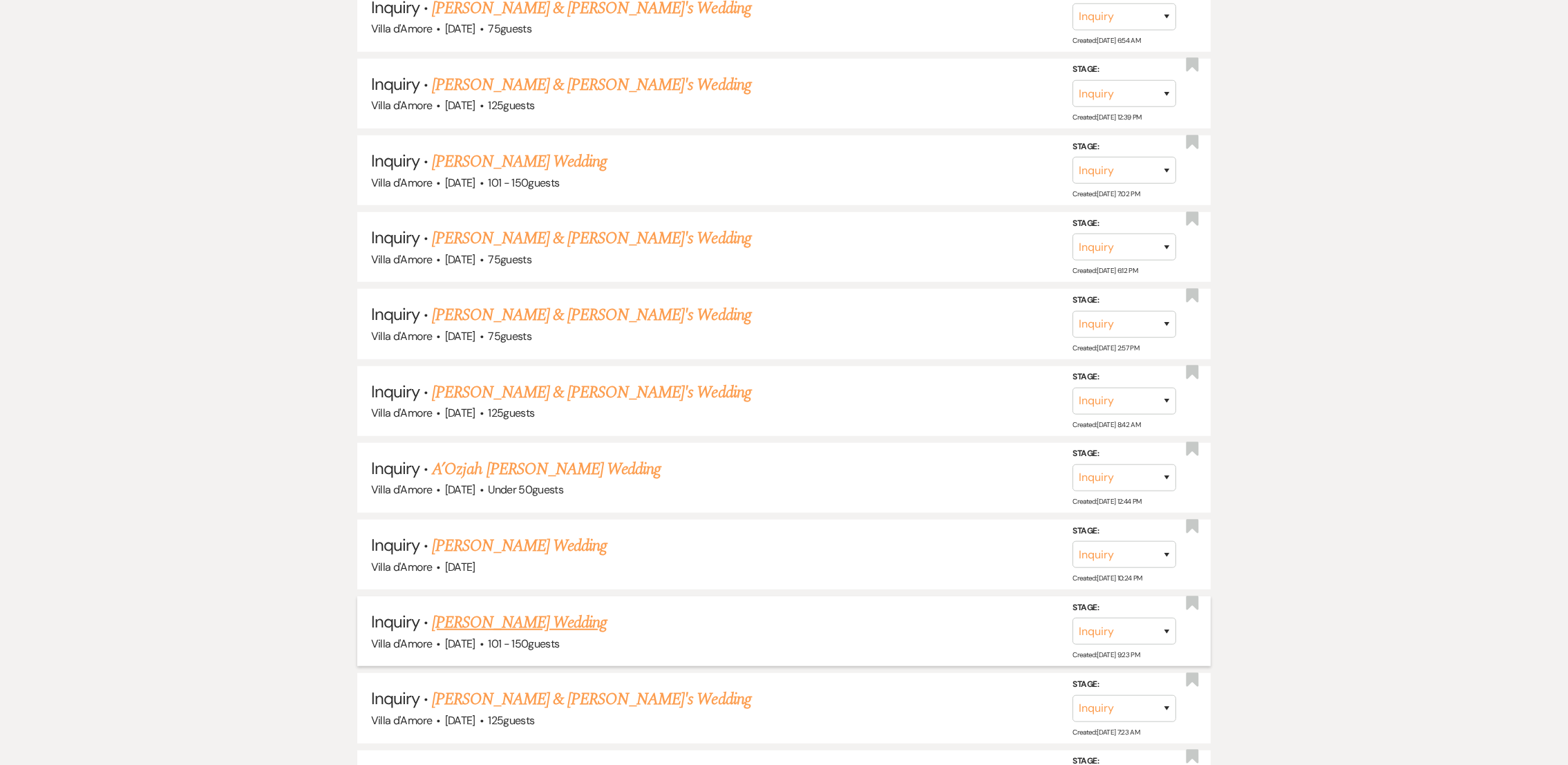
click at [541, 616] on link "[PERSON_NAME] Wedding" at bounding box center [519, 622] width 175 height 25
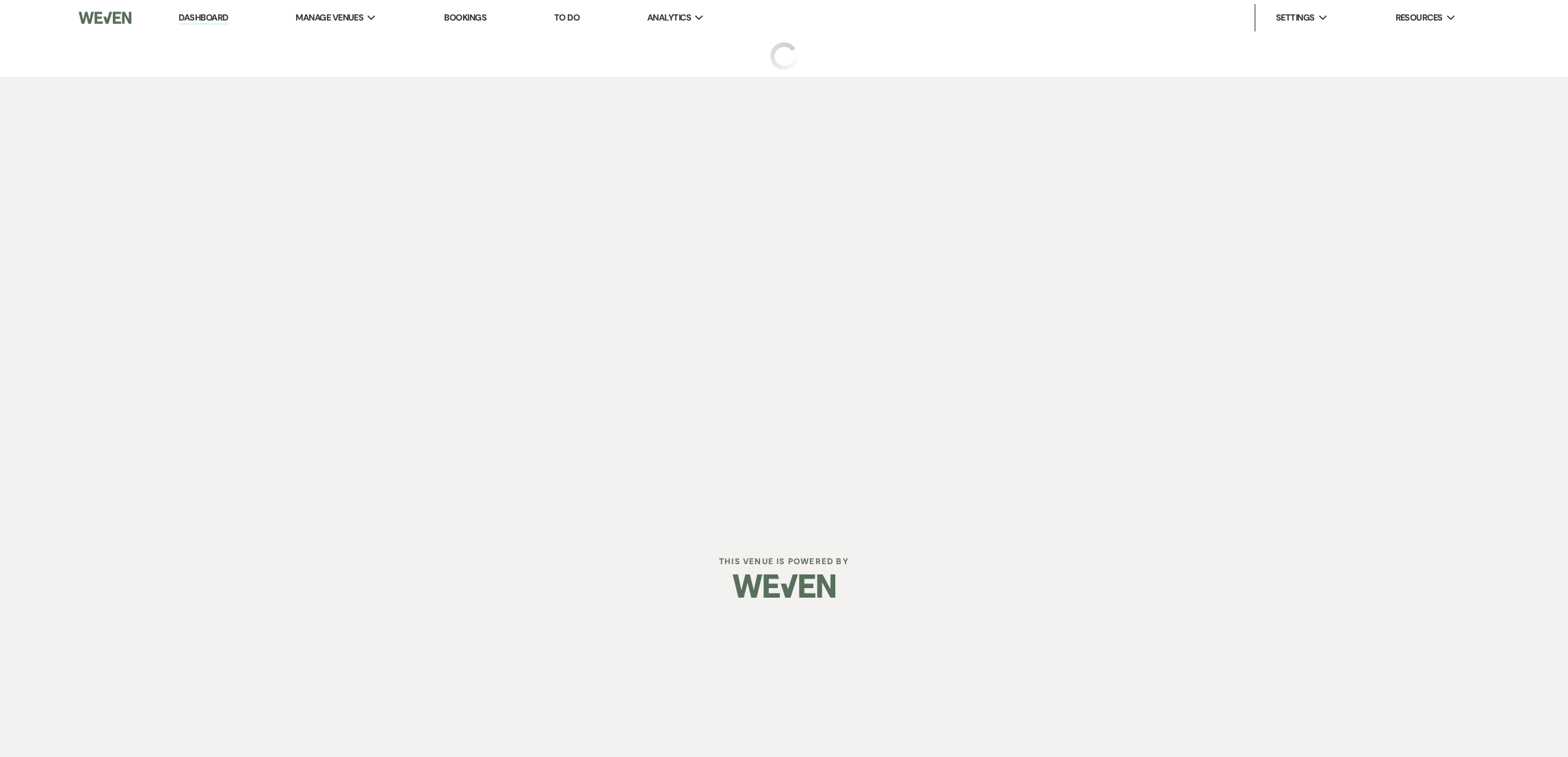
select select "2"
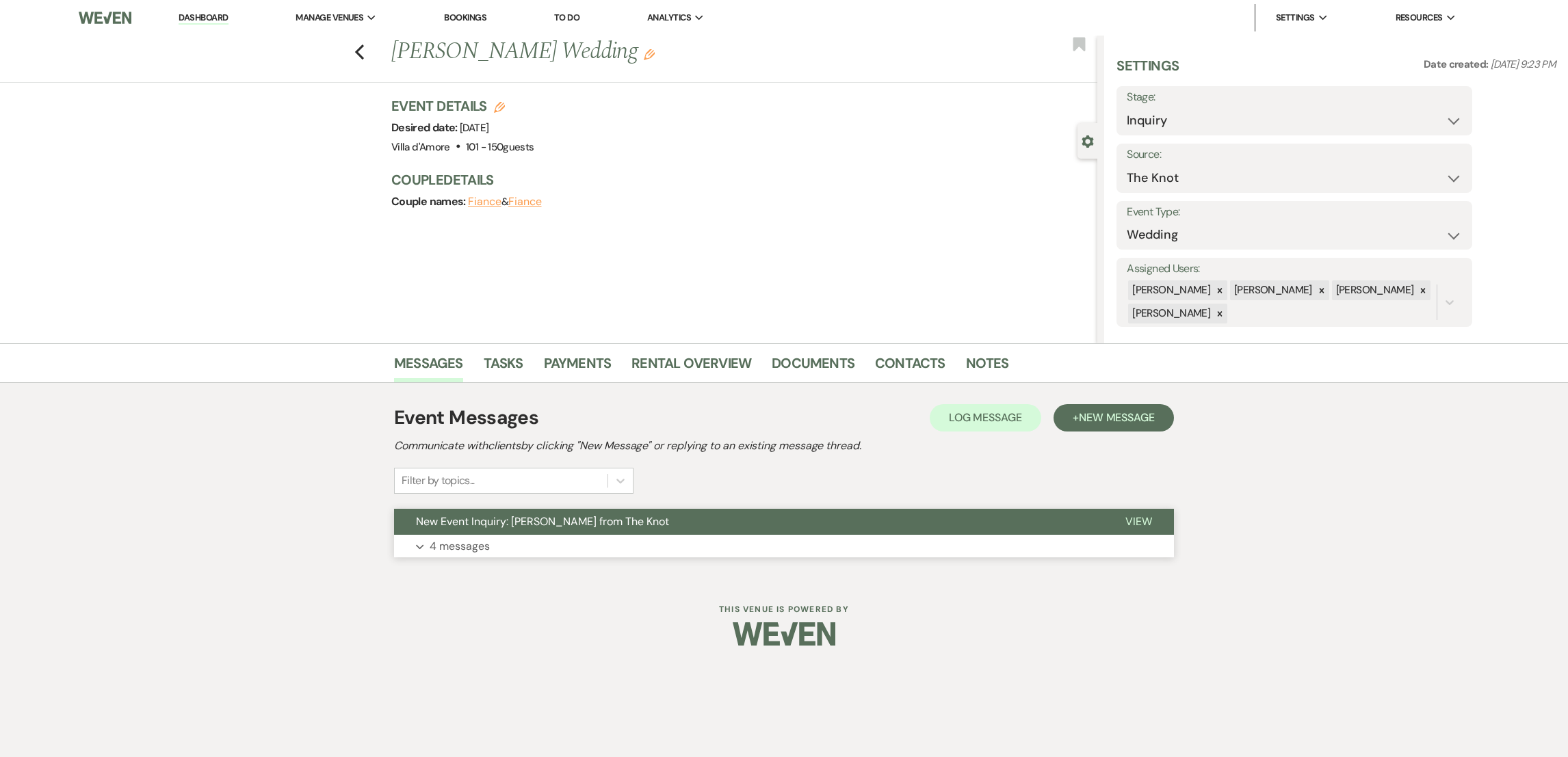
click at [463, 550] on p "4 messages" at bounding box center [460, 546] width 60 height 18
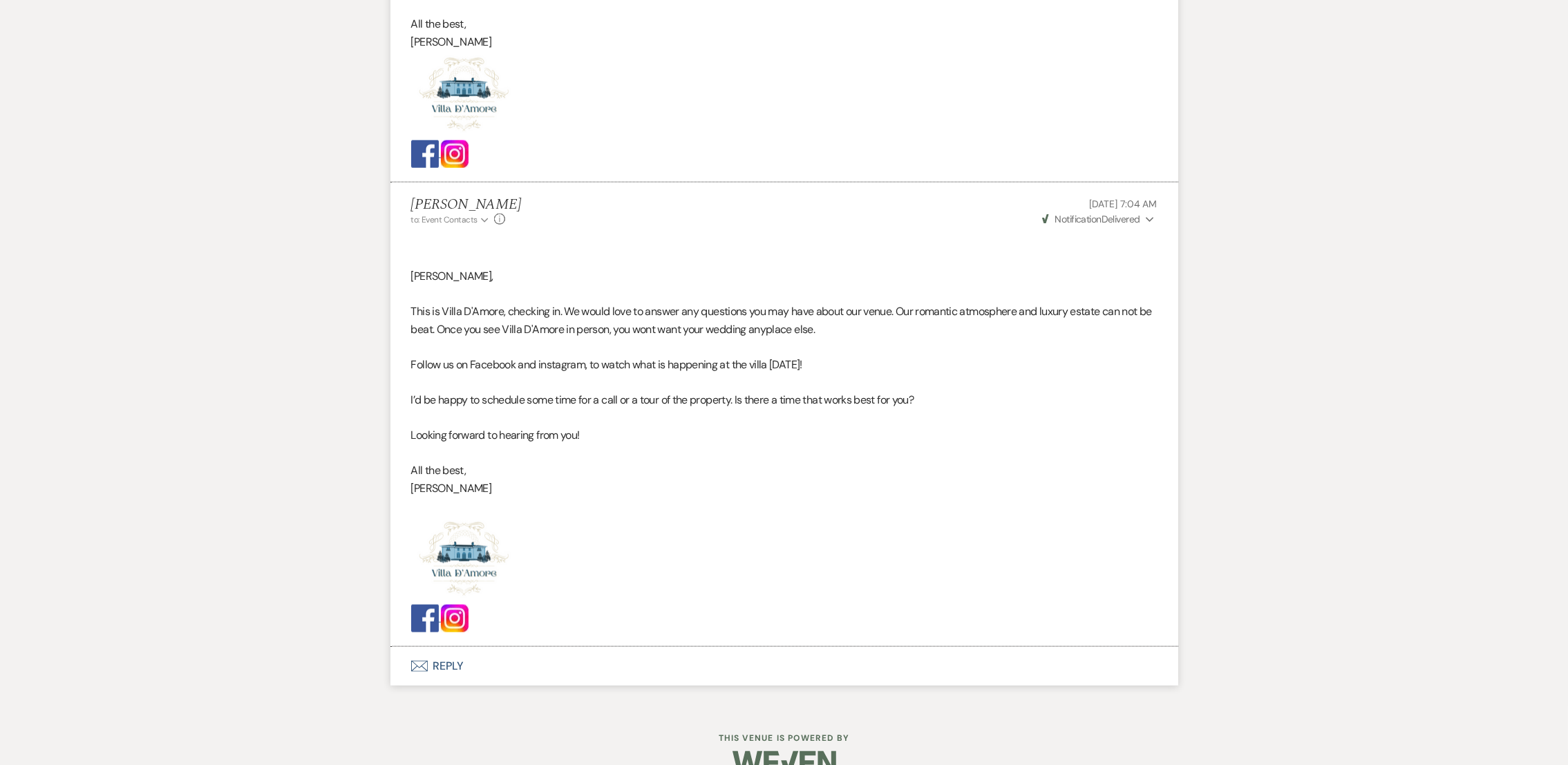
scroll to position [2089, 0]
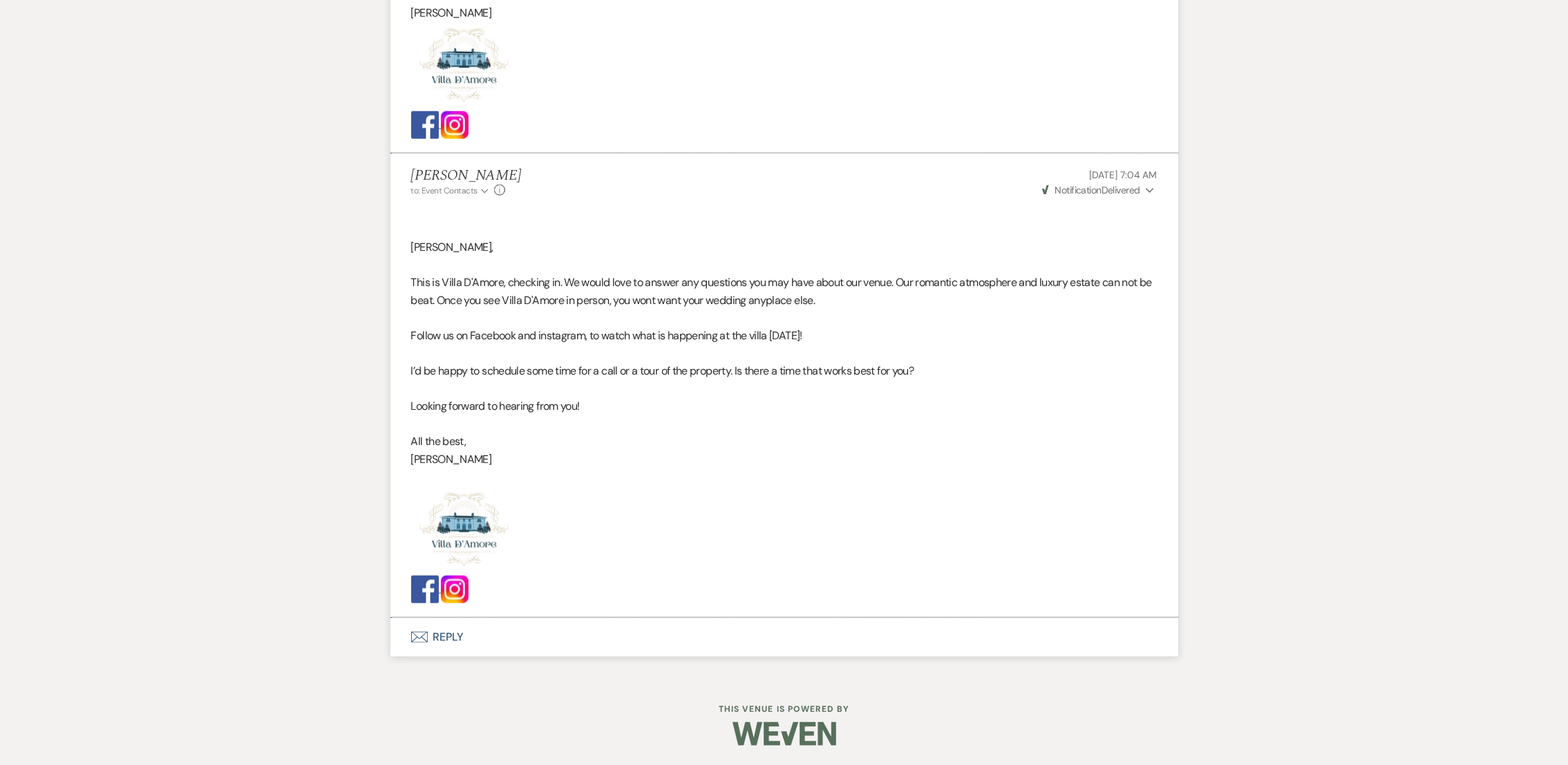
click at [424, 629] on button "Envelope Reply" at bounding box center [784, 637] width 787 height 39
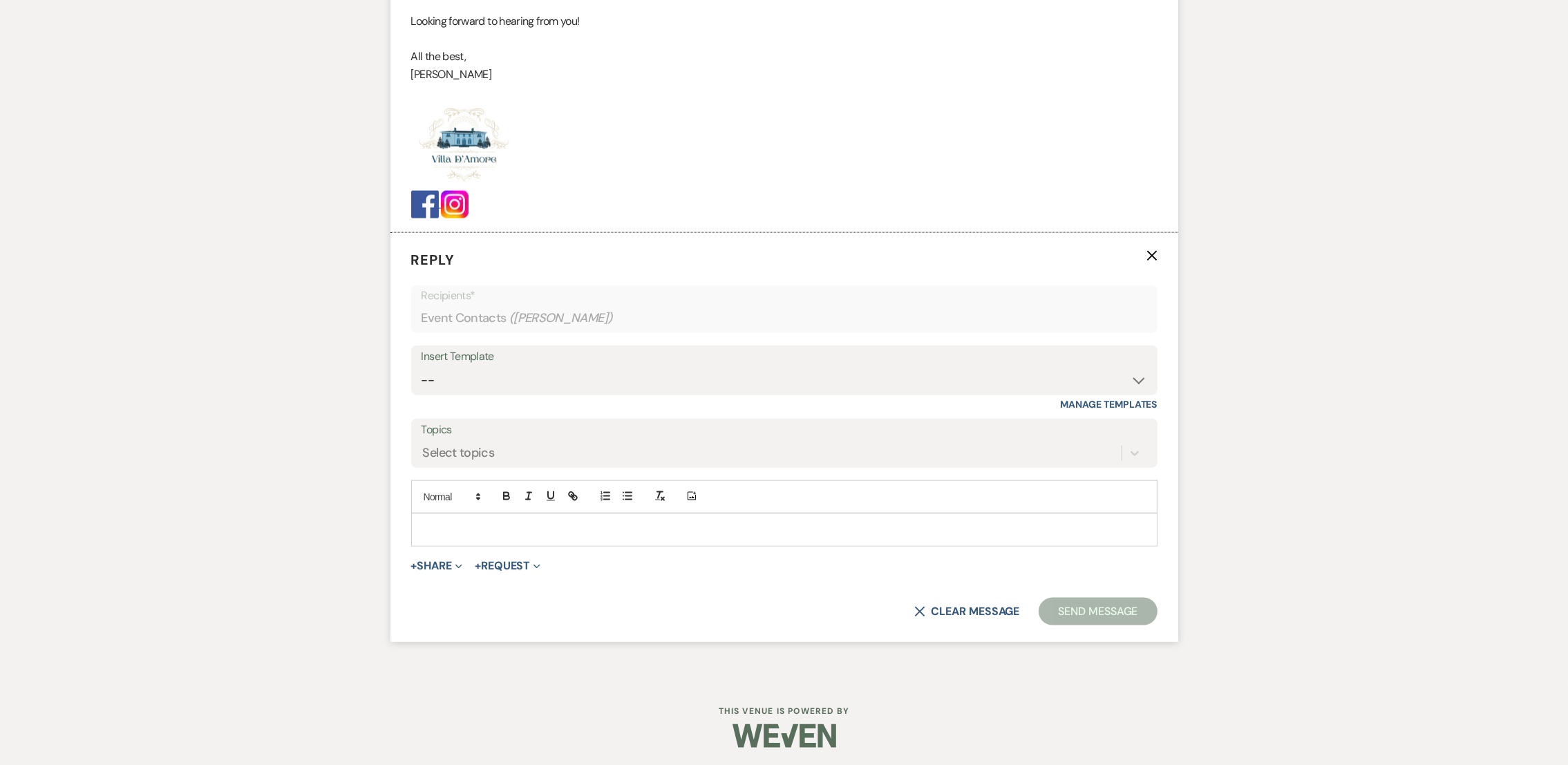
scroll to position [2477, 0]
click at [470, 384] on select "-- auto responce weekends Tour Request Response Follow Up #1 (wedding) Weven Pl…" at bounding box center [784, 376] width 726 height 27
select select "4965"
click at [422, 363] on select "-- auto responce weekends Tour Request Response Follow Up #1 (wedding) Weven Pl…" at bounding box center [784, 376] width 726 height 27
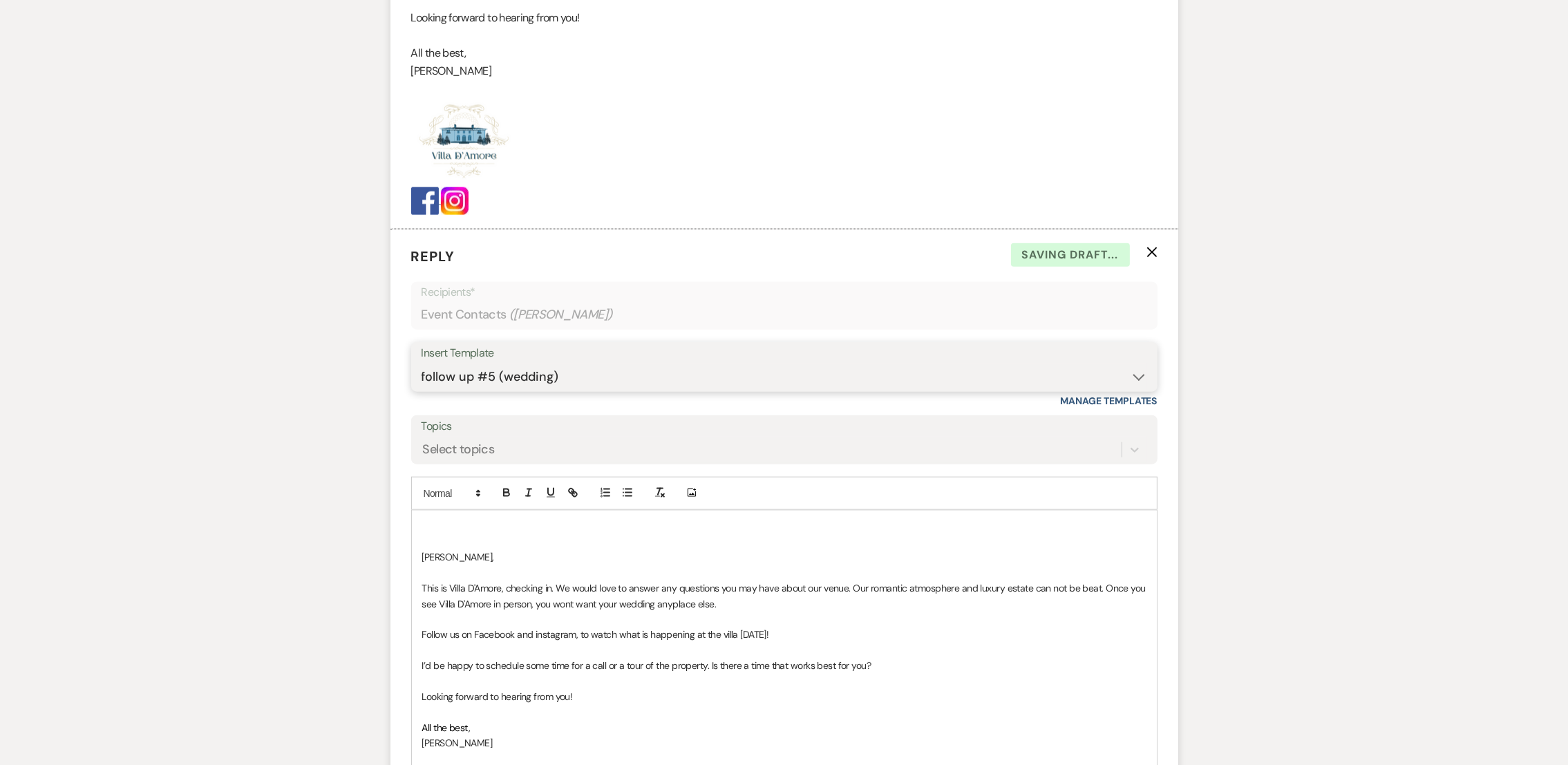
scroll to position [2827, 0]
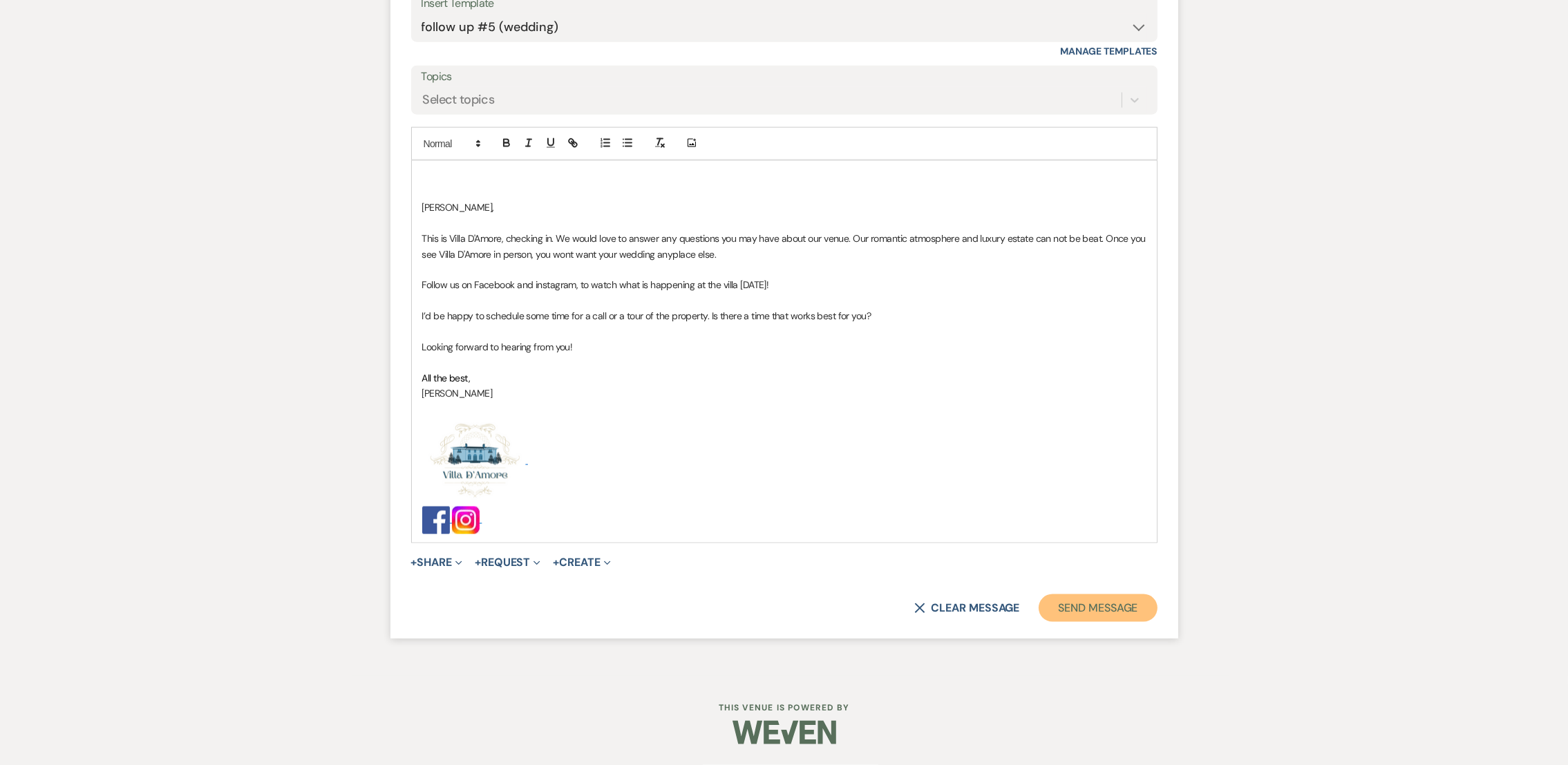
click at [1130, 601] on button "Send Message" at bounding box center [1098, 608] width 118 height 28
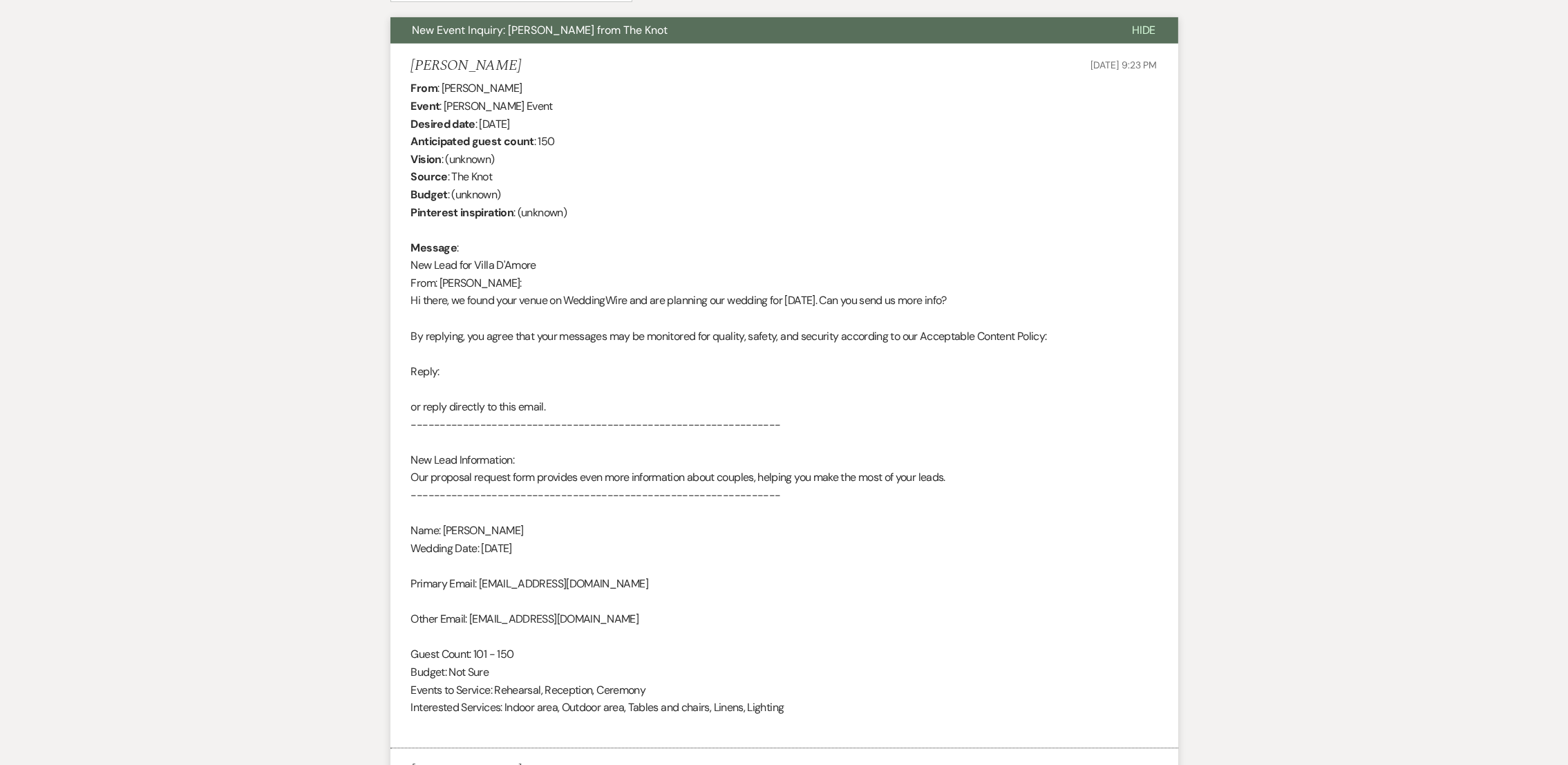
scroll to position [0, 0]
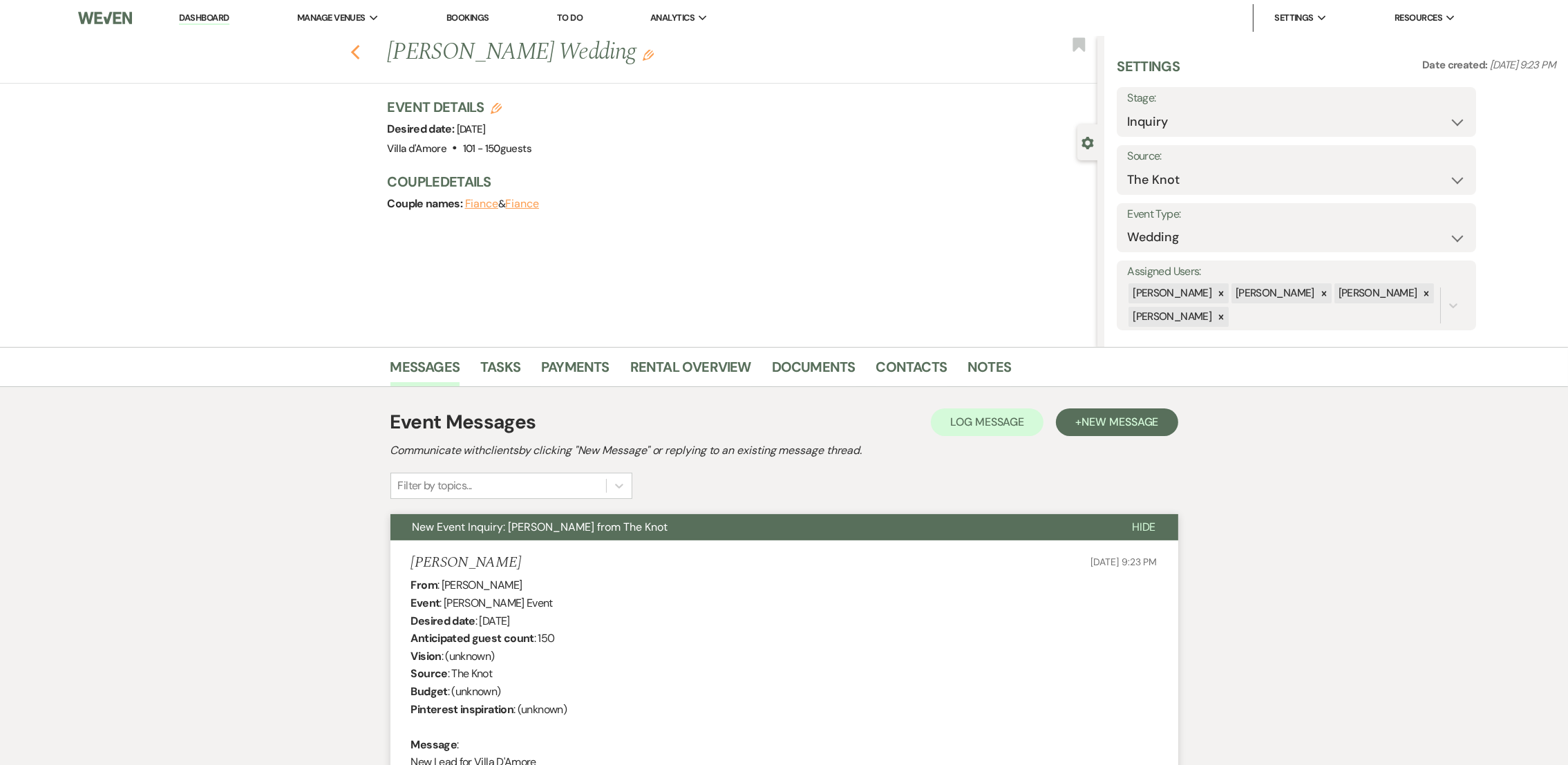
click at [359, 49] on use "button" at bounding box center [355, 52] width 9 height 15
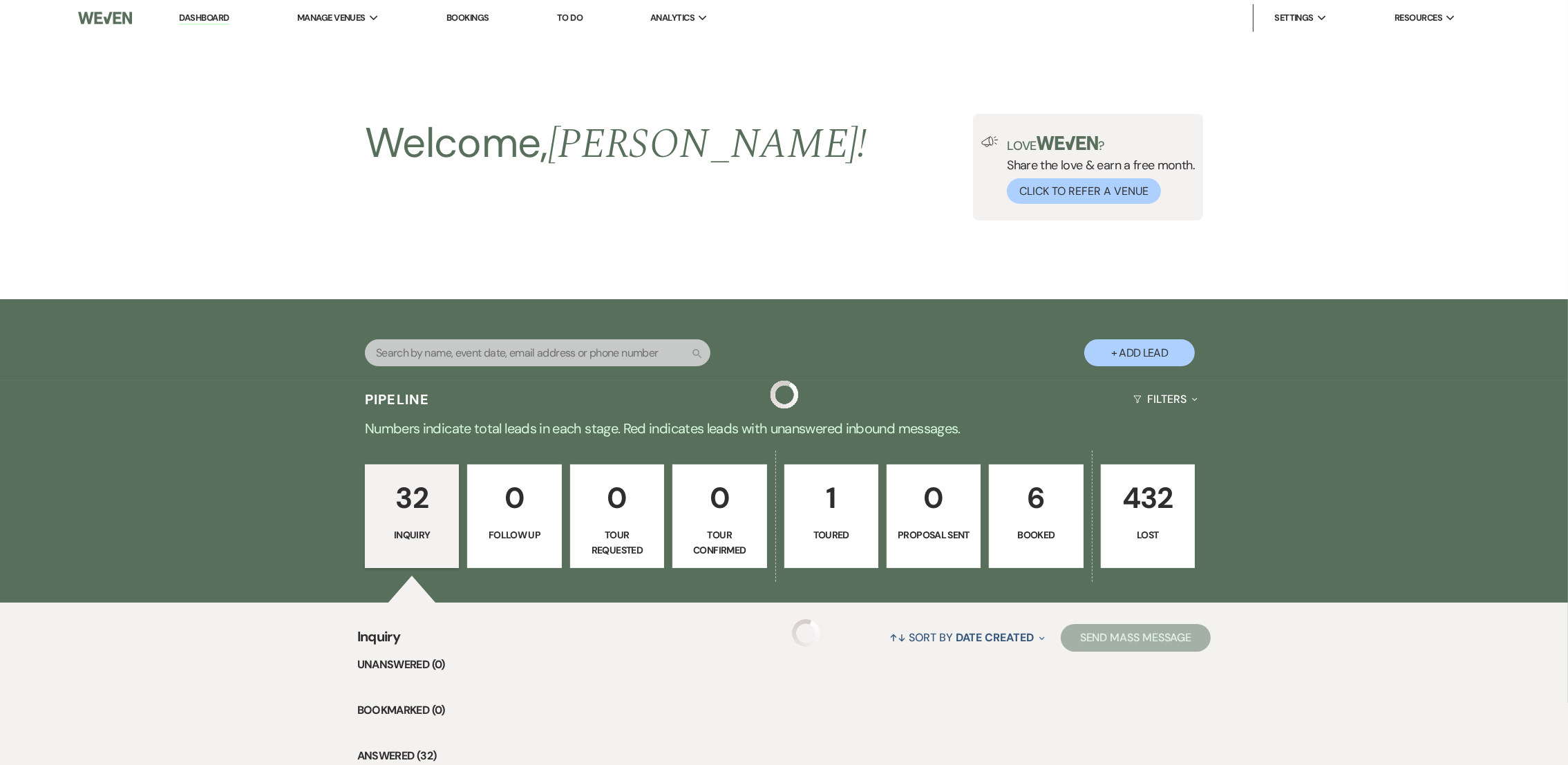
scroll to position [1404, 0]
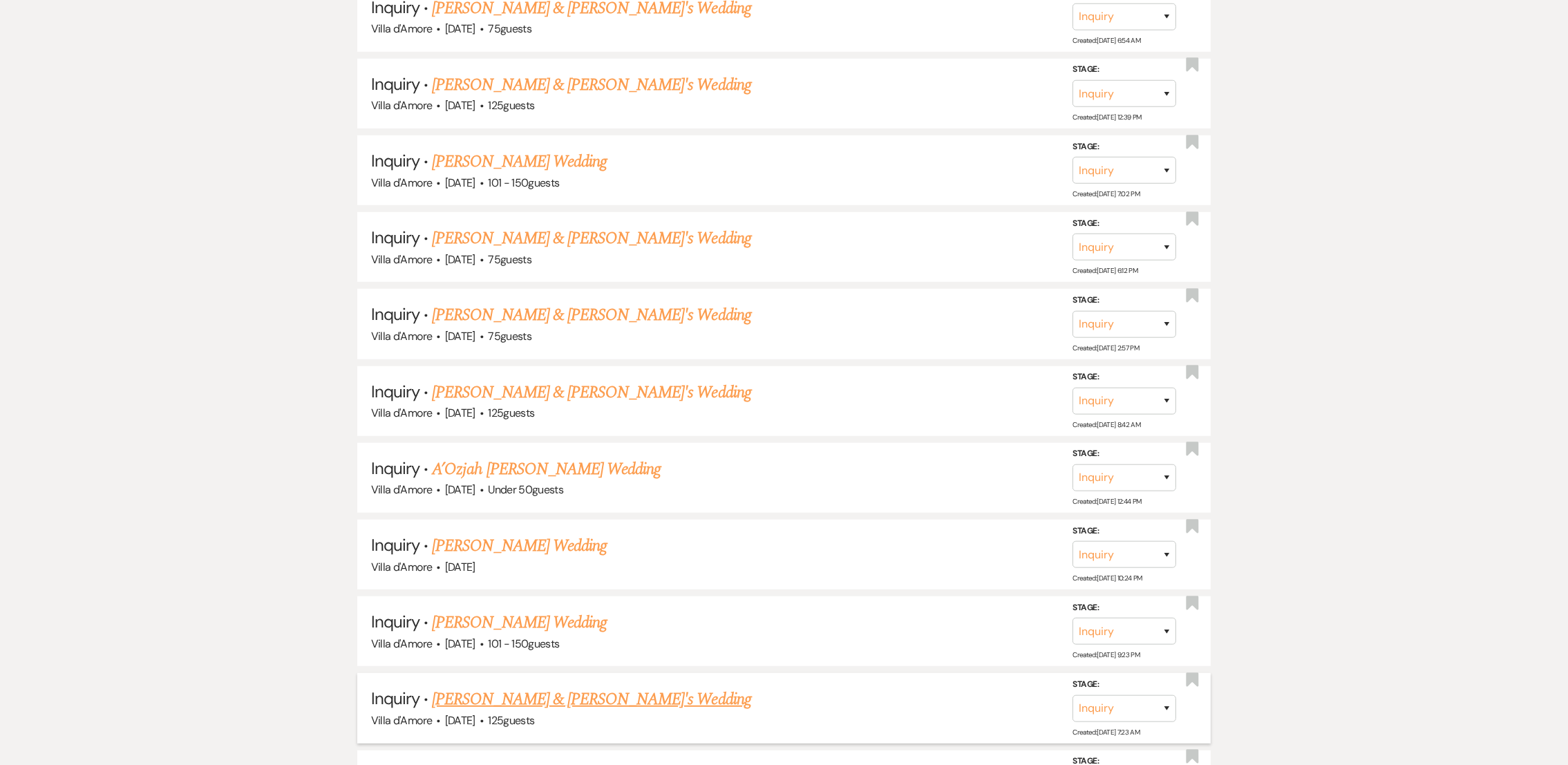
click at [523, 692] on link "[PERSON_NAME] & [PERSON_NAME]'s Wedding" at bounding box center [592, 699] width 319 height 25
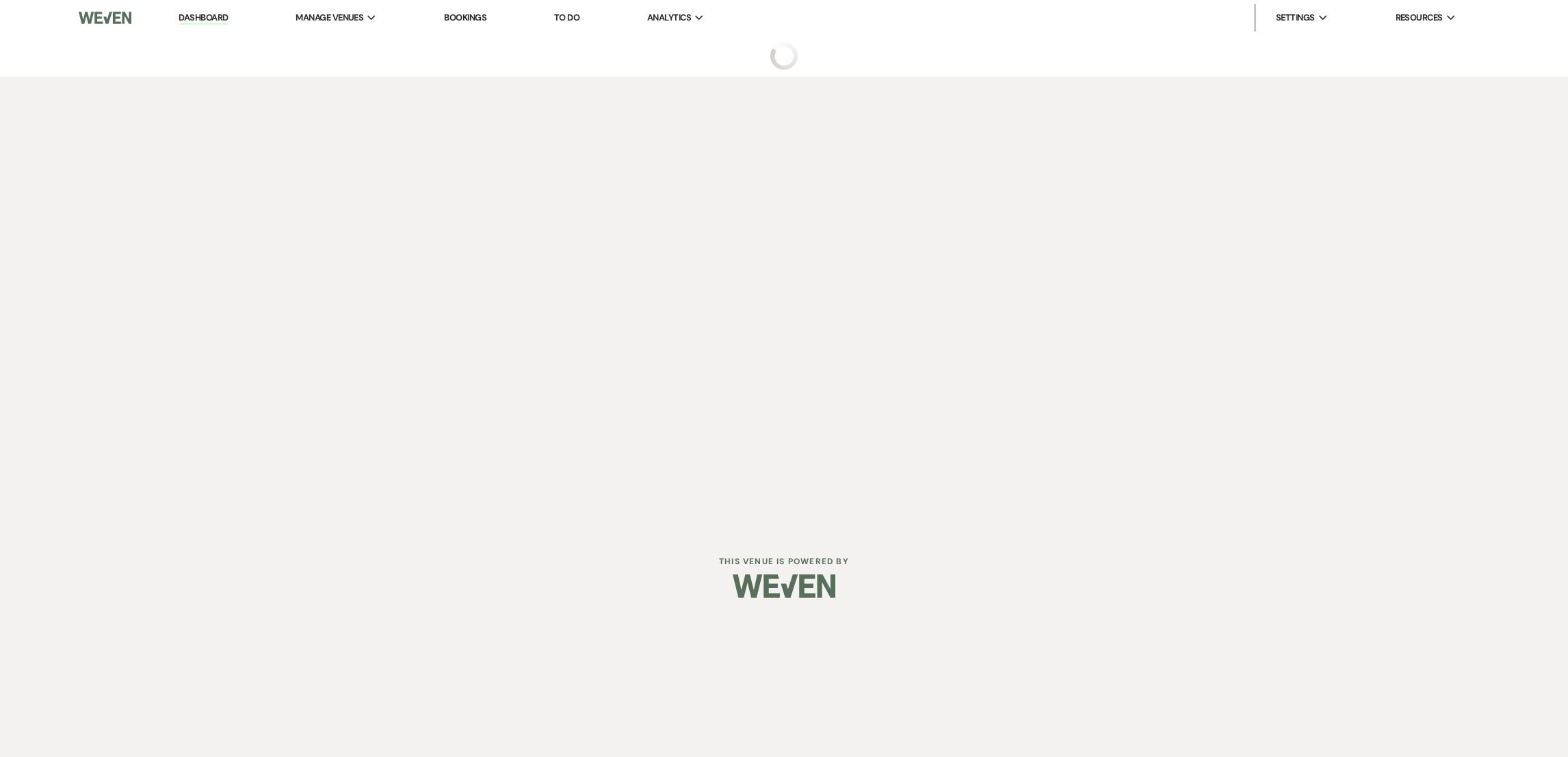
select select "2"
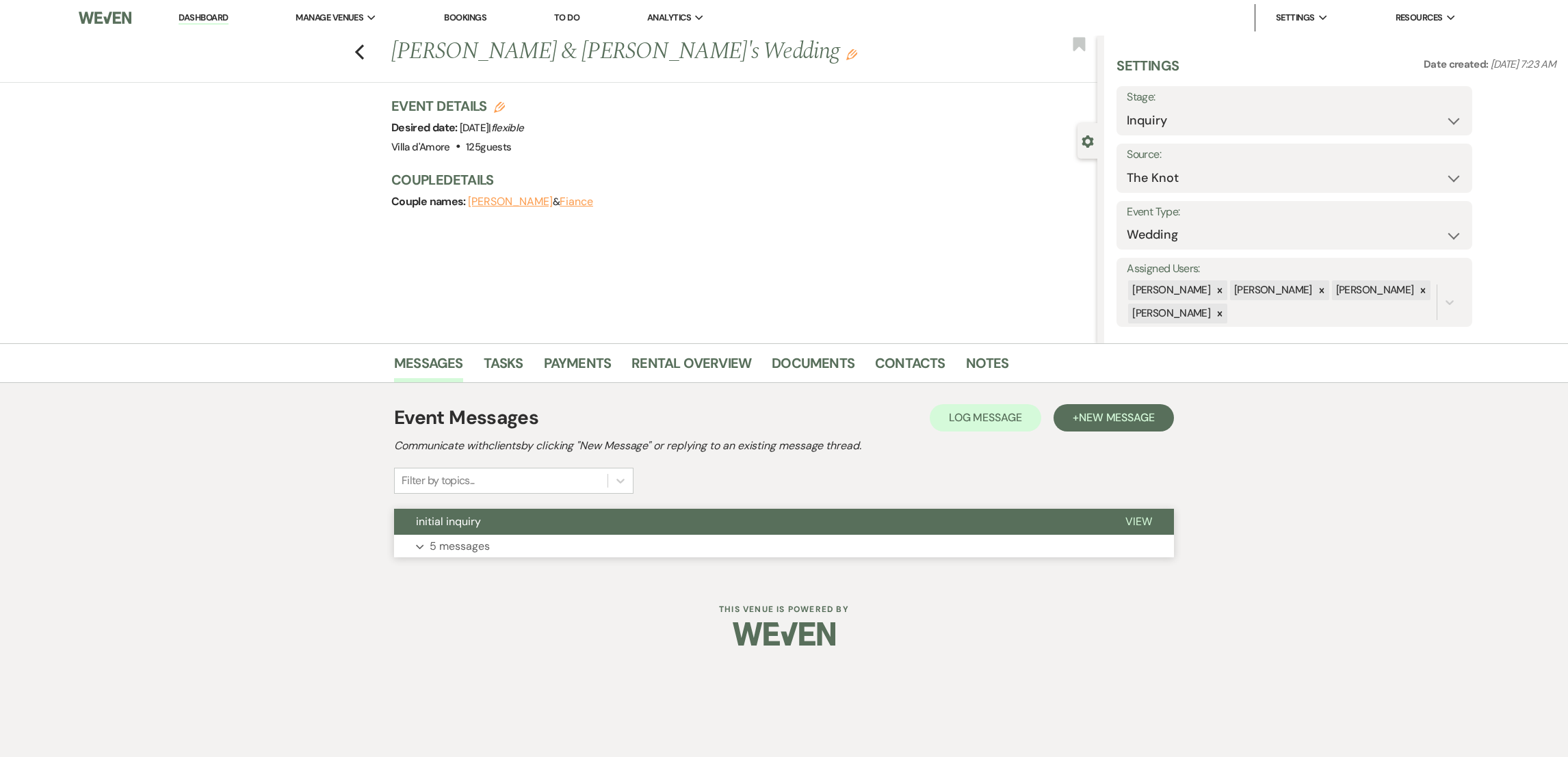
click at [454, 549] on p "5 messages" at bounding box center [460, 546] width 60 height 18
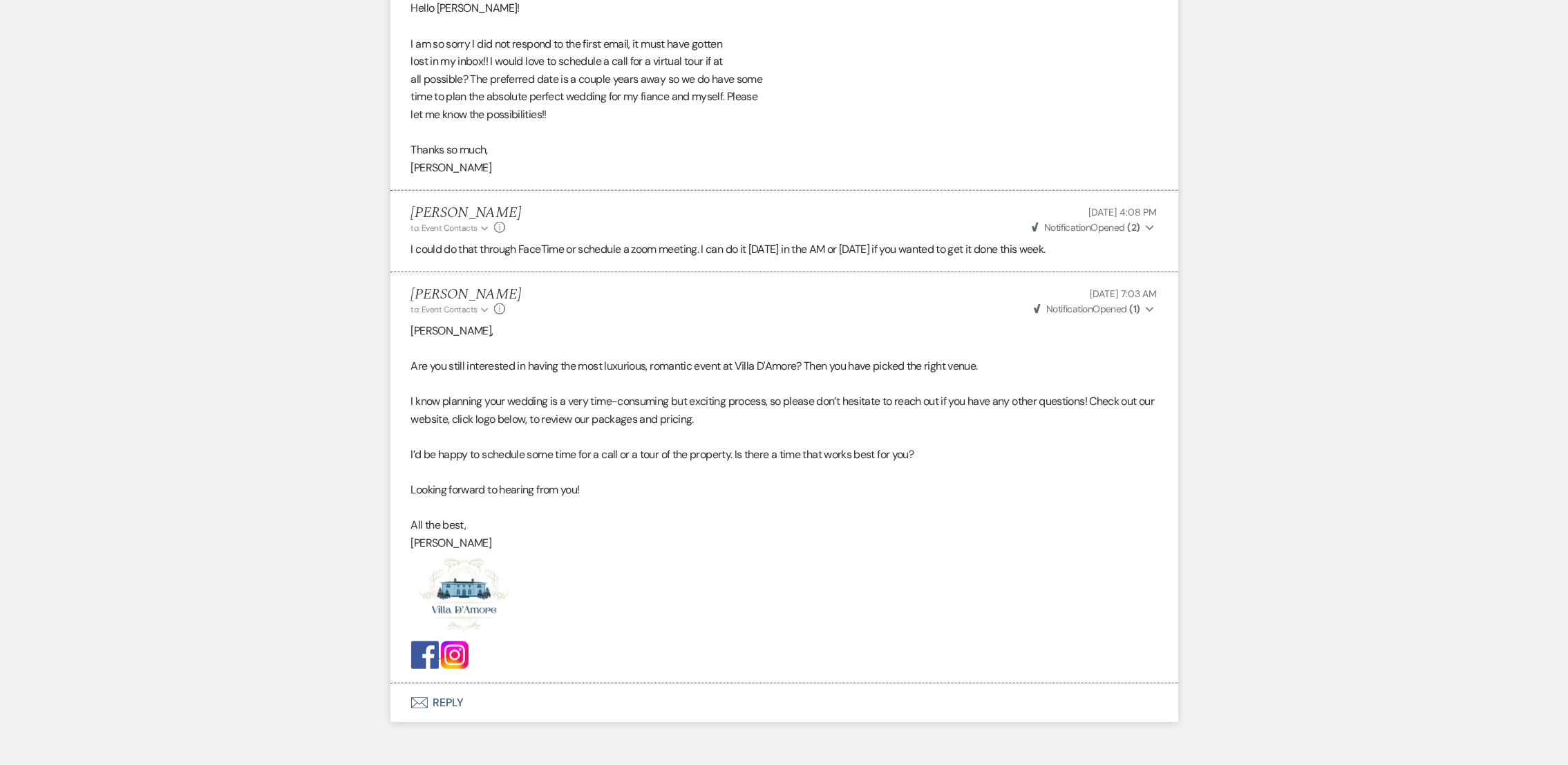
scroll to position [1640, 0]
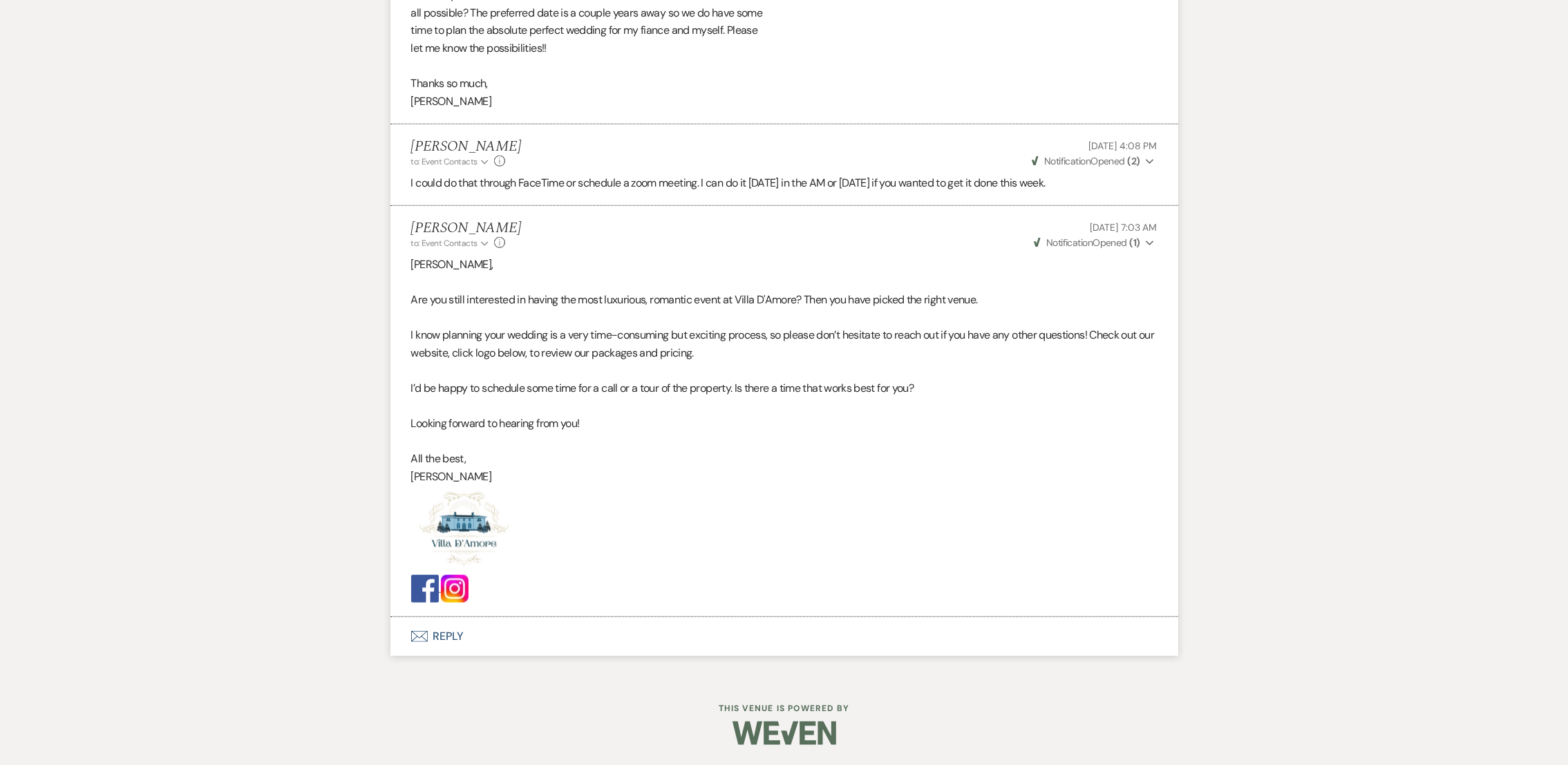
click at [442, 629] on button "Envelope Reply" at bounding box center [784, 636] width 787 height 39
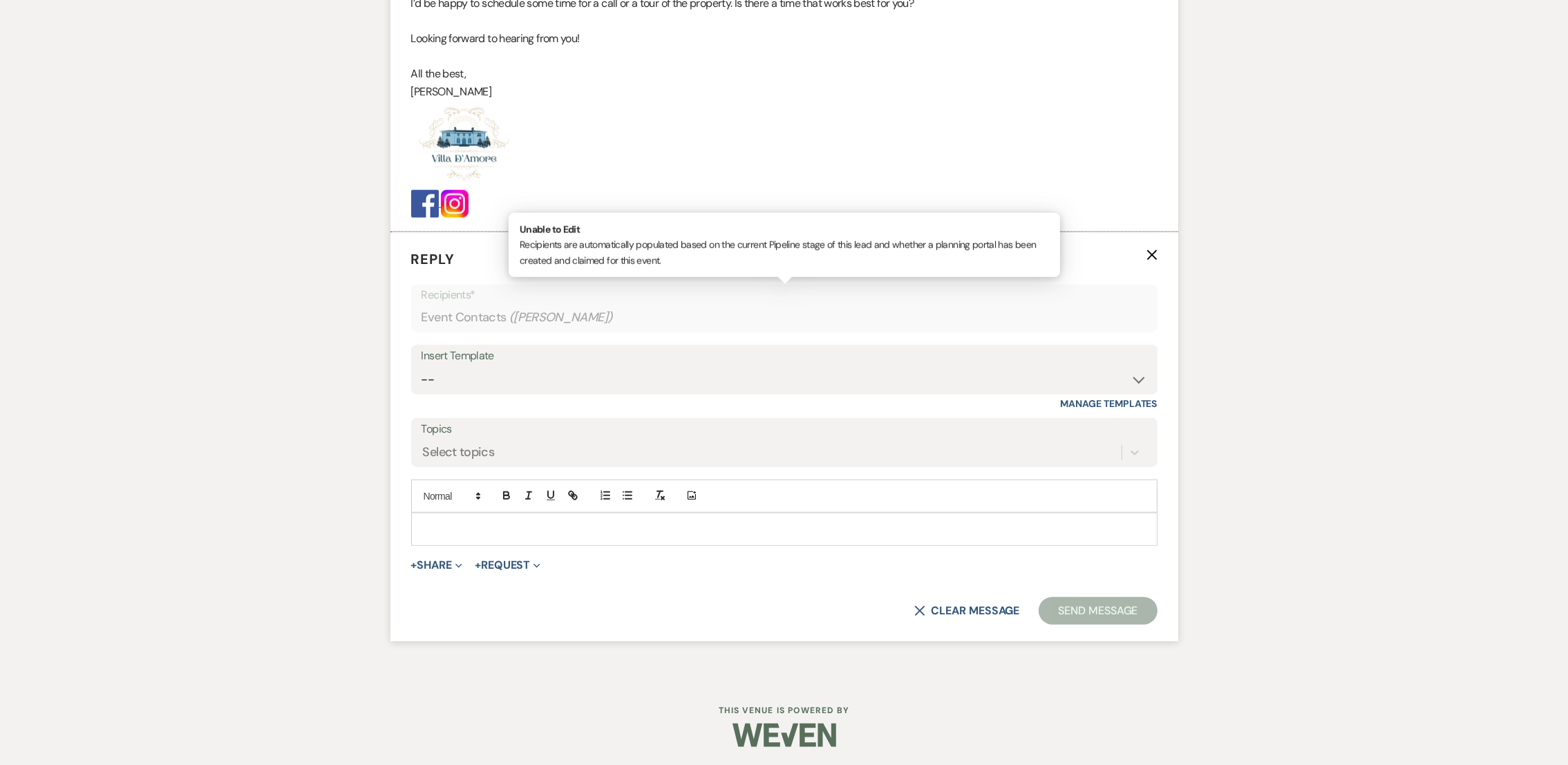
scroll to position [2029, 0]
click at [460, 372] on select "-- auto responce weekends Tour Request Response Follow Up #1 (wedding) Weven Pl…" at bounding box center [784, 376] width 726 height 27
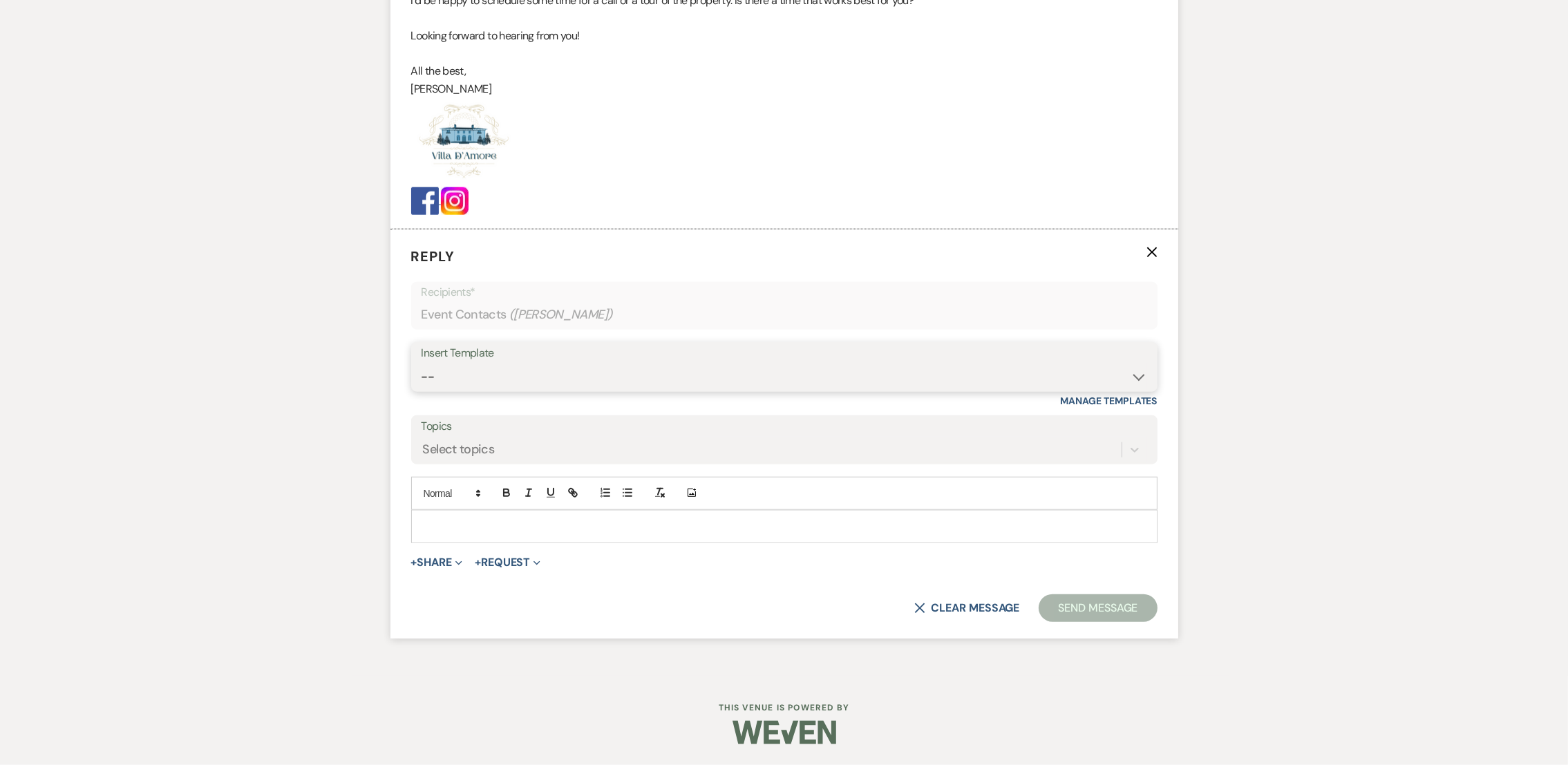
select select "4964"
click at [422, 363] on select "-- auto responce weekends Tour Request Response Follow Up #1 (wedding) Weven Pl…" at bounding box center [784, 376] width 726 height 27
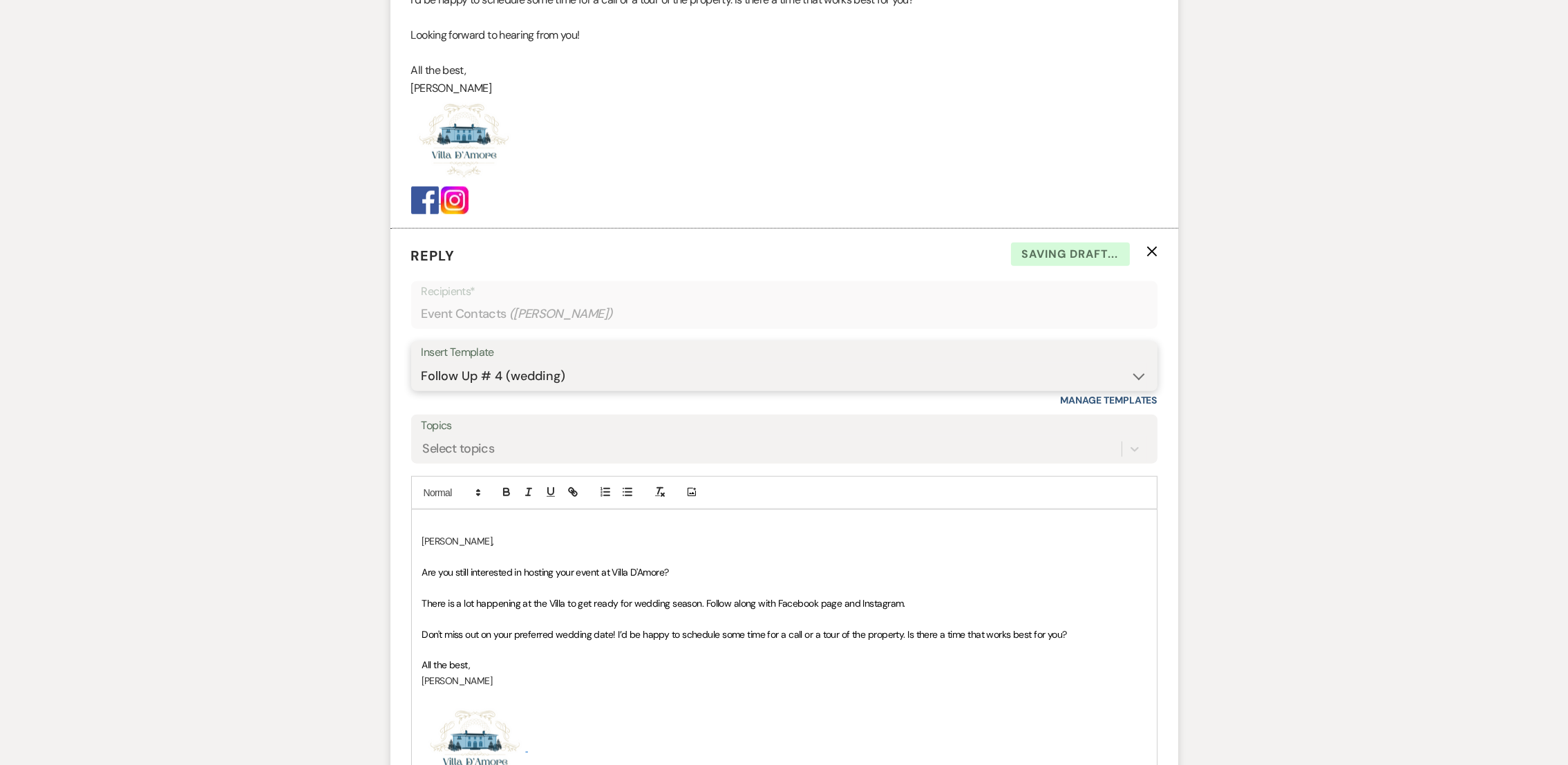
scroll to position [2316, 0]
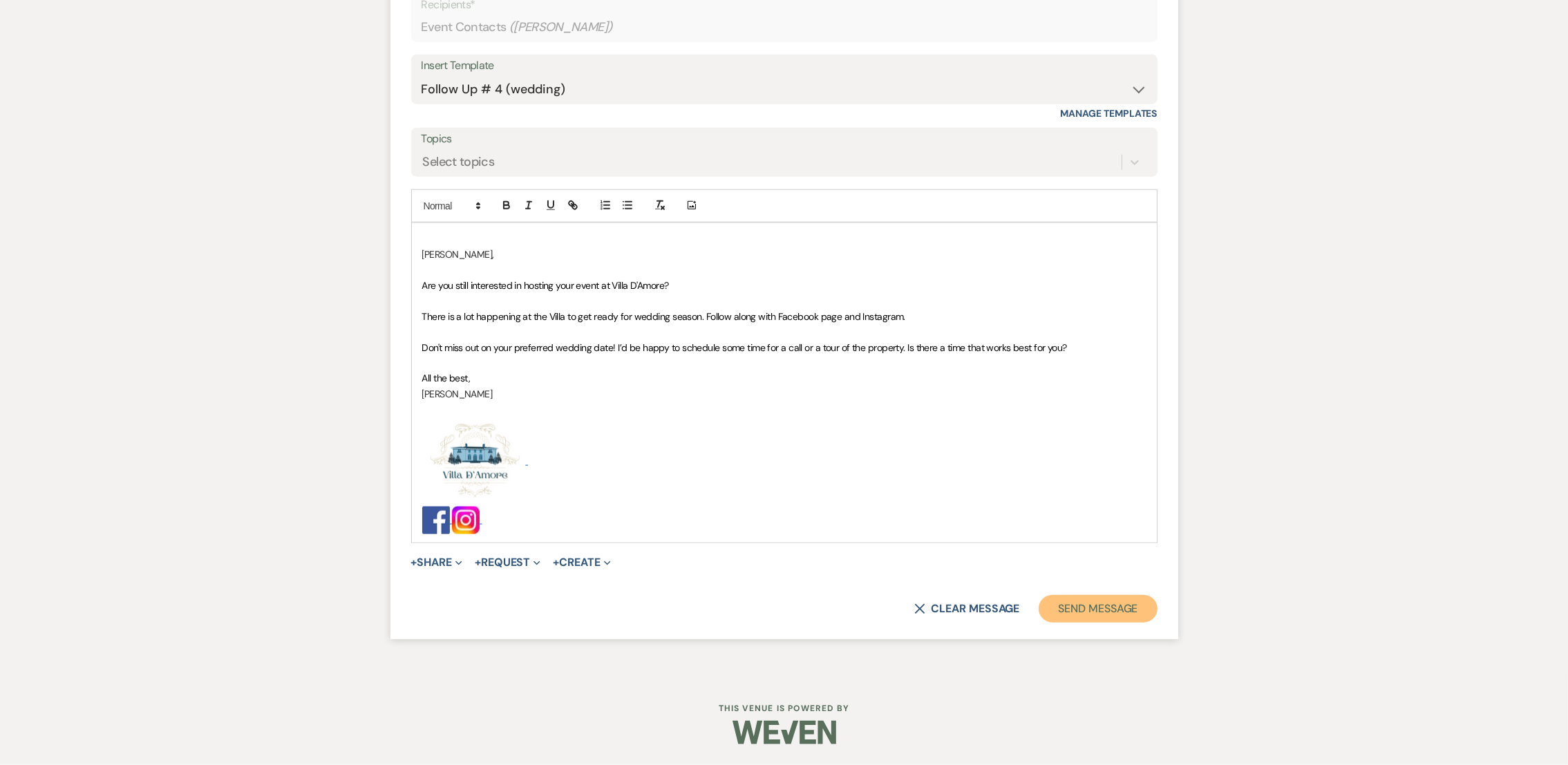
click at [1109, 617] on button "Send Message" at bounding box center [1098, 608] width 118 height 28
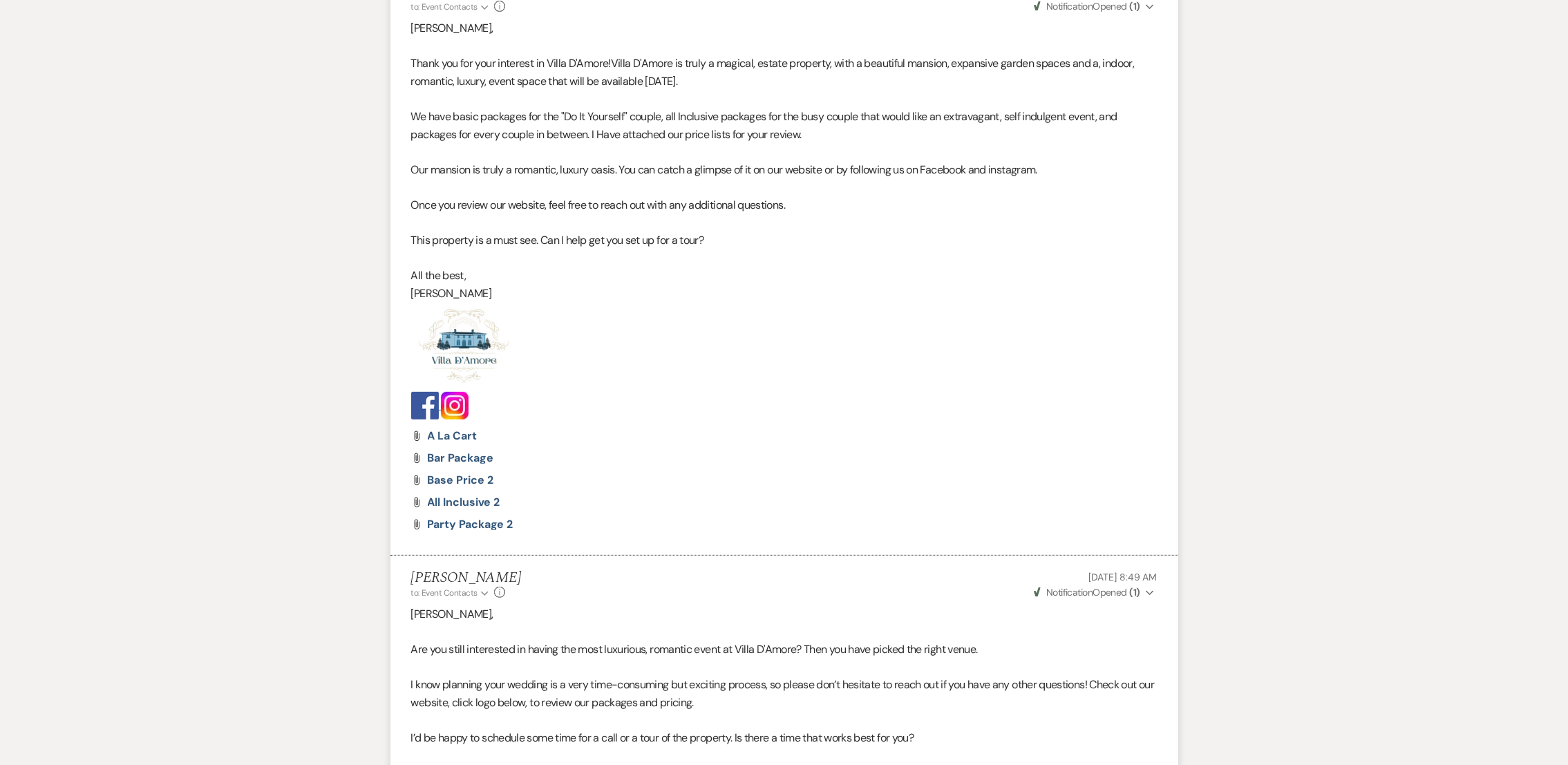
scroll to position [0, 0]
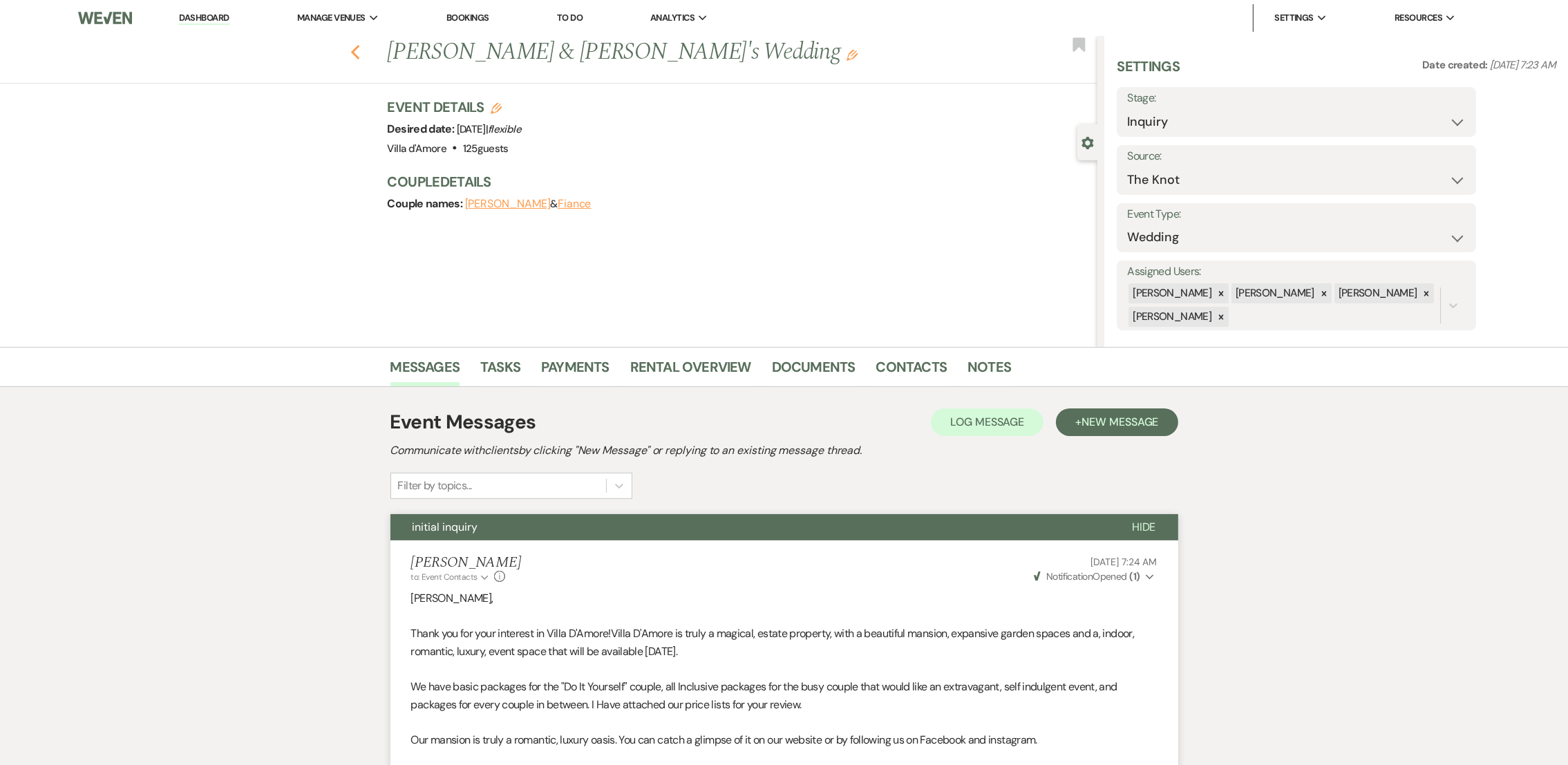
click at [360, 56] on icon "Previous" at bounding box center [355, 52] width 10 height 17
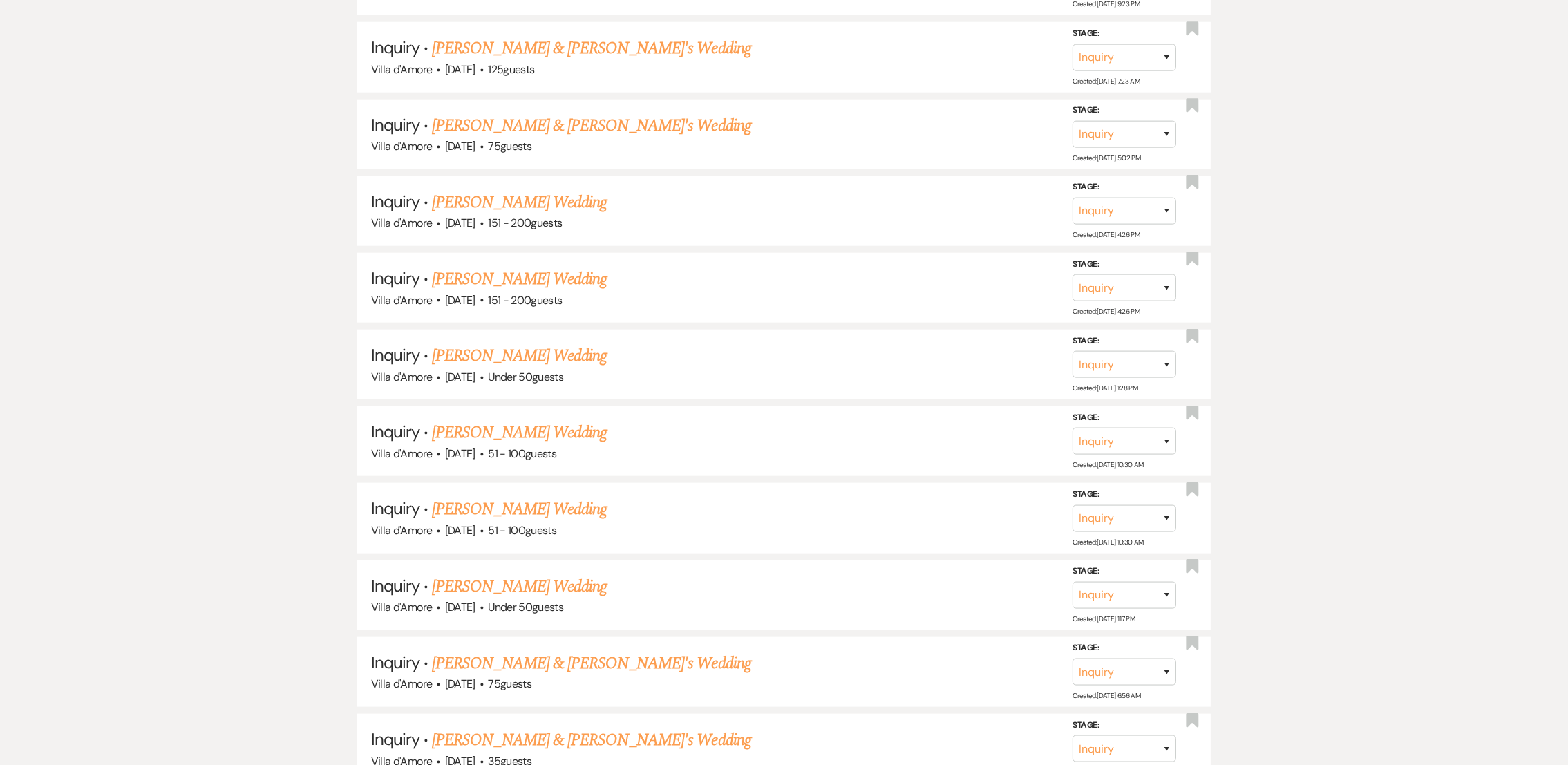
scroll to position [2078, 0]
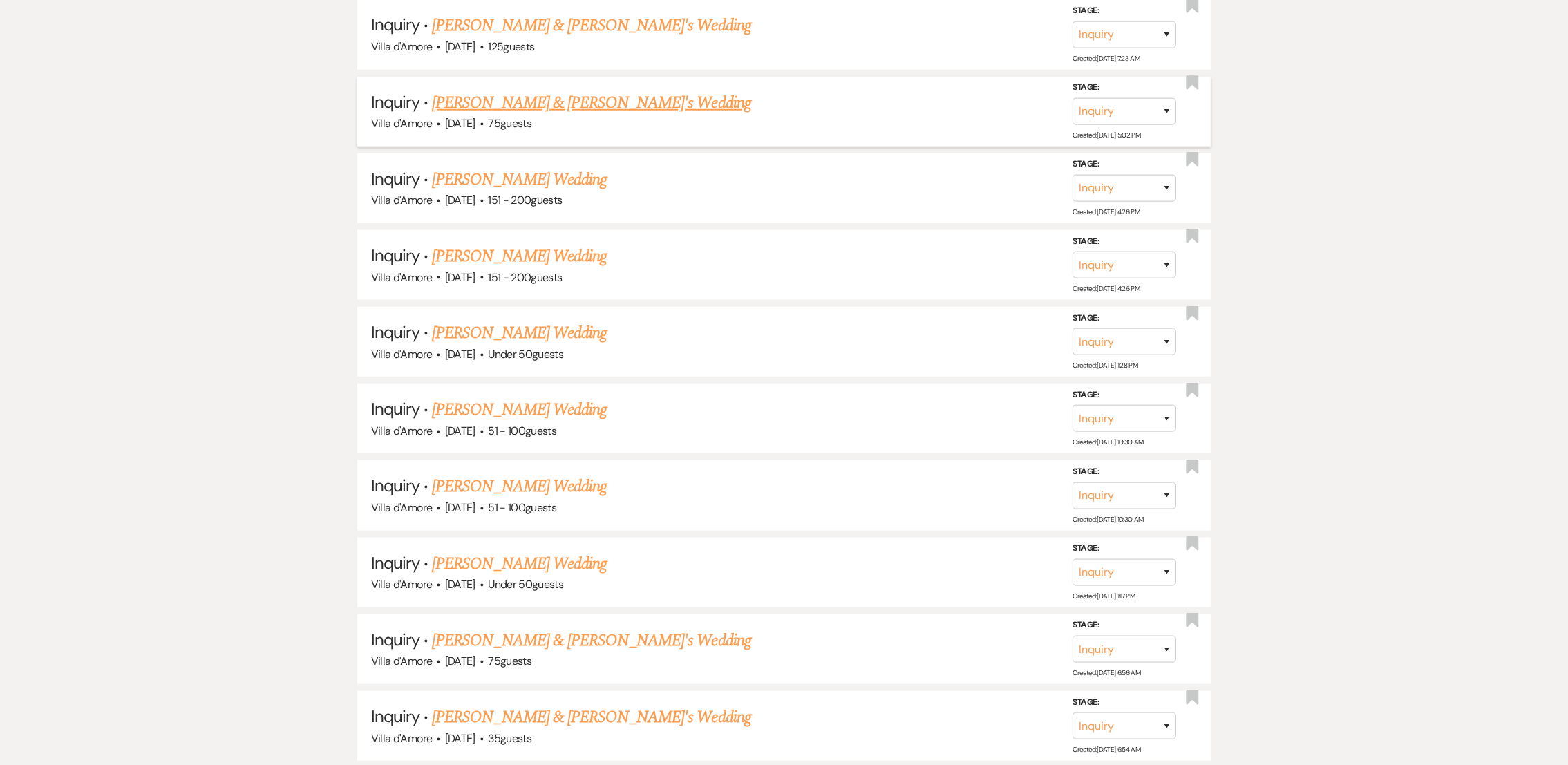
click at [493, 93] on link "[PERSON_NAME] & [PERSON_NAME]'s Wedding" at bounding box center [592, 103] width 319 height 25
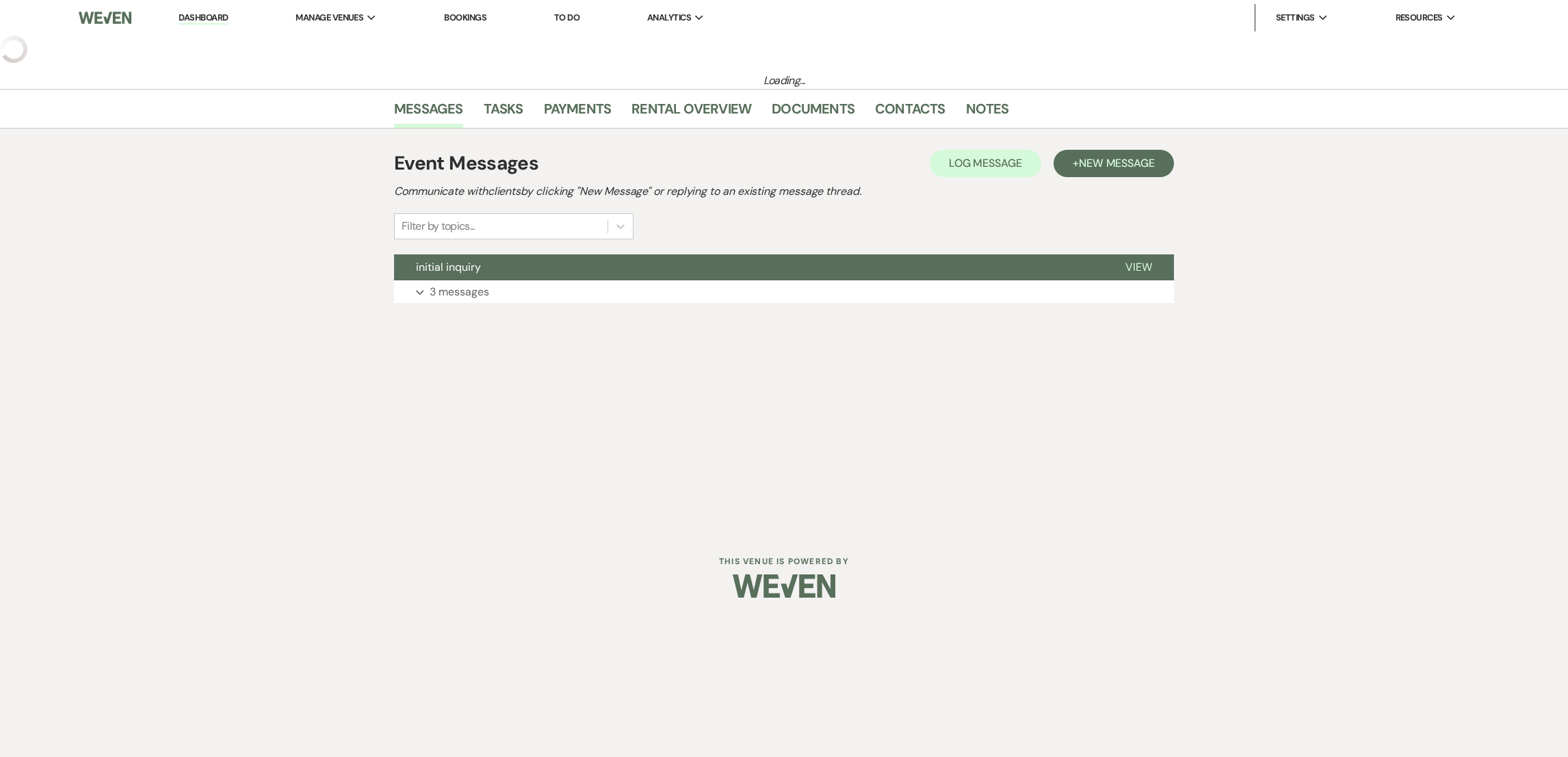
select select "2"
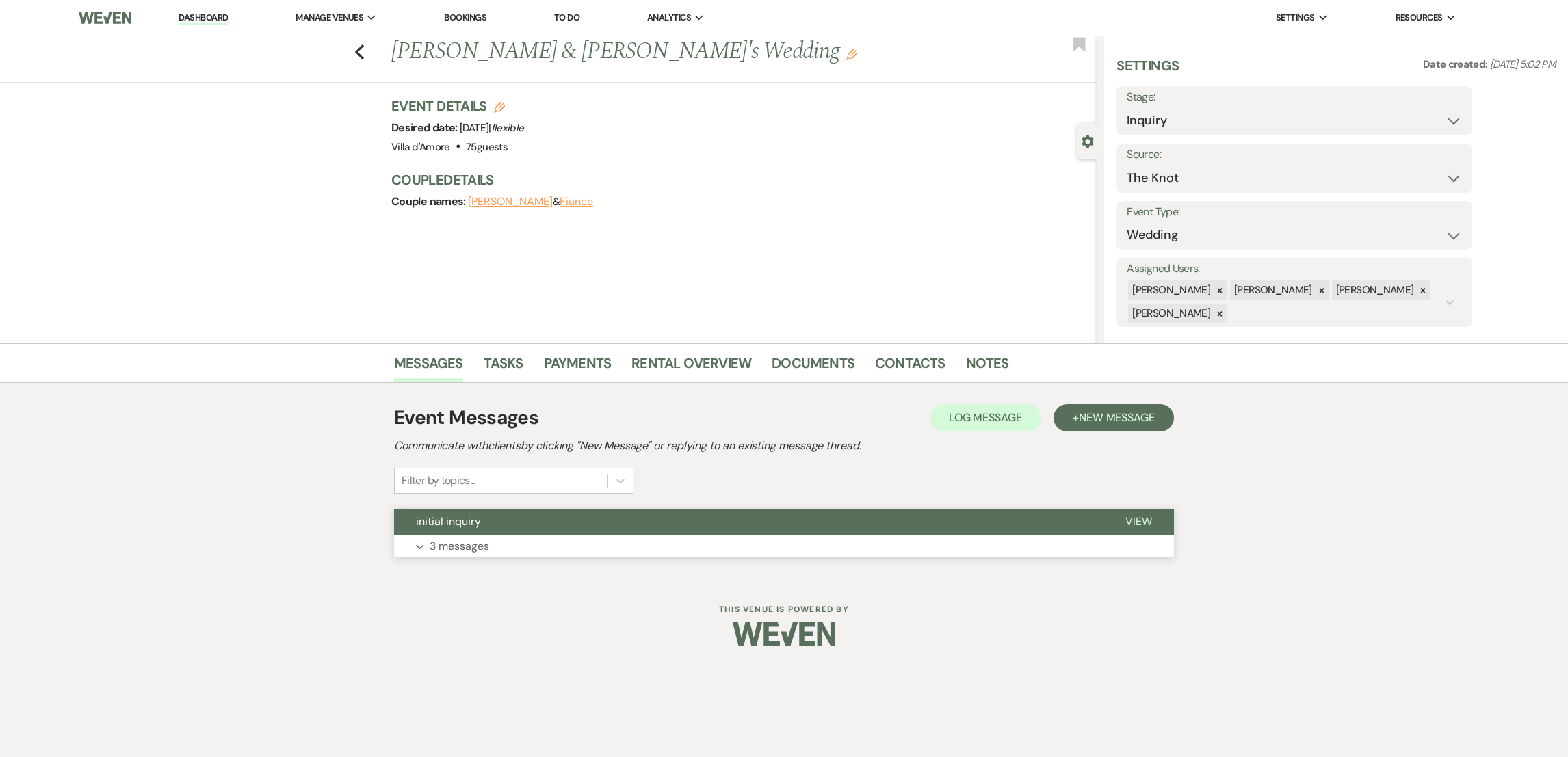
click at [460, 535] on button "Expand 3 messages" at bounding box center [783, 546] width 779 height 23
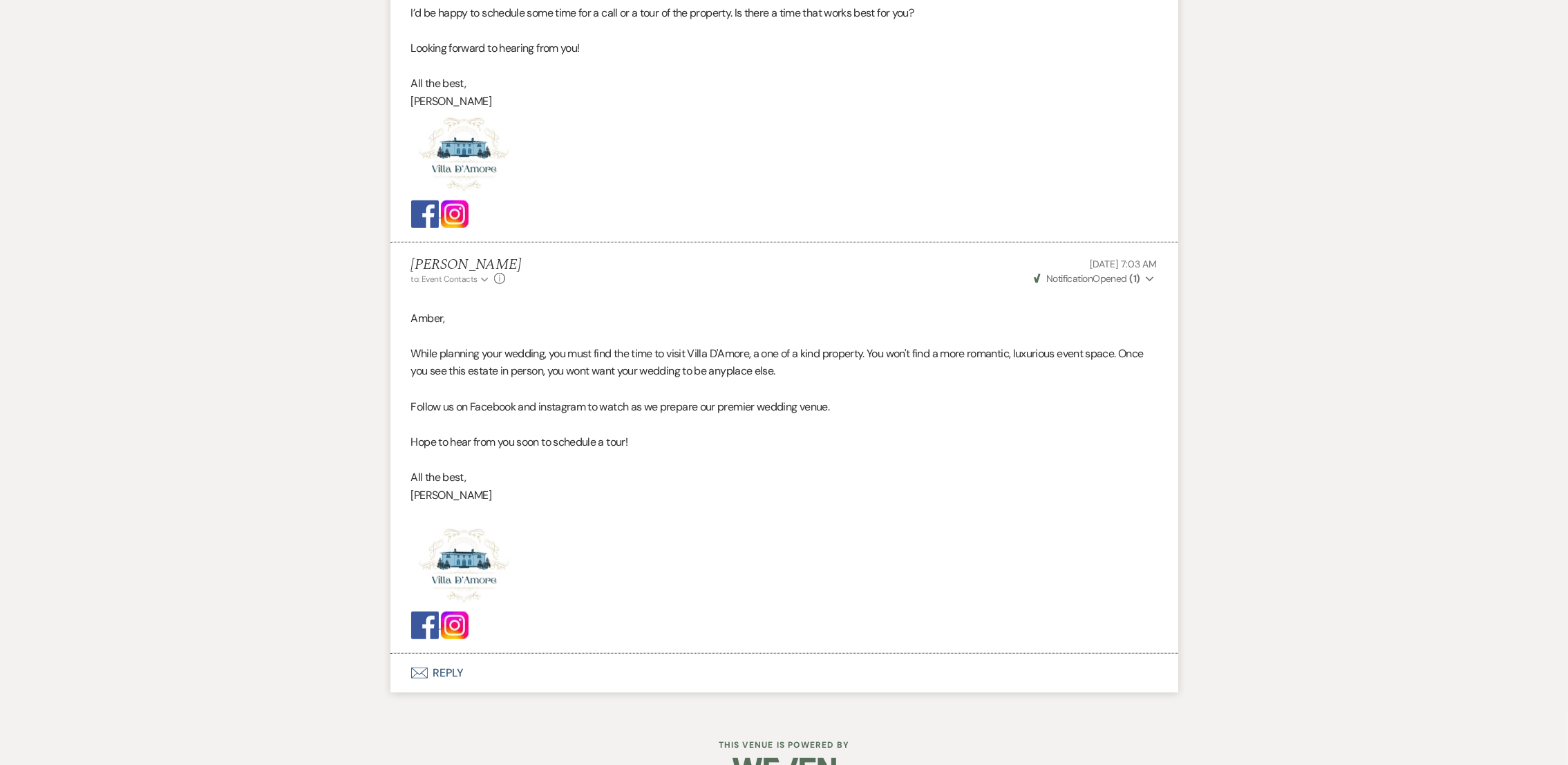
scroll to position [1332, 0]
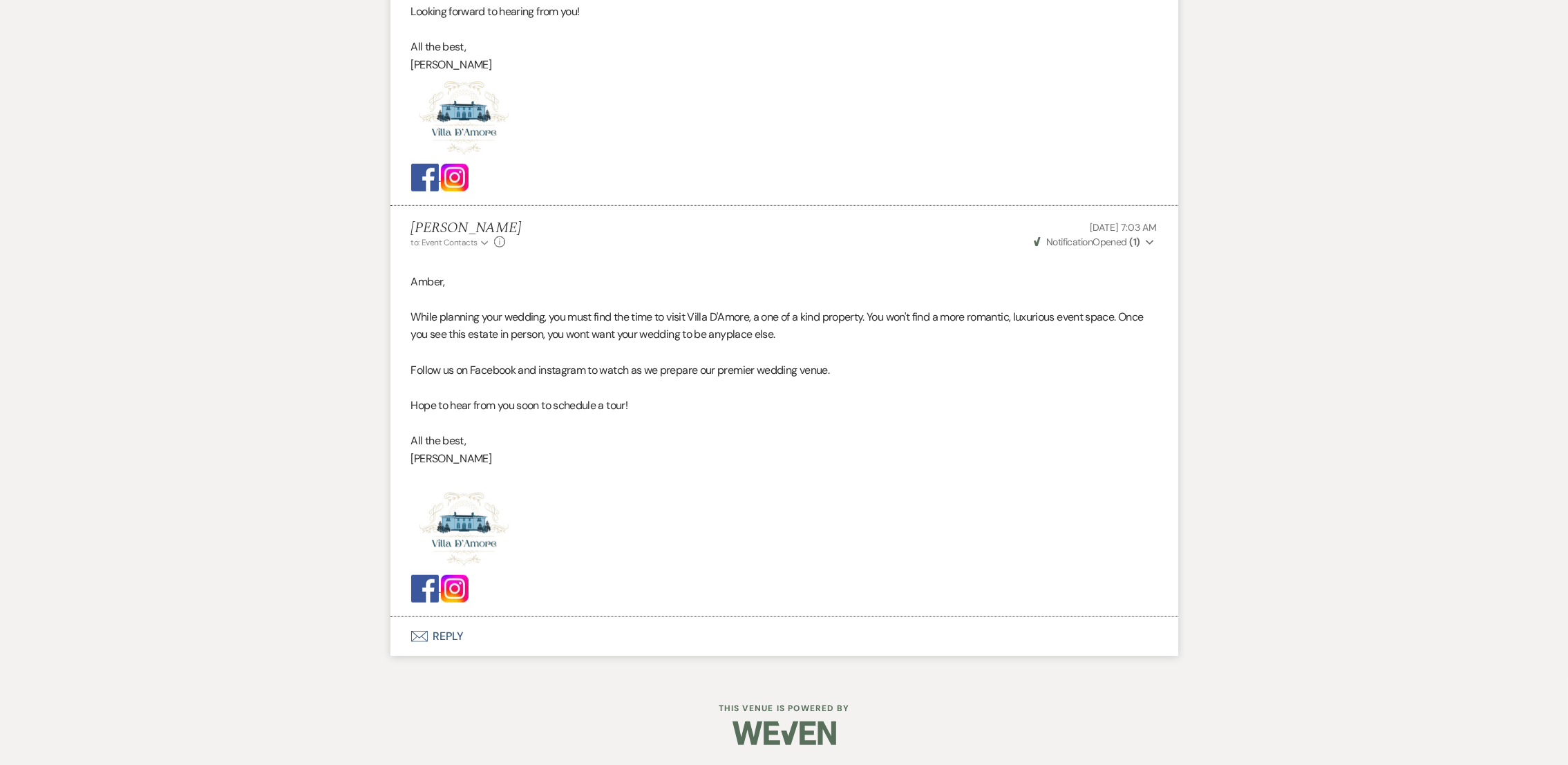
click at [443, 625] on button "Envelope Reply" at bounding box center [784, 636] width 787 height 39
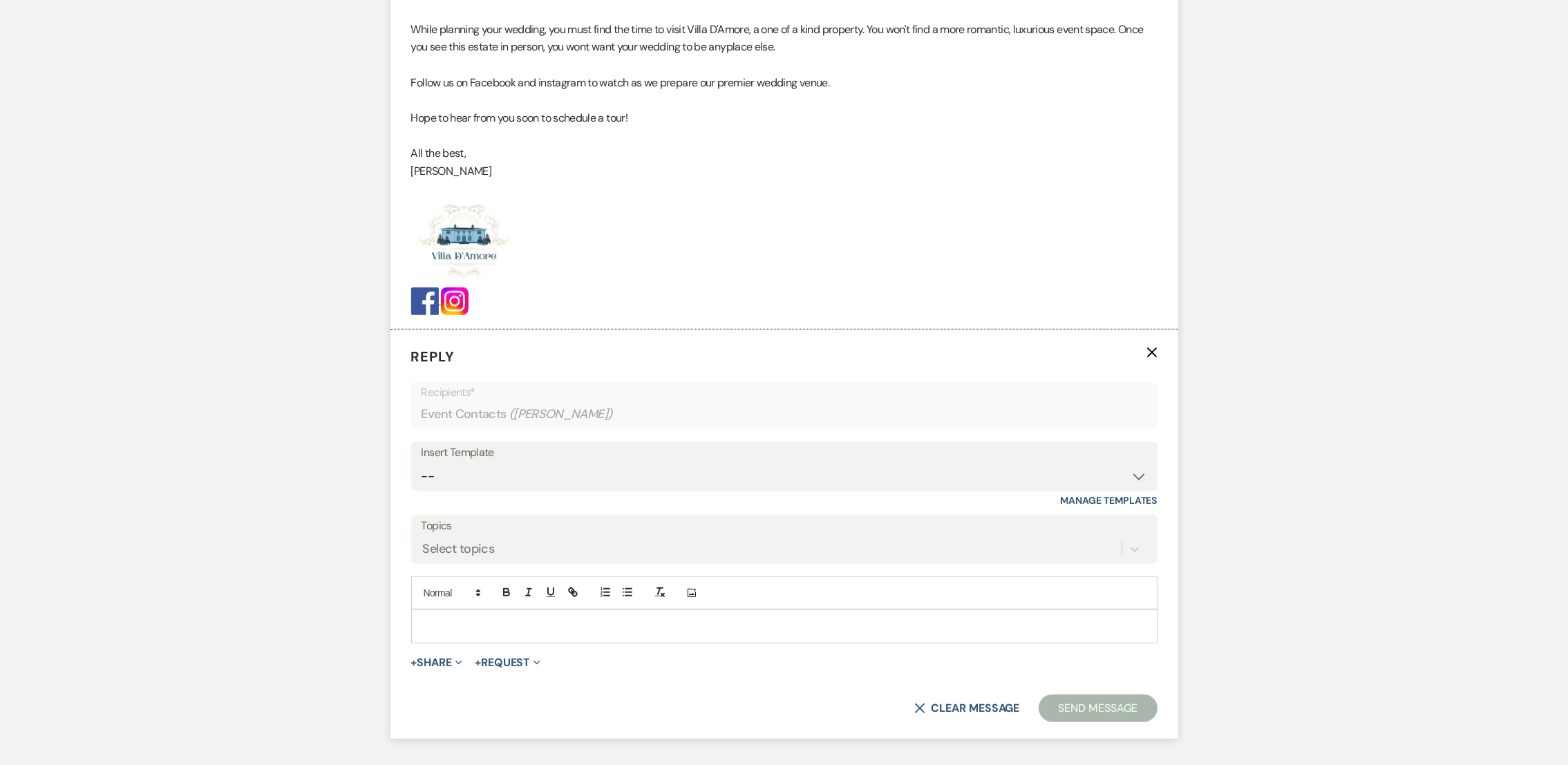
scroll to position [1719, 0]
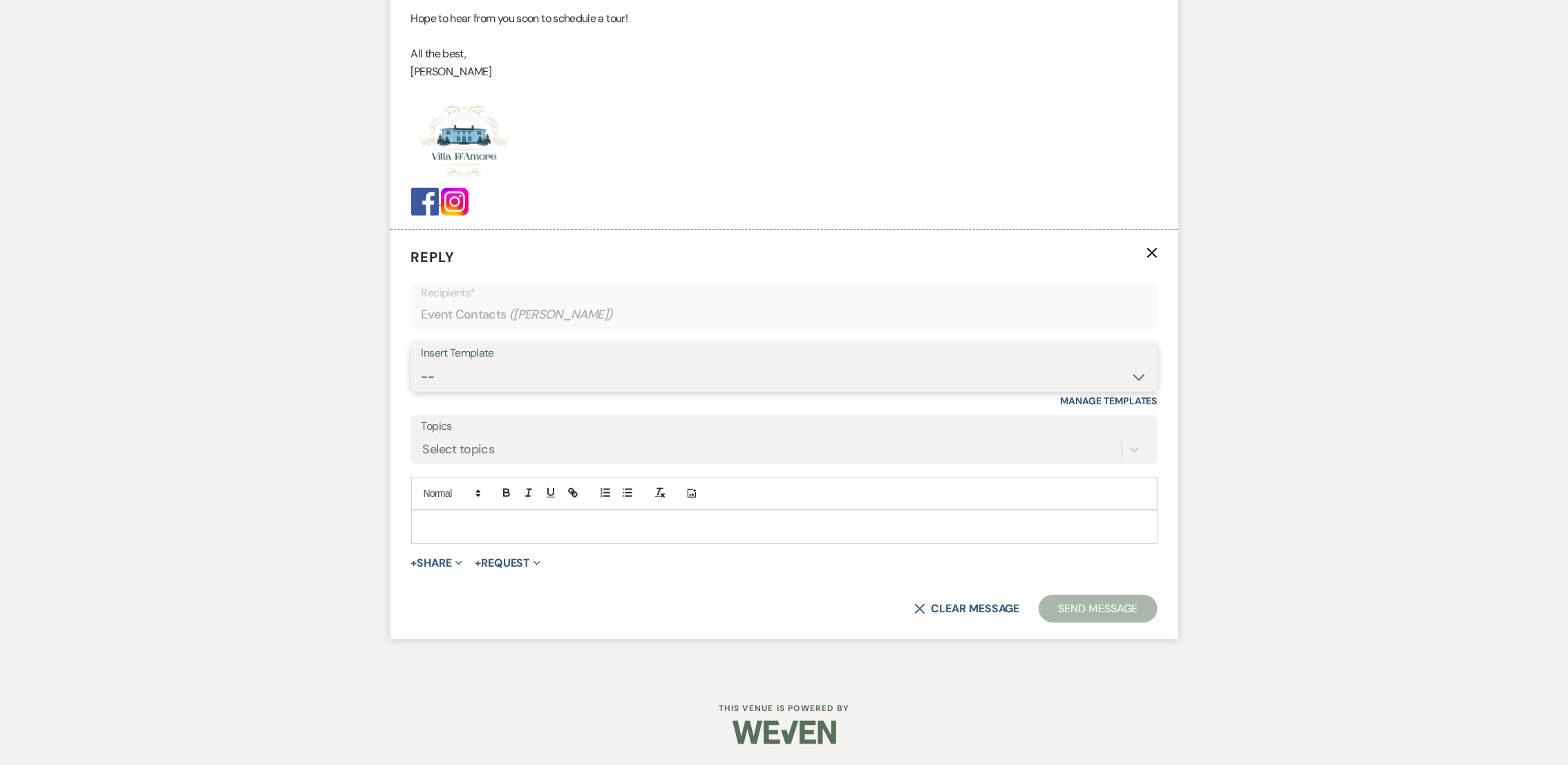
click at [488, 381] on select "-- auto responce weekends Tour Request Response Follow Up #1 (wedding) Weven Pl…" at bounding box center [784, 376] width 726 height 27
select select "4966"
click at [422, 363] on select "-- auto responce weekends Tour Request Response Follow Up #1 (wedding) Weven Pl…" at bounding box center [784, 376] width 726 height 27
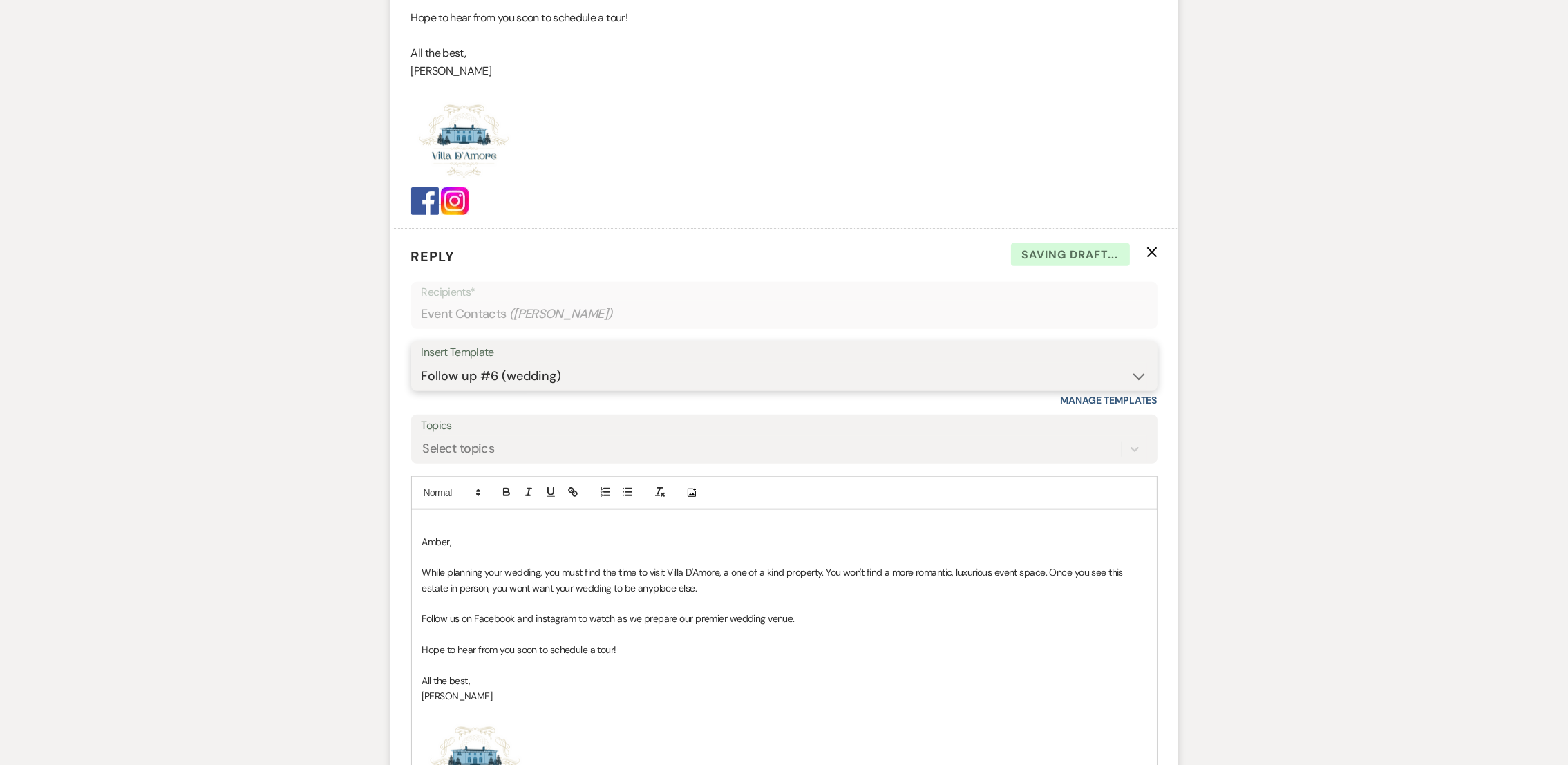
scroll to position [2023, 0]
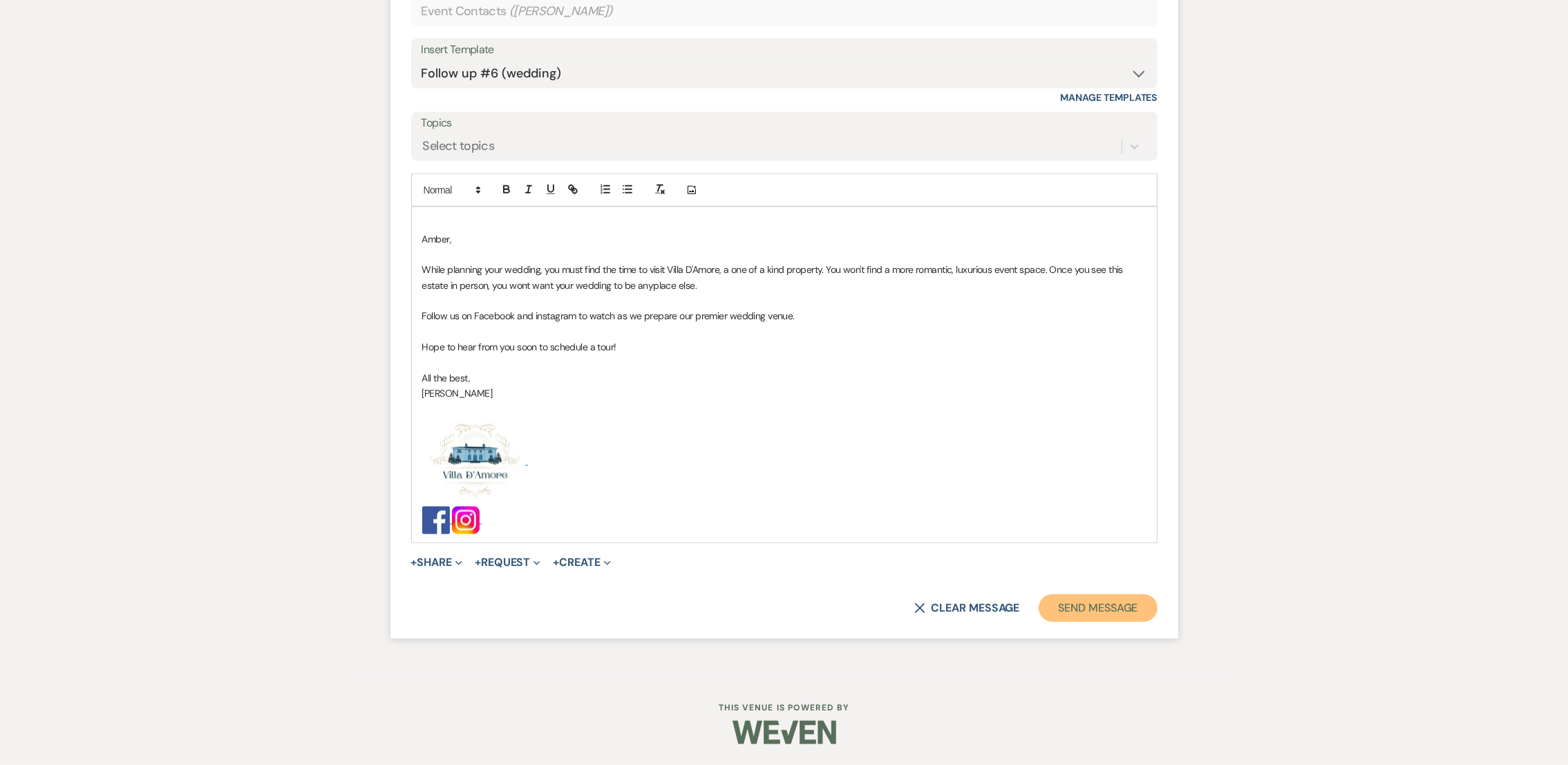
click at [1101, 610] on button "Send Message" at bounding box center [1098, 608] width 118 height 28
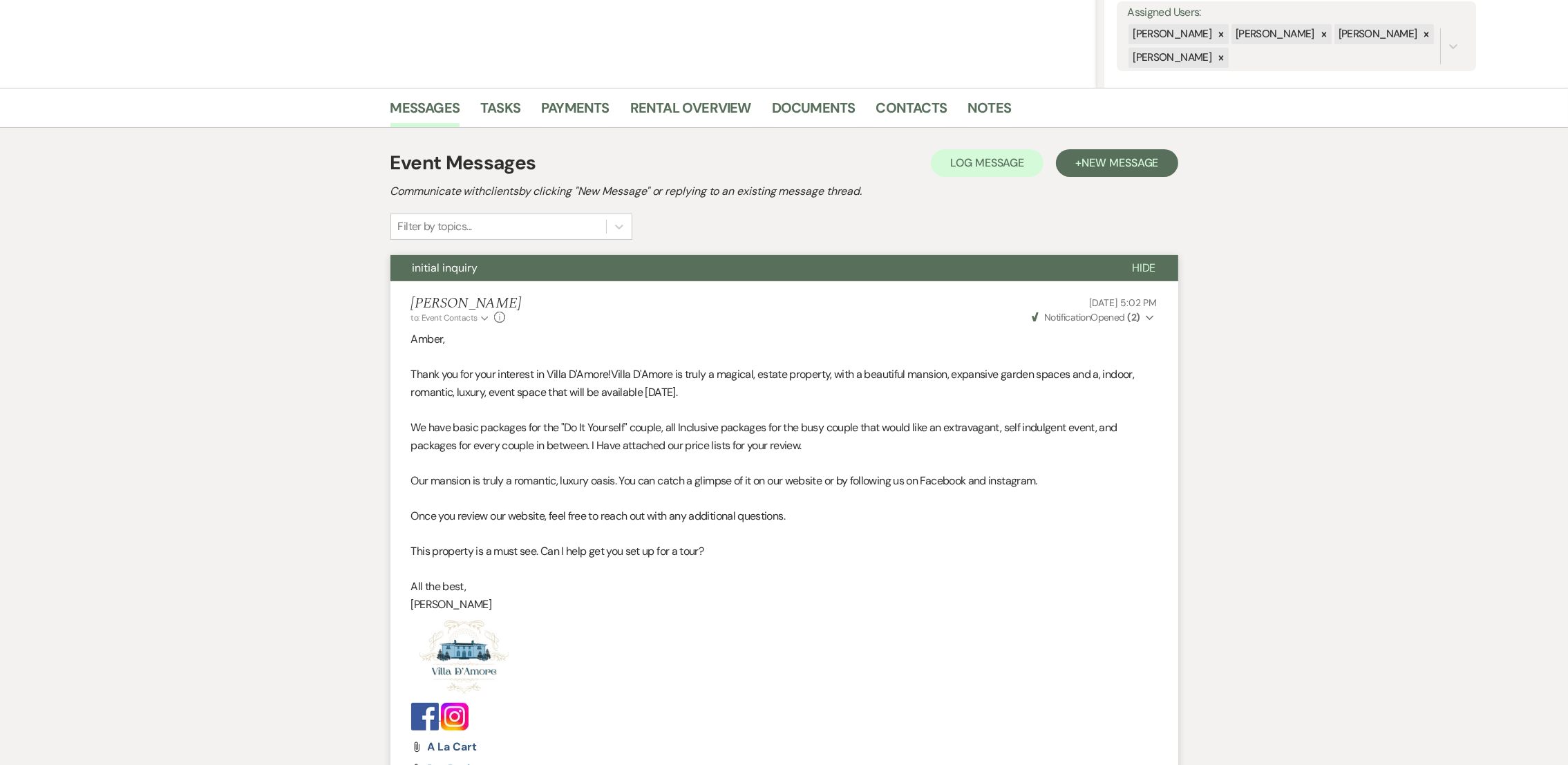
scroll to position [0, 0]
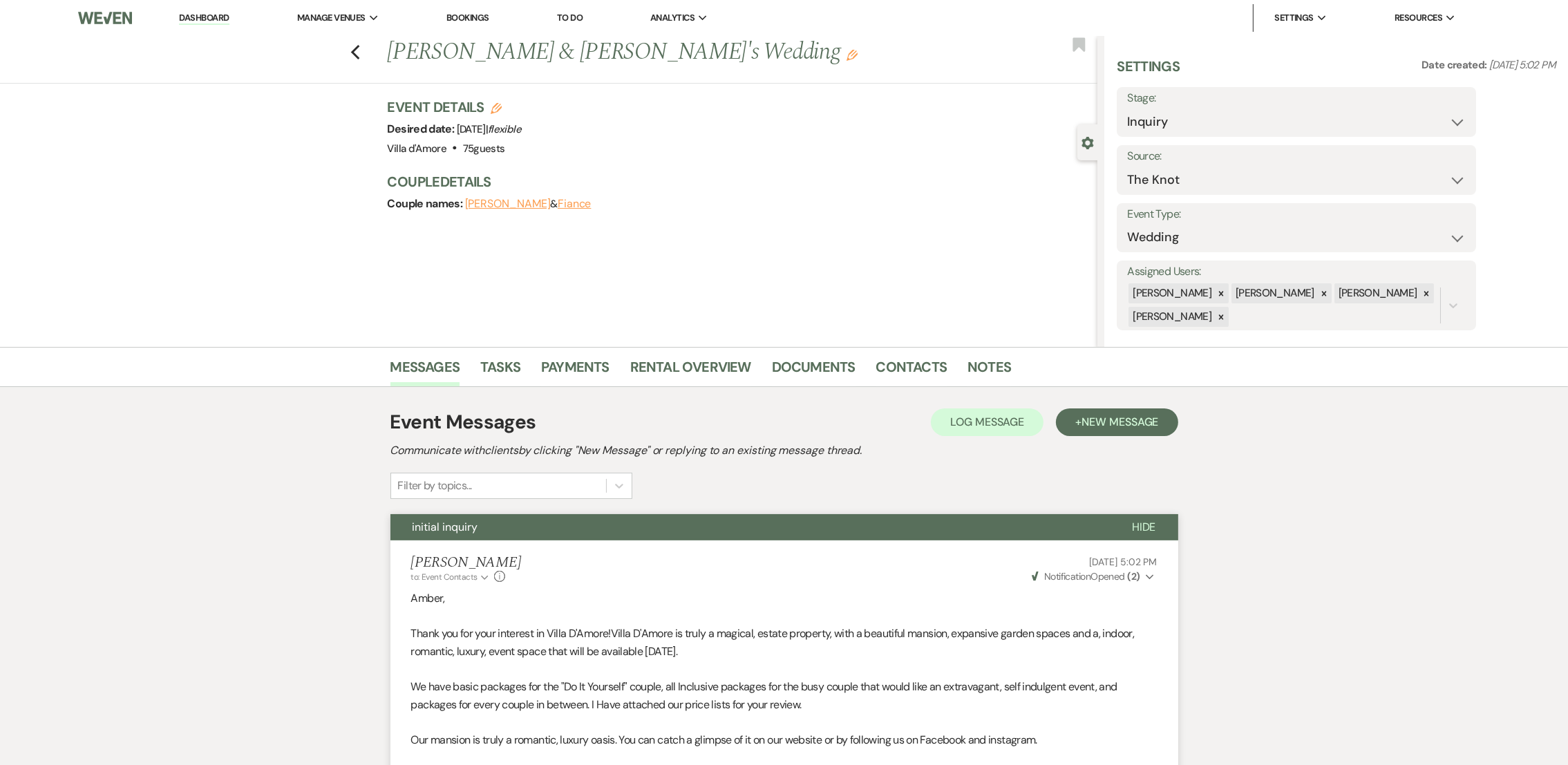
click at [361, 59] on icon "Previous" at bounding box center [355, 52] width 10 height 17
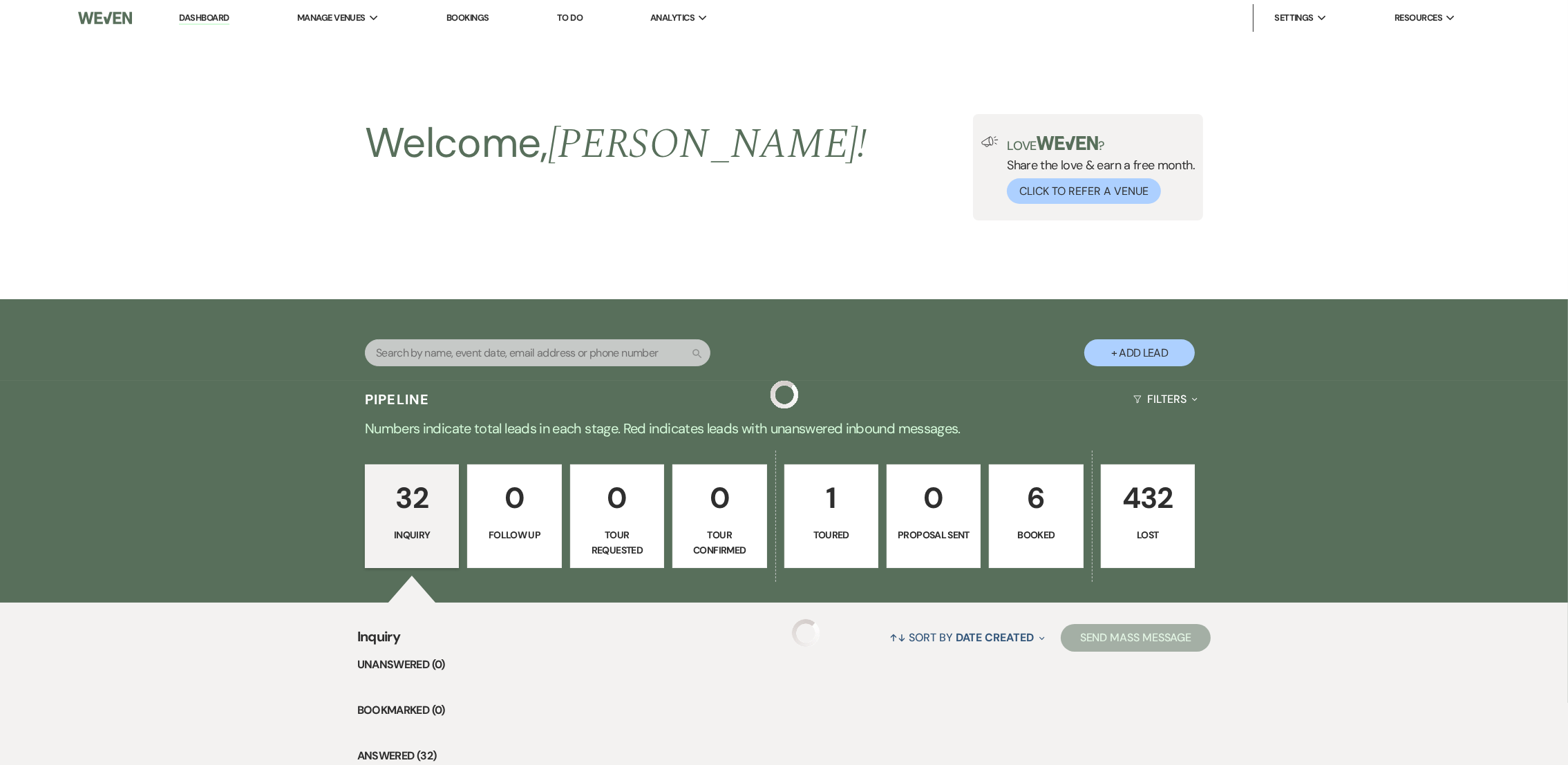
scroll to position [2078, 0]
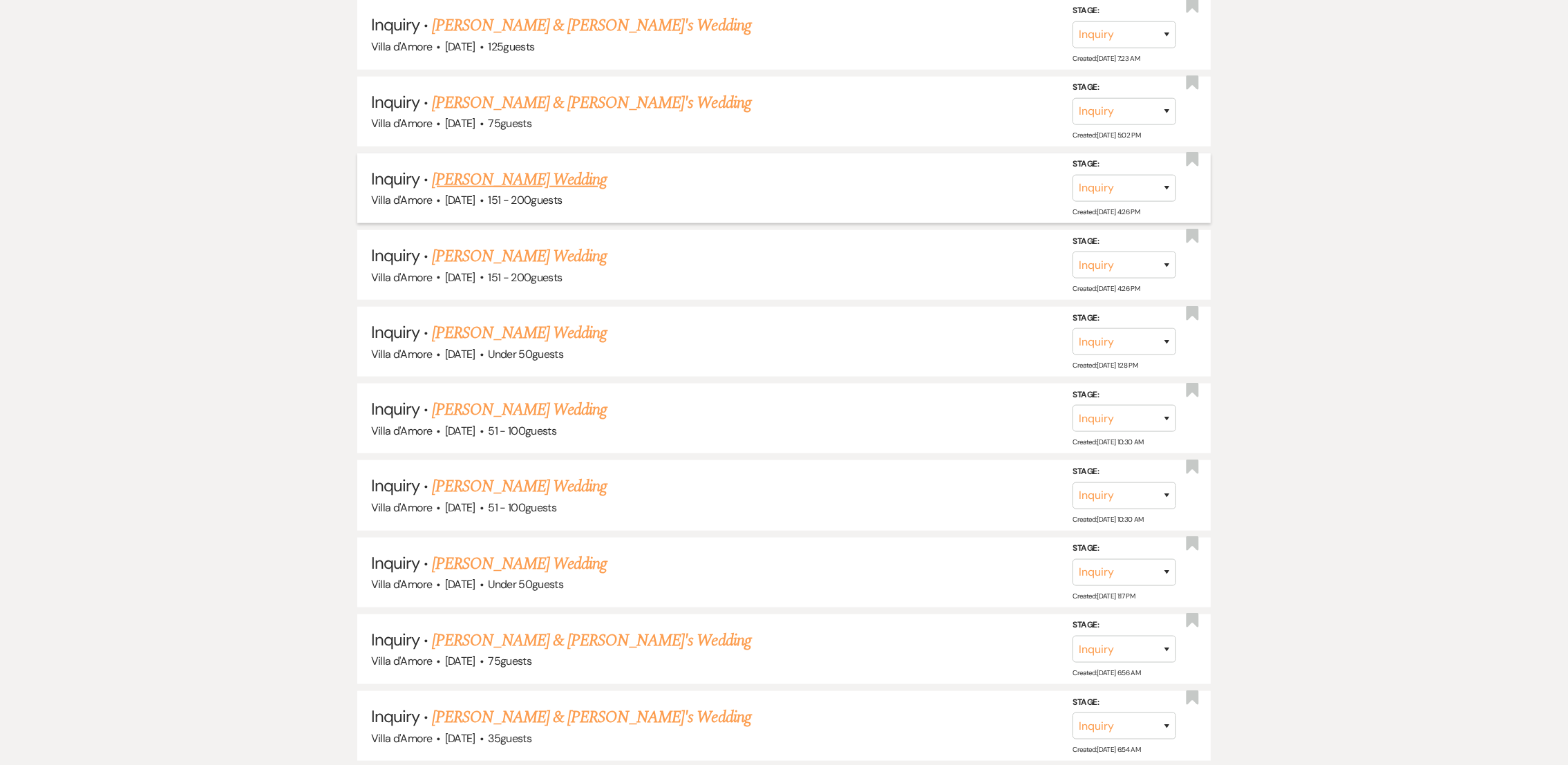
click at [507, 170] on link "[PERSON_NAME] Wedding" at bounding box center [519, 180] width 175 height 25
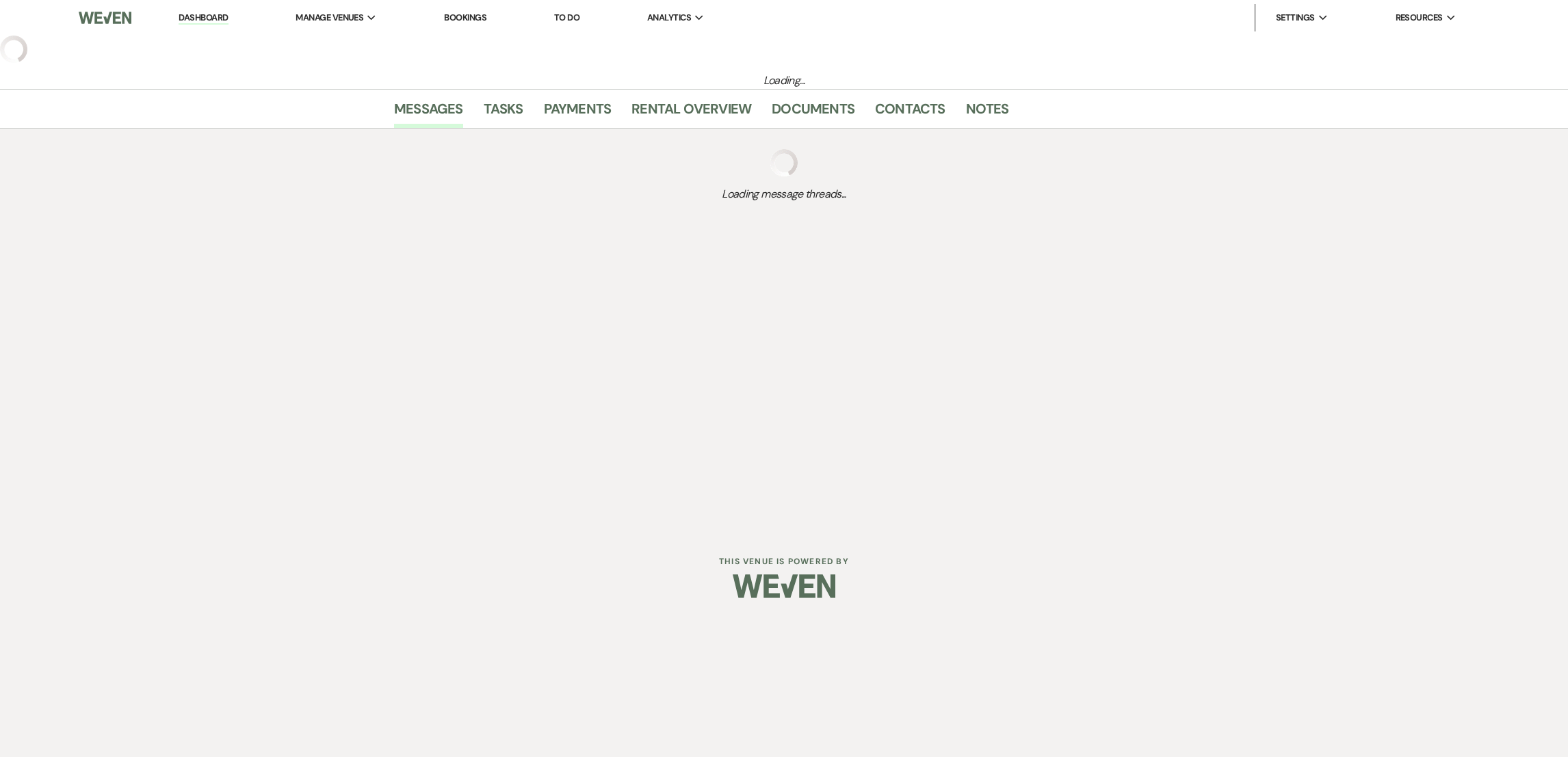
select select "2"
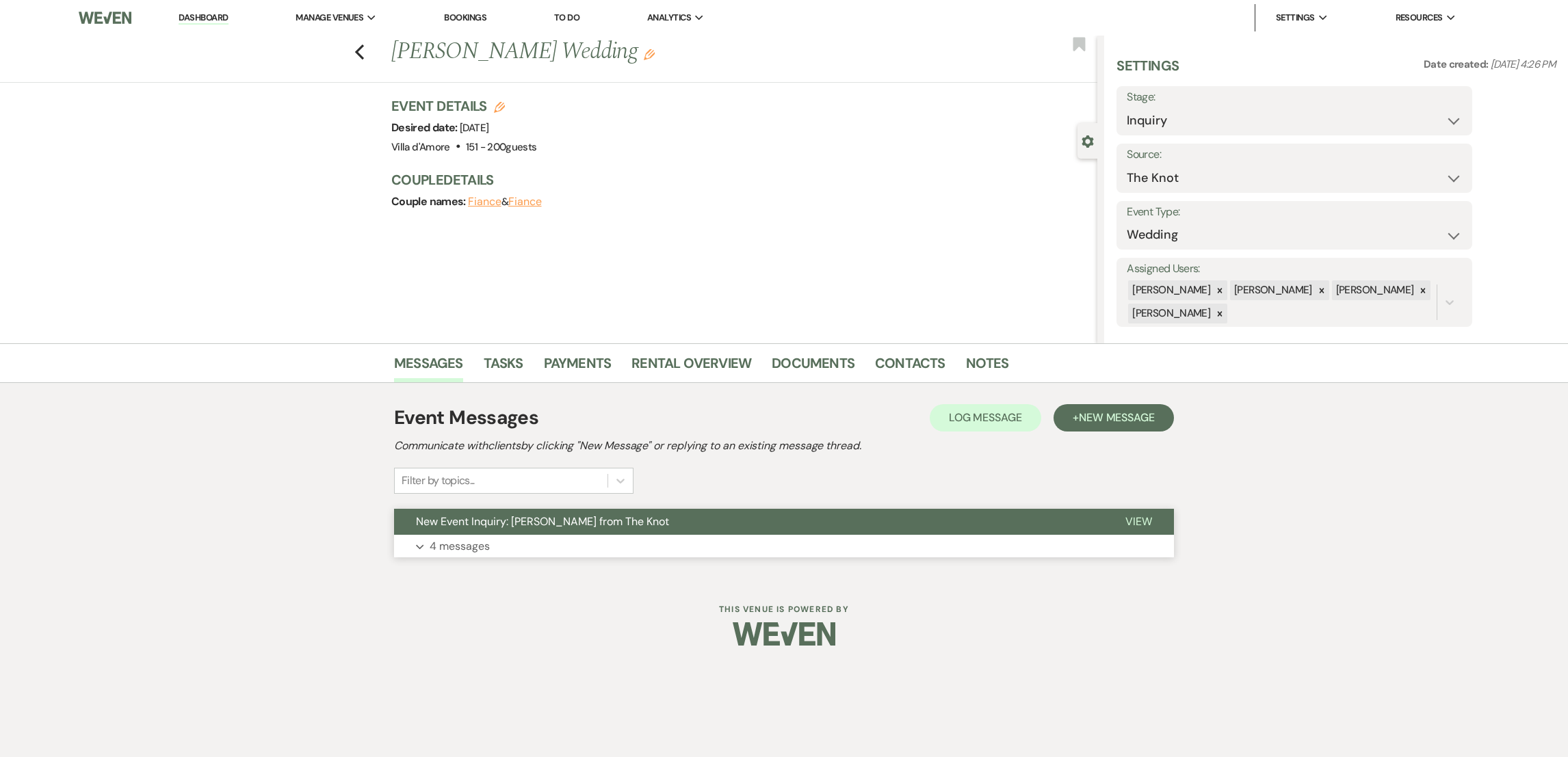
click at [461, 535] on button "Expand 4 messages" at bounding box center [783, 546] width 779 height 23
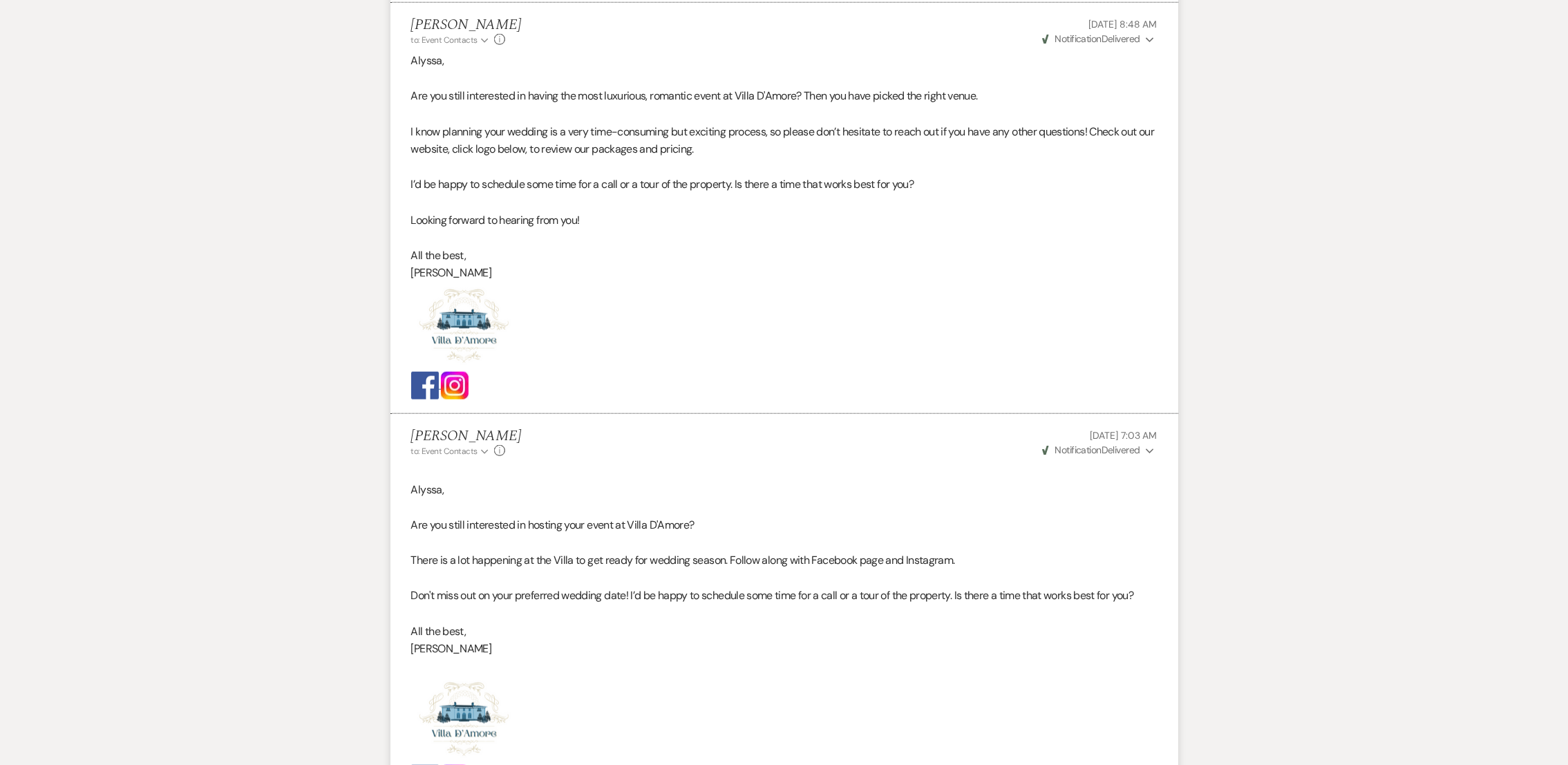
scroll to position [2037, 0]
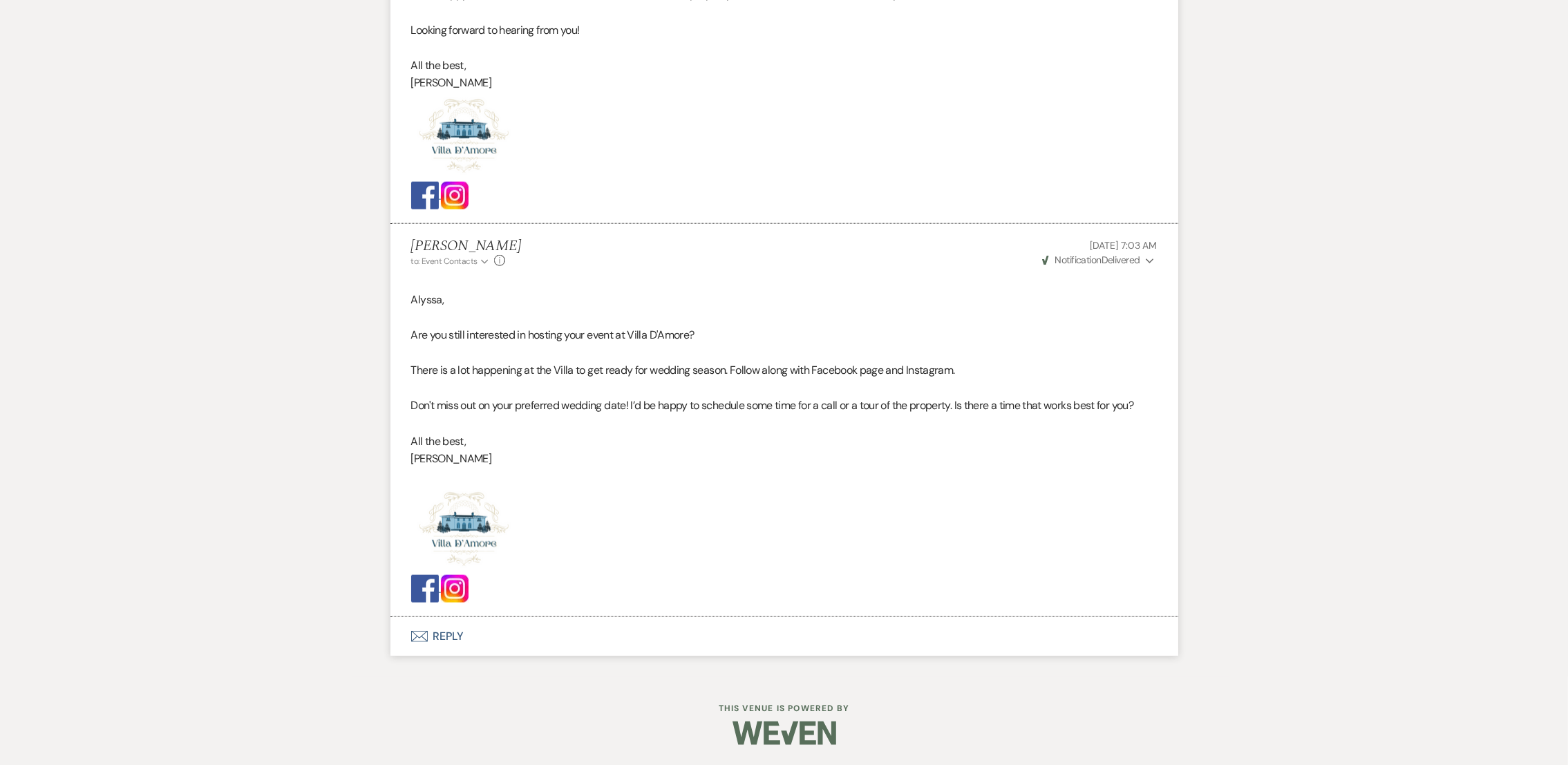
click at [441, 639] on button "Envelope Reply" at bounding box center [784, 636] width 787 height 39
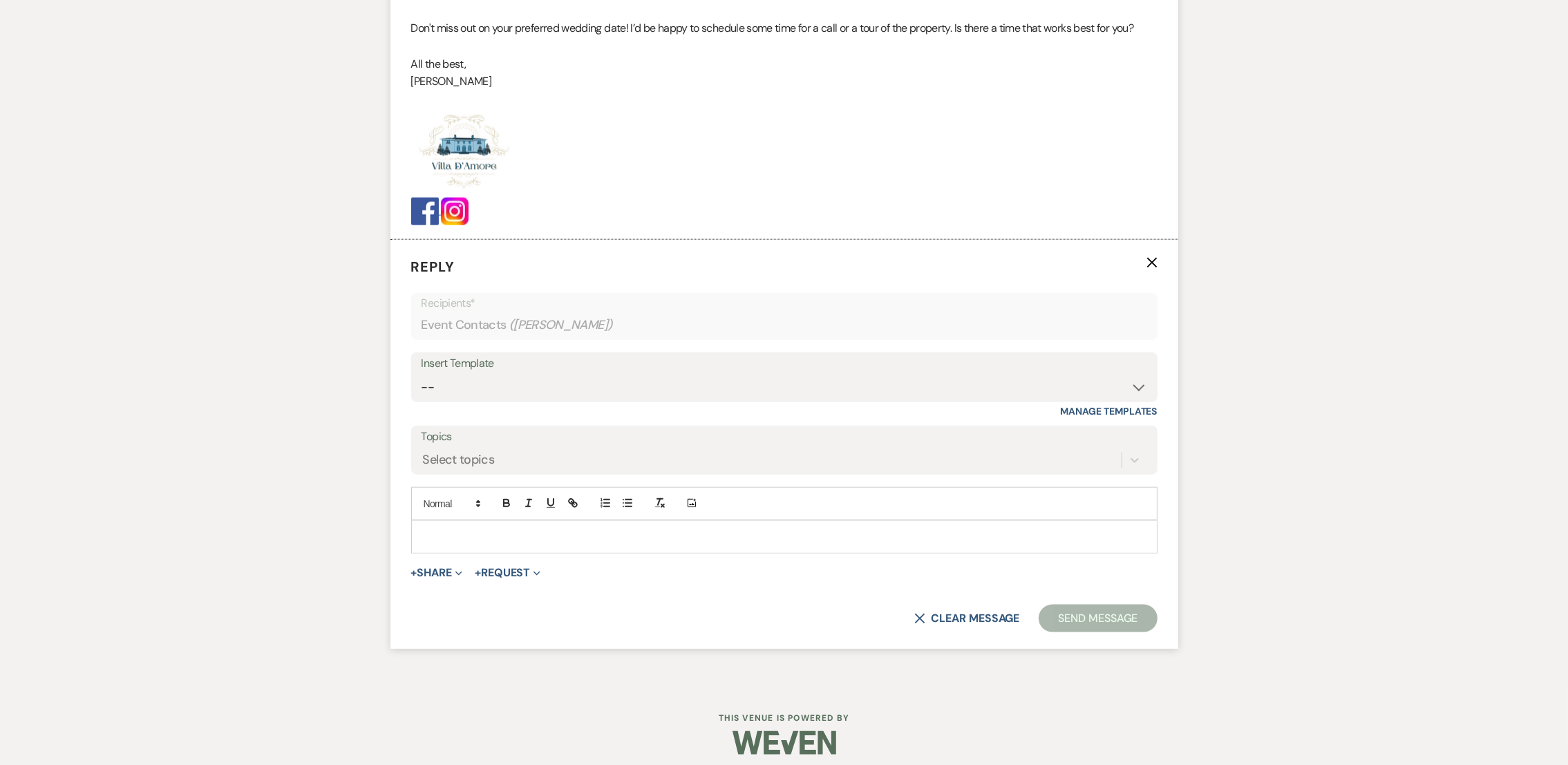
scroll to position [2424, 0]
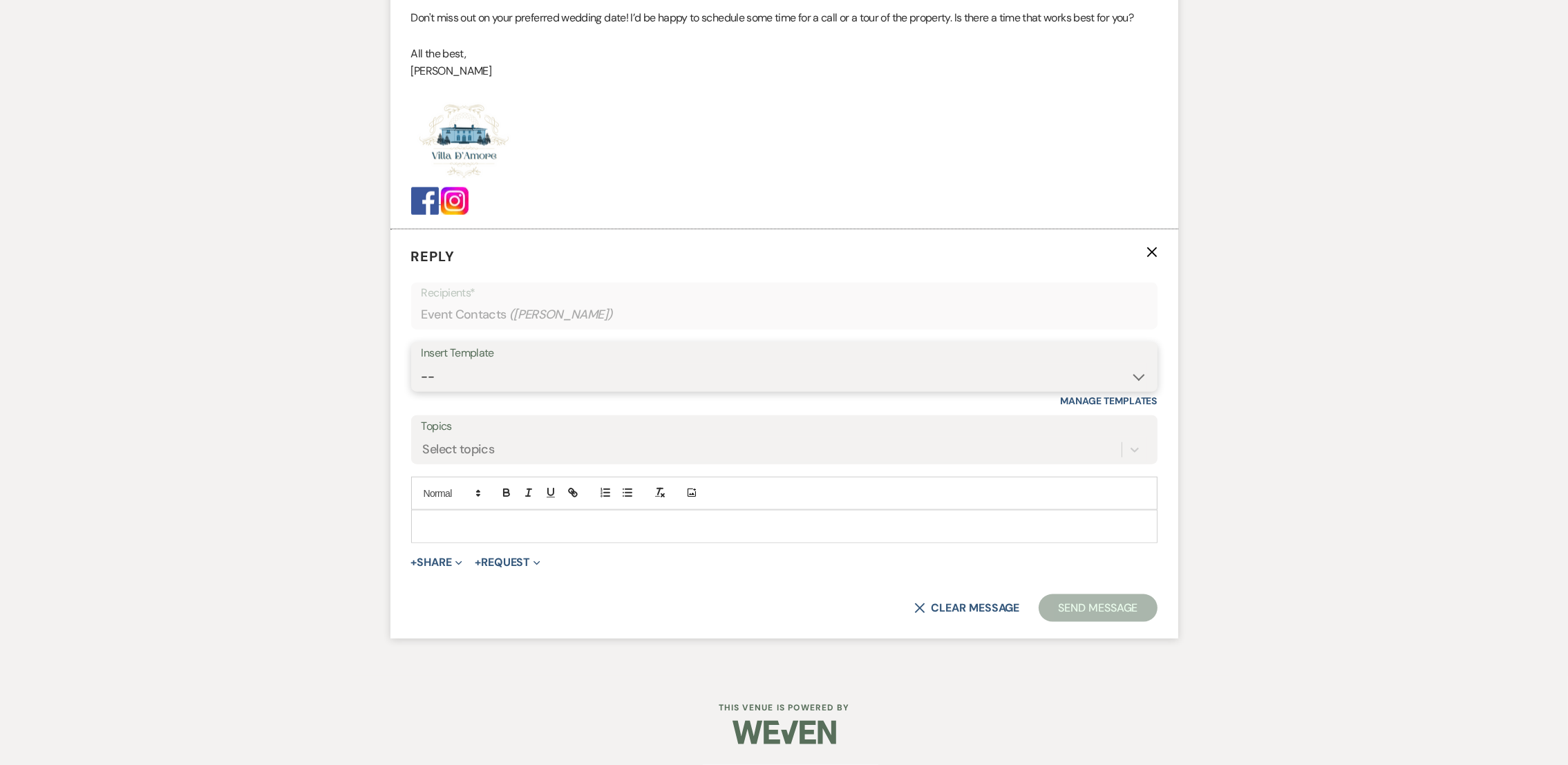
click at [443, 375] on select "-- auto responce weekends Tour Request Response Follow Up #1 (wedding) Weven Pl…" at bounding box center [784, 376] width 726 height 27
select select "4469"
click at [422, 363] on select "-- auto responce weekends Tour Request Response Follow Up #1 (wedding) Weven Pl…" at bounding box center [784, 376] width 726 height 27
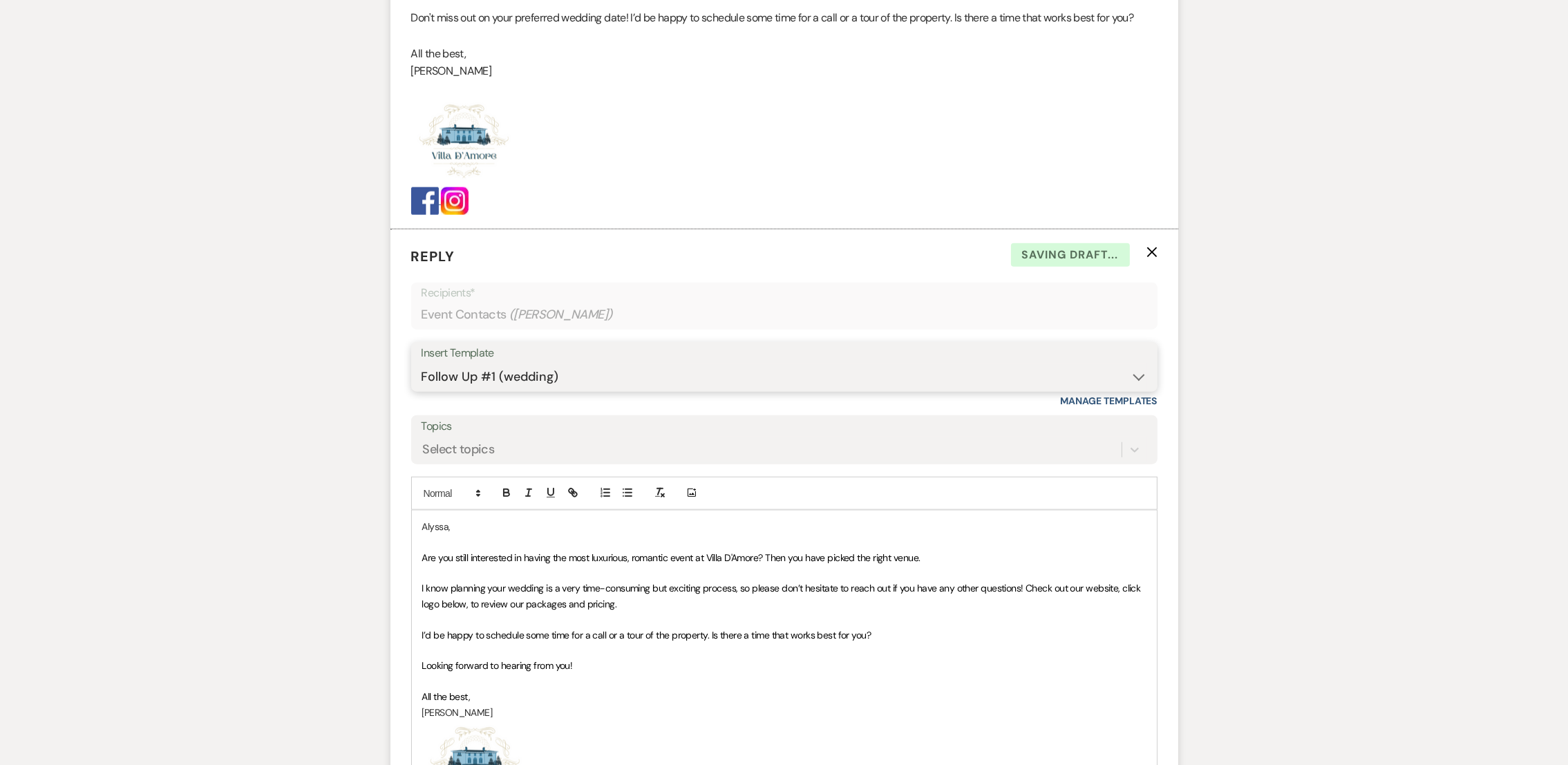
scroll to position [2728, 0]
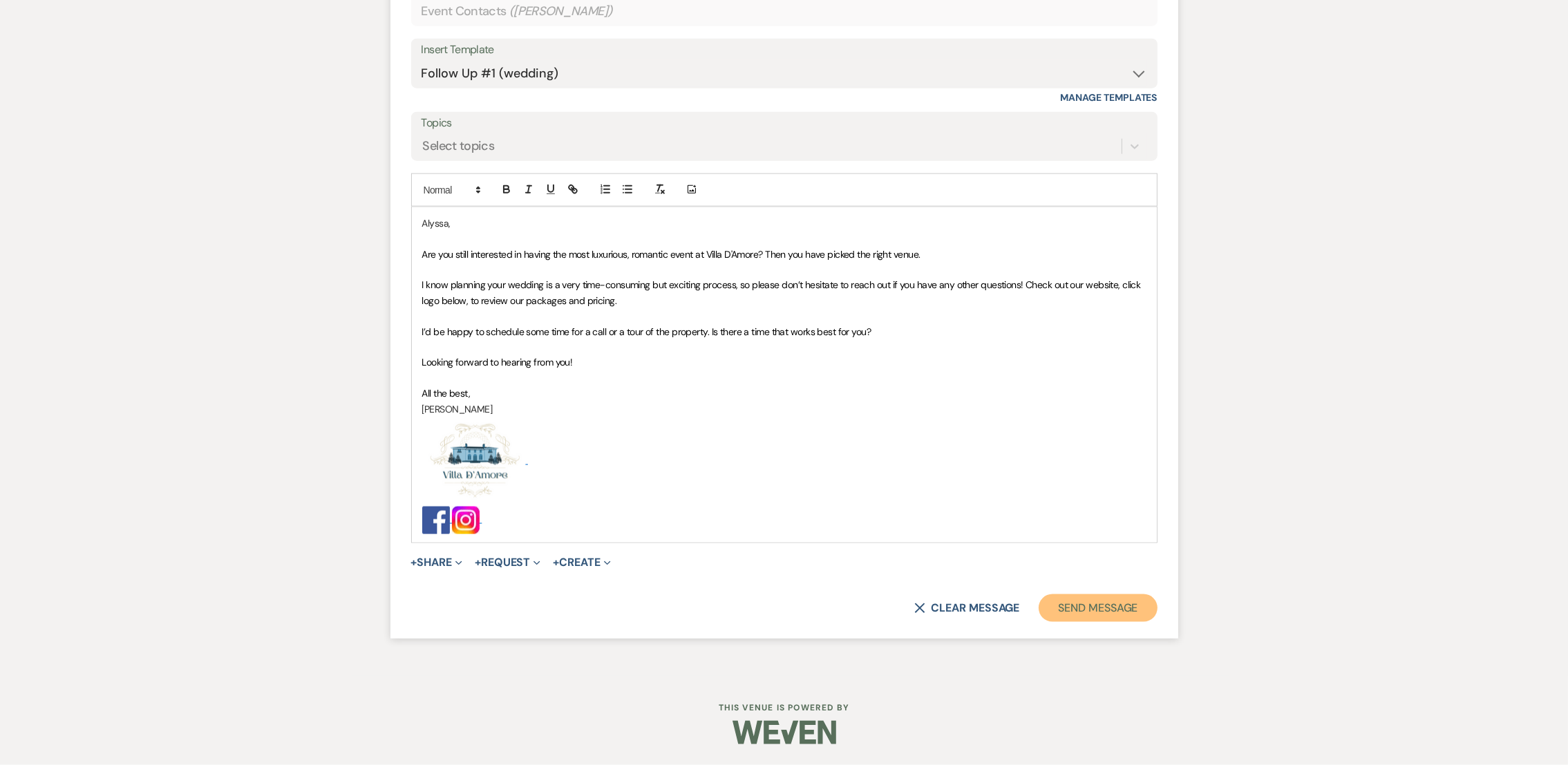
click at [1131, 602] on button "Send Message" at bounding box center [1098, 608] width 118 height 28
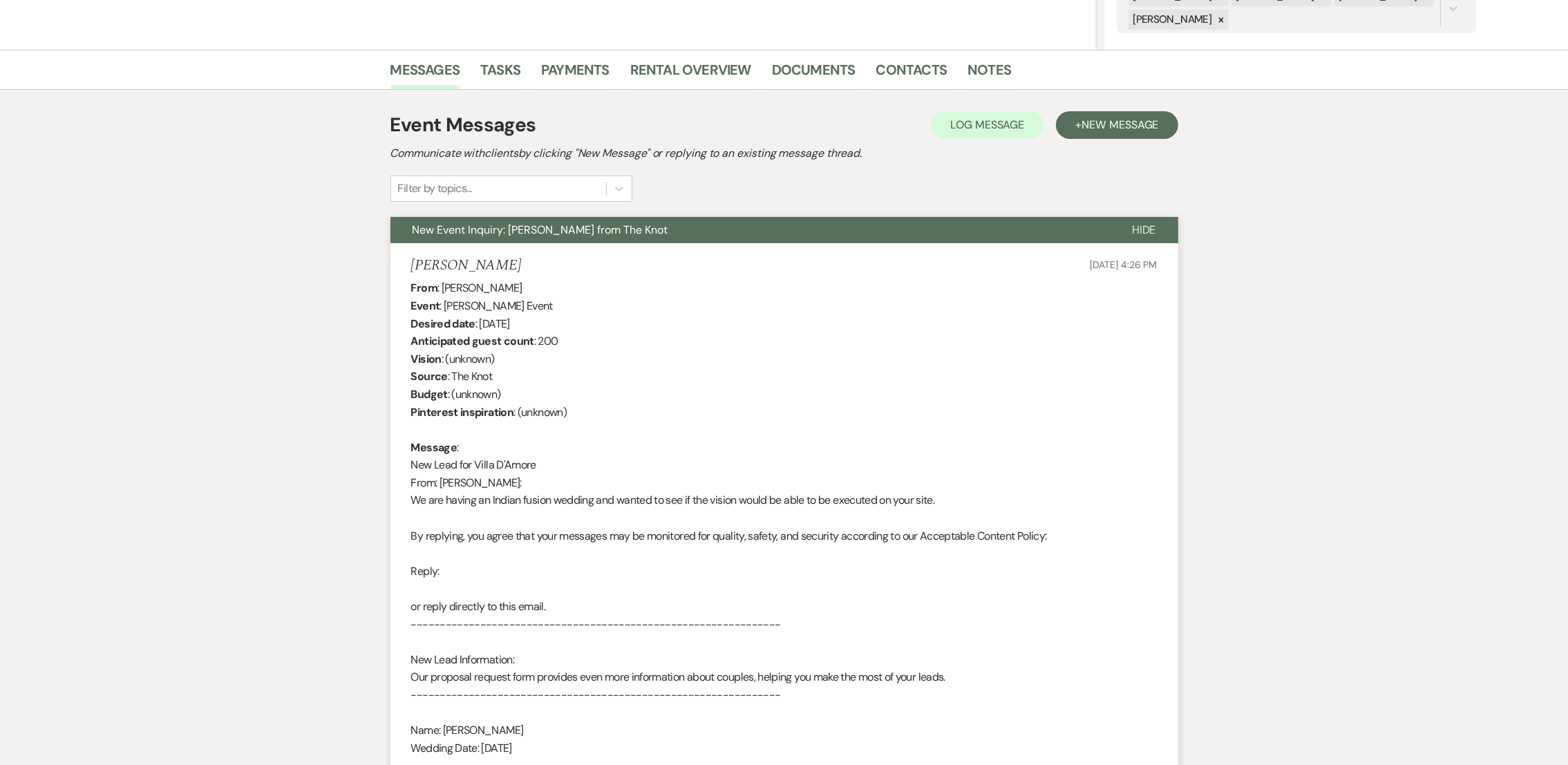
scroll to position [0, 0]
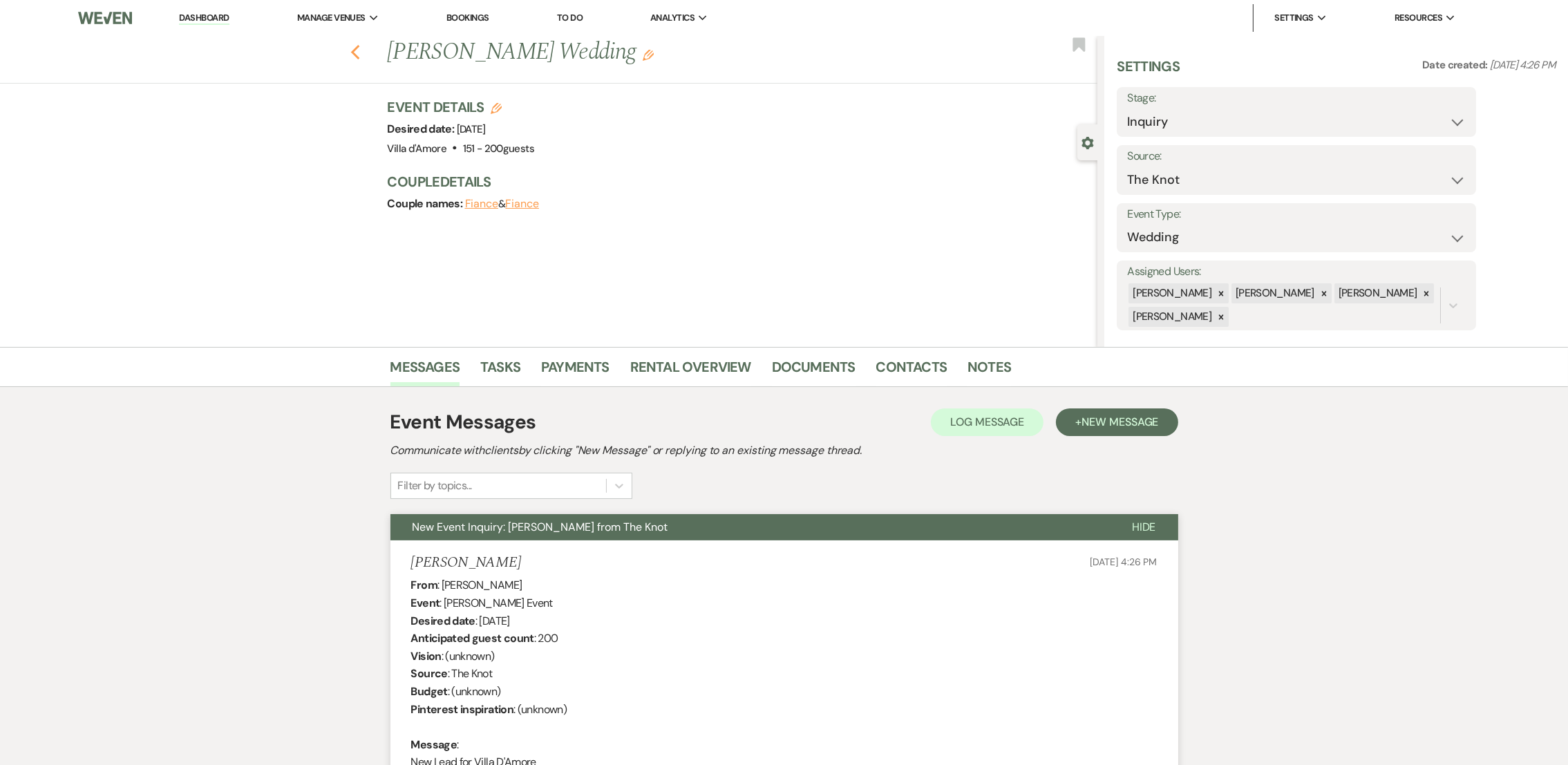
click at [359, 50] on use "button" at bounding box center [355, 52] width 9 height 15
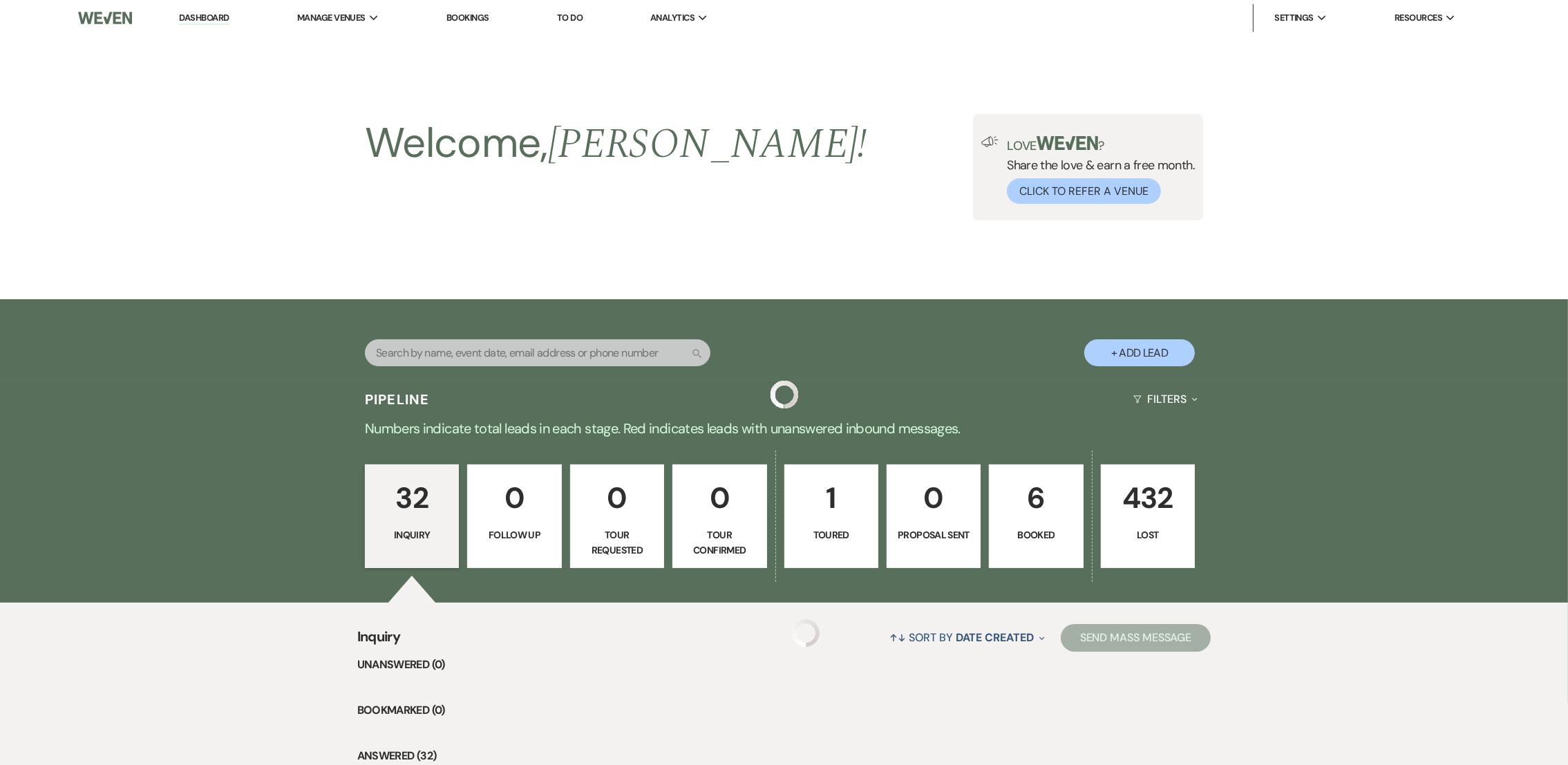
scroll to position [2078, 0]
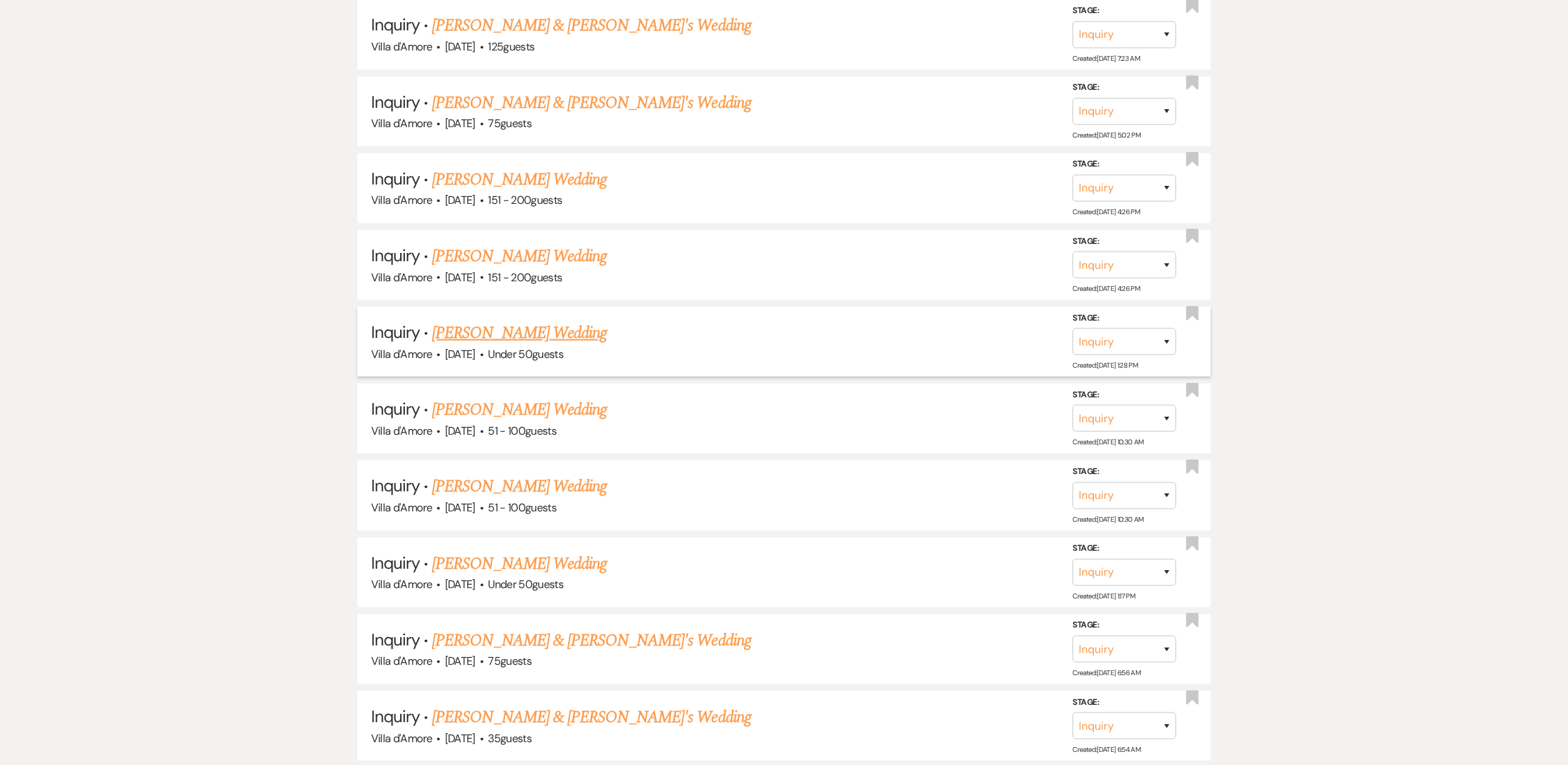
click at [531, 324] on link "[PERSON_NAME] Wedding" at bounding box center [519, 333] width 175 height 25
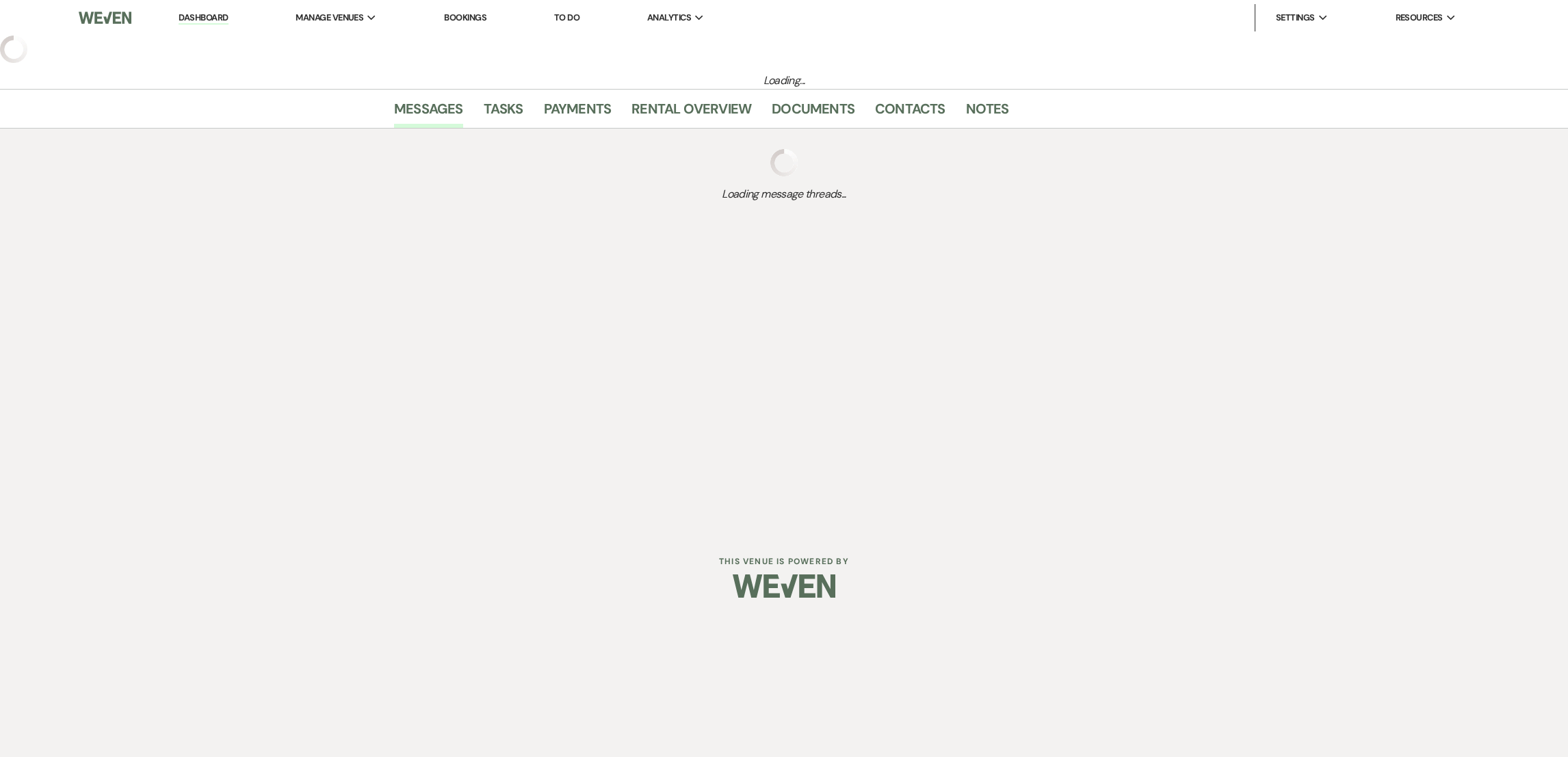
select select "2"
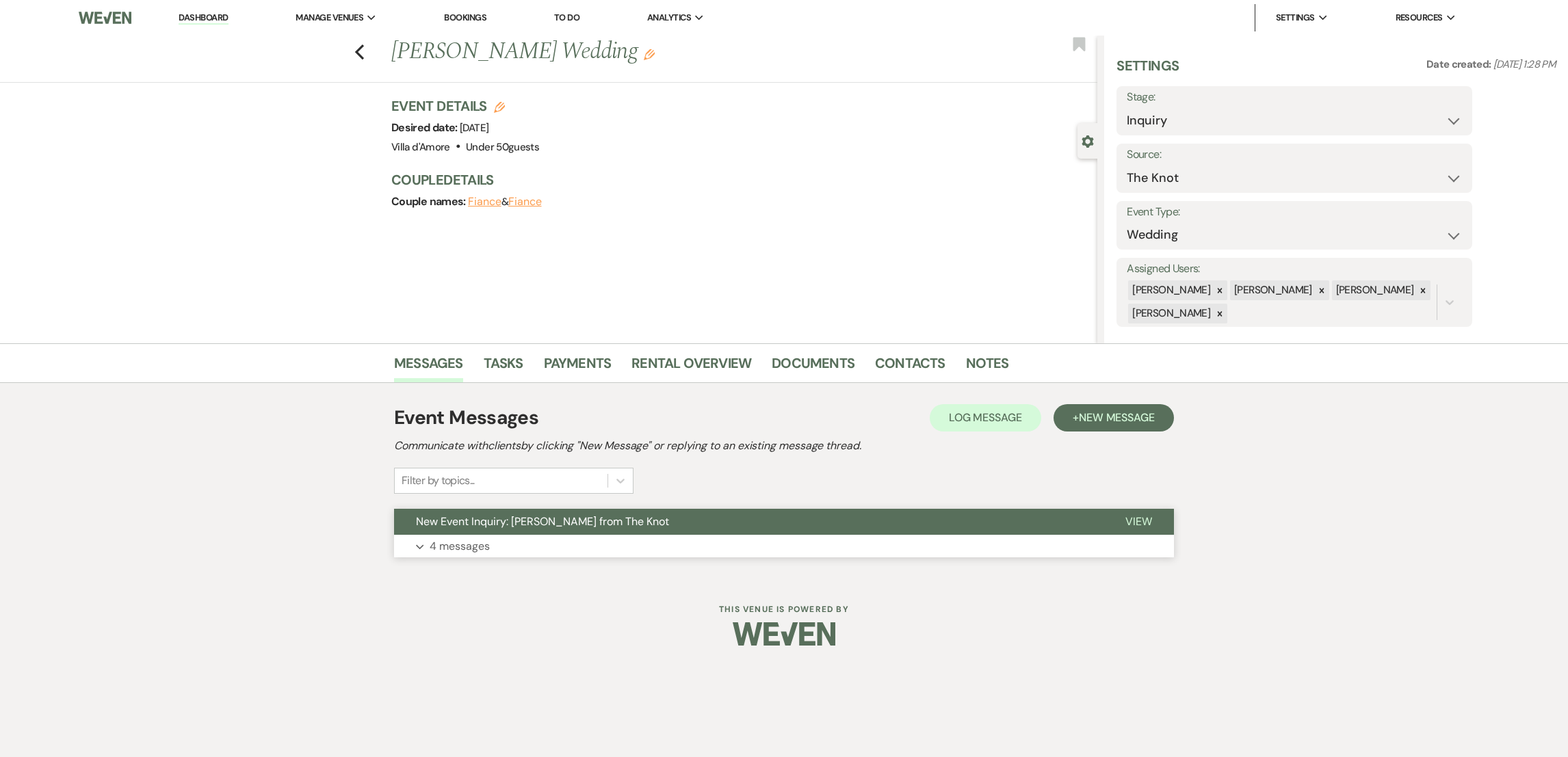
click at [471, 549] on p "4 messages" at bounding box center [460, 546] width 60 height 18
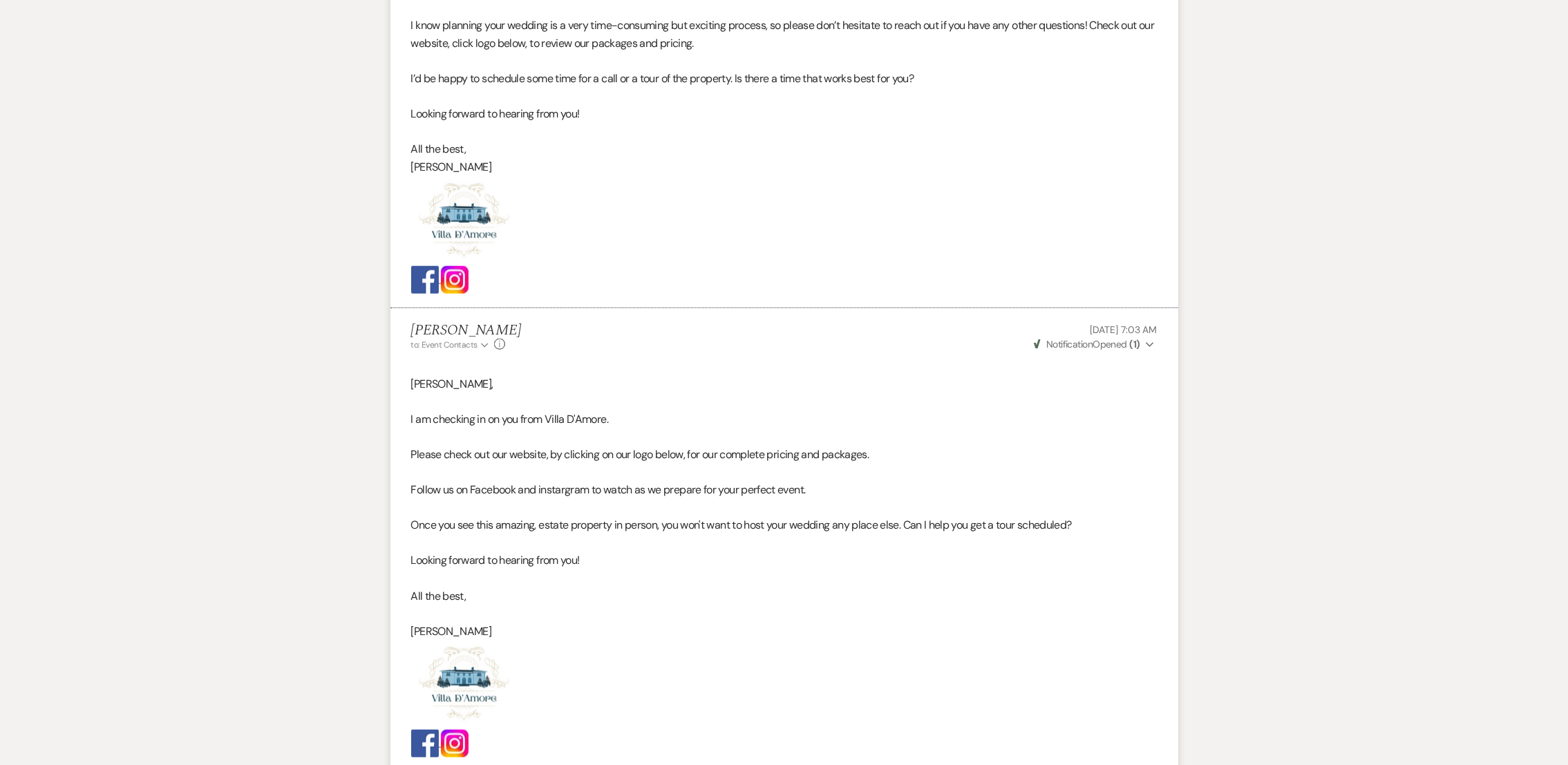
scroll to position [2037, 0]
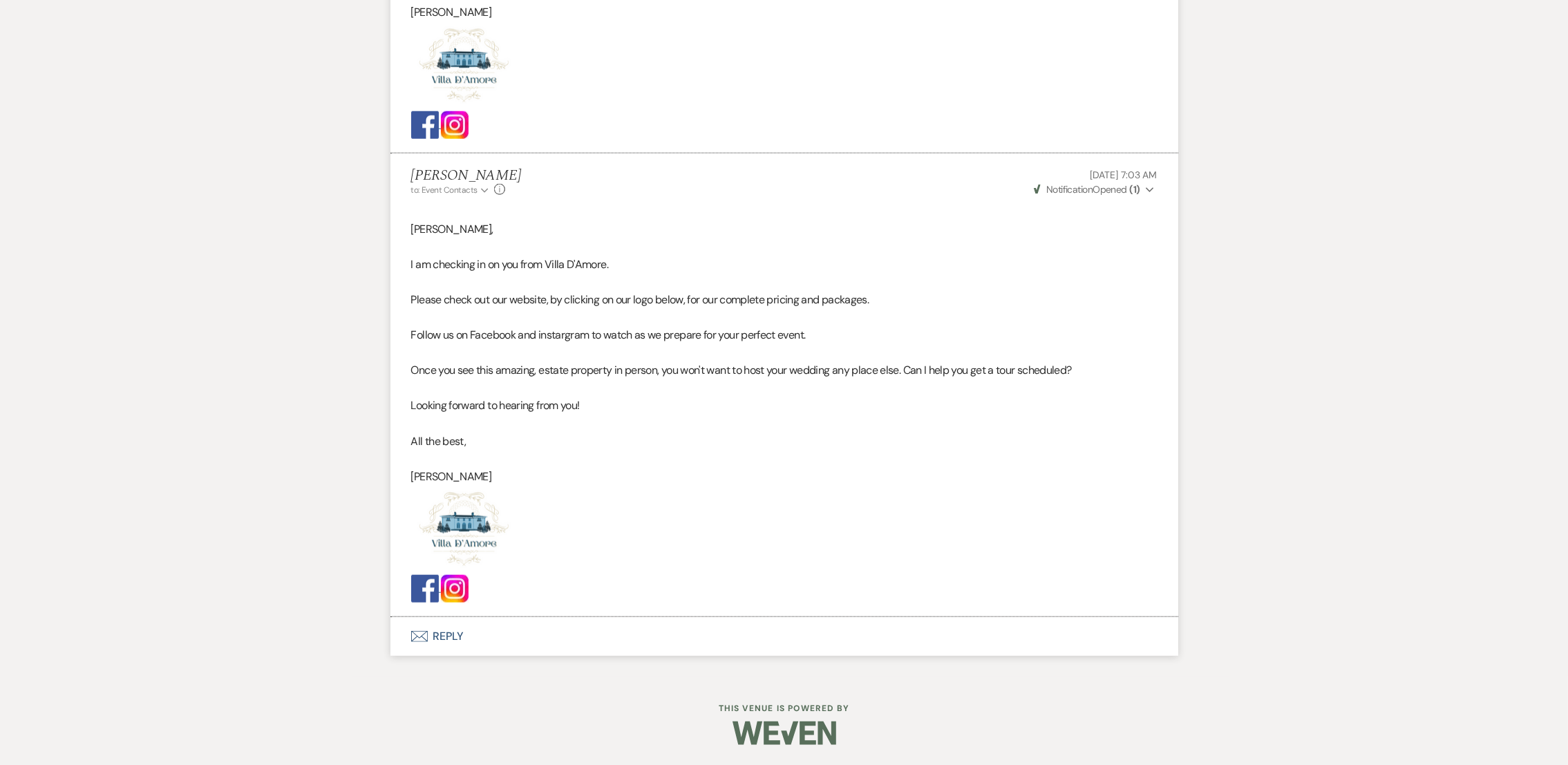
click at [445, 619] on button "Envelope Reply" at bounding box center [784, 636] width 787 height 39
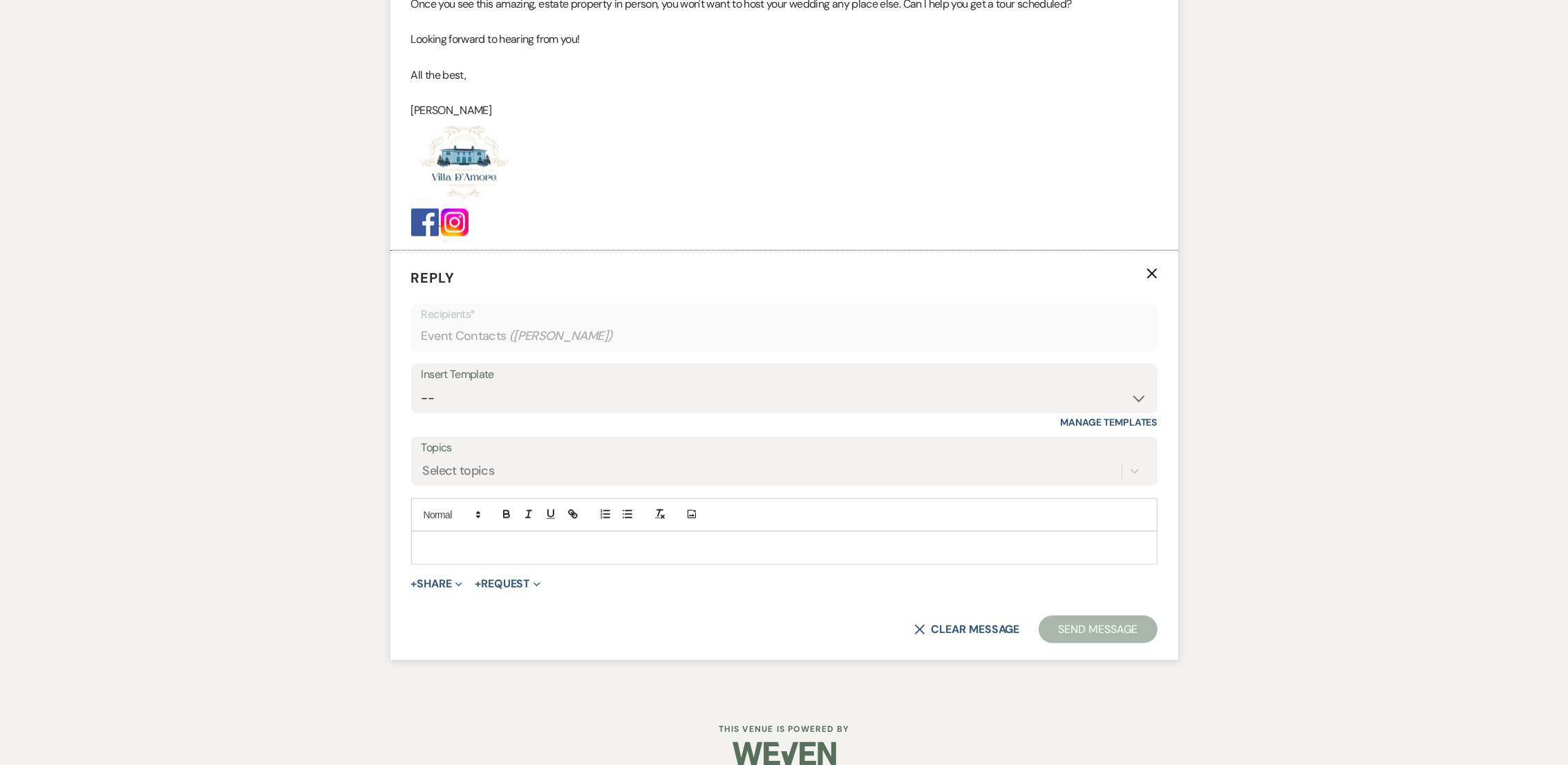
scroll to position [2424, 0]
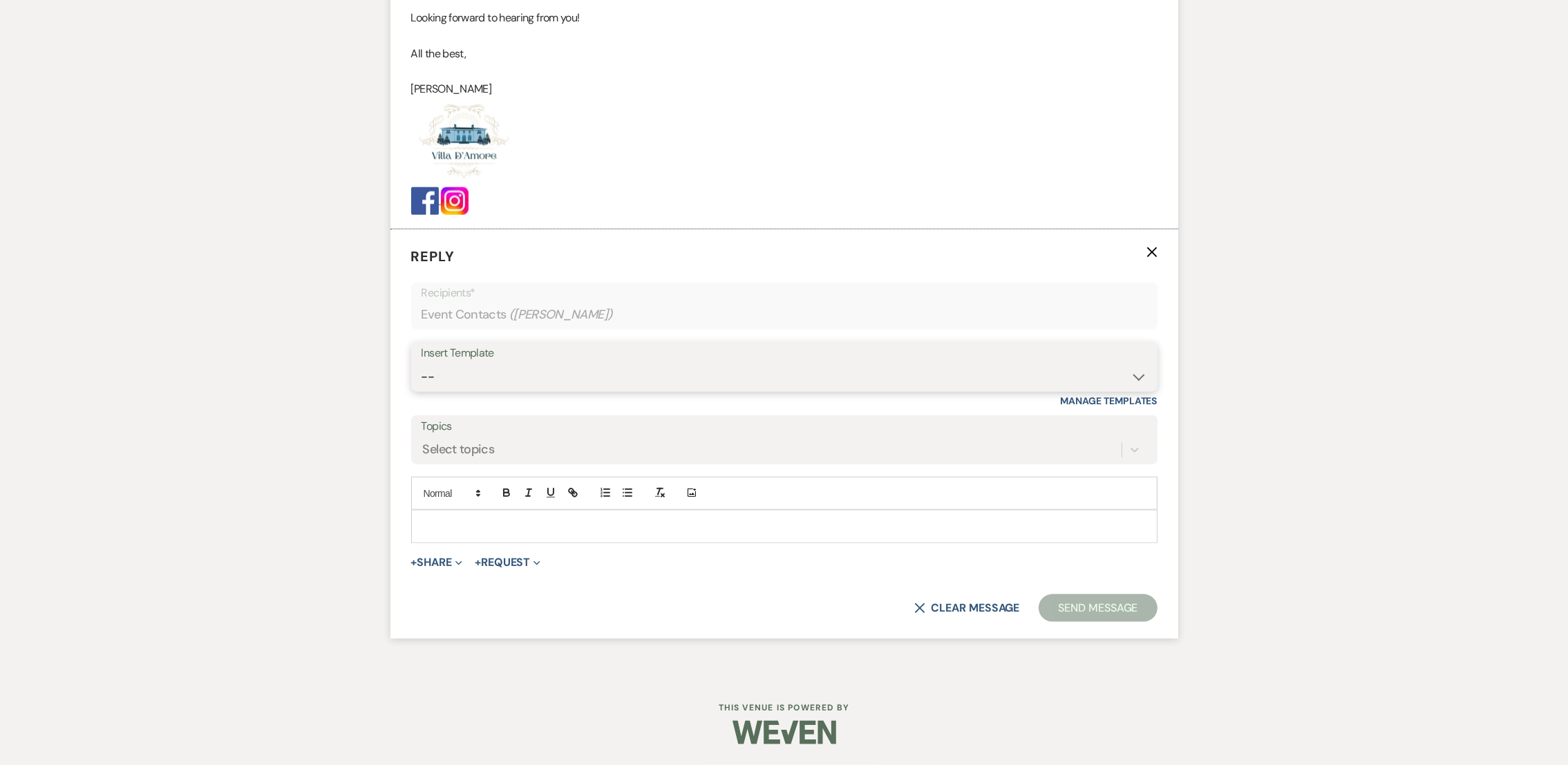
click at [482, 376] on select "-- auto responce weekends Tour Request Response Follow Up #1 (wedding) Weven Pl…" at bounding box center [784, 376] width 726 height 27
select select "4964"
click at [422, 363] on select "-- auto responce weekends Tour Request Response Follow Up #1 (wedding) Weven Pl…" at bounding box center [784, 376] width 726 height 27
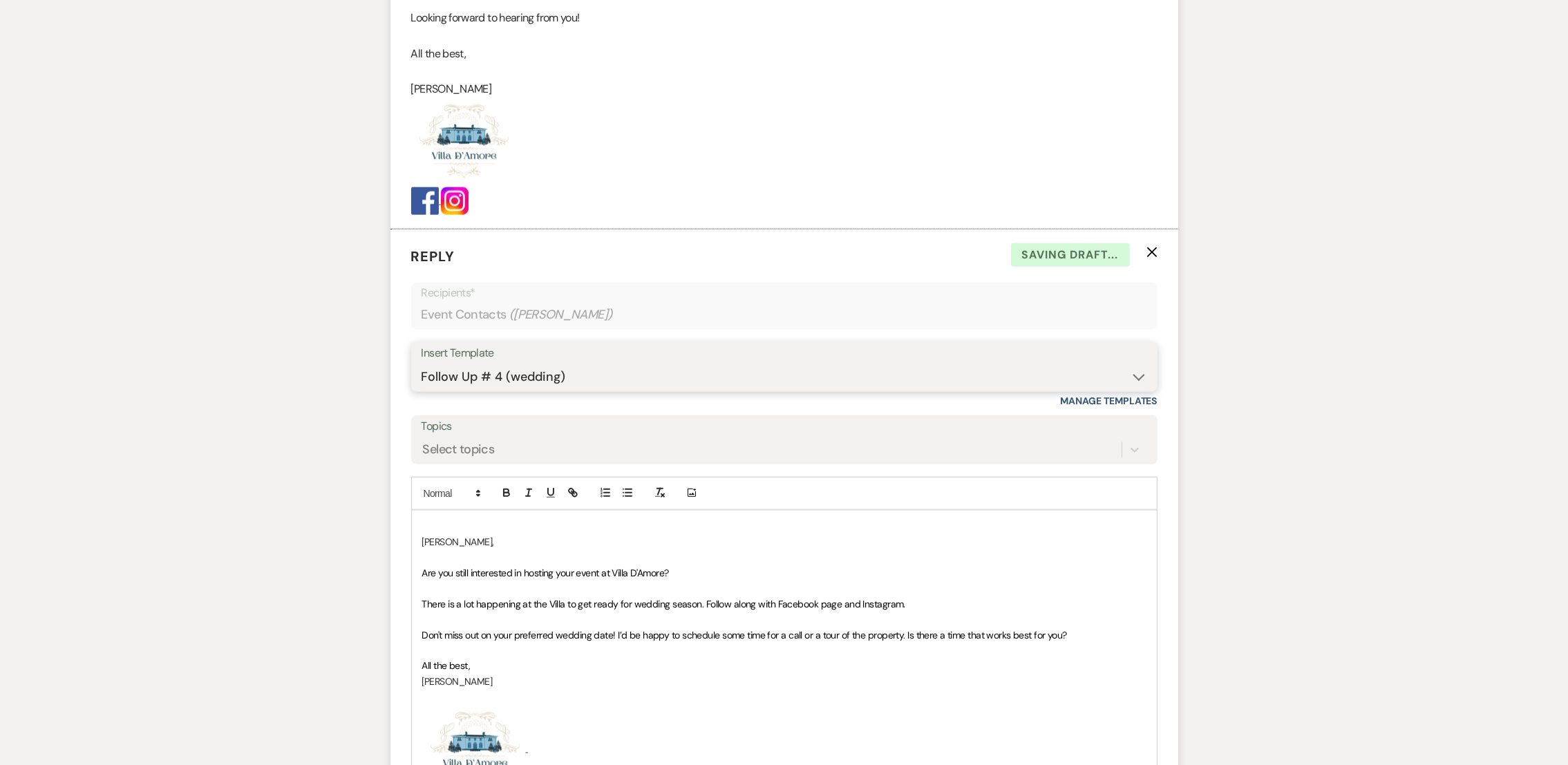
scroll to position [2712, 0]
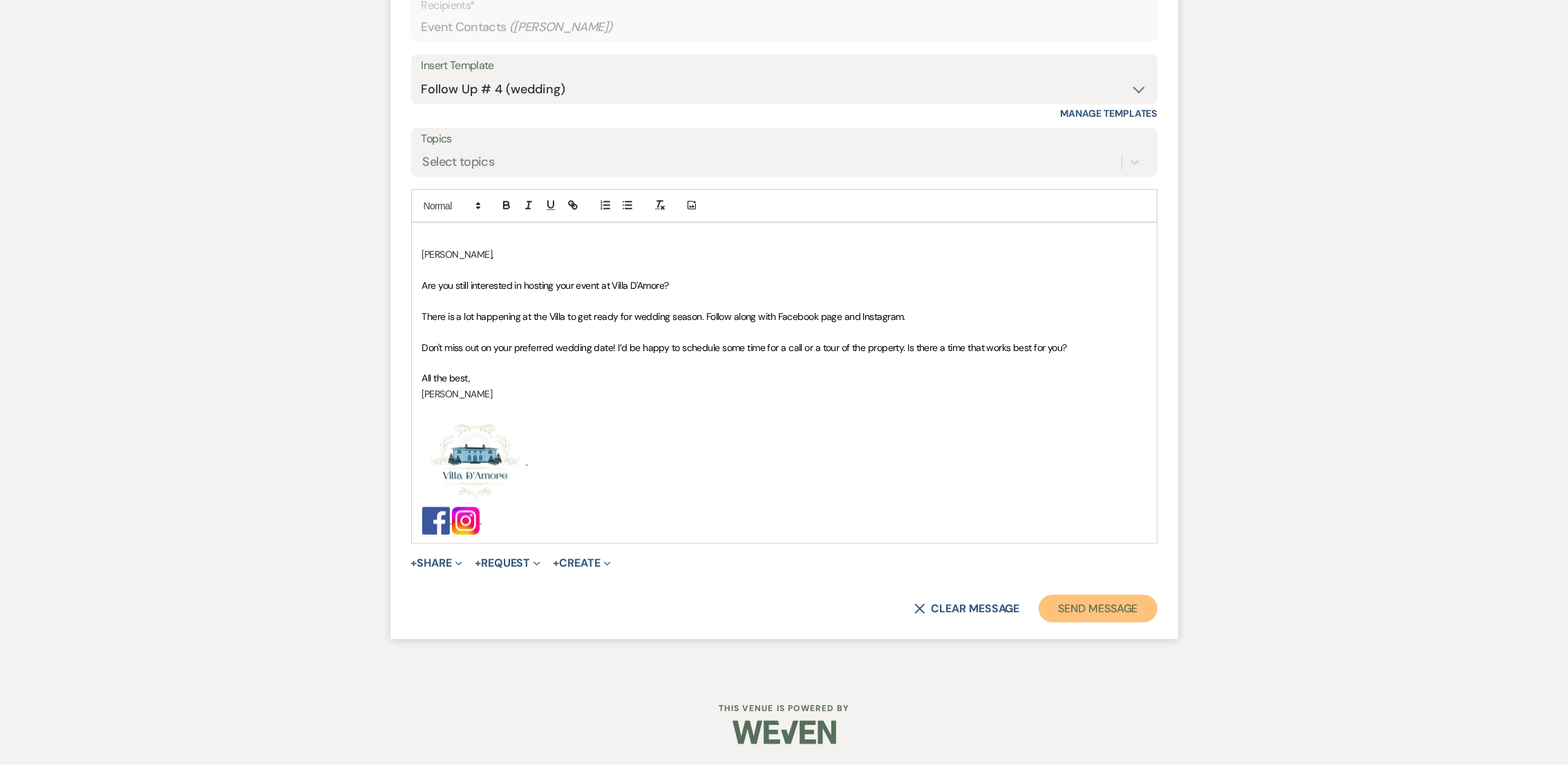
click at [1104, 612] on button "Send Message" at bounding box center [1098, 608] width 118 height 28
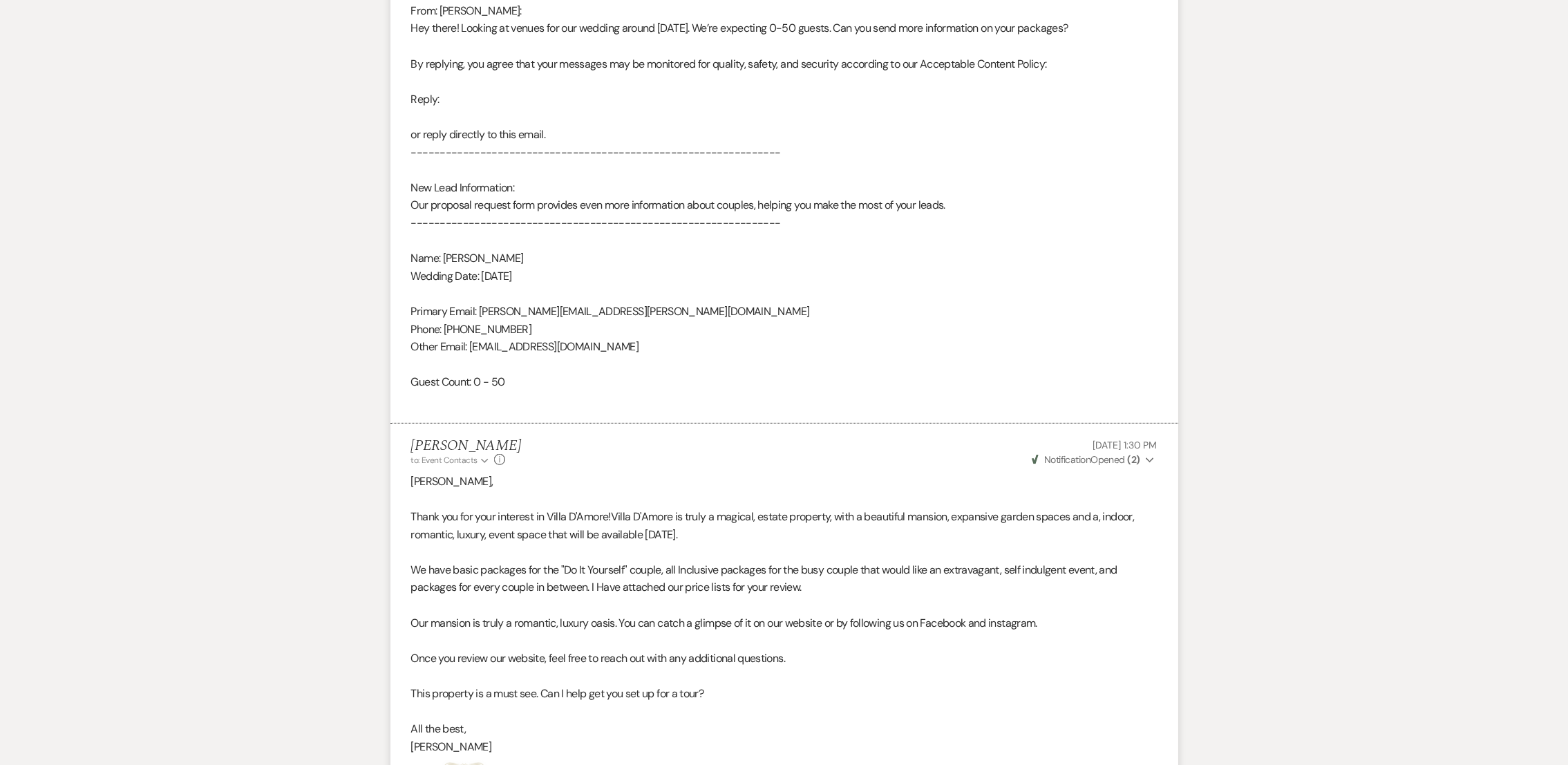
scroll to position [0, 0]
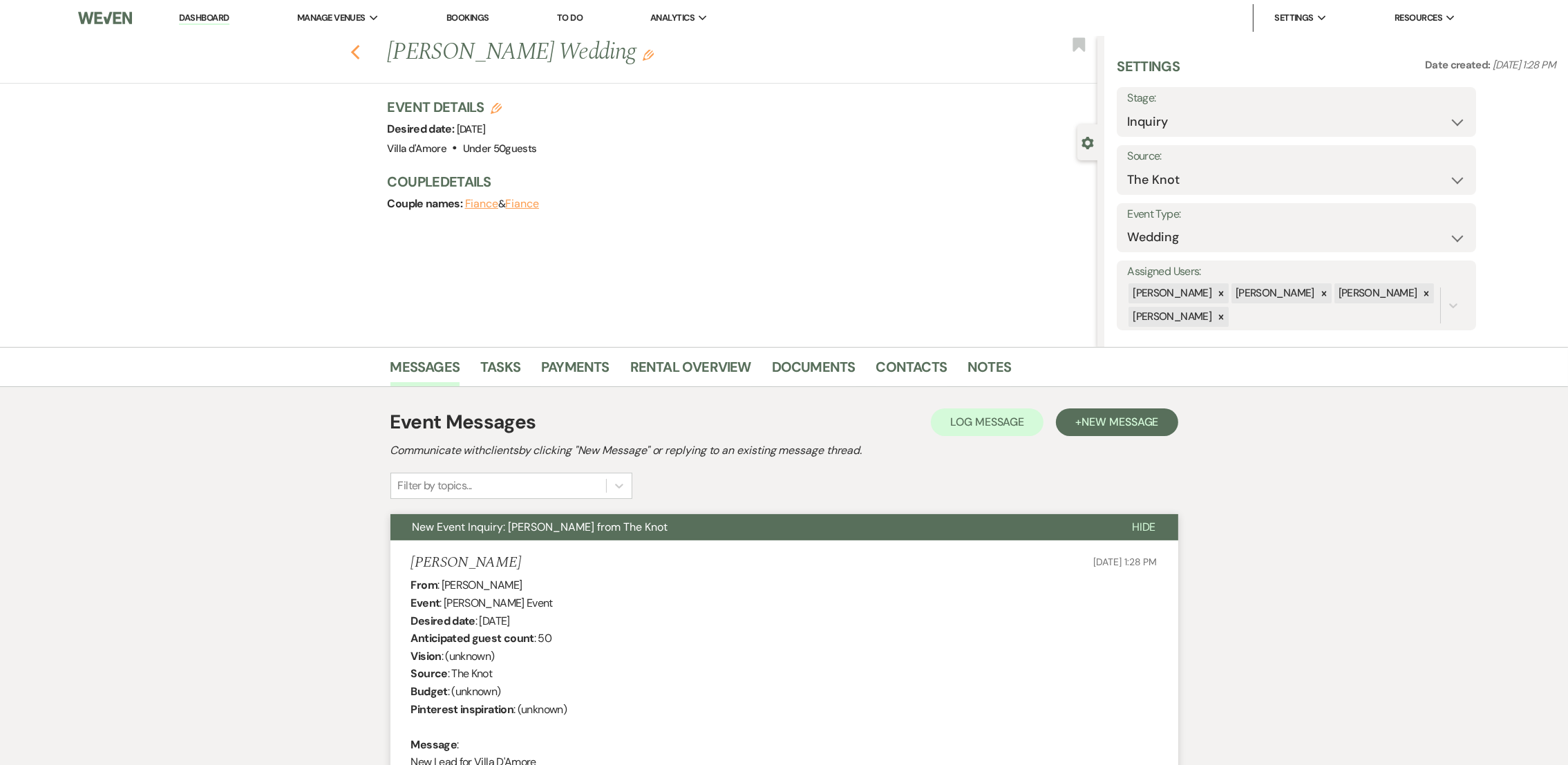
click at [361, 54] on icon "Previous" at bounding box center [355, 52] width 10 height 17
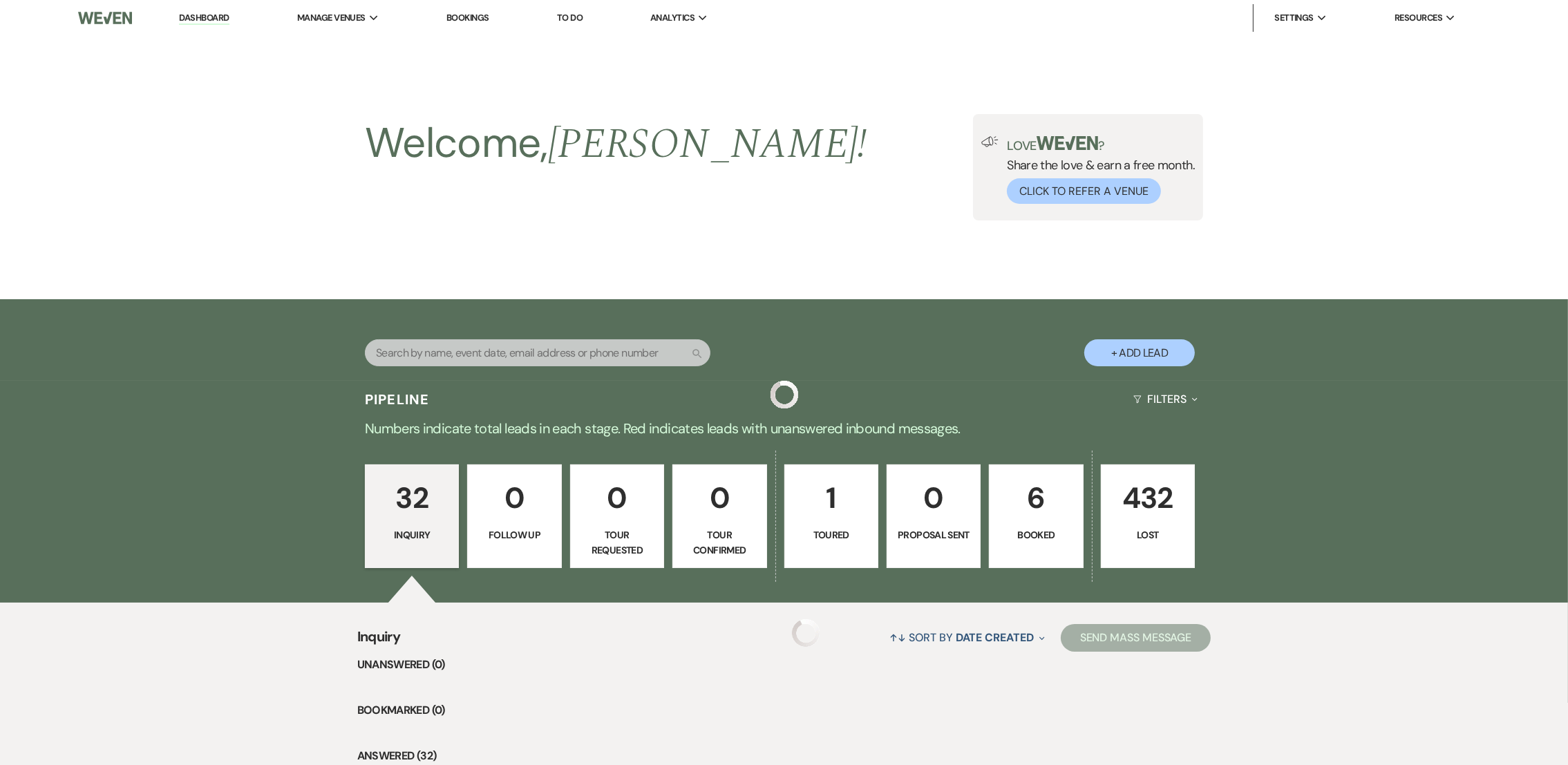
scroll to position [2078, 0]
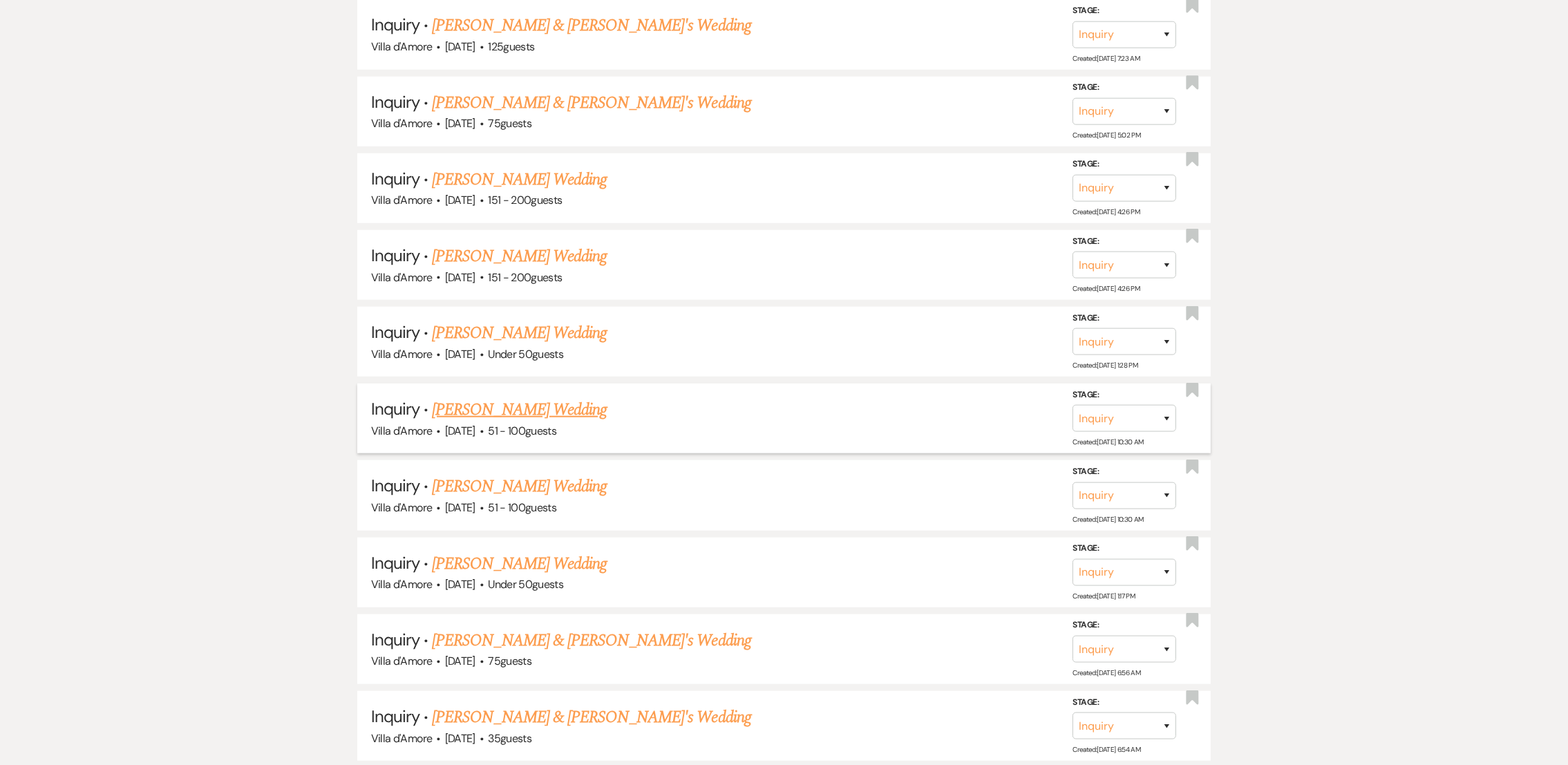
click at [521, 397] on link "[PERSON_NAME] Wedding" at bounding box center [519, 409] width 175 height 25
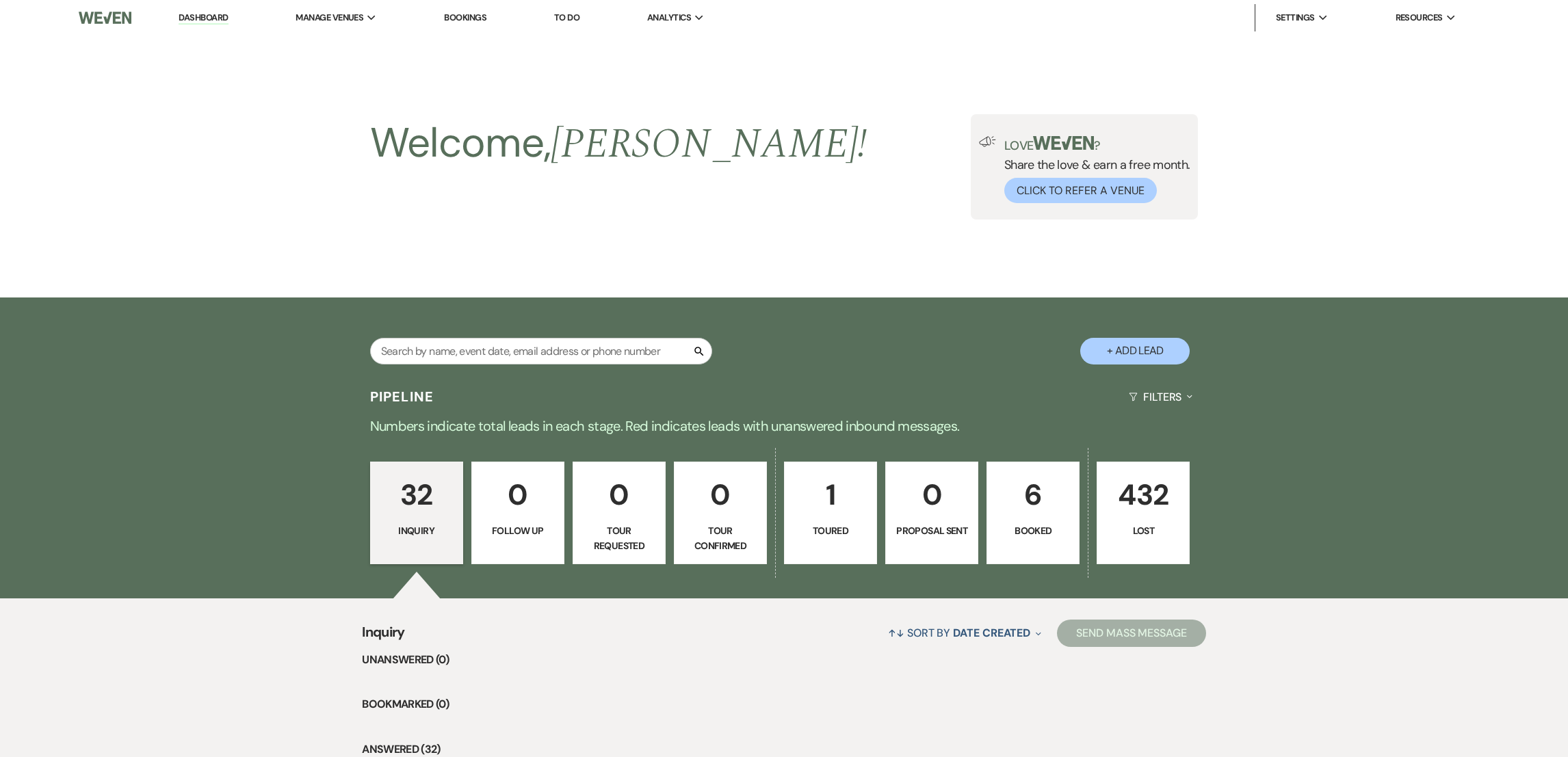
select select "2"
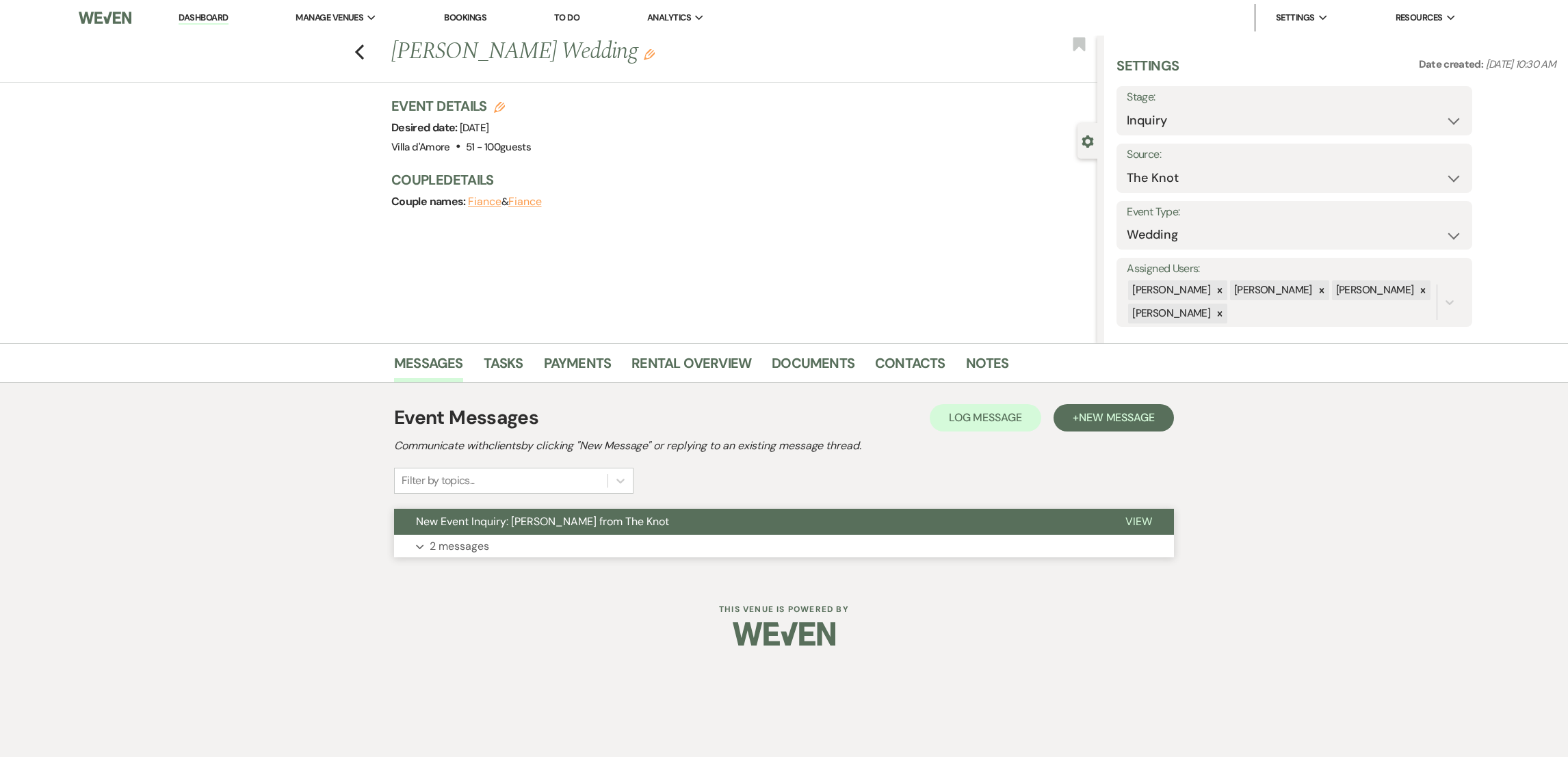
click at [473, 543] on p "2 messages" at bounding box center [460, 546] width 60 height 18
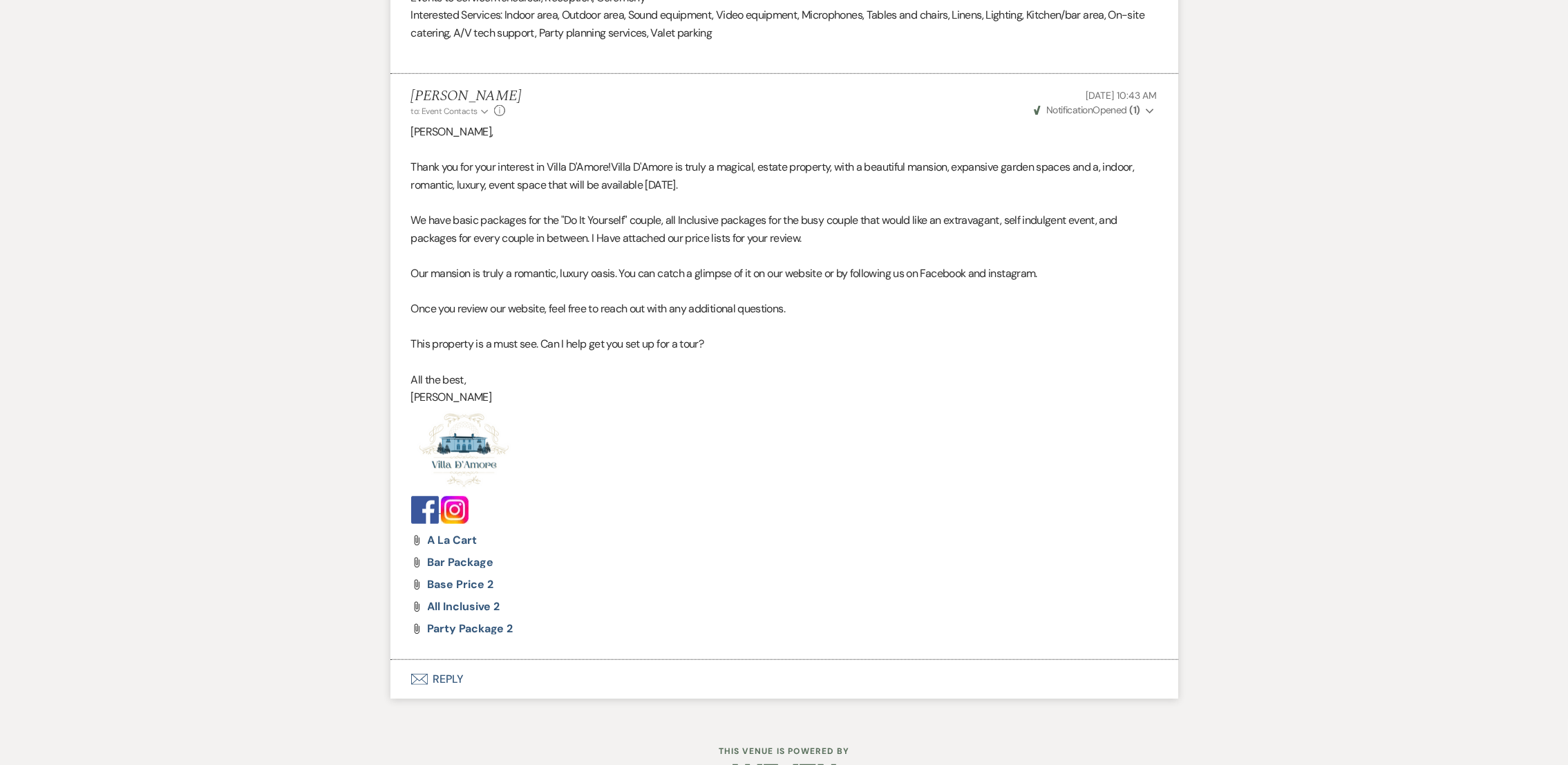
scroll to position [1232, 0]
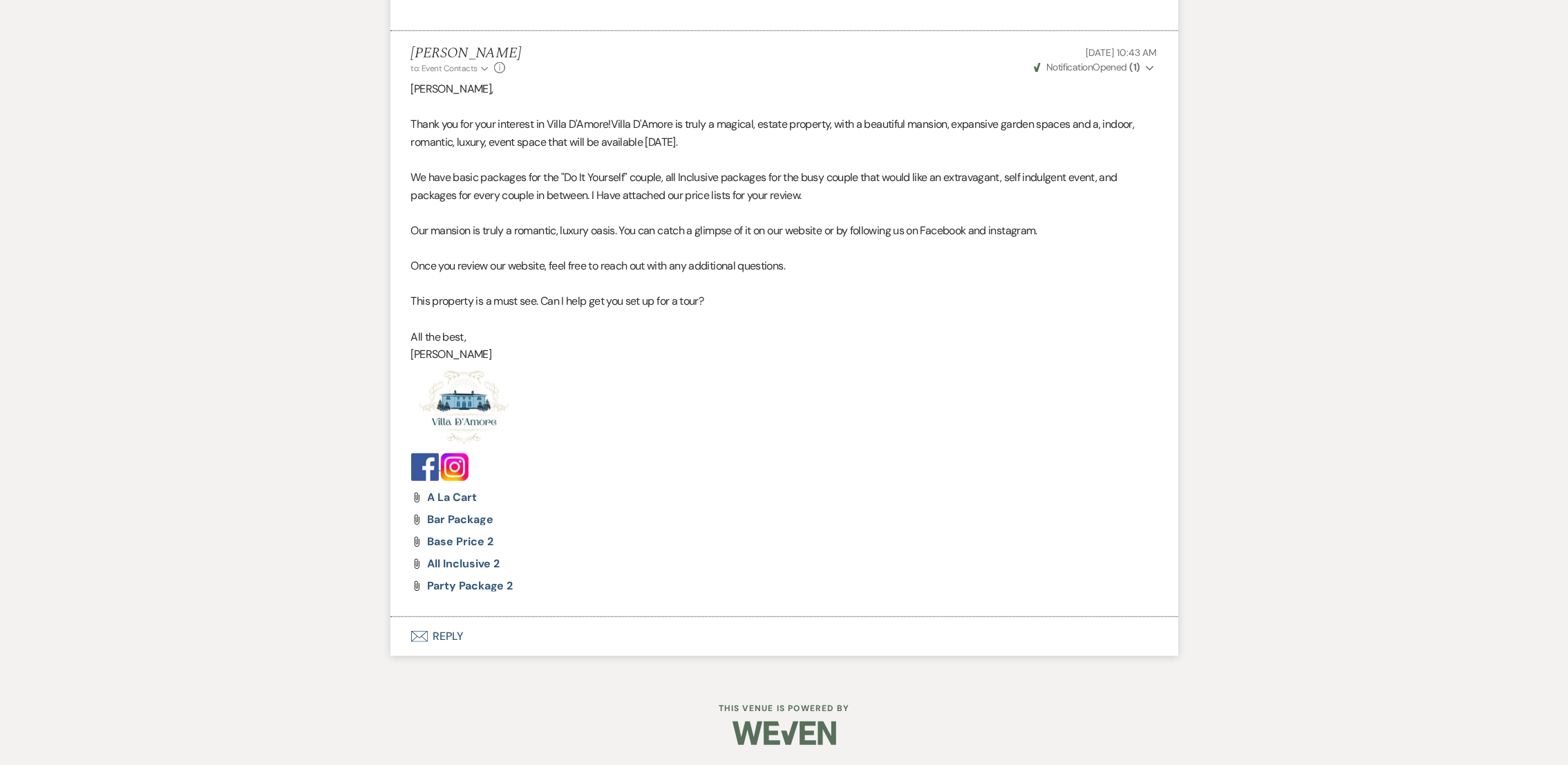
click at [430, 629] on button "Envelope Reply" at bounding box center [784, 636] width 787 height 39
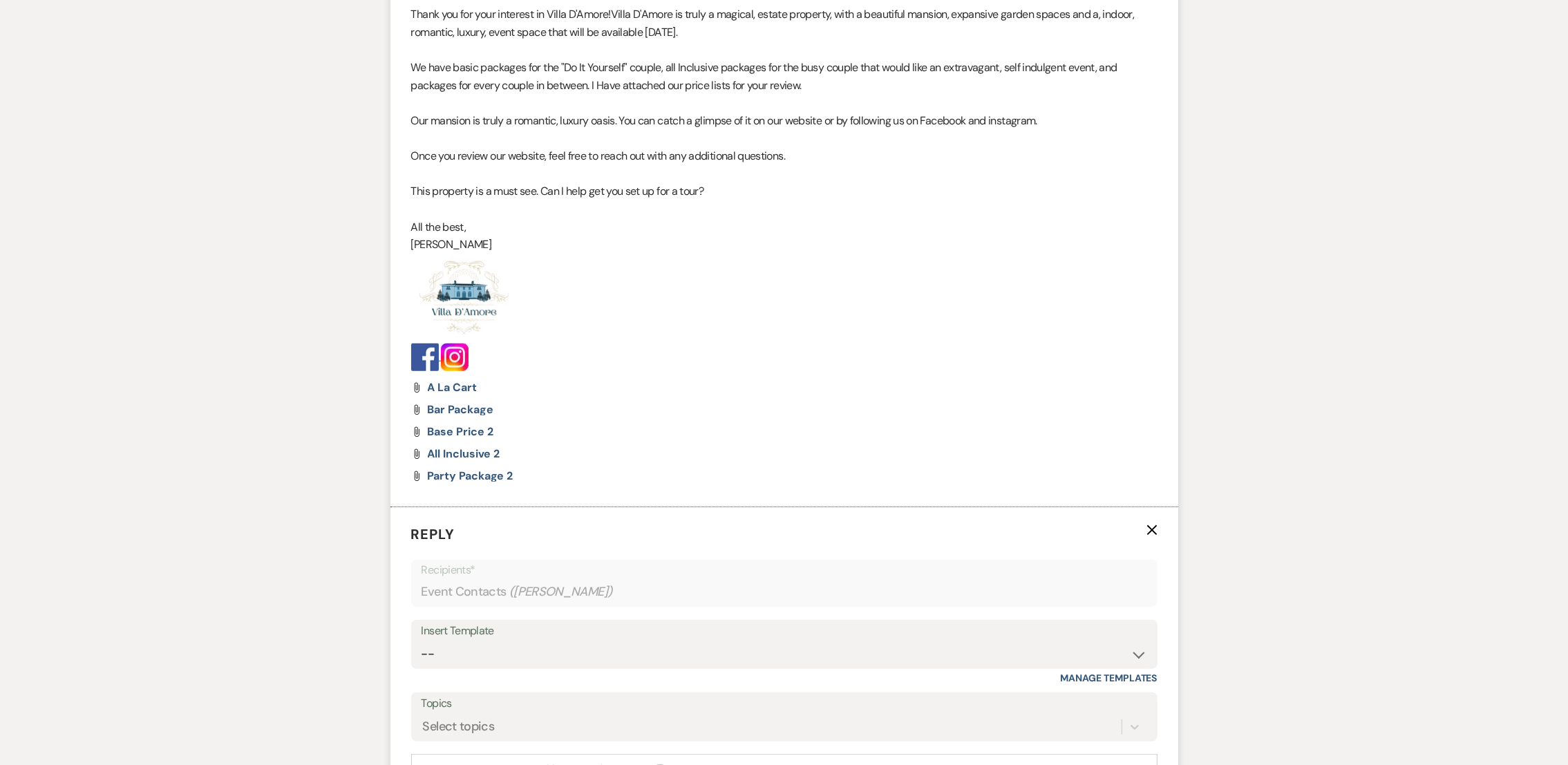
scroll to position [1619, 0]
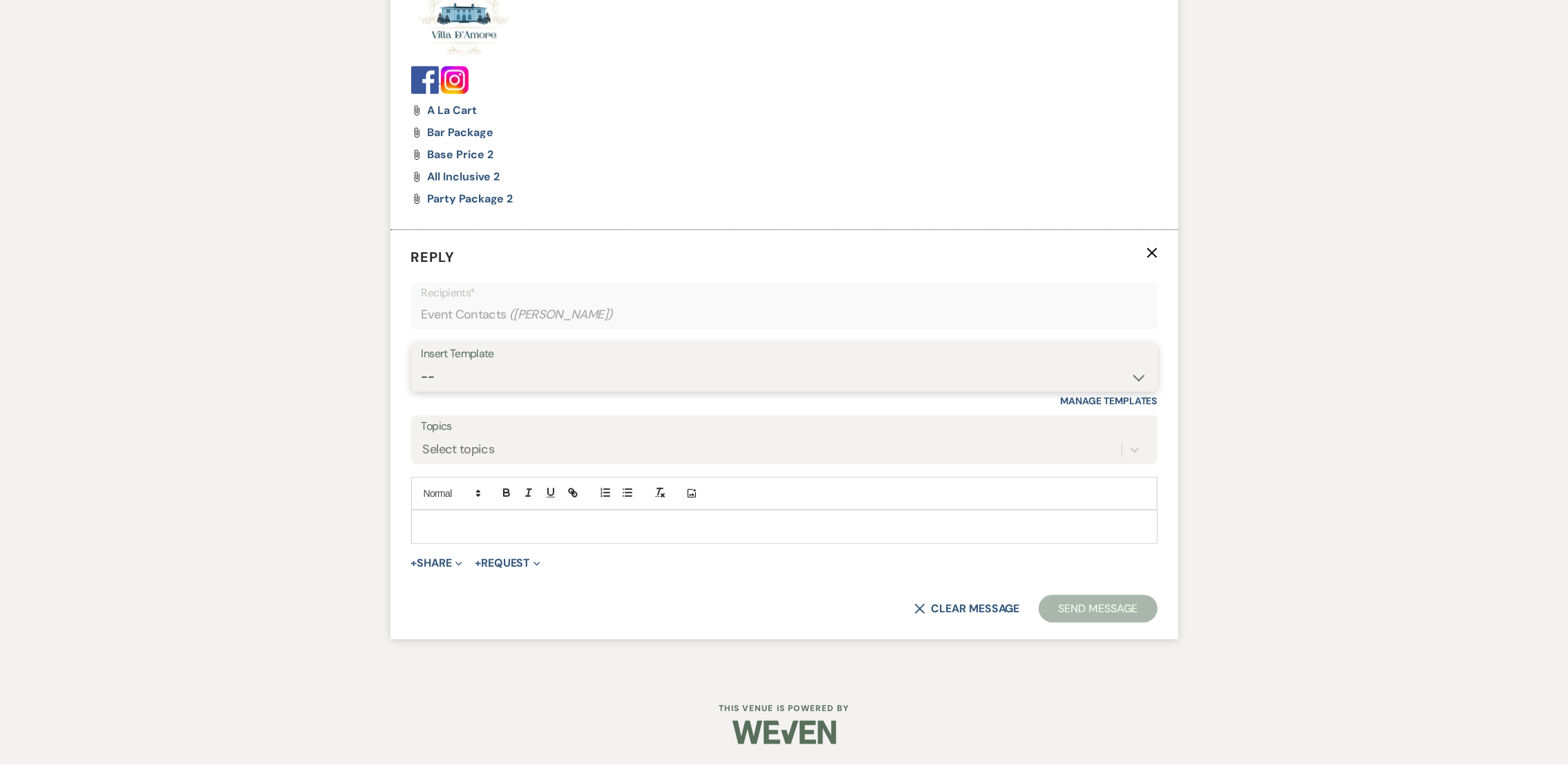
click at [482, 368] on select "-- auto responce weekends Tour Request Response Follow Up #1 (wedding) Weven Pl…" at bounding box center [784, 376] width 726 height 27
select select "4469"
click at [422, 363] on select "-- auto responce weekends Tour Request Response Follow Up #1 (wedding) Weven Pl…" at bounding box center [784, 376] width 726 height 27
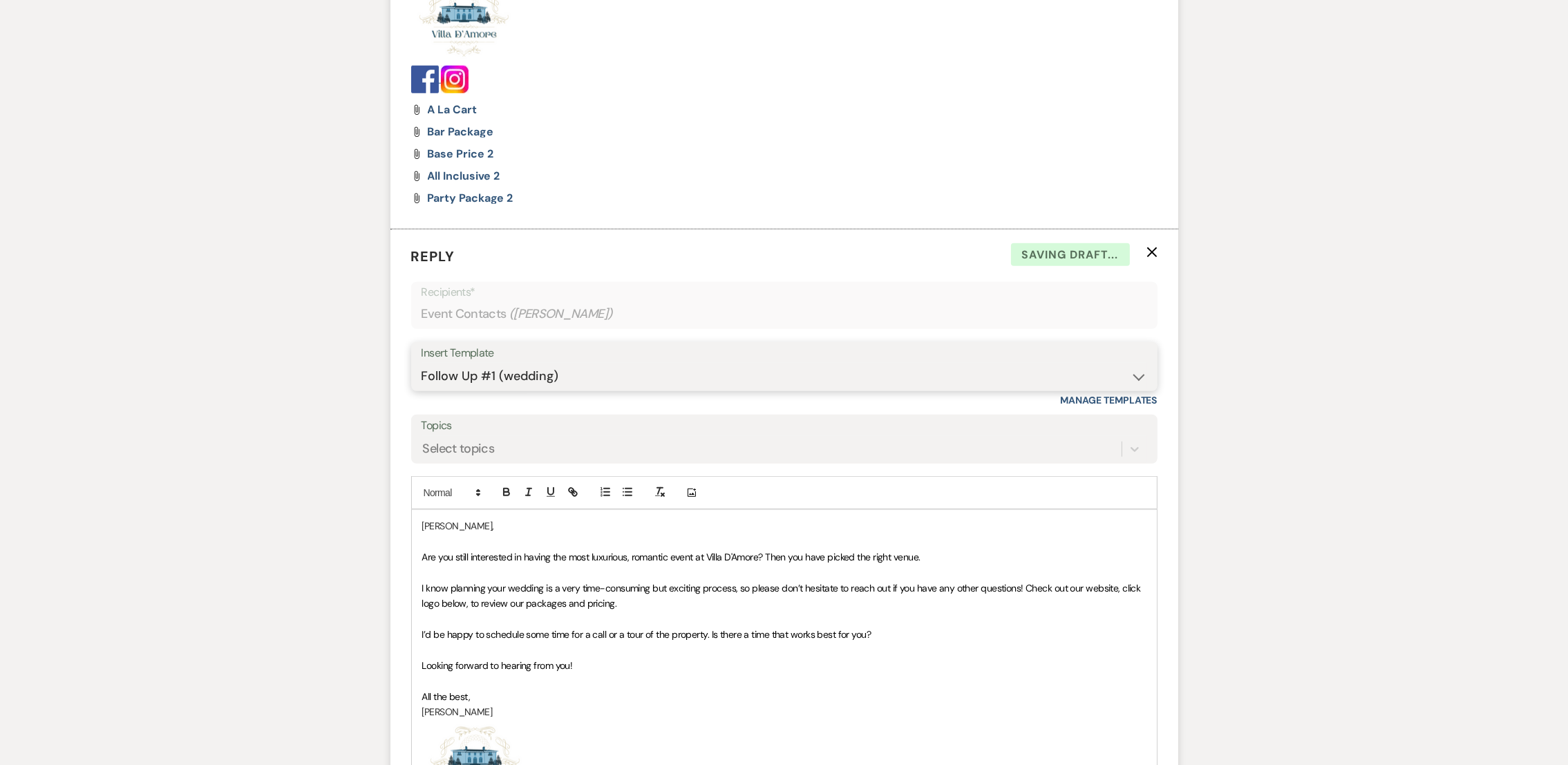
scroll to position [1923, 0]
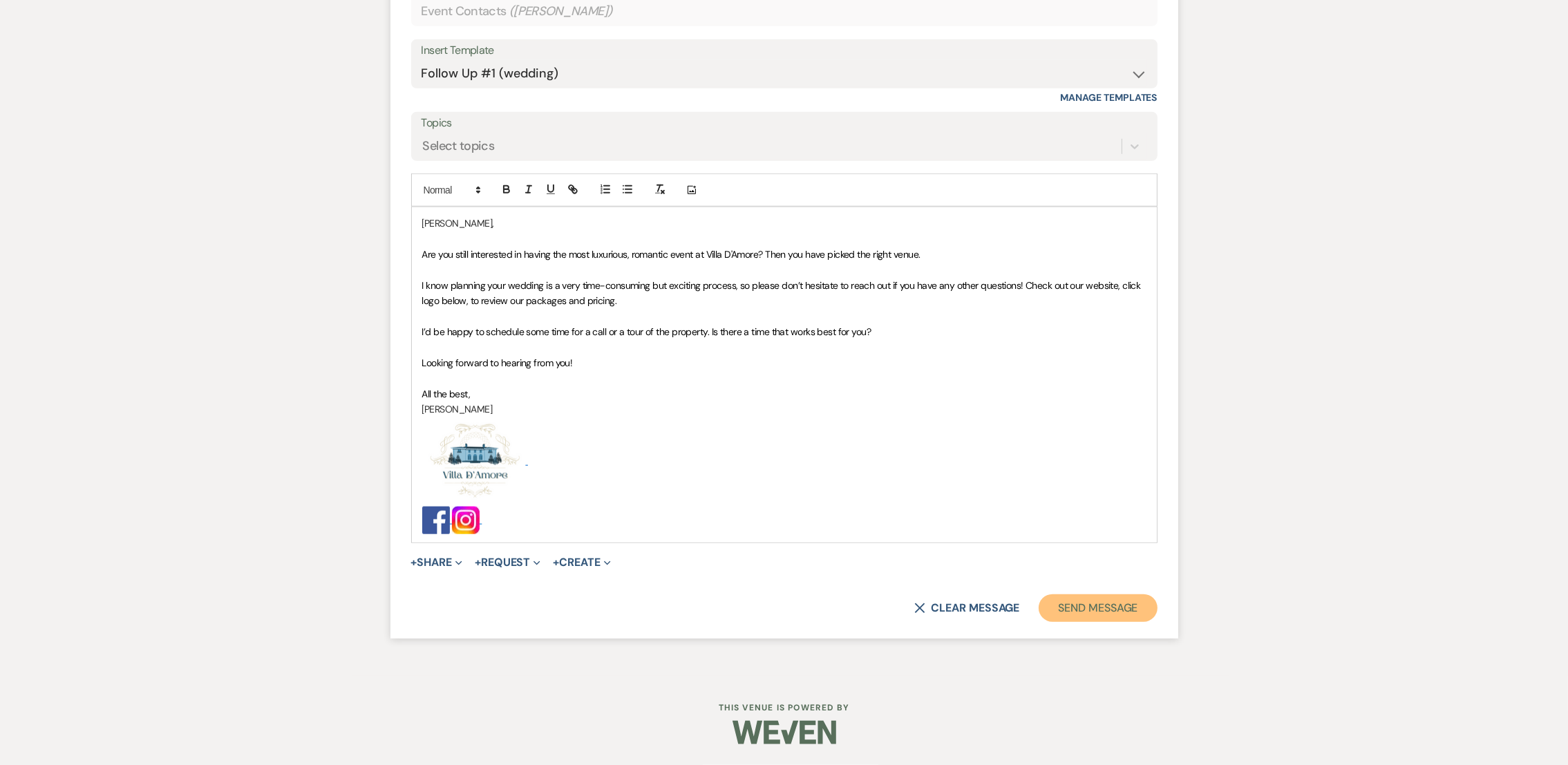
click at [1104, 598] on button "Send Message" at bounding box center [1098, 608] width 118 height 28
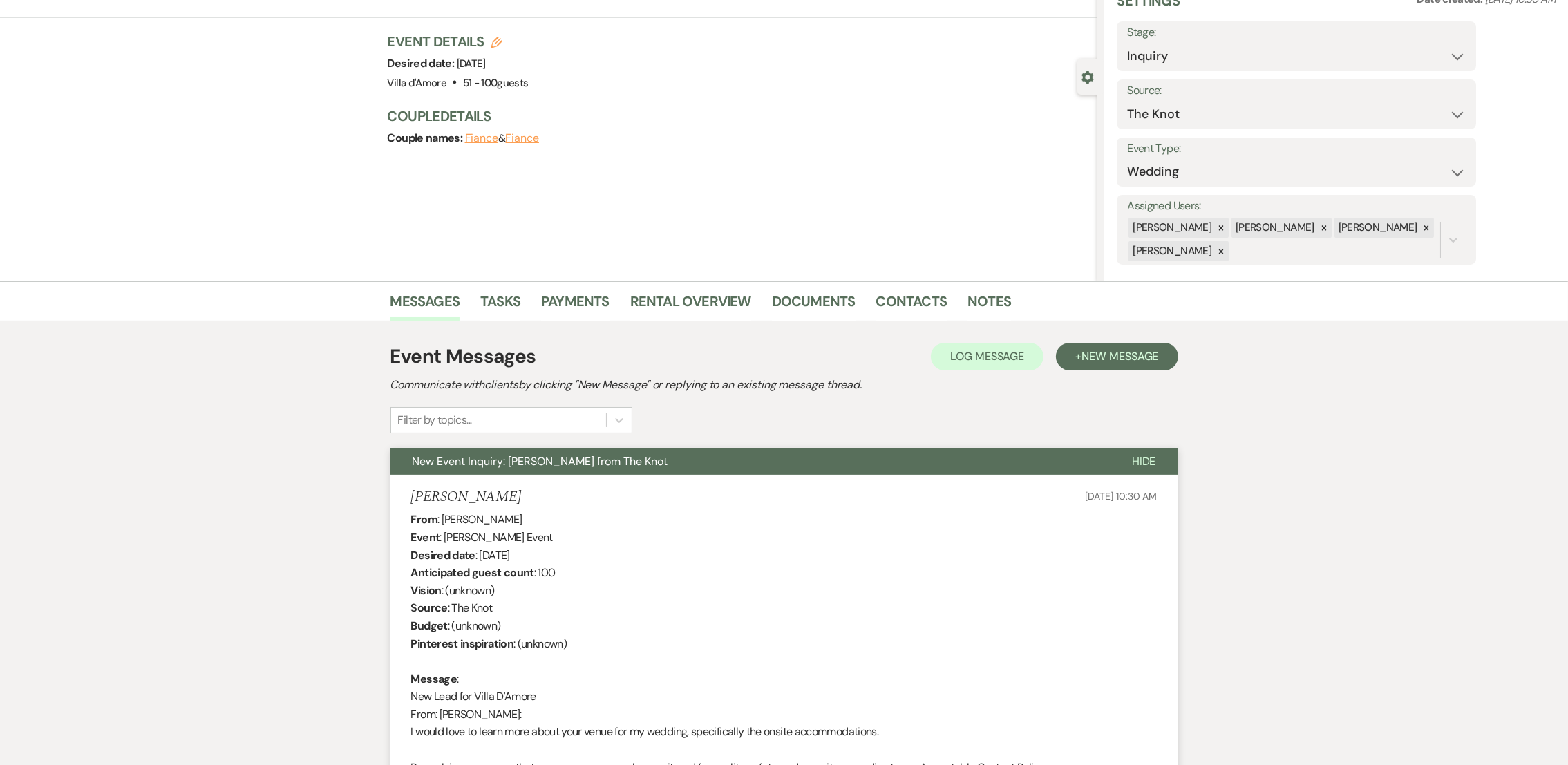
scroll to position [0, 0]
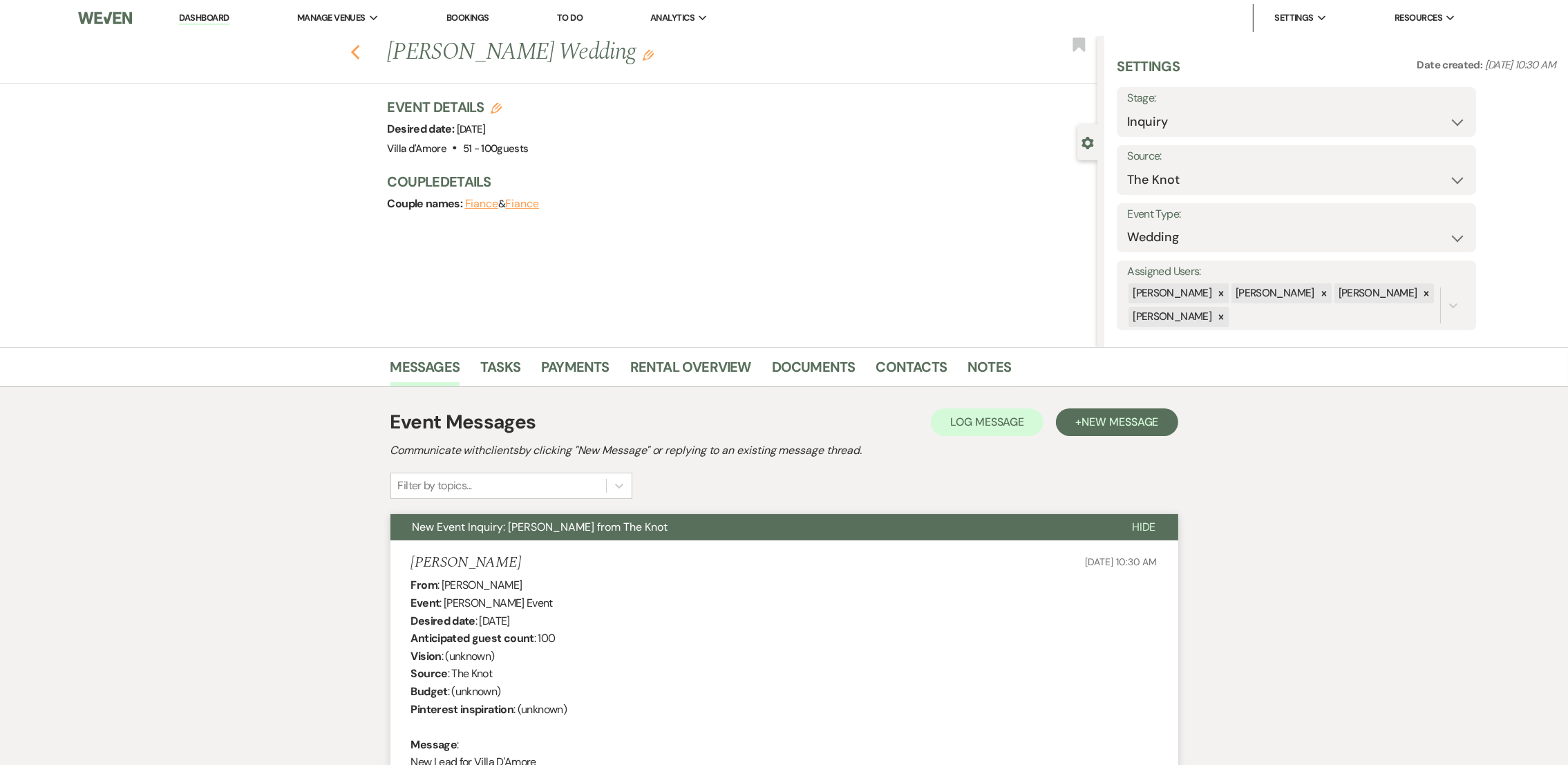
click at [360, 47] on icon "Previous" at bounding box center [355, 52] width 10 height 17
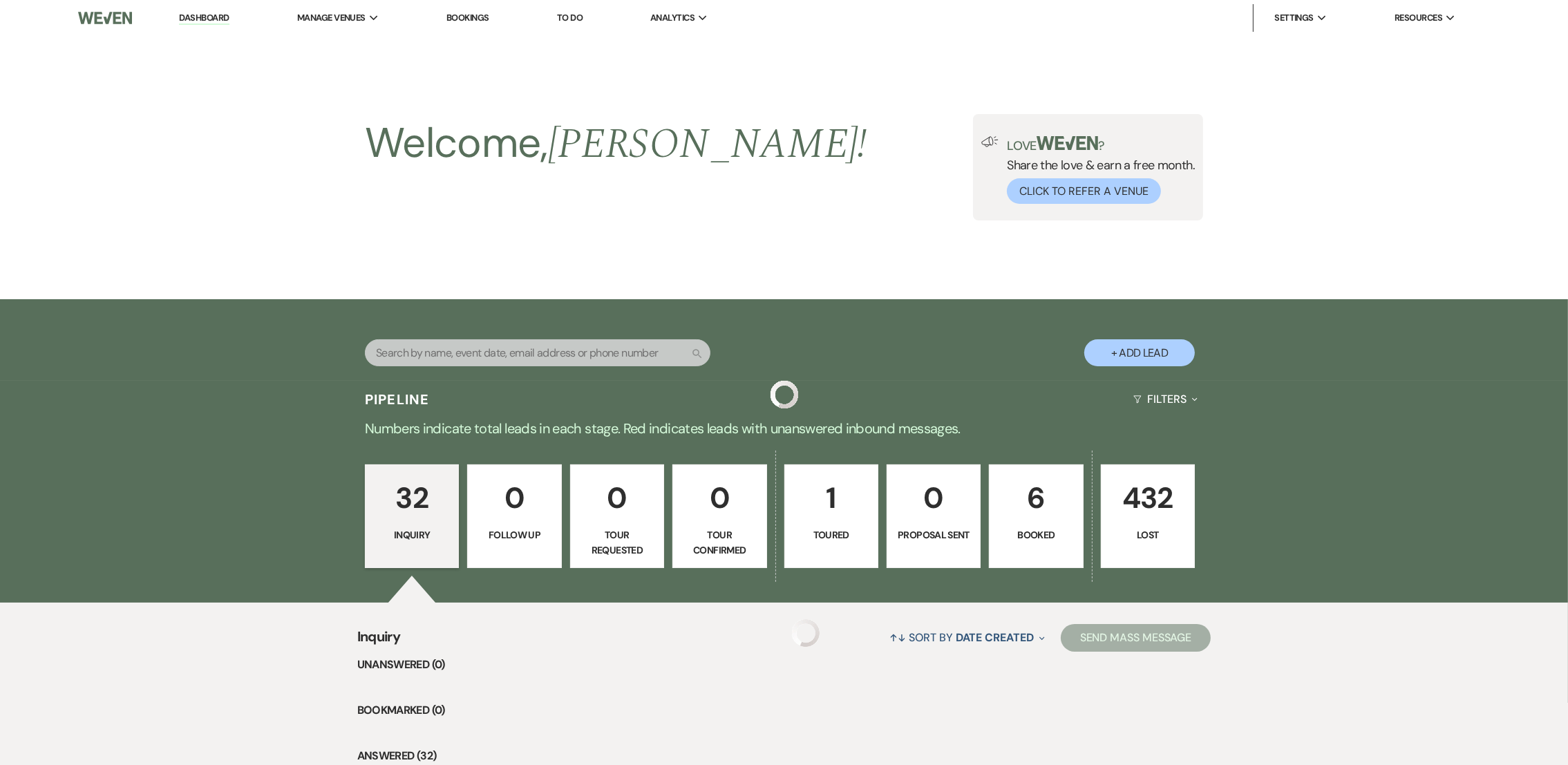
scroll to position [2078, 0]
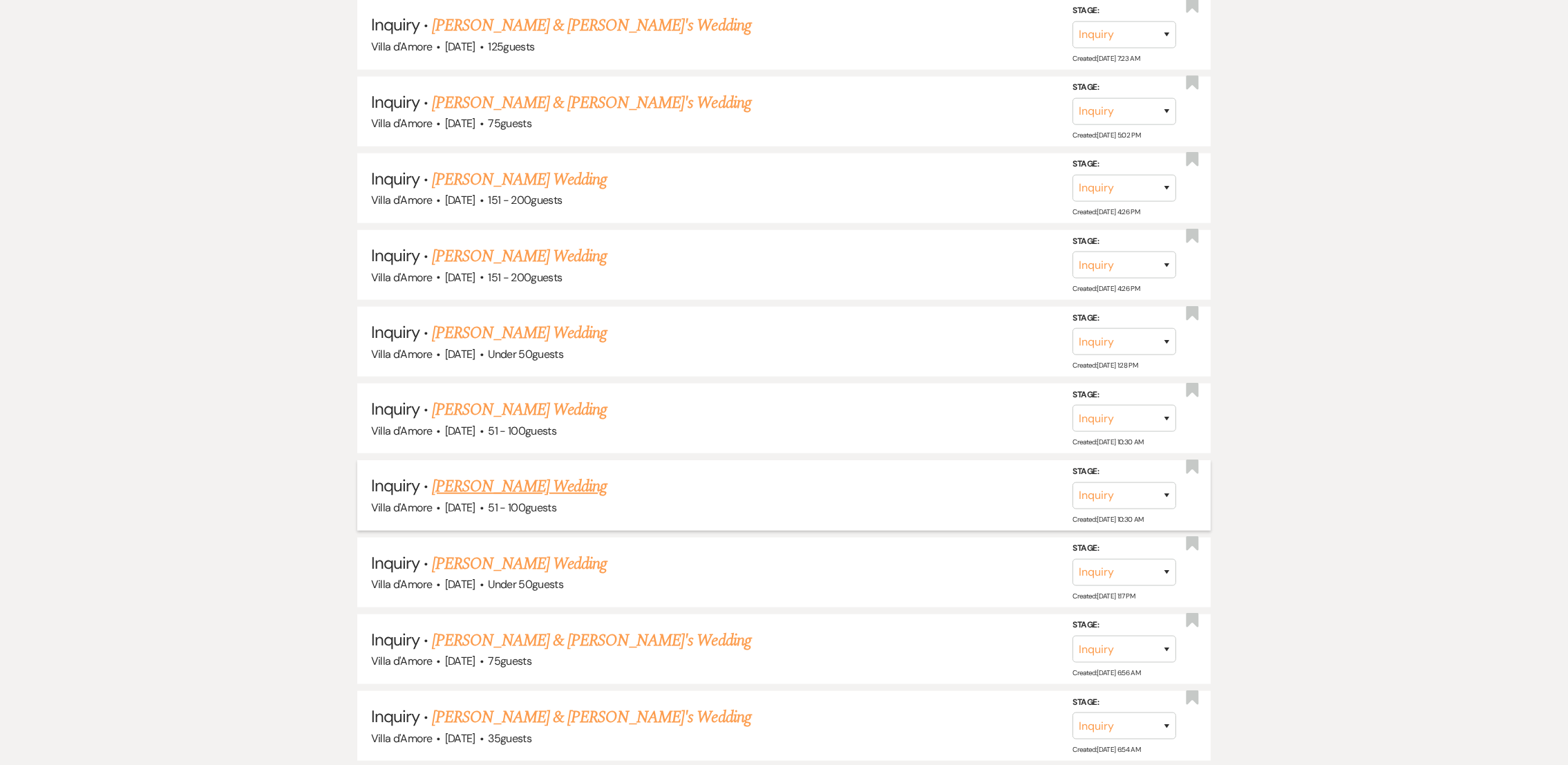
click at [472, 474] on link "[PERSON_NAME] Wedding" at bounding box center [519, 487] width 175 height 25
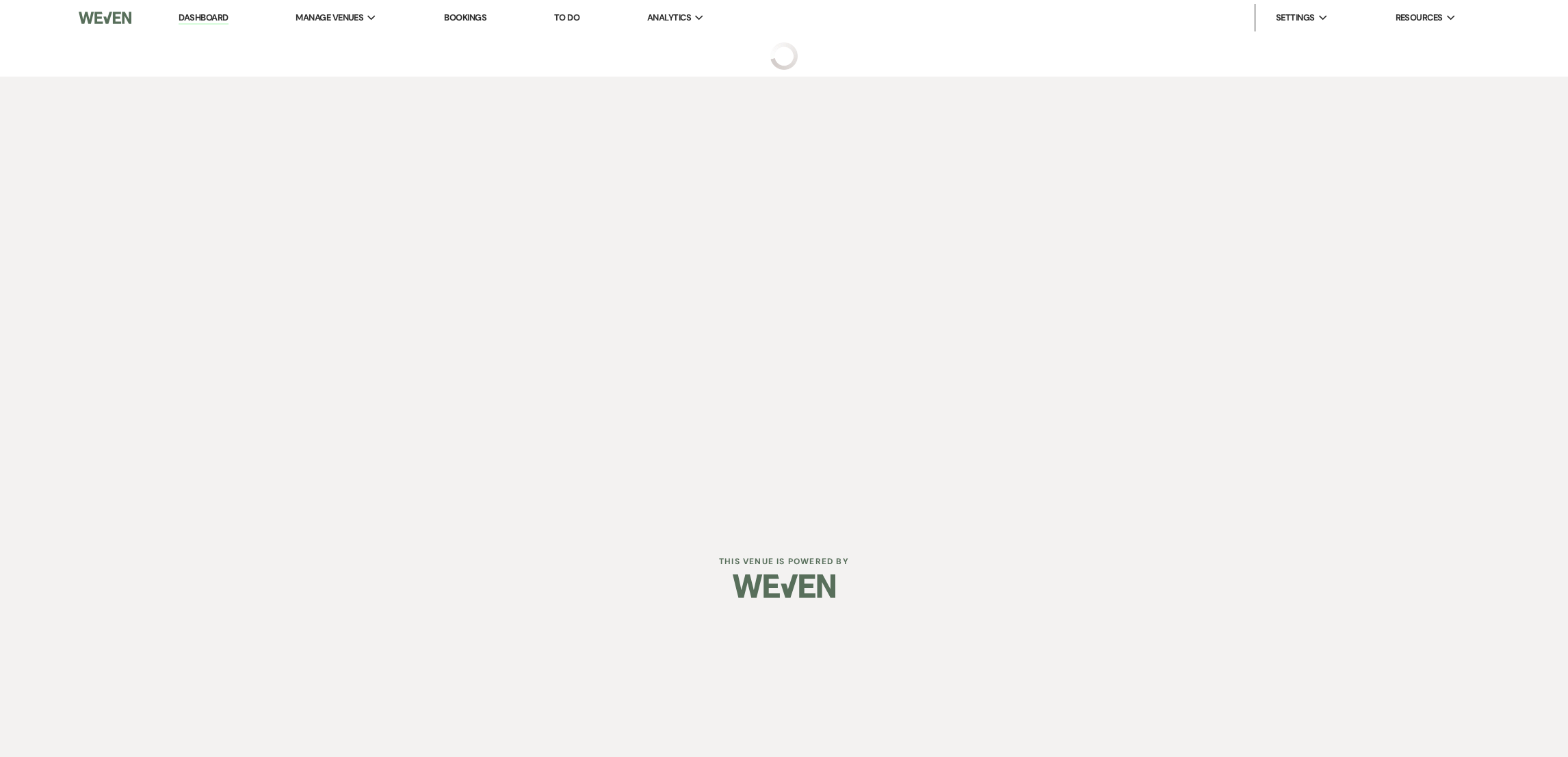
select select "2"
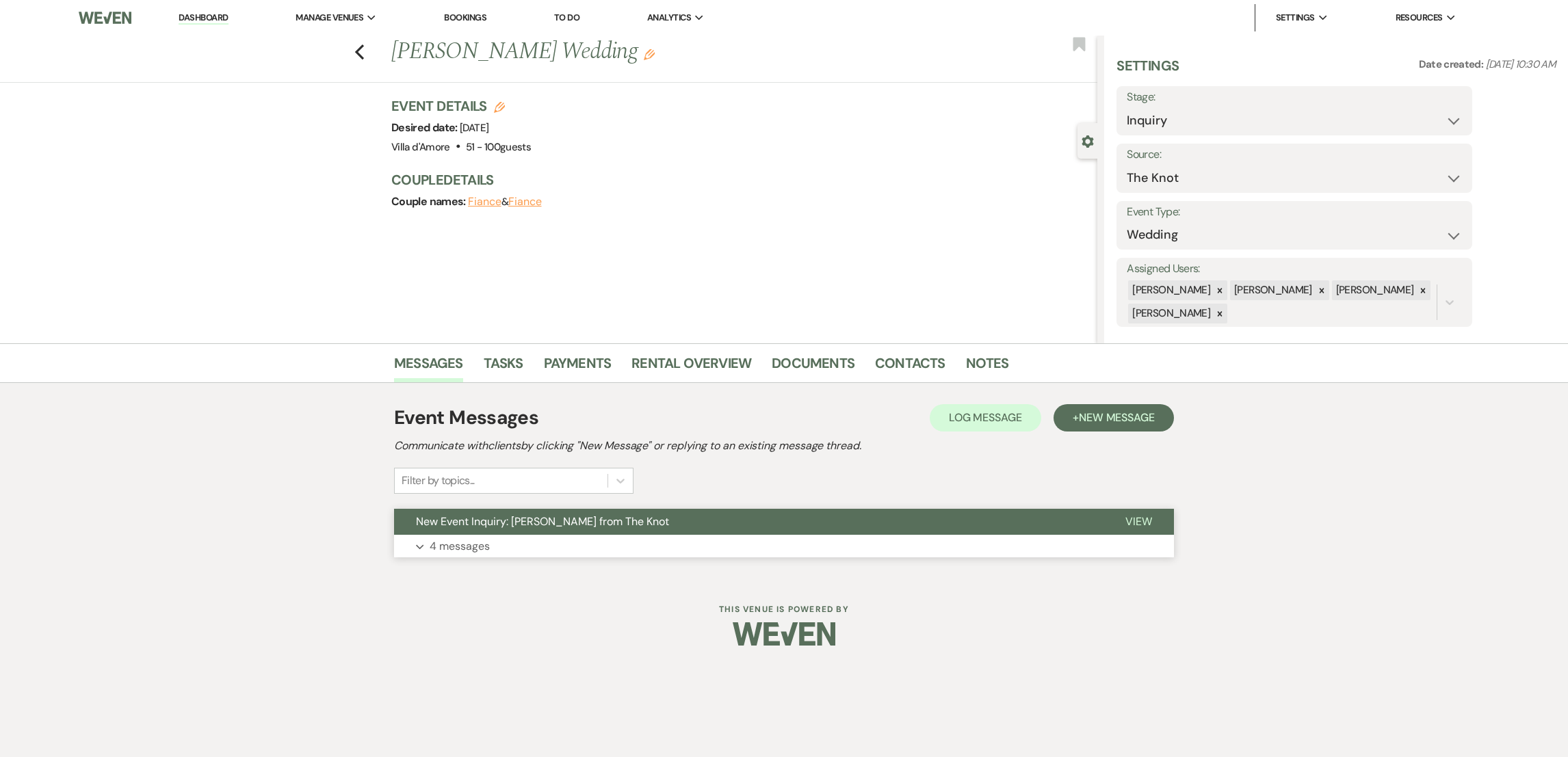
click at [478, 545] on p "4 messages" at bounding box center [460, 546] width 60 height 18
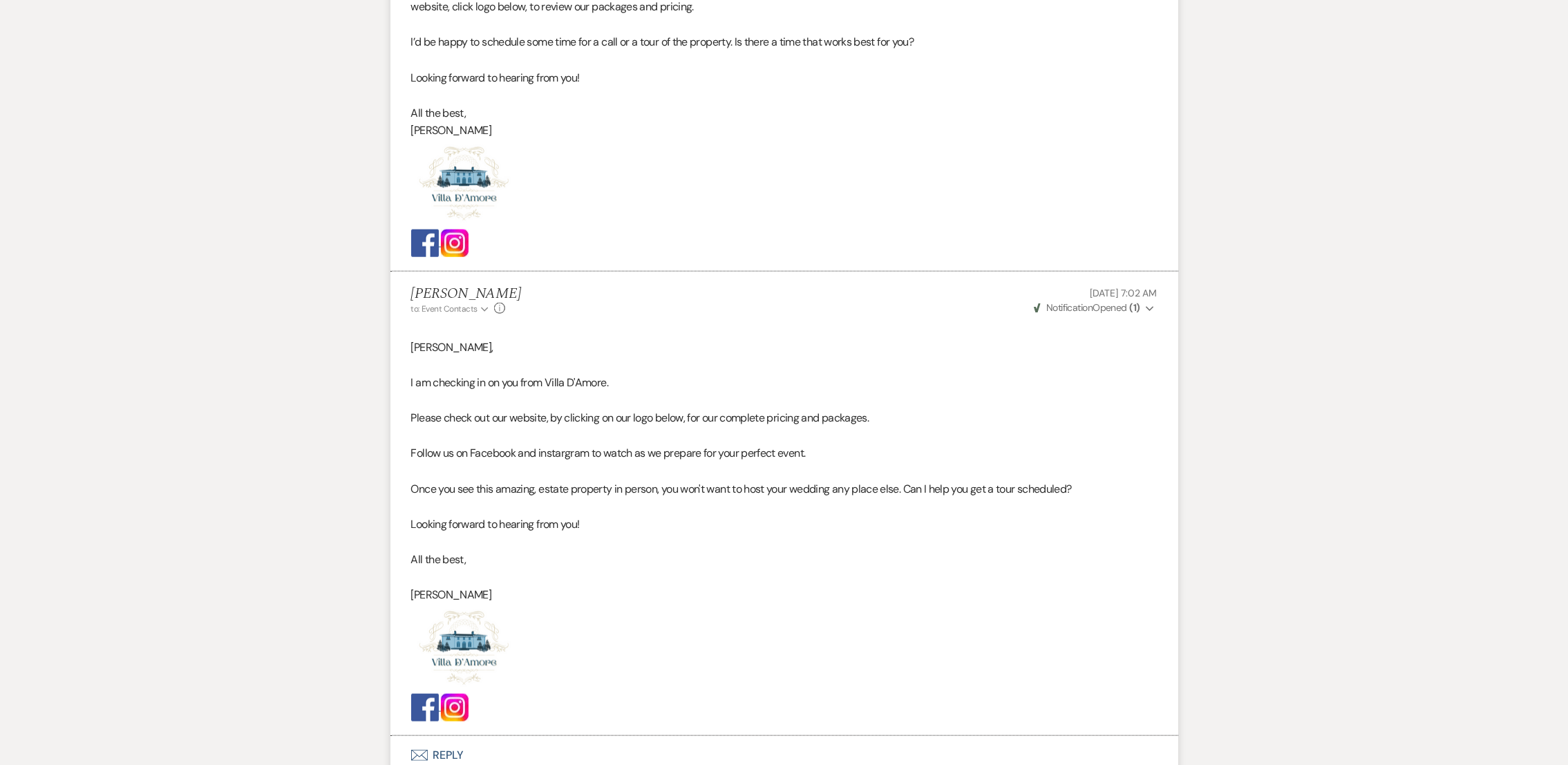
scroll to position [2107, 0]
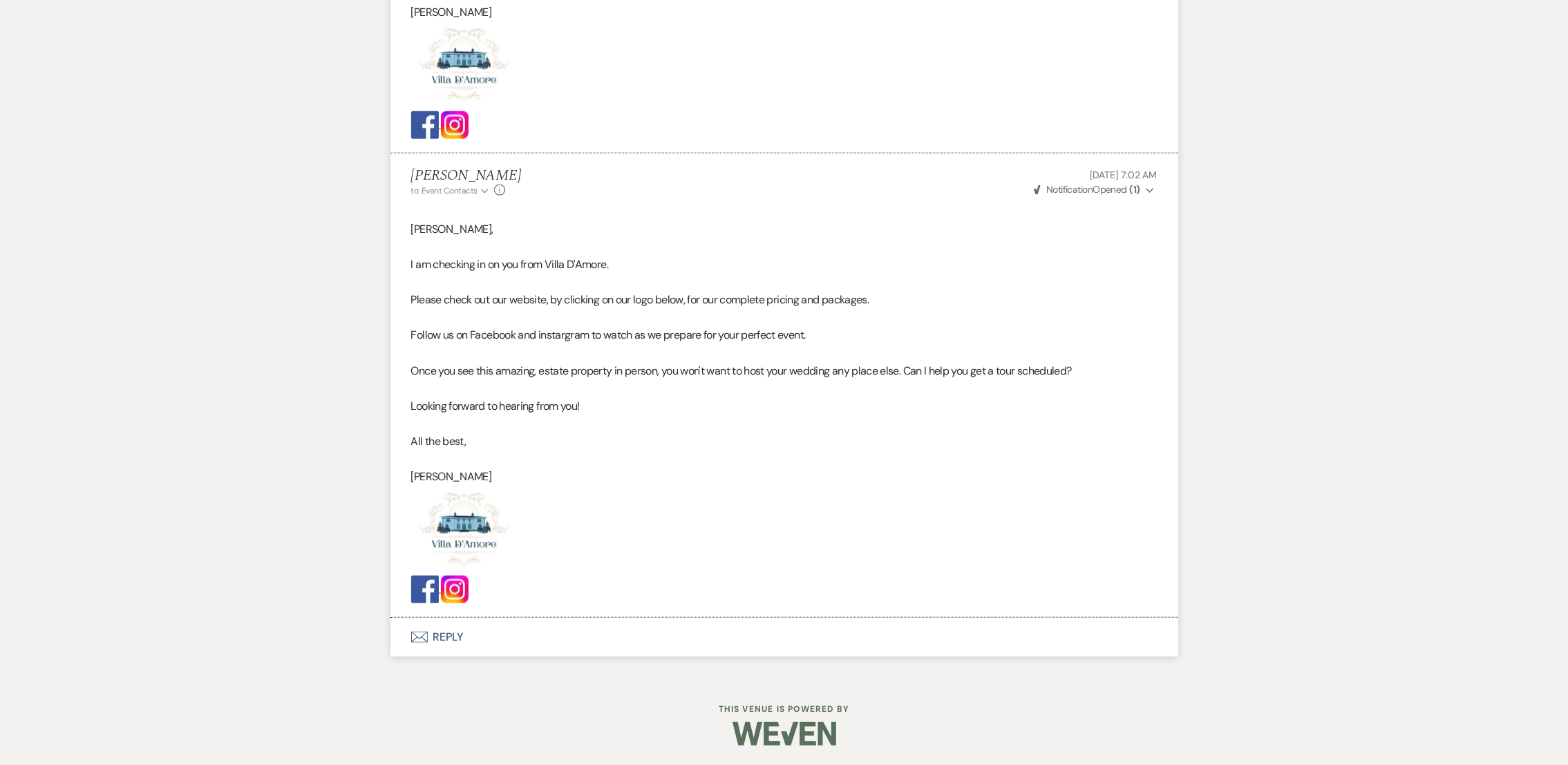
click at [429, 642] on button "Envelope Reply" at bounding box center [784, 637] width 787 height 39
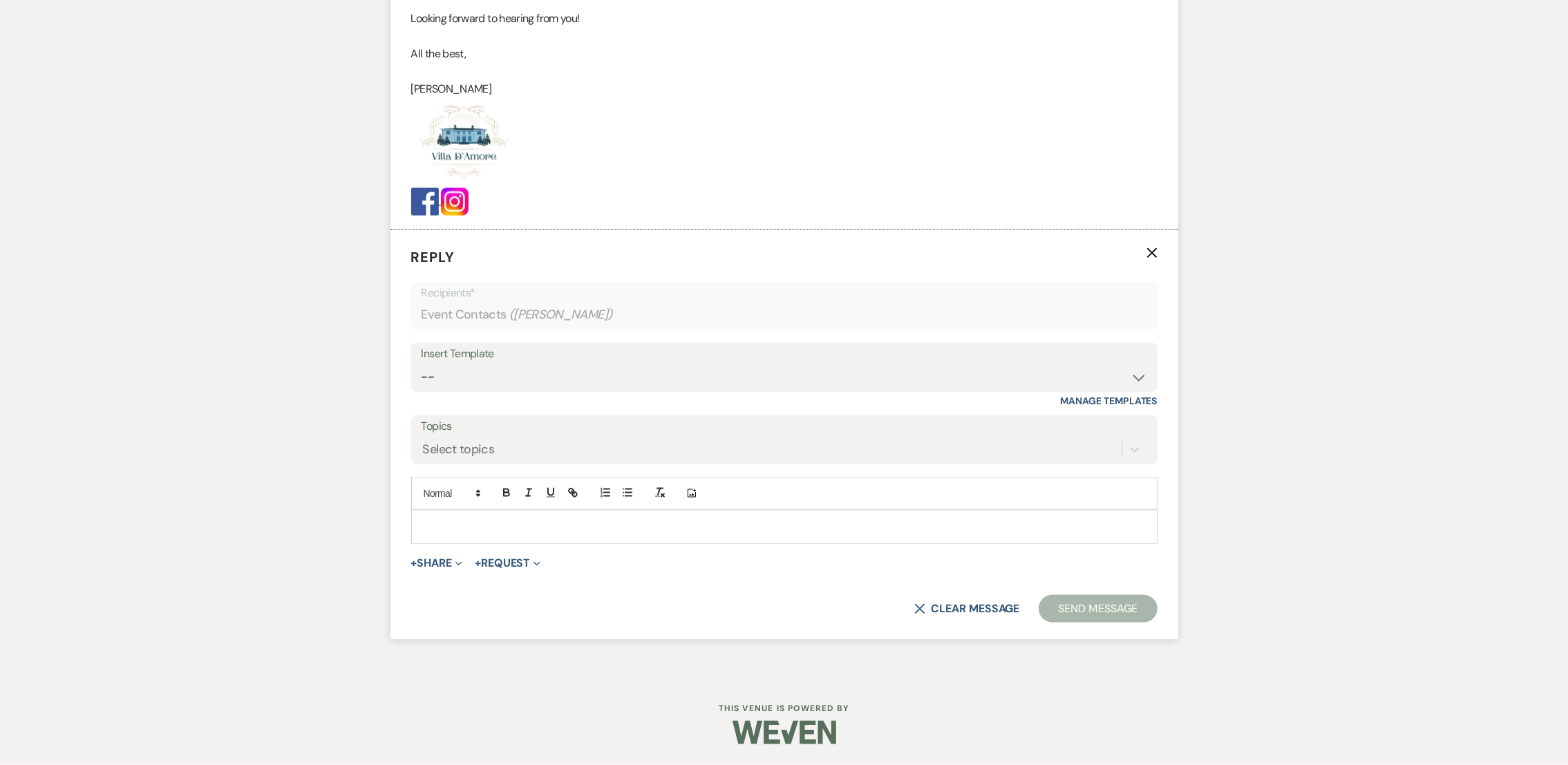
scroll to position [2496, 0]
click at [441, 369] on select "-- auto responce weekends Tour Request Response Follow Up #1 (wedding) Weven Pl…" at bounding box center [784, 376] width 726 height 27
select select "4964"
click at [422, 363] on select "-- auto responce weekends Tour Request Response Follow Up #1 (wedding) Weven Pl…" at bounding box center [784, 376] width 726 height 27
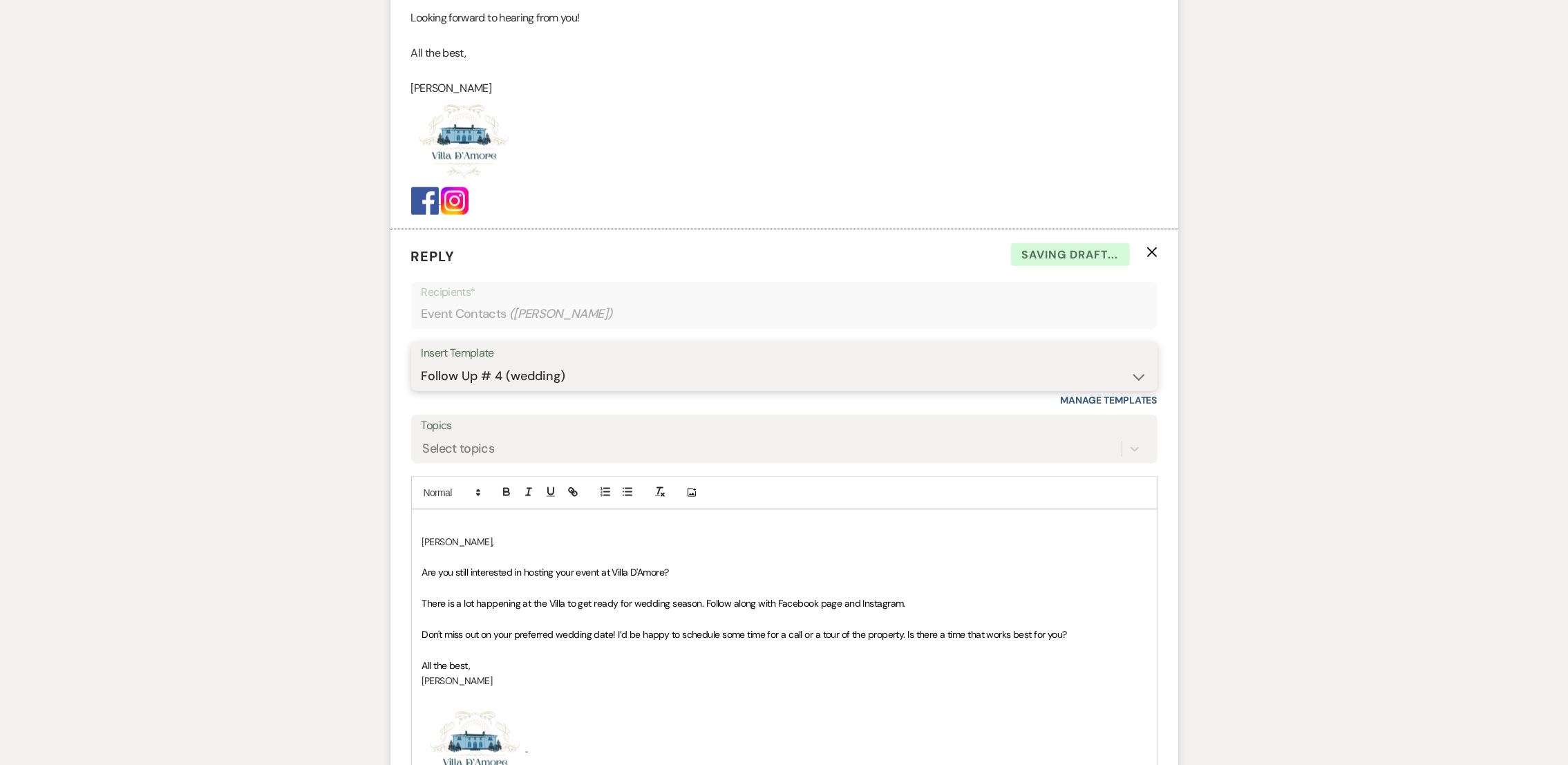
scroll to position [2783, 0]
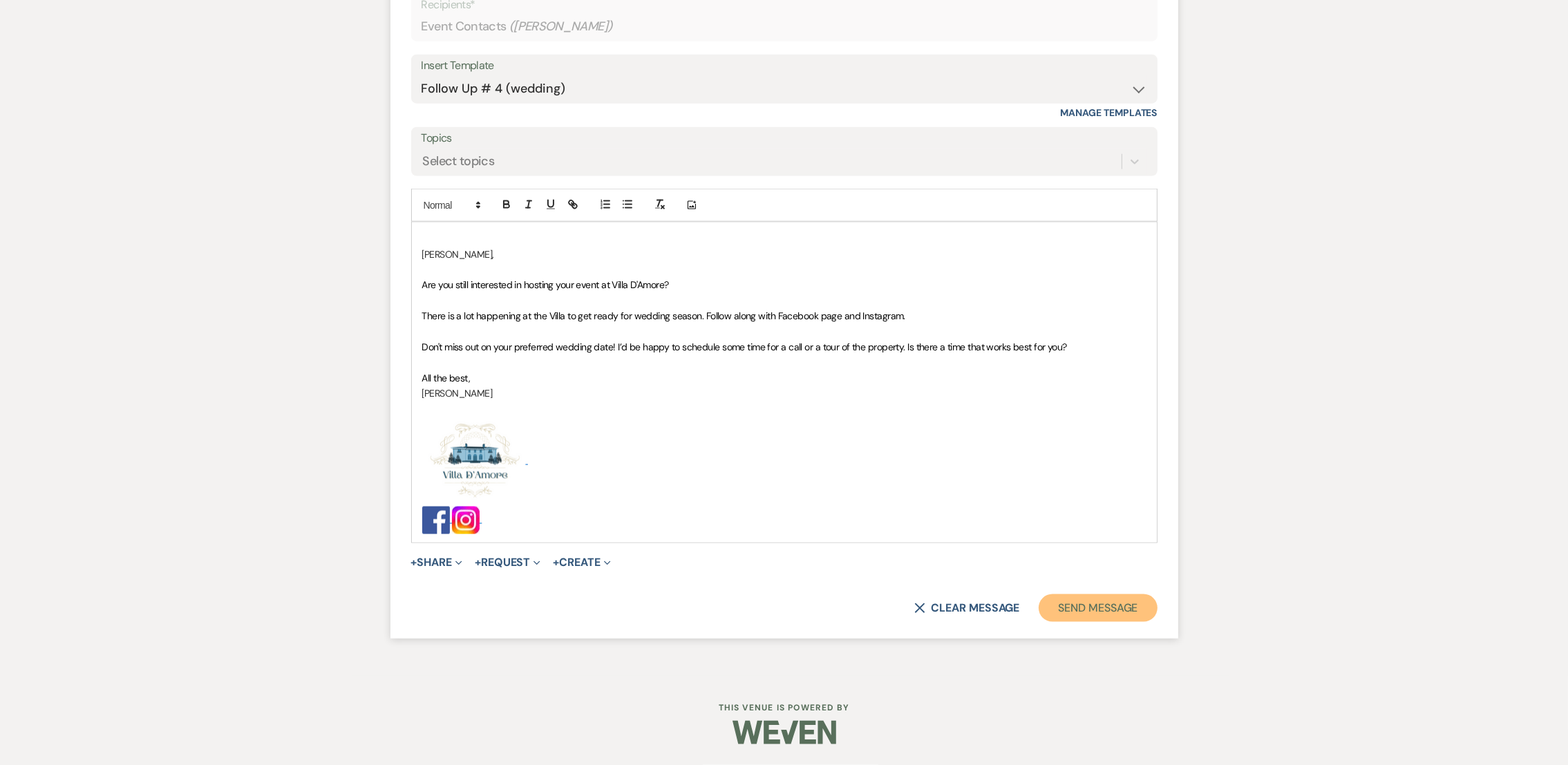
click at [1125, 600] on button "Send Message" at bounding box center [1098, 608] width 118 height 28
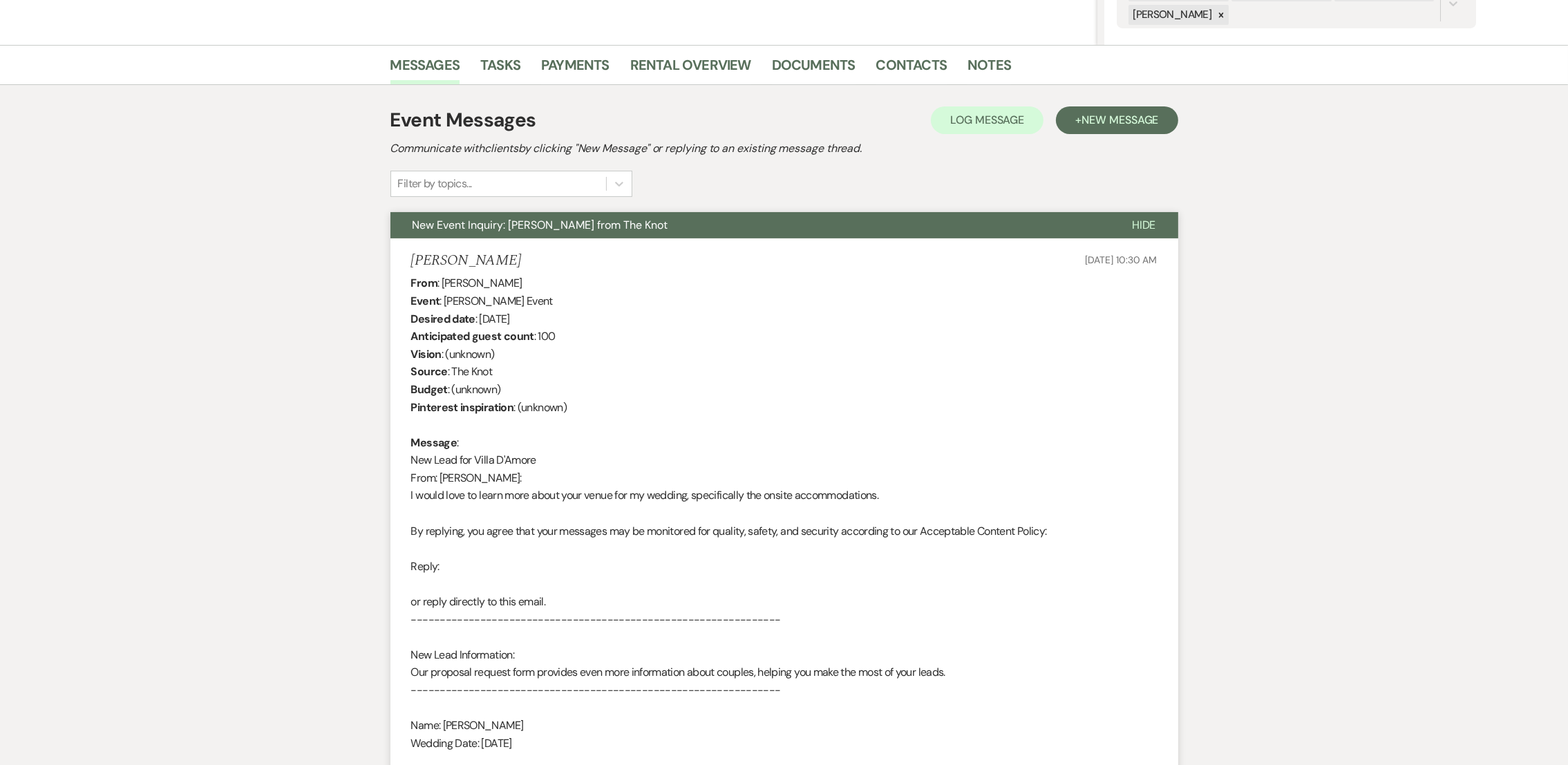
scroll to position [0, 0]
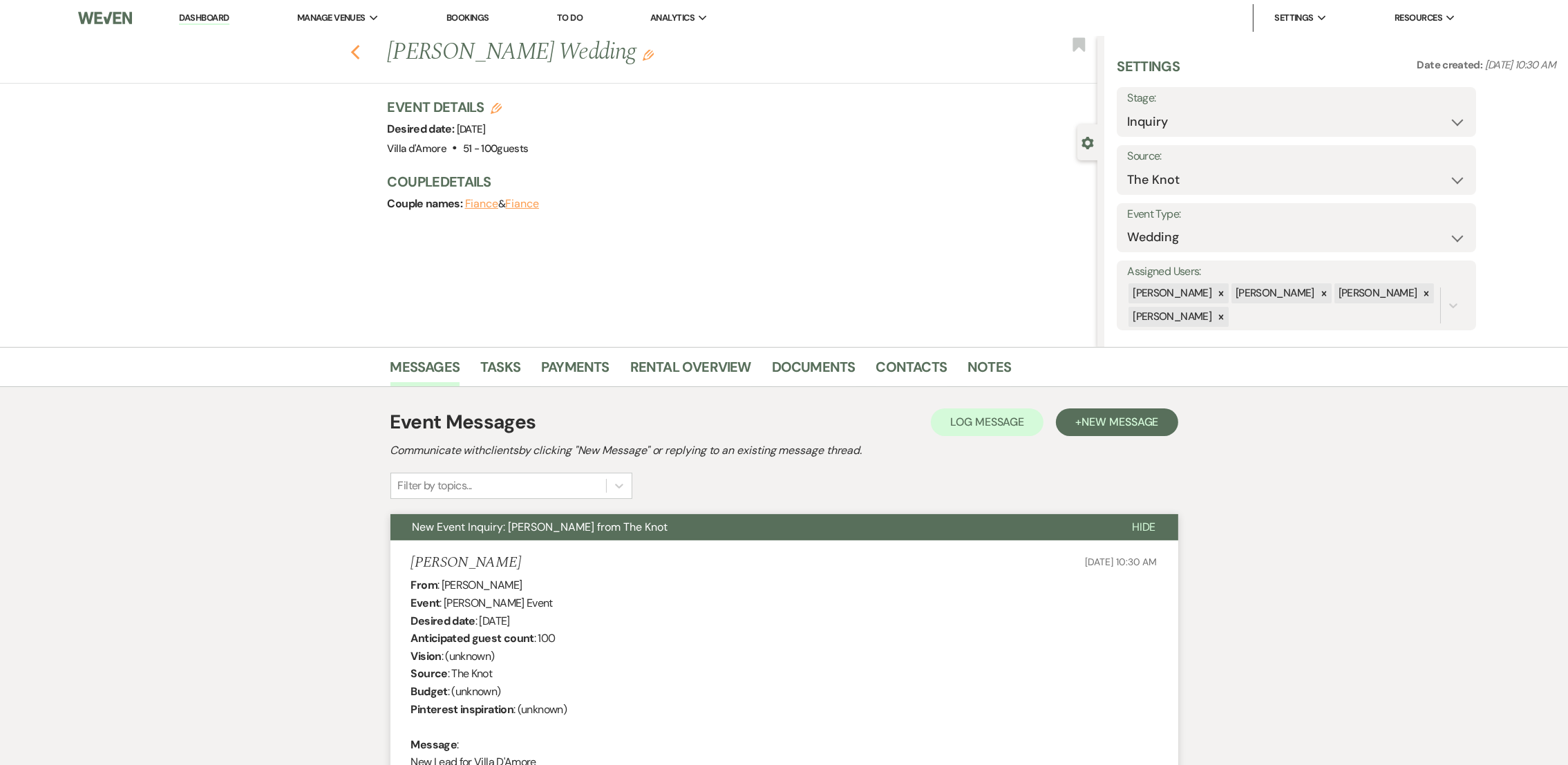
click at [359, 59] on use "button" at bounding box center [355, 52] width 9 height 15
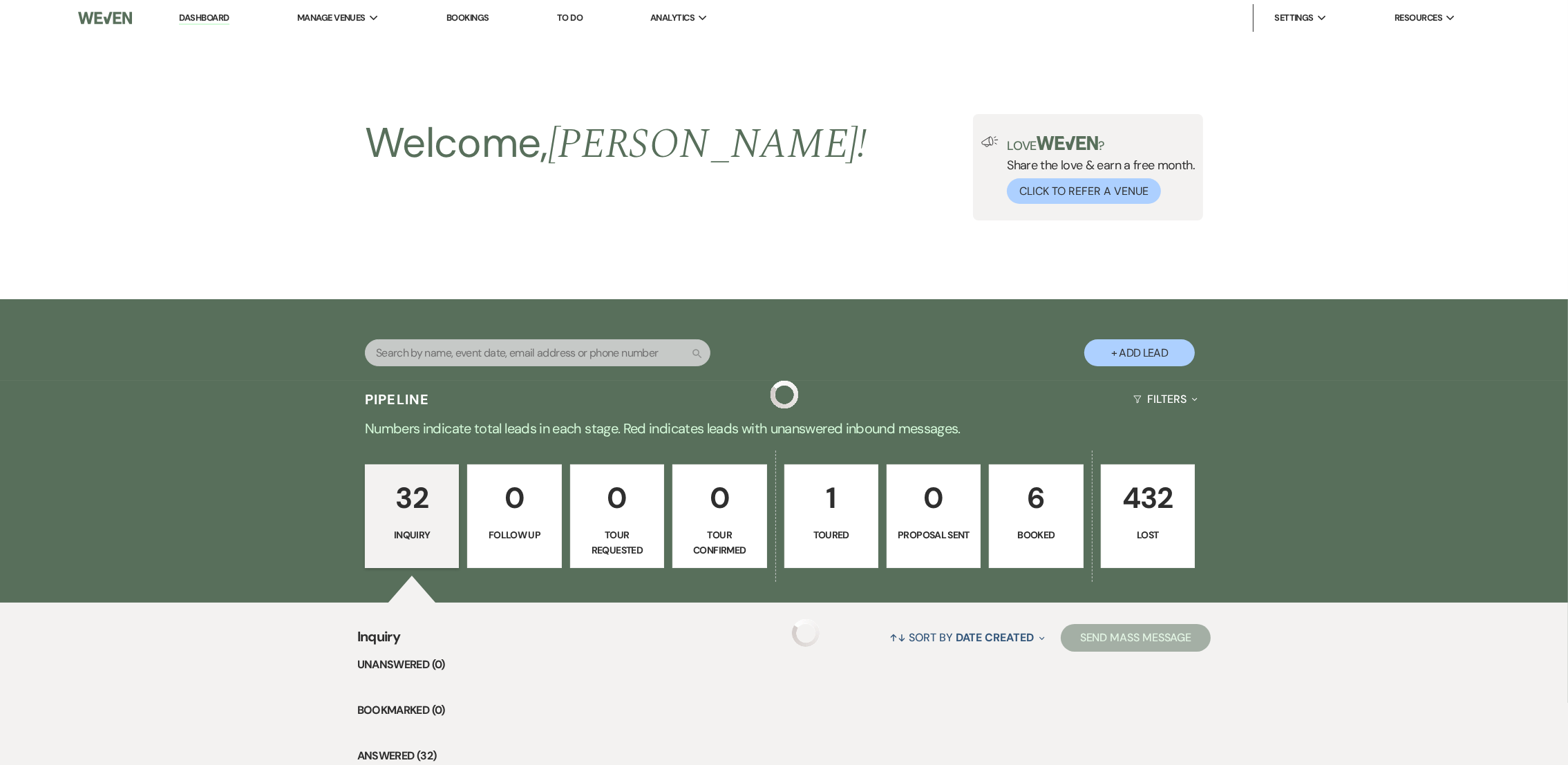
scroll to position [2078, 0]
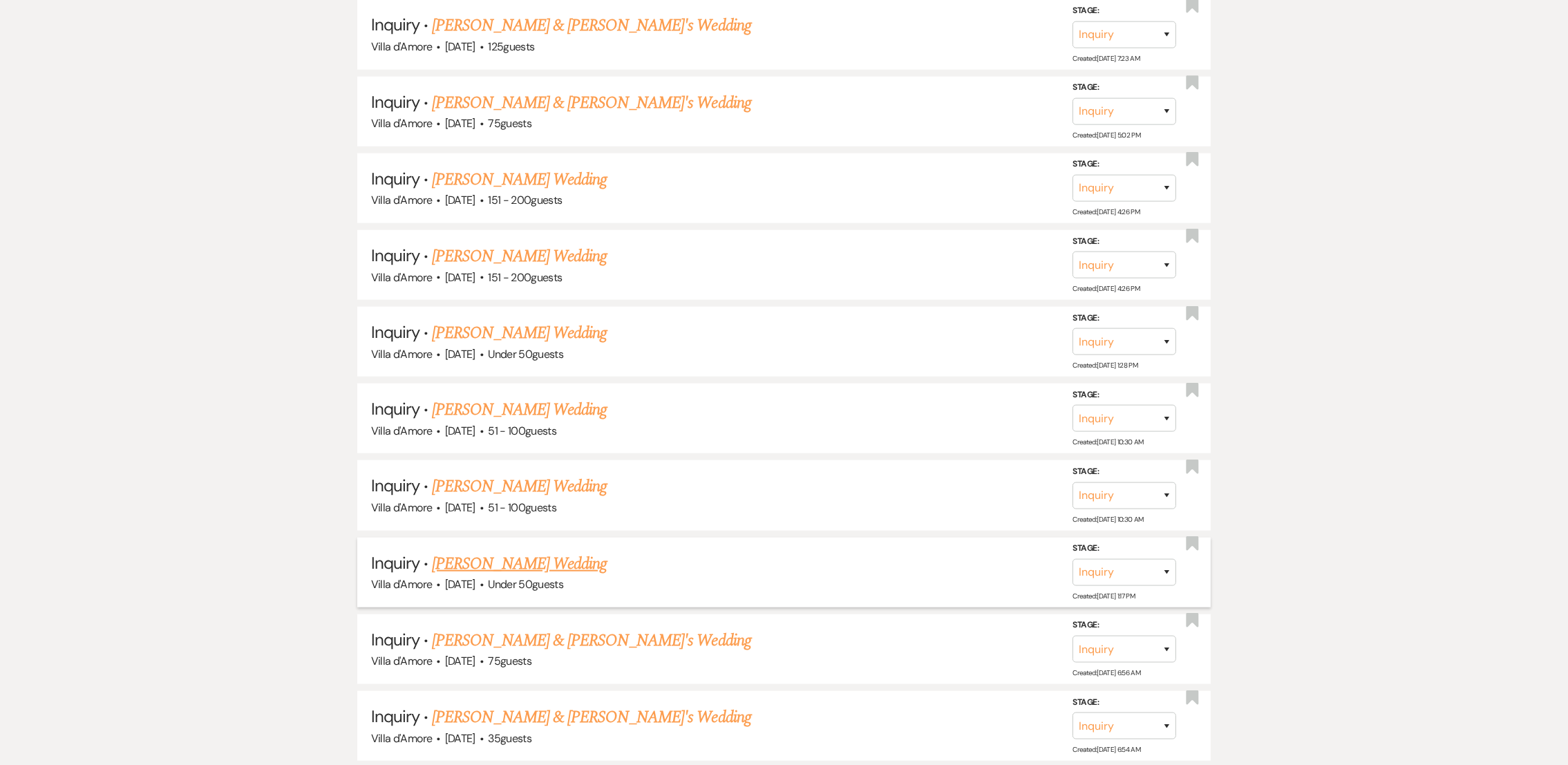
click at [562, 551] on link "[PERSON_NAME] Wedding" at bounding box center [519, 564] width 175 height 25
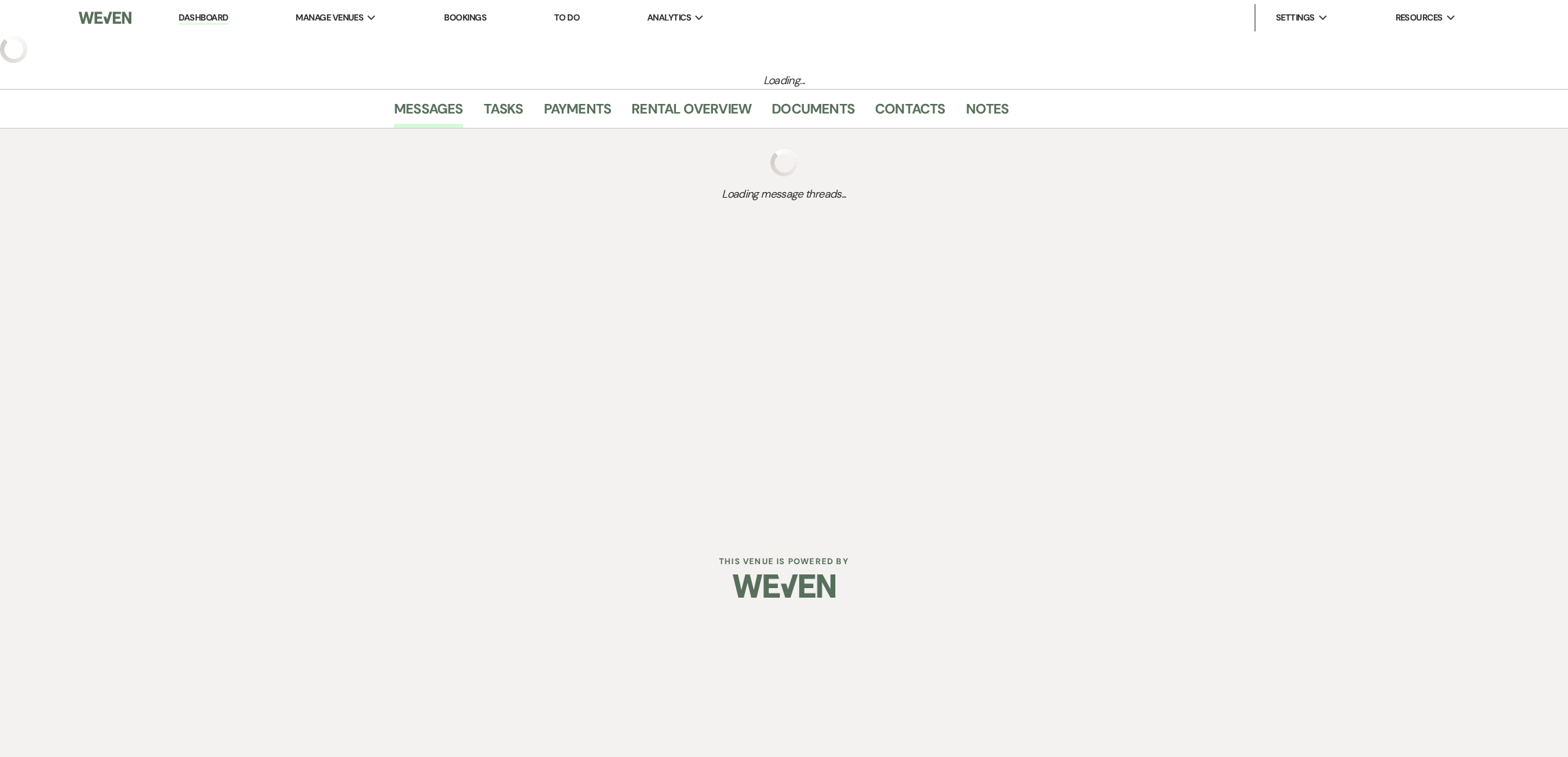
select select "2"
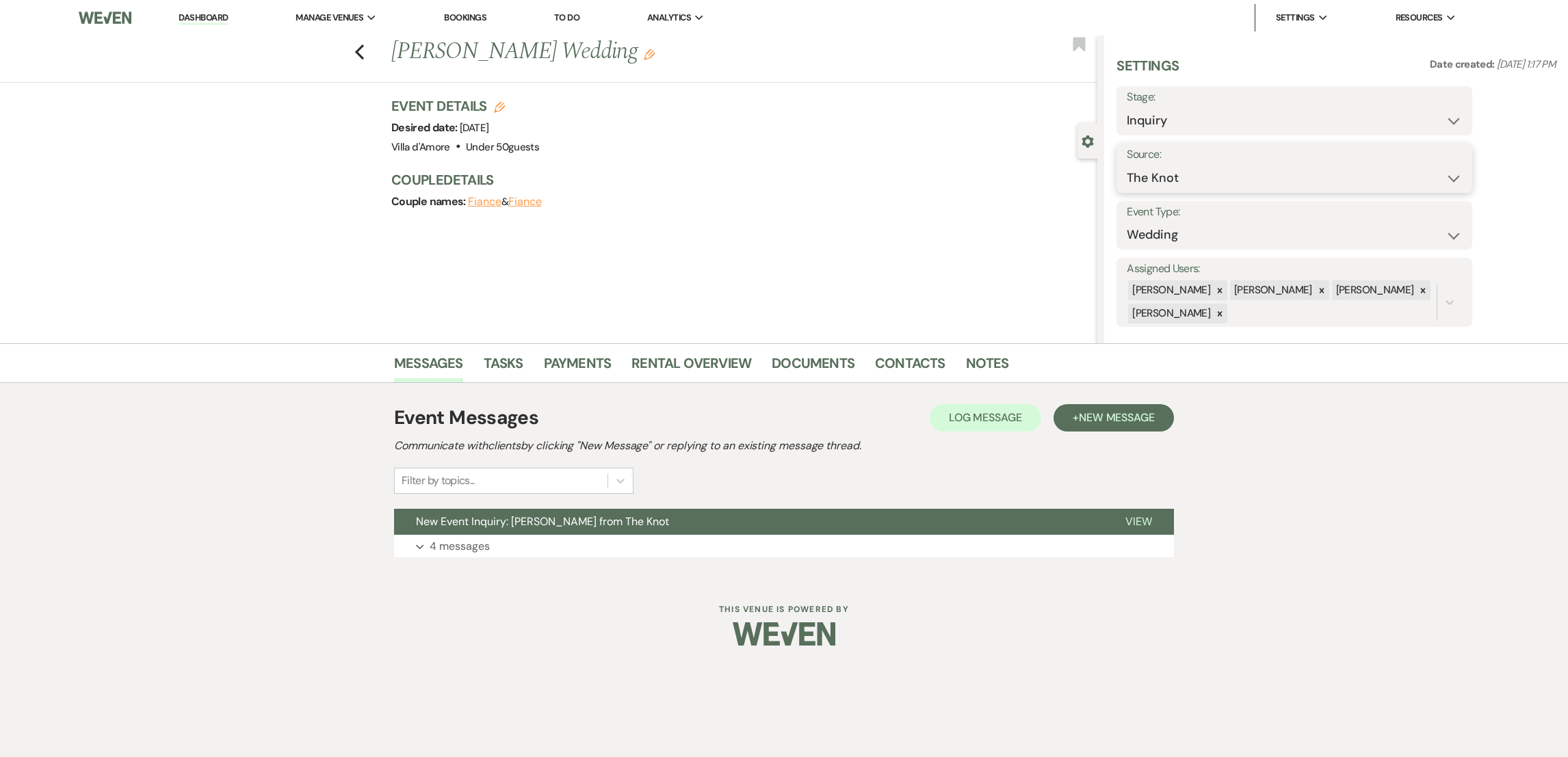
click at [1428, 180] on select "Weven Venue Website Instagram Facebook Pinterest Google The Knot Wedding Wire H…" at bounding box center [1294, 178] width 335 height 27
click at [1291, 110] on select "Inquiry Follow Up Tour Requested Tour Confirmed Toured Proposal Sent Booked Lost" at bounding box center [1294, 121] width 335 height 27
click at [1127, 108] on select "Inquiry Follow Up Tour Requested Tour Confirmed Toured Proposal Sent Booked Lost" at bounding box center [1294, 121] width 335 height 27
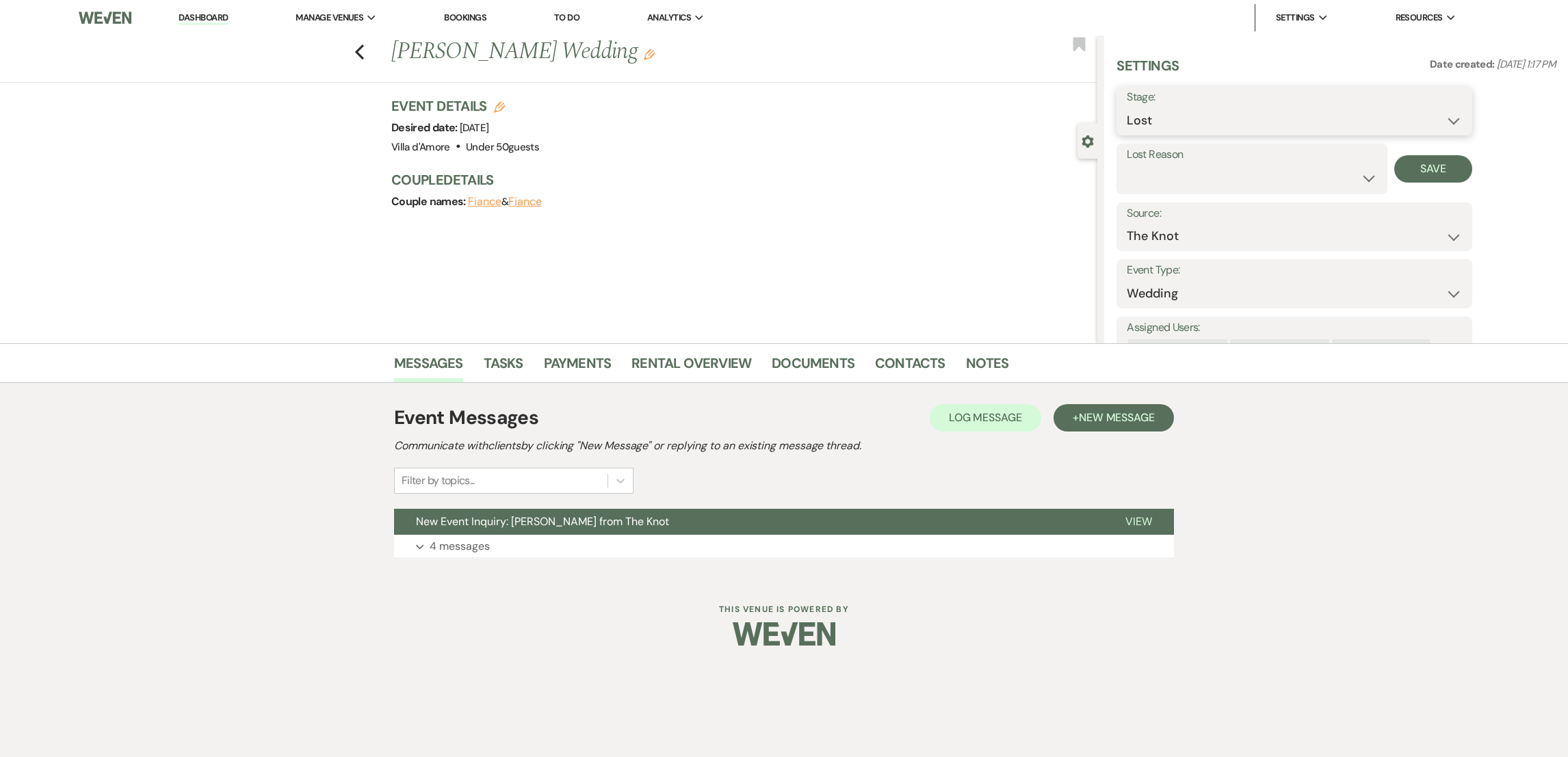
click at [1455, 123] on select "Inquiry Follow Up Tour Requested Tour Confirmed Toured Proposal Sent Booked Lost" at bounding box center [1294, 121] width 335 height 27
select select "7"
click at [1127, 108] on select "Inquiry Follow Up Tour Requested Tour Confirmed Toured Proposal Sent Booked Lost" at bounding box center [1294, 121] width 335 height 27
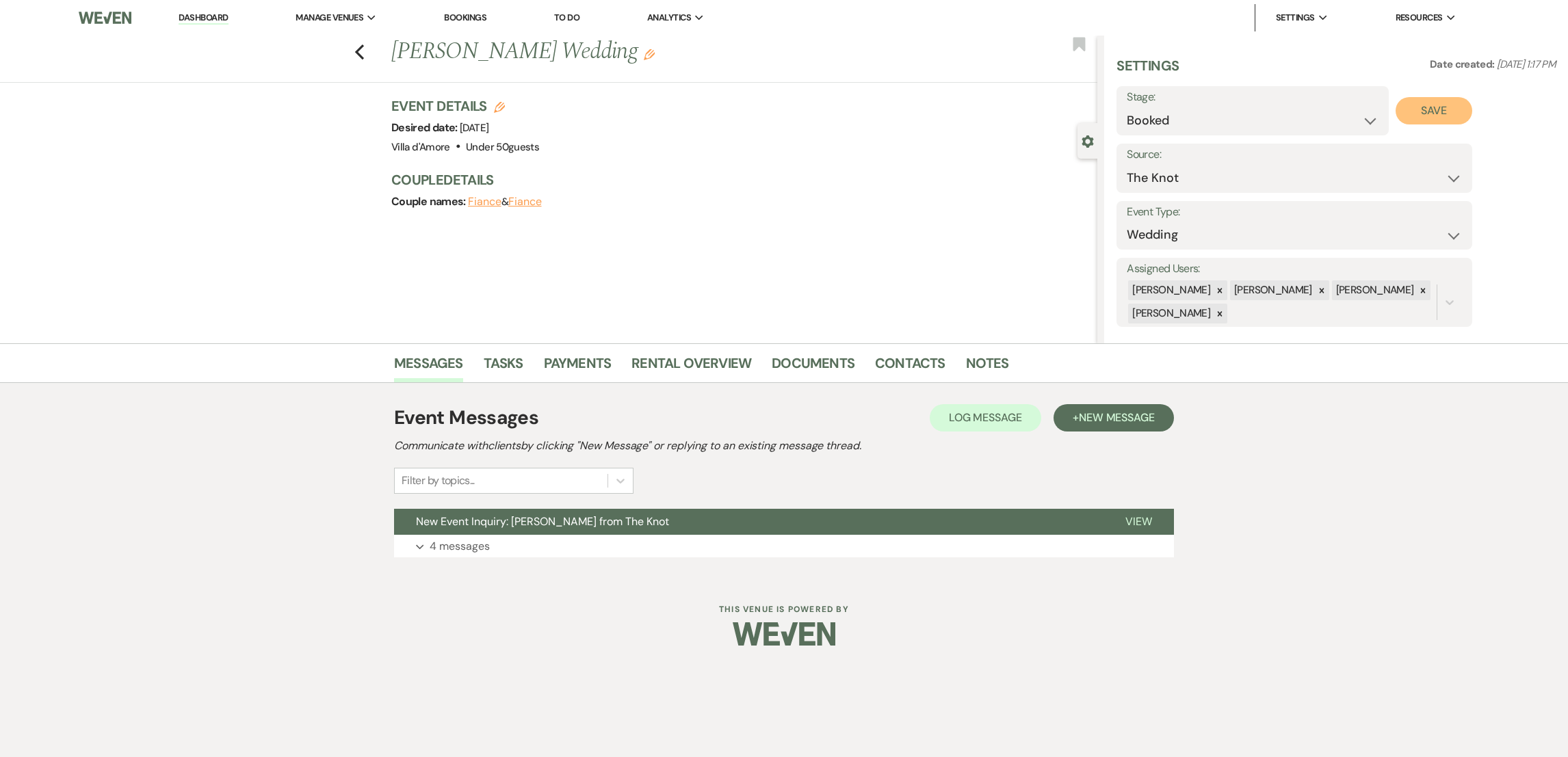
click at [1412, 107] on button "Save" at bounding box center [1434, 111] width 77 height 27
select select "1"
select select "808"
select select "false"
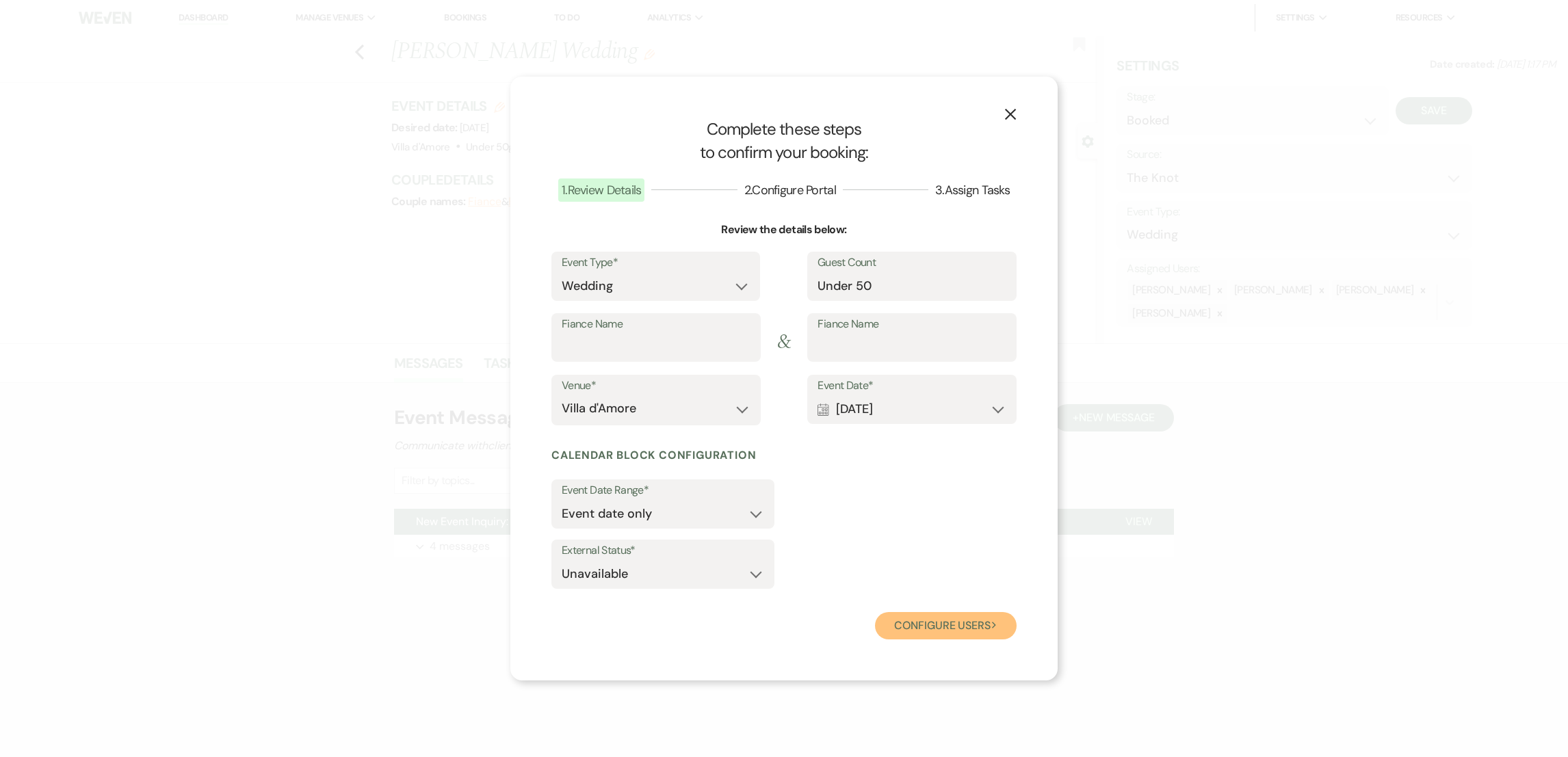
click at [953, 615] on button "Configure users Next" at bounding box center [945, 626] width 141 height 27
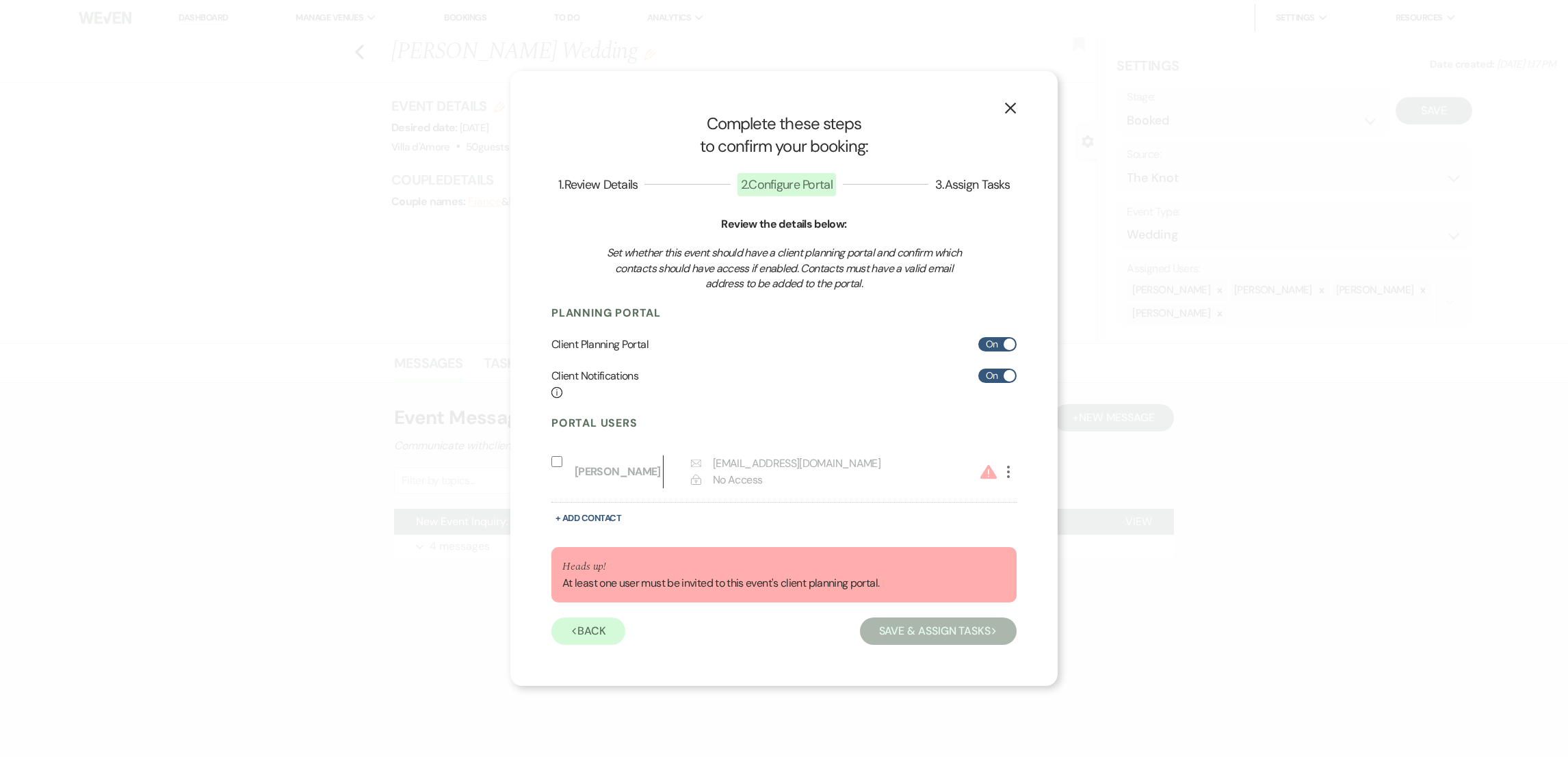
click at [953, 615] on div "Previous Back Save & Assign Tasks Next" at bounding box center [783, 629] width 465 height 31
click at [934, 635] on button "Save & Assign Tasks Next" at bounding box center [937, 631] width 156 height 27
click at [1012, 107] on icon "X" at bounding box center [1010, 108] width 12 height 12
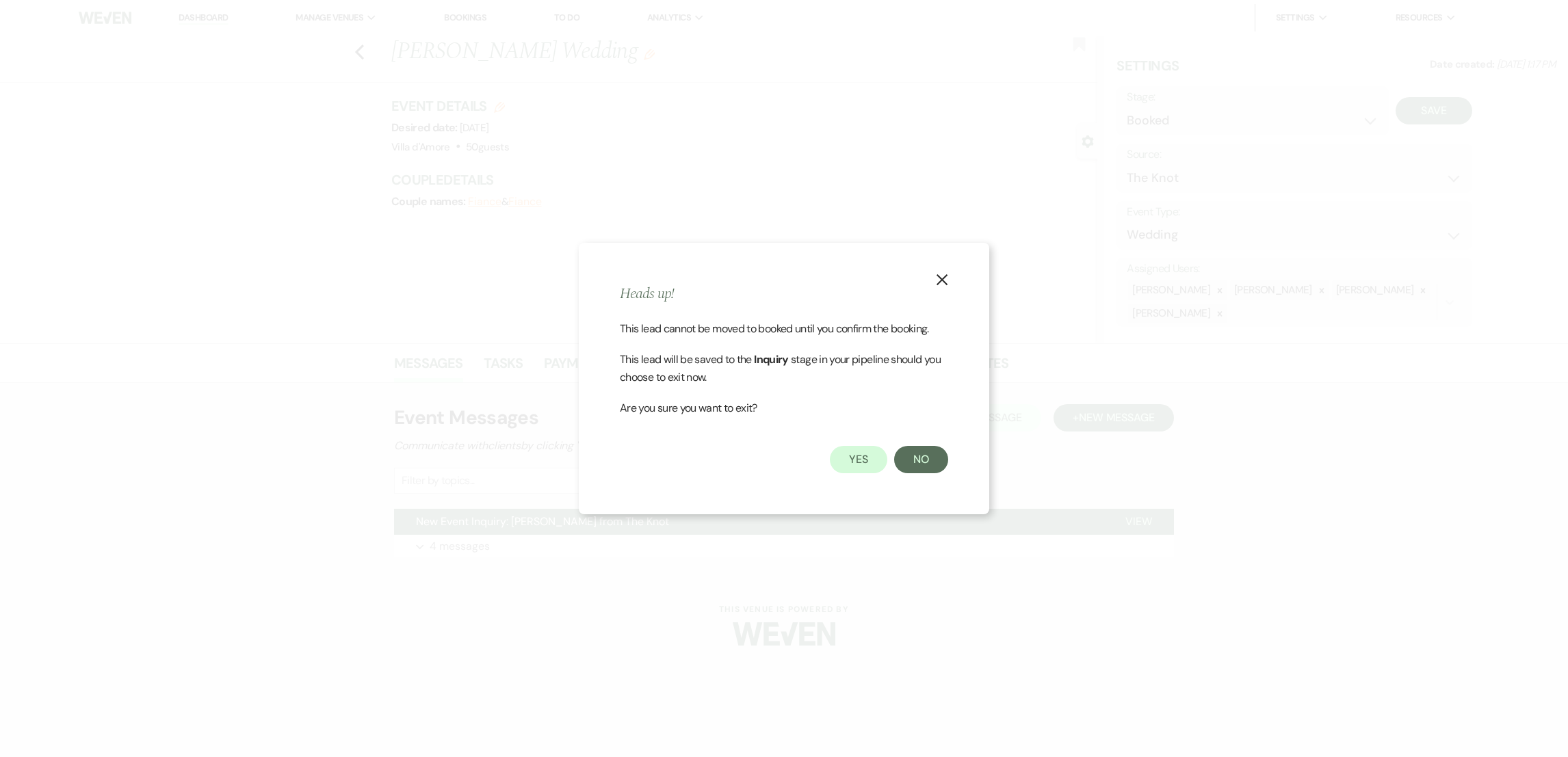
click at [946, 285] on use "button" at bounding box center [942, 279] width 11 height 11
click at [925, 460] on button "No" at bounding box center [921, 459] width 54 height 27
click at [852, 464] on button "Yes" at bounding box center [858, 459] width 57 height 27
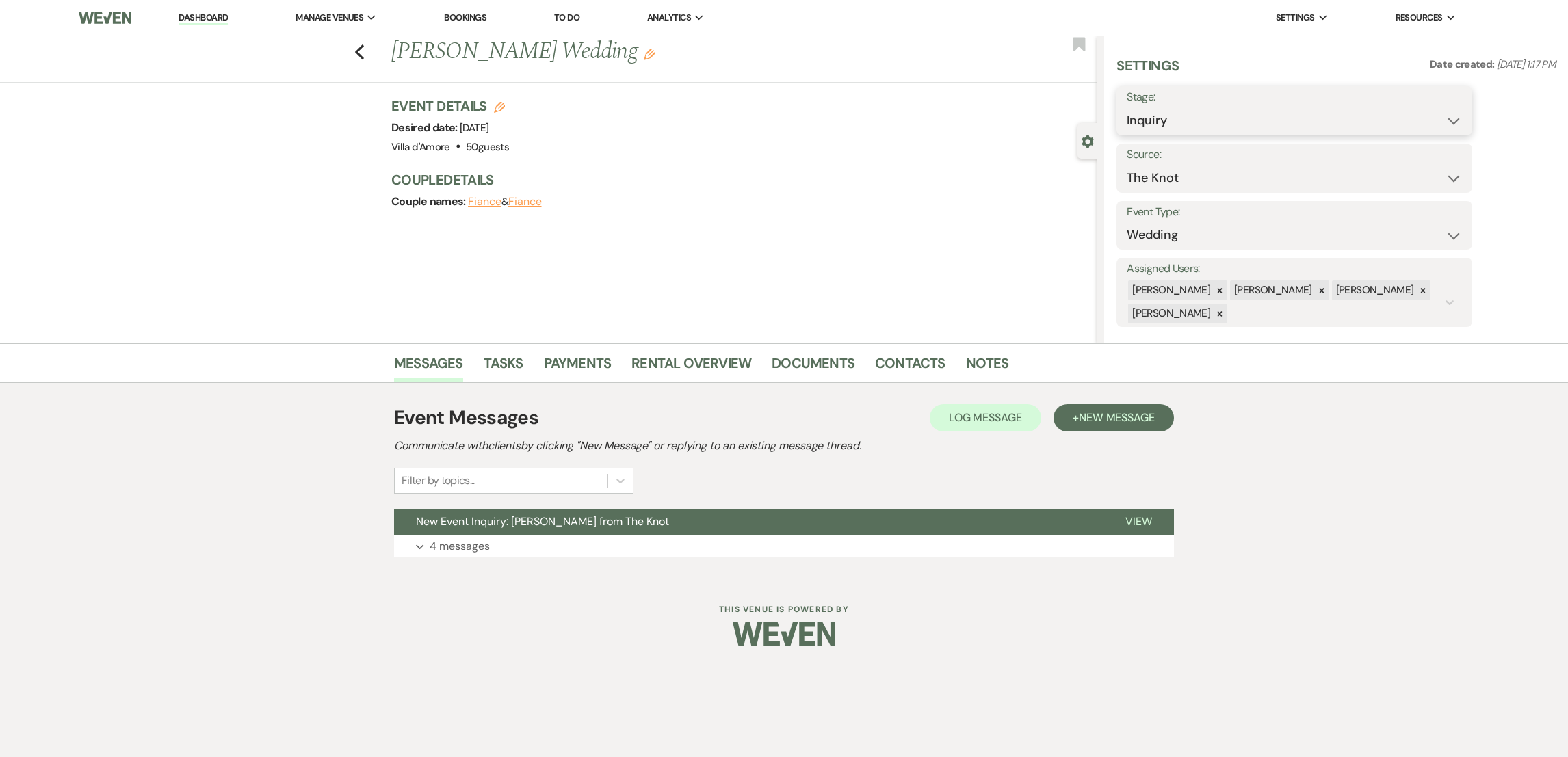
click at [1397, 119] on select "Inquiry Follow Up Tour Requested Tour Confirmed Toured Proposal Sent Booked Lost" at bounding box center [1294, 121] width 335 height 27
click at [1127, 108] on select "Inquiry Follow Up Tour Requested Tour Confirmed Toured Proposal Sent Booked Lost" at bounding box center [1294, 121] width 335 height 27
click at [1357, 109] on select "Inquiry Follow Up Tour Requested Tour Confirmed Toured Proposal Sent Booked Lost" at bounding box center [1253, 121] width 252 height 27
select select "8"
click at [1127, 108] on select "Inquiry Follow Up Tour Requested Tour Confirmed Toured Proposal Sent Booked Lost" at bounding box center [1253, 121] width 252 height 27
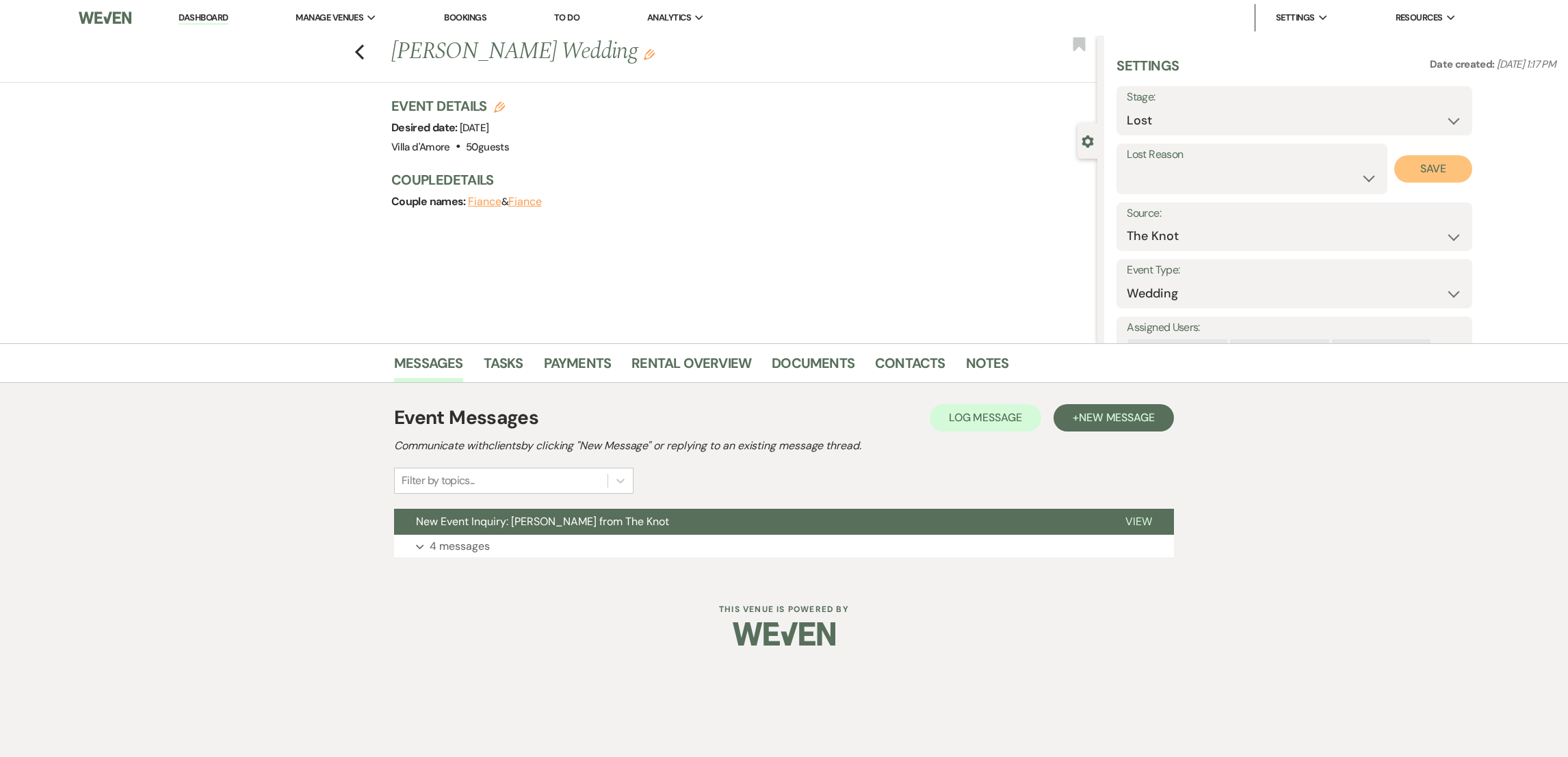
click at [1462, 163] on button "Save" at bounding box center [1433, 169] width 79 height 27
click at [359, 49] on use "button" at bounding box center [360, 52] width 9 height 15
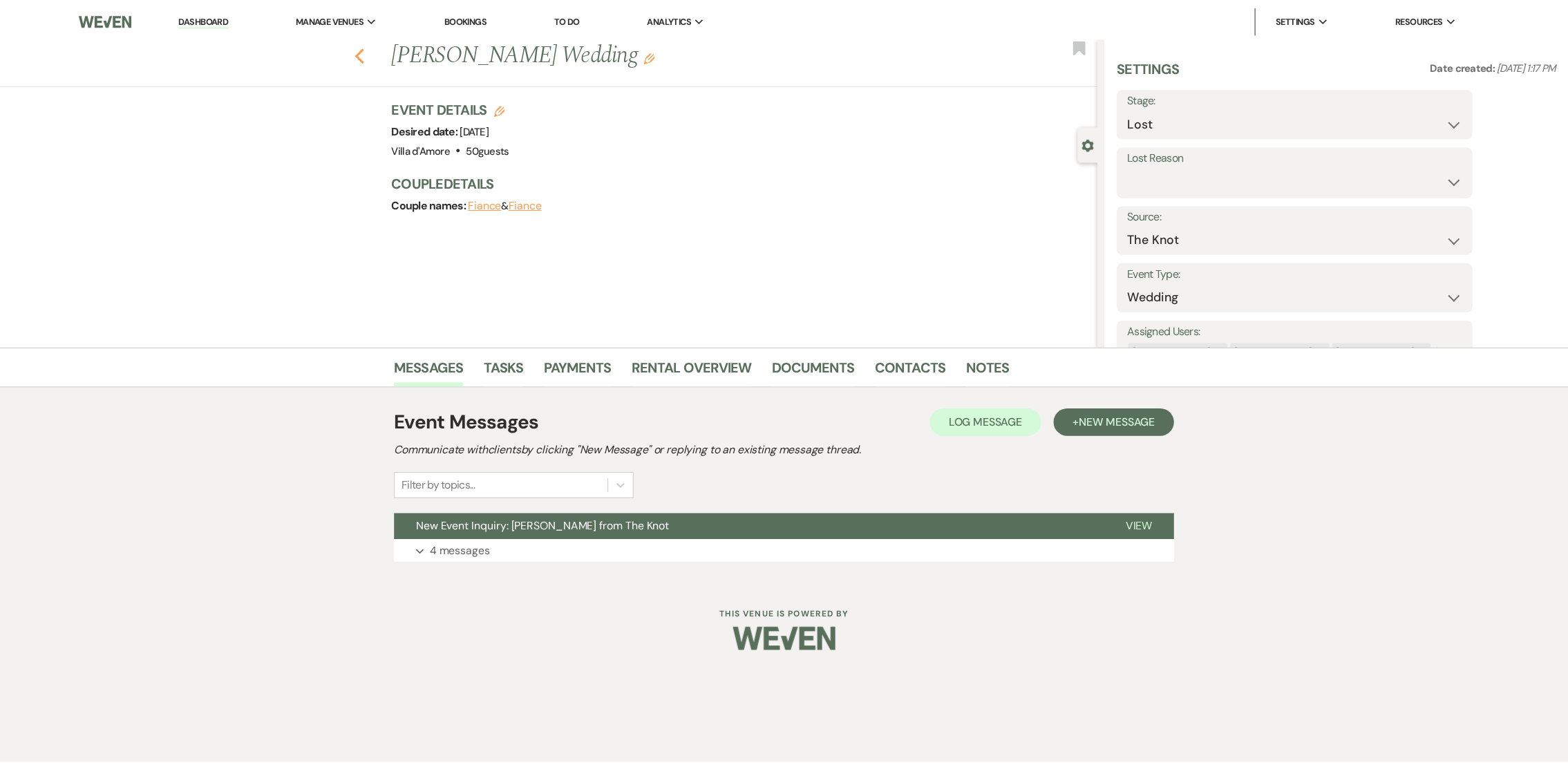
scroll to position [2078, 0]
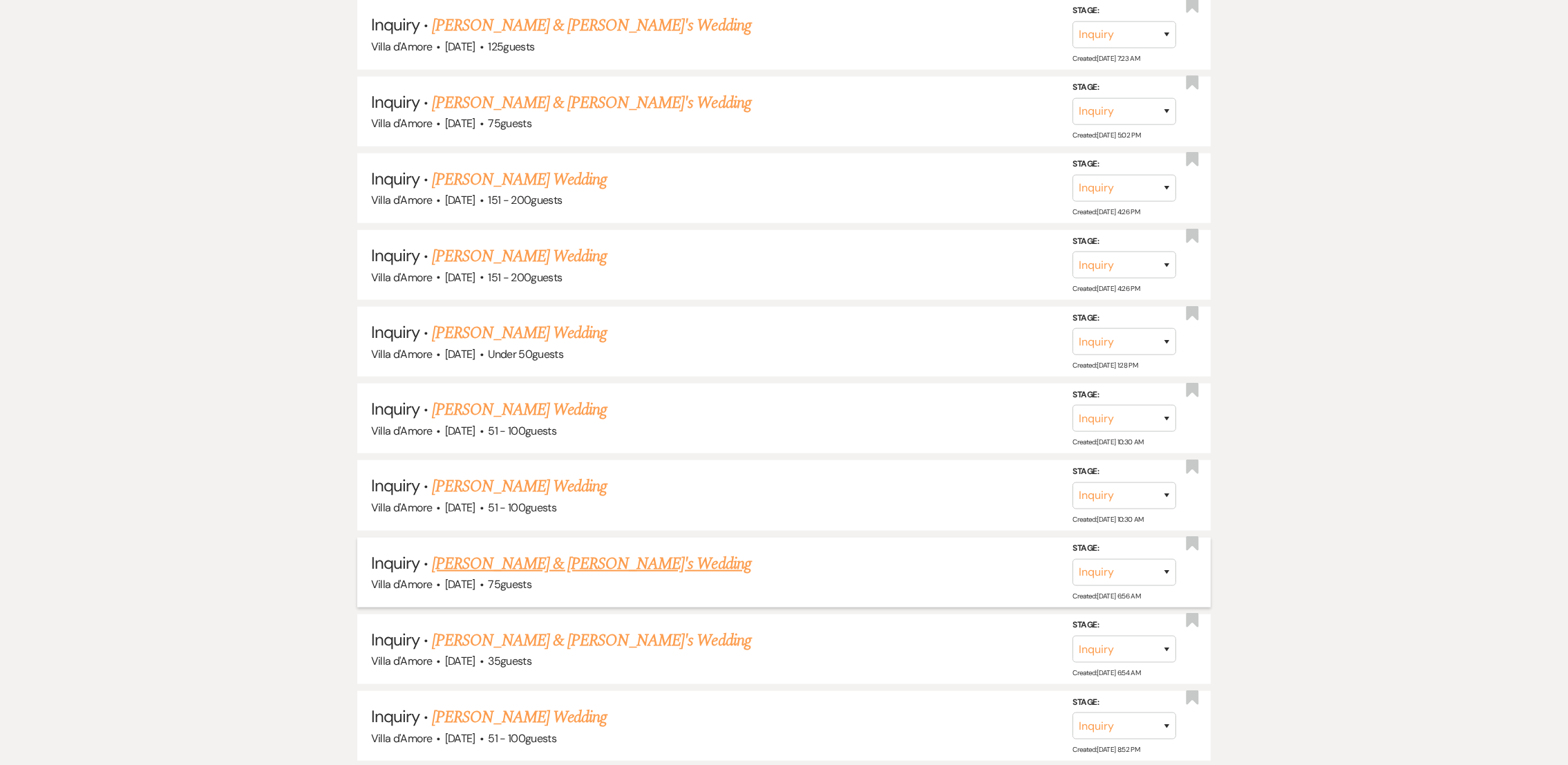
click at [555, 557] on link "[PERSON_NAME] & [PERSON_NAME]'s Wedding" at bounding box center [592, 564] width 319 height 25
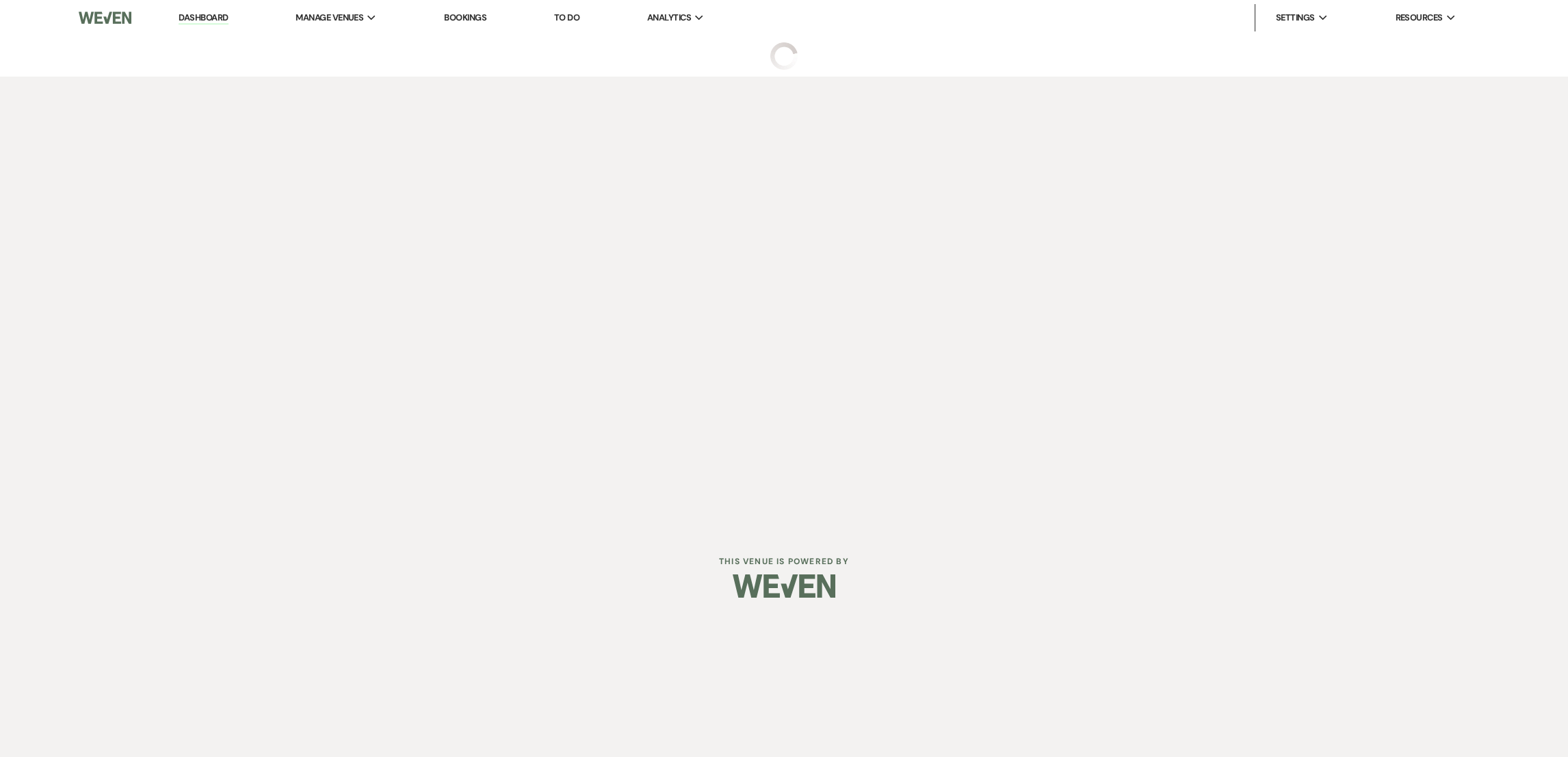
select select "2"
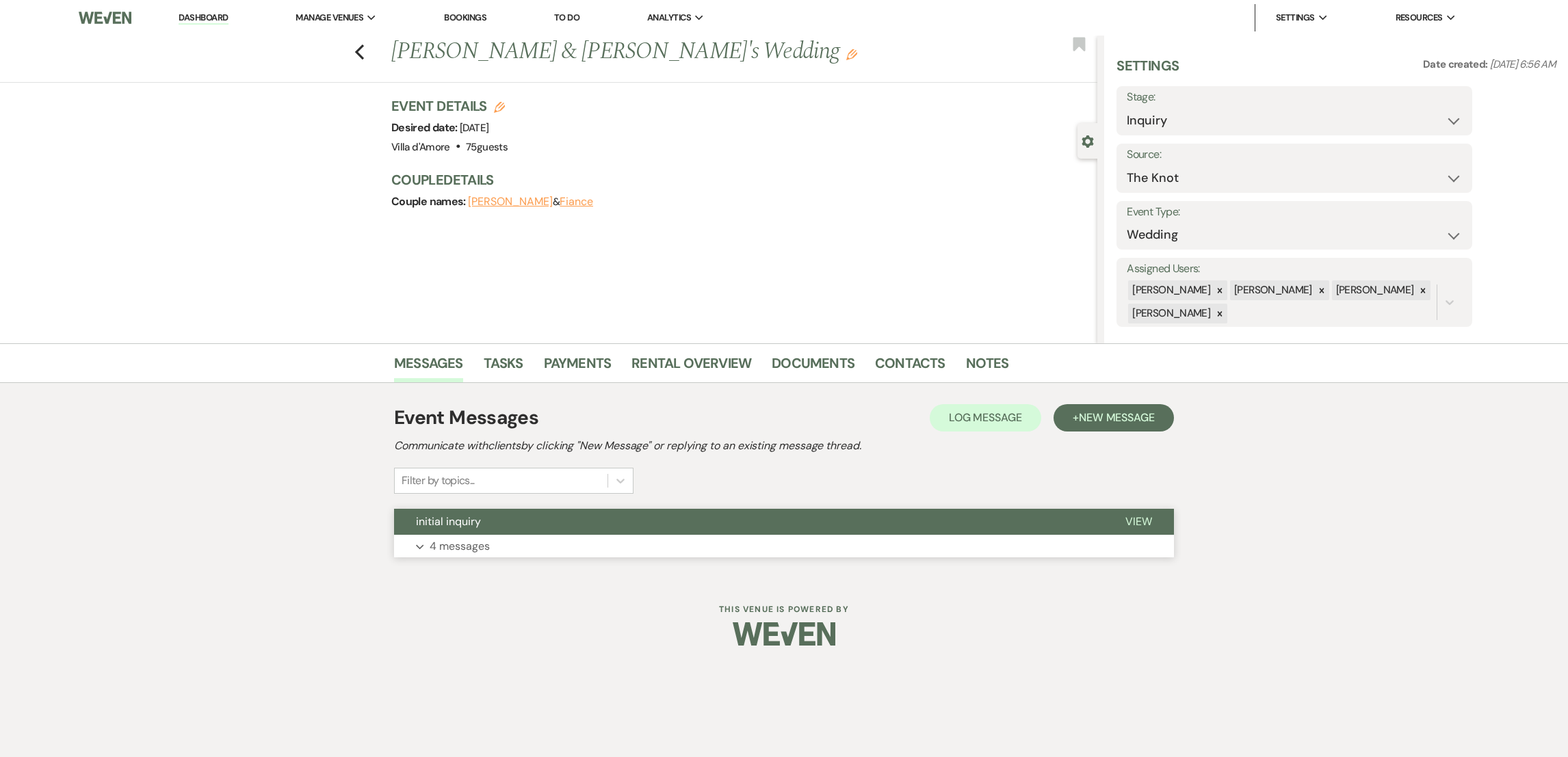
click at [446, 549] on p "4 messages" at bounding box center [460, 546] width 60 height 18
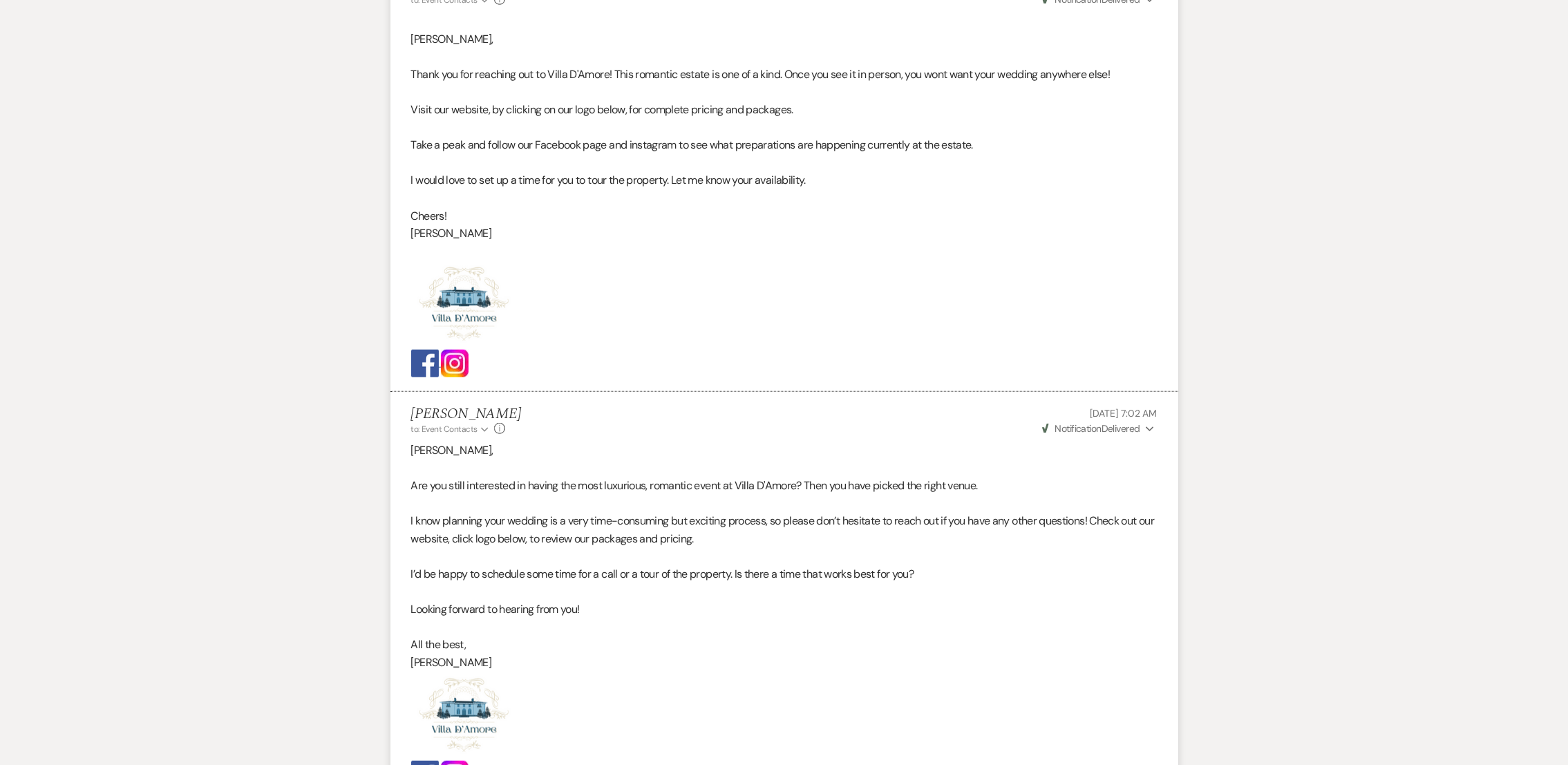
scroll to position [1694, 0]
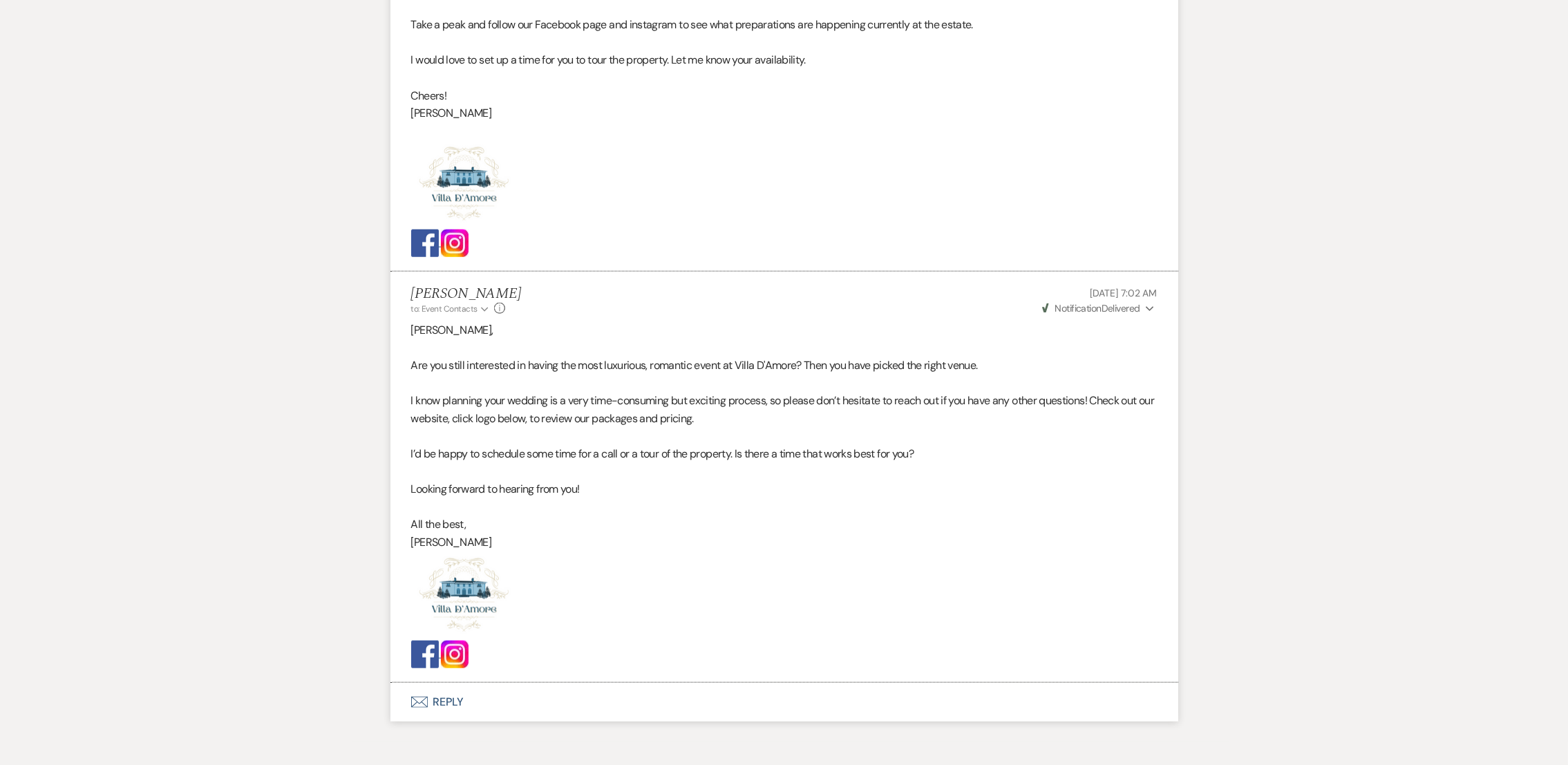
click at [421, 714] on button "Envelope Reply" at bounding box center [784, 702] width 787 height 39
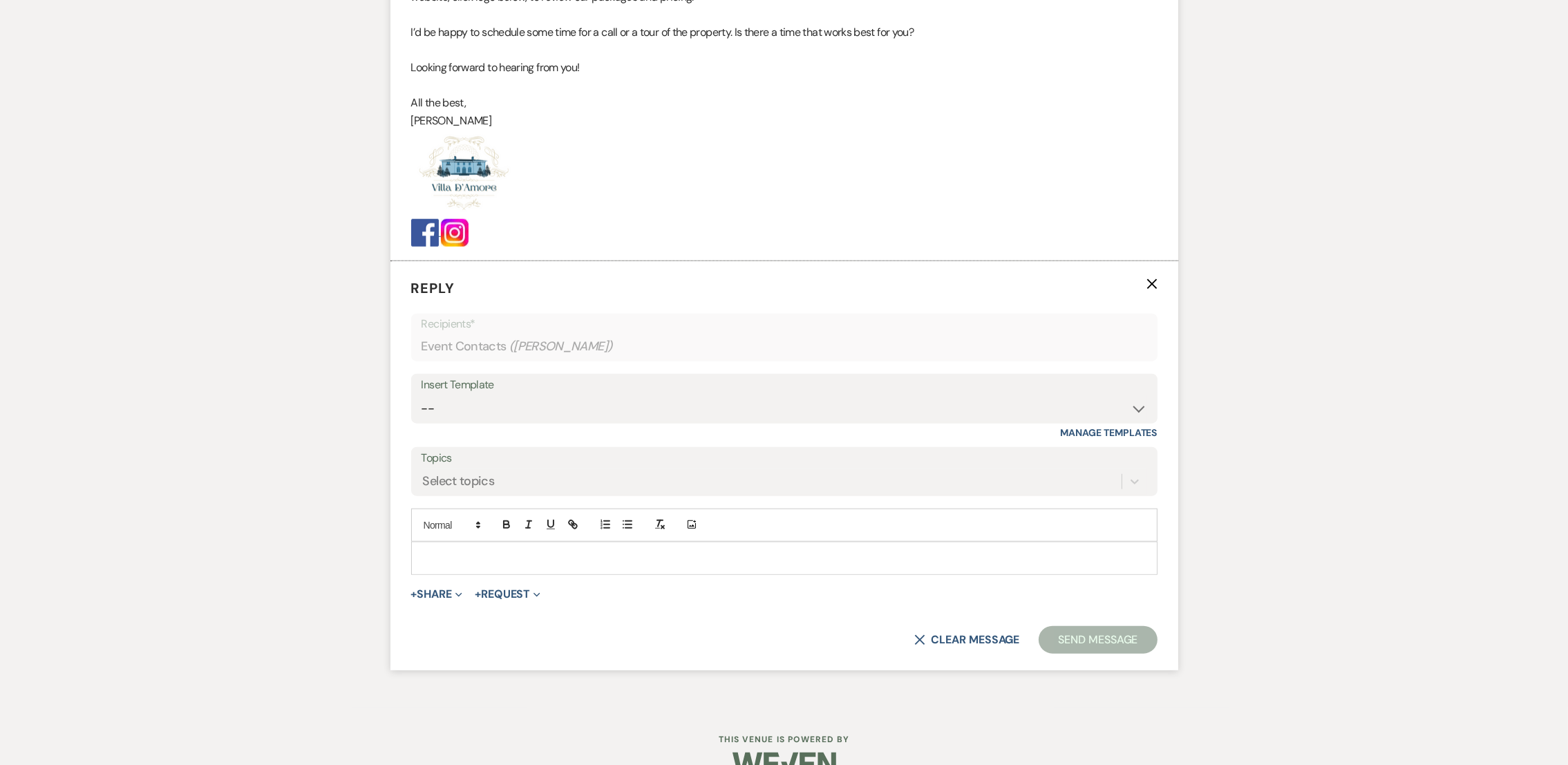
scroll to position [2148, 0]
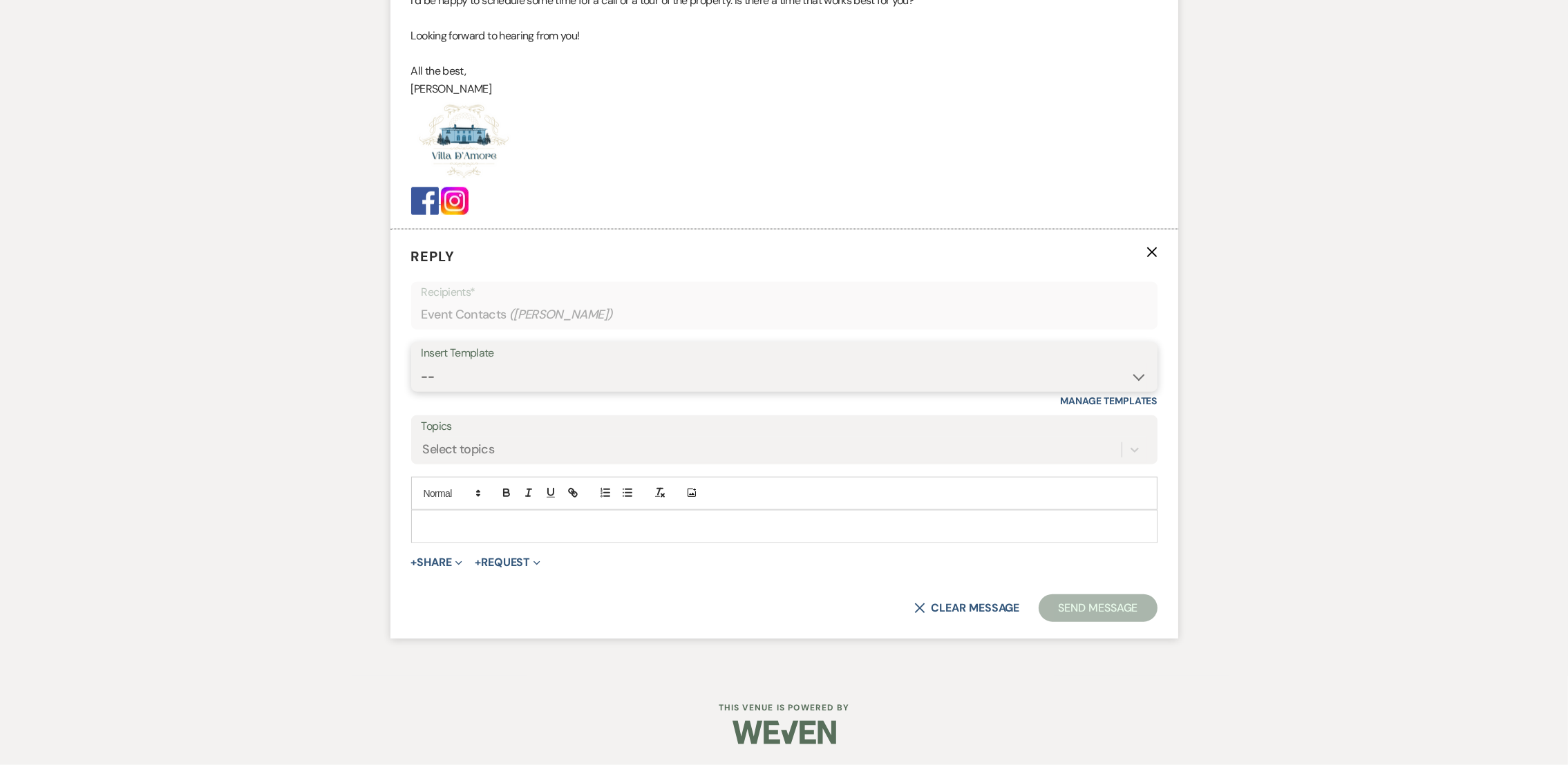
click at [491, 376] on select "-- auto responce weekends Tour Request Response Follow Up #1 (wedding) Weven Pl…" at bounding box center [784, 376] width 726 height 27
select select "4966"
click at [422, 363] on select "-- auto responce weekends Tour Request Response Follow Up #1 (wedding) Weven Pl…" at bounding box center [784, 376] width 726 height 27
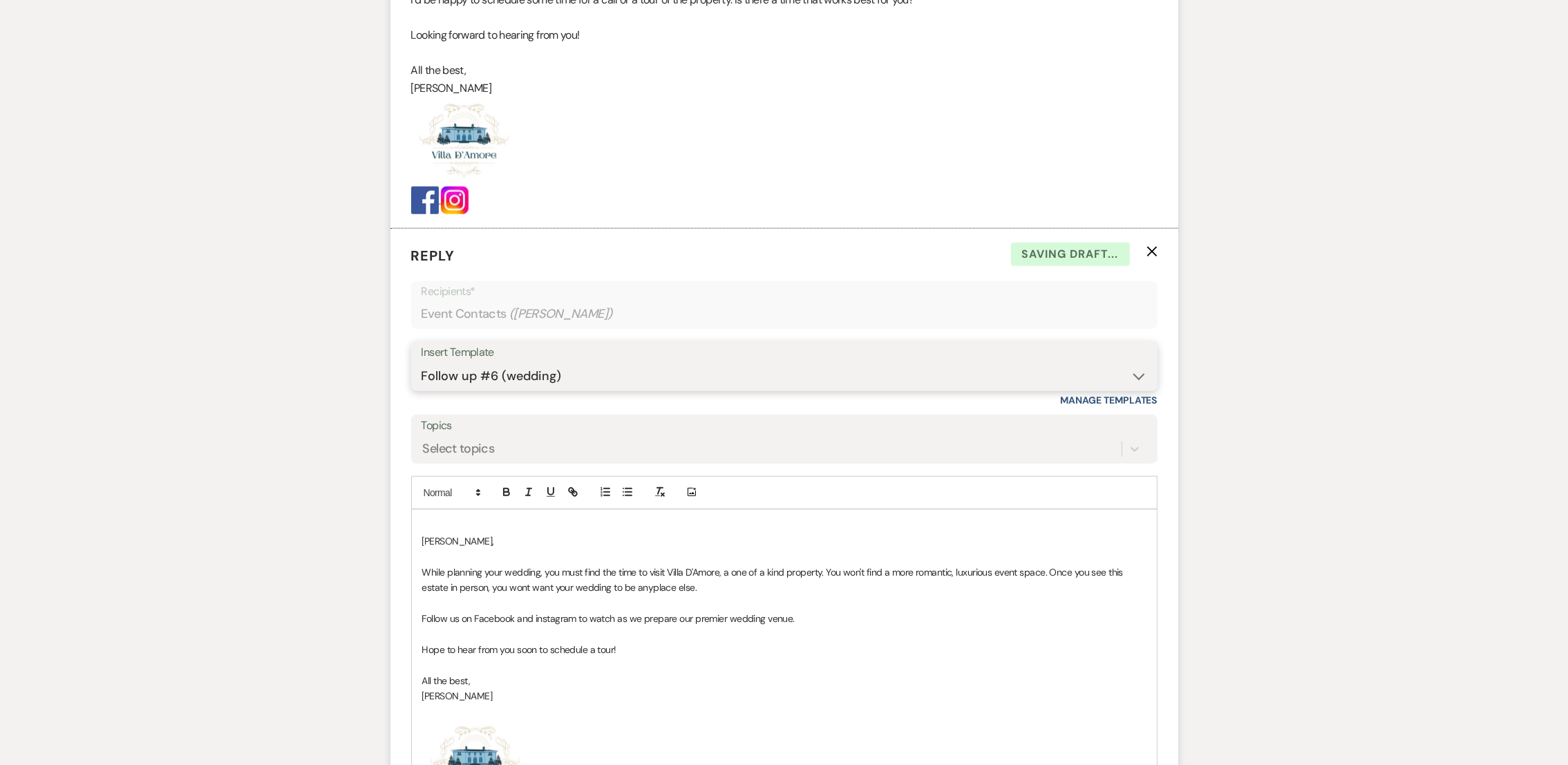
scroll to position [2452, 0]
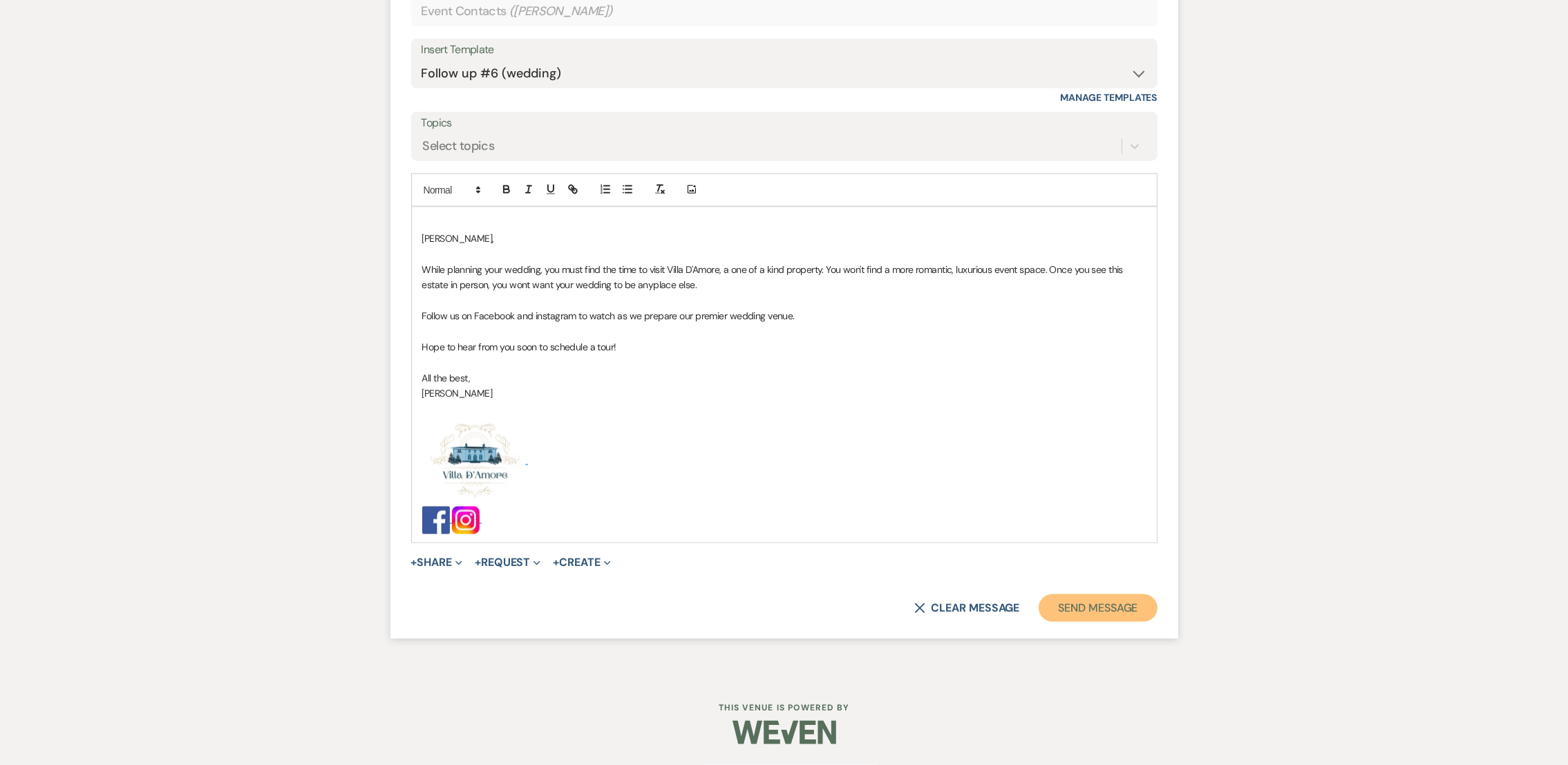
click at [1107, 611] on button "Send Message" at bounding box center [1098, 608] width 118 height 28
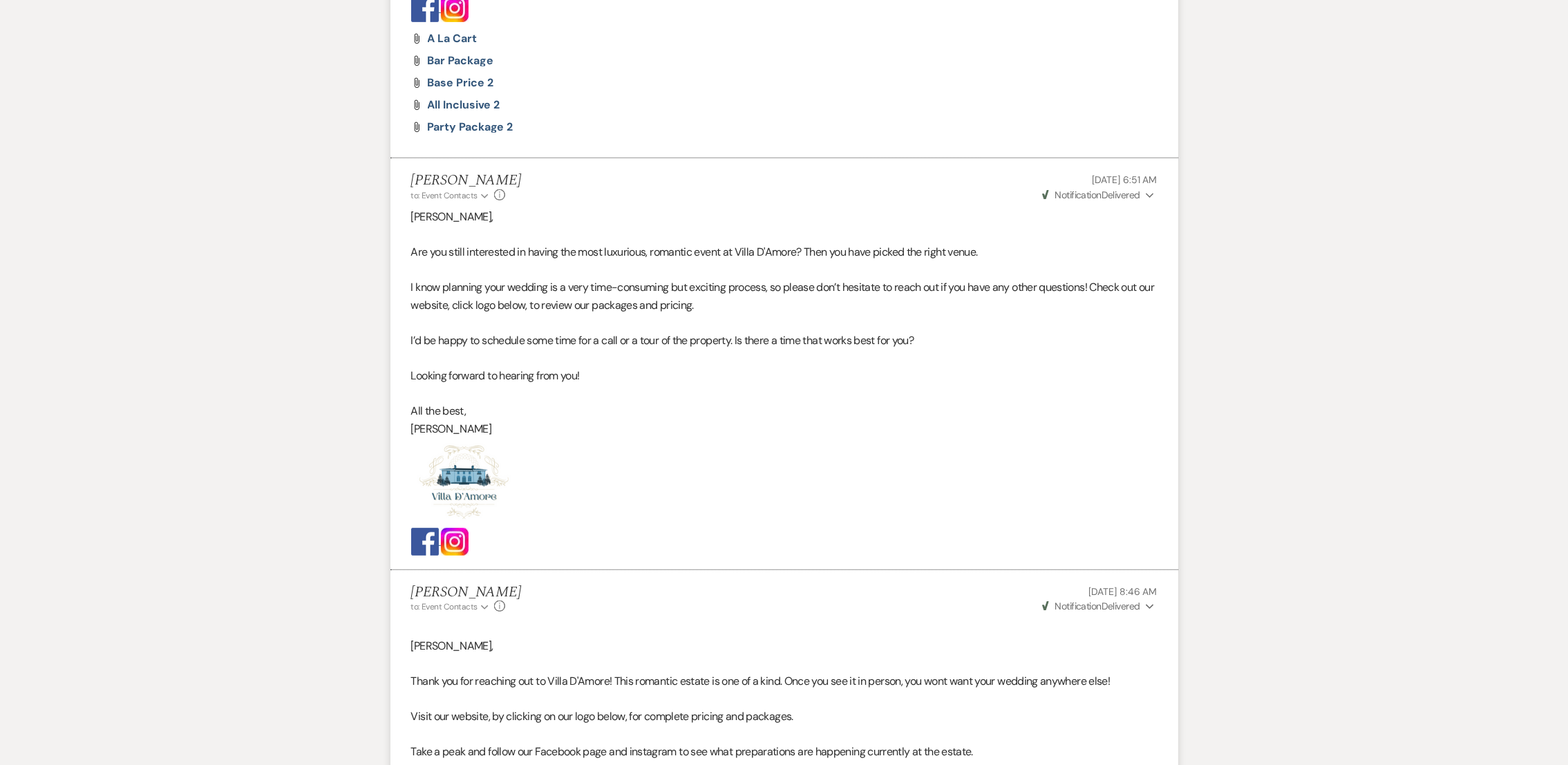
scroll to position [0, 0]
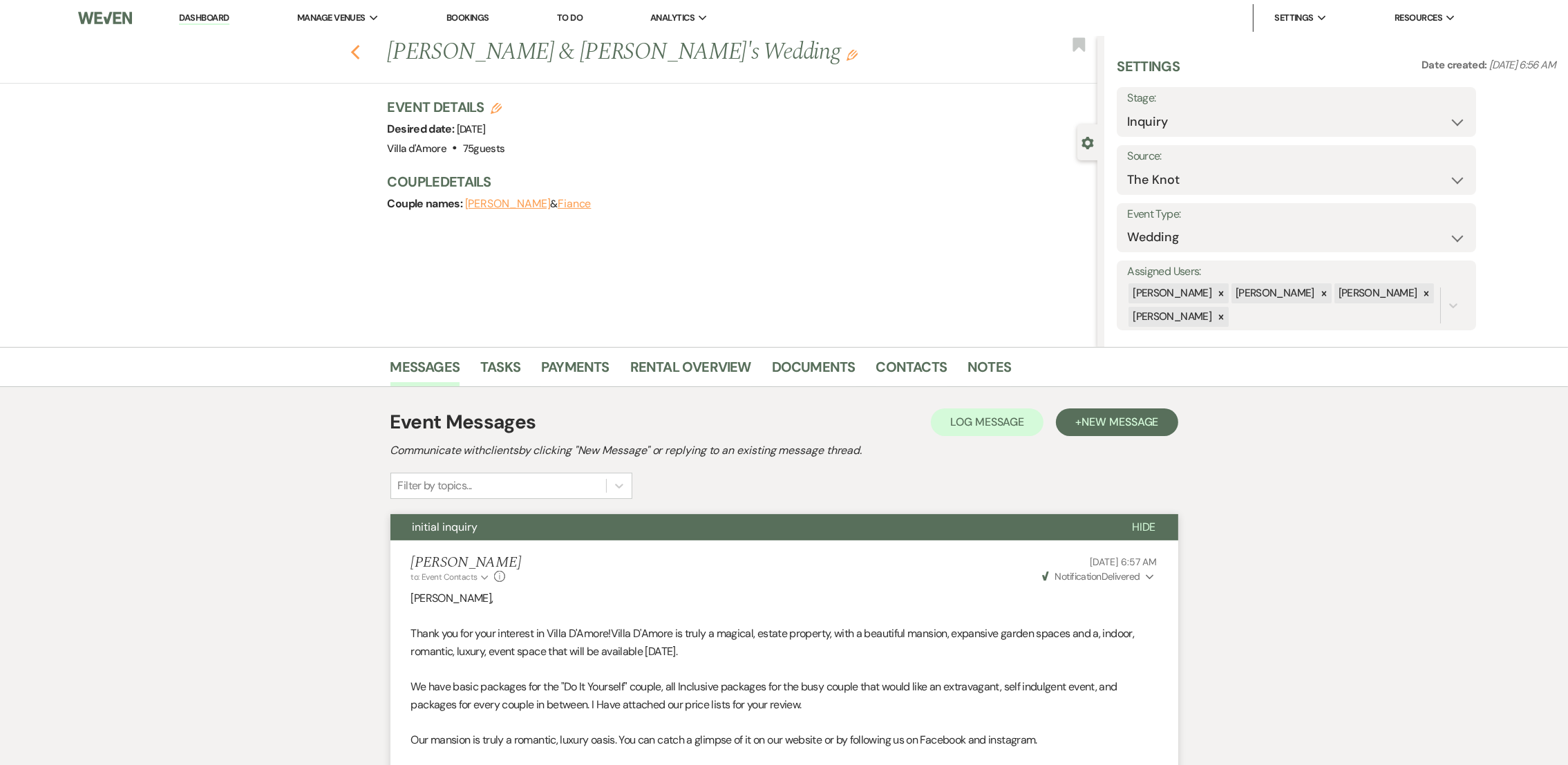
click at [358, 50] on icon "Previous" at bounding box center [355, 52] width 10 height 17
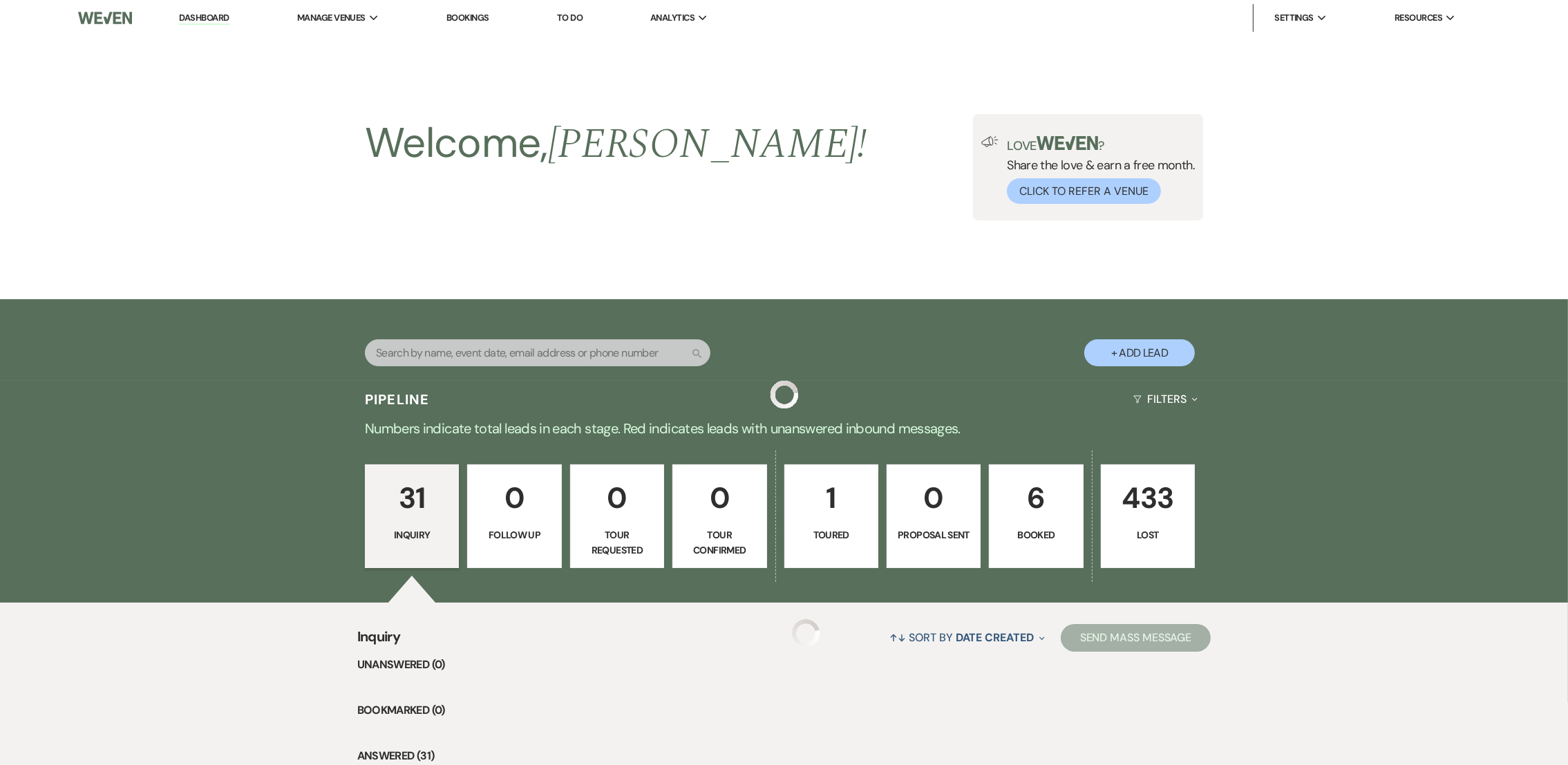
scroll to position [2078, 0]
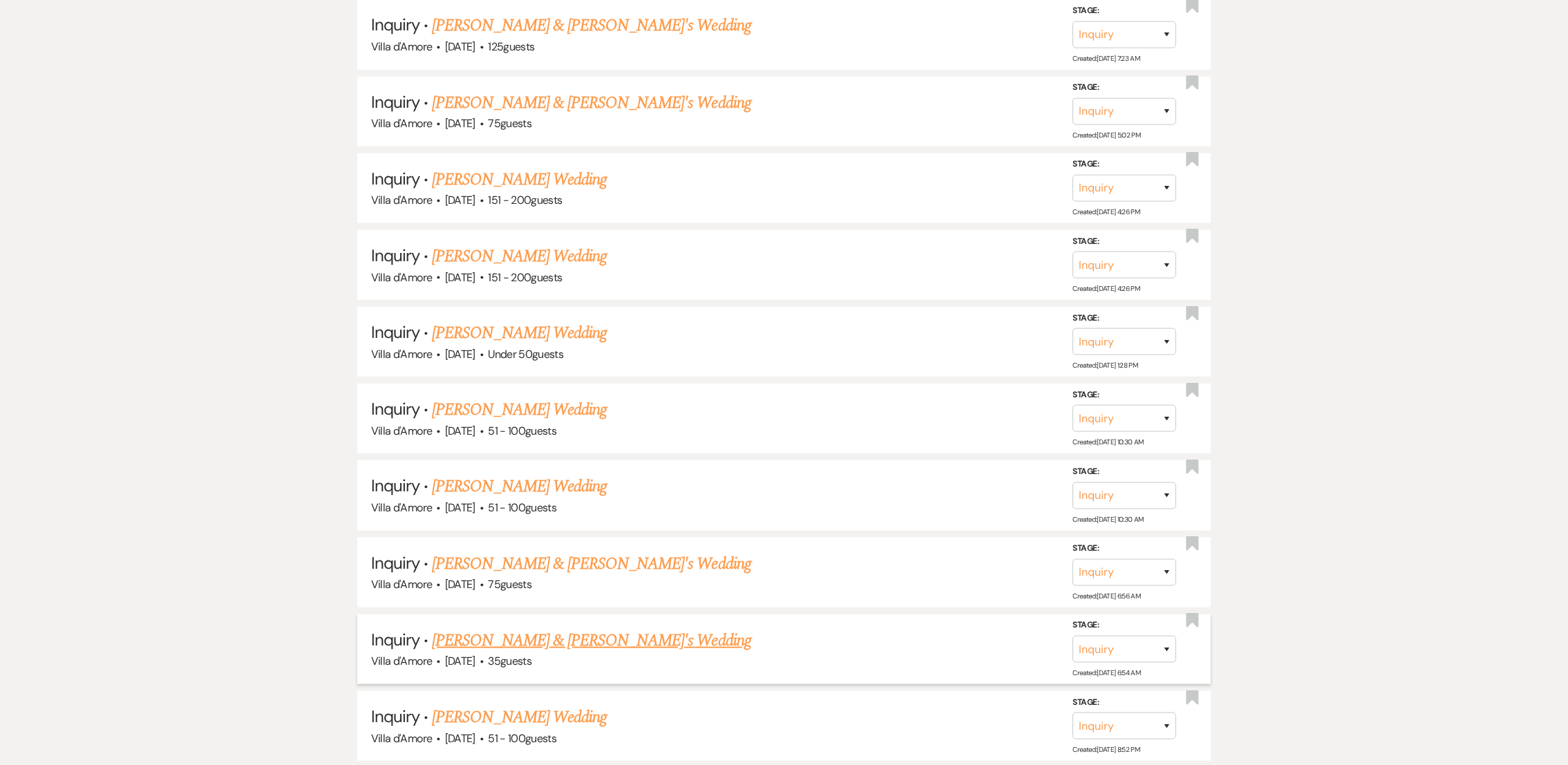
click at [534, 635] on link "[PERSON_NAME] & [PERSON_NAME]'s Wedding" at bounding box center [592, 640] width 319 height 25
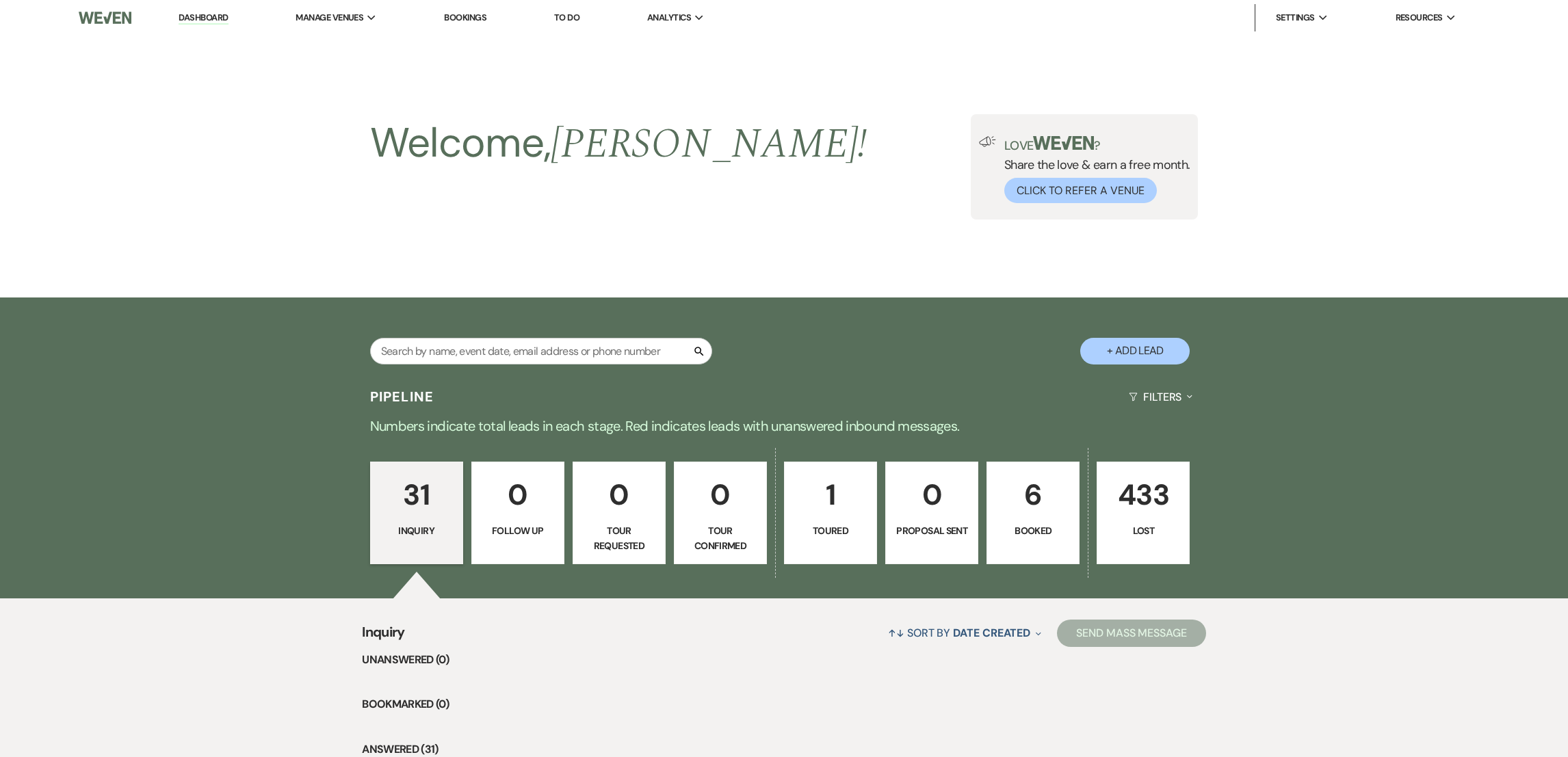
select select "2"
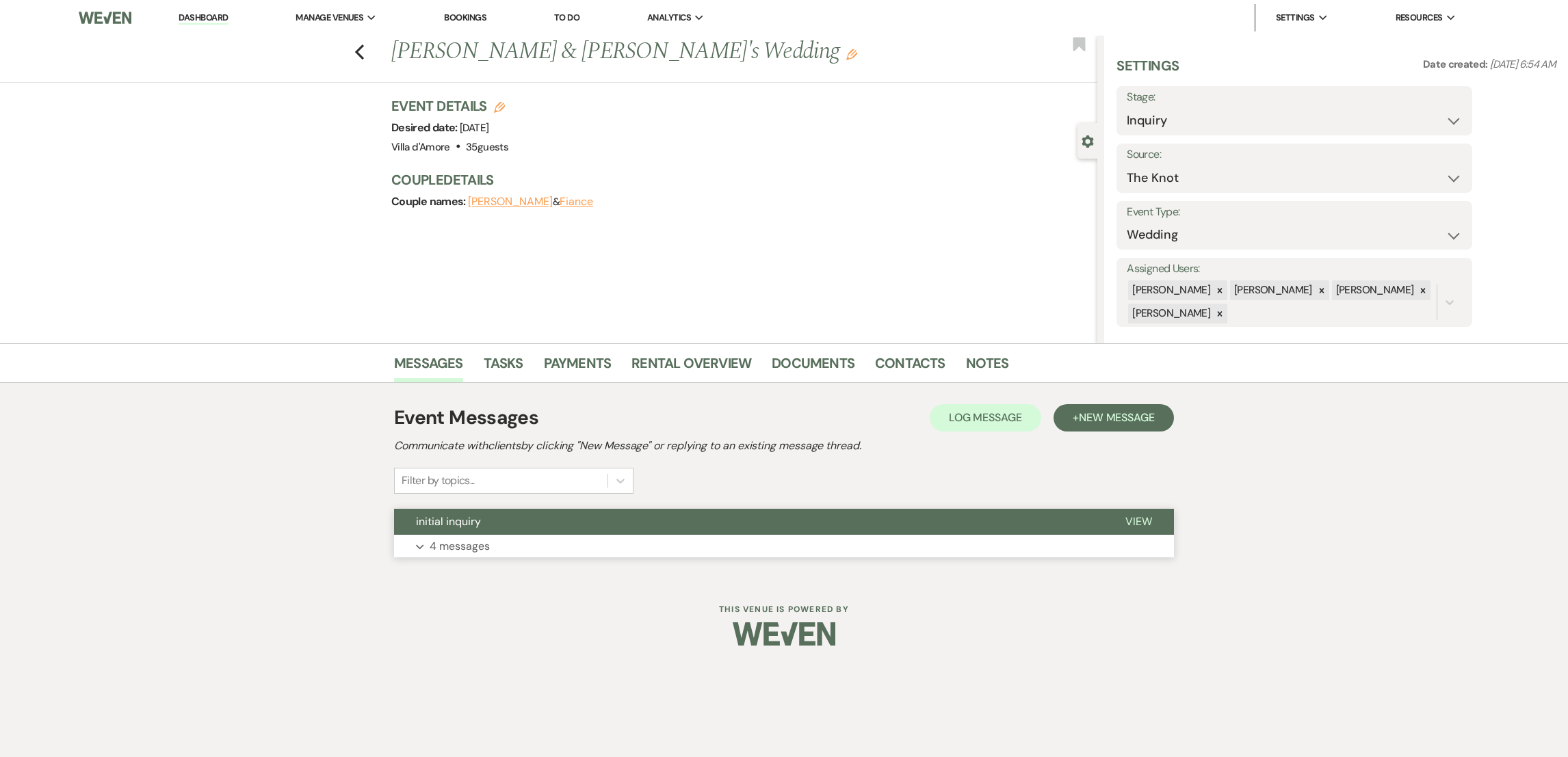
click at [436, 554] on p "4 messages" at bounding box center [460, 546] width 60 height 18
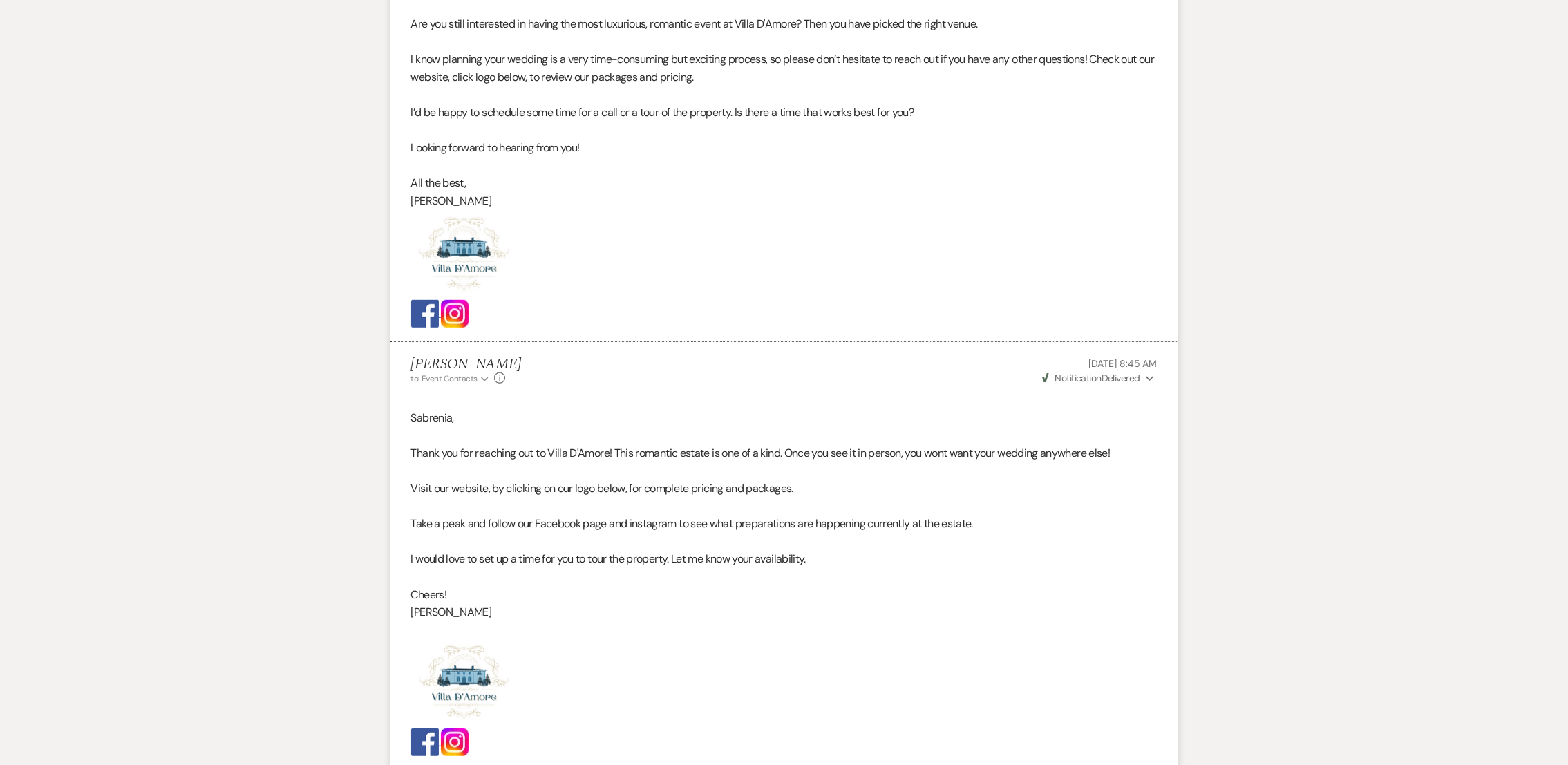
scroll to position [1813, 0]
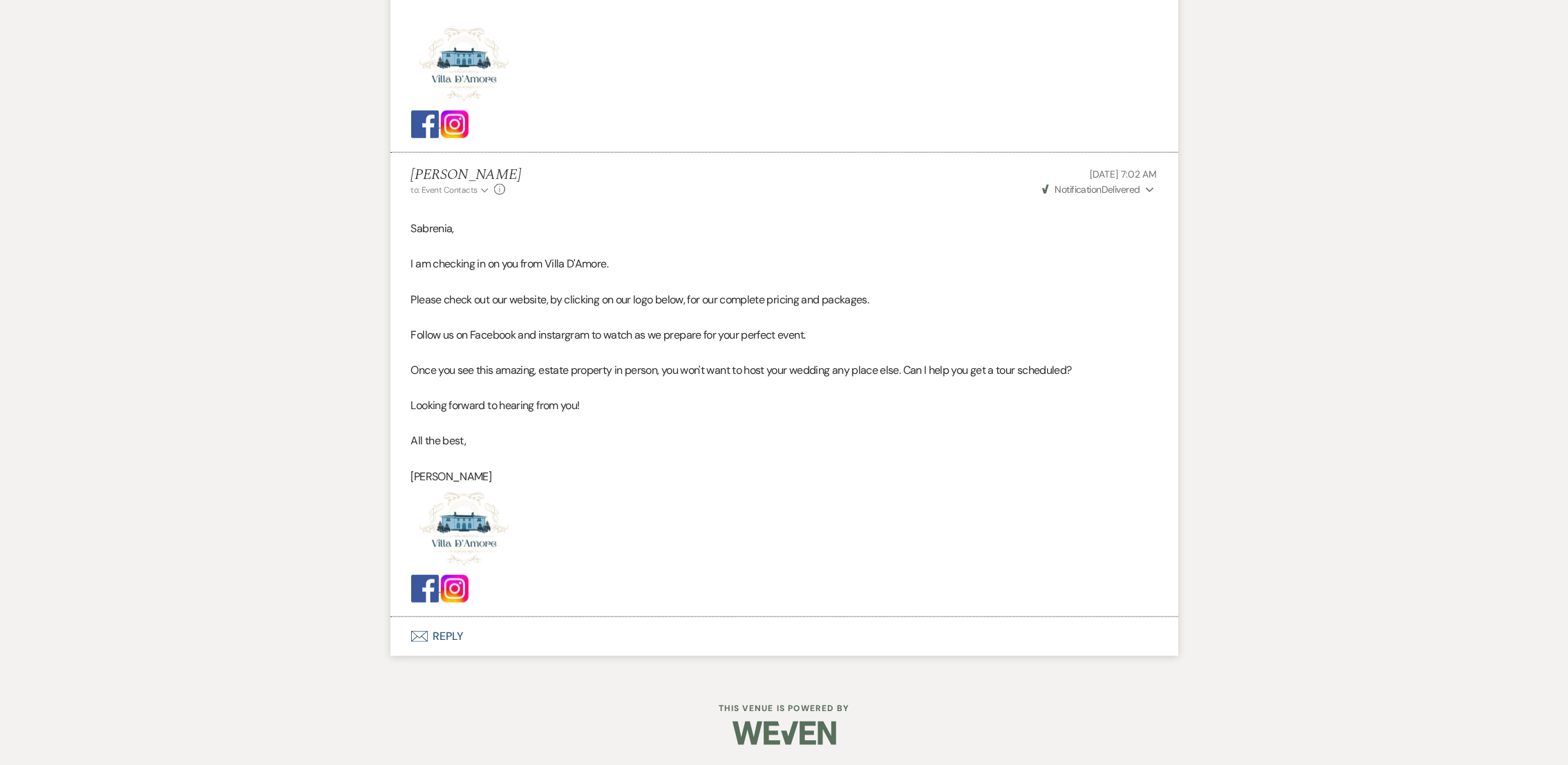
click at [449, 631] on button "Envelope Reply" at bounding box center [784, 636] width 787 height 39
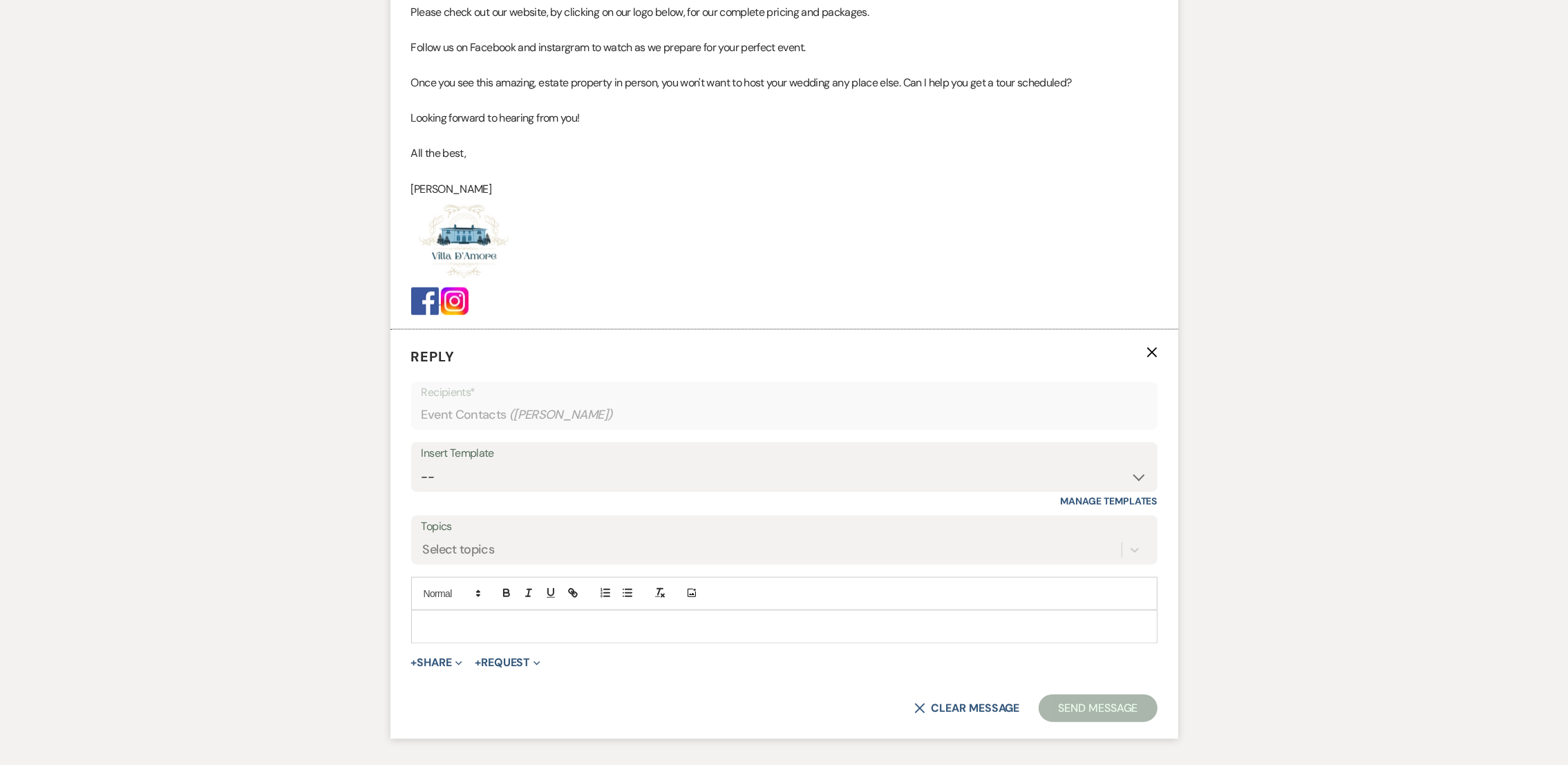
scroll to position [2201, 0]
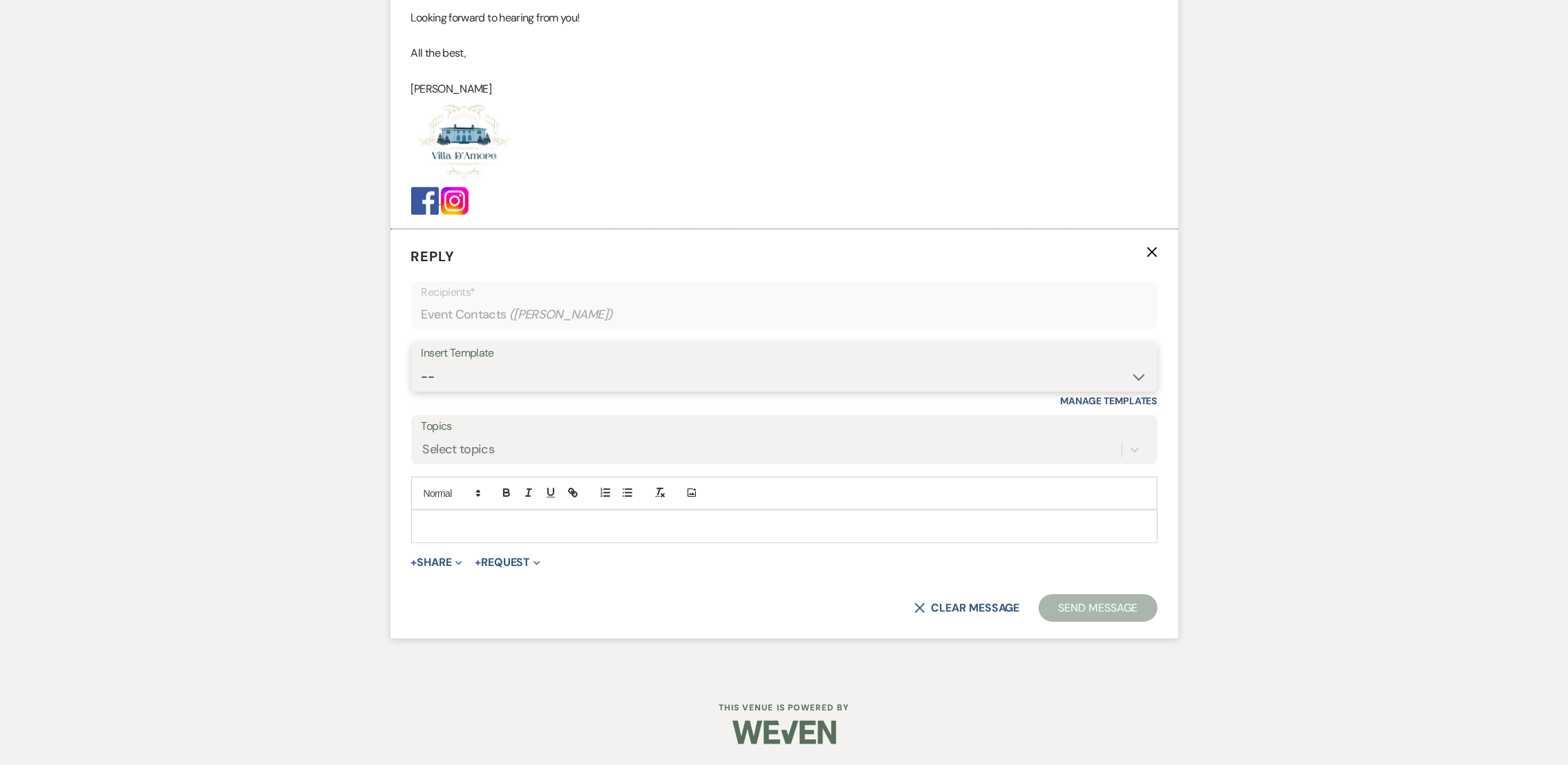
click at [498, 375] on select "-- auto responce weekends Tour Request Response Follow Up #1 (wedding) Weven Pl…" at bounding box center [784, 376] width 726 height 27
select select "4966"
click at [422, 363] on select "-- auto responce weekends Tour Request Response Follow Up #1 (wedding) Weven Pl…" at bounding box center [784, 376] width 726 height 27
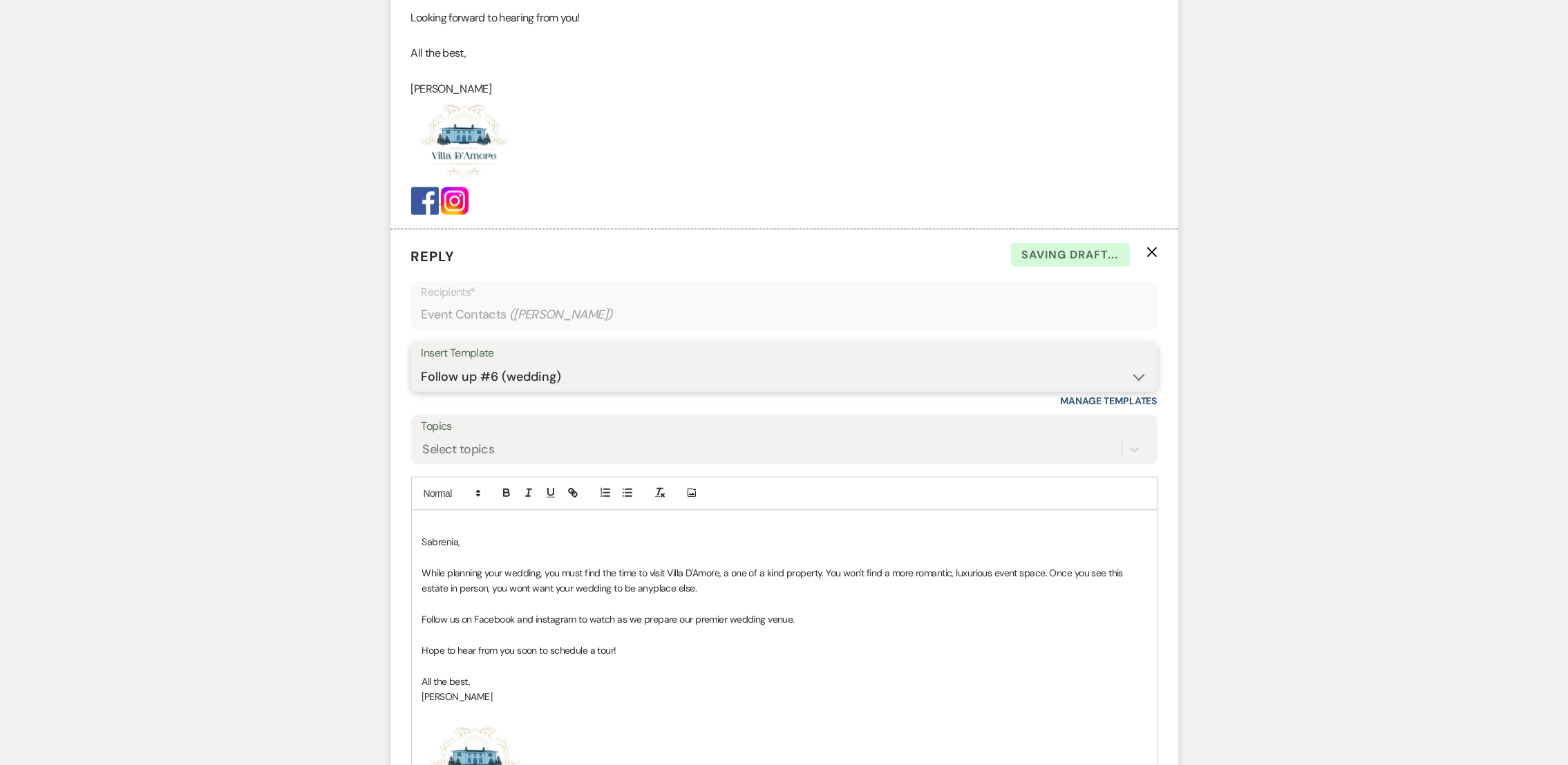
scroll to position [2505, 0]
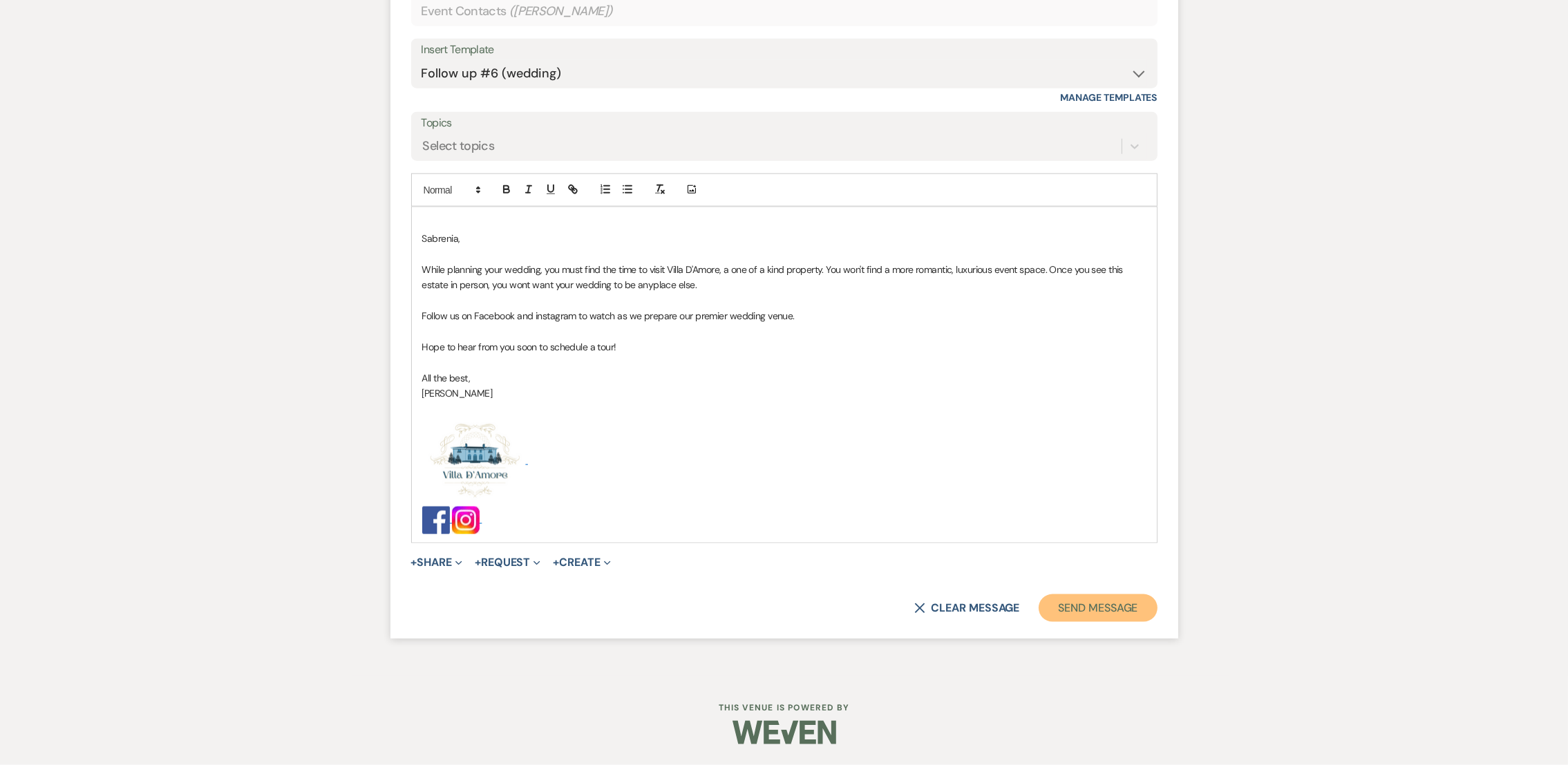
click at [1101, 602] on button "Send Message" at bounding box center [1098, 608] width 118 height 28
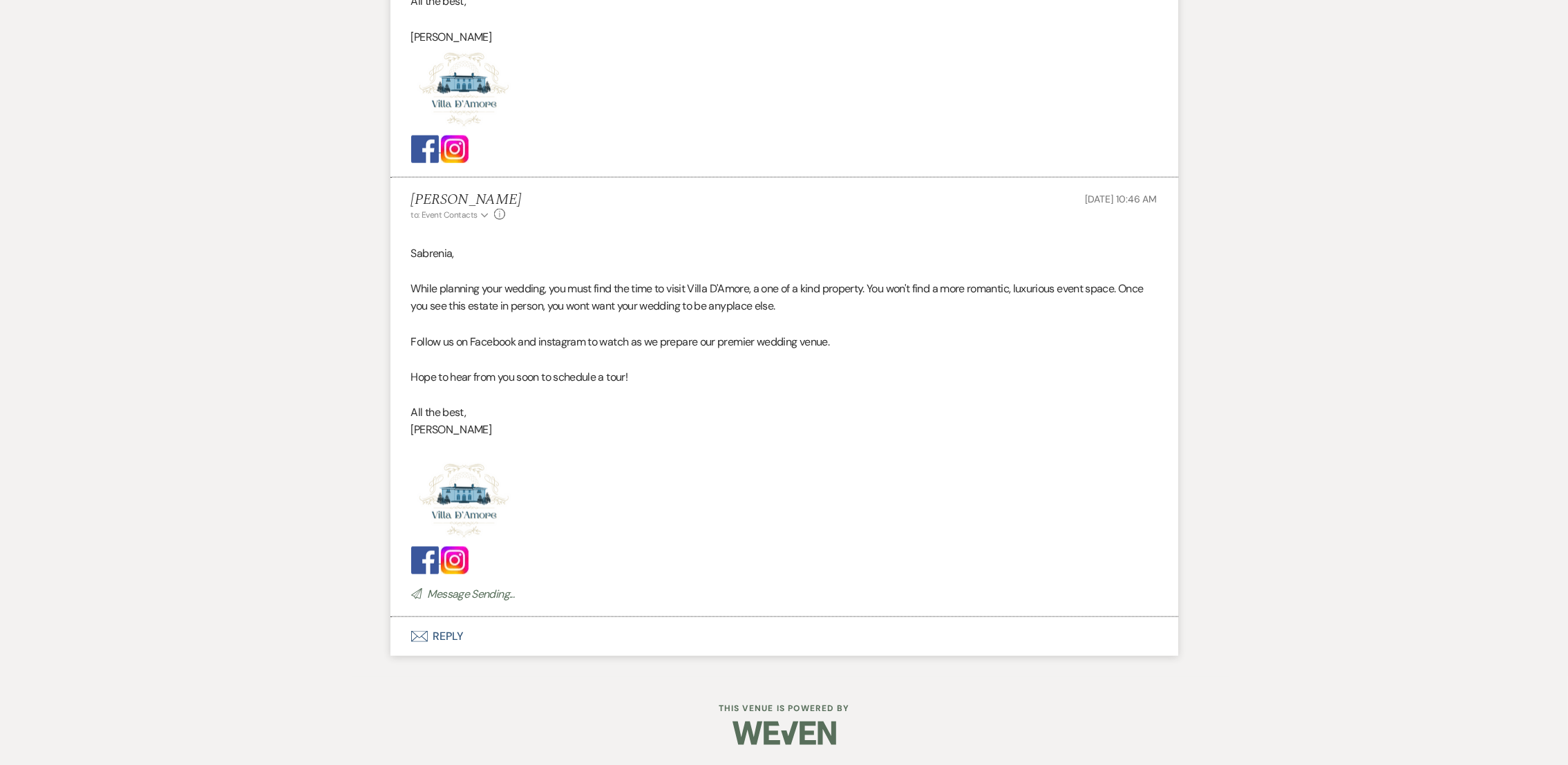
scroll to position [0, 0]
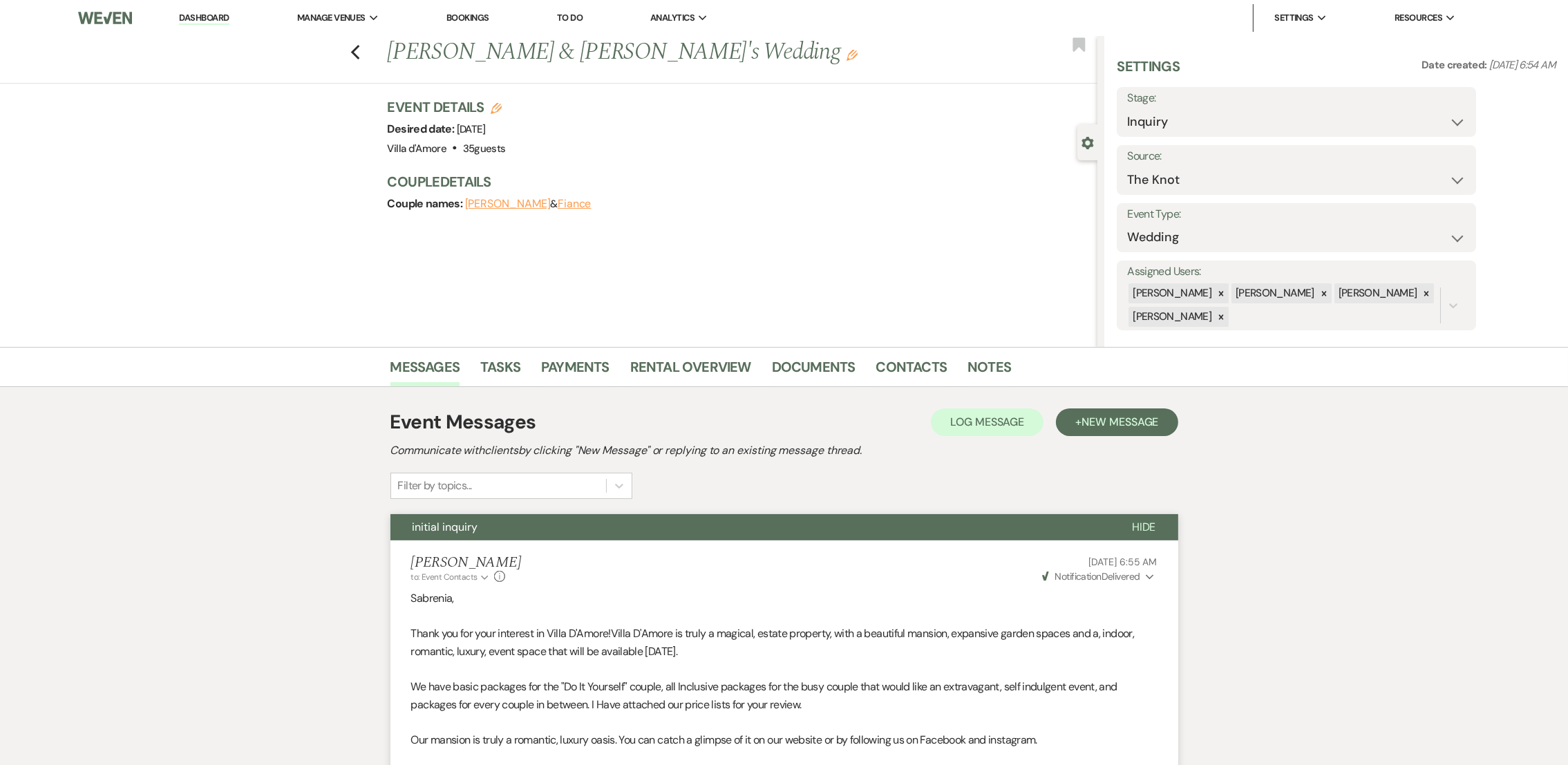
click at [372, 59] on div "Previous [PERSON_NAME] & [PERSON_NAME]'s Wedding Edit Bookmark" at bounding box center [545, 60] width 1104 height 48
click at [361, 58] on icon "Previous" at bounding box center [355, 52] width 10 height 17
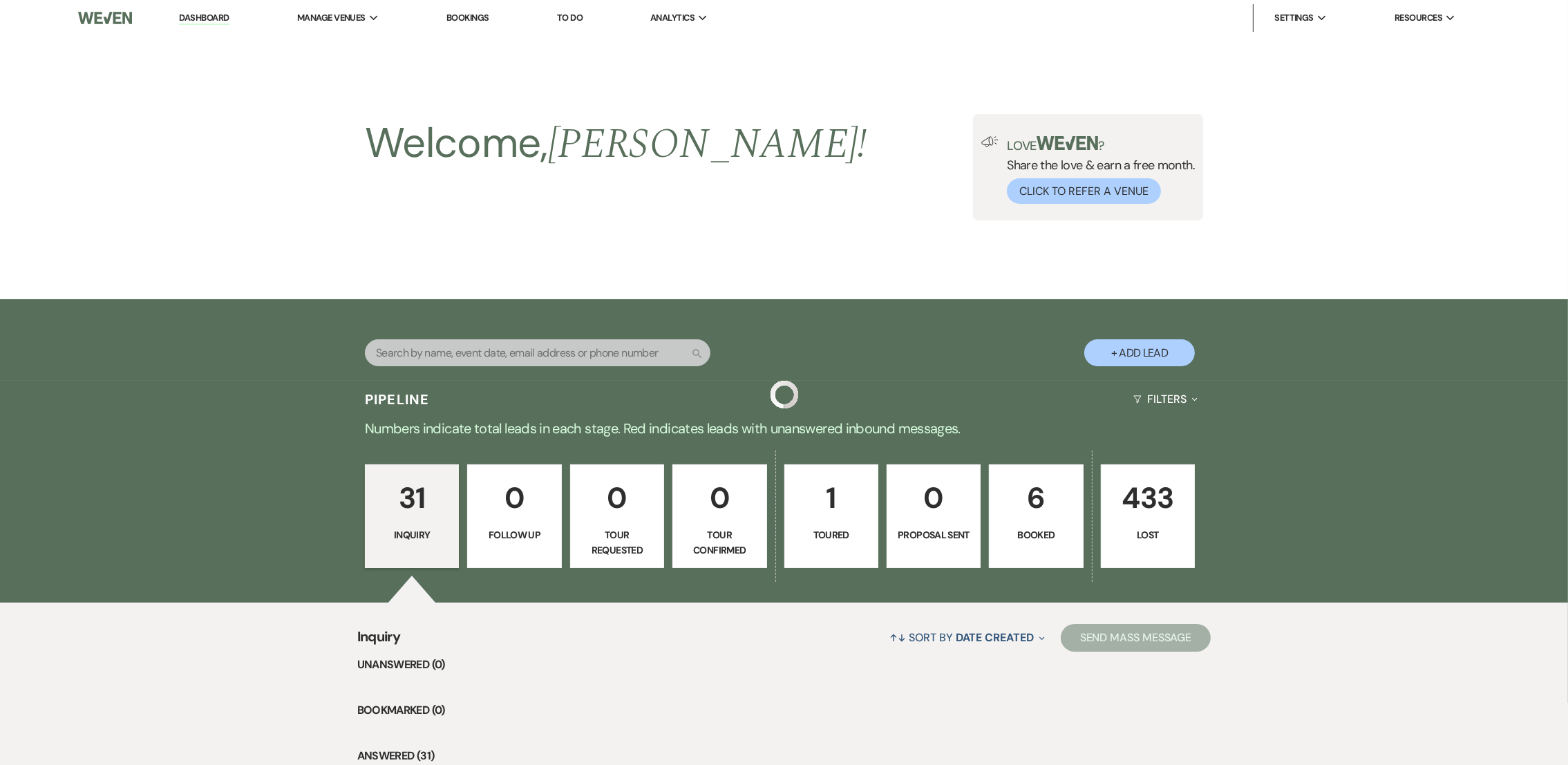
scroll to position [2078, 0]
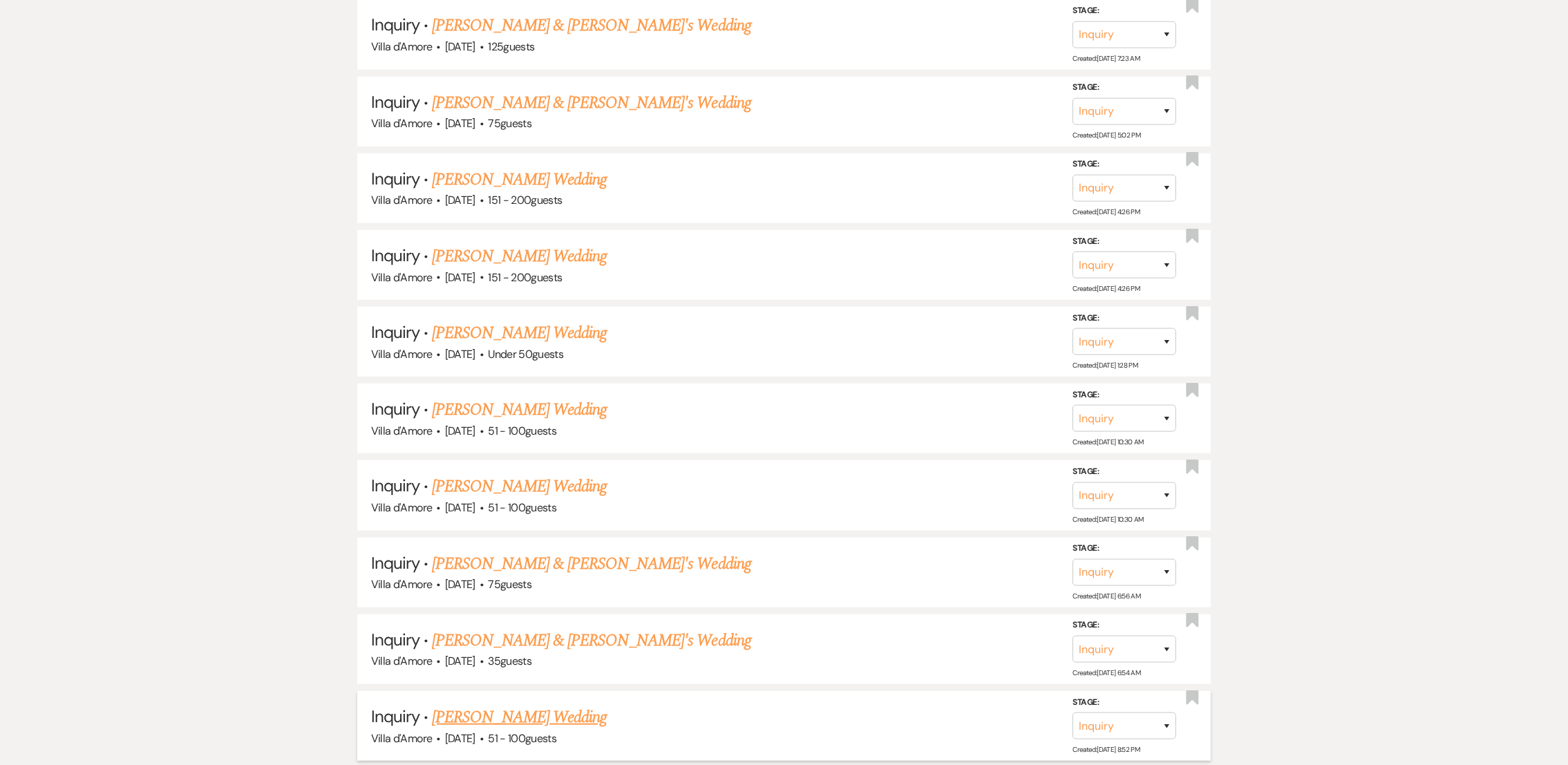
click at [515, 706] on link "[PERSON_NAME] Wedding" at bounding box center [519, 717] width 175 height 25
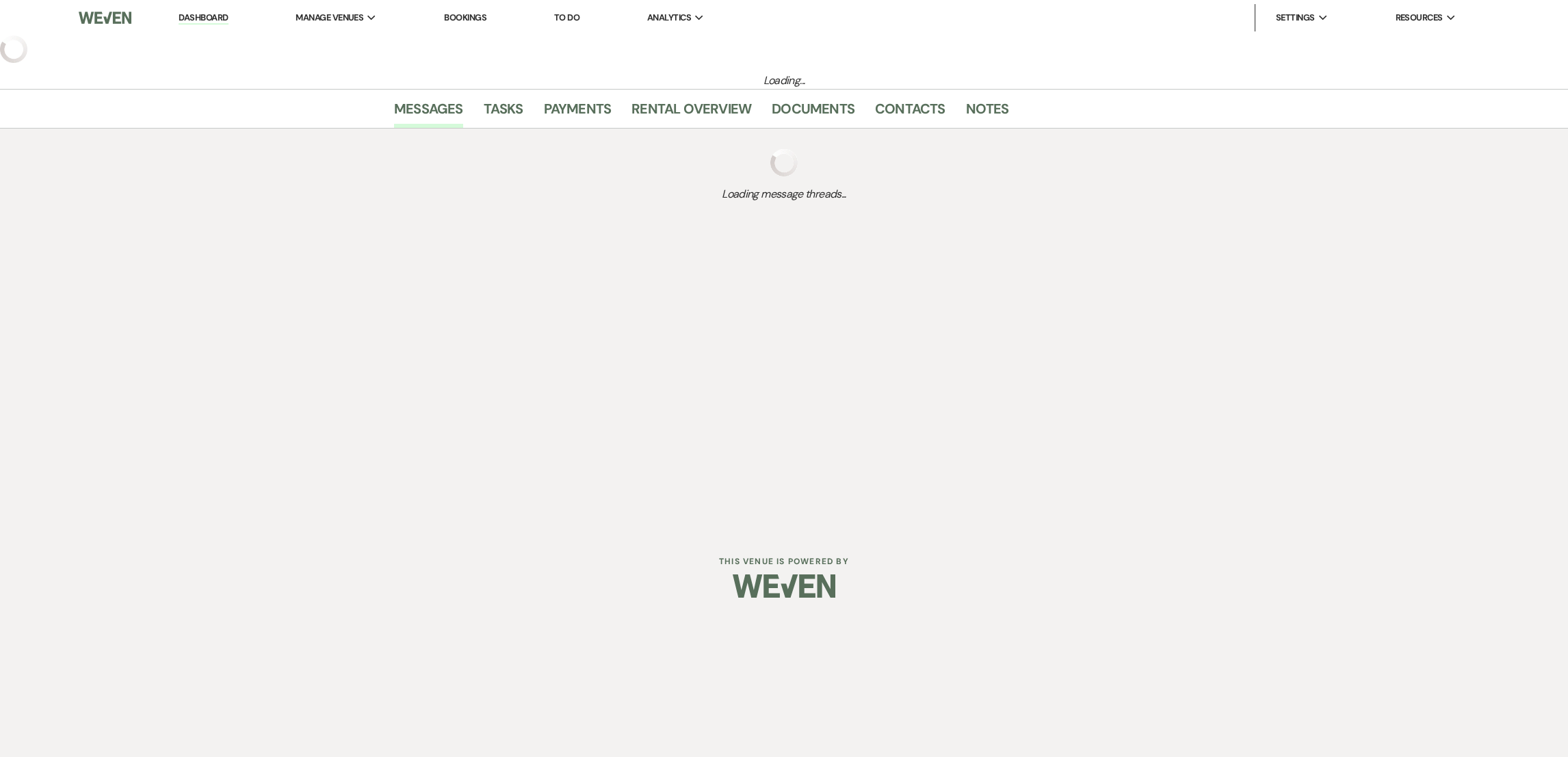
select select "2"
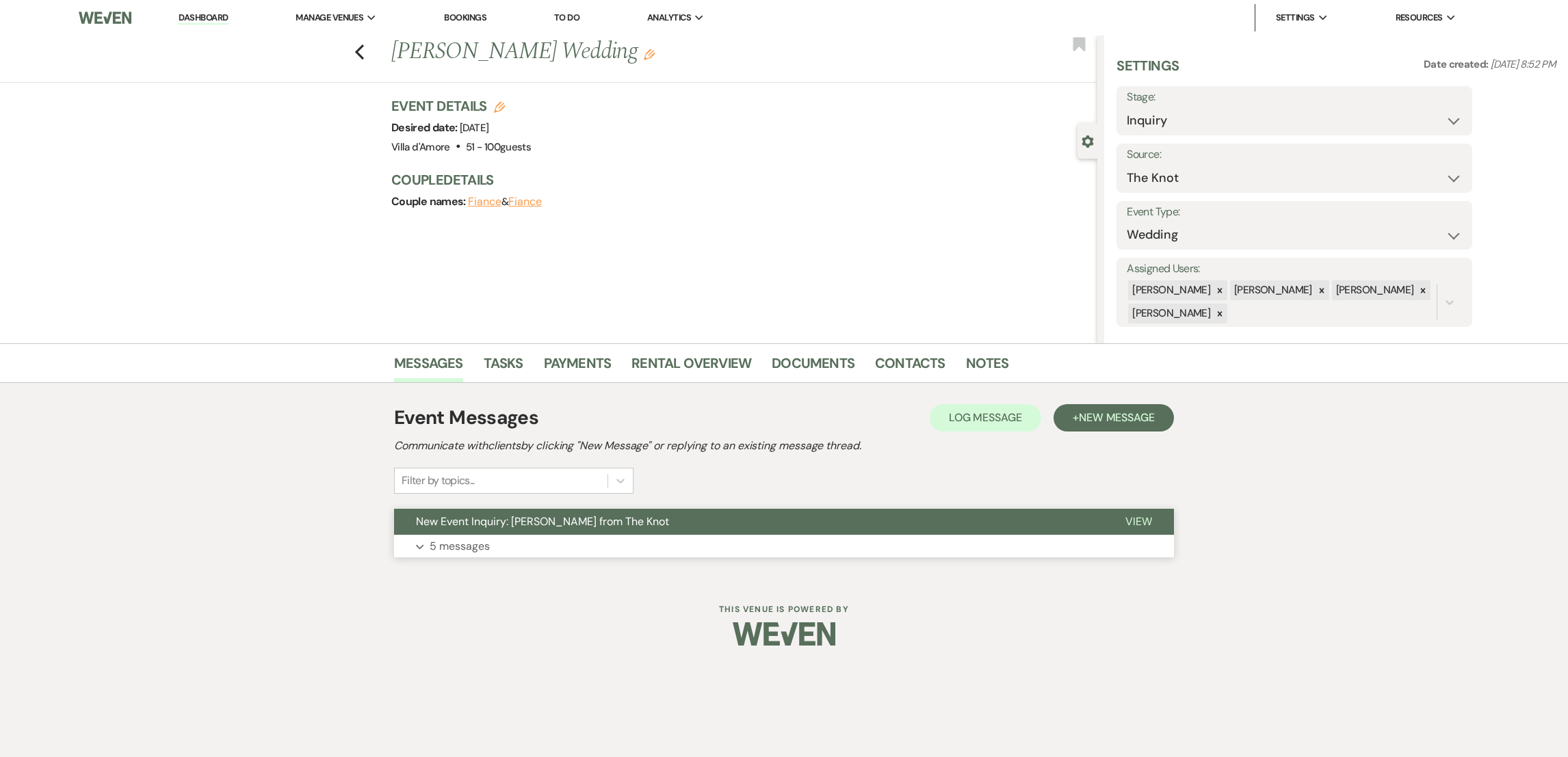
click at [464, 542] on p "5 messages" at bounding box center [460, 546] width 60 height 18
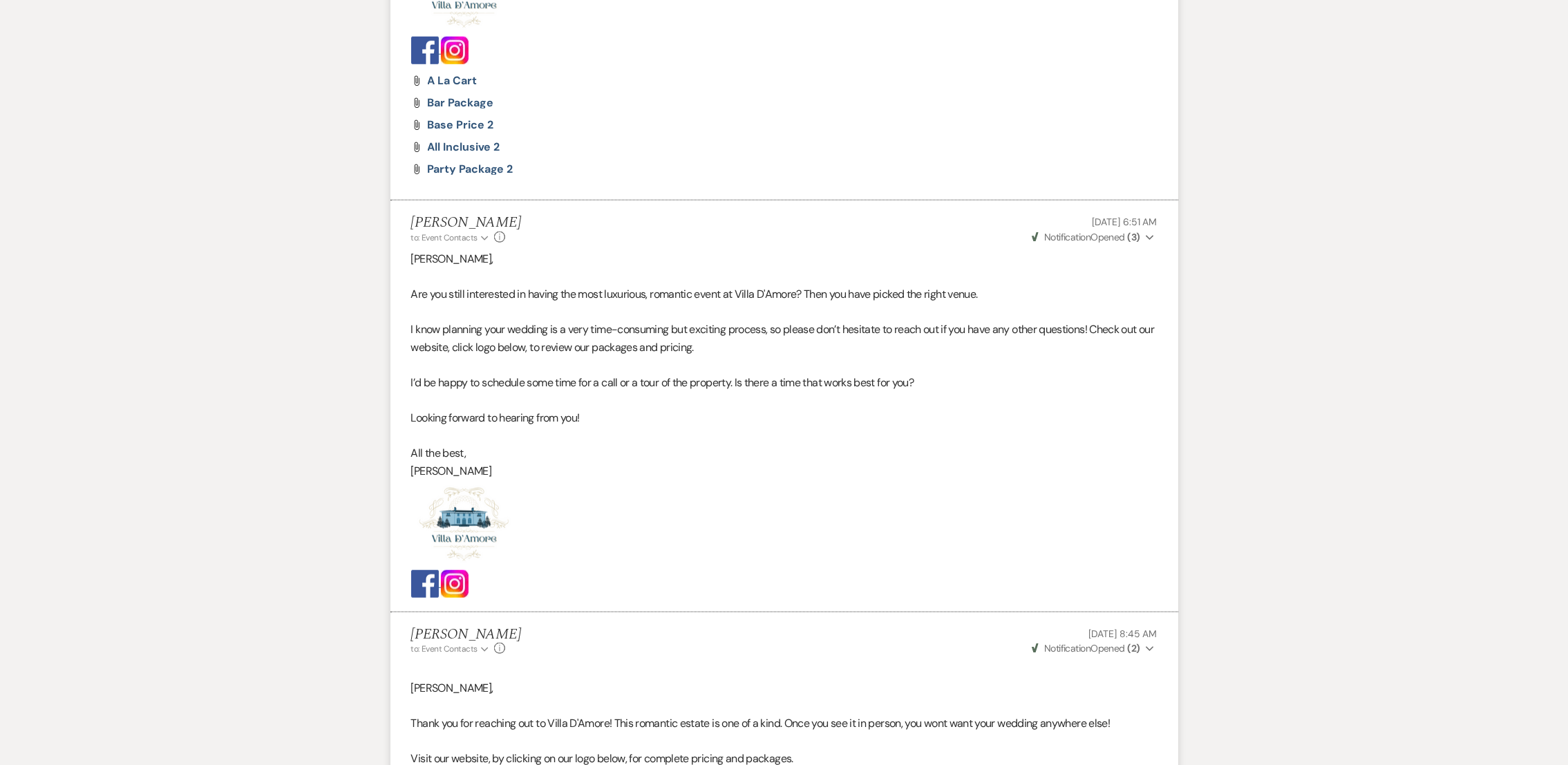
scroll to position [2430, 0]
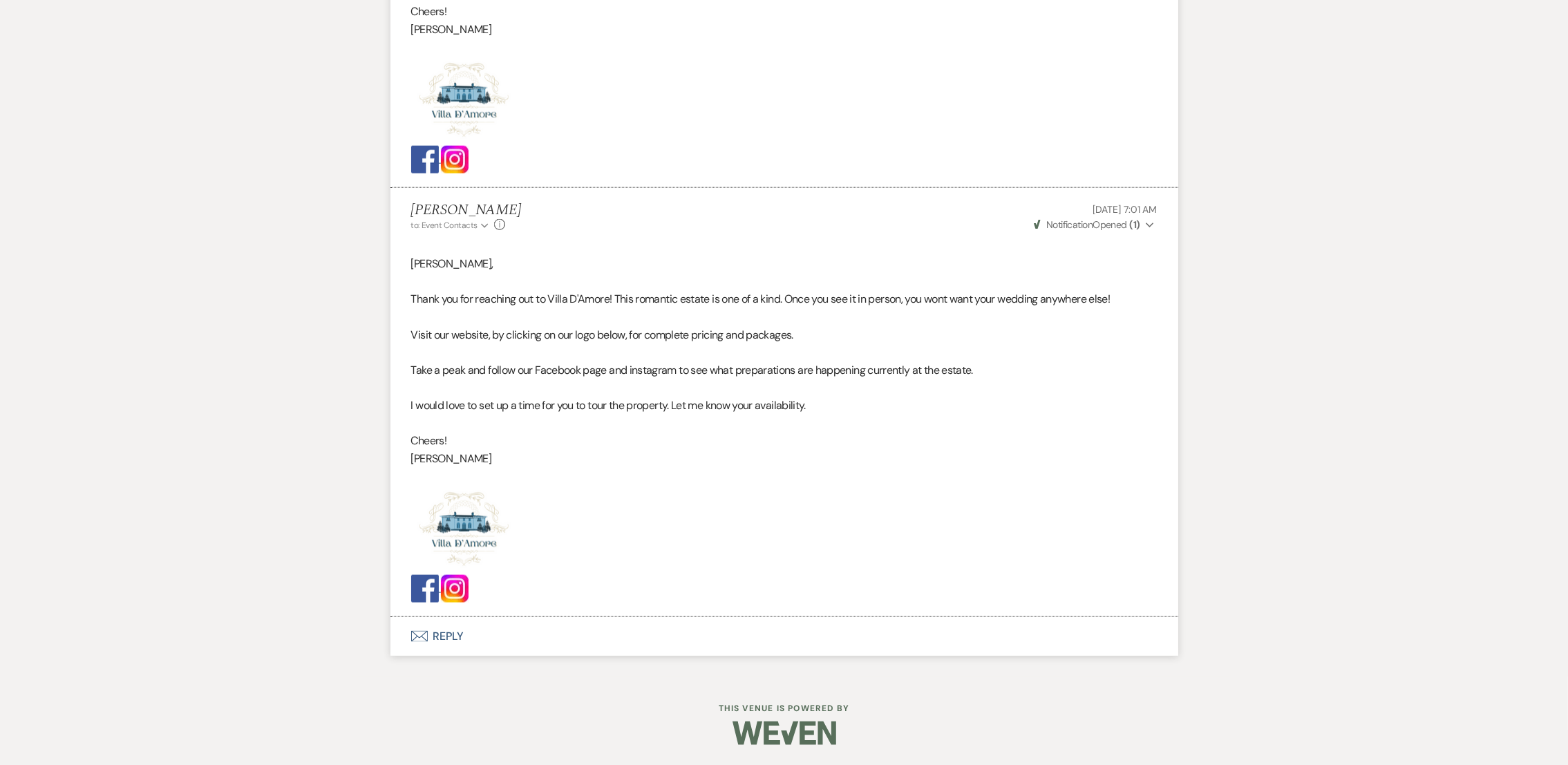
click at [426, 632] on icon "Envelope" at bounding box center [420, 636] width 17 height 11
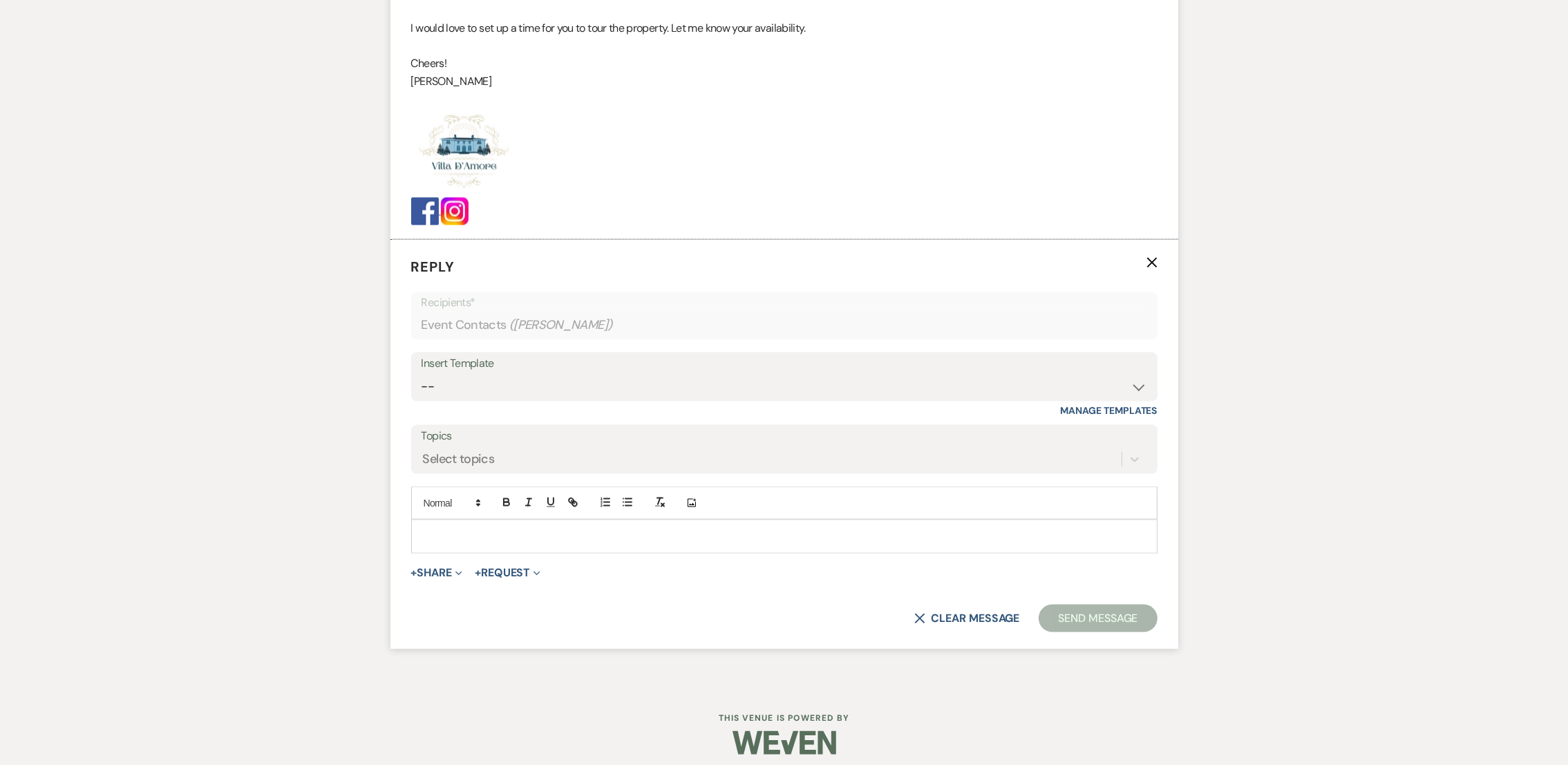
scroll to position [2818, 0]
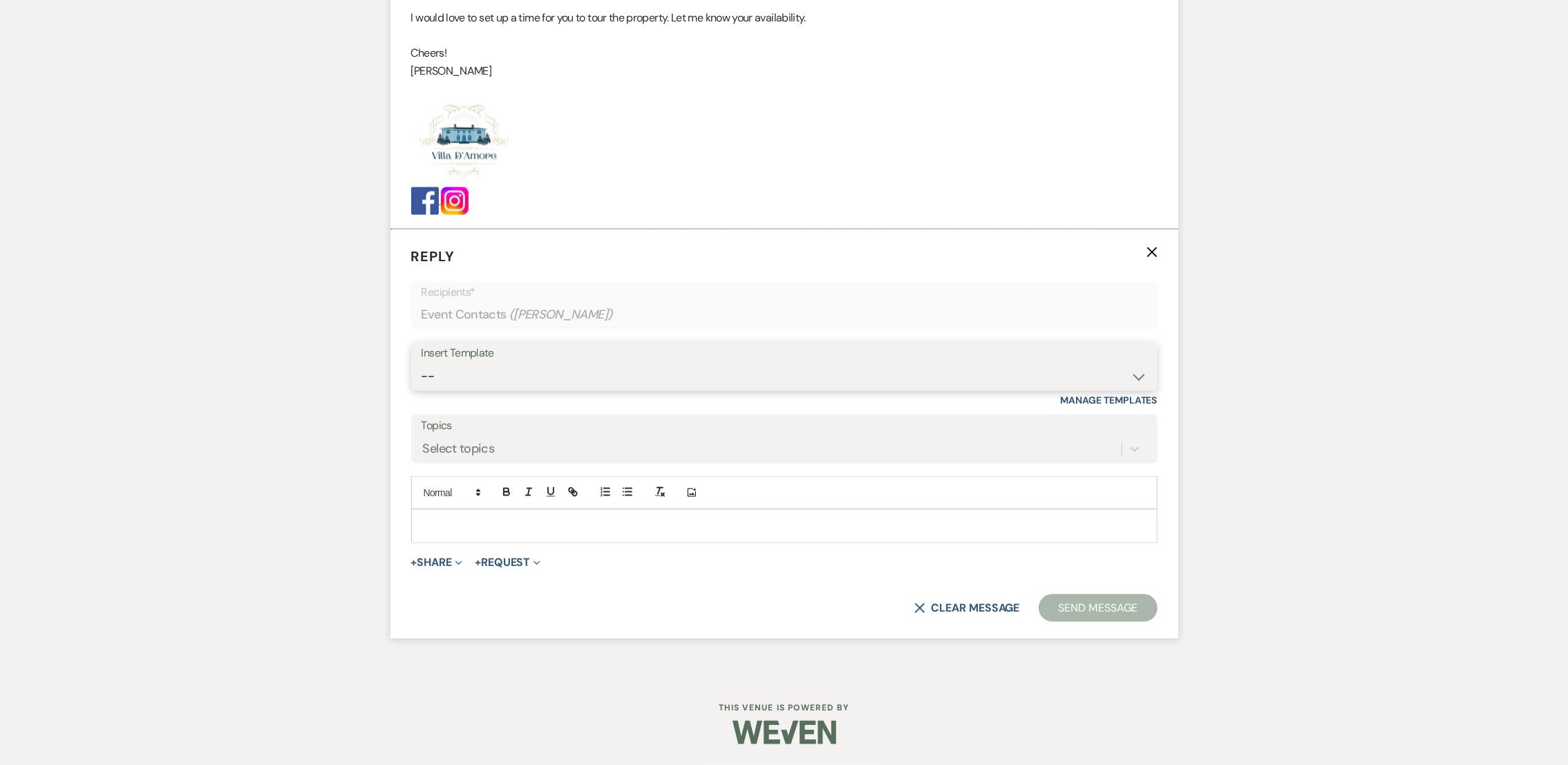
click at [482, 375] on select "-- auto responce weekends Tour Request Response Follow Up #1 (wedding) Weven Pl…" at bounding box center [784, 376] width 726 height 27
select select "4962"
click at [422, 362] on select "-- auto responce weekends Tour Request Response Follow Up #1 (wedding) Weven Pl…" at bounding box center [784, 376] width 726 height 27
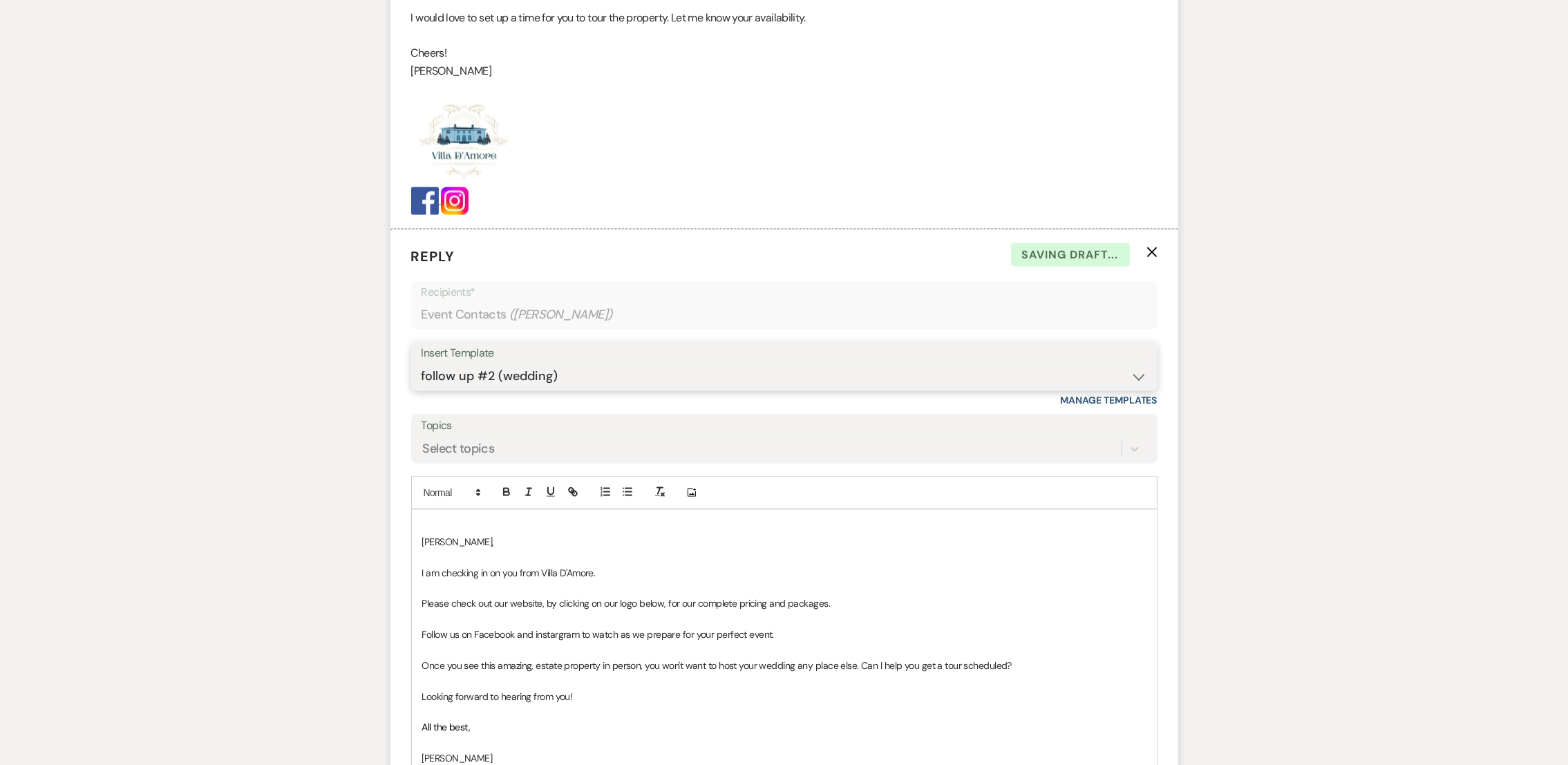
scroll to position [3168, 0]
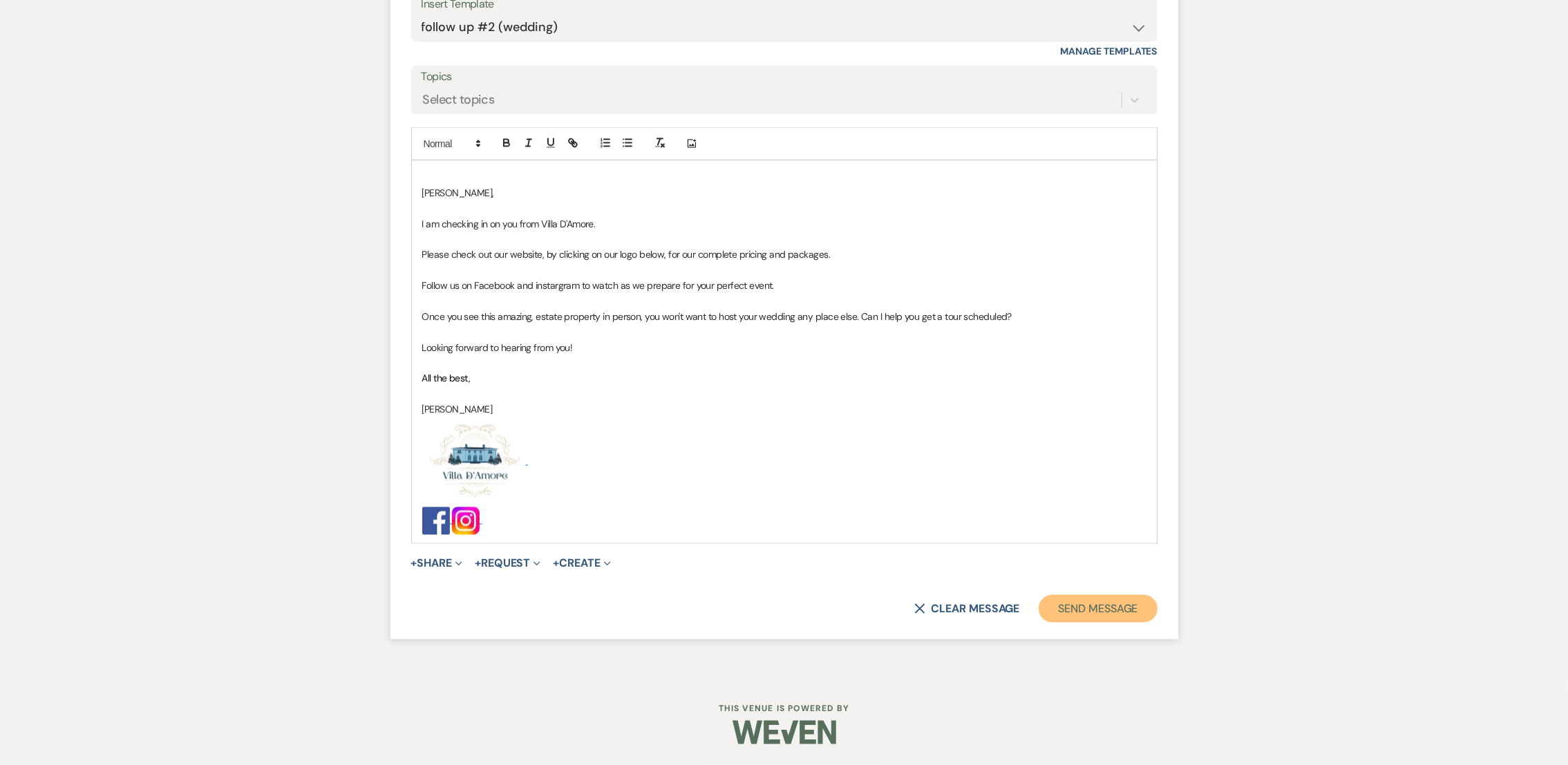
click at [1140, 609] on button "Send Message" at bounding box center [1098, 608] width 118 height 28
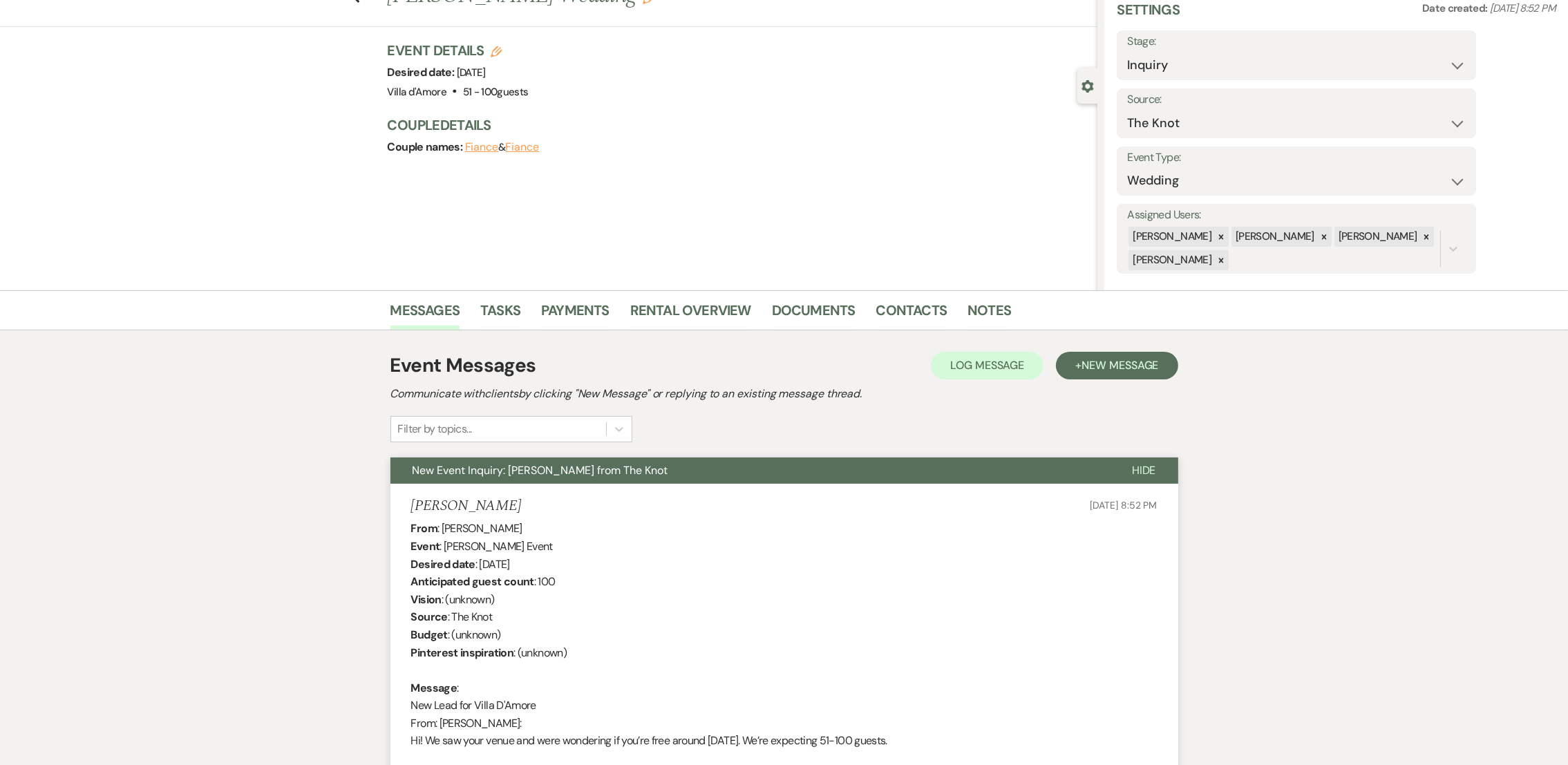
scroll to position [0, 0]
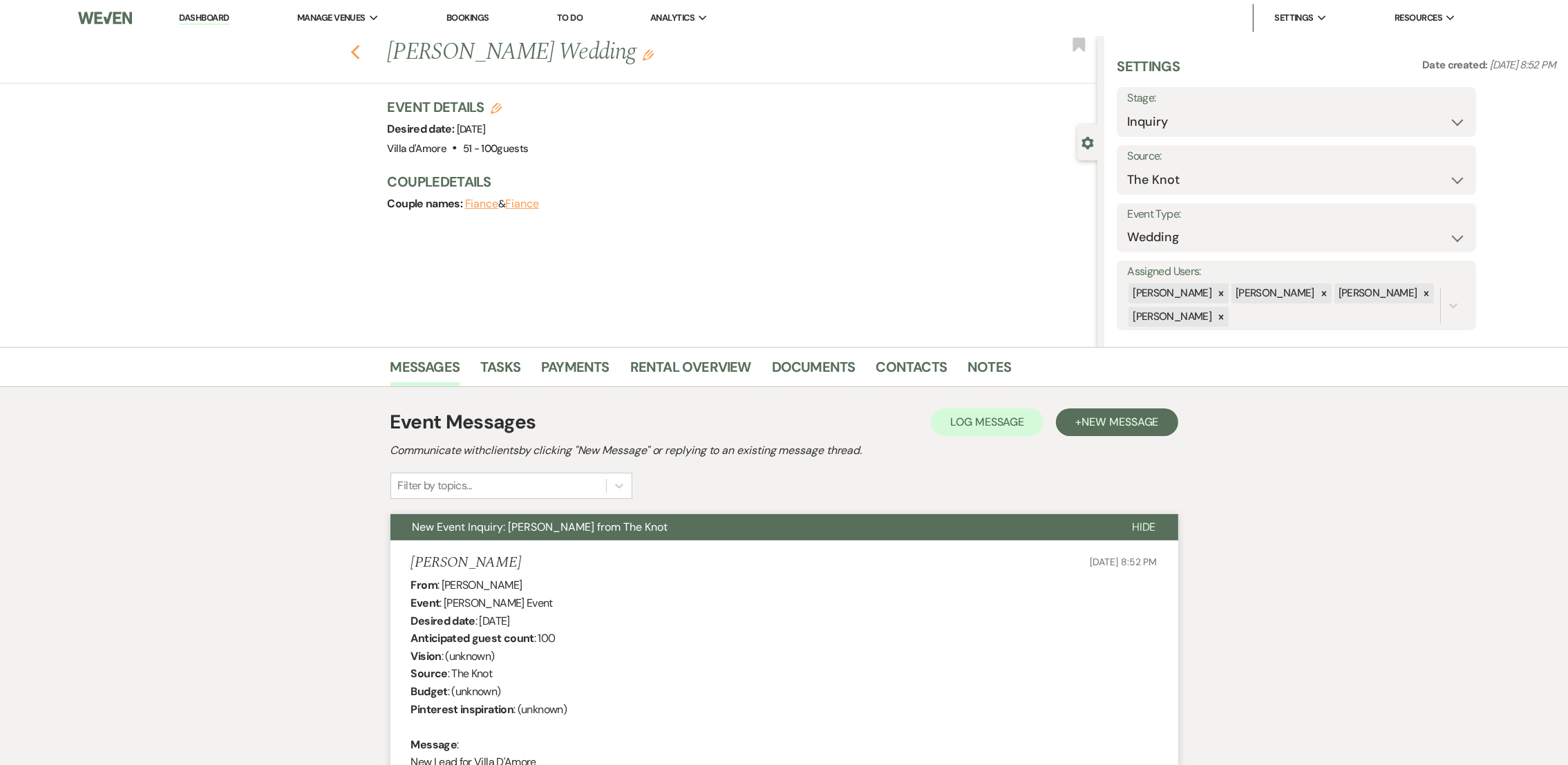
click at [359, 56] on use "button" at bounding box center [355, 52] width 9 height 15
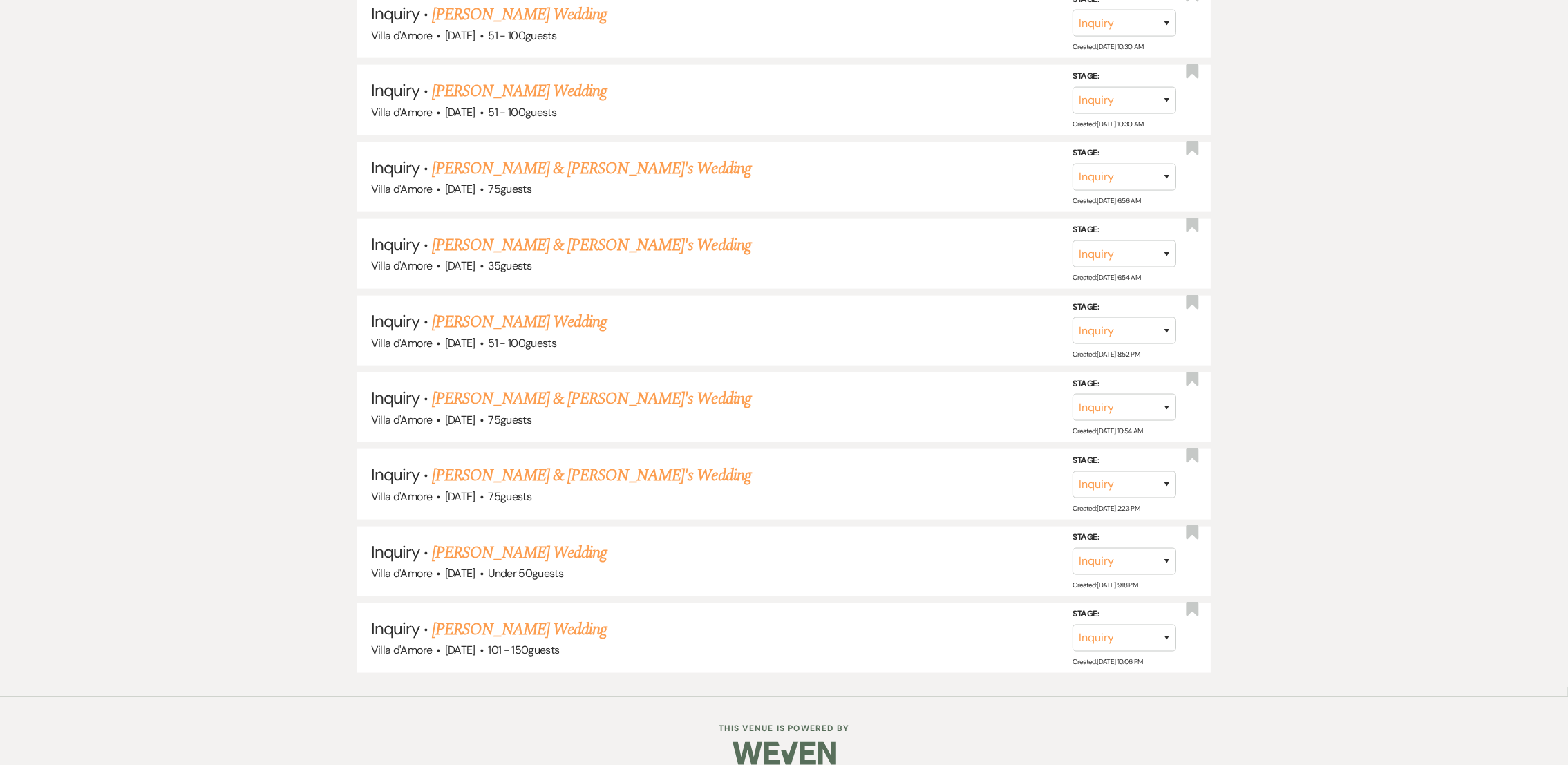
scroll to position [2475, 0]
click at [496, 383] on link "[PERSON_NAME] & [PERSON_NAME]'s Wedding" at bounding box center [592, 396] width 319 height 25
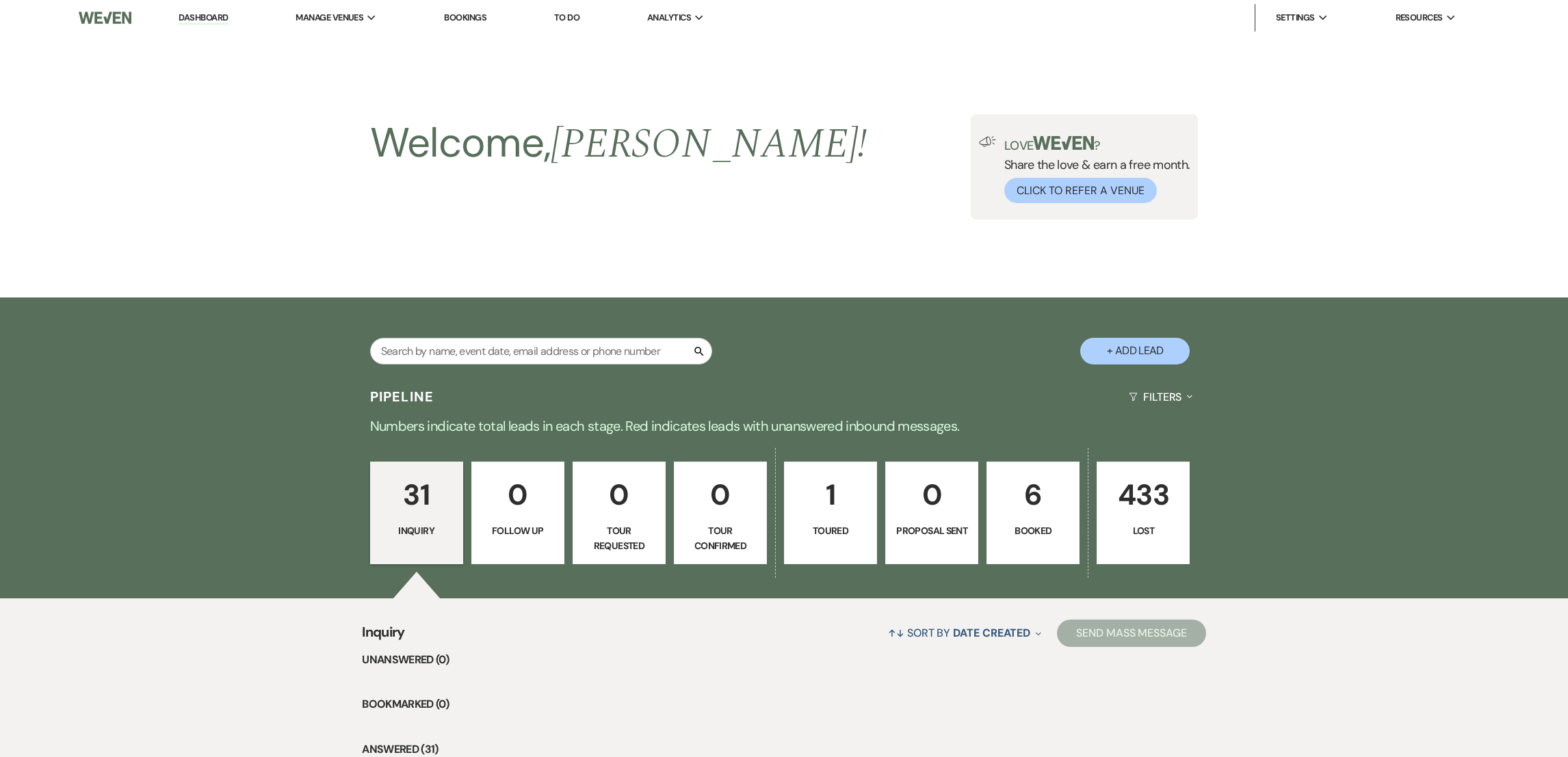
select select "2"
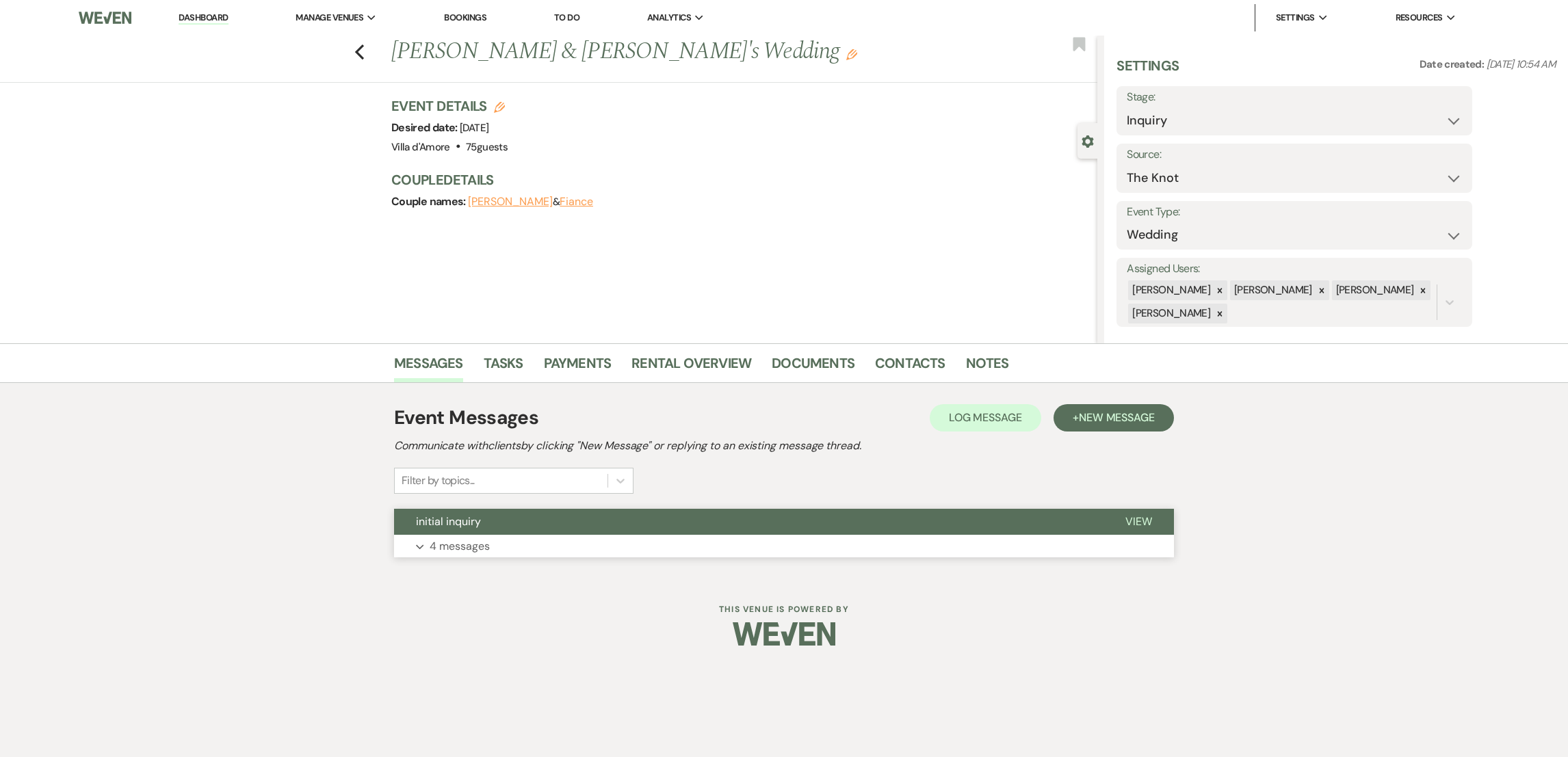
click at [466, 539] on p "4 messages" at bounding box center [460, 546] width 60 height 18
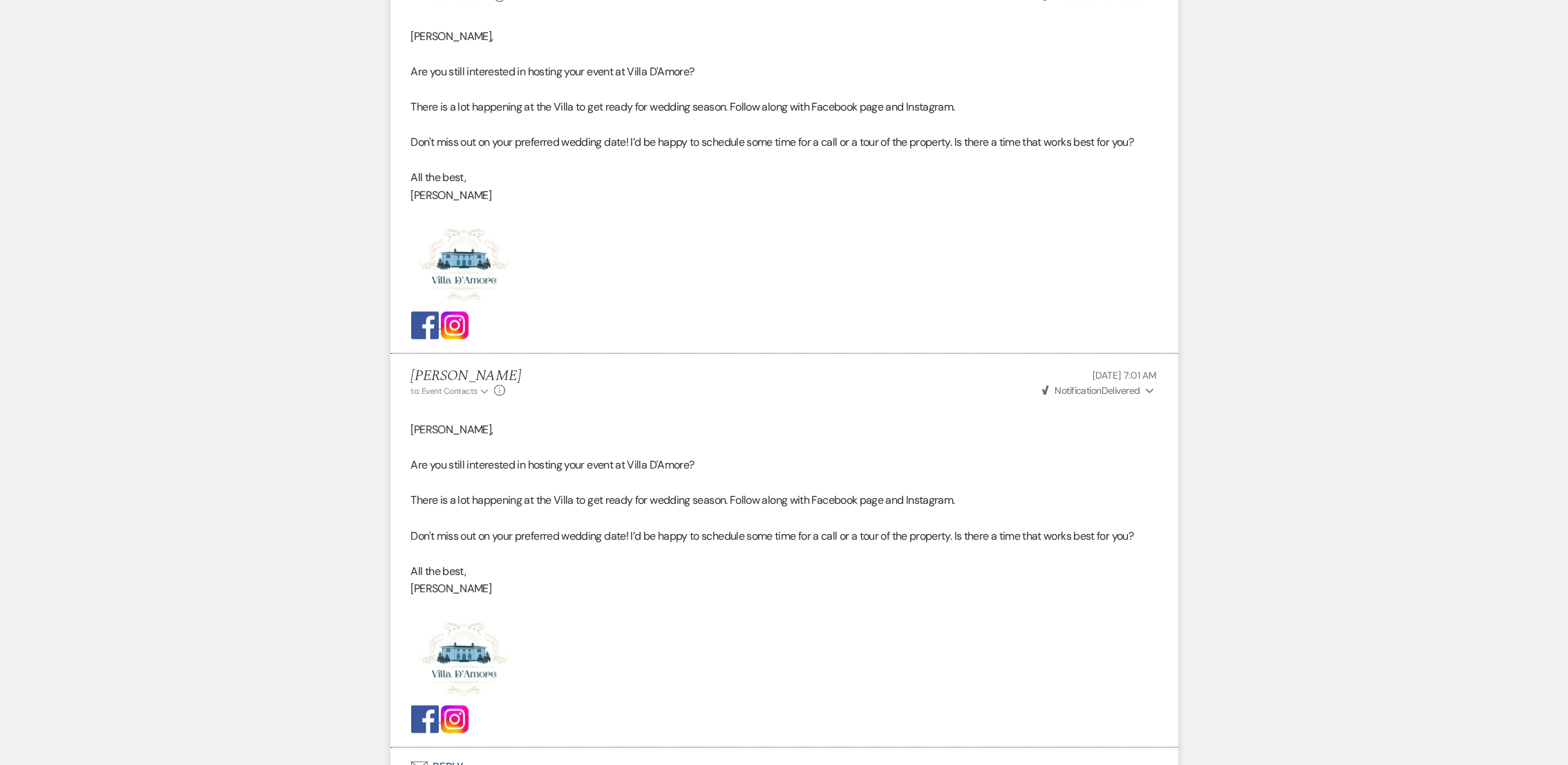
scroll to position [1707, 0]
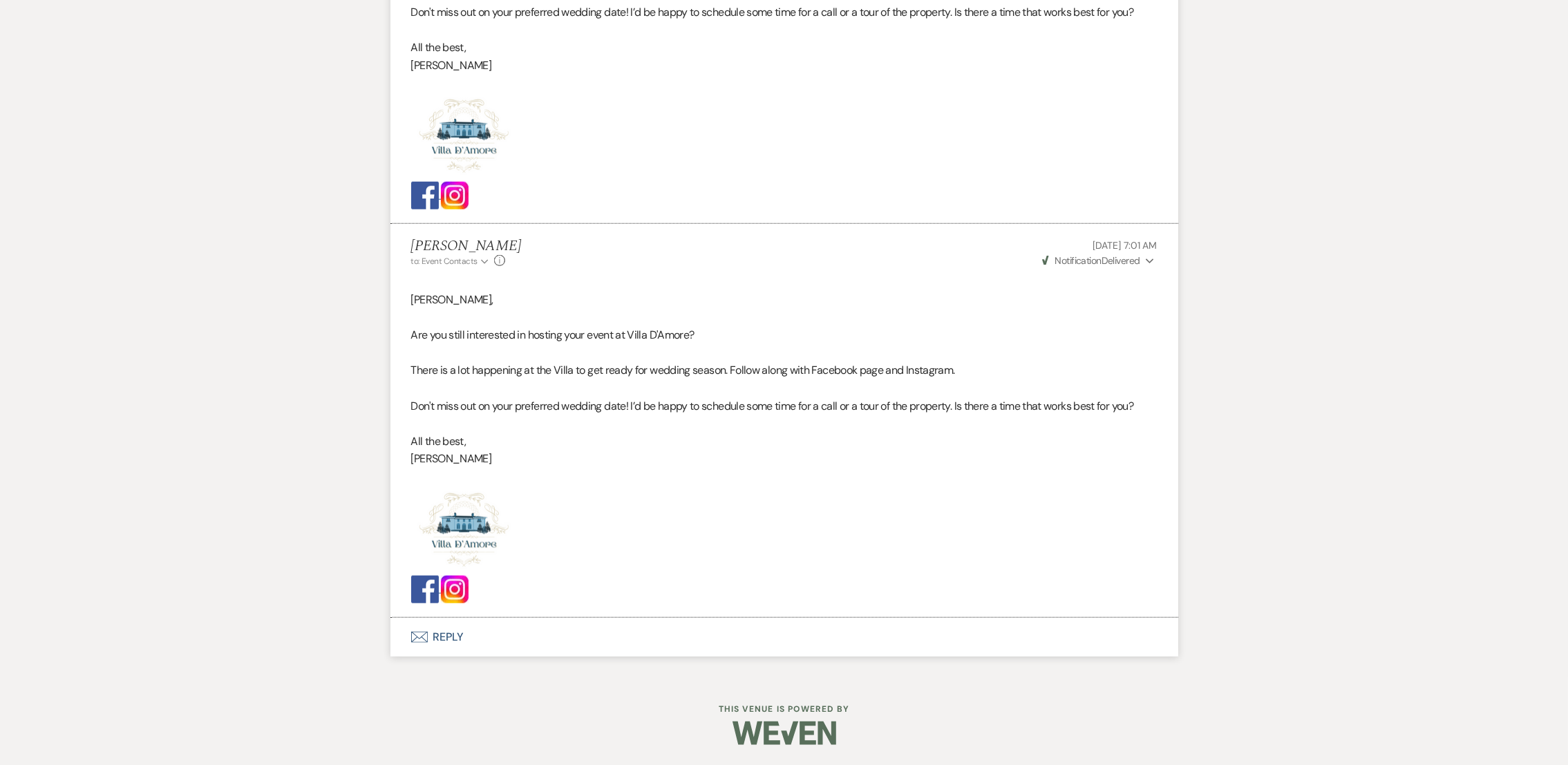
click at [437, 637] on button "Envelope Reply" at bounding box center [784, 637] width 787 height 39
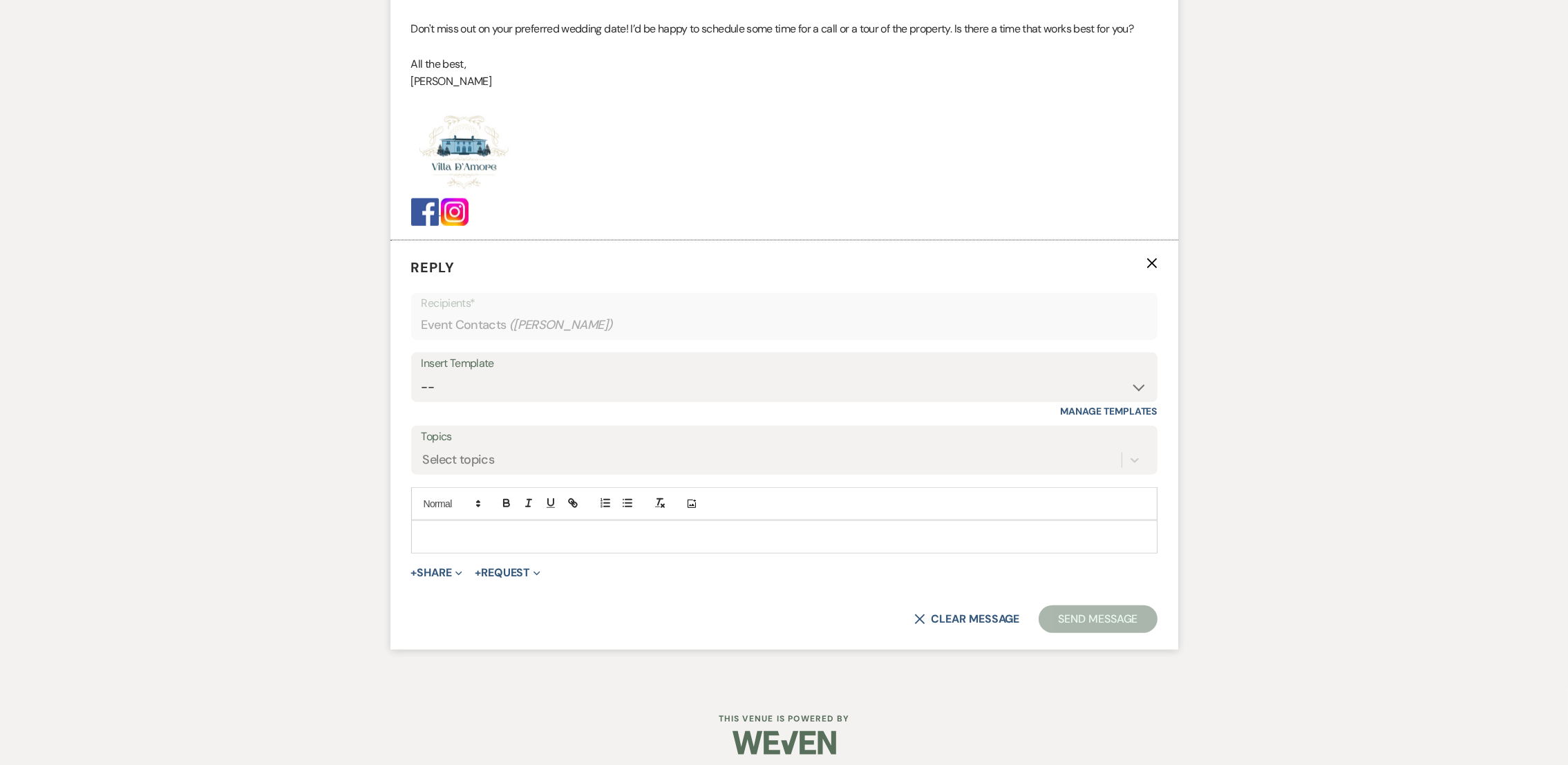
scroll to position [2095, 0]
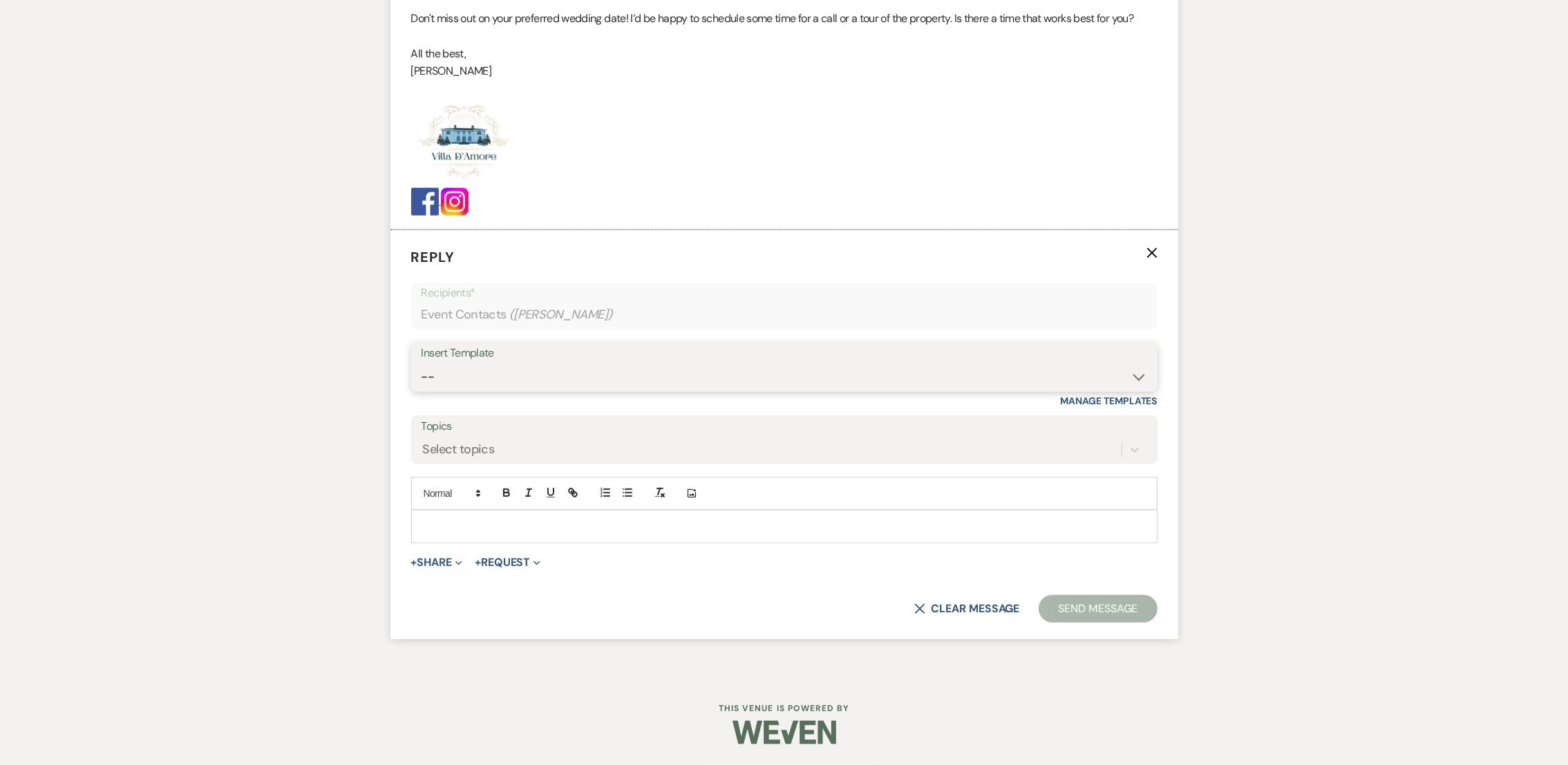
click at [465, 372] on select "-- auto responce weekends Tour Request Response Follow Up #1 (wedding) Weven Pl…" at bounding box center [784, 376] width 726 height 27
select select "4964"
click at [422, 363] on select "-- auto responce weekends Tour Request Response Follow Up #1 (wedding) Weven Pl…" at bounding box center [784, 376] width 726 height 27
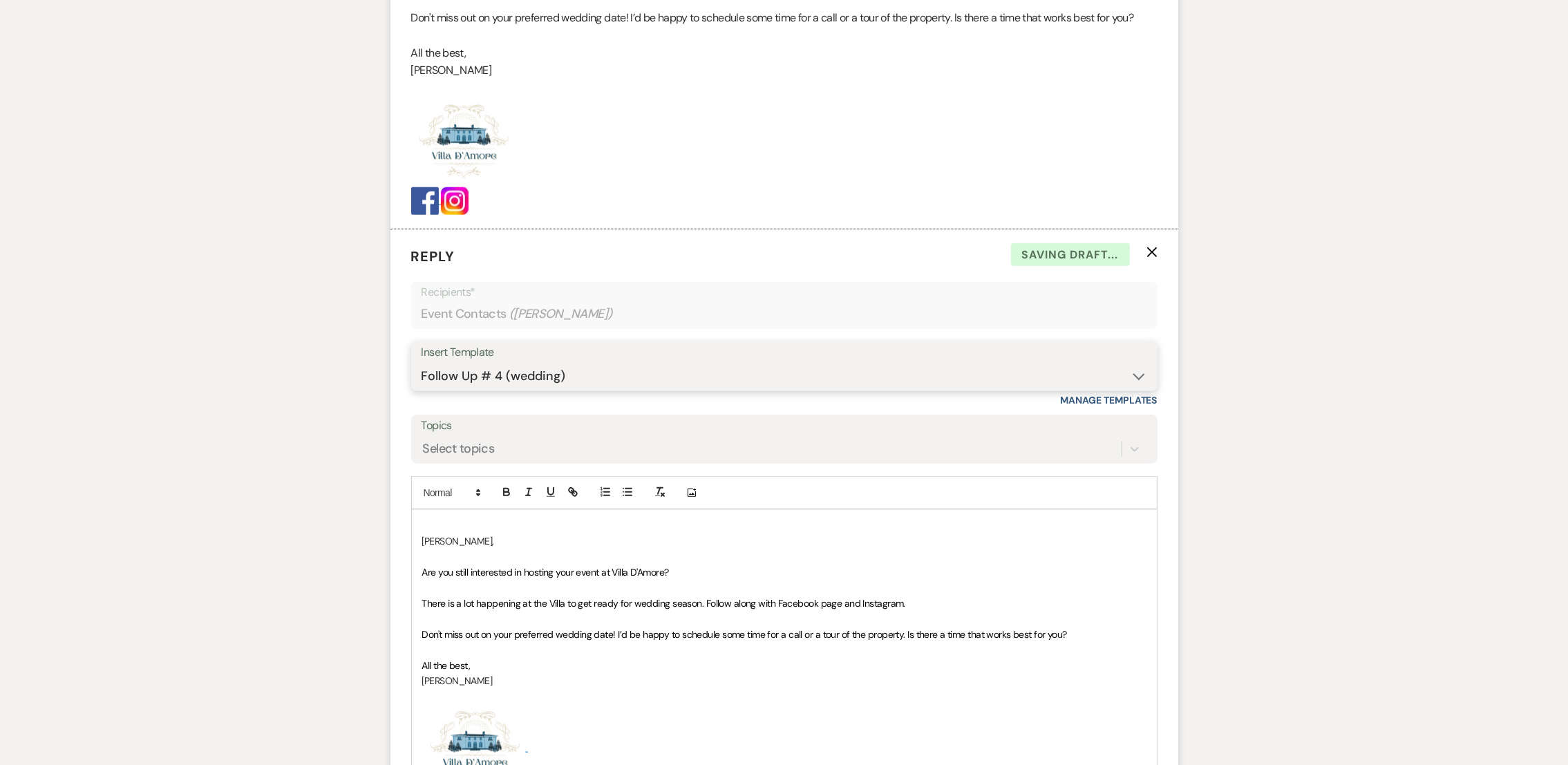
scroll to position [2383, 0]
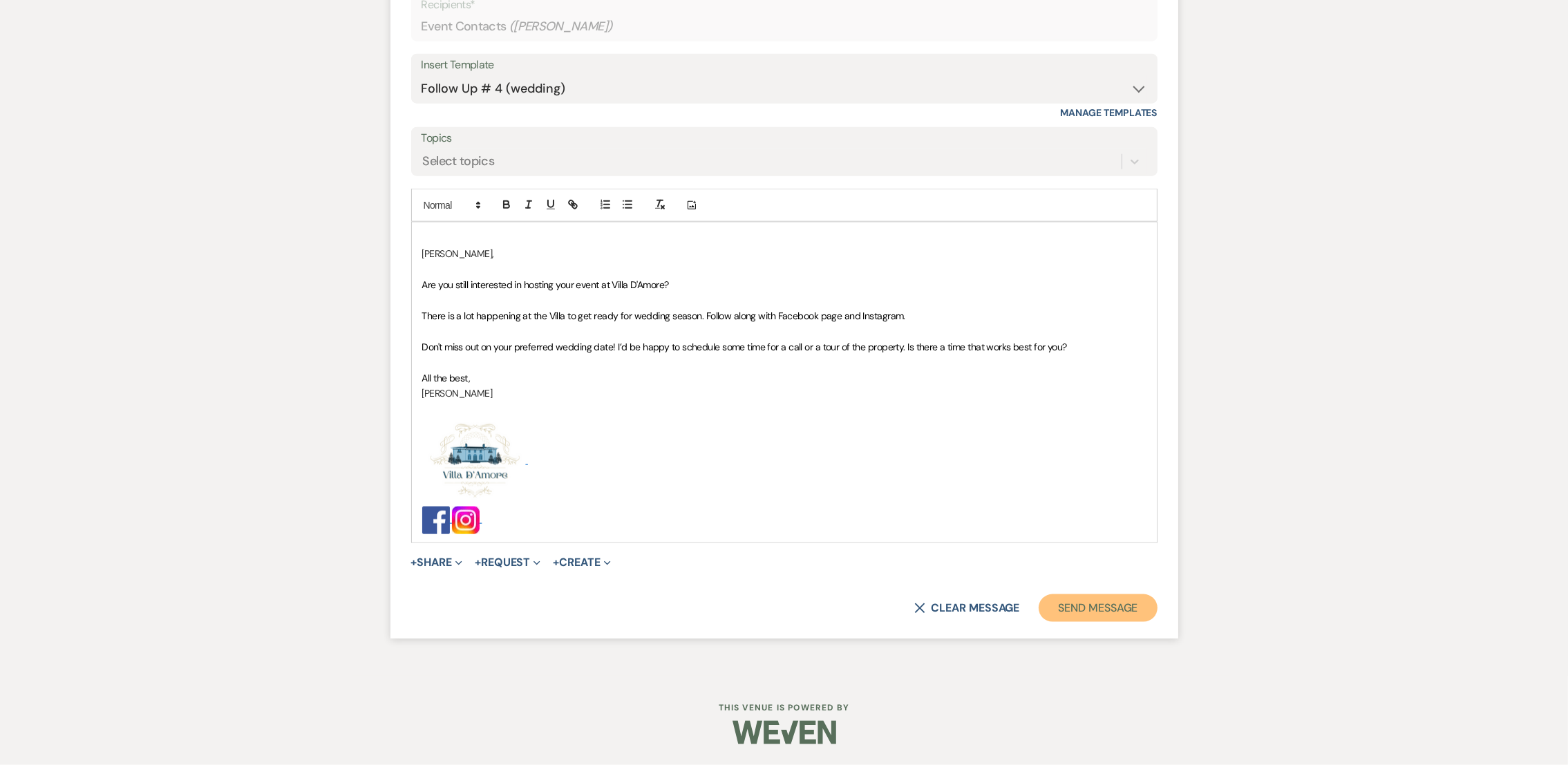
click at [1127, 615] on button "Send Message" at bounding box center [1098, 608] width 118 height 28
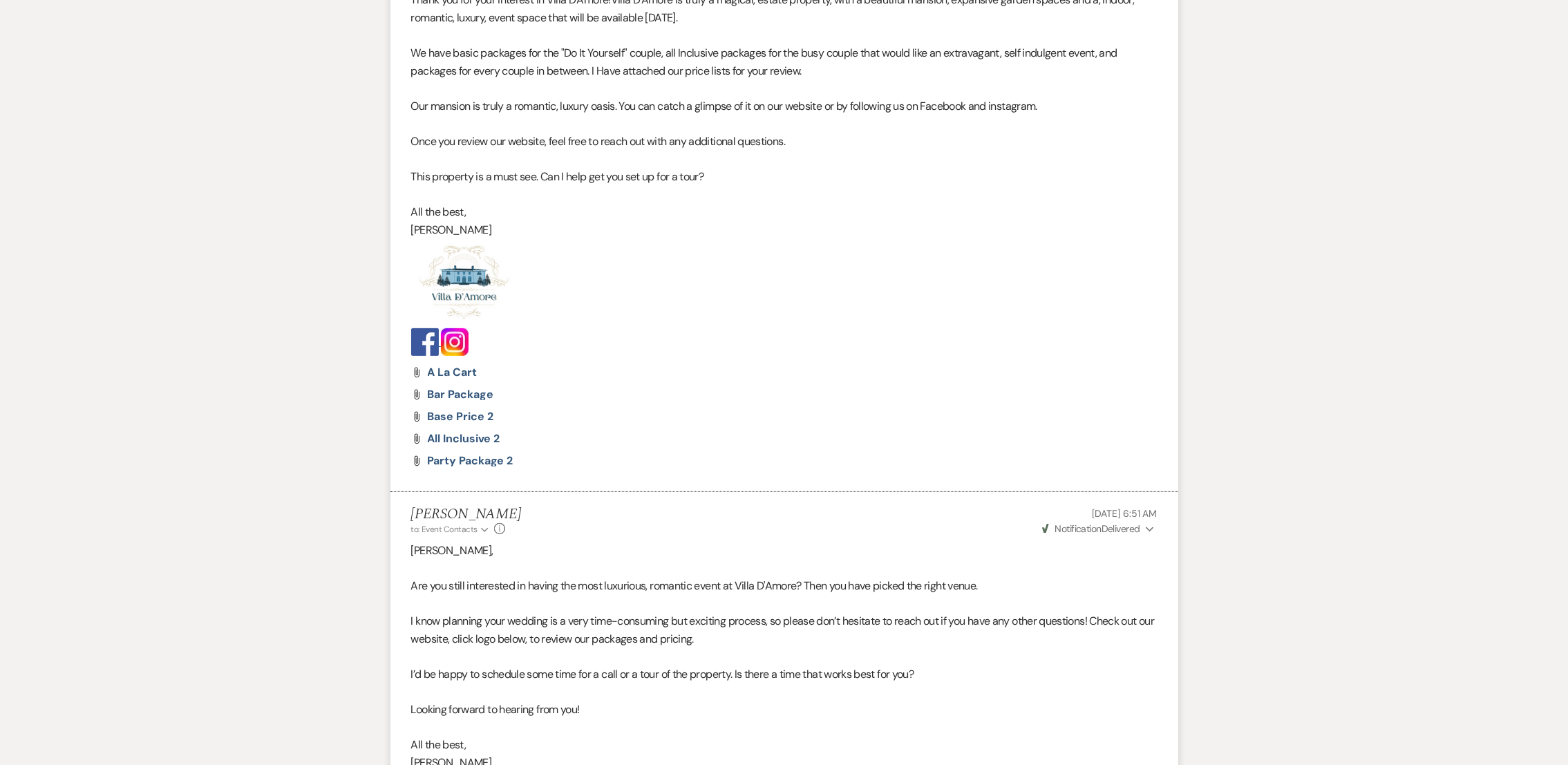
scroll to position [0, 0]
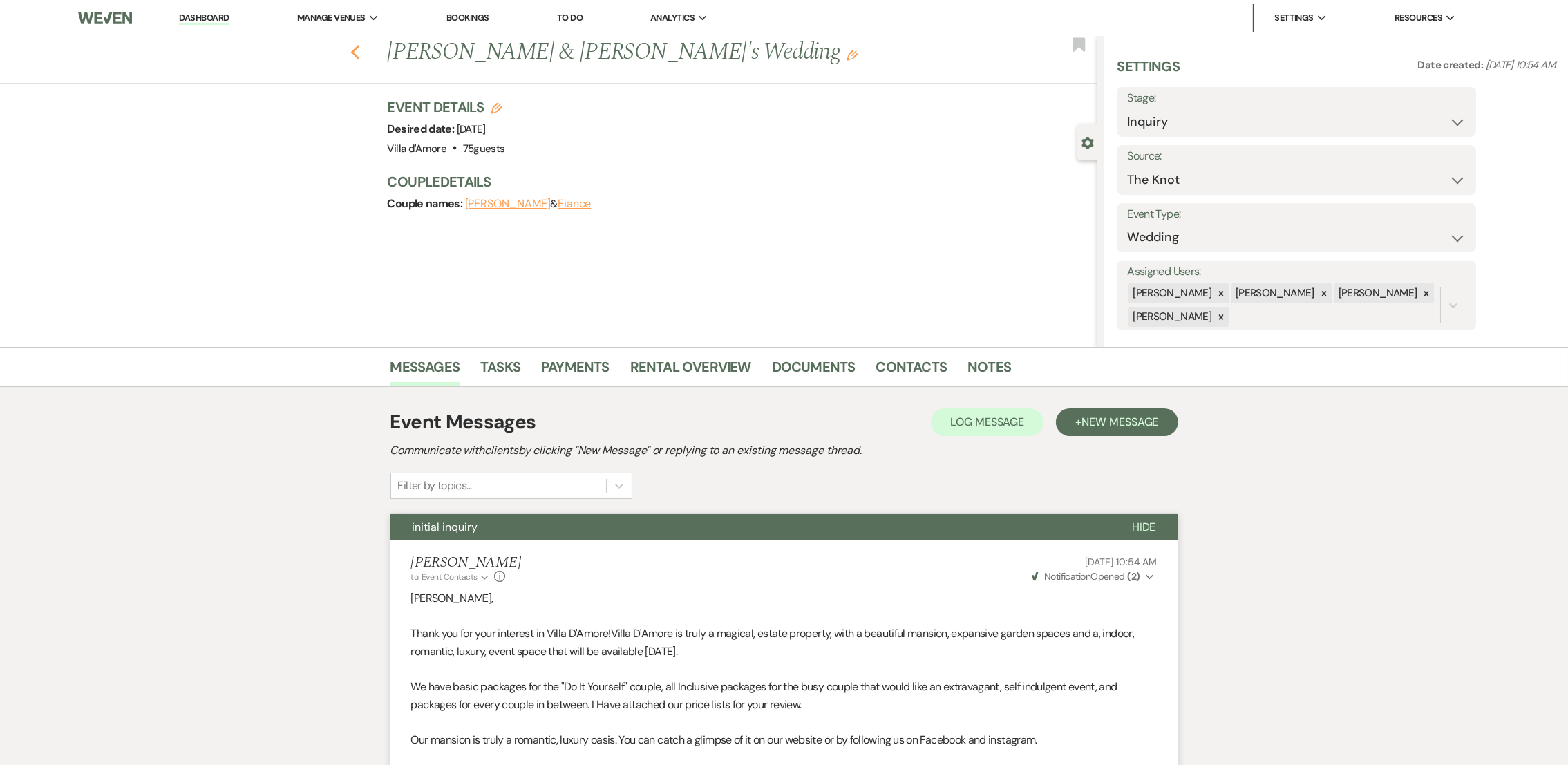
click at [361, 51] on icon "Previous" at bounding box center [355, 52] width 10 height 17
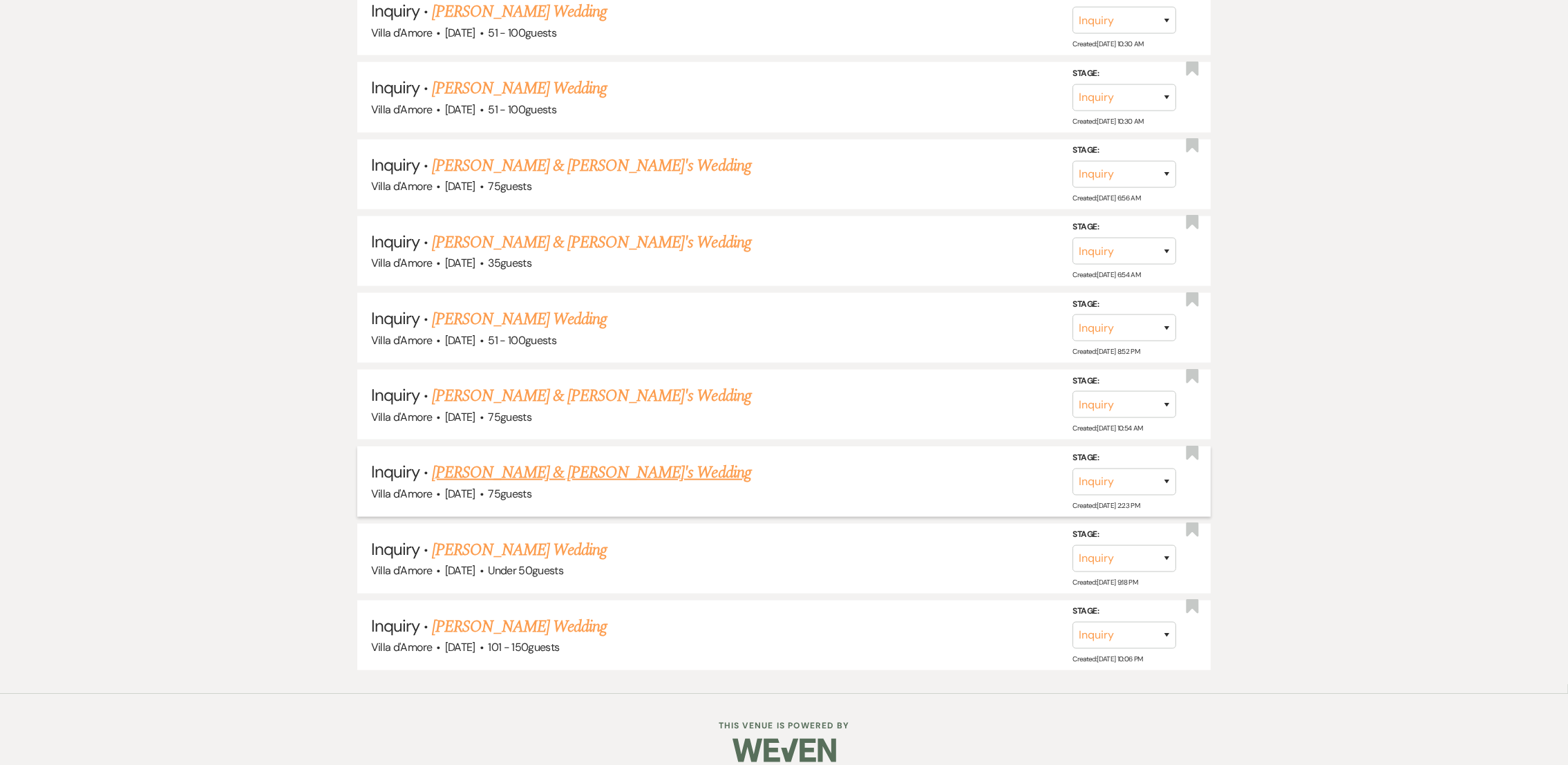
click at [541, 460] on link "[PERSON_NAME] & [PERSON_NAME]'s Wedding" at bounding box center [592, 473] width 319 height 25
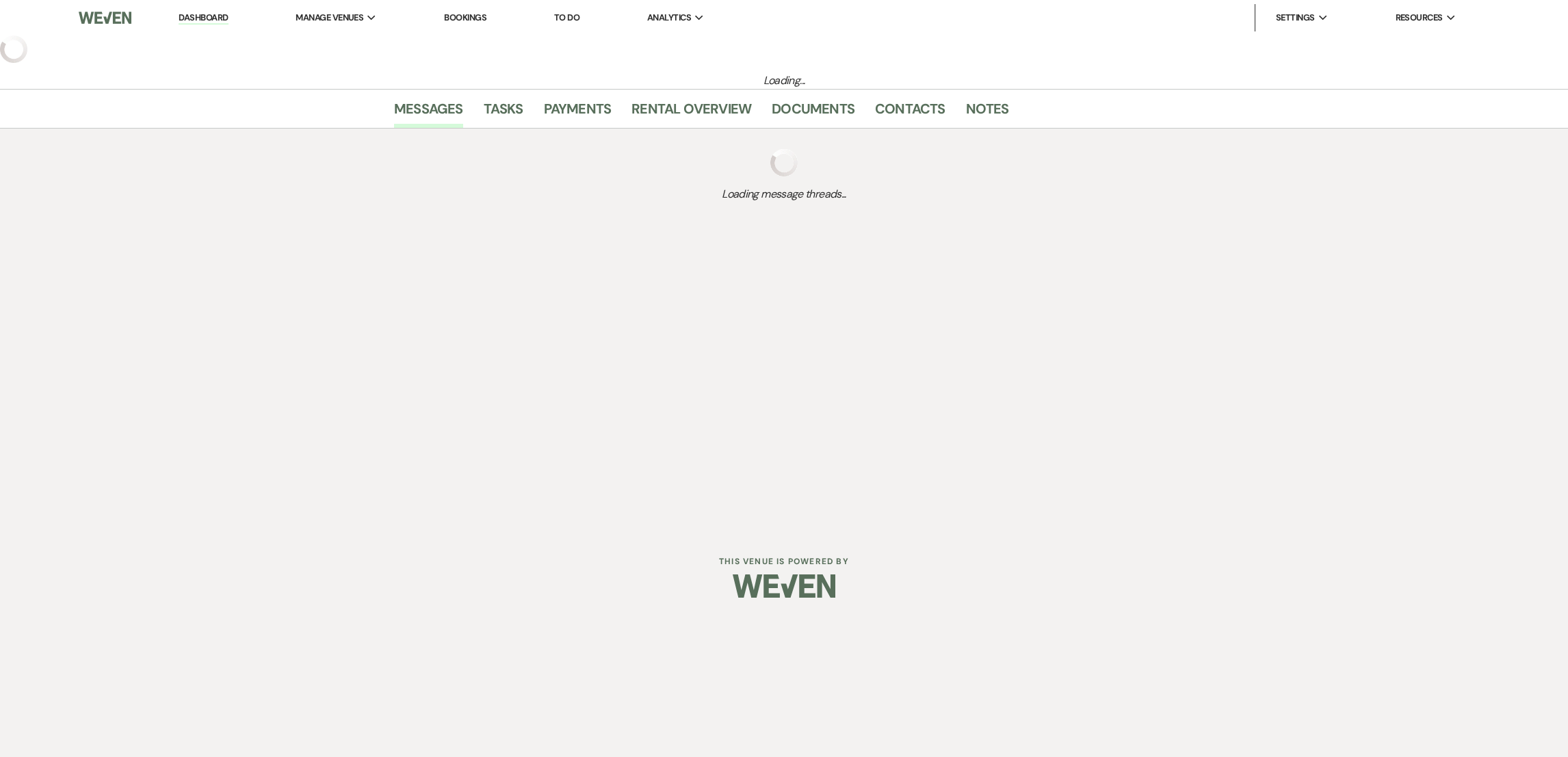
select select "2"
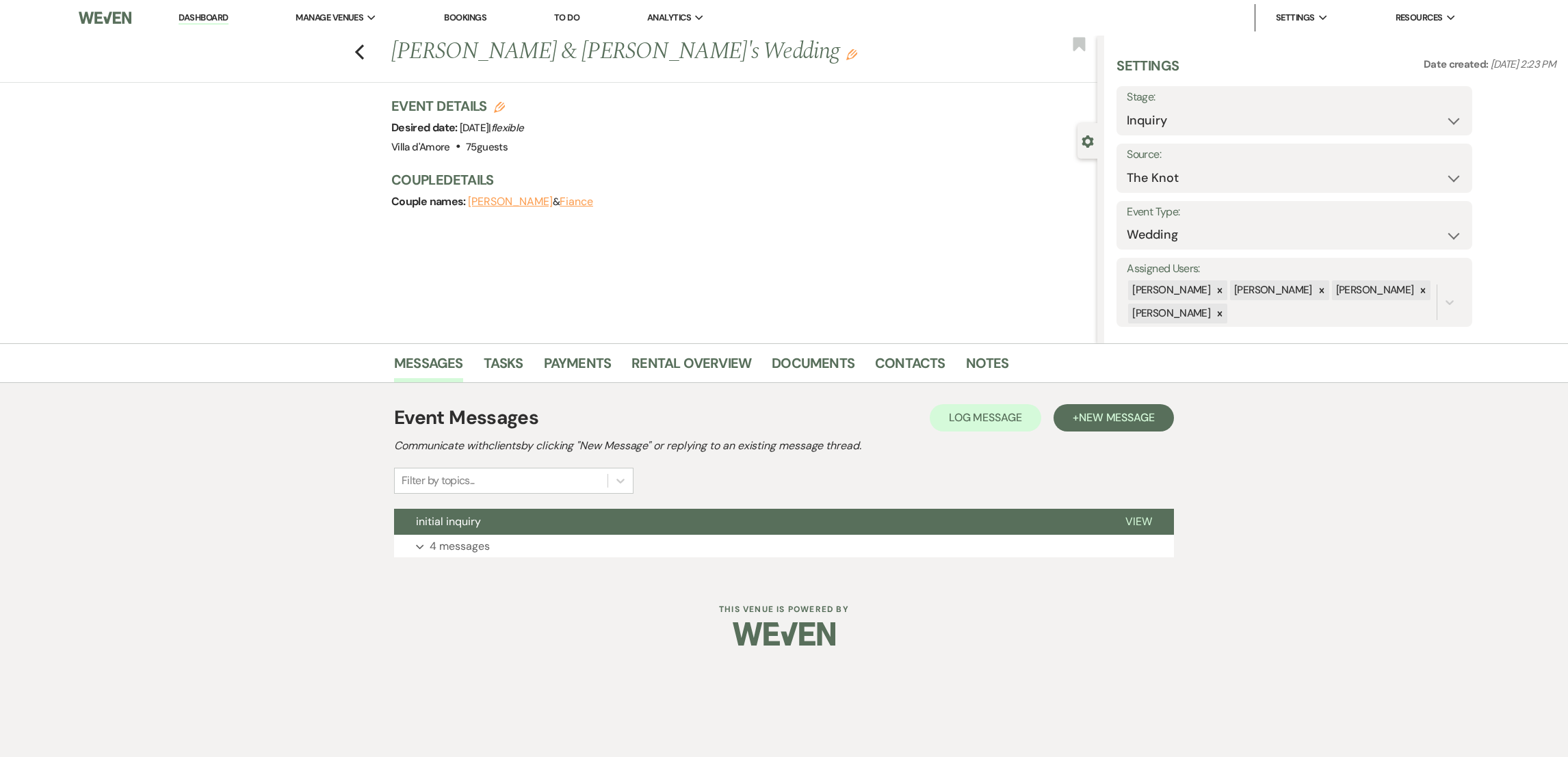
click at [467, 562] on div "Event Messages Log Log Message + New Message Communicate with clients by clicki…" at bounding box center [783, 481] width 779 height 168
click at [467, 541] on p "4 messages" at bounding box center [460, 546] width 60 height 18
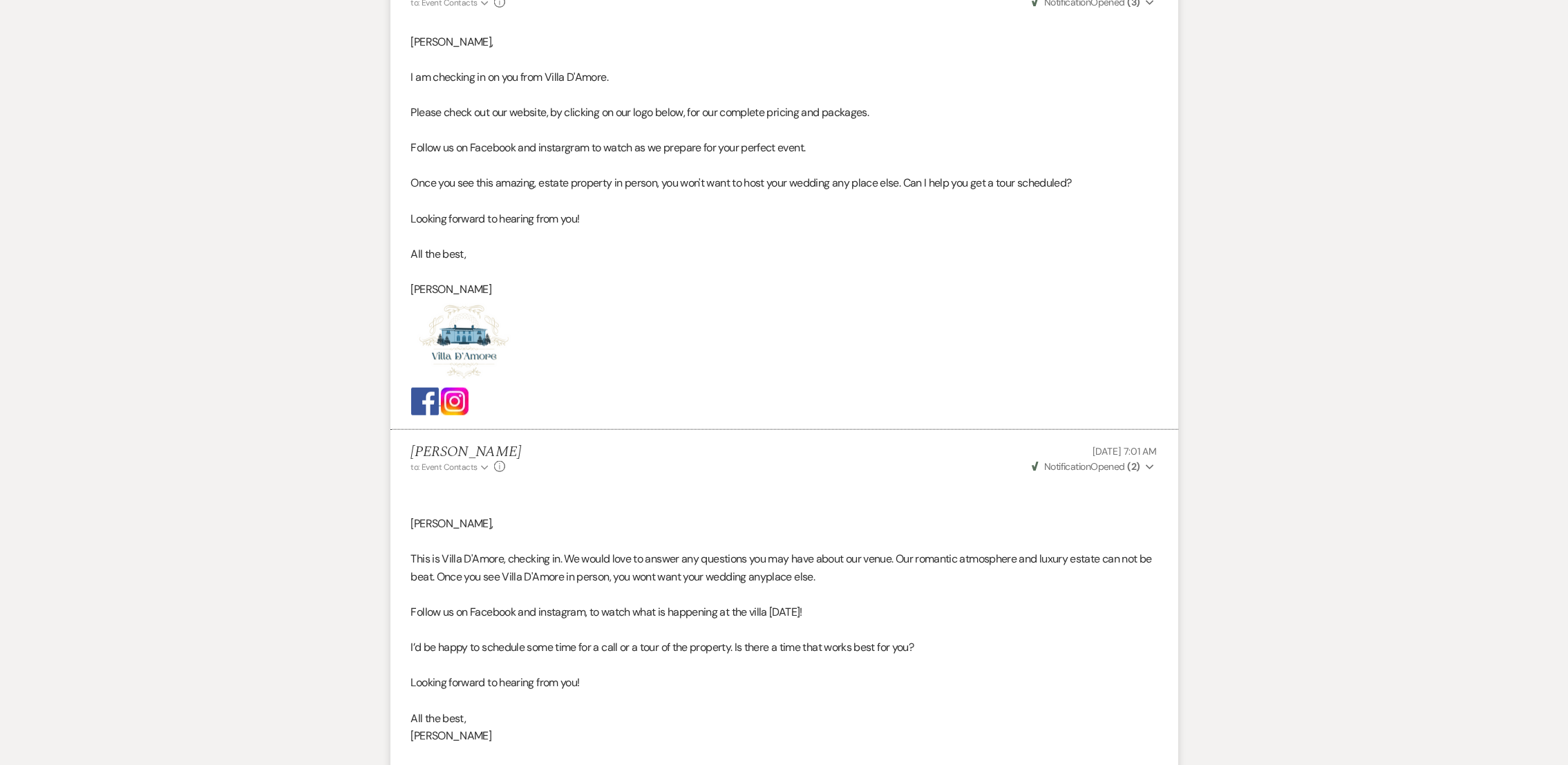
scroll to position [1768, 0]
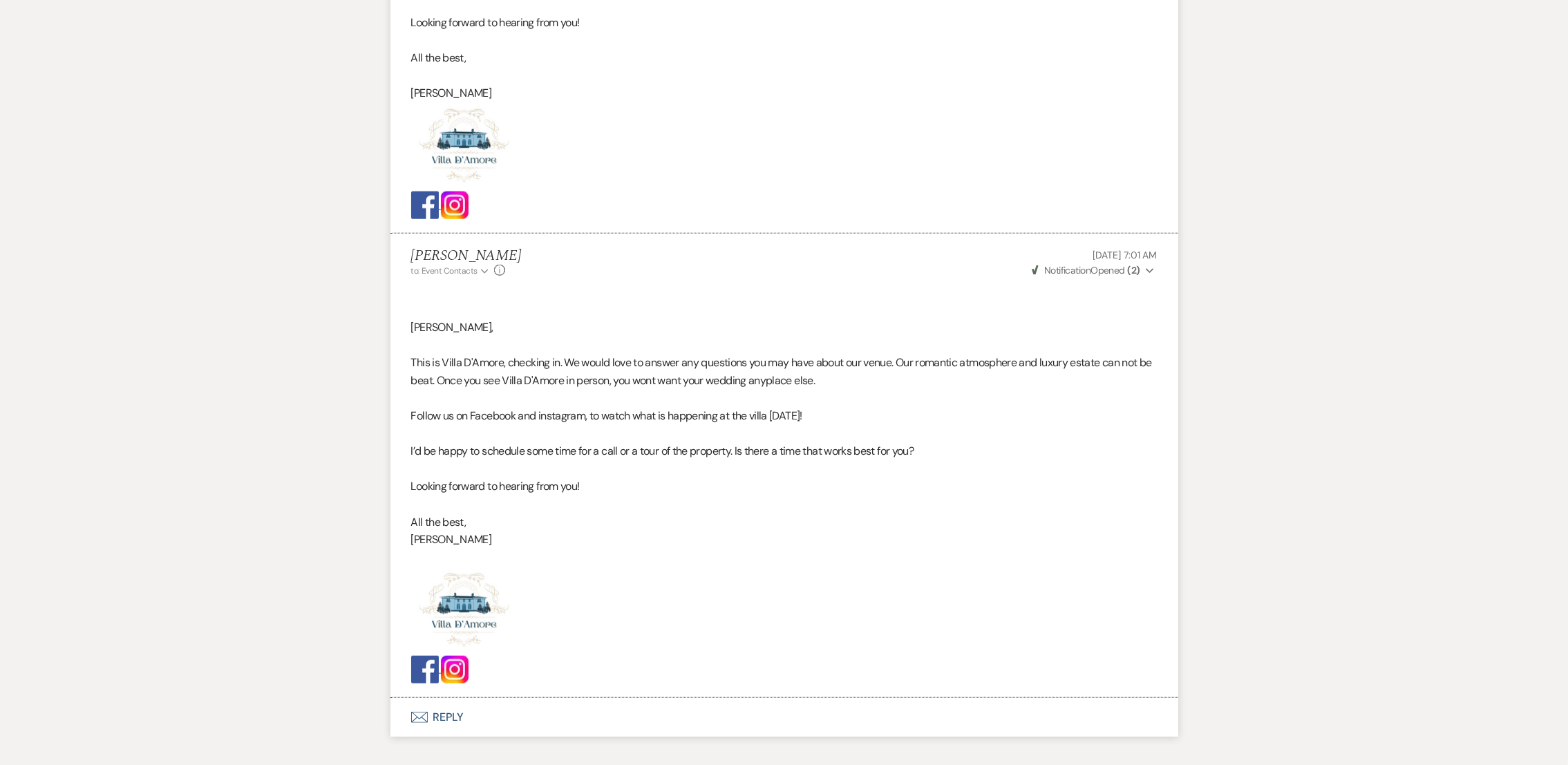
click at [440, 719] on button "Envelope Reply" at bounding box center [784, 717] width 787 height 39
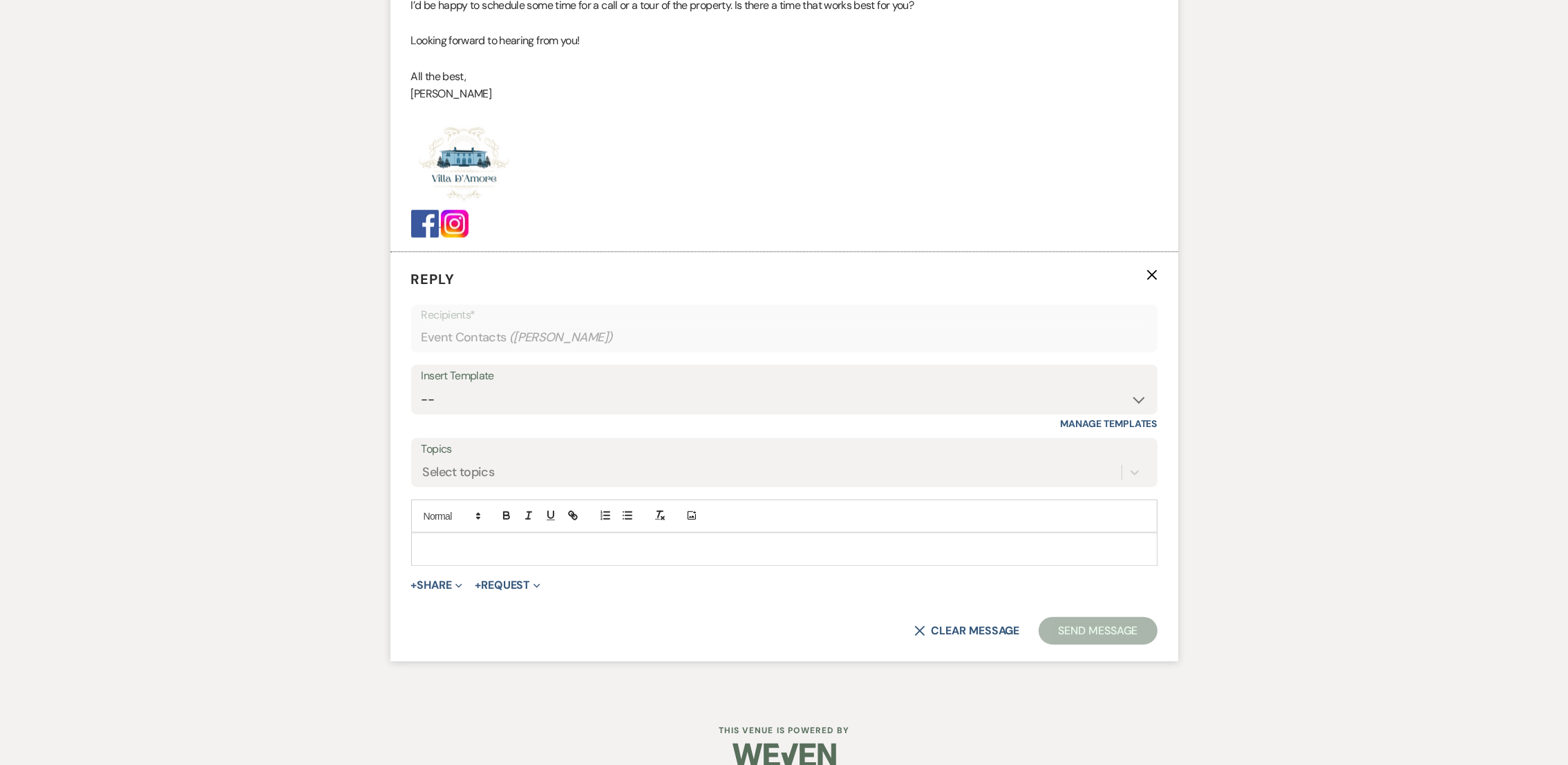
scroll to position [2236, 0]
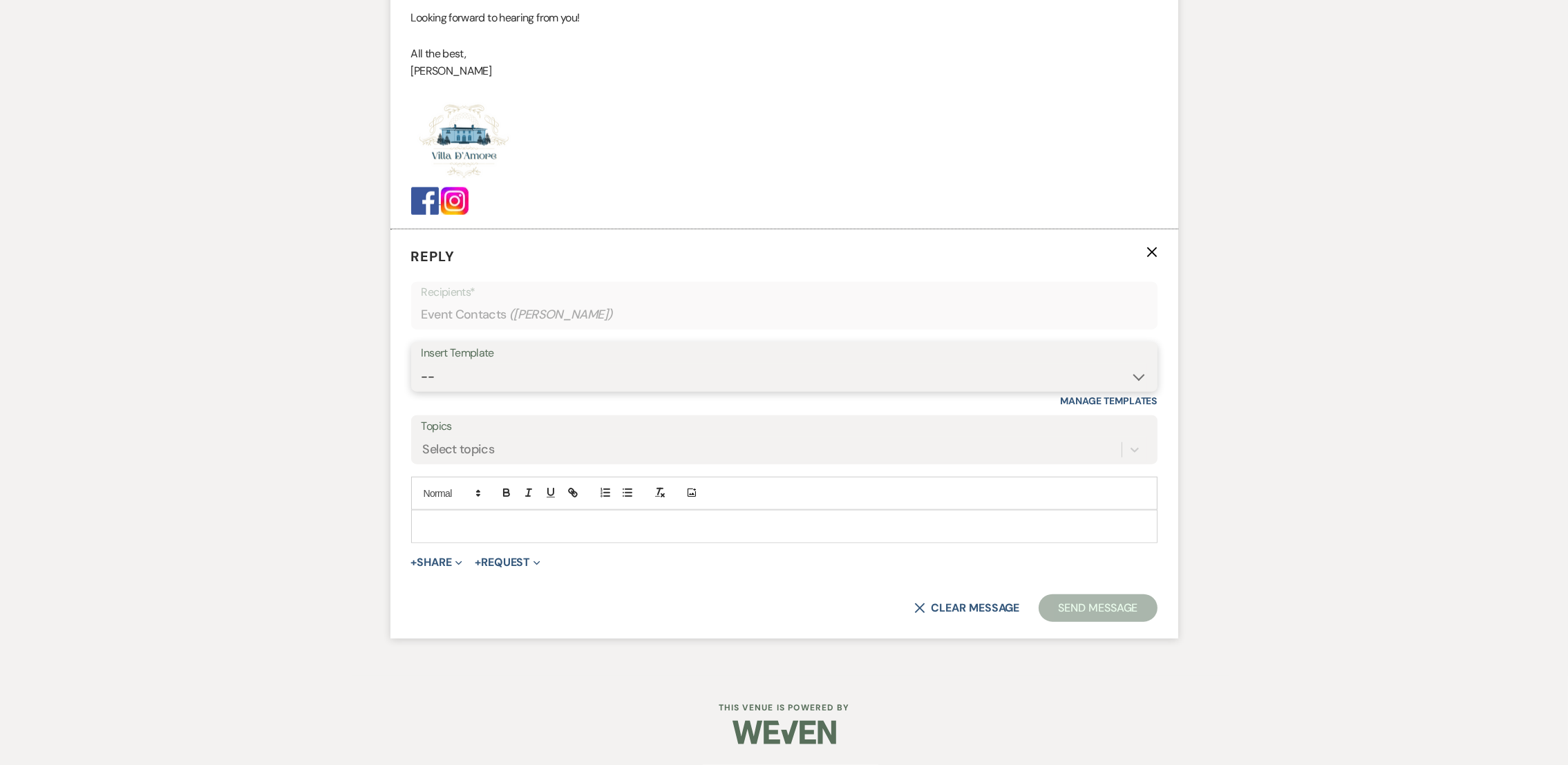
click at [461, 377] on select "-- auto responce weekends Tour Request Response Follow Up #1 (wedding) Weven Pl…" at bounding box center [784, 376] width 726 height 27
select select "4964"
click at [422, 363] on select "-- auto responce weekends Tour Request Response Follow Up #1 (wedding) Weven Pl…" at bounding box center [784, 376] width 726 height 27
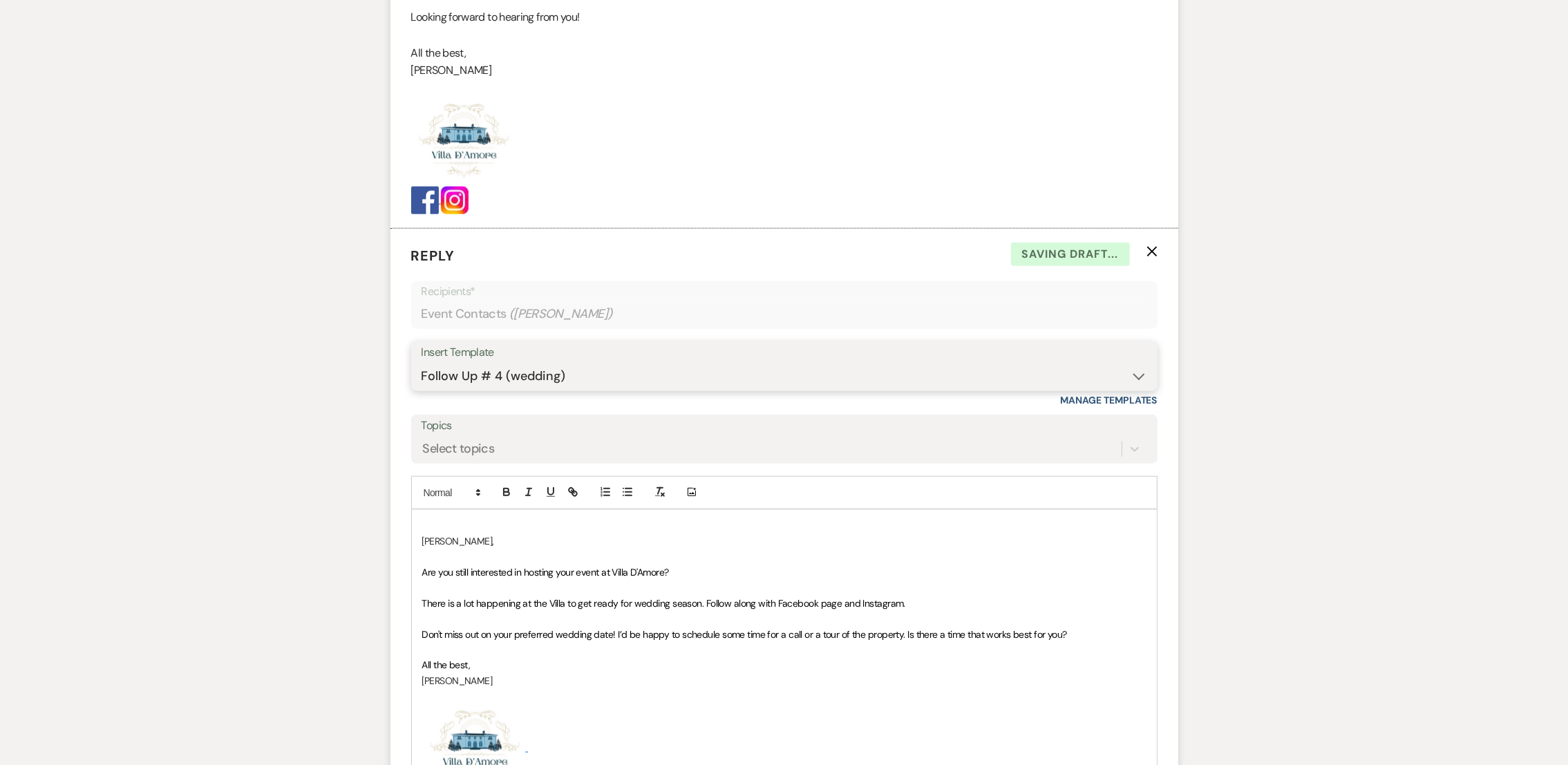
scroll to position [2524, 0]
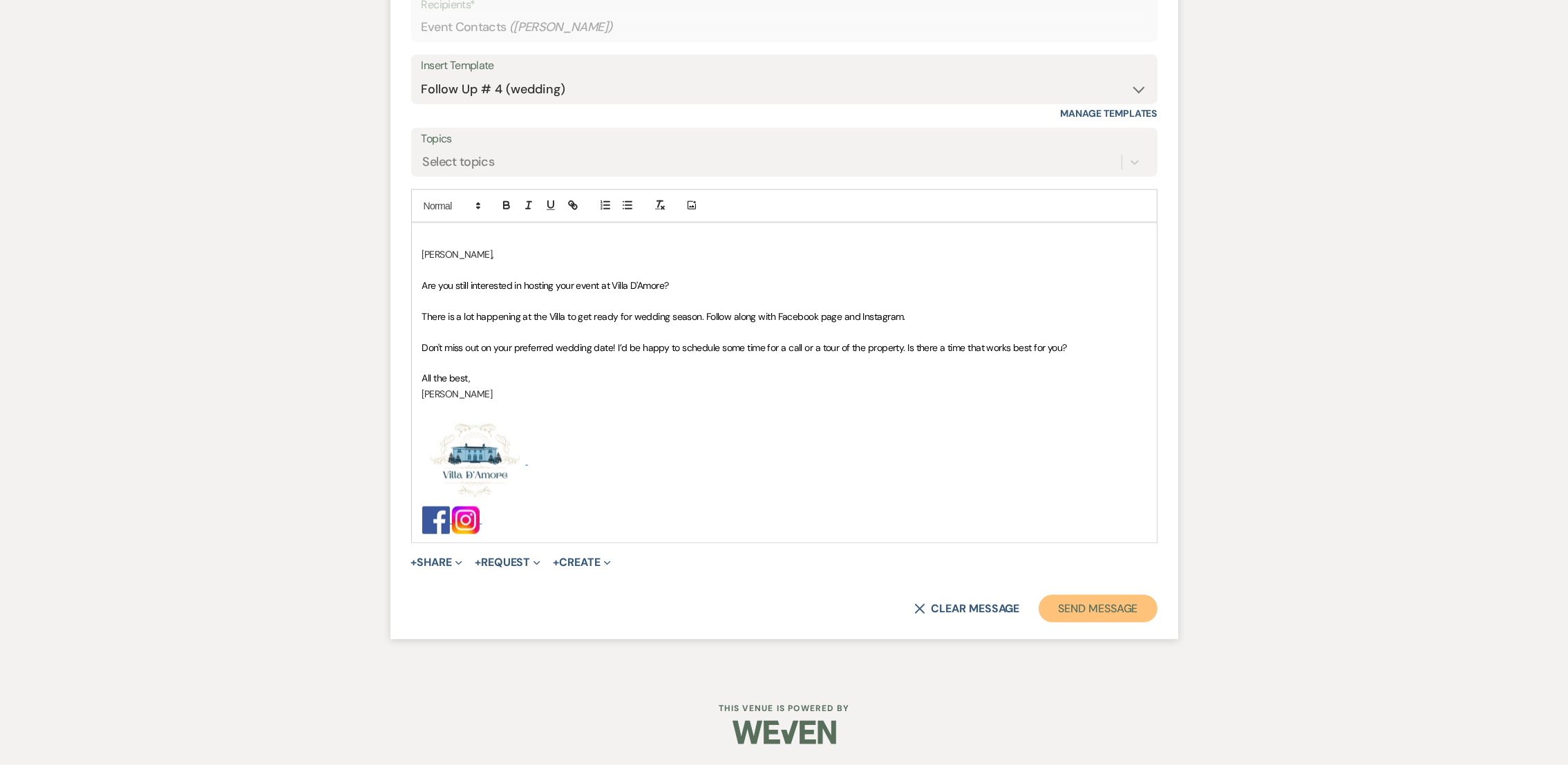
click at [1116, 596] on button "Send Message" at bounding box center [1098, 608] width 118 height 28
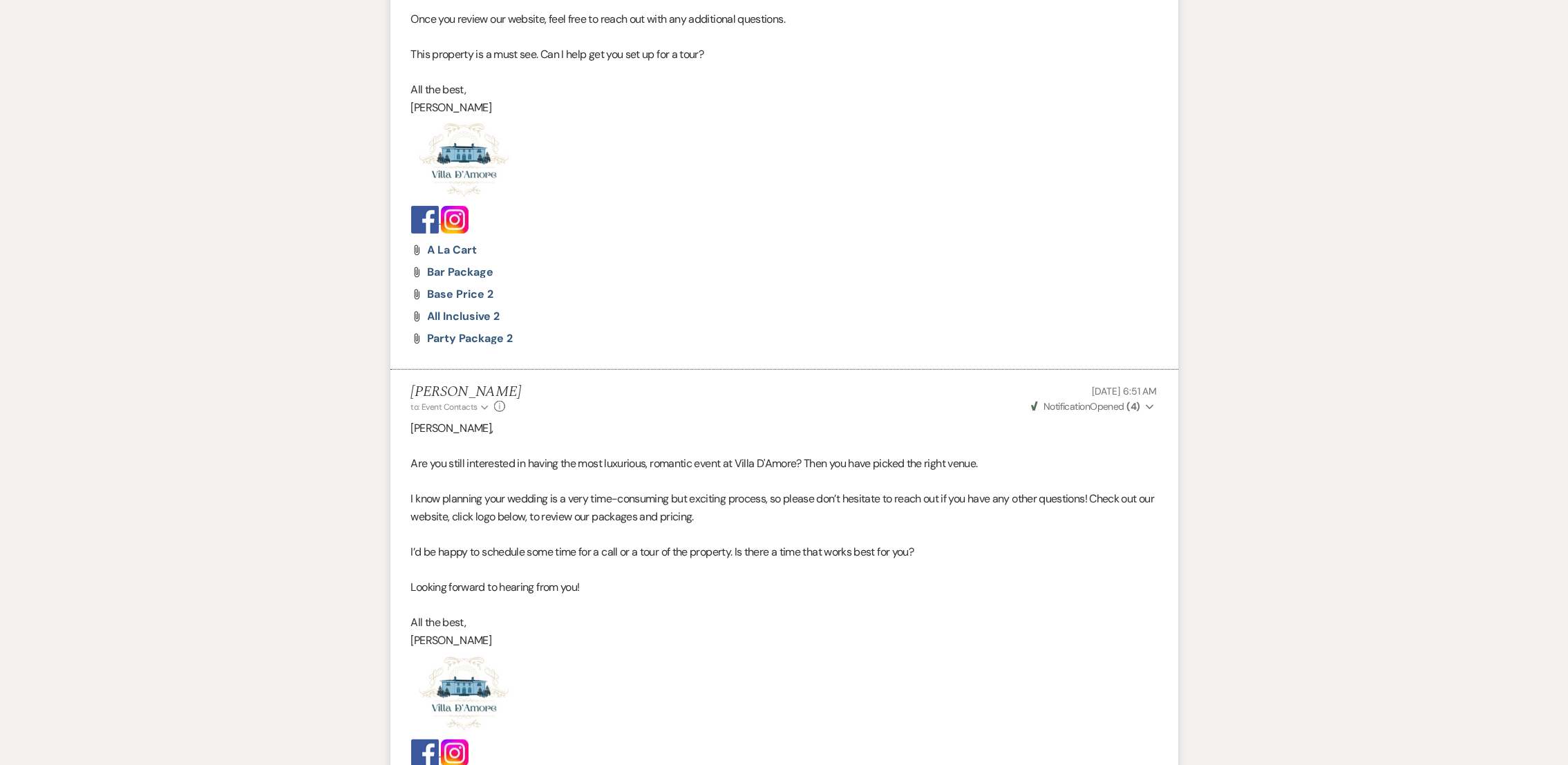
scroll to position [710, 0]
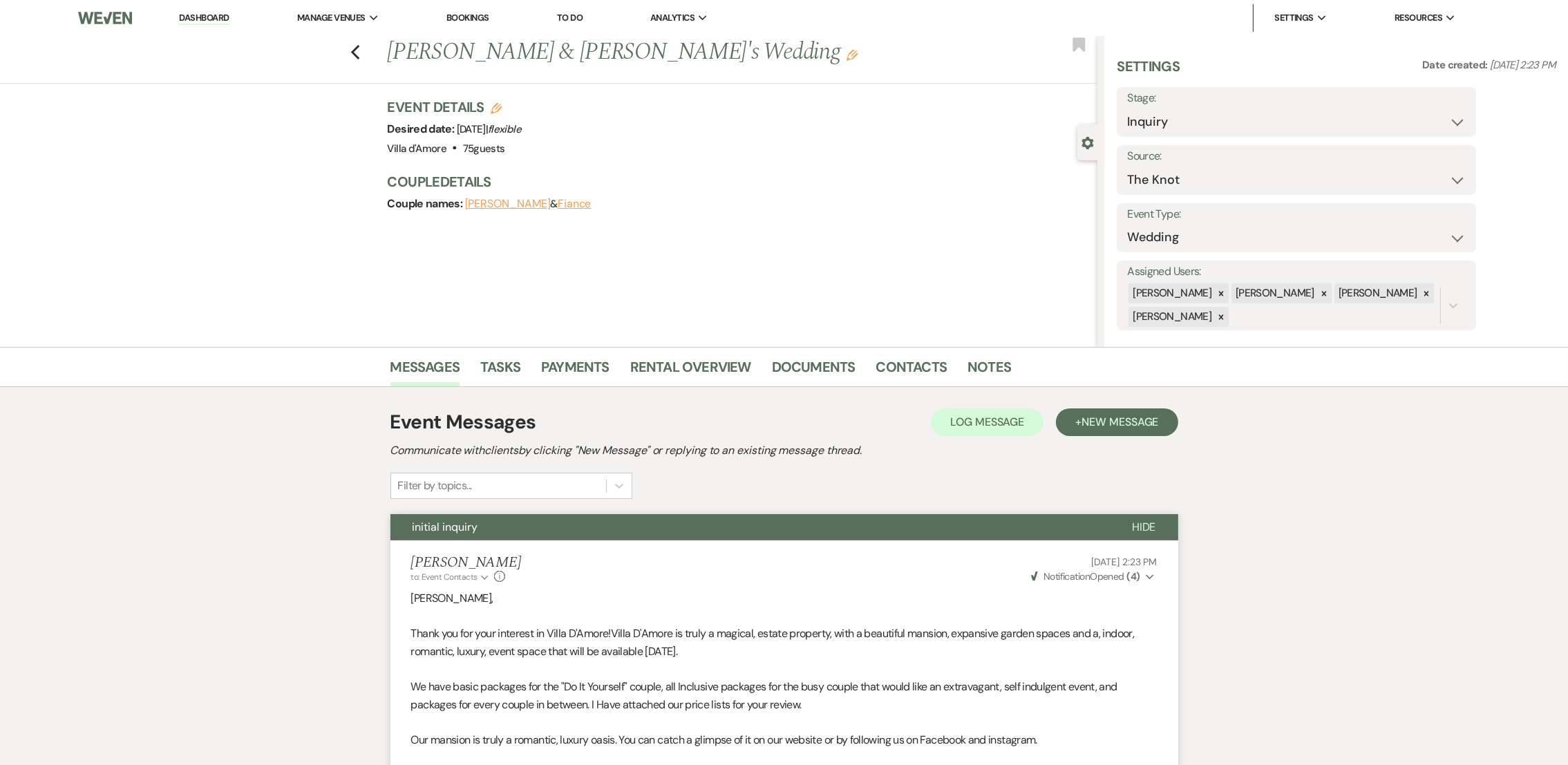
click at [361, 59] on icon "Previous" at bounding box center [355, 52] width 10 height 17
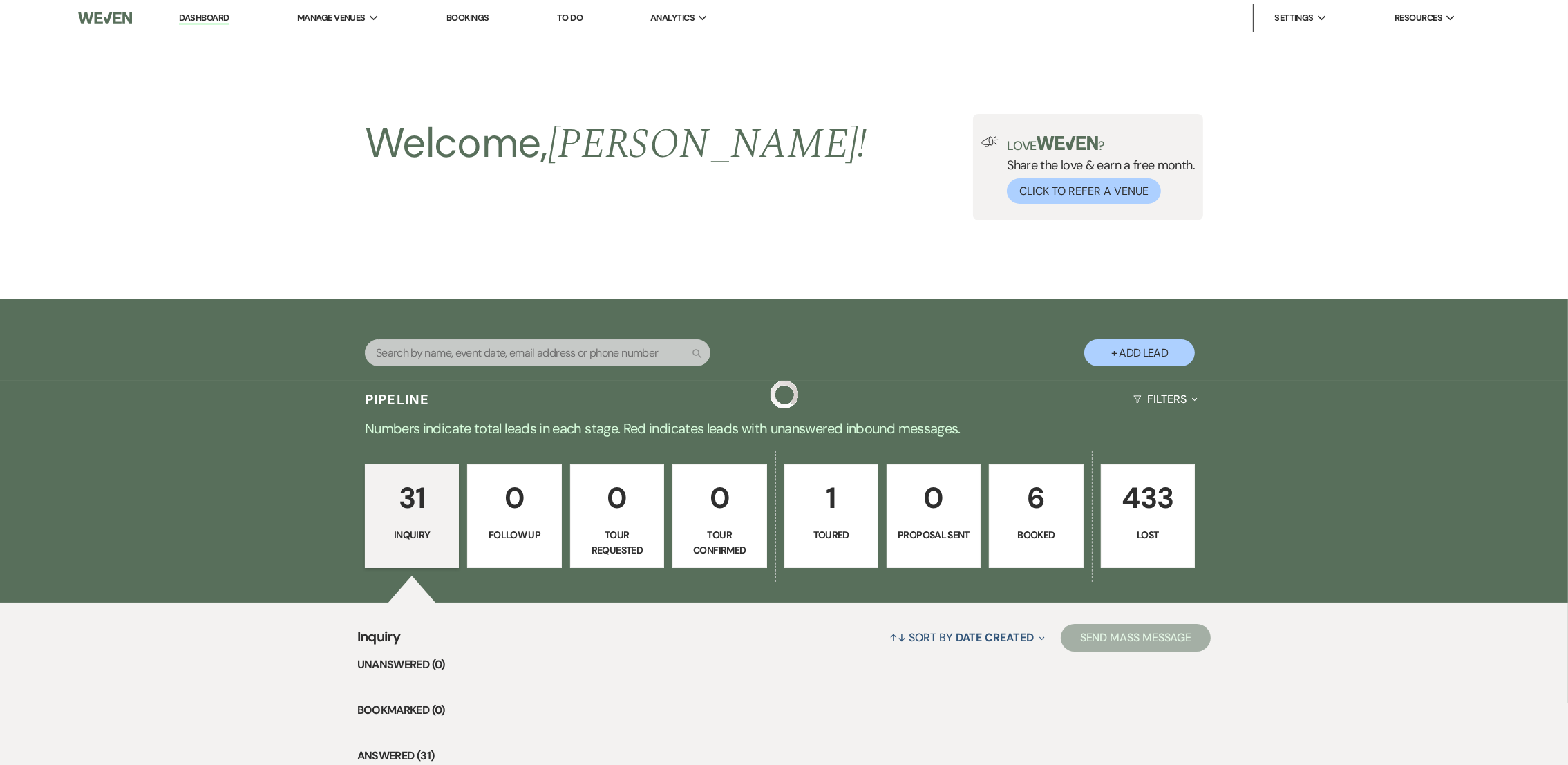
scroll to position [2475, 0]
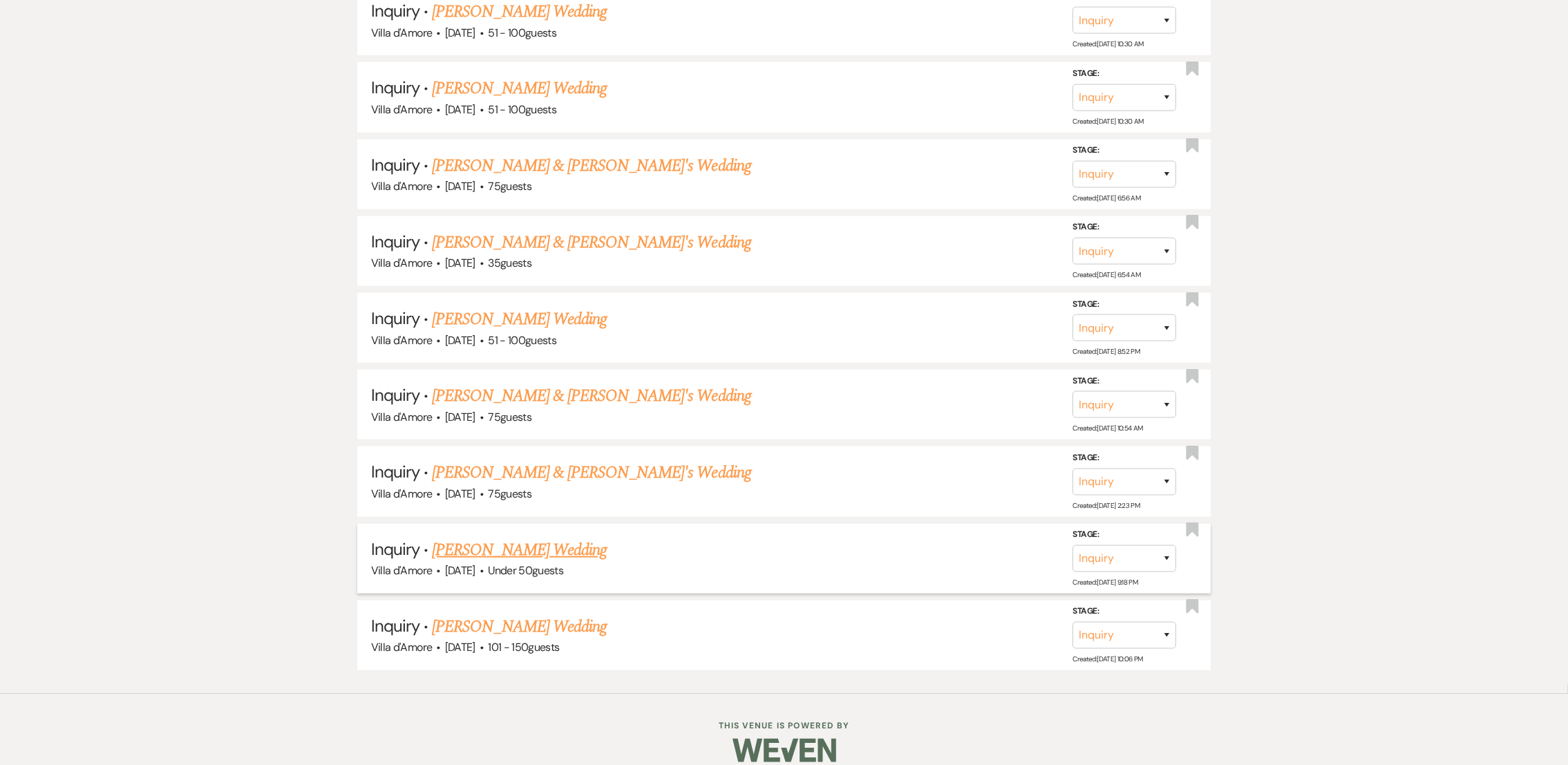
click at [538, 543] on link "[PERSON_NAME] Wedding" at bounding box center [519, 550] width 175 height 25
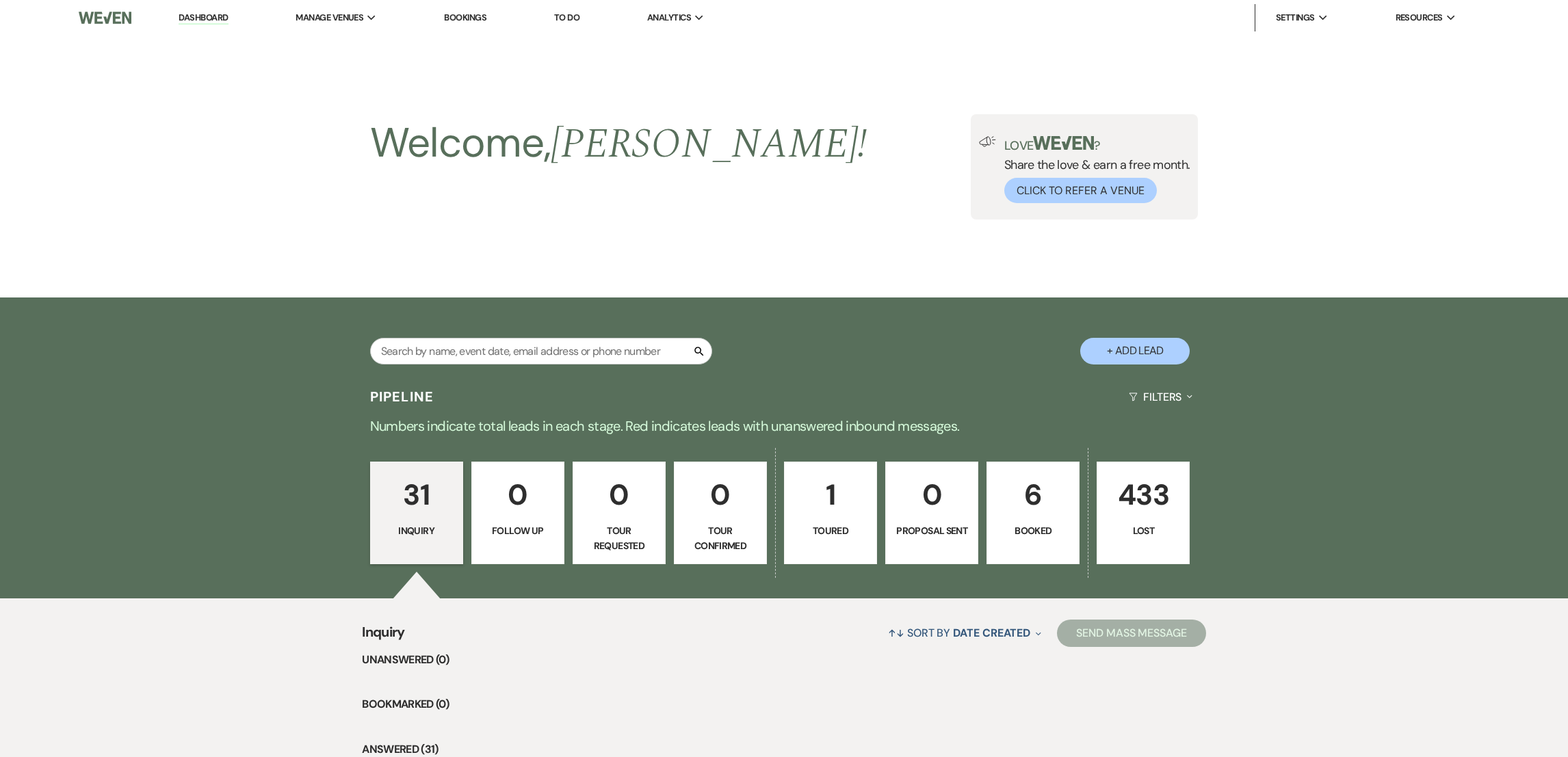
select select "2"
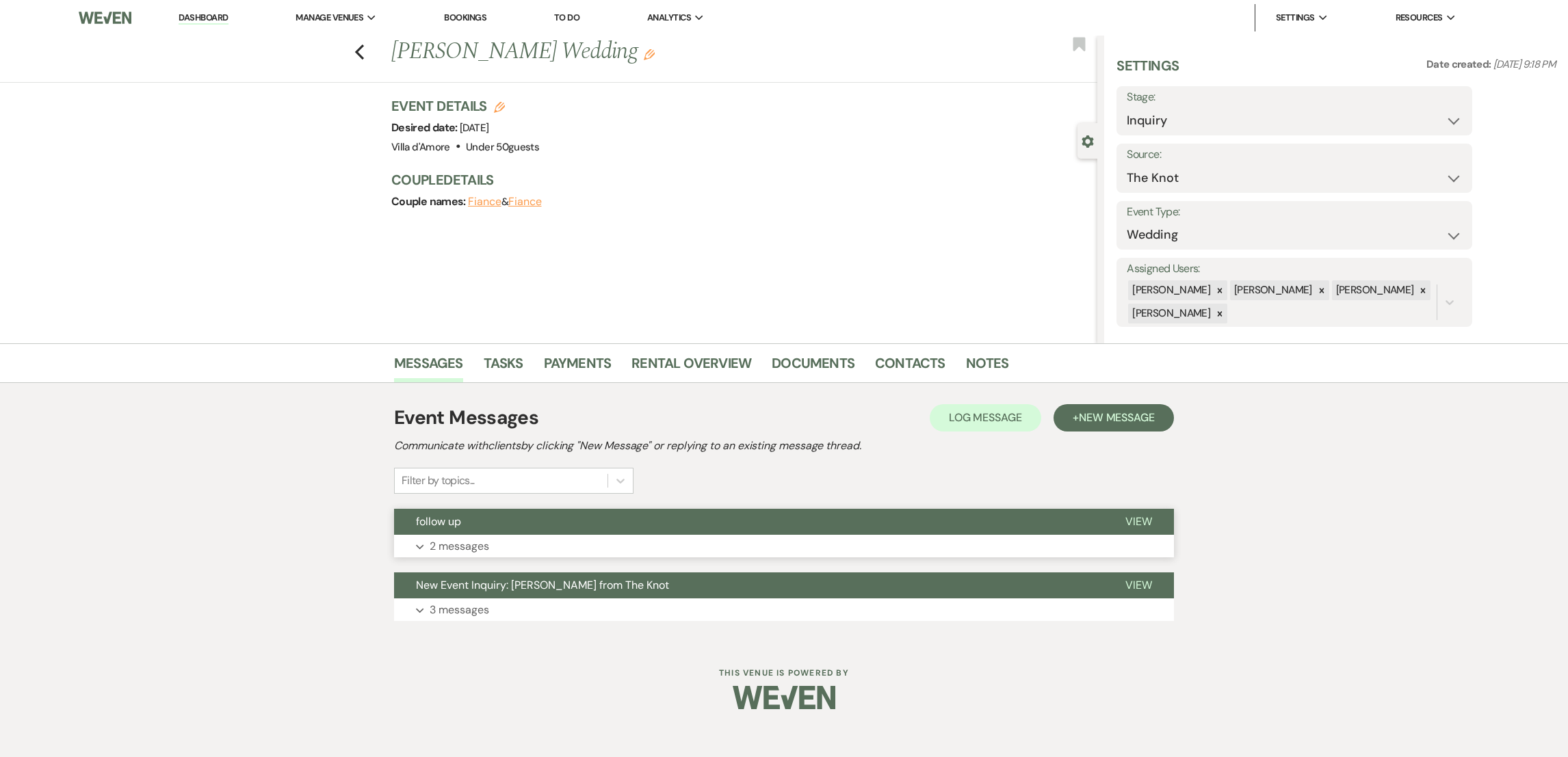
click at [469, 540] on p "2 messages" at bounding box center [460, 546] width 60 height 18
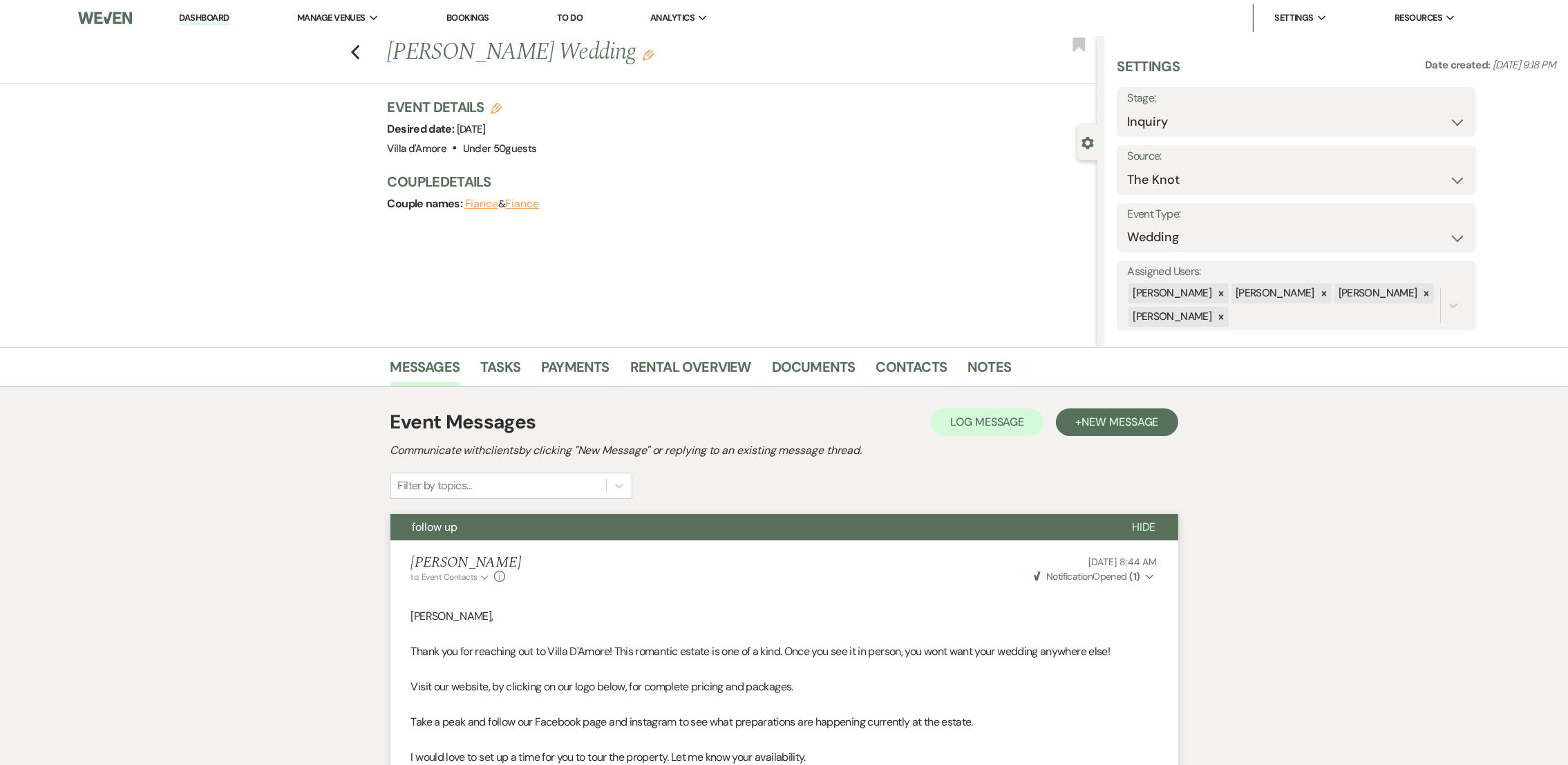
scroll to position [827, 0]
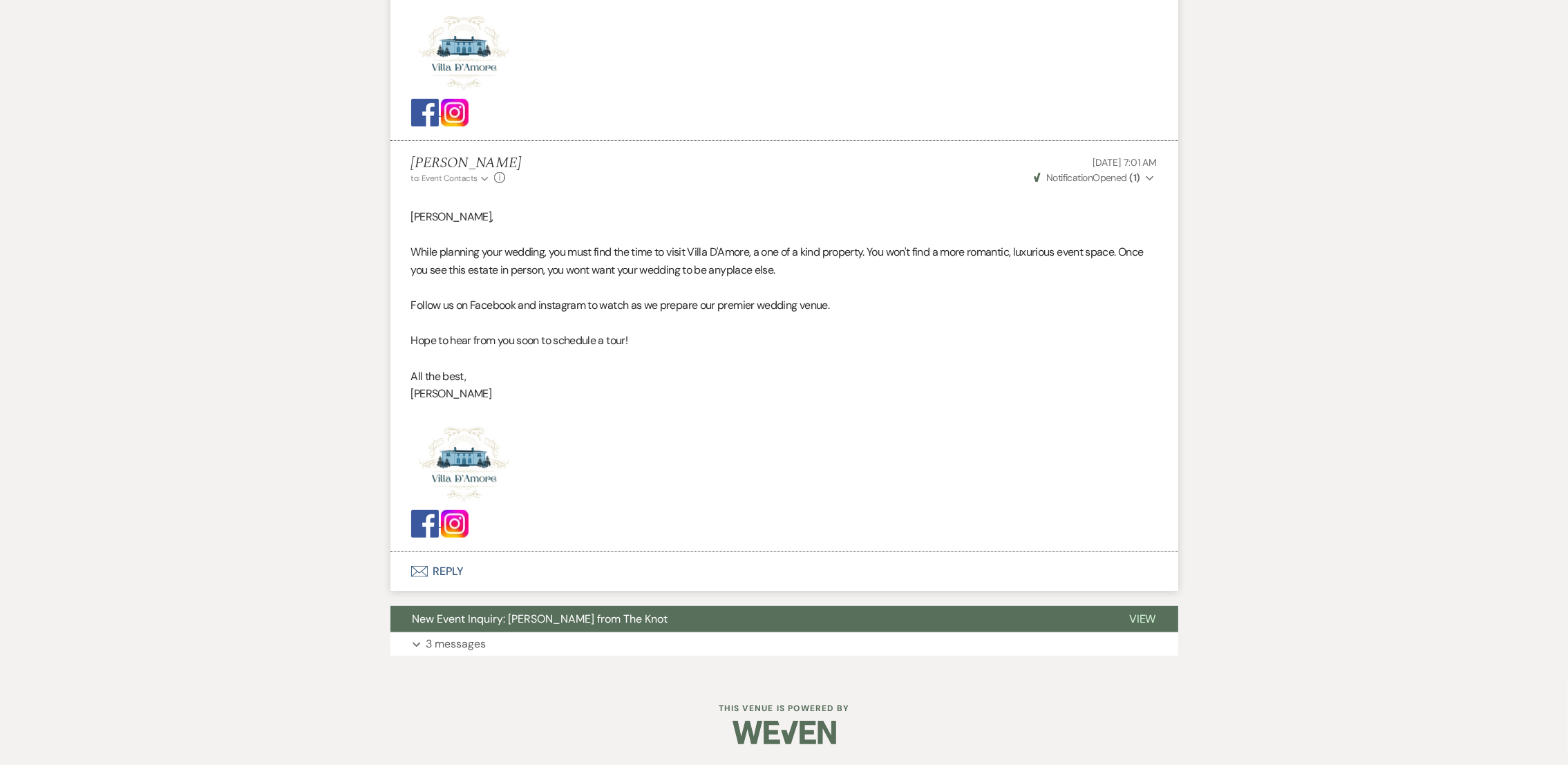
click at [436, 578] on button "Envelope Reply" at bounding box center [784, 571] width 787 height 39
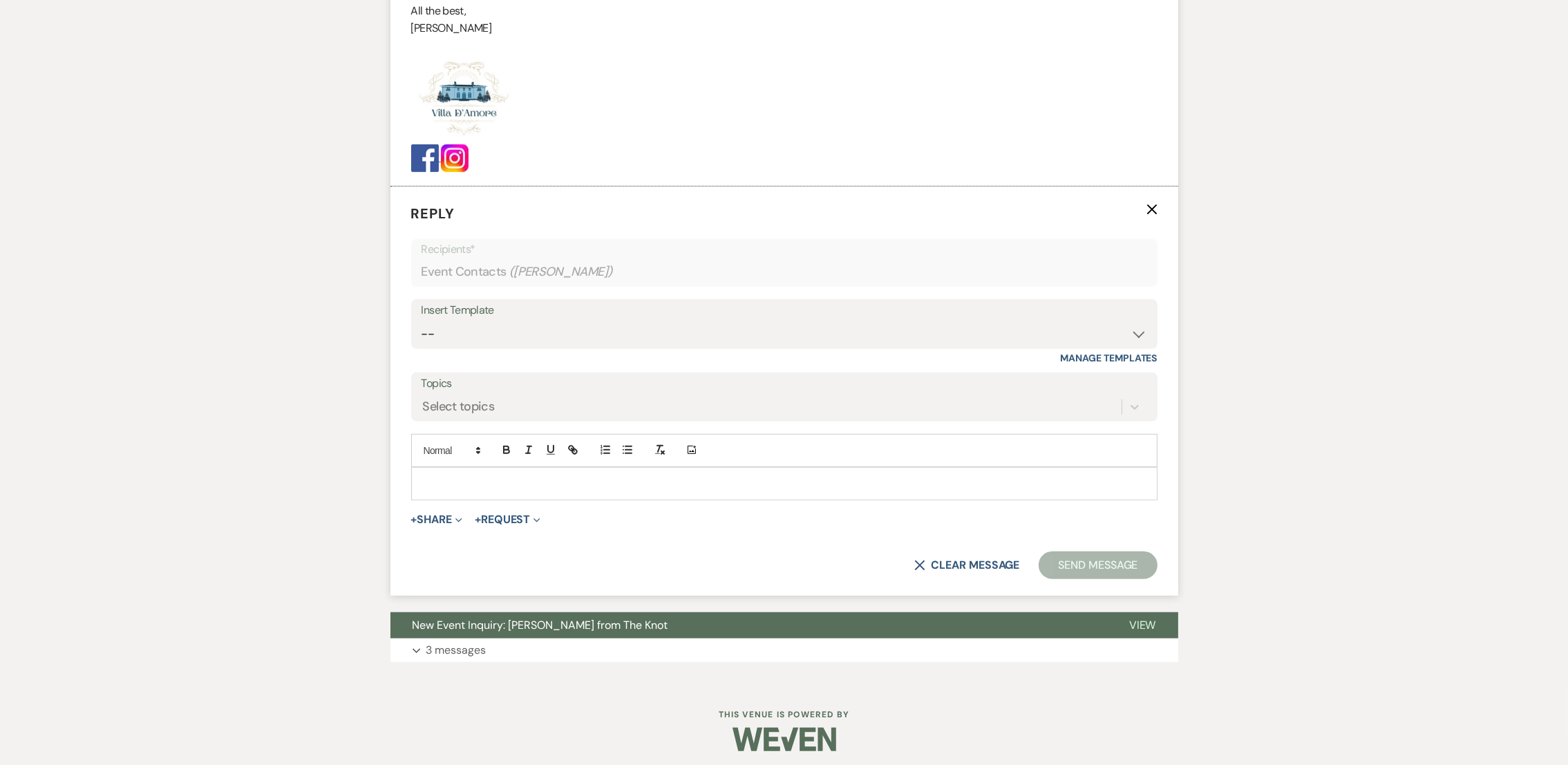
scroll to position [1201, 0]
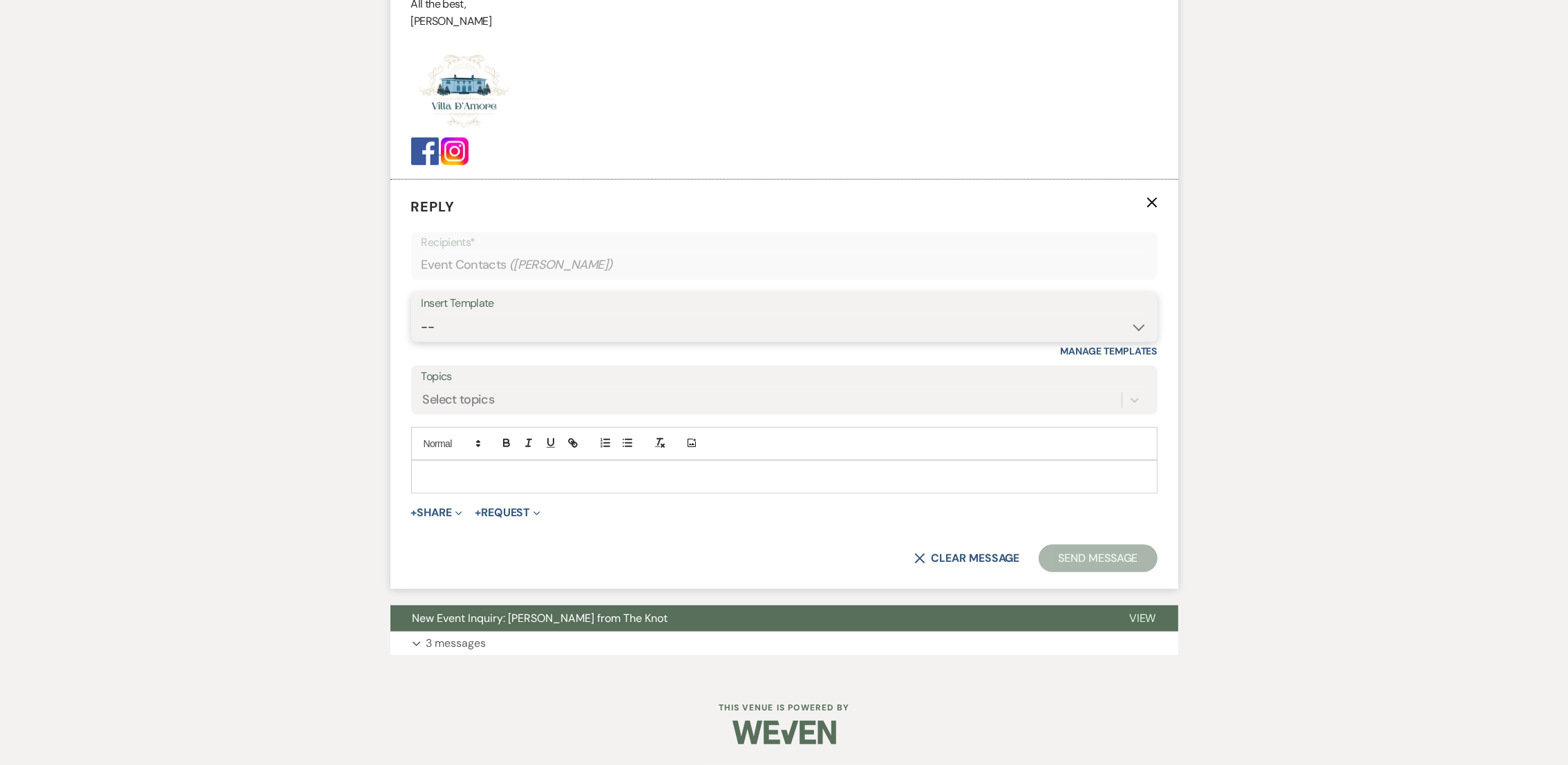
click at [468, 337] on select "-- auto responce weekends Tour Request Response Follow Up #1 (wedding) Weven Pl…" at bounding box center [784, 327] width 726 height 27
select select "4965"
click at [422, 314] on select "-- auto responce weekends Tour Request Response Follow Up #1 (wedding) Weven Pl…" at bounding box center [784, 327] width 726 height 27
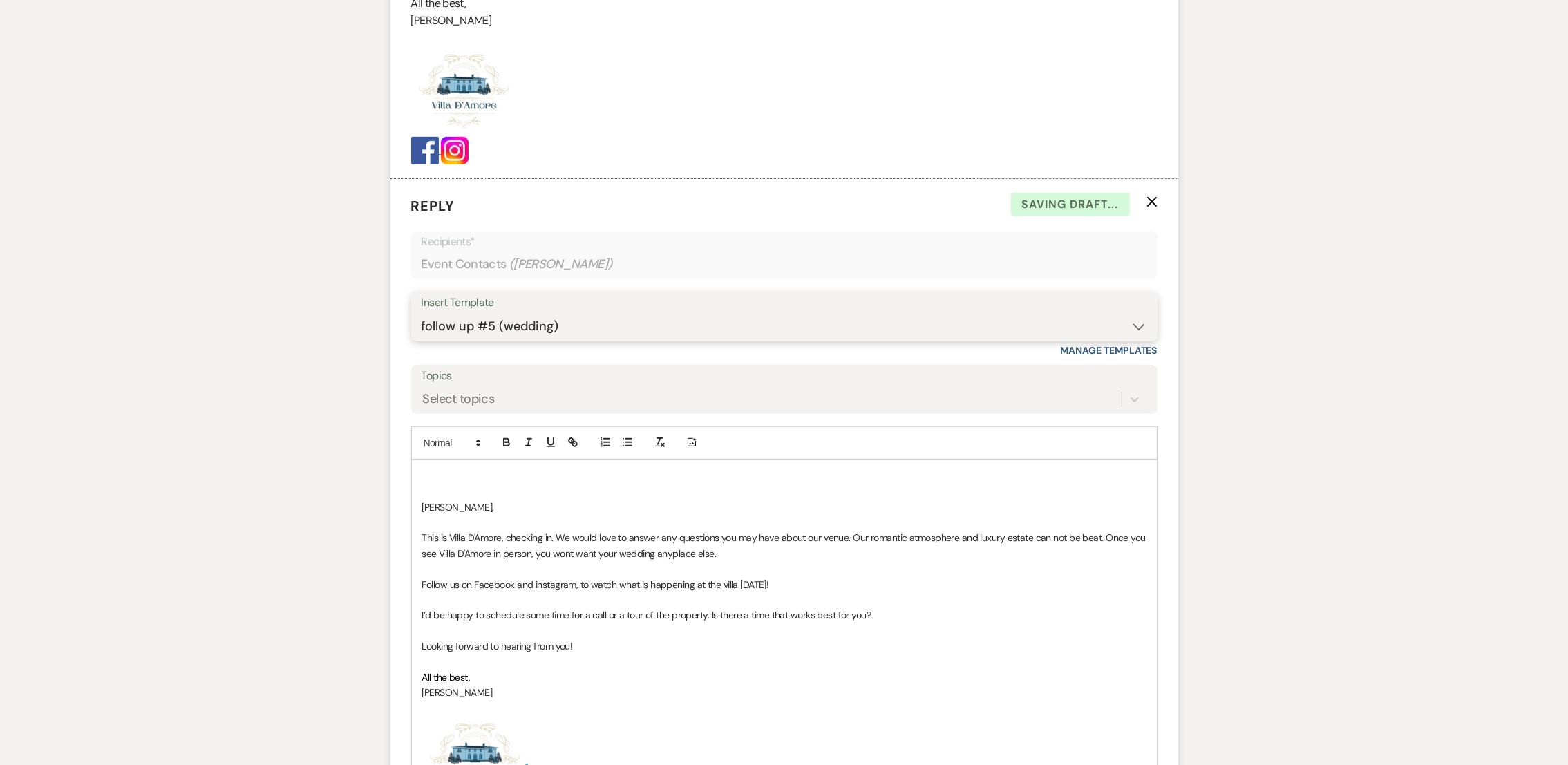
scroll to position [1552, 0]
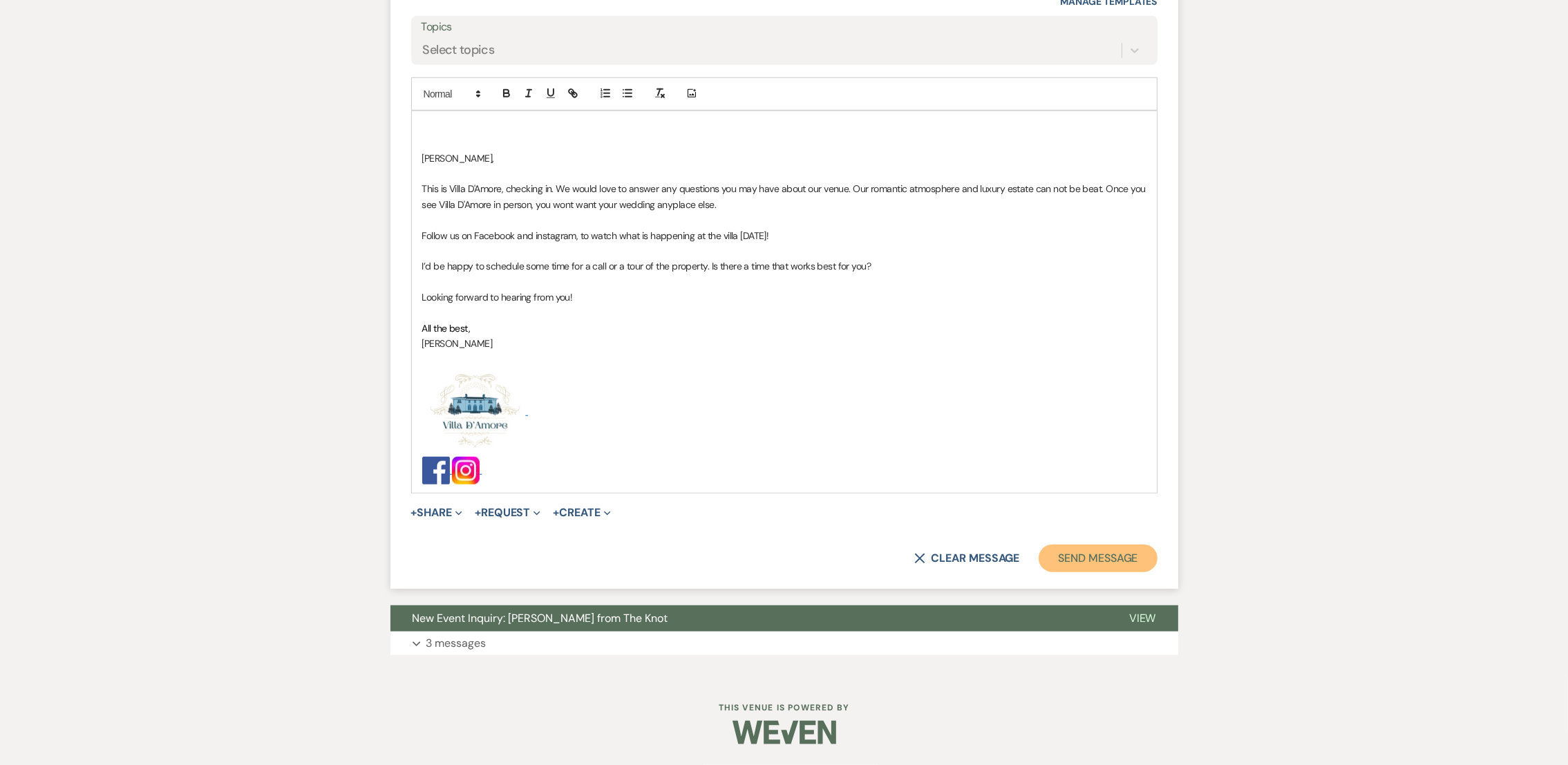
click at [1052, 552] on button "Send Message" at bounding box center [1098, 558] width 118 height 28
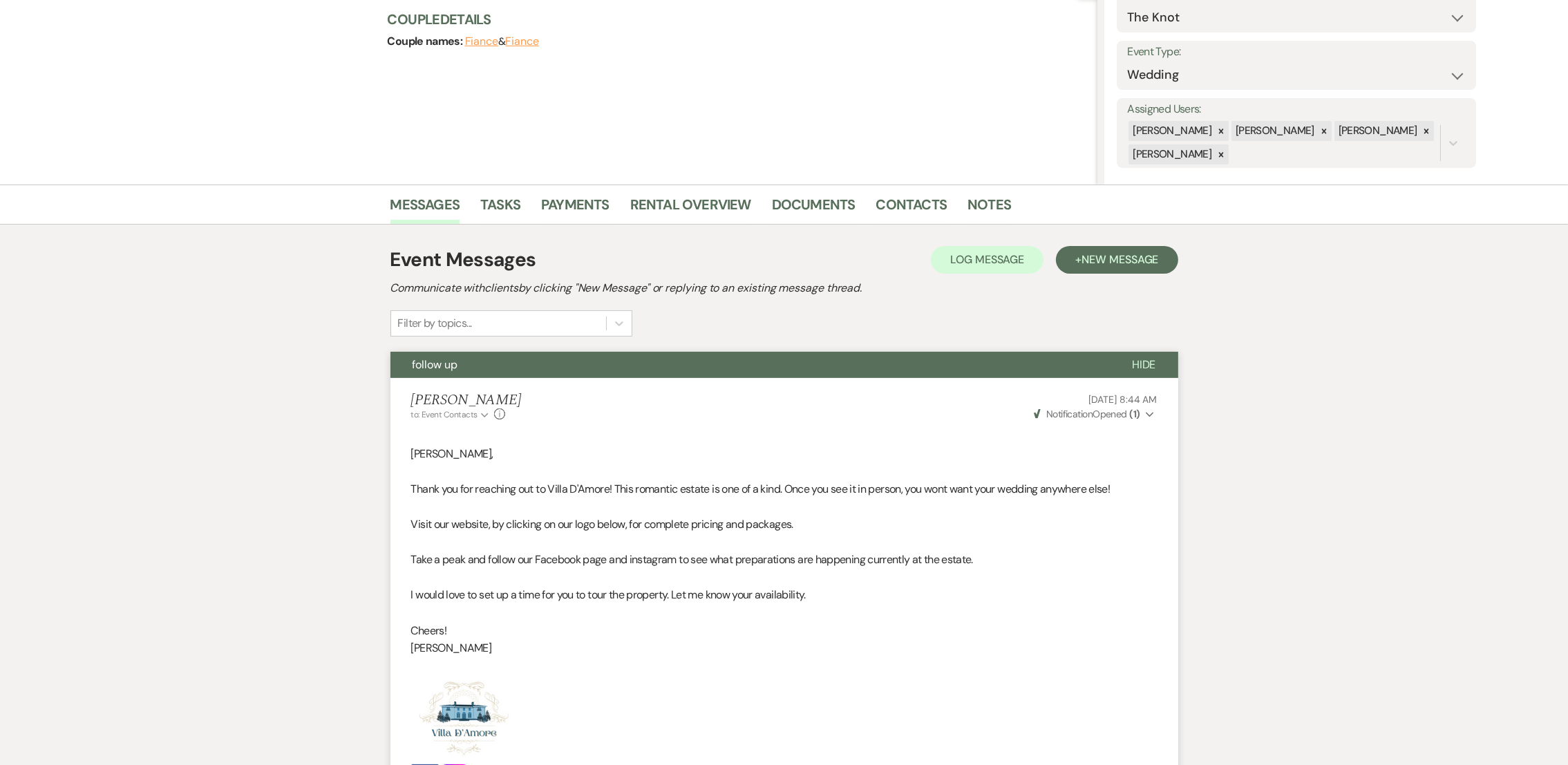
scroll to position [0, 0]
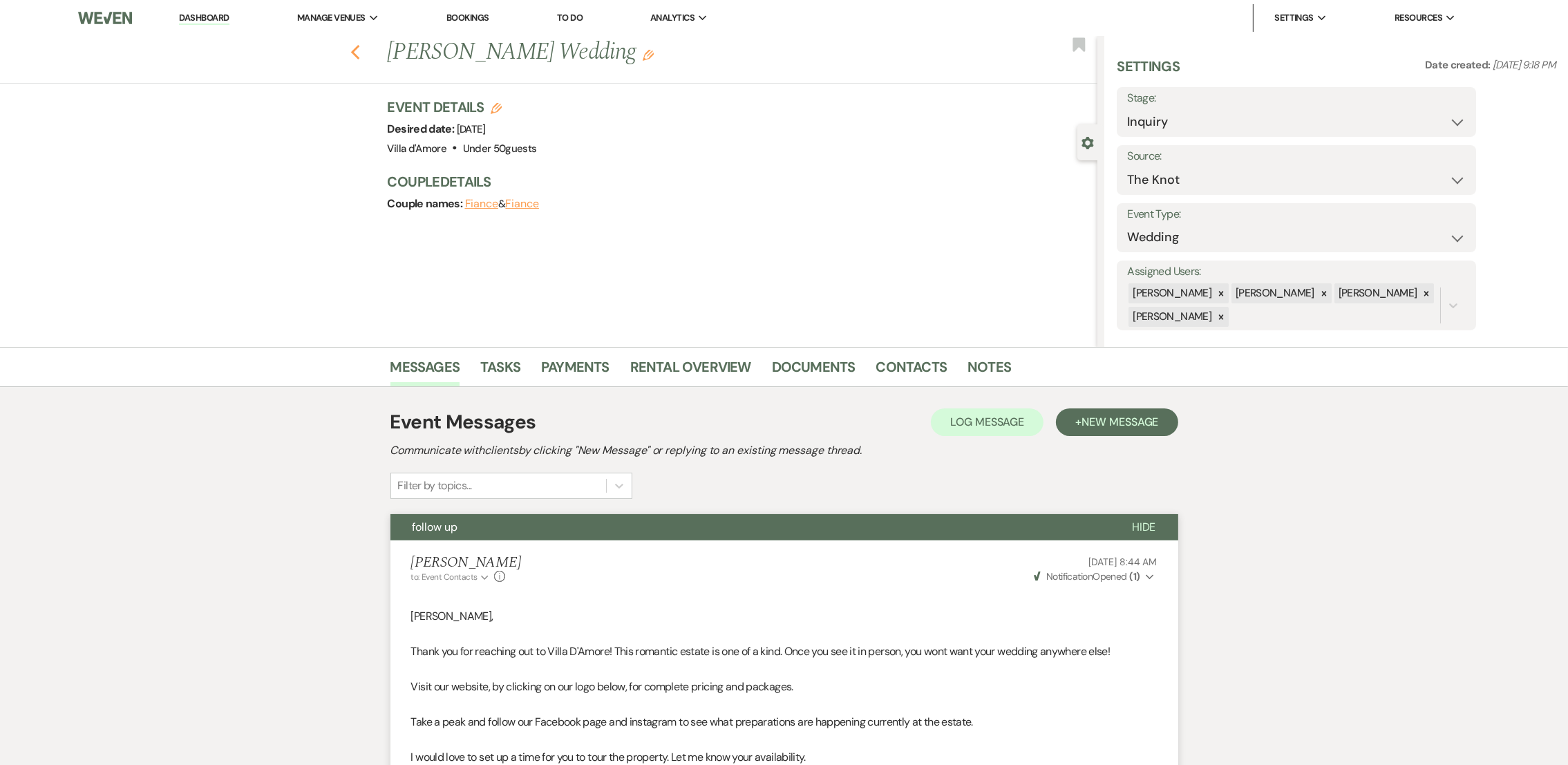
click at [359, 50] on icon "Previous" at bounding box center [355, 52] width 10 height 17
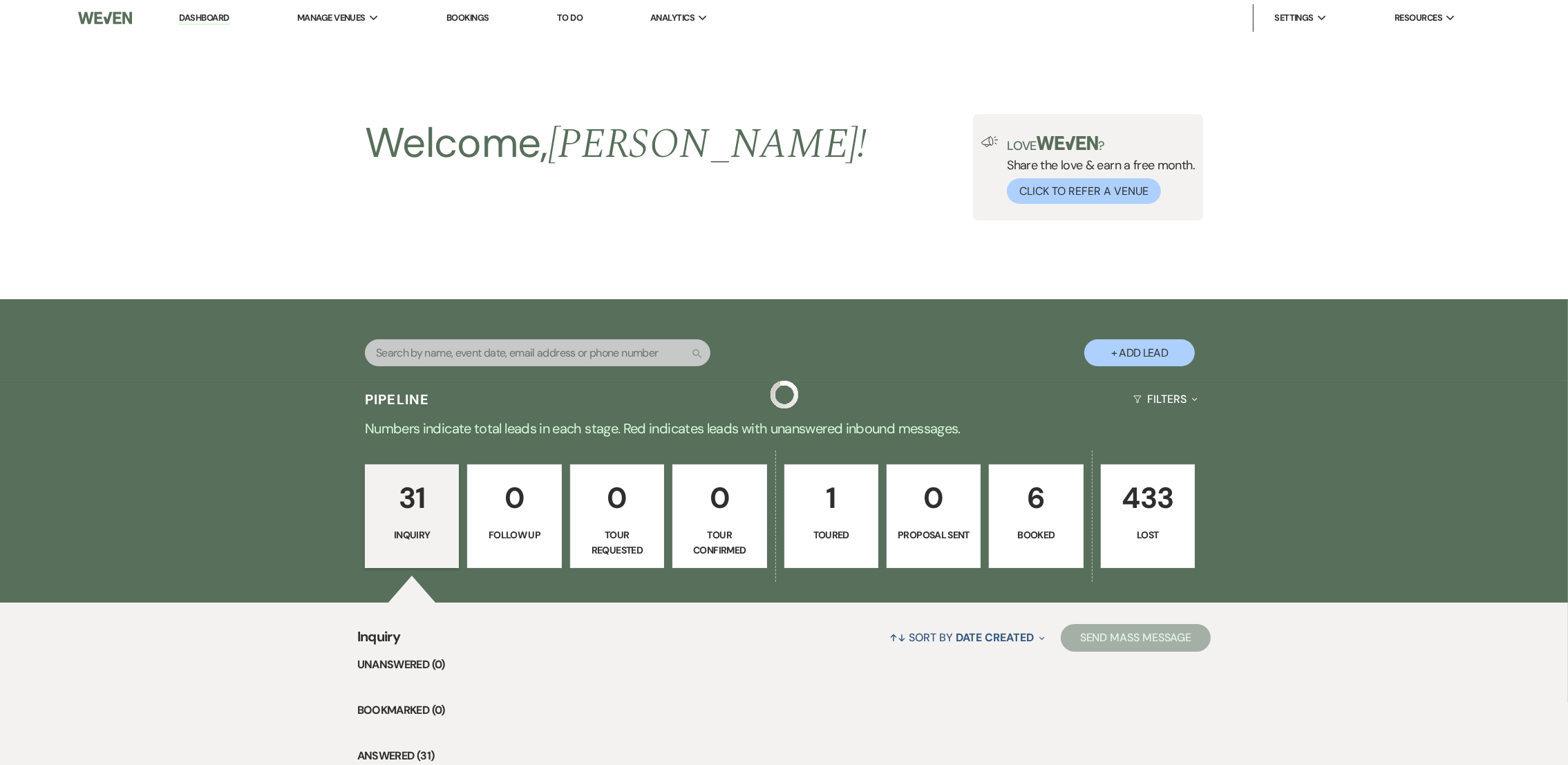
scroll to position [2475, 0]
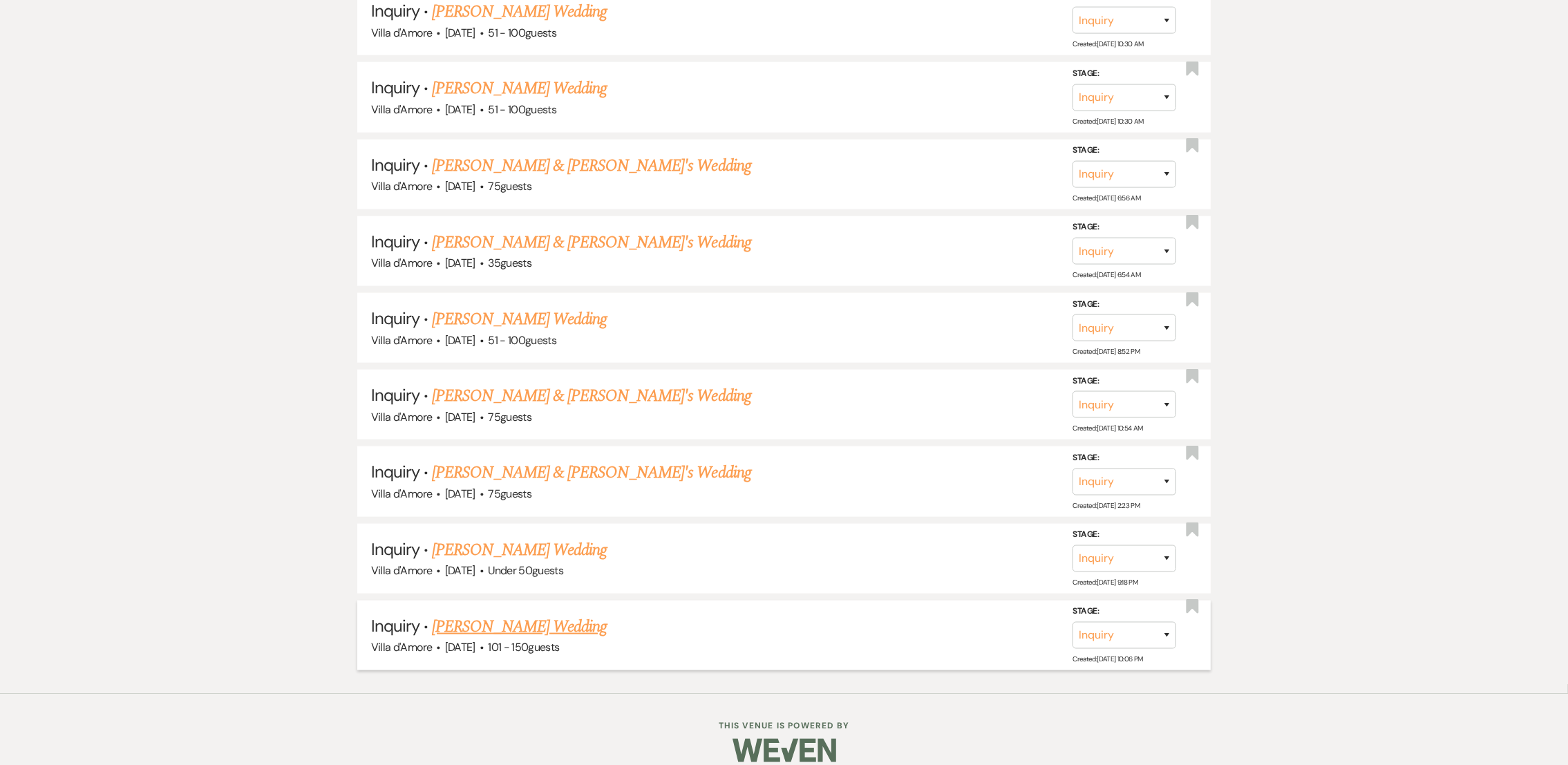
click at [607, 615] on link "[PERSON_NAME] Wedding" at bounding box center [519, 627] width 175 height 25
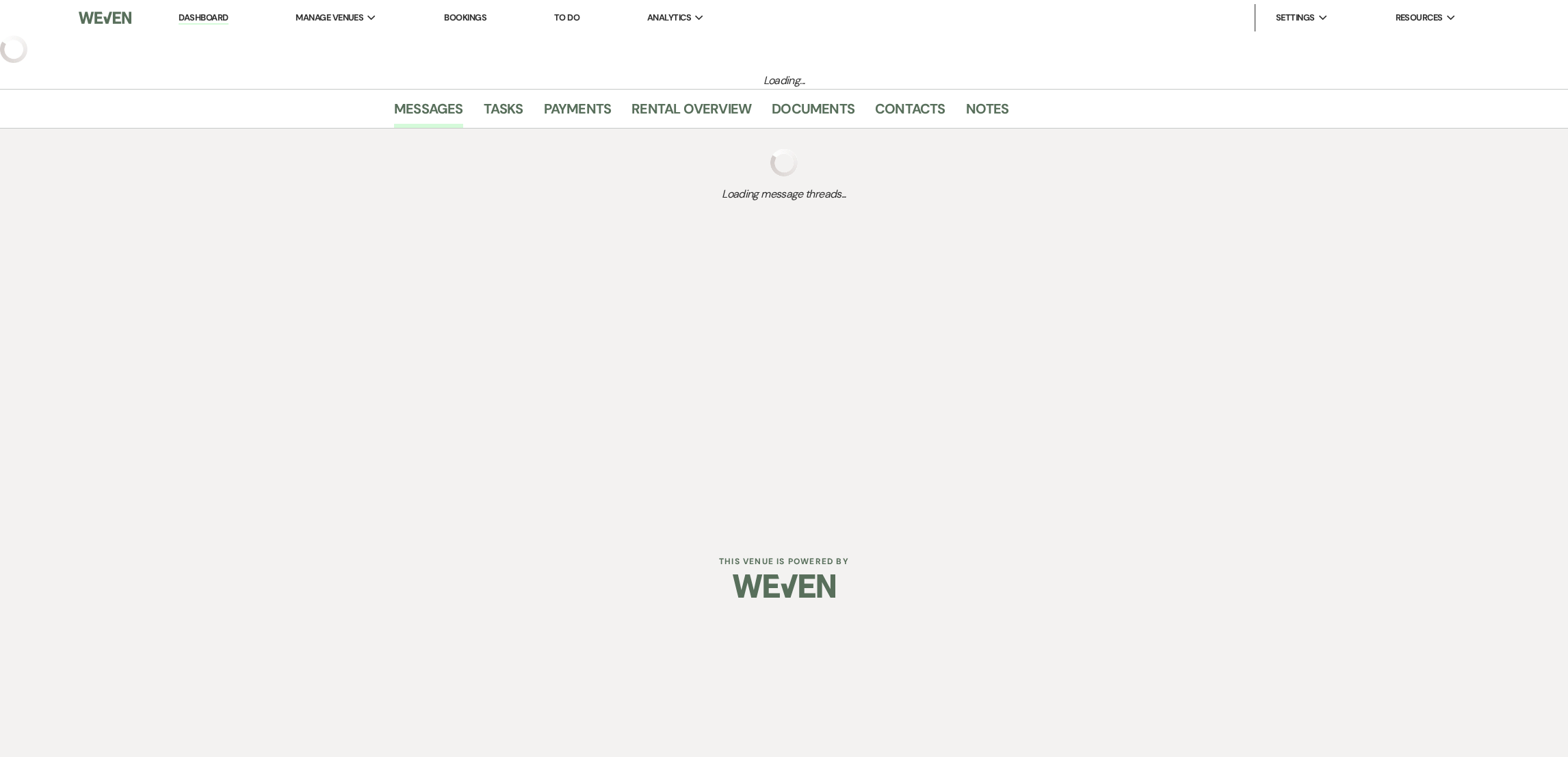
select select "2"
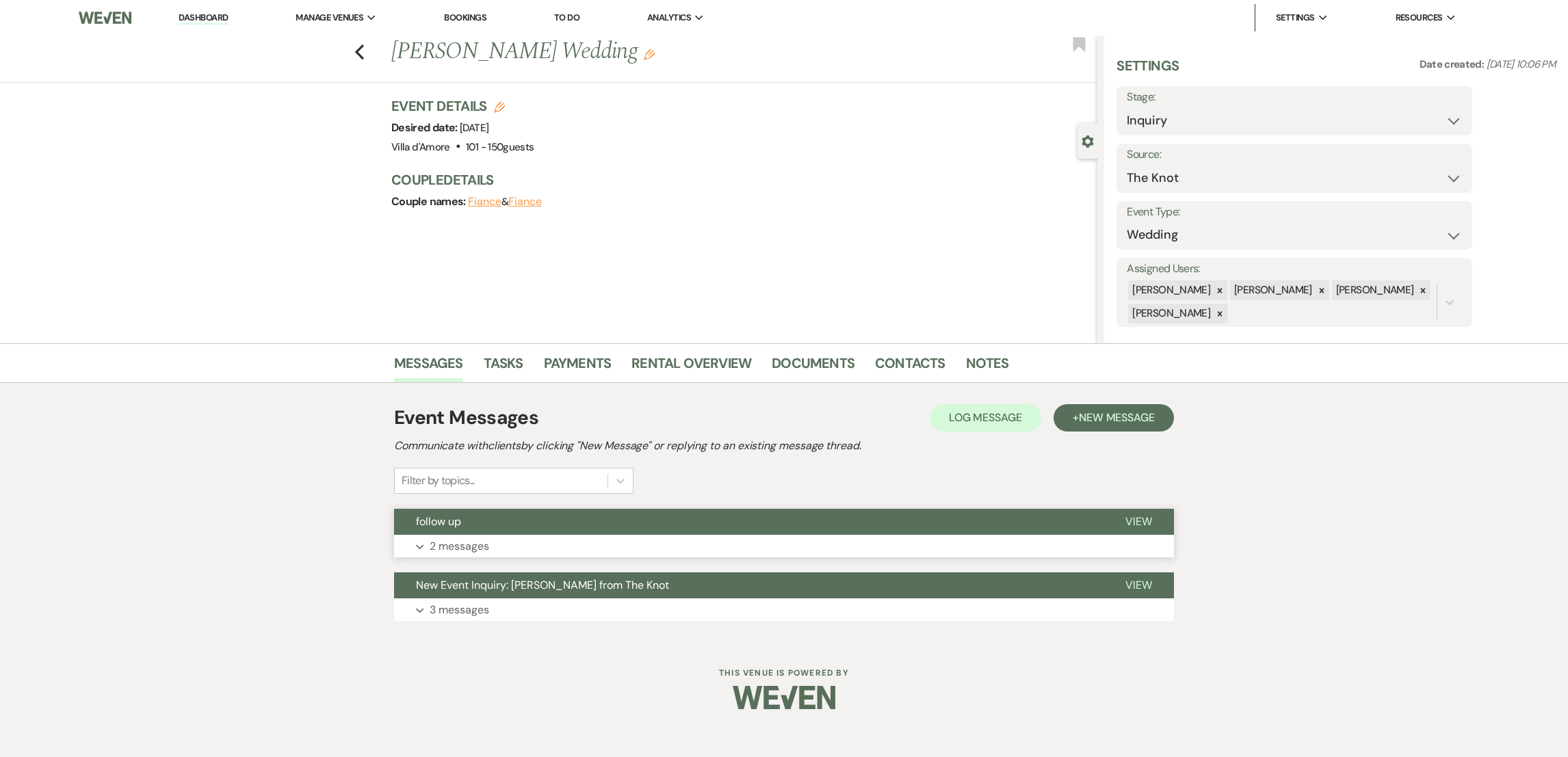
click at [450, 544] on p "2 messages" at bounding box center [460, 546] width 60 height 18
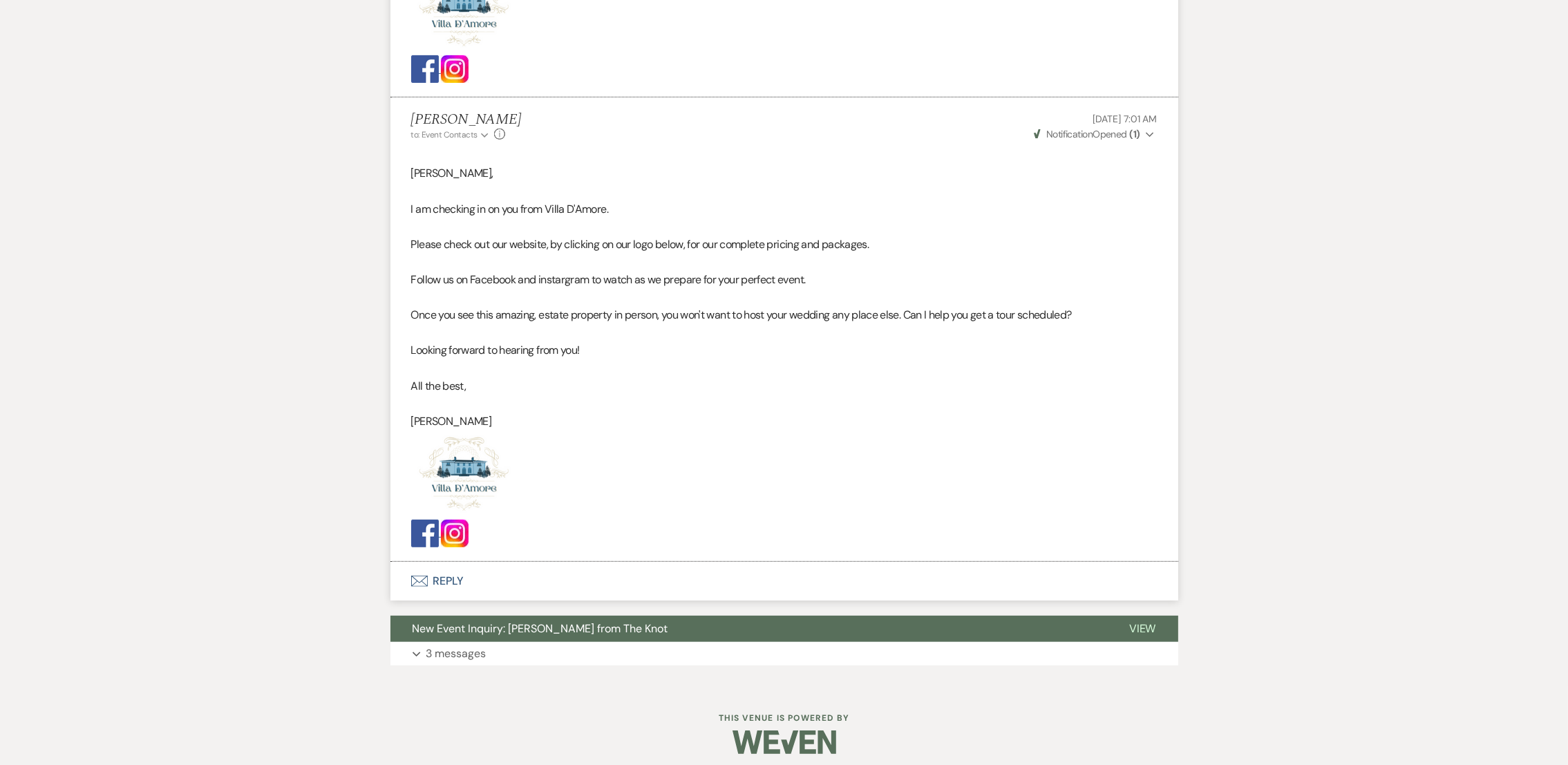
scroll to position [915, 0]
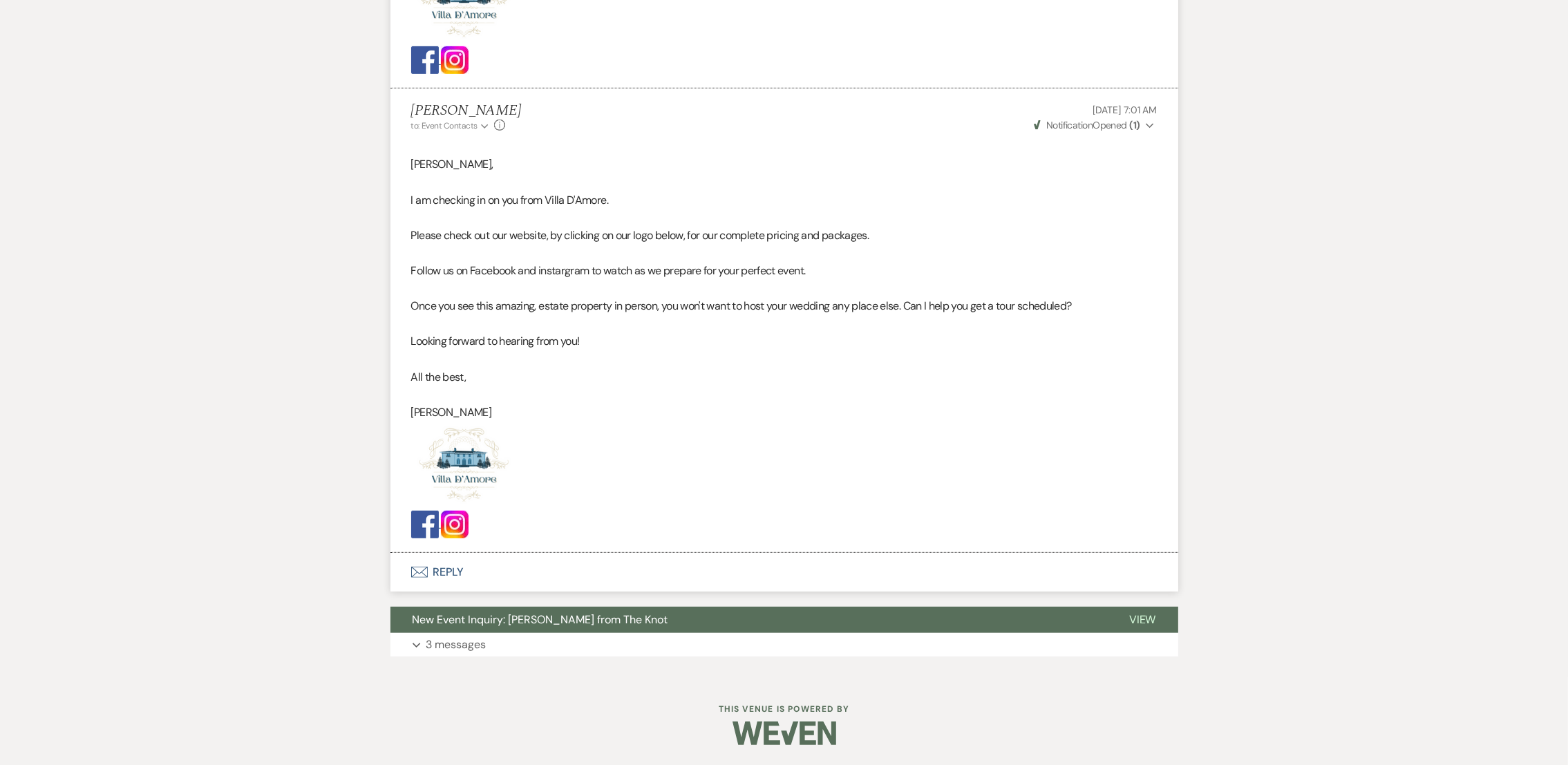
click at [450, 571] on button "Envelope Reply" at bounding box center [784, 572] width 787 height 39
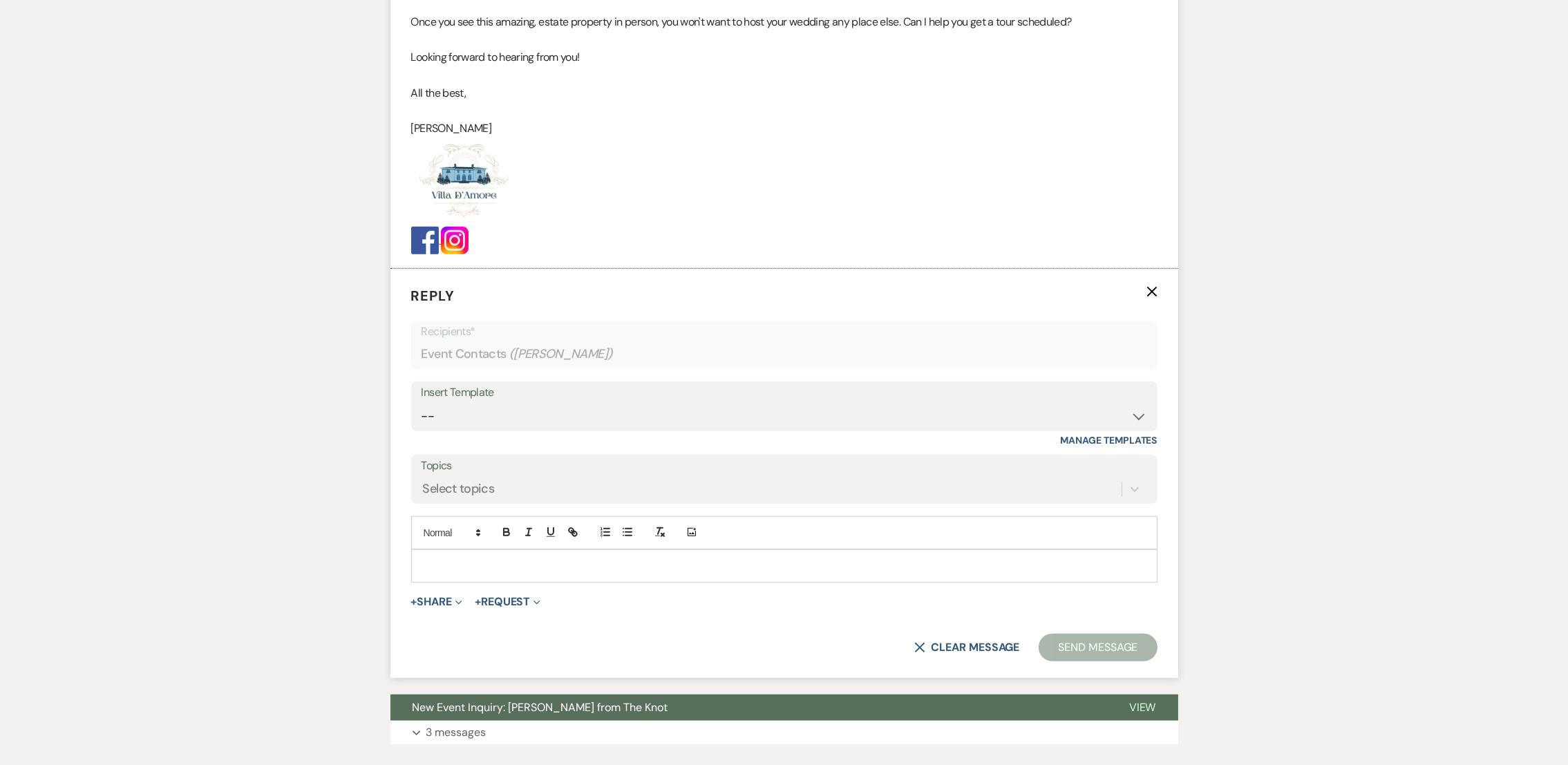
scroll to position [1289, 0]
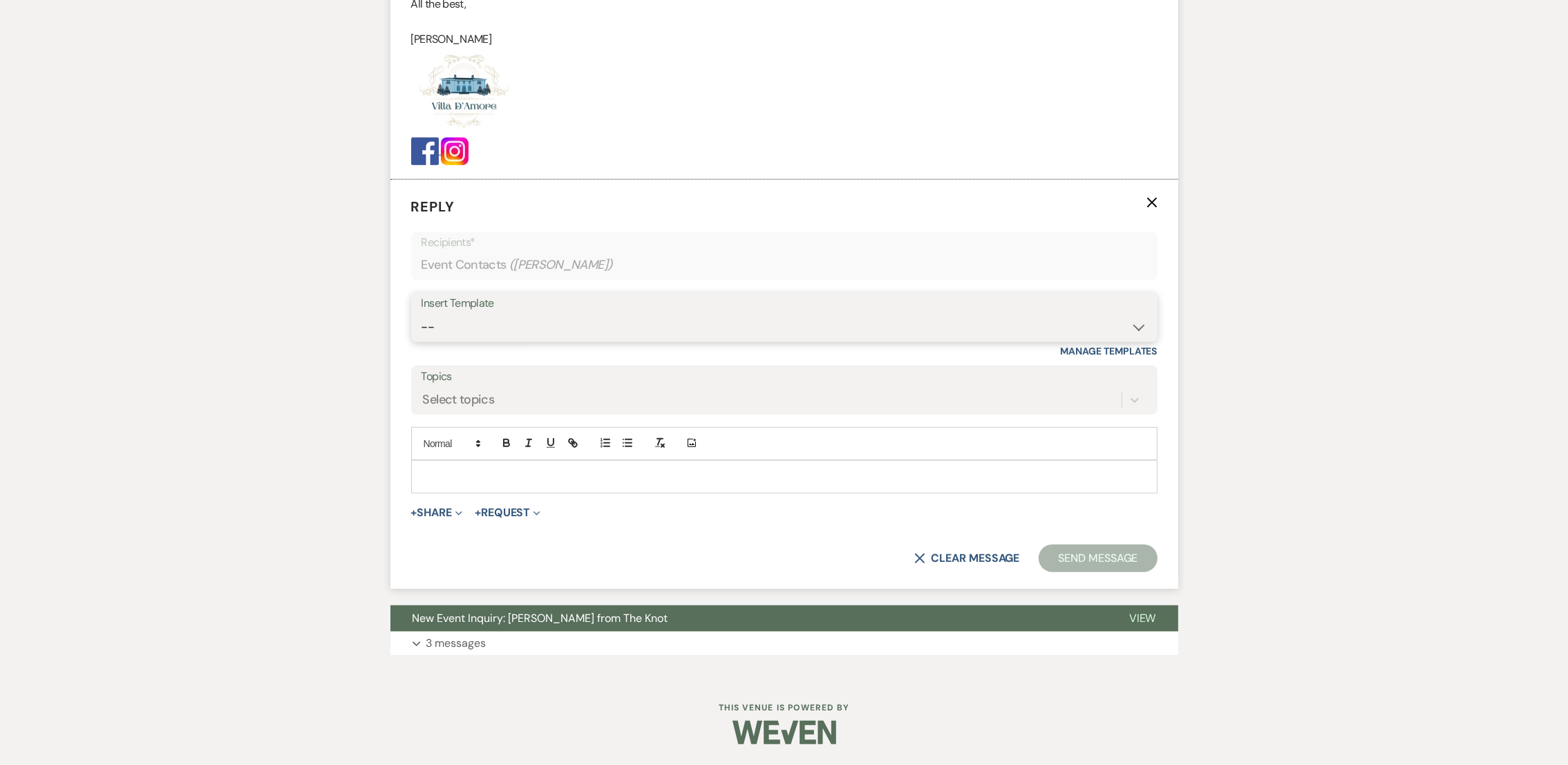
click at [444, 339] on select "-- auto responce weekends Tour Request Response Follow Up #1 (wedding) Weven Pl…" at bounding box center [784, 327] width 726 height 27
select select "4964"
click at [422, 314] on select "-- auto responce weekends Tour Request Response Follow Up #1 (wedding) Weven Pl…" at bounding box center [784, 327] width 726 height 27
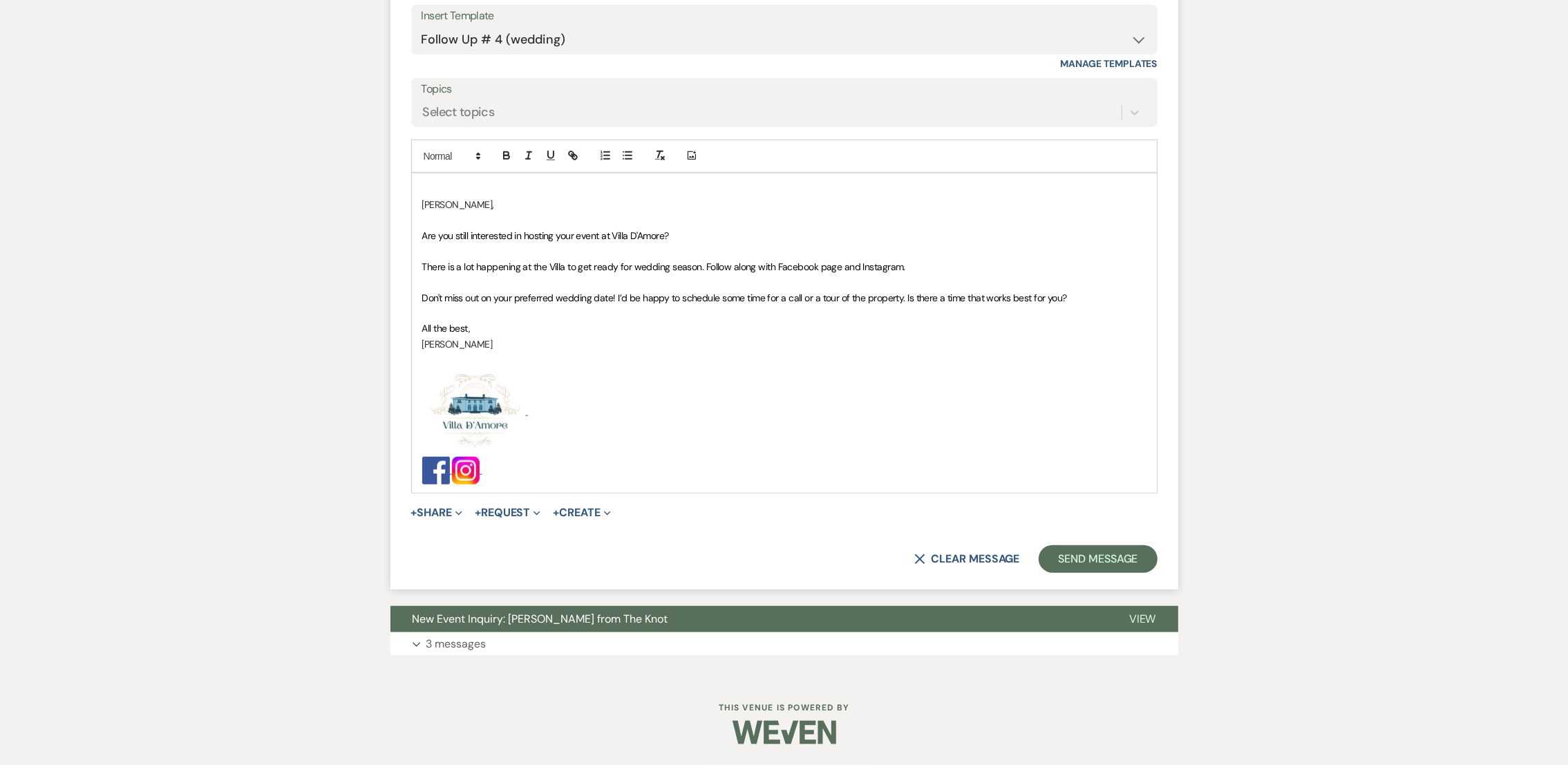
click at [1104, 544] on form "Reply X Saving draft... Recipients* Event Contacts ( [PERSON_NAME] ) Insert Tem…" at bounding box center [784, 240] width 787 height 696
click at [1110, 558] on button "Send Message" at bounding box center [1098, 559] width 118 height 28
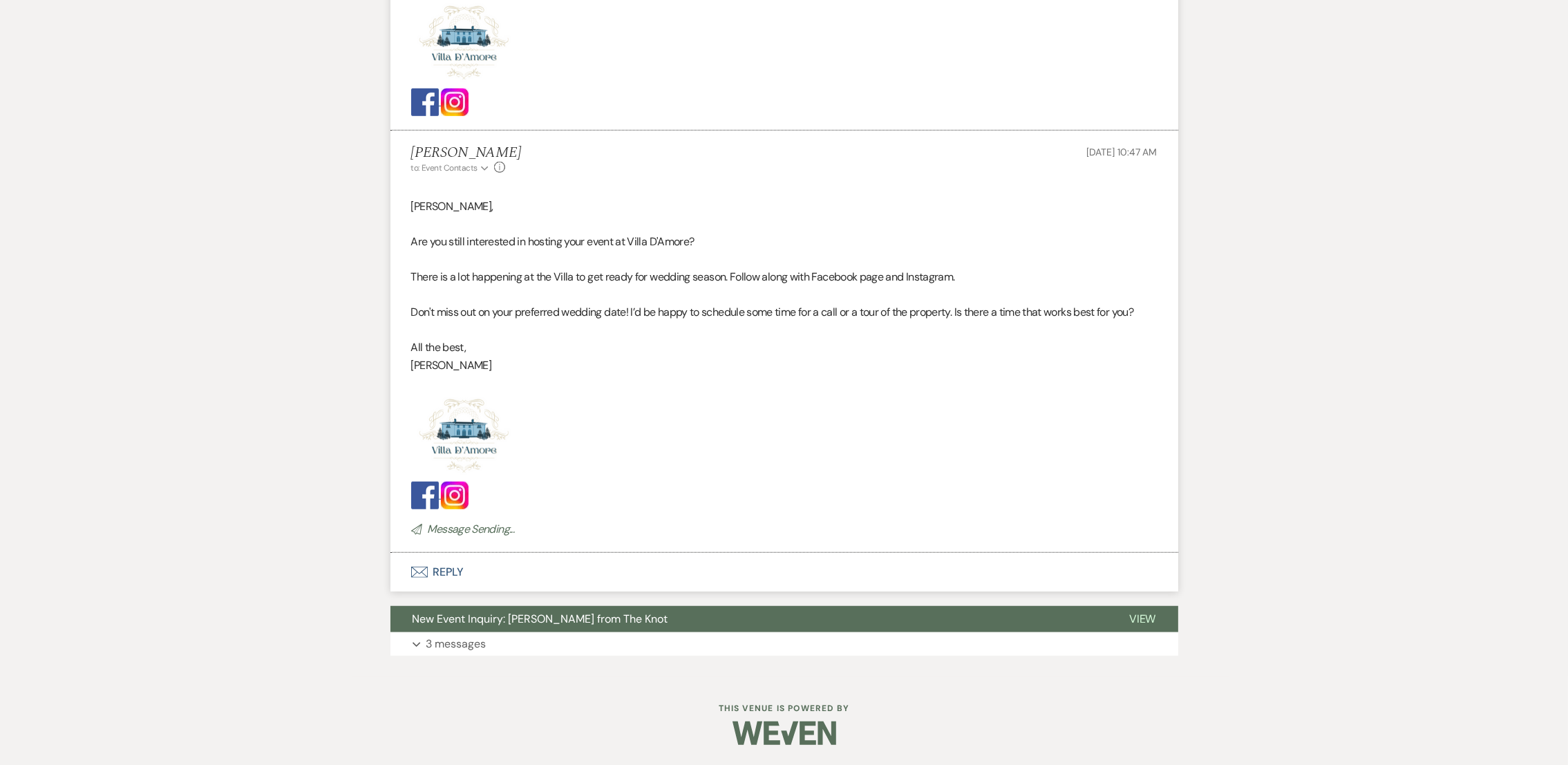
scroll to position [565, 0]
